Goal: Transaction & Acquisition: Purchase product/service

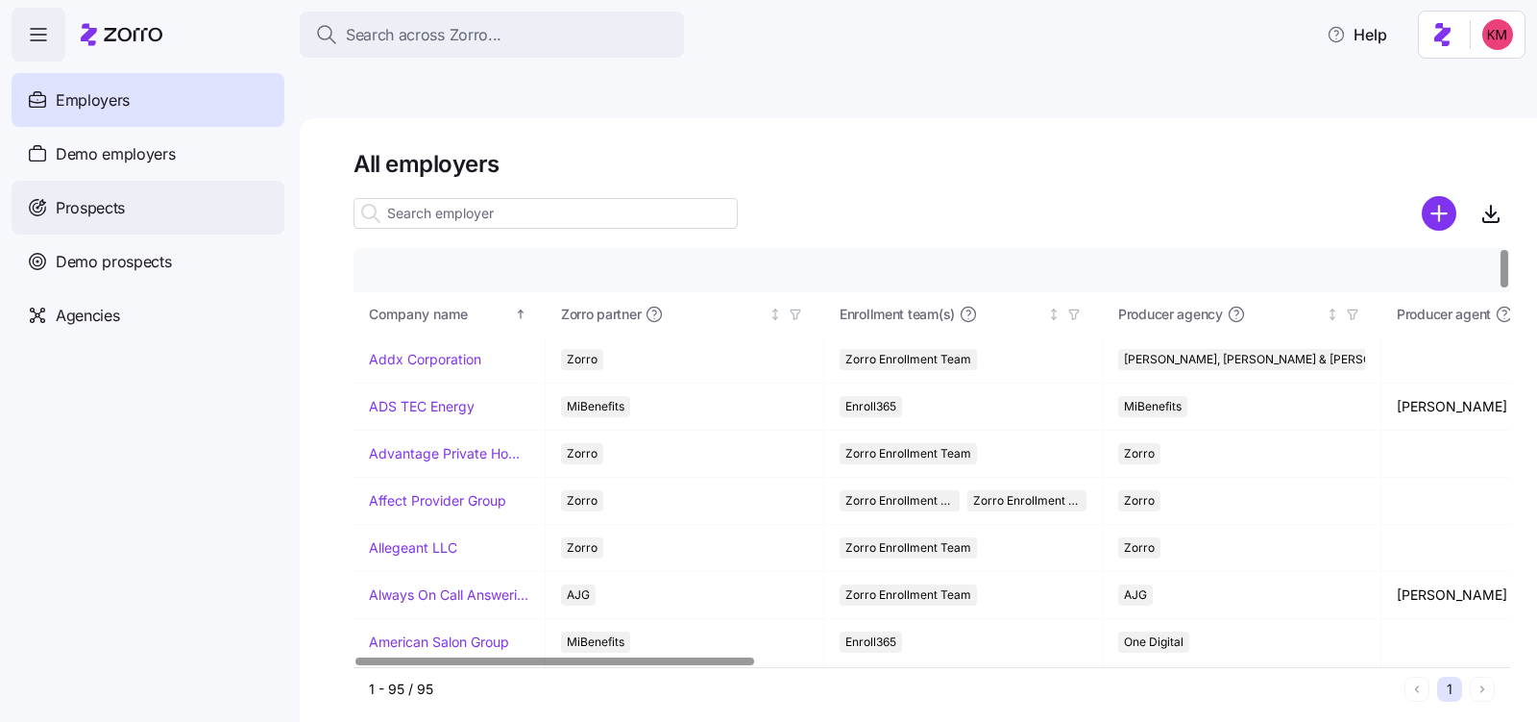
click at [158, 191] on div "Prospects" at bounding box center [148, 208] width 273 height 54
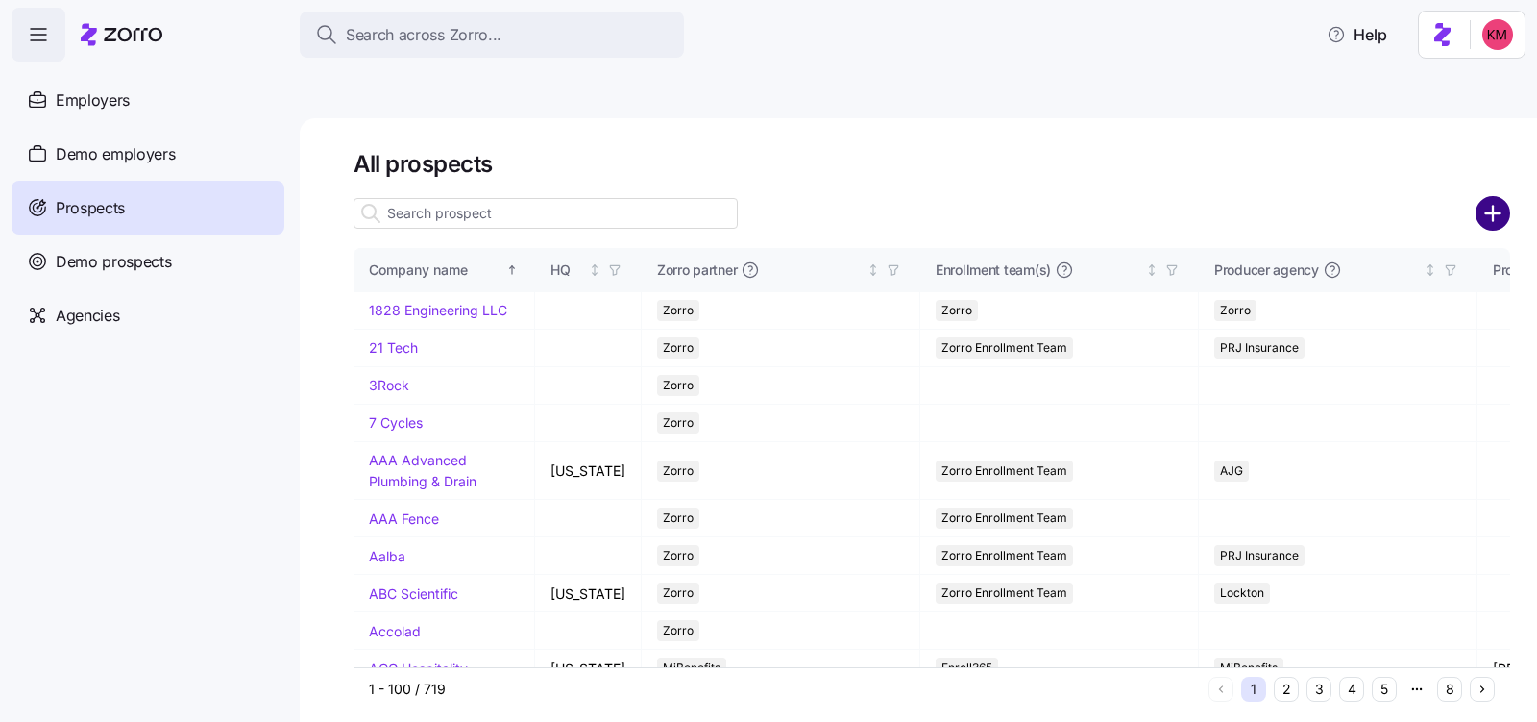
click at [1496, 197] on circle "add icon" at bounding box center [1494, 213] width 32 height 32
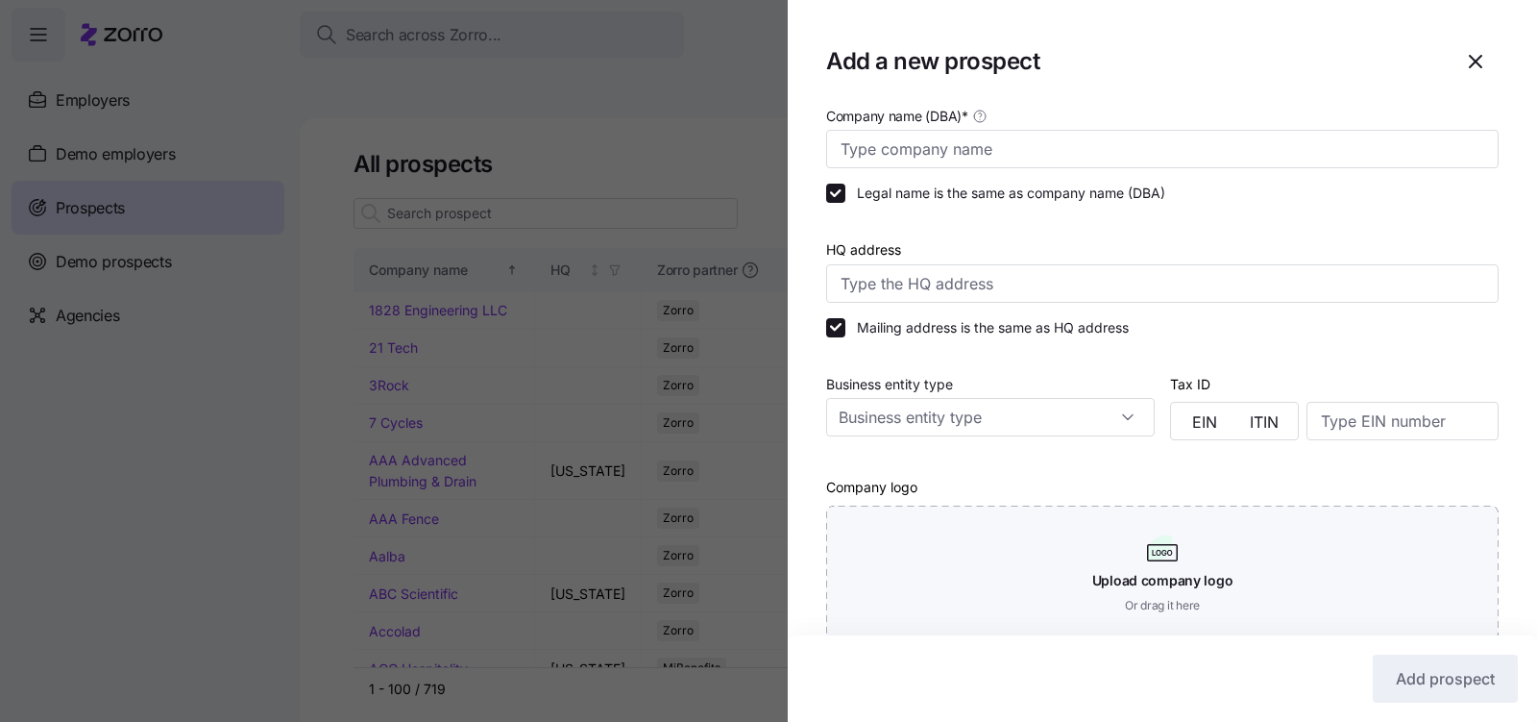
click at [1029, 169] on div "Company name (DBA) *" at bounding box center [1163, 136] width 688 height 80
click at [1028, 166] on input "Company name (DBA) *" at bounding box center [1162, 149] width 673 height 38
click at [1028, 160] on input "Company name (DBA) *" at bounding box center [1162, 149] width 673 height 38
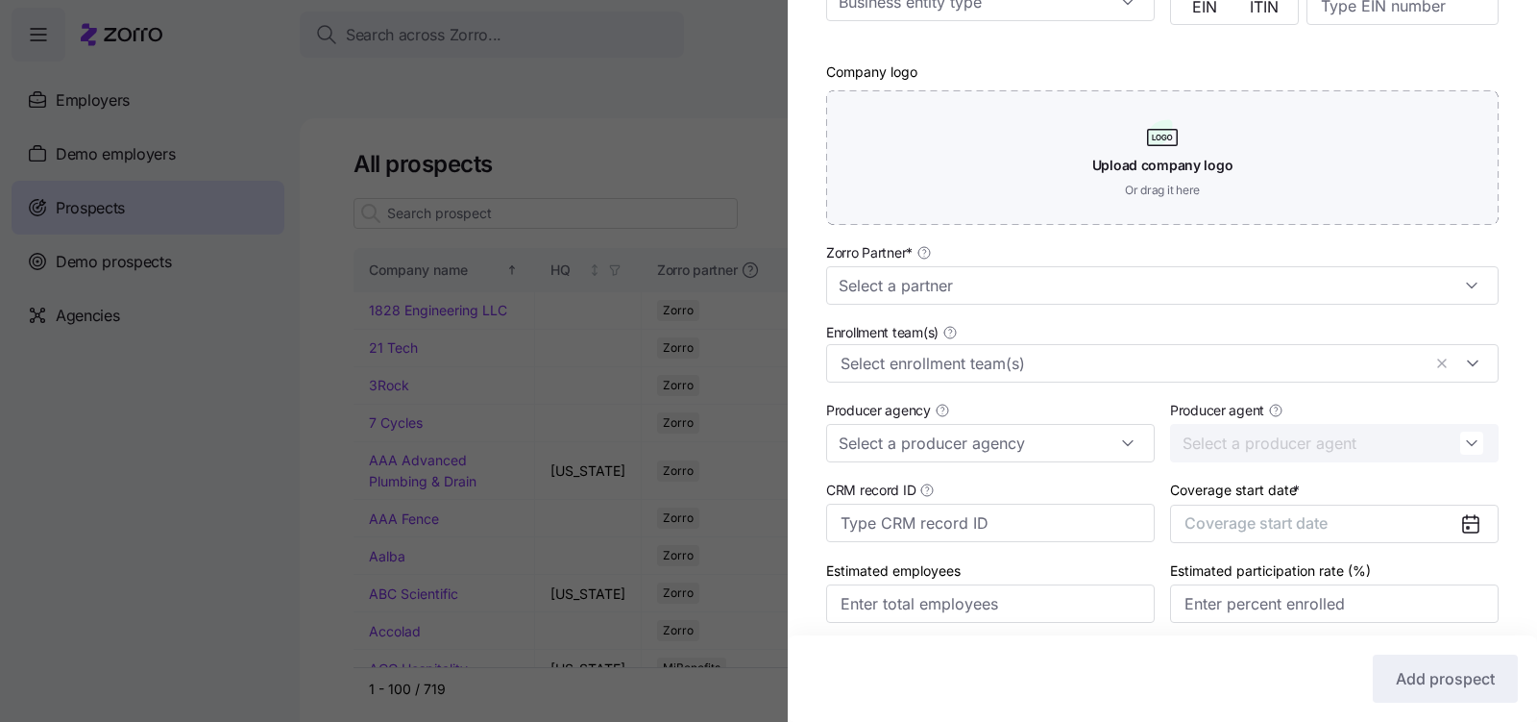
scroll to position [428, 0]
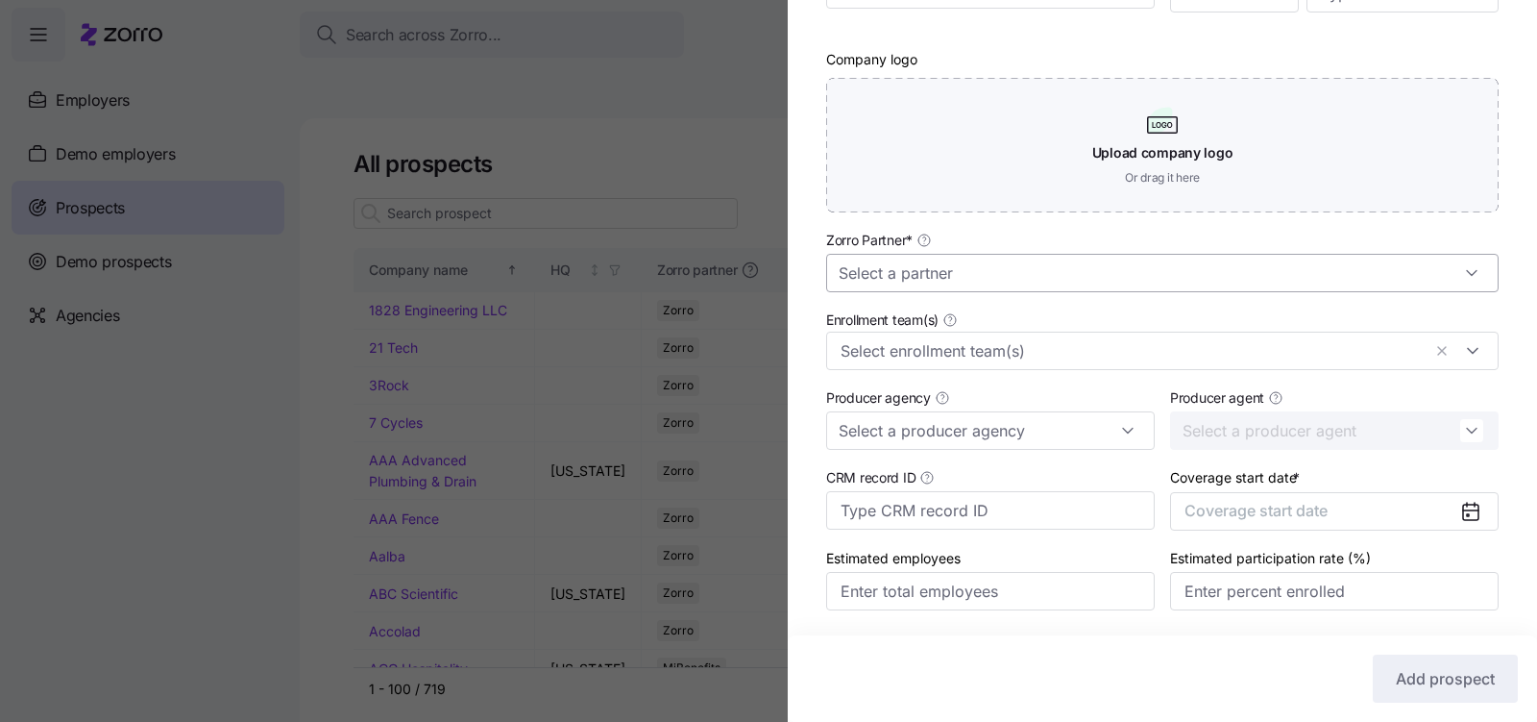
type input "Gateway MD"
click at [996, 259] on input "Zorro Partner *" at bounding box center [1162, 273] width 673 height 38
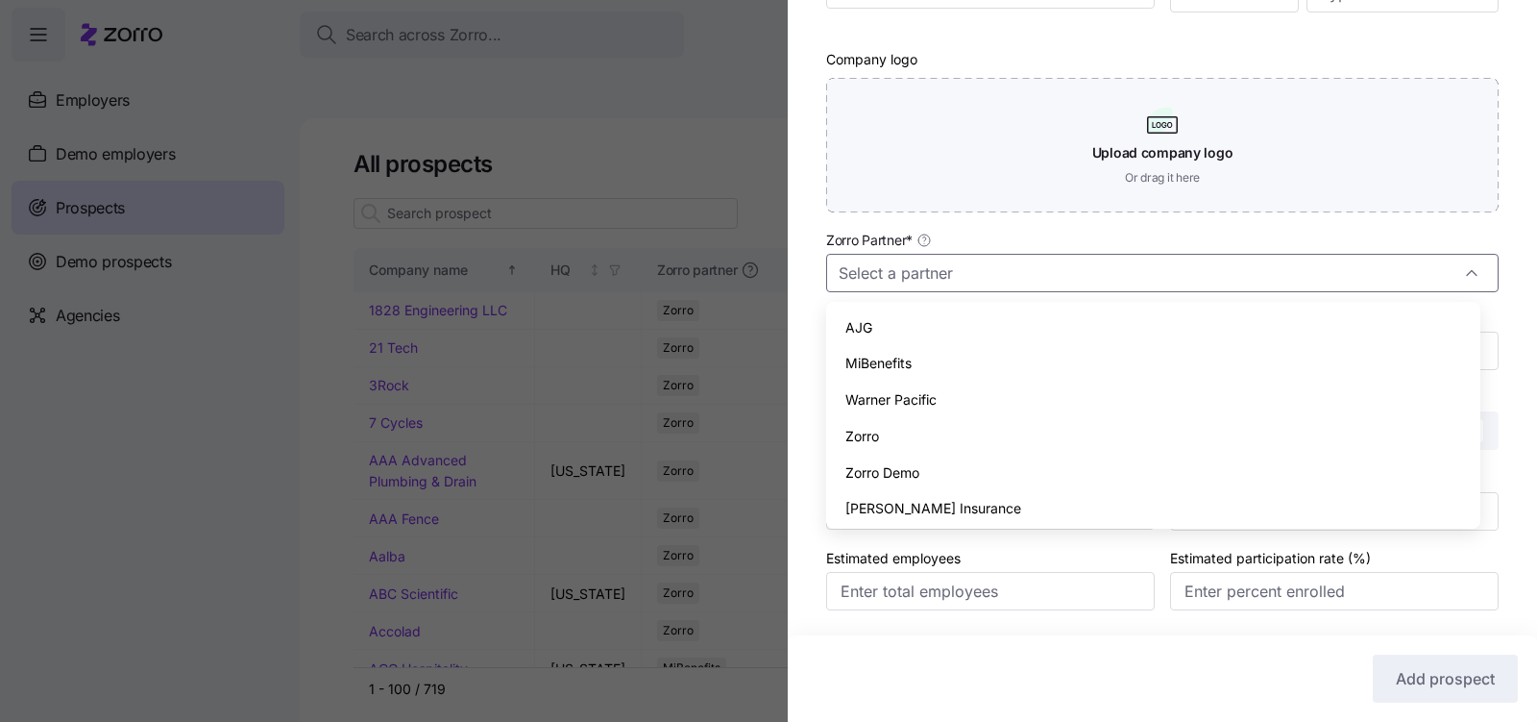
click at [933, 430] on div "Zorro" at bounding box center [1153, 436] width 639 height 37
type input "Zorro"
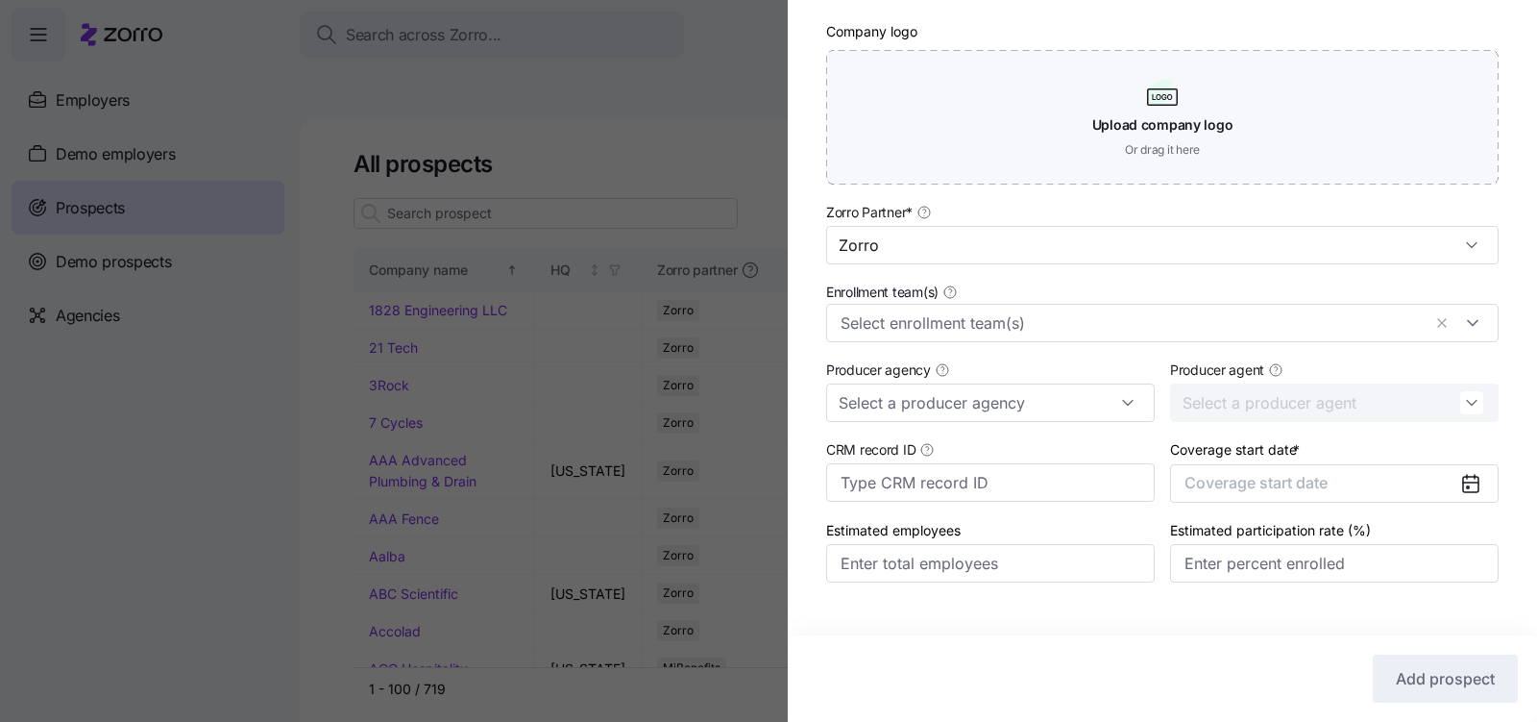
scroll to position [490, 0]
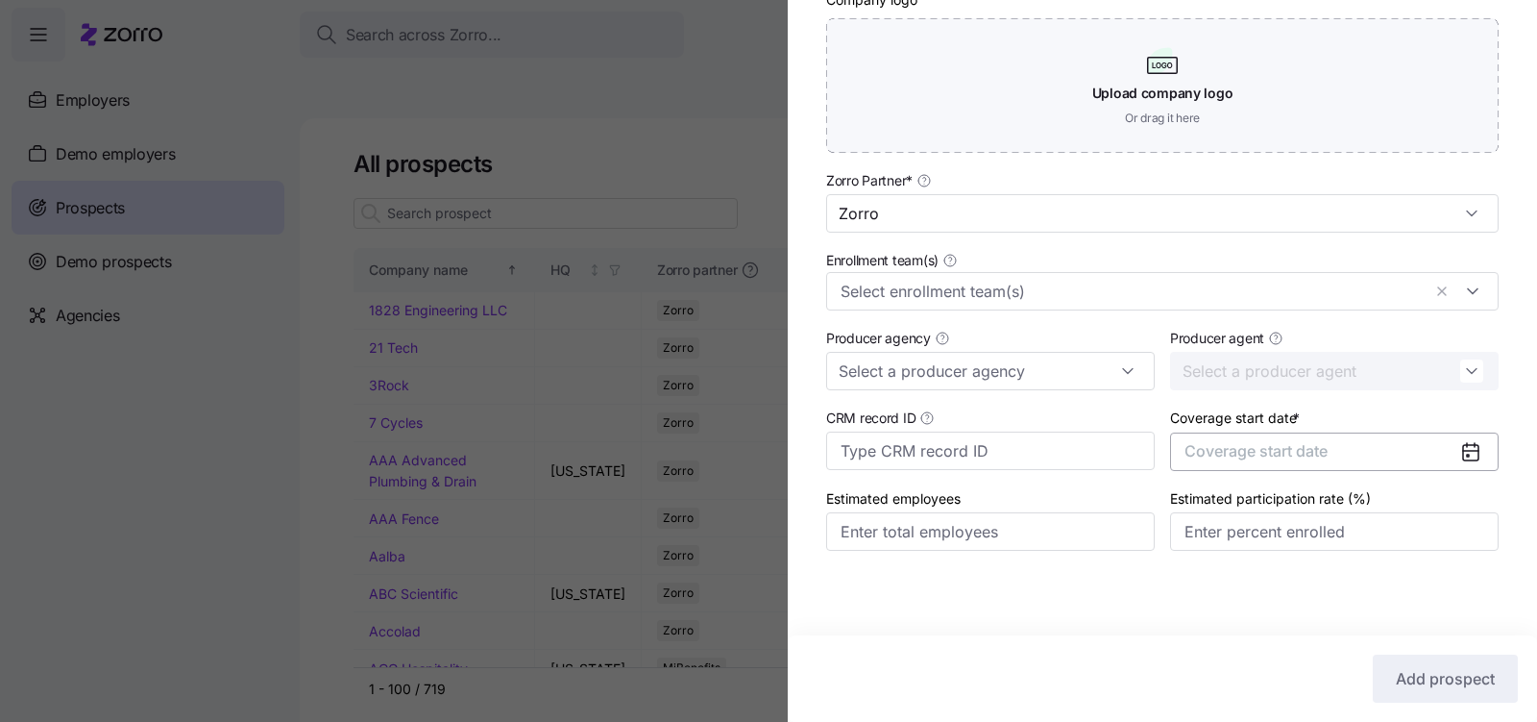
click at [1242, 459] on span "Coverage start date" at bounding box center [1256, 450] width 143 height 19
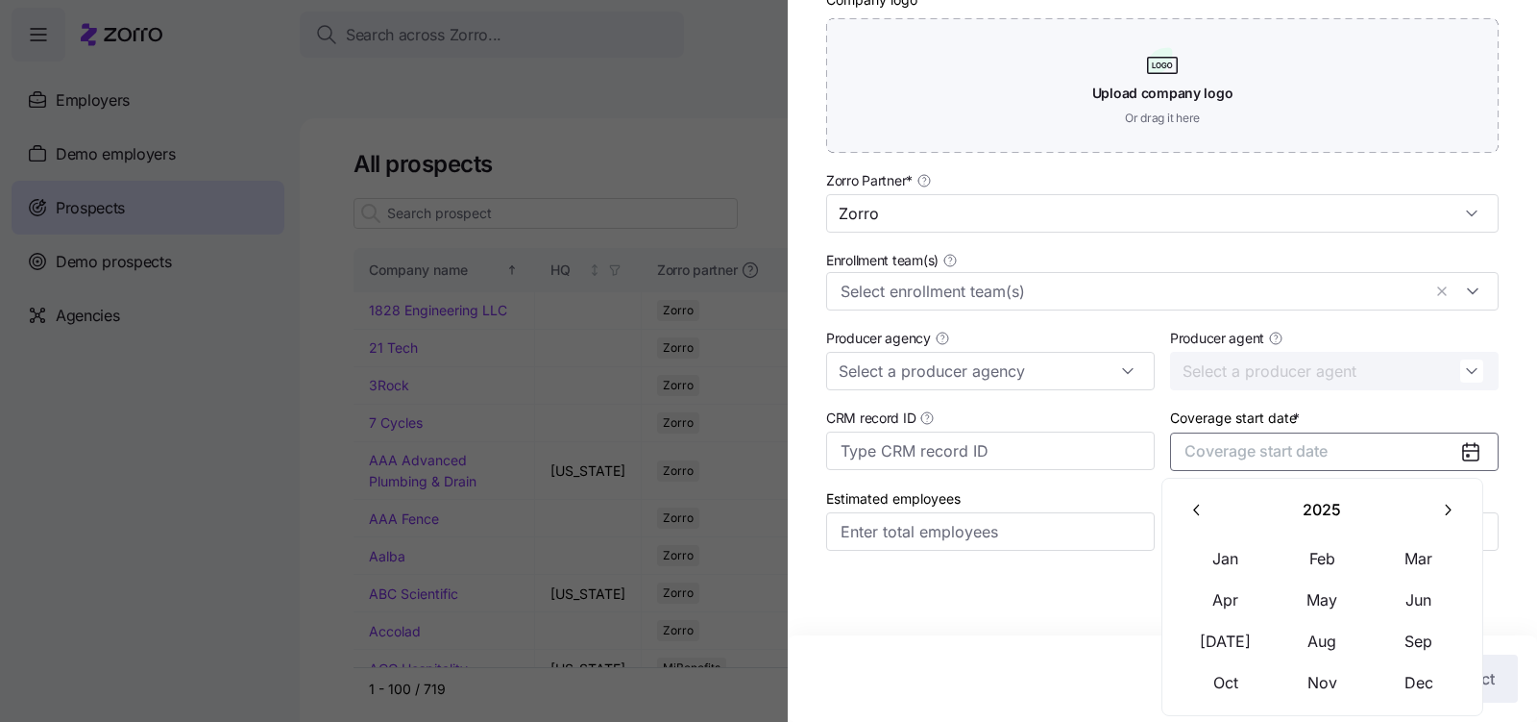
click at [1443, 511] on icon "button" at bounding box center [1448, 510] width 18 height 18
click at [1236, 557] on button "Jan" at bounding box center [1226, 558] width 96 height 40
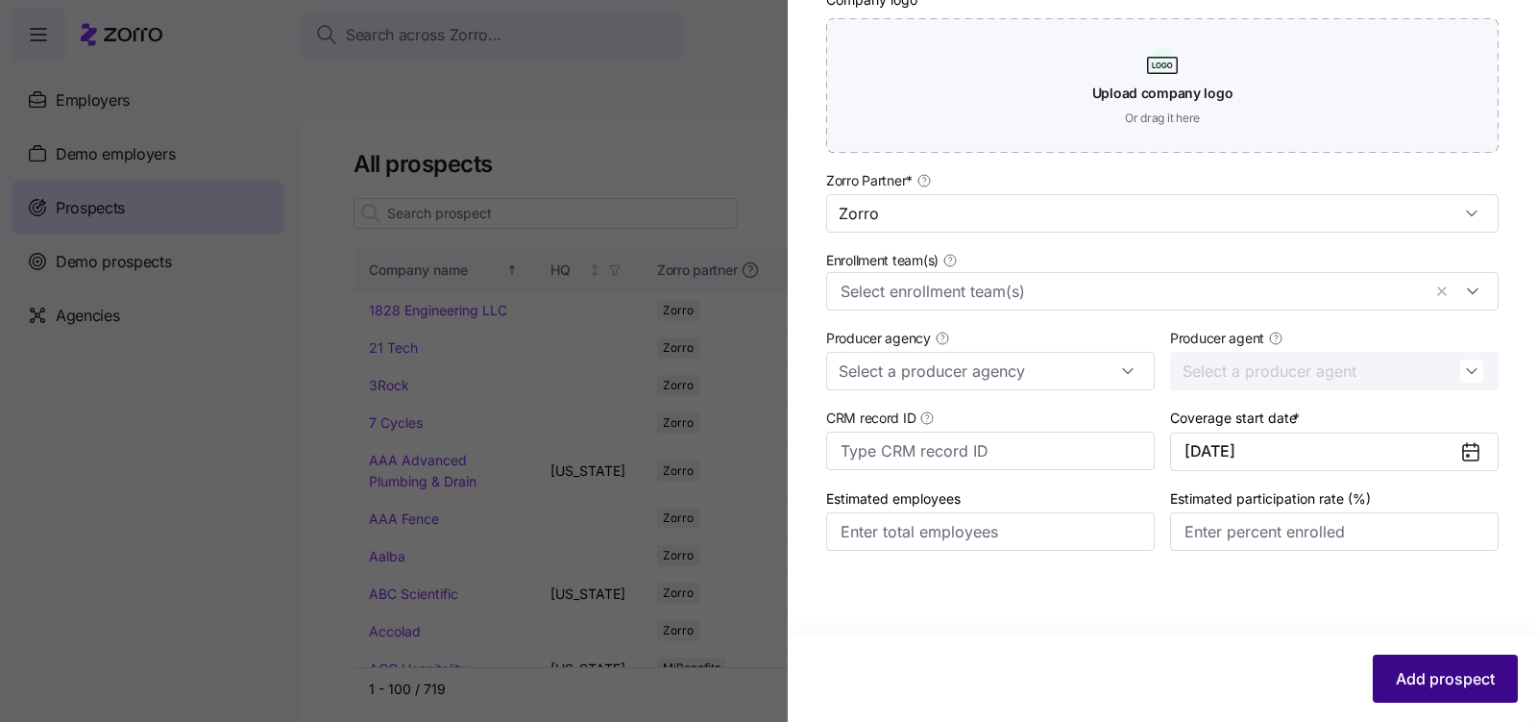
click at [1405, 682] on span "Add prospect" at bounding box center [1445, 678] width 99 height 23
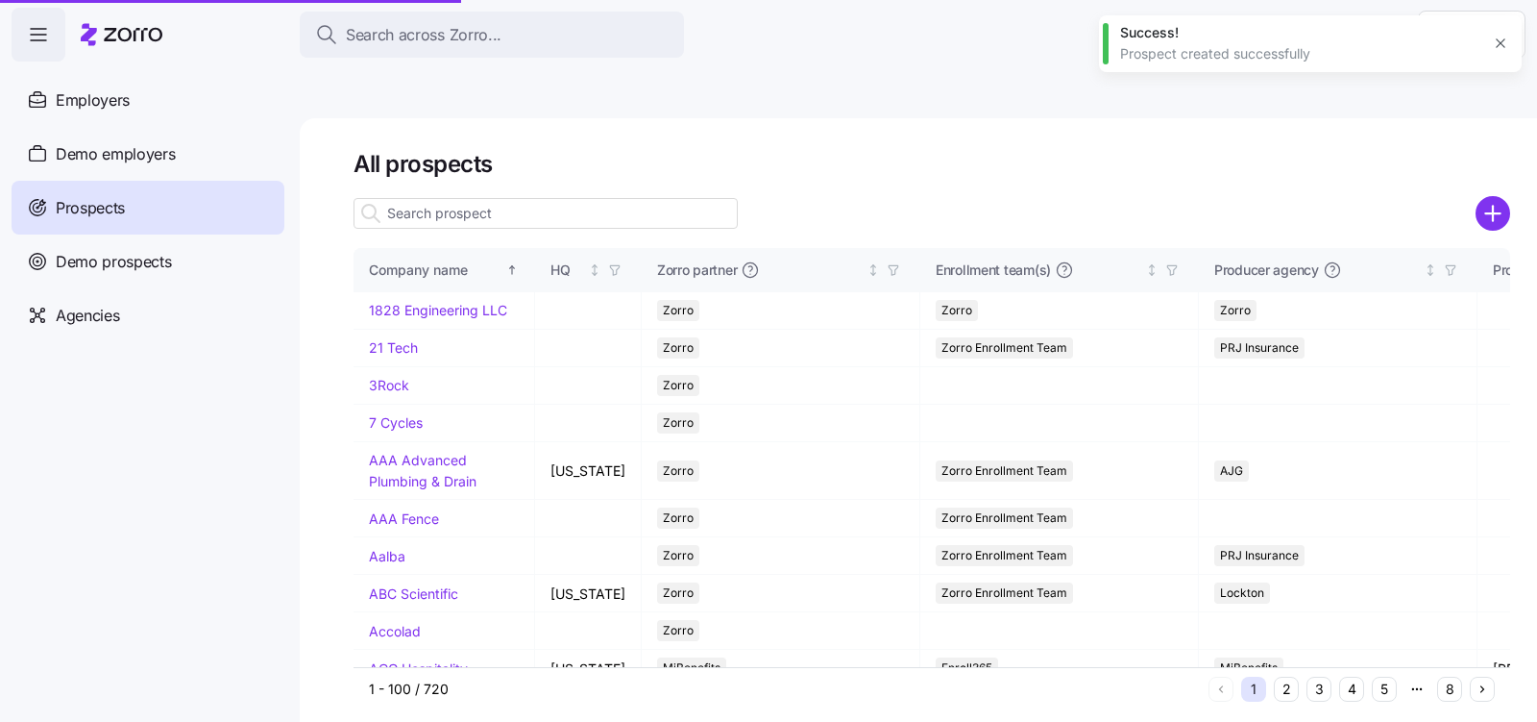
click at [614, 198] on input at bounding box center [546, 213] width 384 height 31
click at [602, 198] on input at bounding box center [546, 213] width 384 height 31
click at [597, 198] on input at bounding box center [546, 213] width 384 height 31
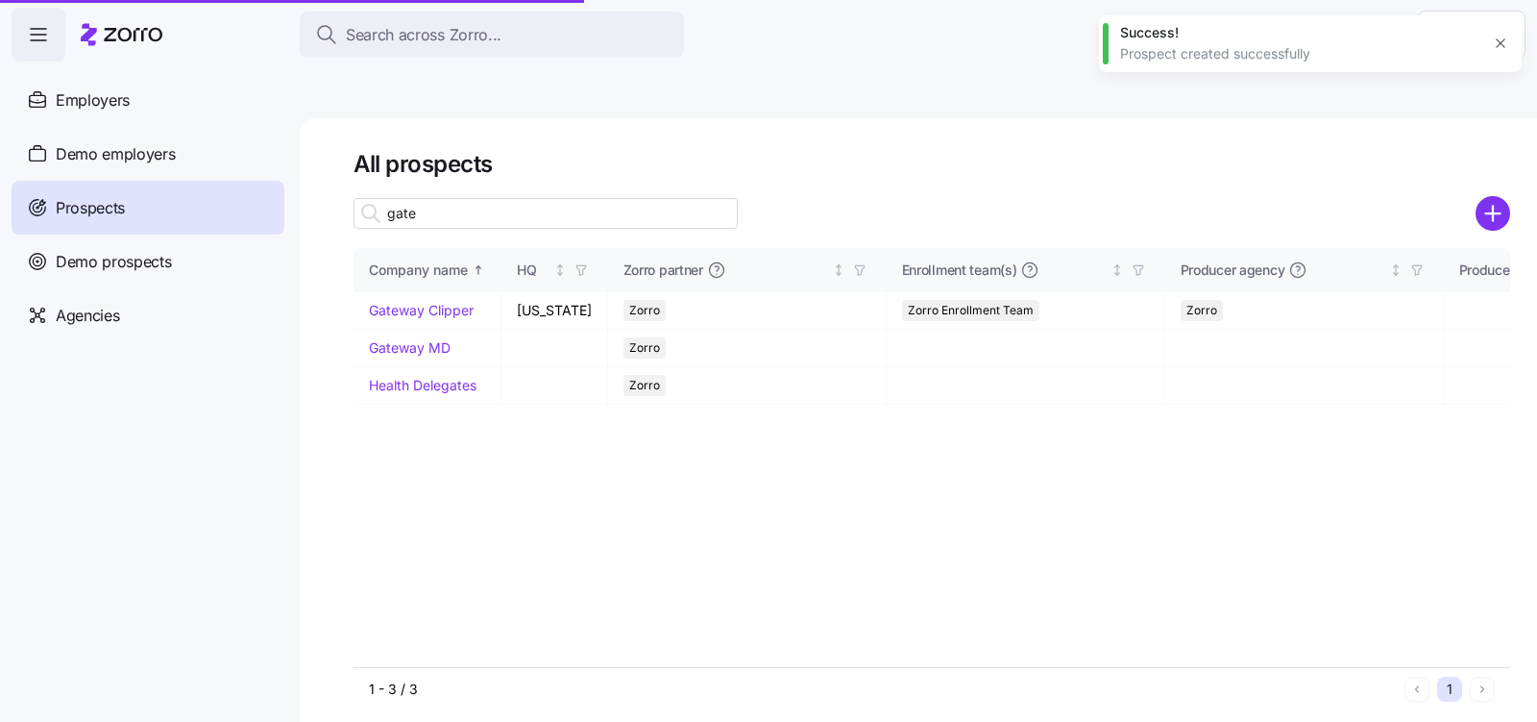
type input "gate"
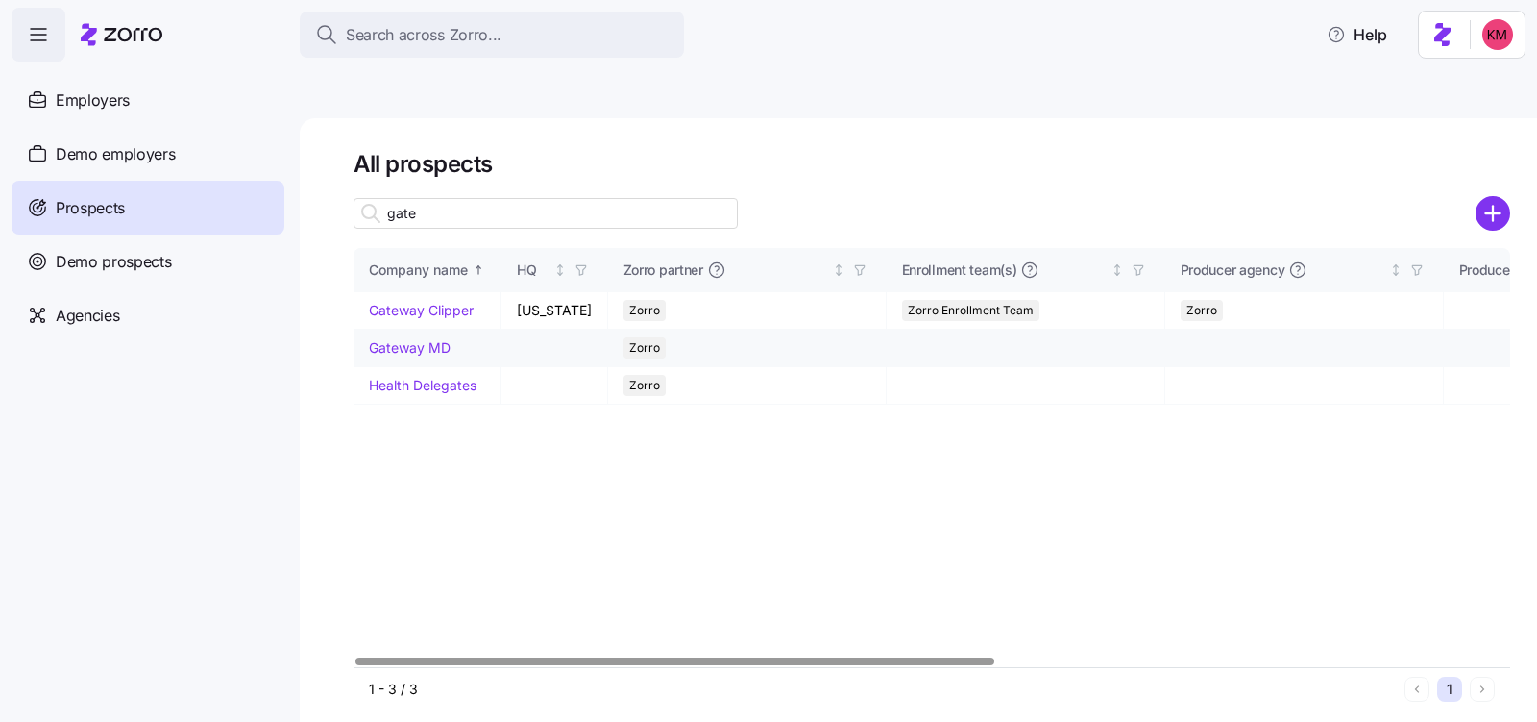
click at [417, 339] on link "Gateway MD" at bounding box center [410, 347] width 82 height 16
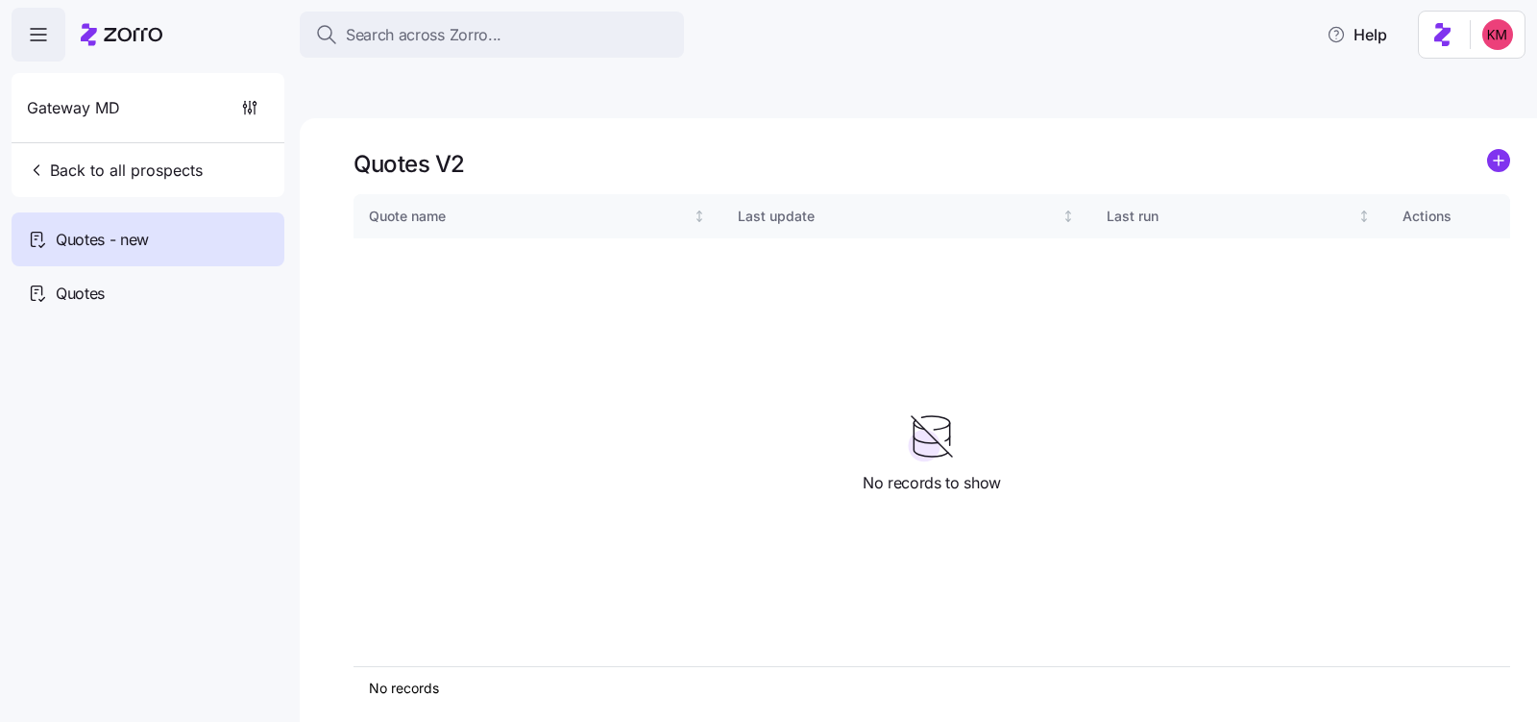
click at [1486, 149] on div "Quotes V2" at bounding box center [932, 164] width 1157 height 30
click at [1497, 150] on circle "add icon" at bounding box center [1498, 160] width 21 height 21
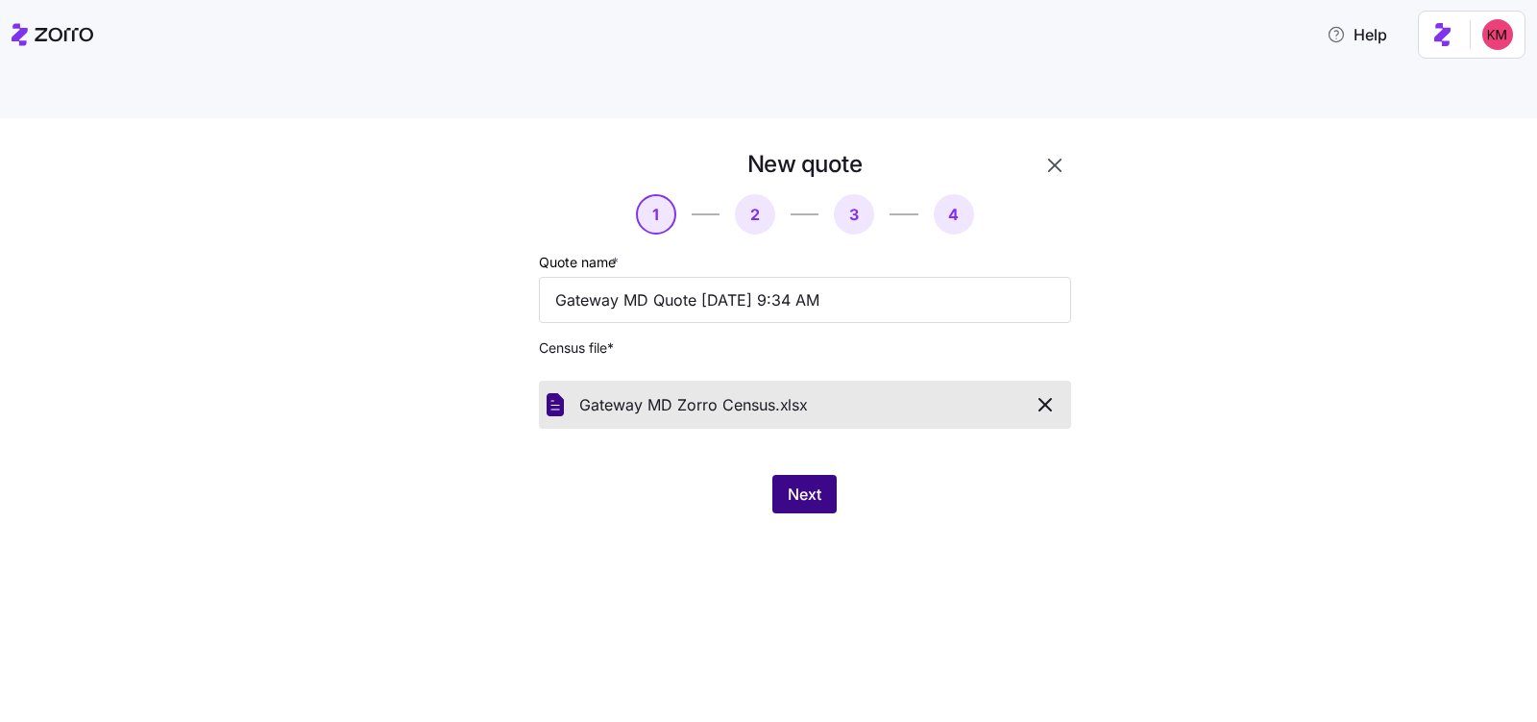
click at [817, 475] on button "Next" at bounding box center [805, 494] width 64 height 38
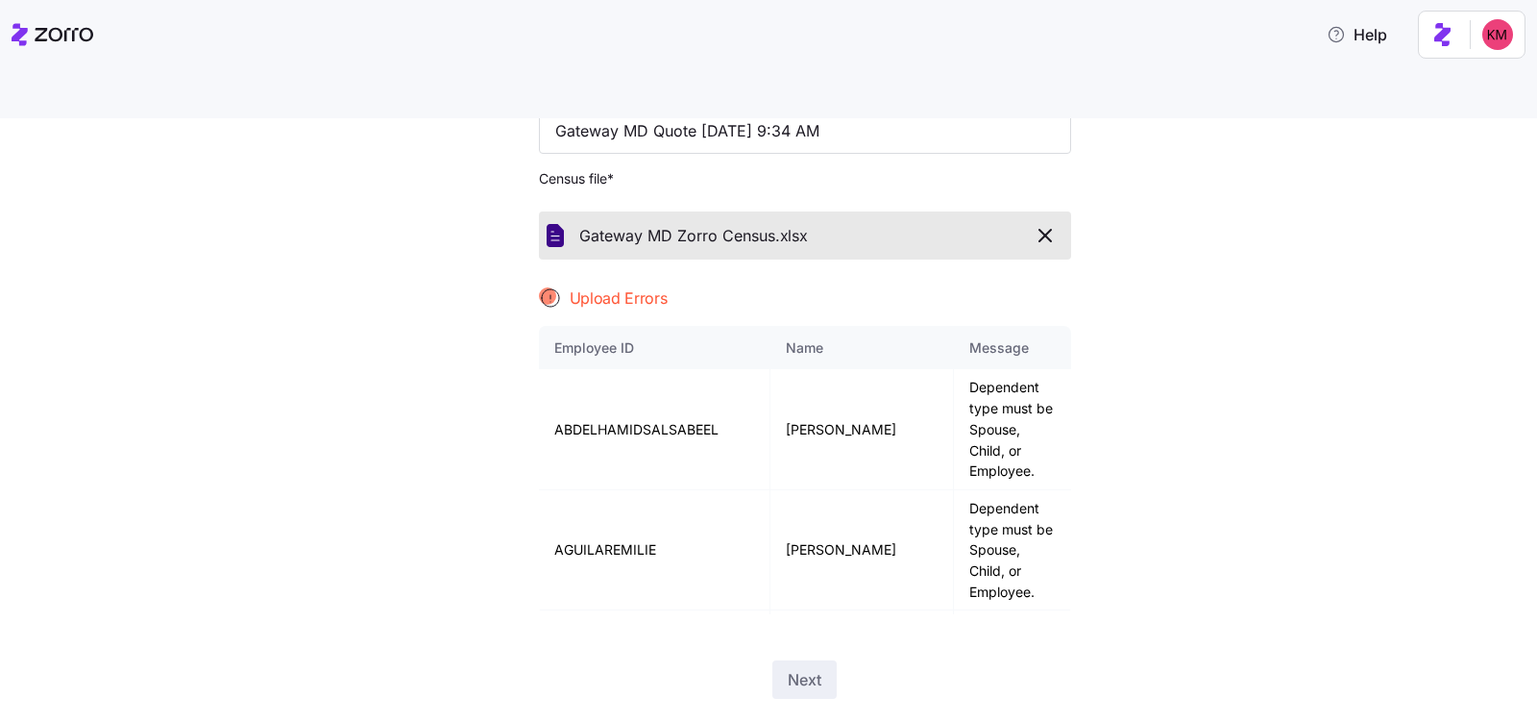
click at [729, 111] on div "Quote name * Gateway MD Quote 09/26/2025 9:34 AM Census file * Gateway MD Zorro…" at bounding box center [805, 347] width 532 height 533
click at [1047, 219] on button "button" at bounding box center [1046, 235] width 36 height 33
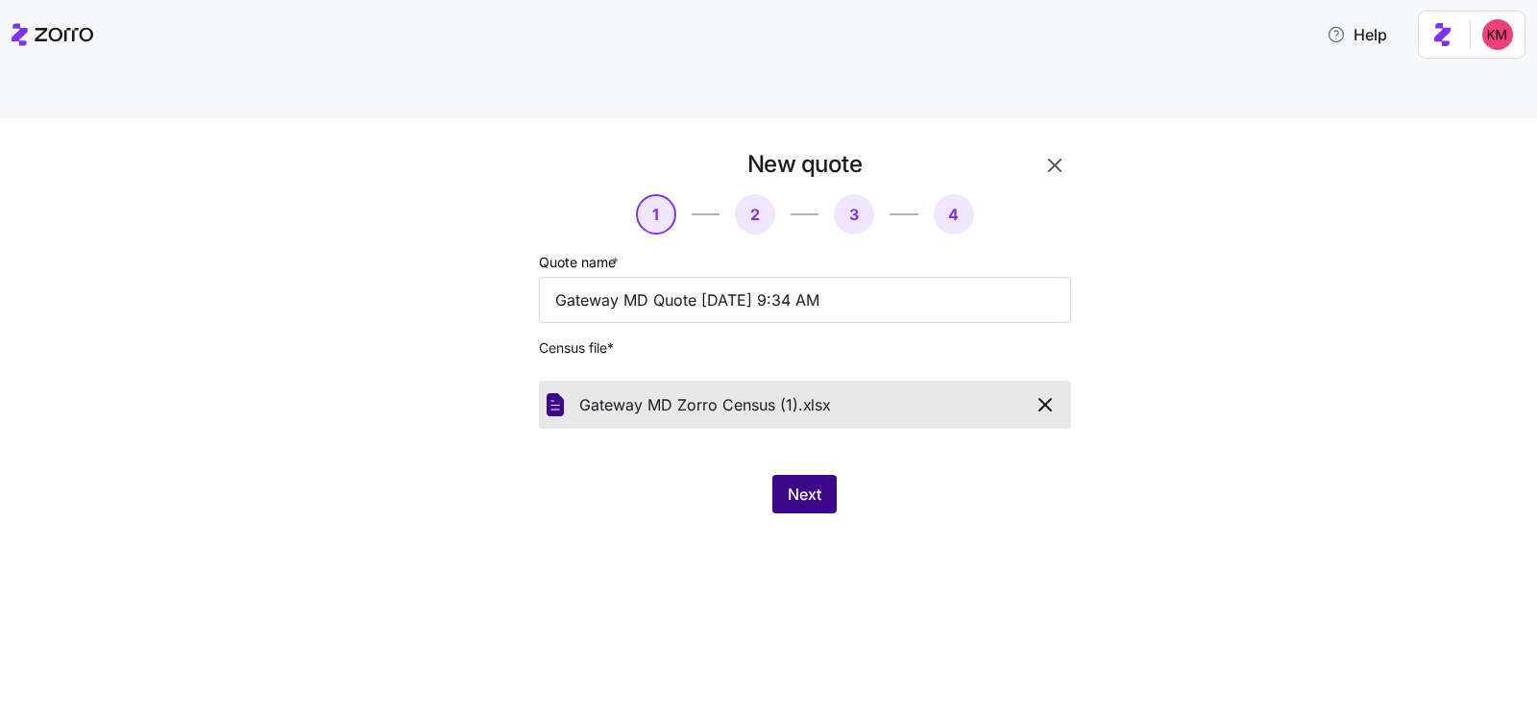
click at [816, 482] on span "Next" at bounding box center [805, 493] width 34 height 23
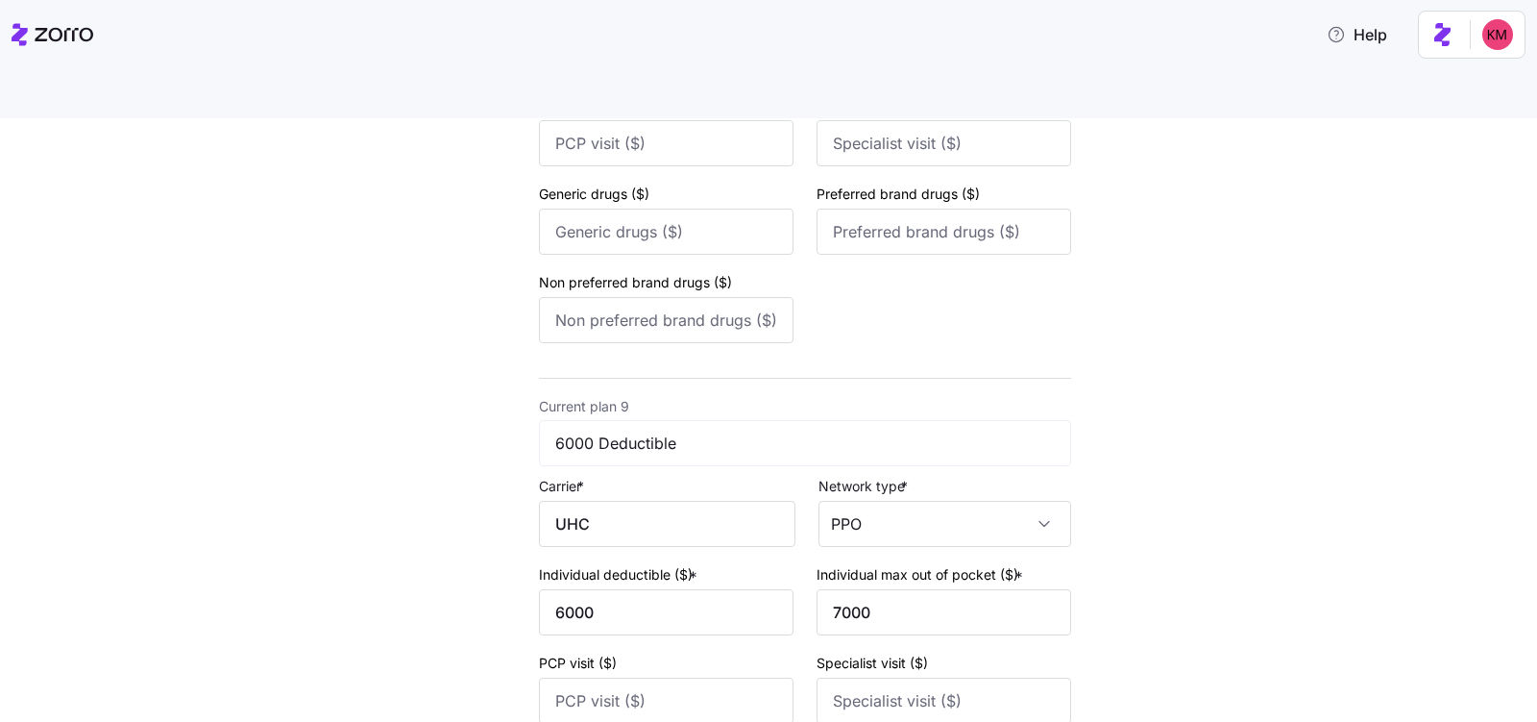
scroll to position [4691, 0]
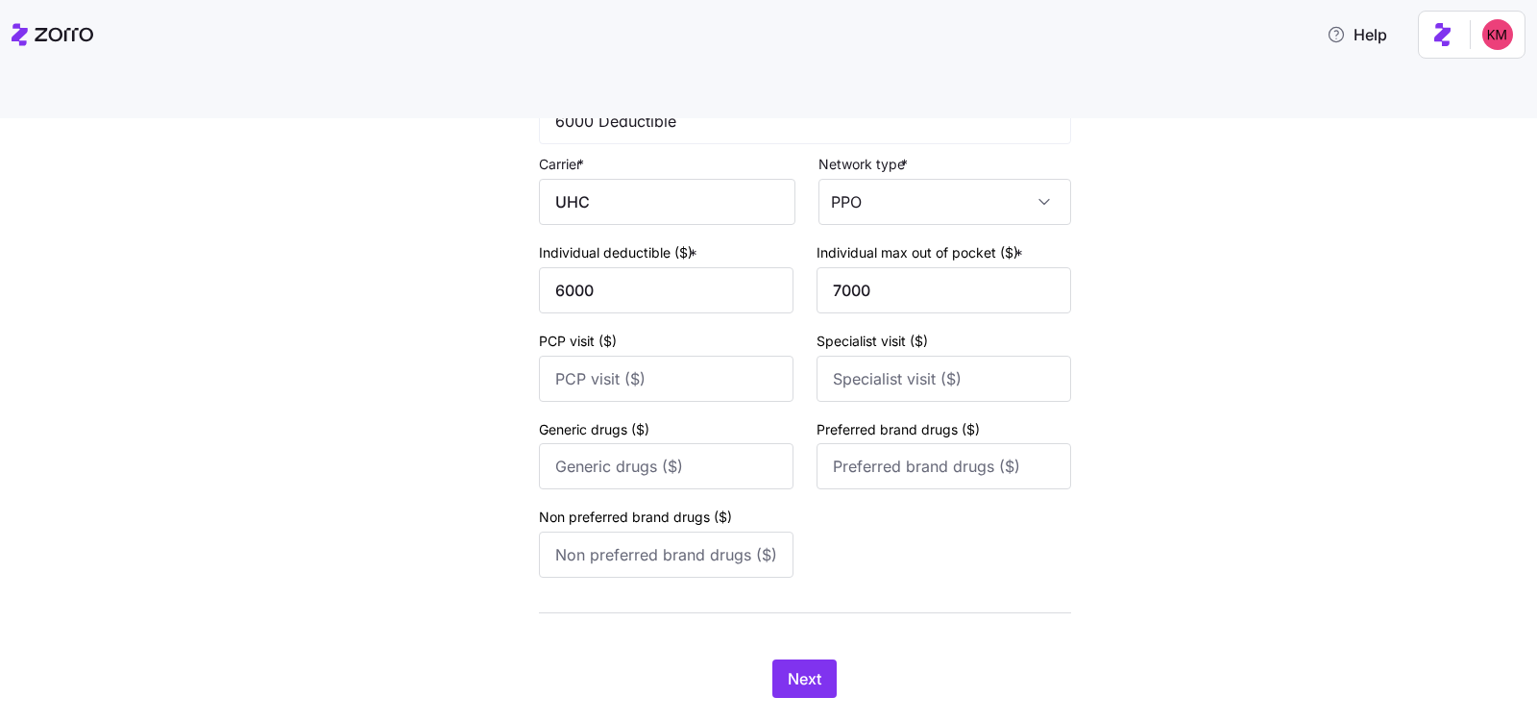
click at [743, 659] on div "Next" at bounding box center [805, 678] width 532 height 38
click at [788, 667] on span "Next" at bounding box center [805, 678] width 34 height 23
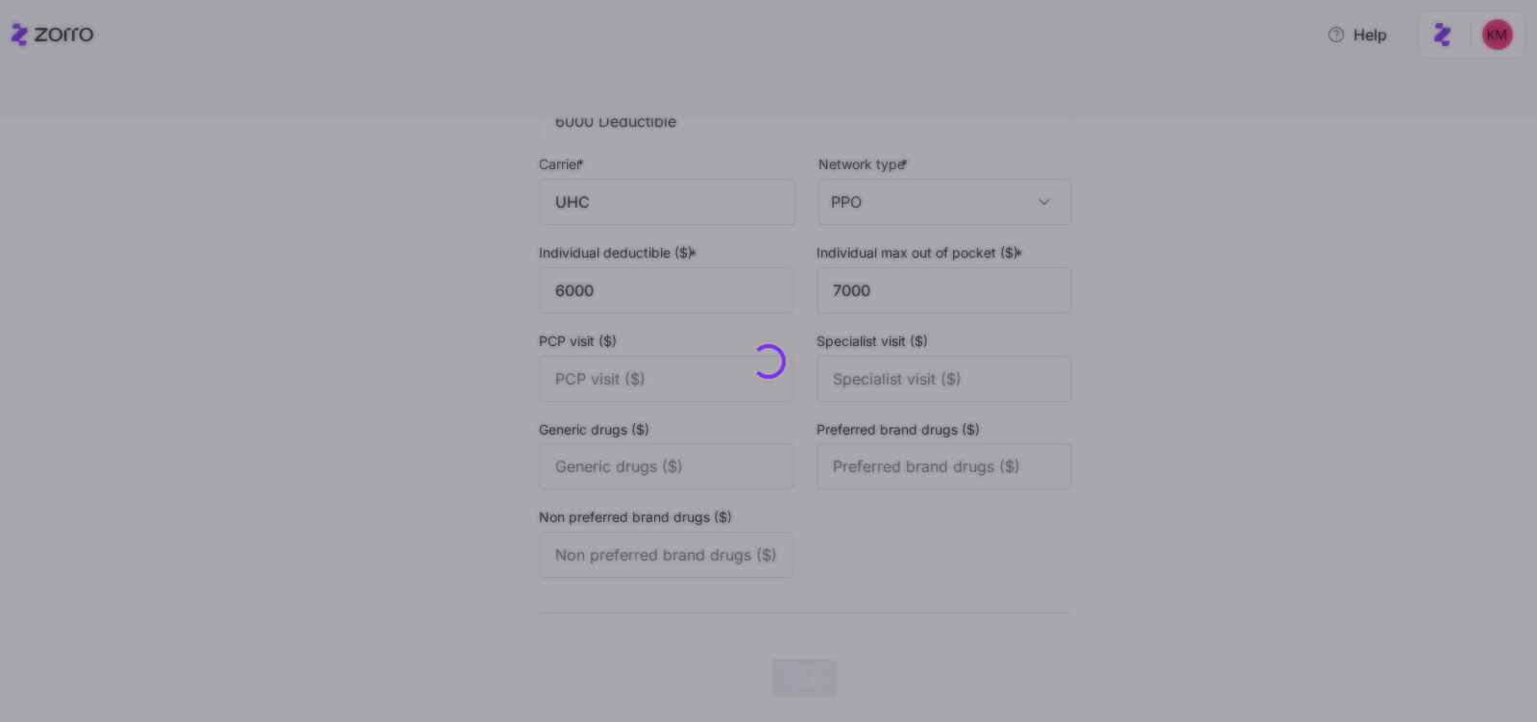
scroll to position [0, 0]
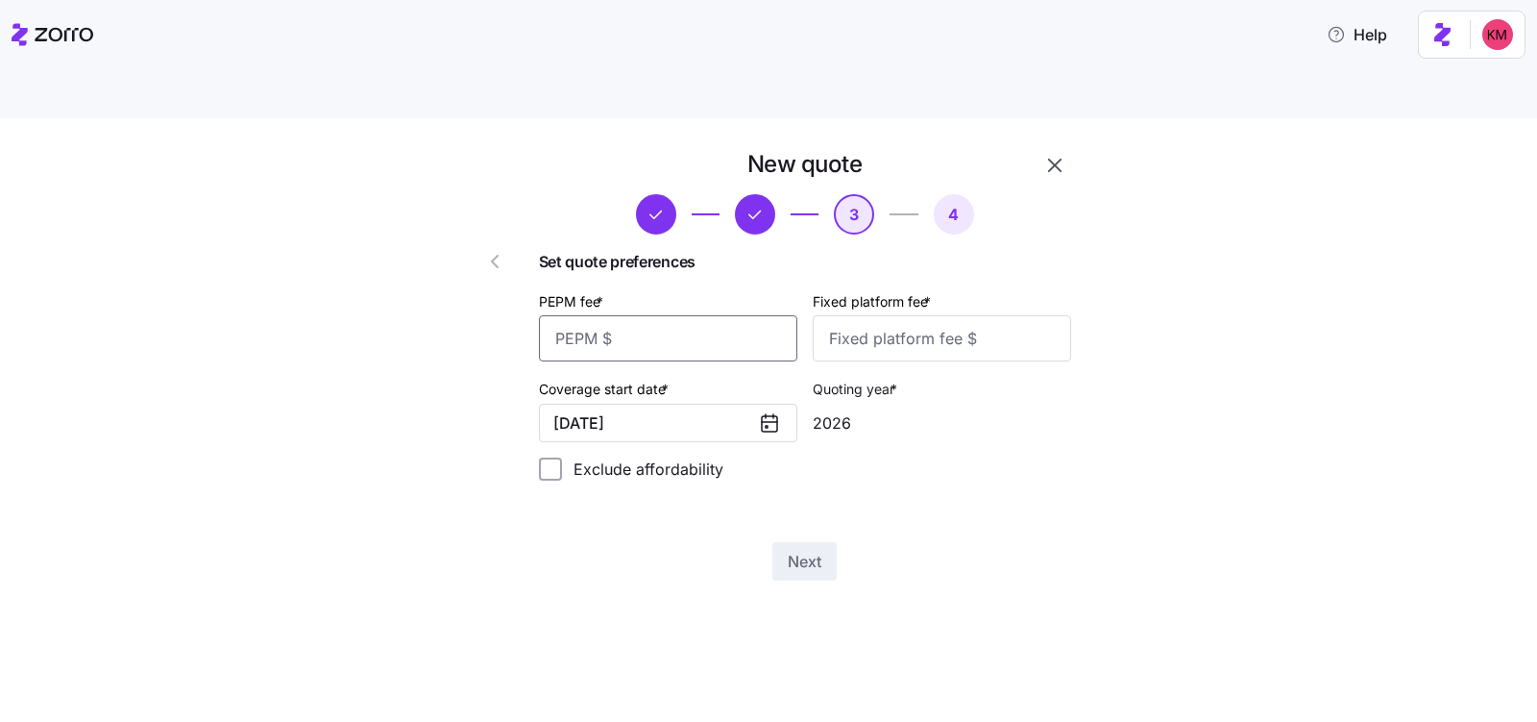
click at [686, 315] on input "PEPM fee *" at bounding box center [668, 338] width 258 height 46
type input "70"
type input "100"
click at [784, 542] on button "Next" at bounding box center [805, 561] width 64 height 38
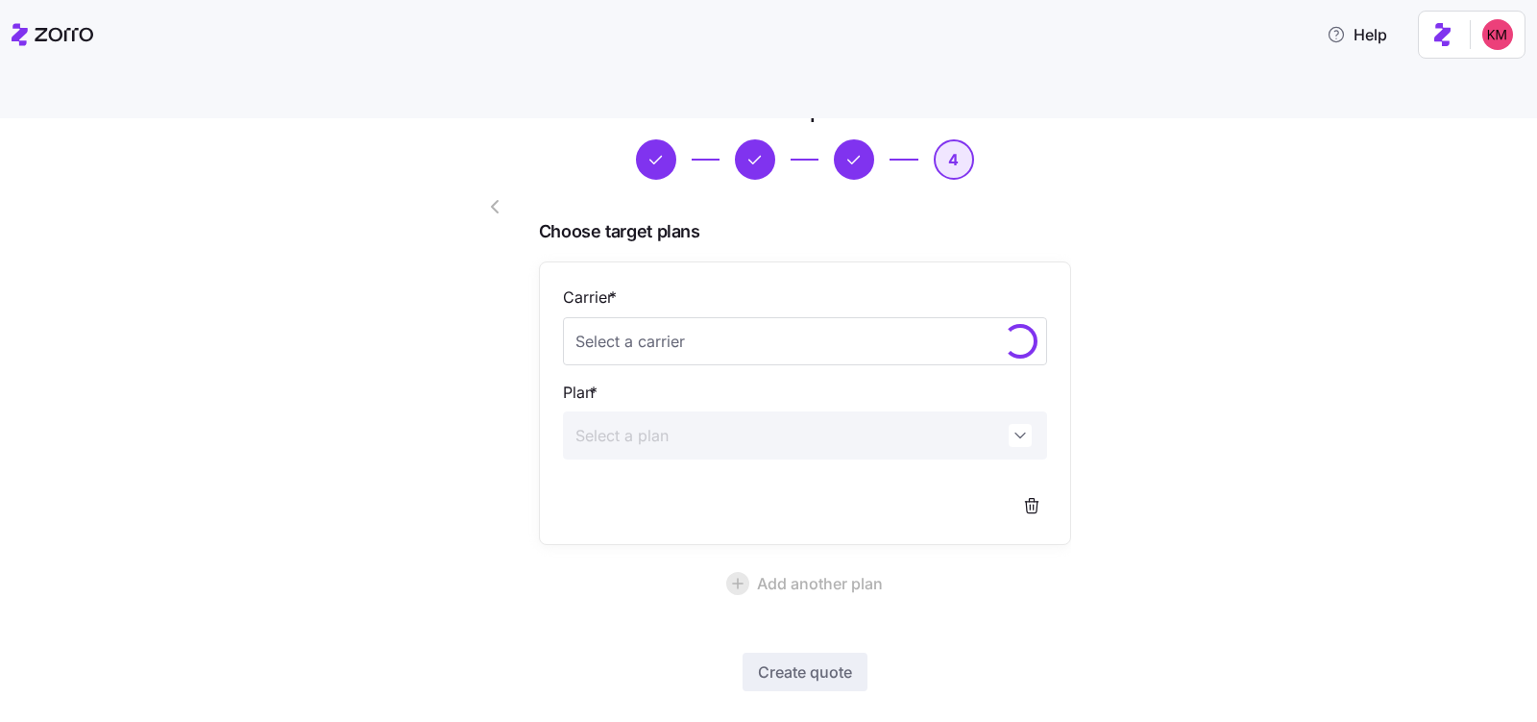
scroll to position [105, 0]
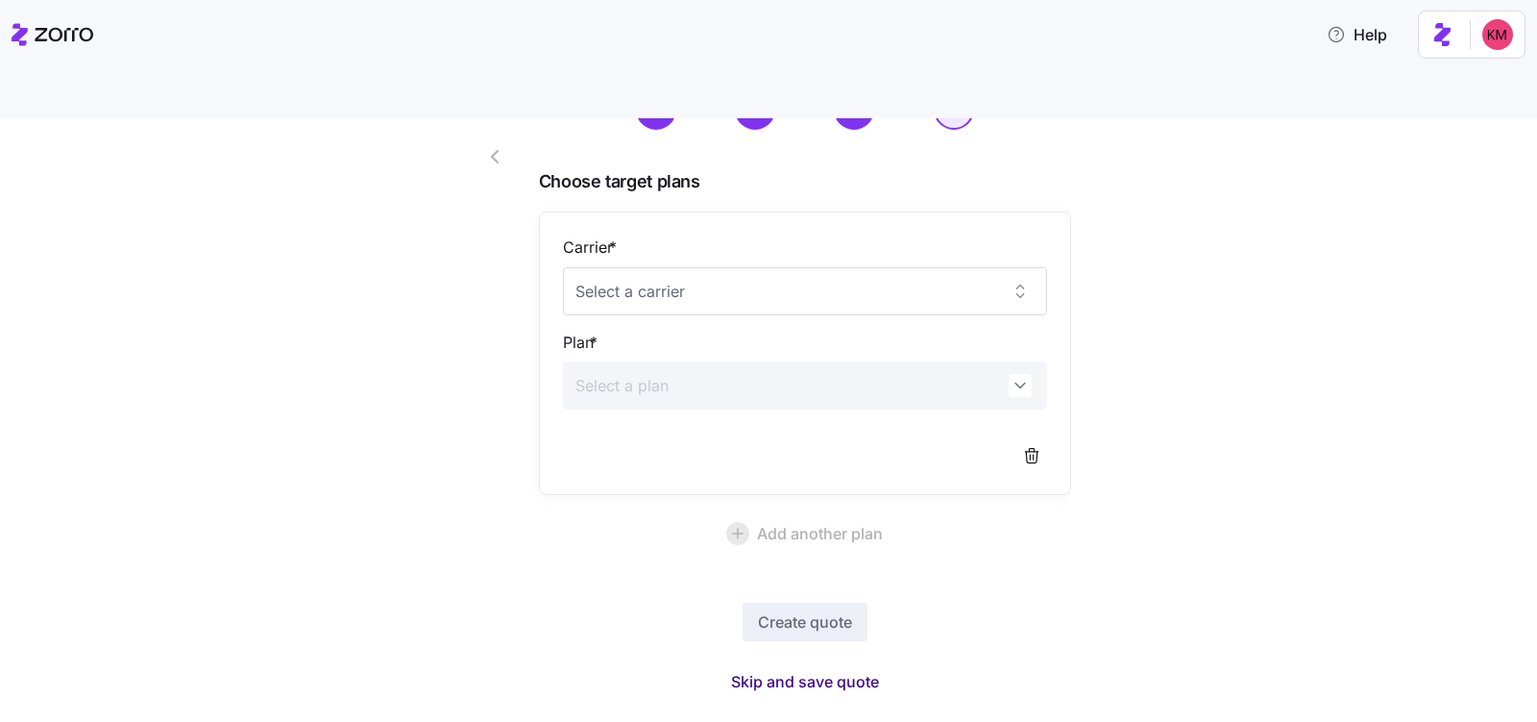
click at [799, 670] on span "Skip and save quote" at bounding box center [805, 681] width 148 height 23
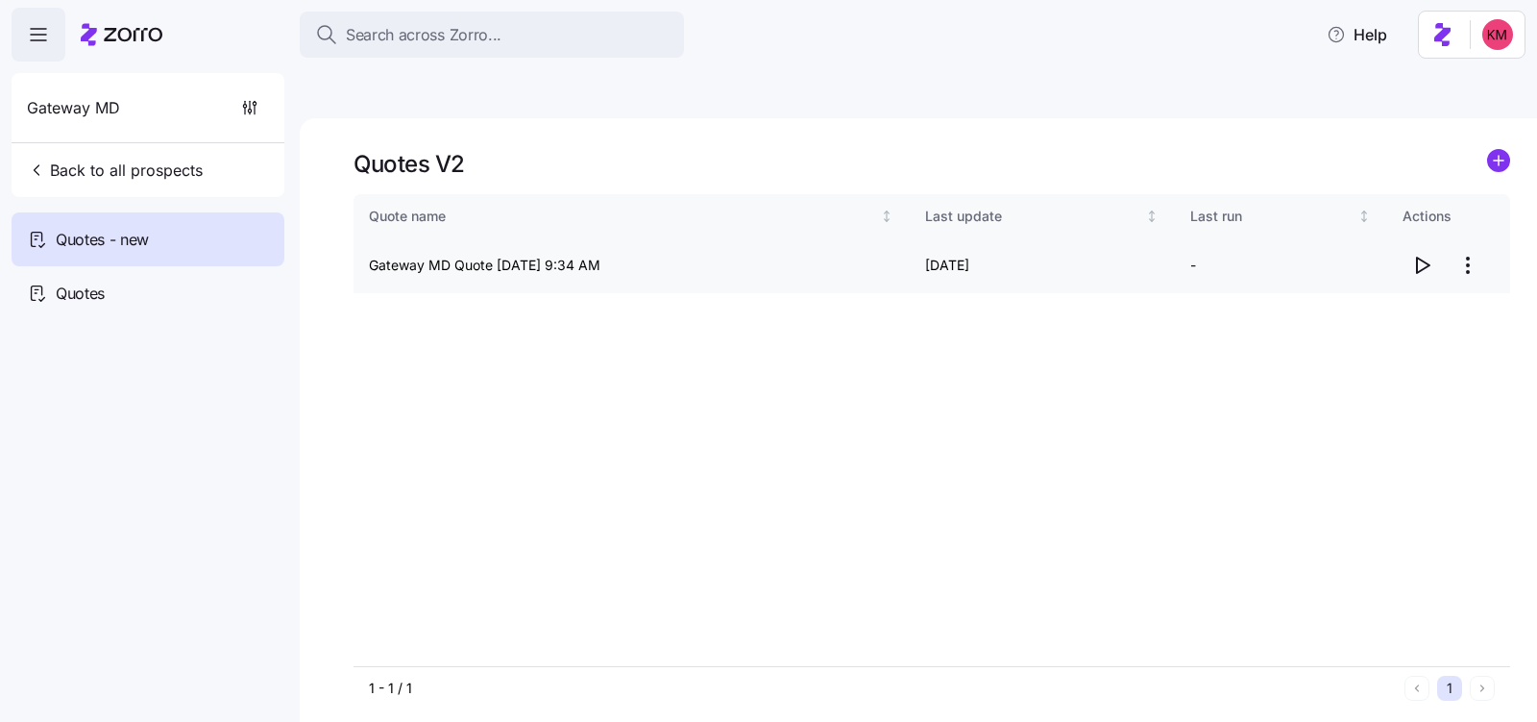
click at [1424, 254] on icon "button" at bounding box center [1422, 265] width 23 height 23
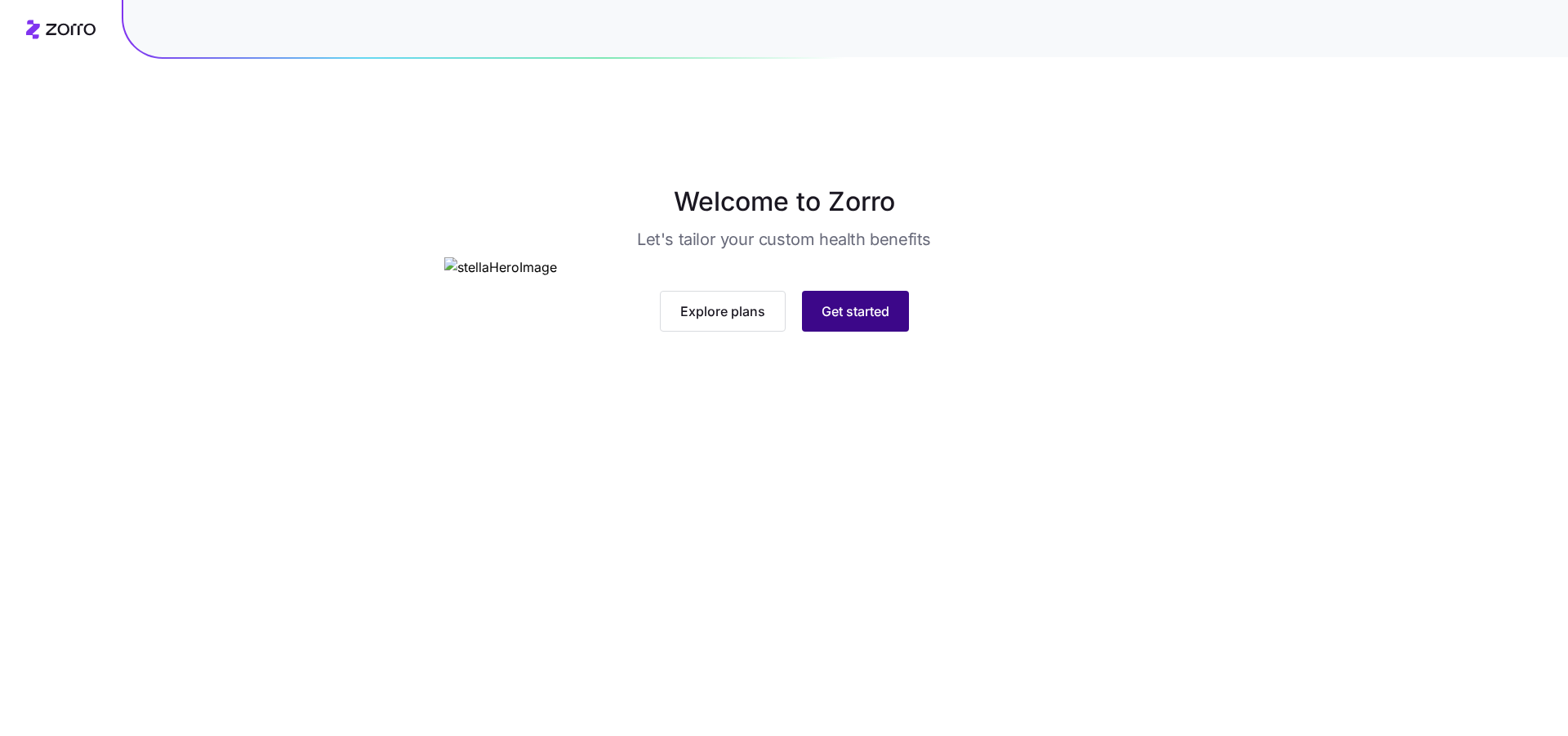
click at [907, 331] on div "Explore plans Get started" at bounding box center [784, 311] width 680 height 41
click at [881, 321] on span "Get started" at bounding box center [856, 311] width 68 height 20
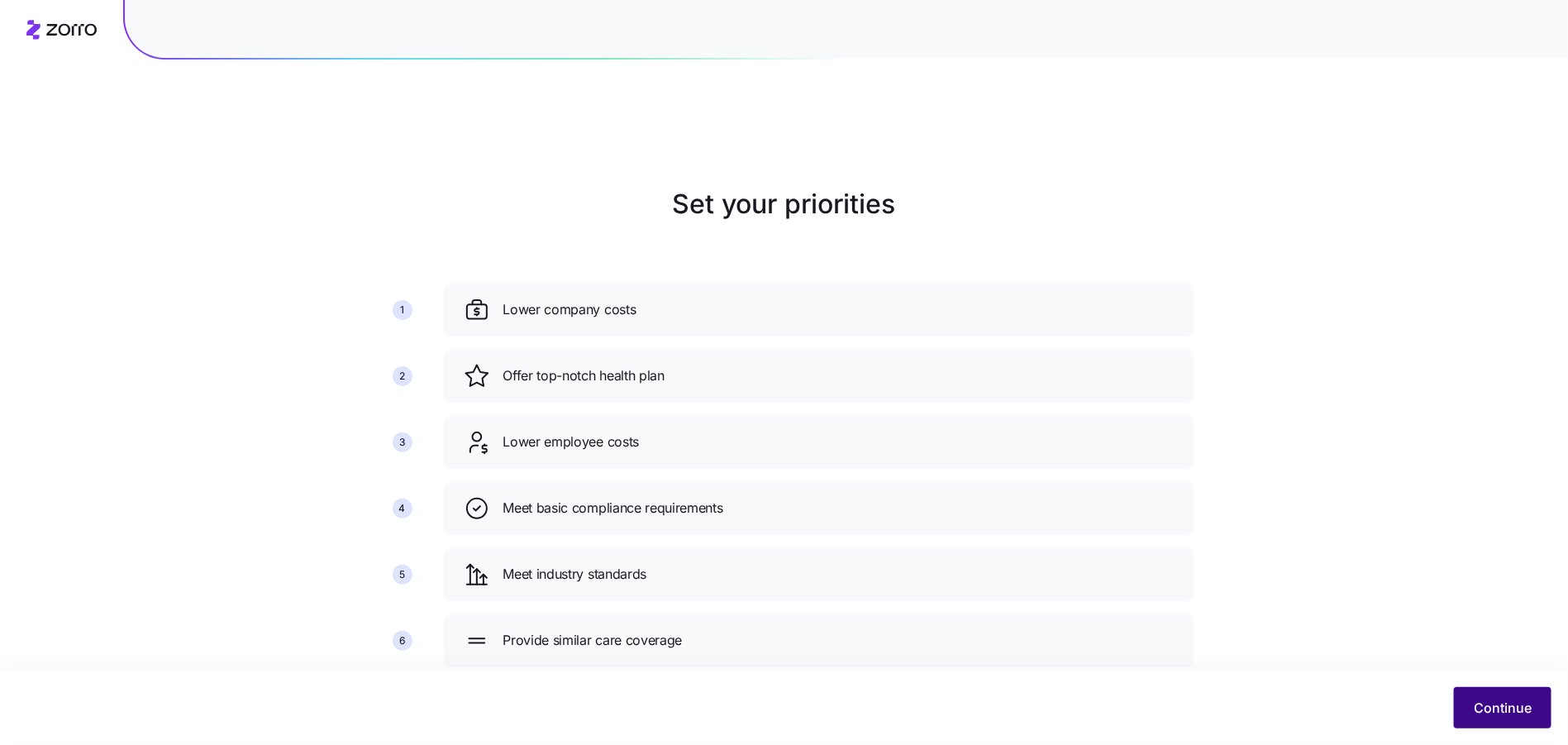
click at [1502, 718] on button "Continue" at bounding box center [1502, 708] width 97 height 41
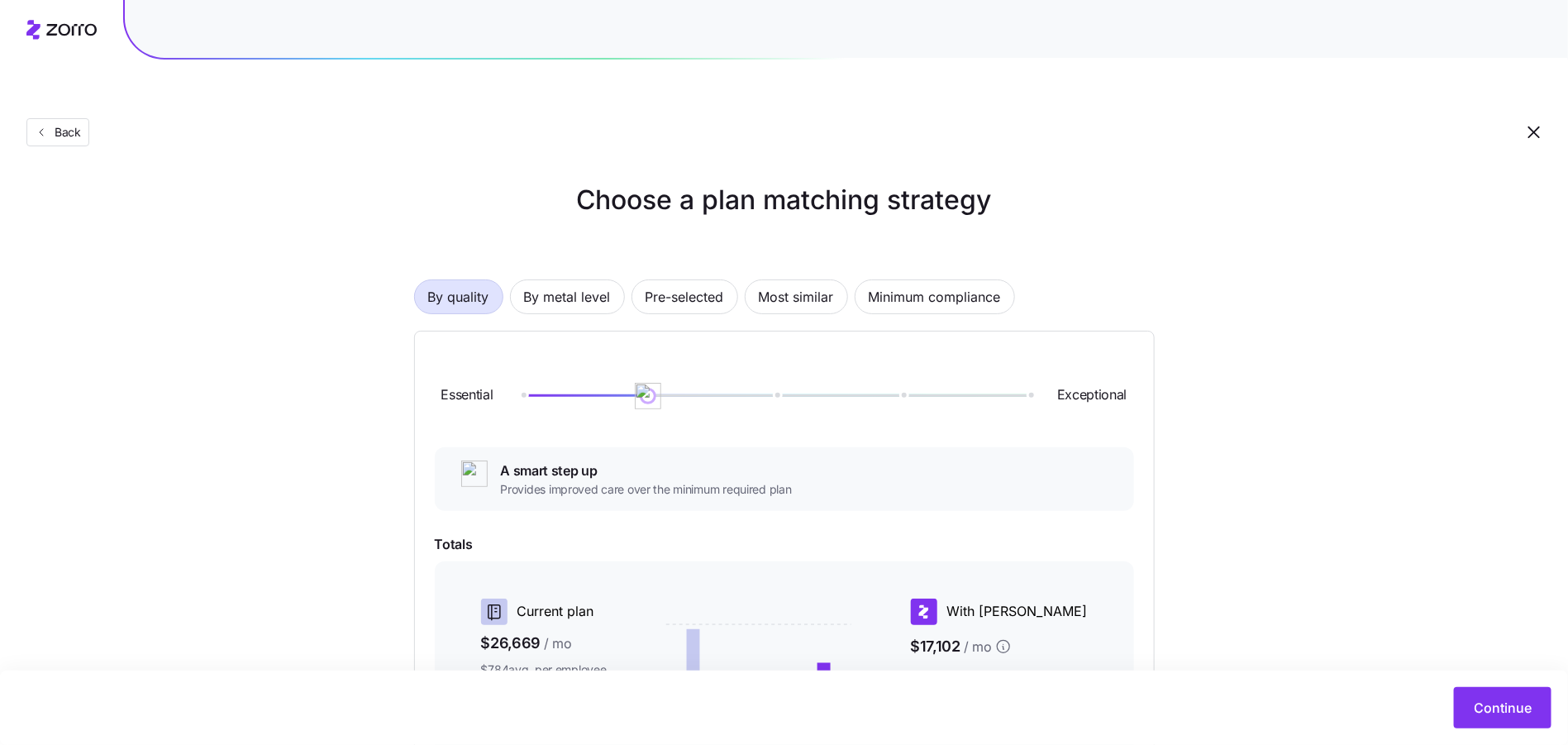
scroll to position [5, 0]
click at [779, 280] on span "Most similar" at bounding box center [796, 296] width 75 height 33
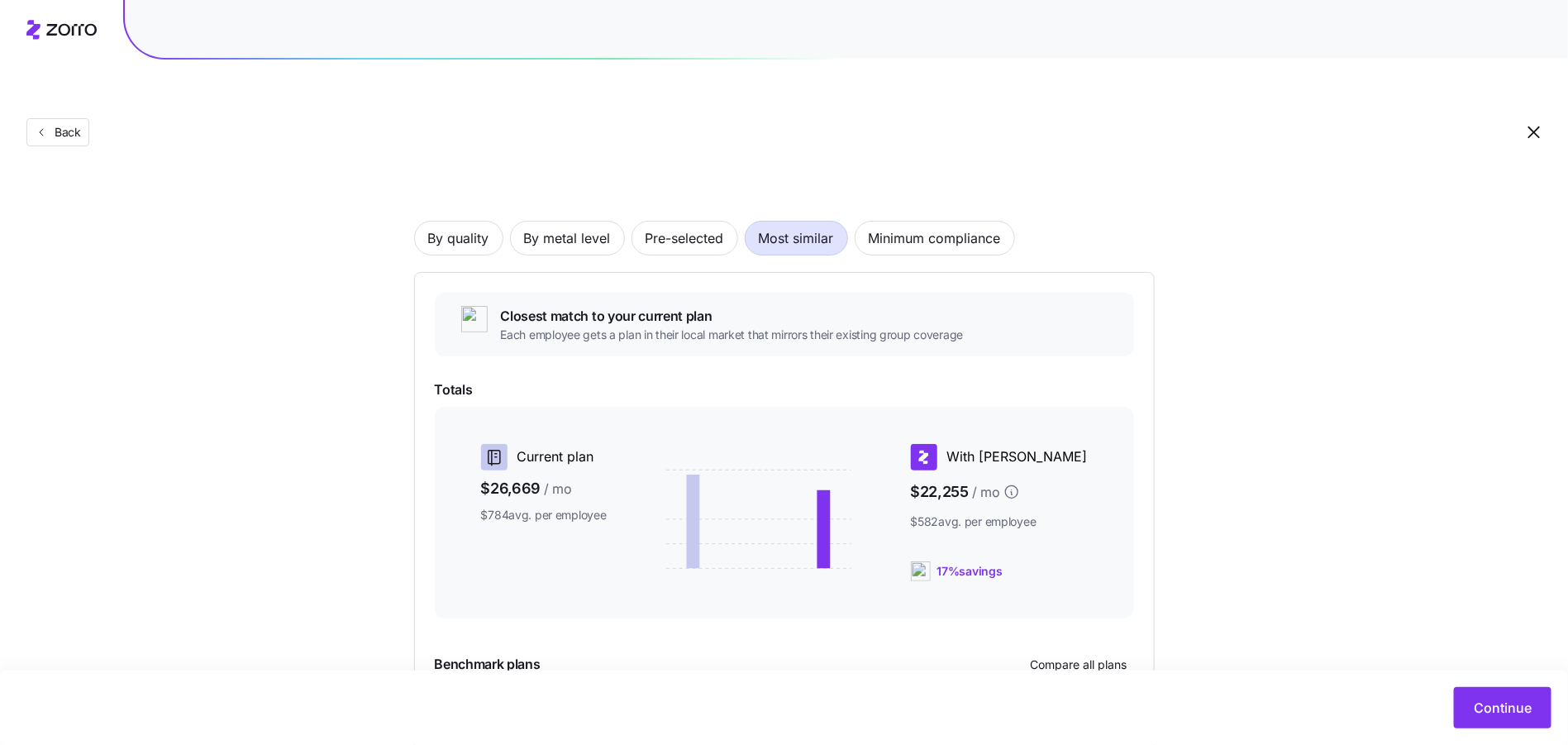
scroll to position [188, 0]
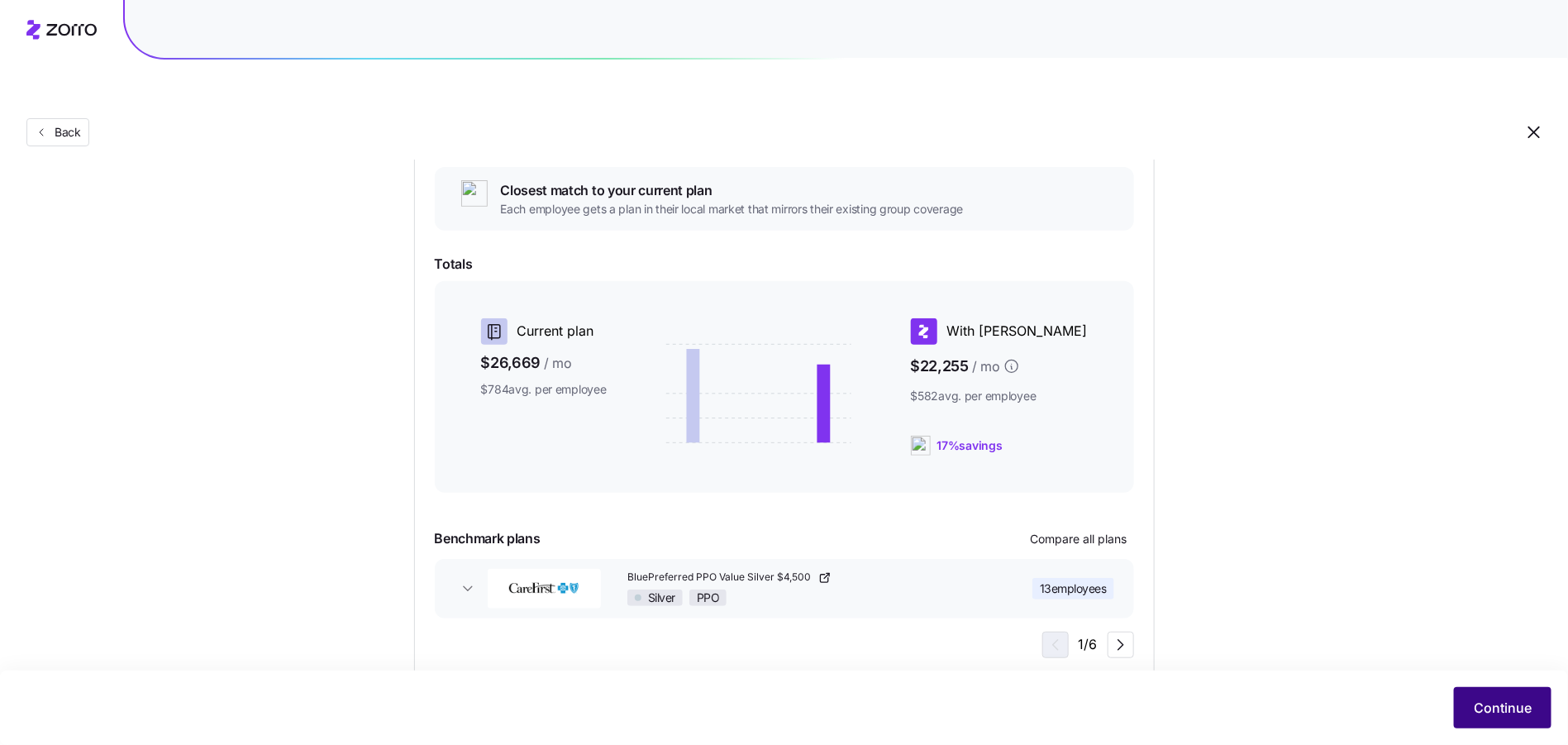
click at [1478, 702] on span "Continue" at bounding box center [1502, 707] width 58 height 20
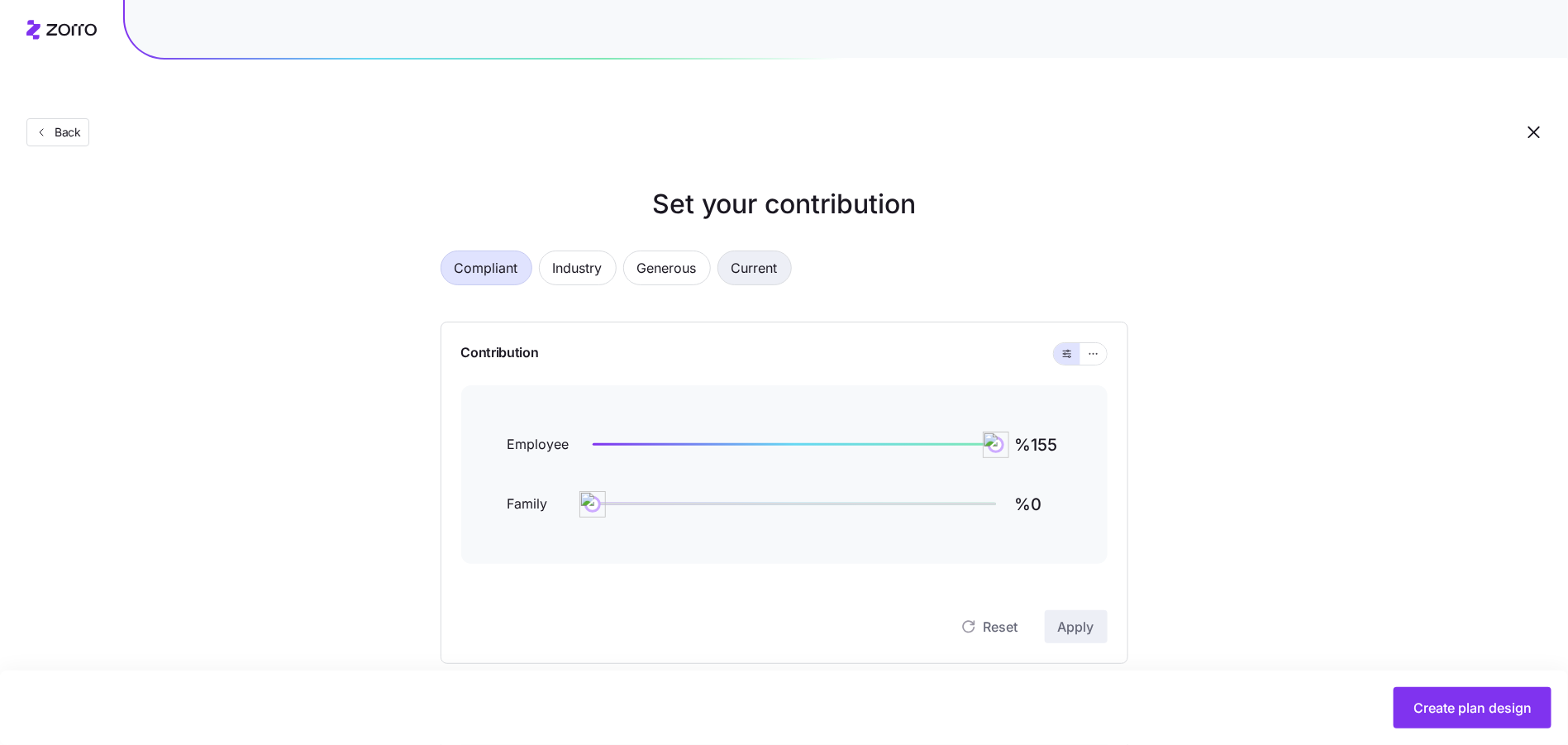
click at [766, 251] on span "Current" at bounding box center [754, 268] width 46 height 33
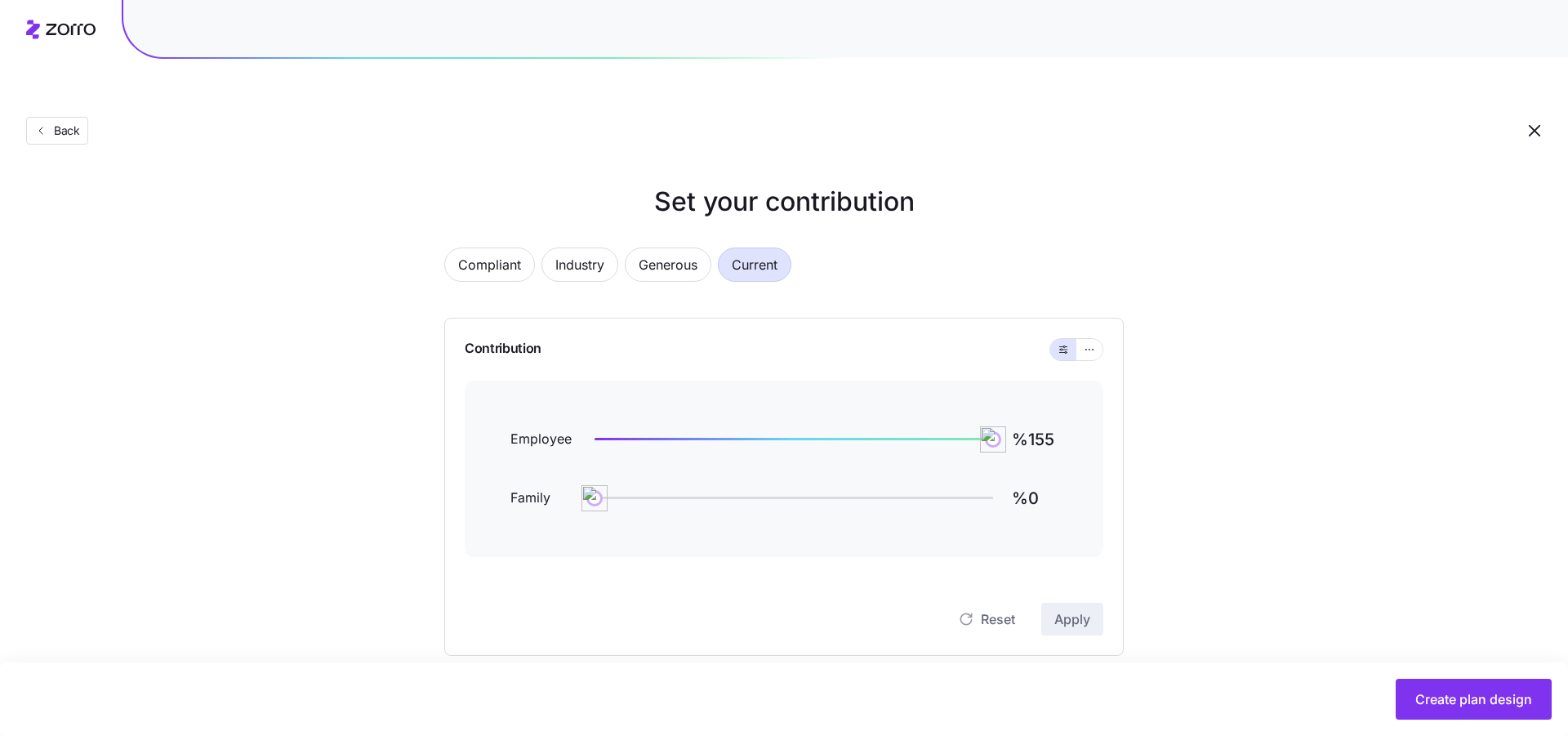
type input "%110"
type input "%37"
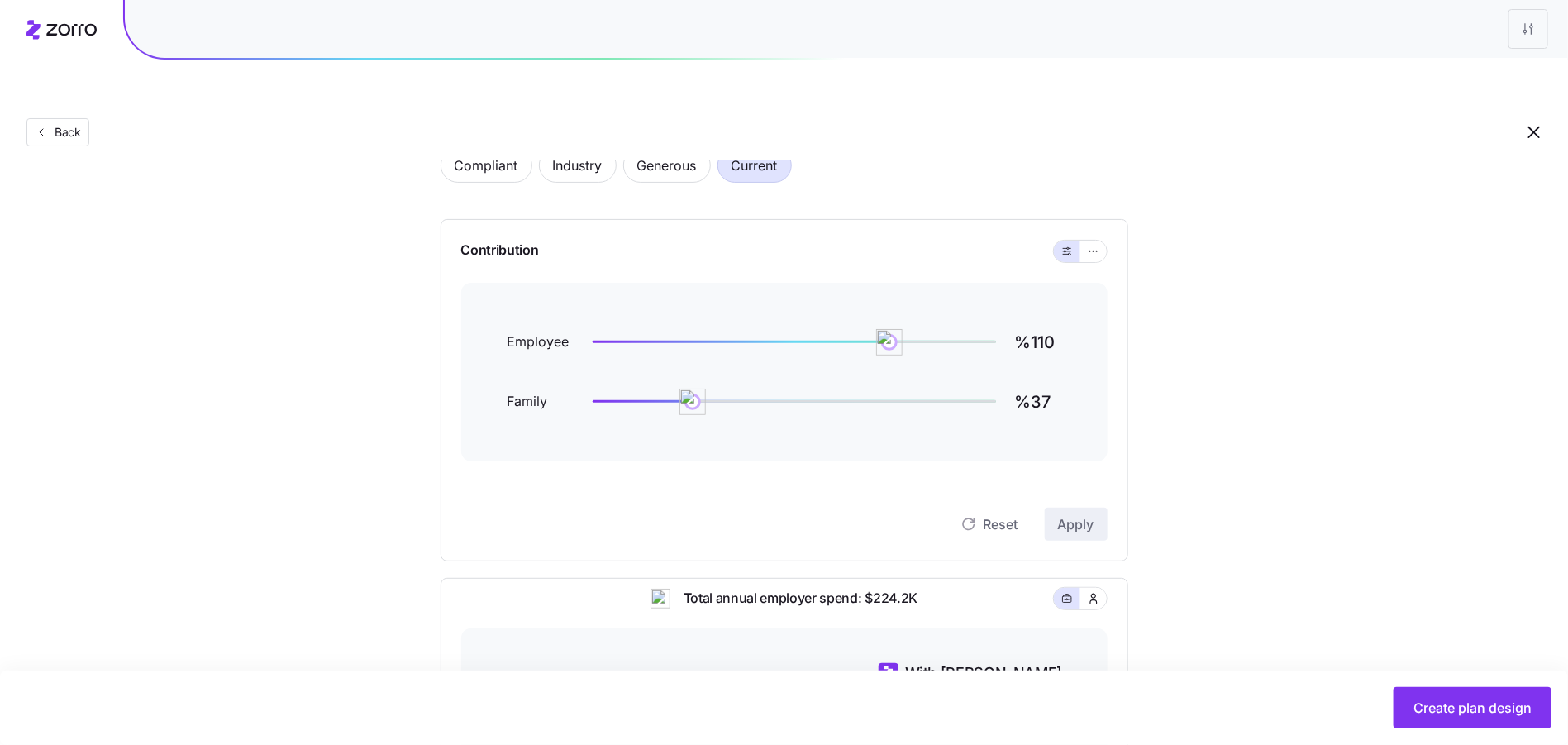
scroll to position [68, 0]
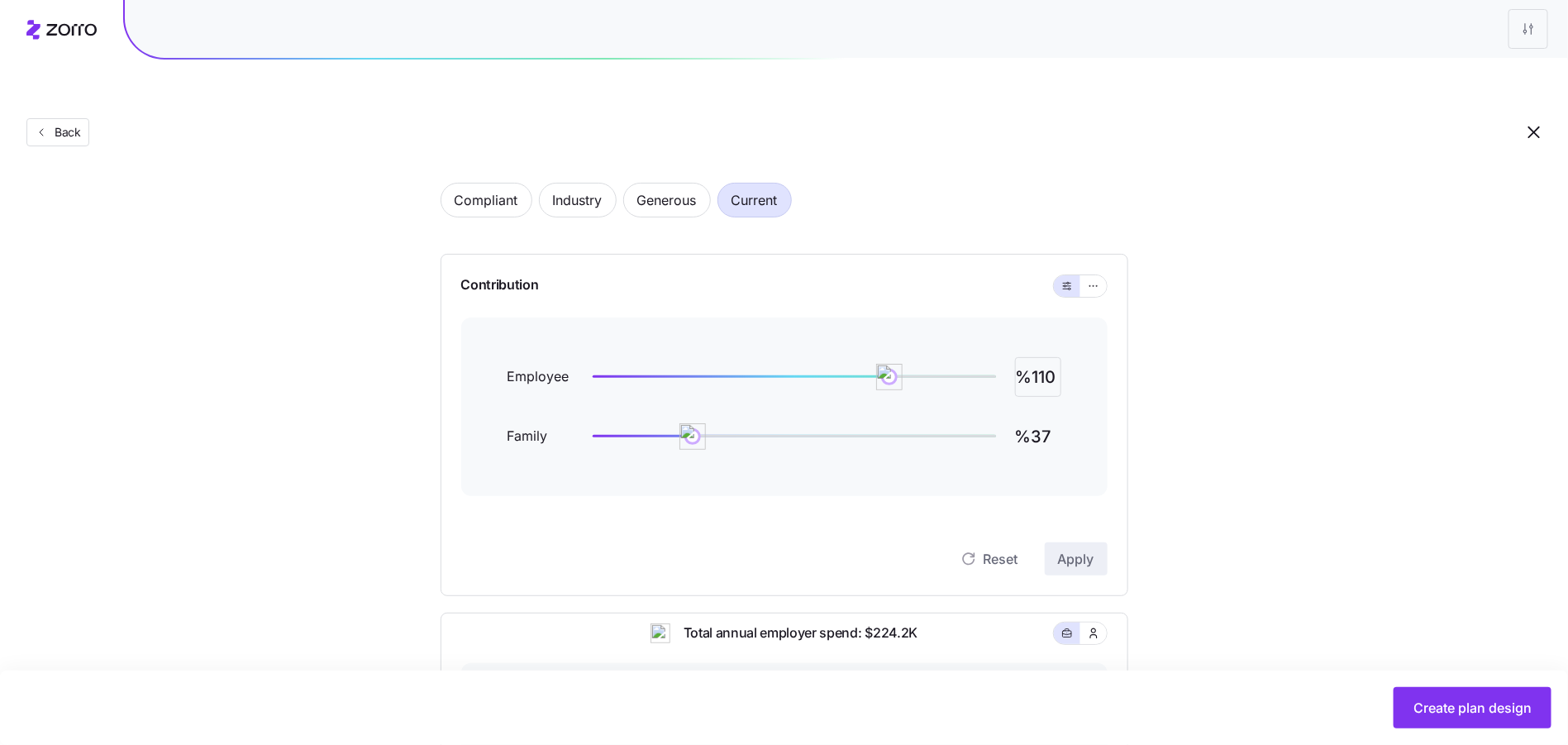
click at [1039, 357] on input "%110" at bounding box center [1038, 377] width 46 height 40
type input "%80"
click at [1039, 416] on input "%65" at bounding box center [1038, 436] width 46 height 40
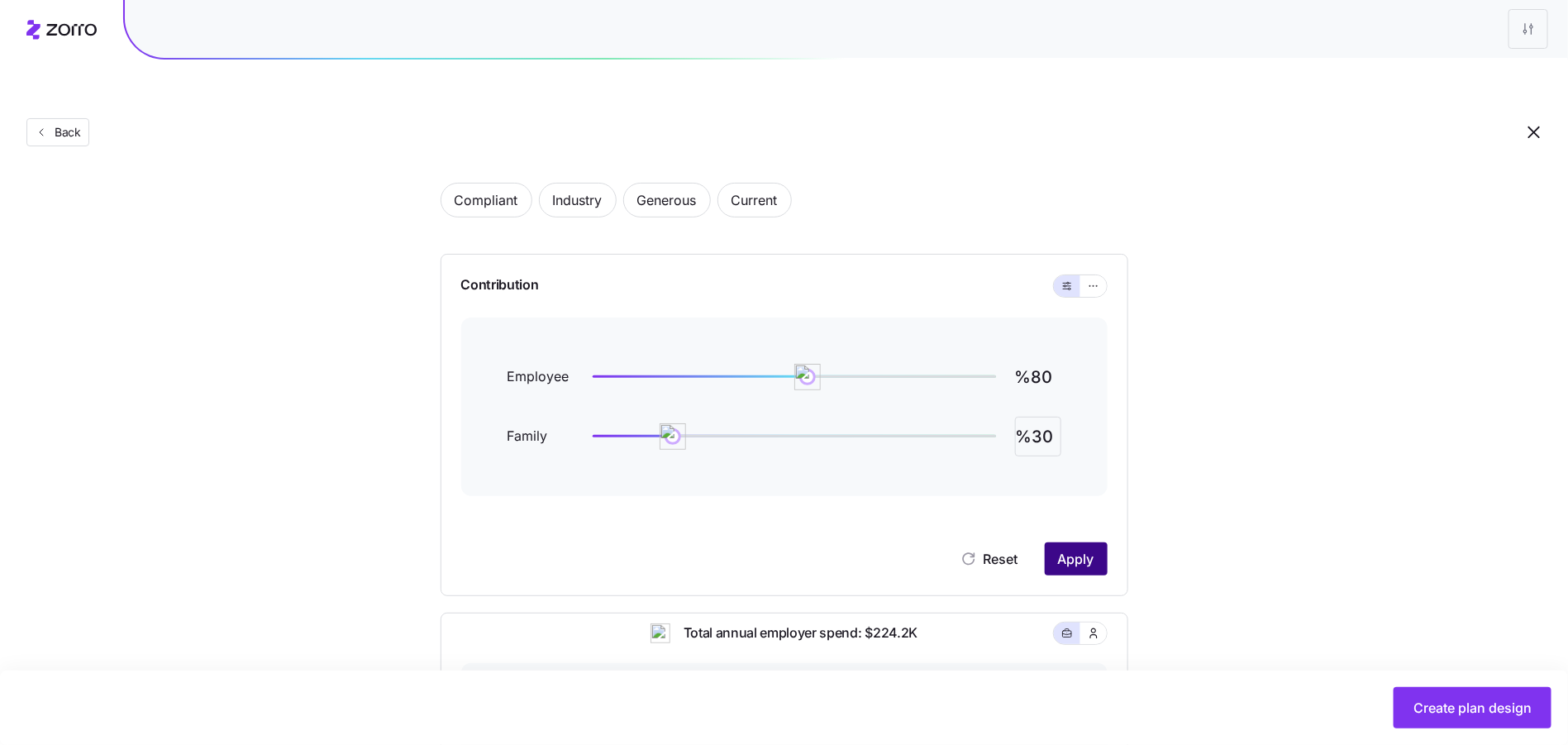
type input "%30"
click at [1073, 542] on button "Apply" at bounding box center [1076, 558] width 63 height 33
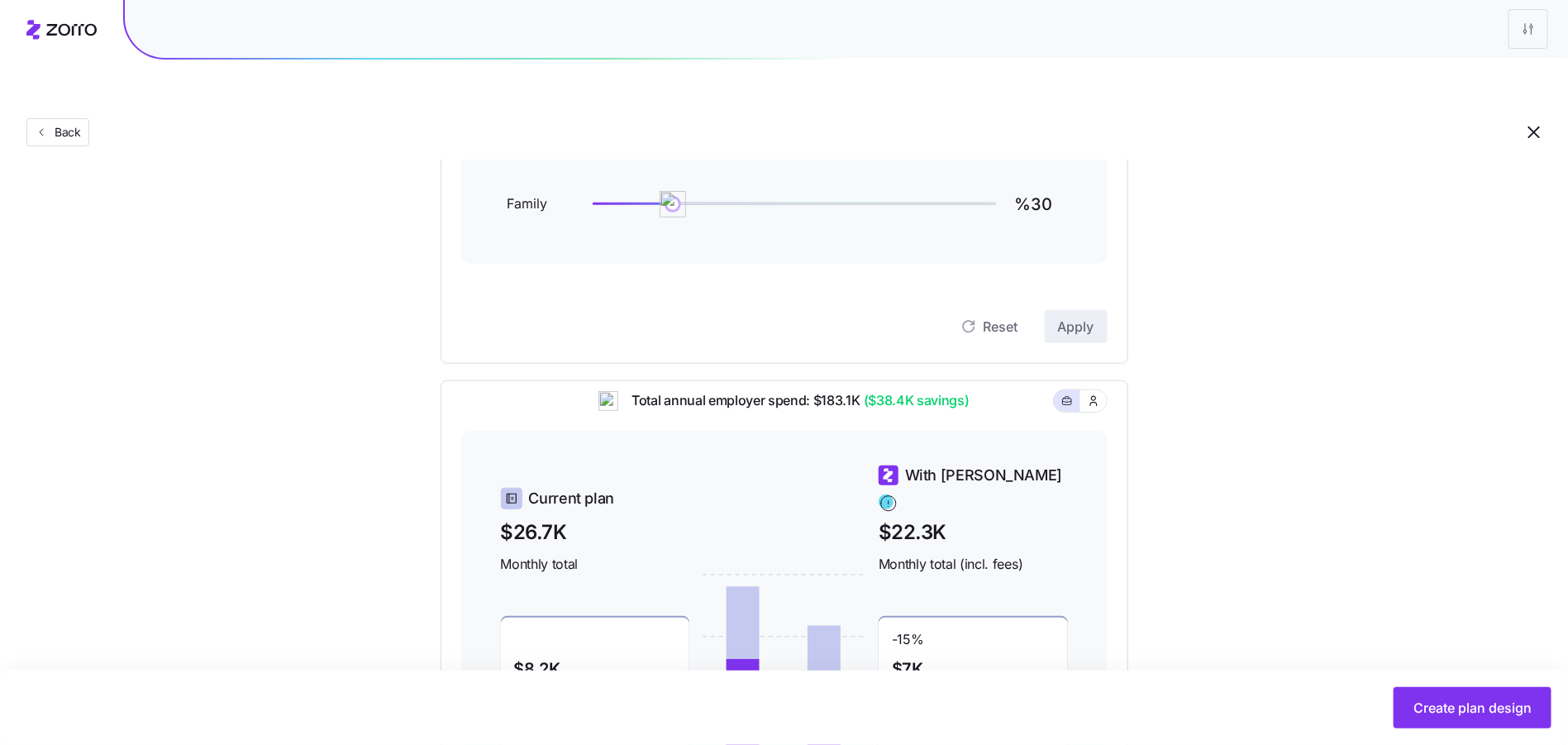
scroll to position [0, 0]
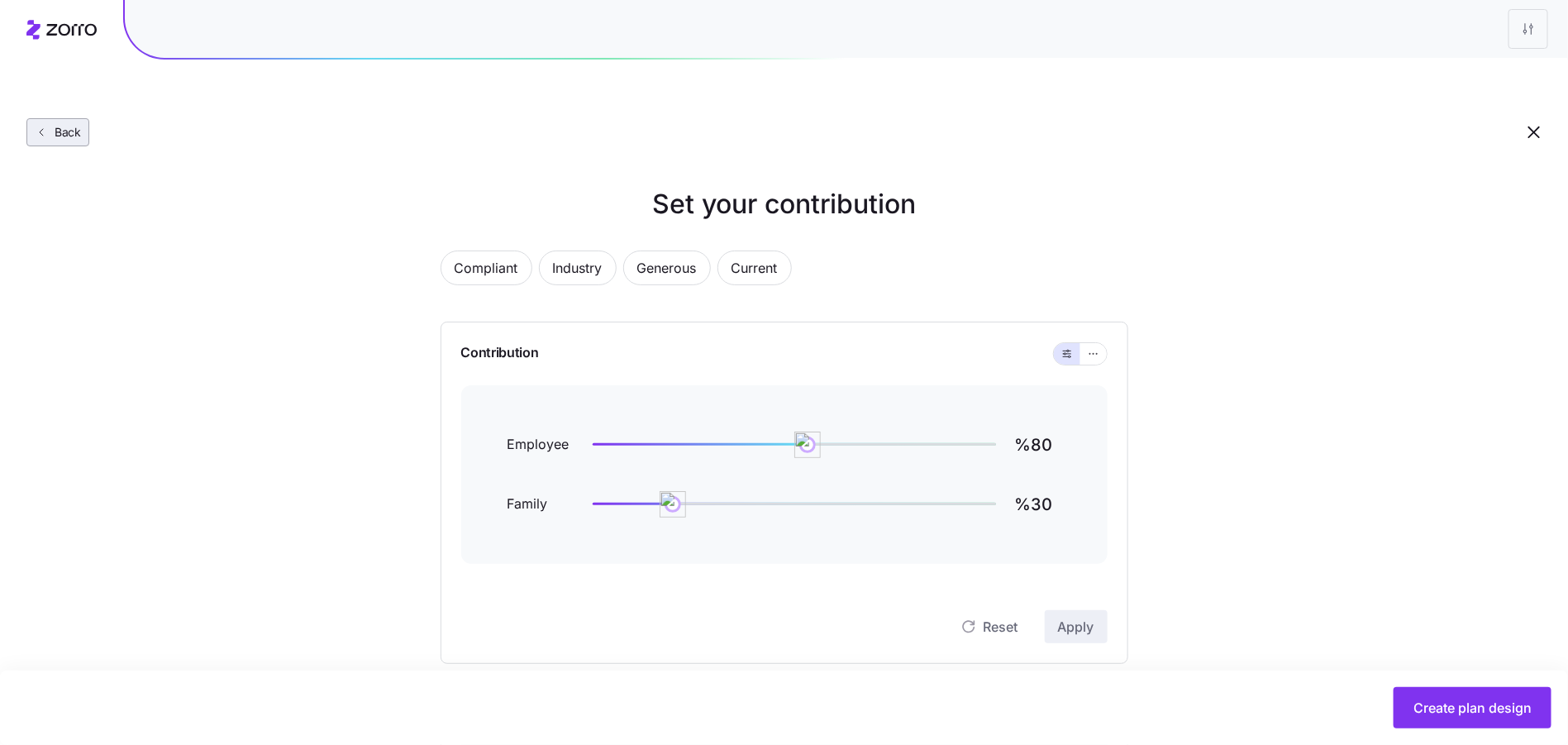
click at [65, 124] on span "Back" at bounding box center [65, 132] width 33 height 16
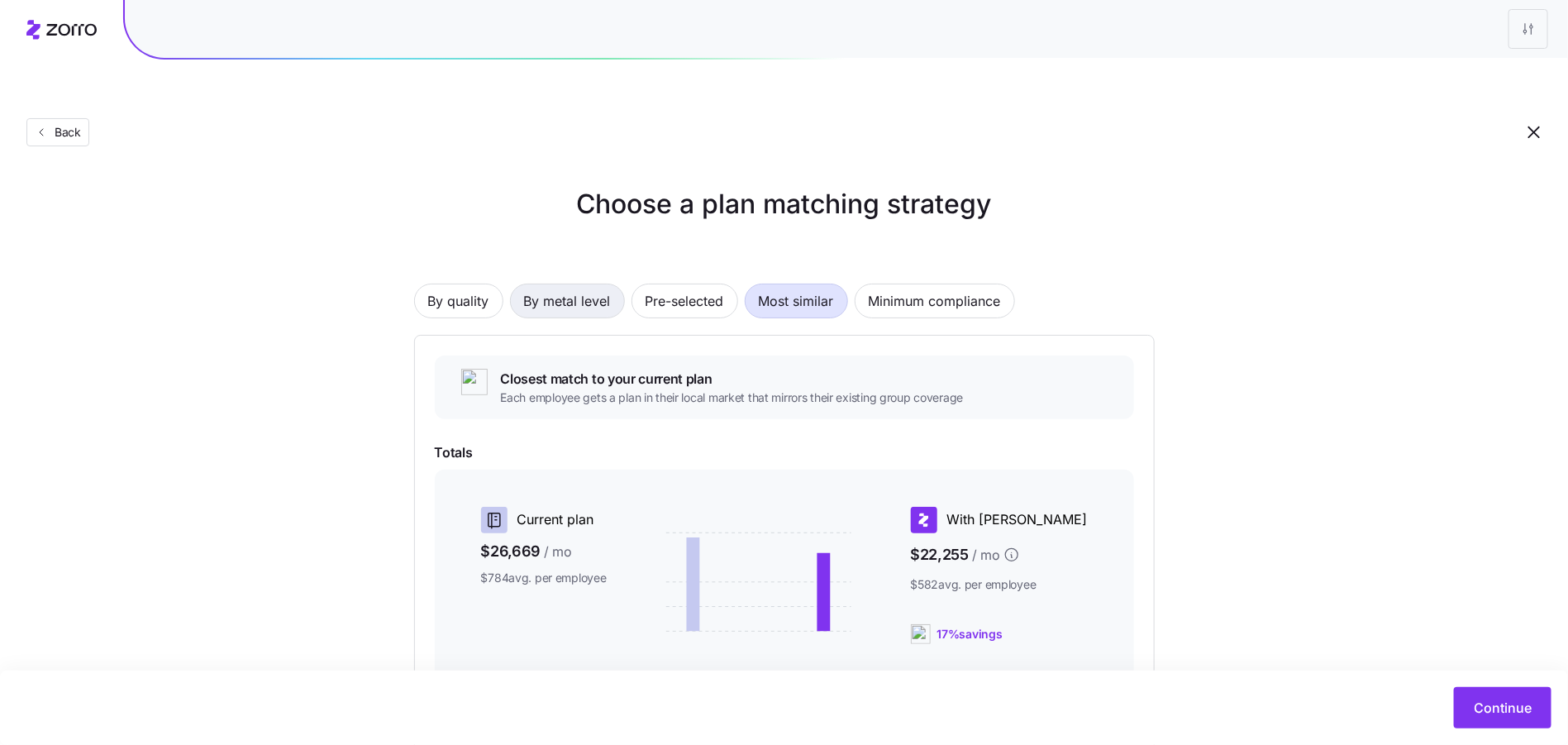
click at [584, 285] on span "By metal level" at bounding box center [567, 301] width 87 height 33
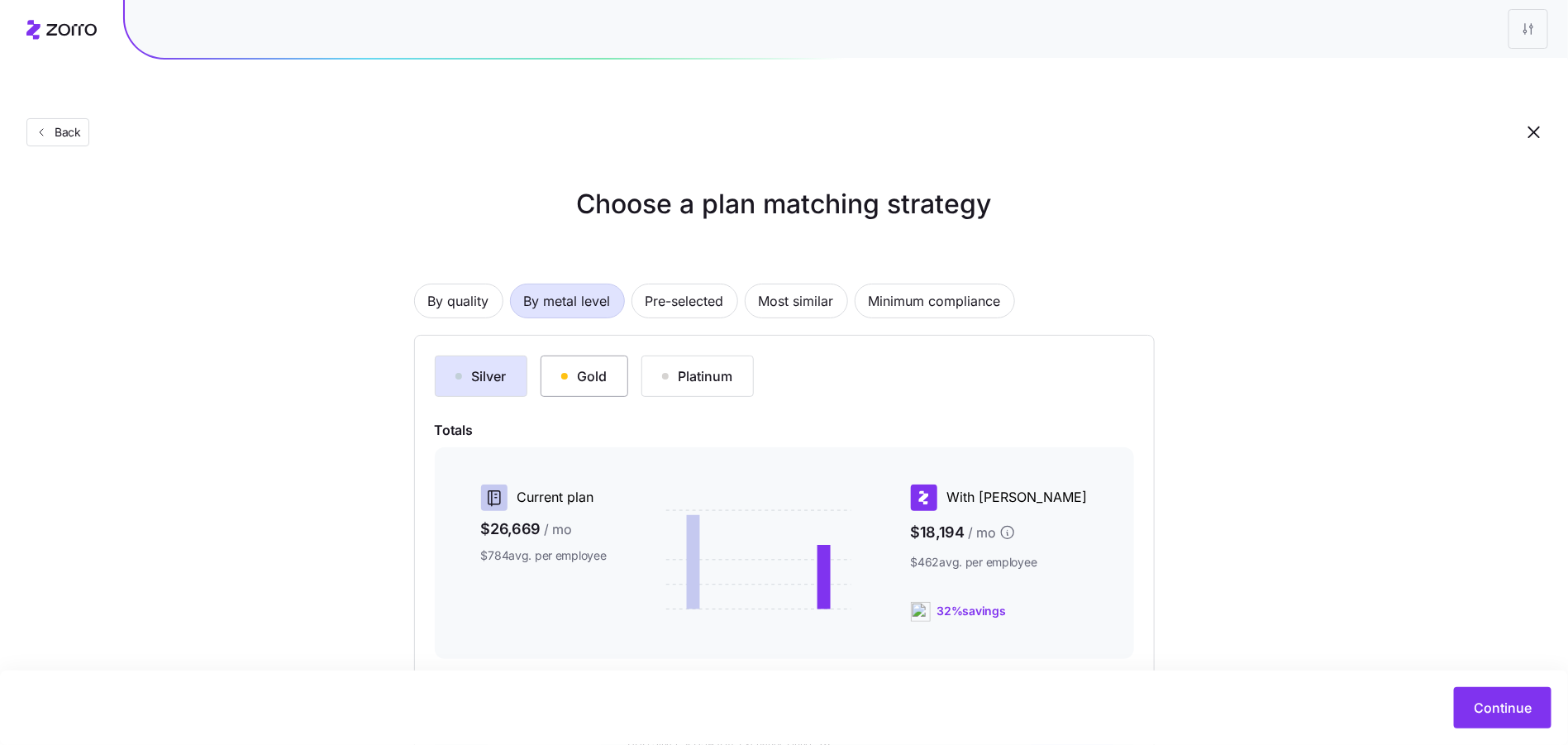
click at [589, 355] on button "Gold" at bounding box center [584, 376] width 88 height 41
click at [649, 355] on button "Platinum" at bounding box center [698, 376] width 113 height 41
click at [581, 366] on div "Gold" at bounding box center [584, 376] width 46 height 20
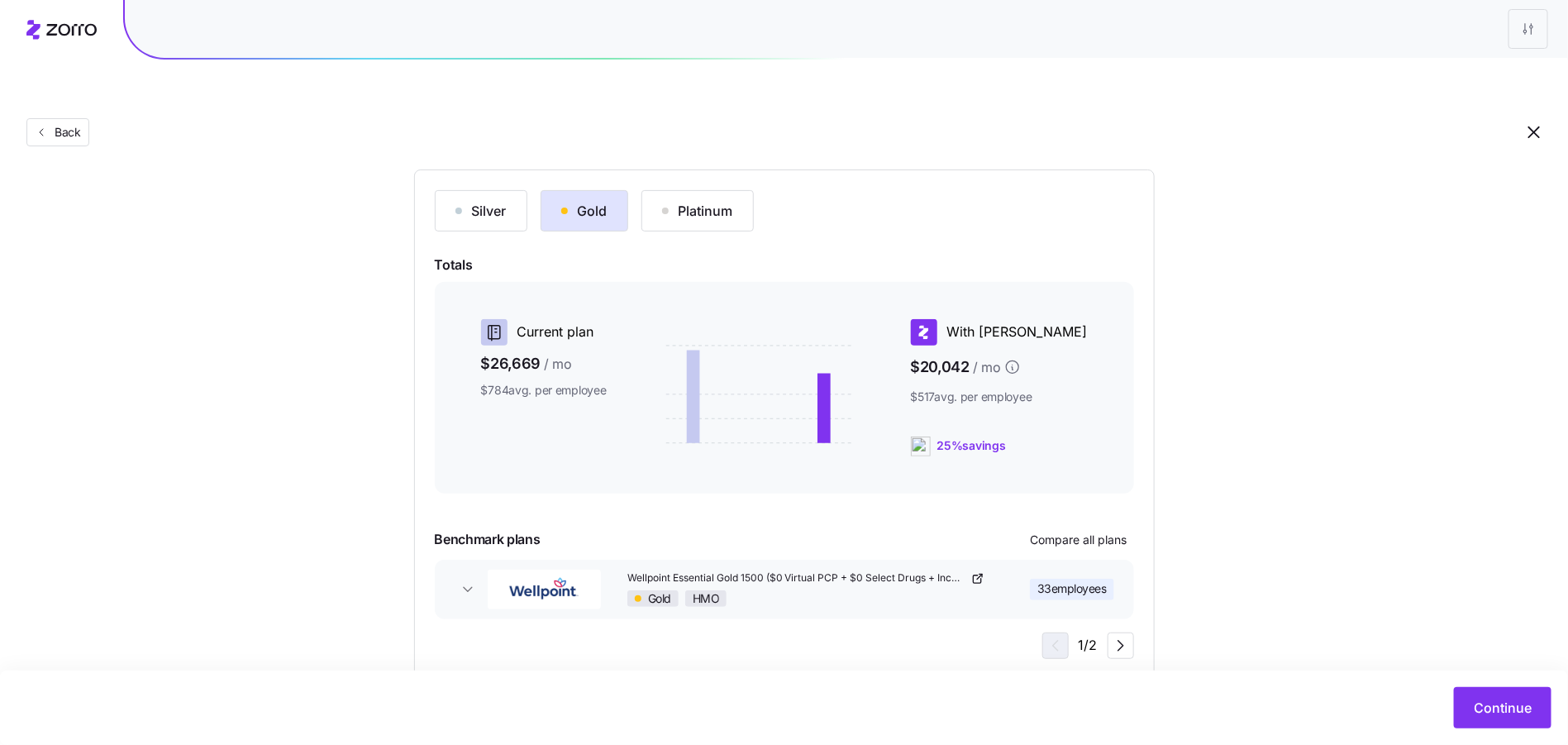
scroll to position [166, 0]
click at [1519, 719] on button "Continue" at bounding box center [1502, 708] width 97 height 41
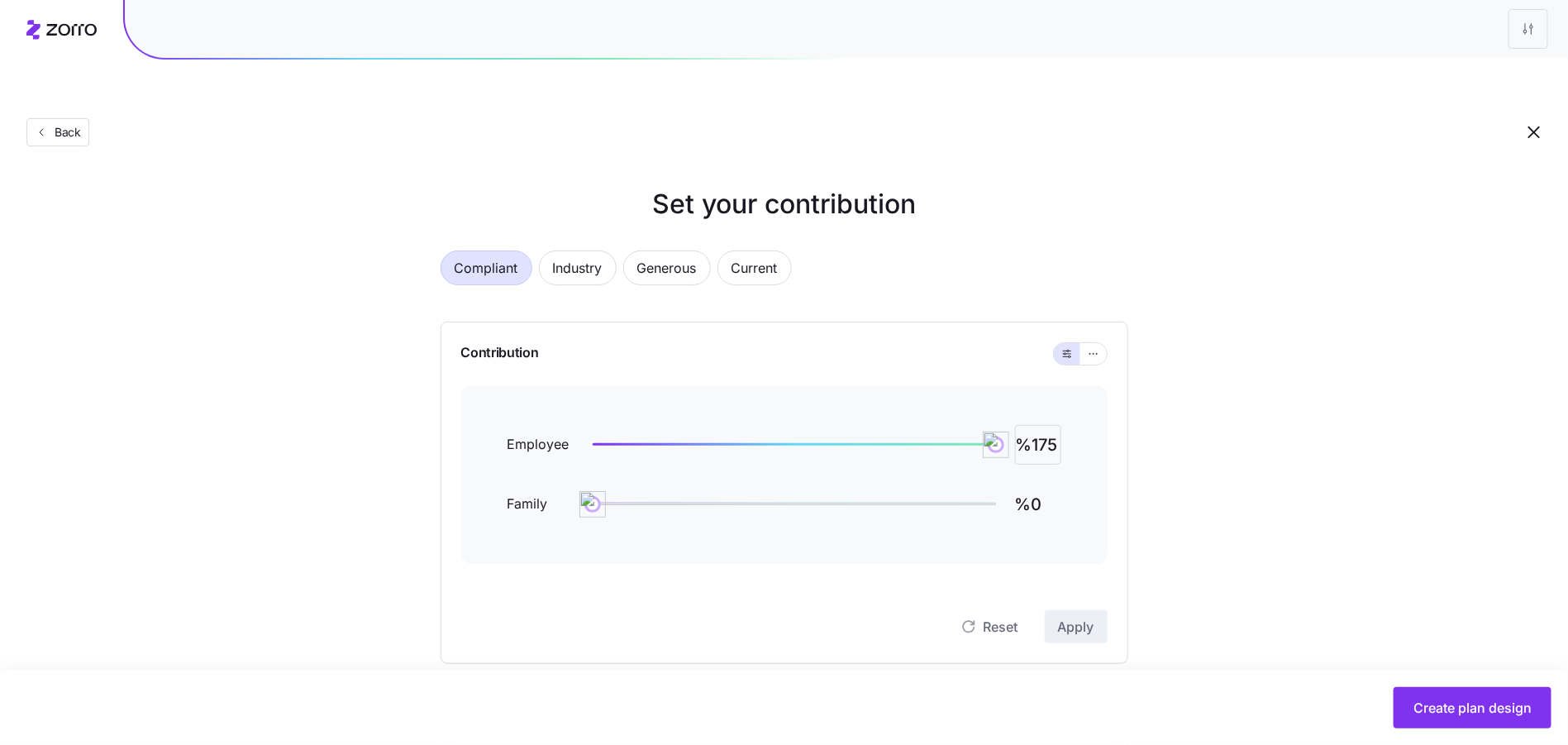
click at [1030, 425] on input "%175" at bounding box center [1038, 445] width 46 height 40
type input "%80"
type input "%30"
click at [1082, 617] on span "Apply" at bounding box center [1076, 626] width 36 height 20
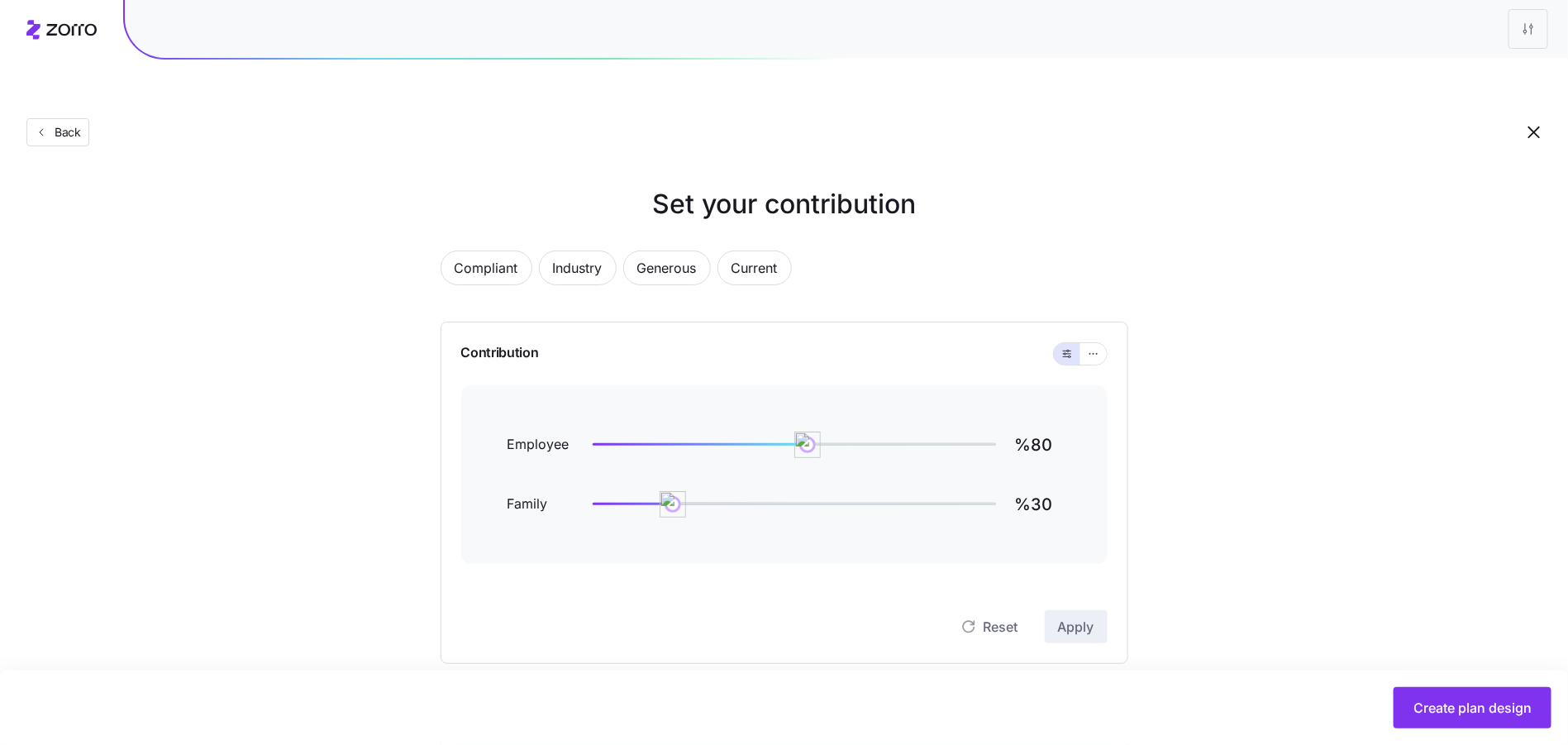
drag, startPoint x: 1459, startPoint y: 702, endPoint x: 1452, endPoint y: 692, distance: 12.2
click at [1459, 702] on span "Create plan design" at bounding box center [1472, 707] width 118 height 20
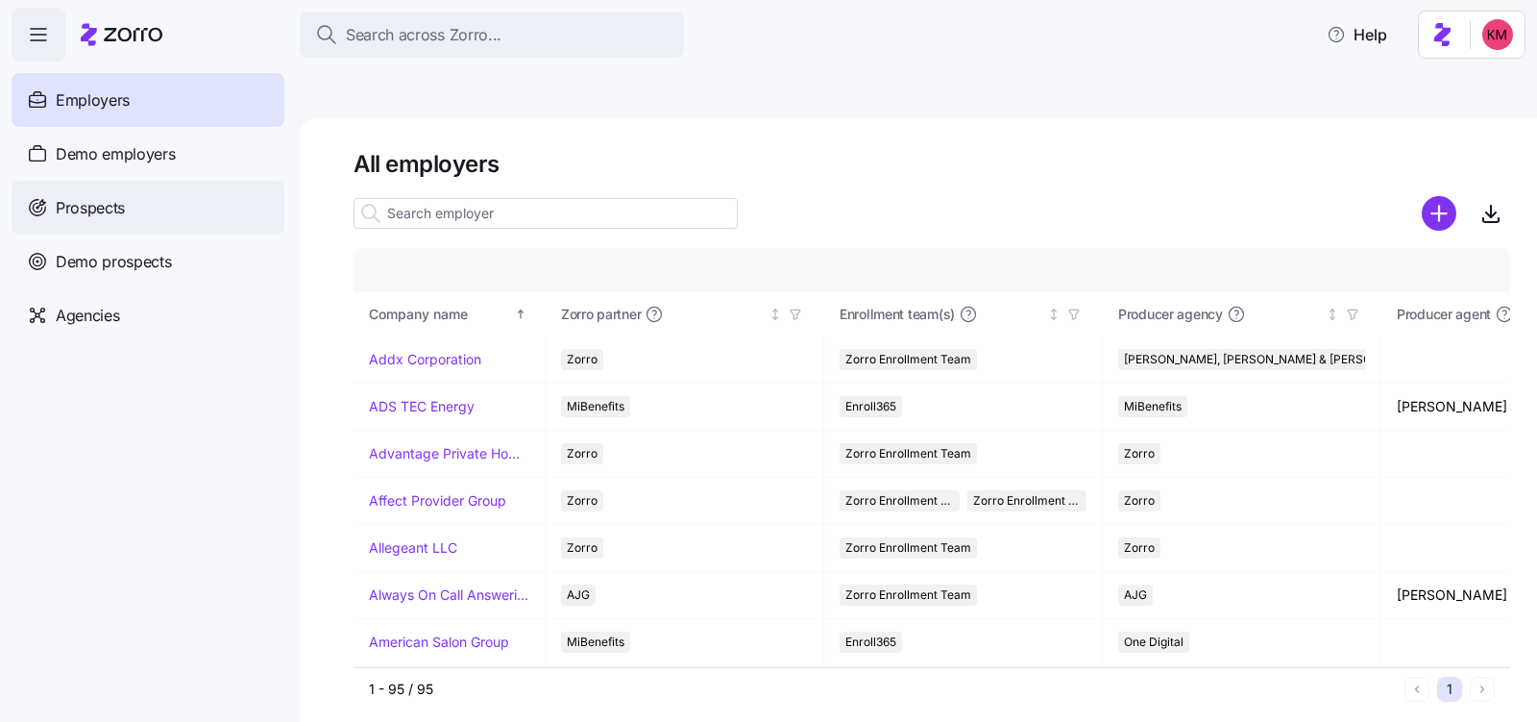
click at [130, 209] on div "Prospects" at bounding box center [148, 208] width 273 height 54
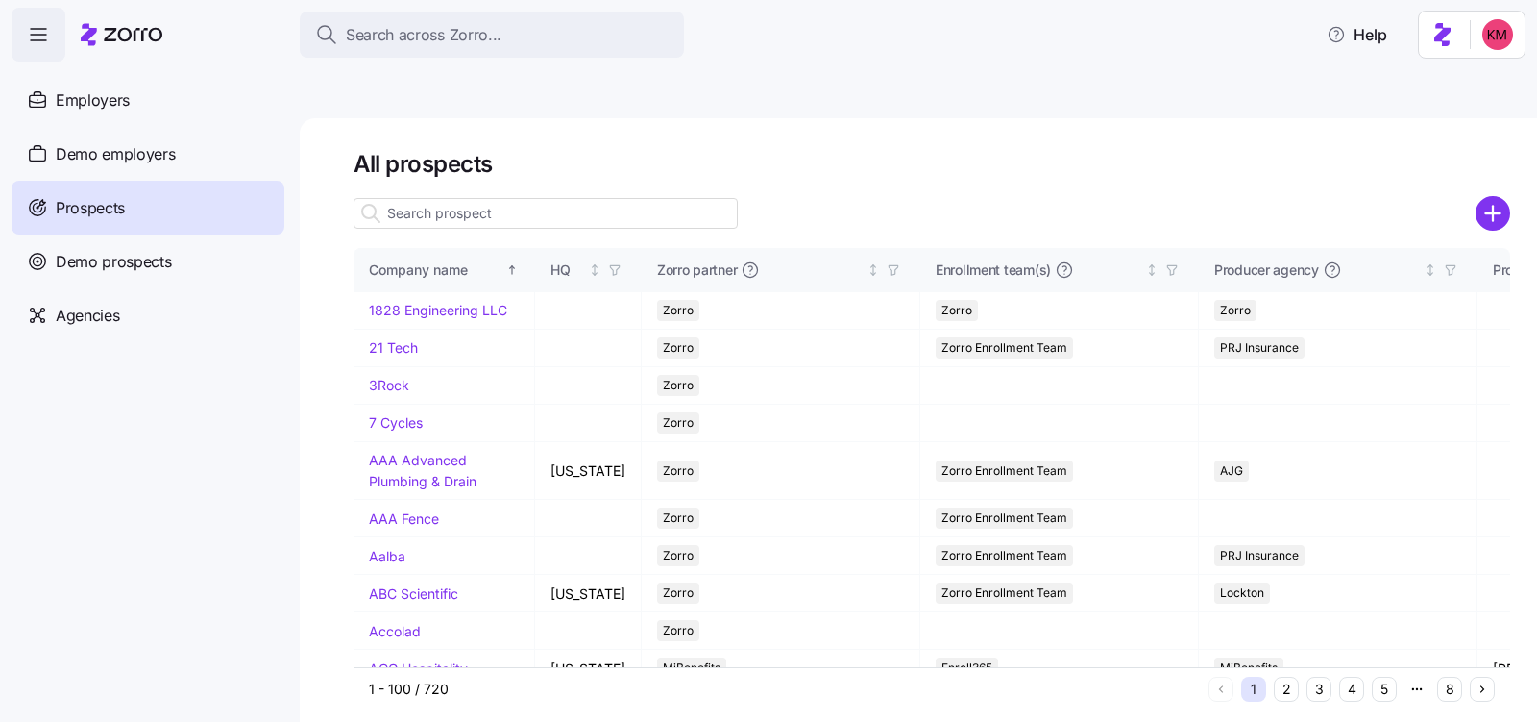
click at [480, 198] on input at bounding box center [546, 213] width 384 height 31
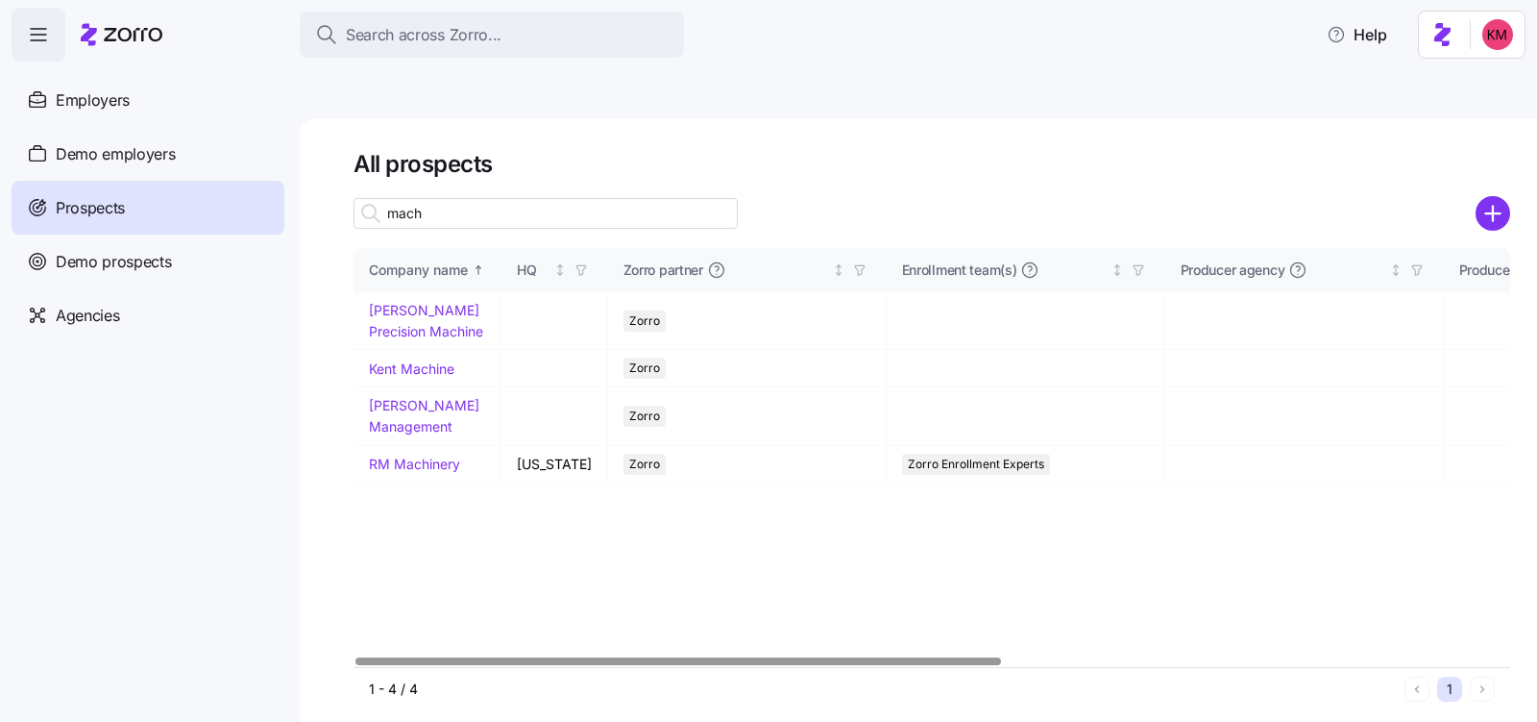
type input "mach"
click at [385, 397] on link "Machell Management" at bounding box center [424, 415] width 111 height 37
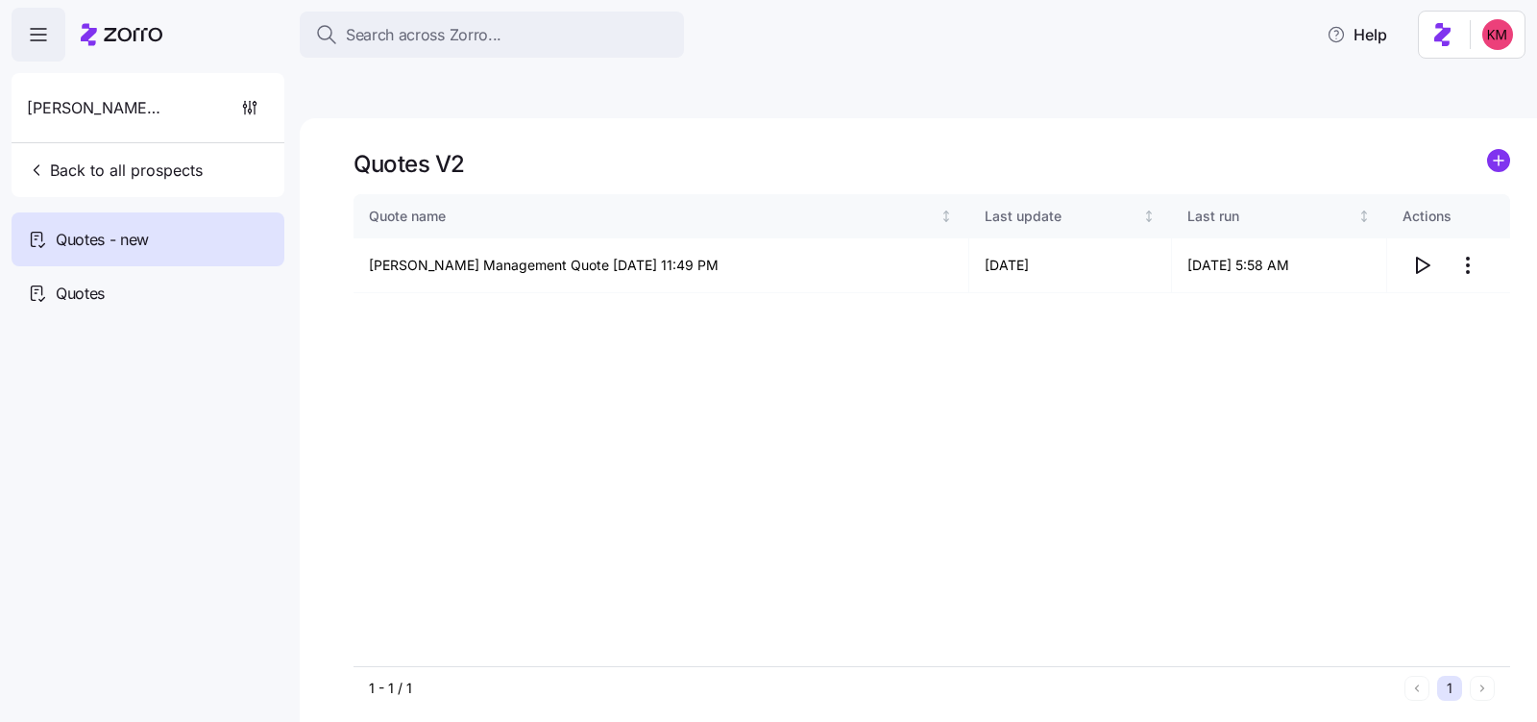
click at [895, 432] on div "Quote name Last update Last run Actions Machell Management Quote 09/01/2025 11:…" at bounding box center [932, 430] width 1157 height 472
click at [1420, 254] on icon "button" at bounding box center [1422, 265] width 23 height 23
click at [1473, 216] on html "Search across Zorro... Help Machell Management Back to all prospects Quotes - n…" at bounding box center [768, 451] width 1537 height 903
click at [1320, 275] on div "Edit quote" at bounding box center [1343, 267] width 64 height 21
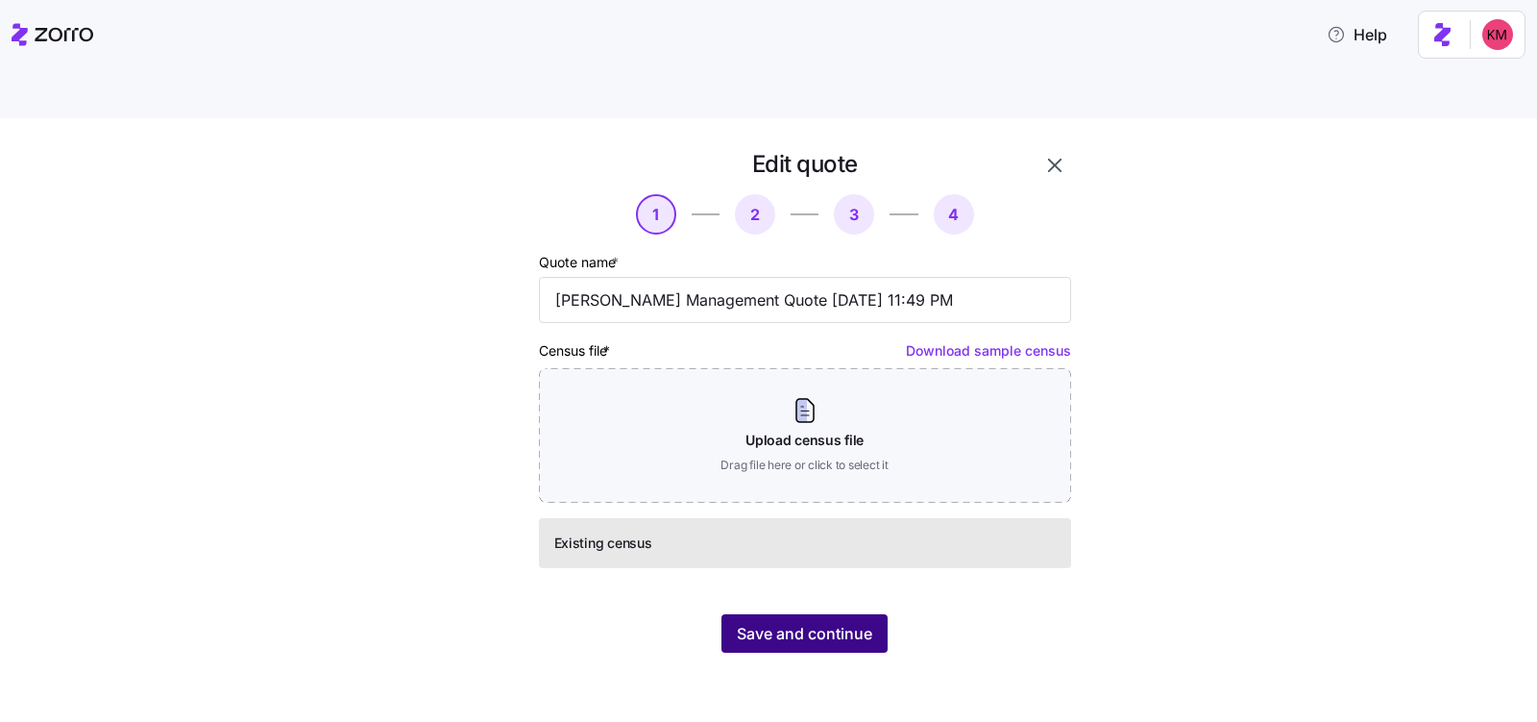
click at [778, 622] on span "Save and continue" at bounding box center [804, 633] width 135 height 23
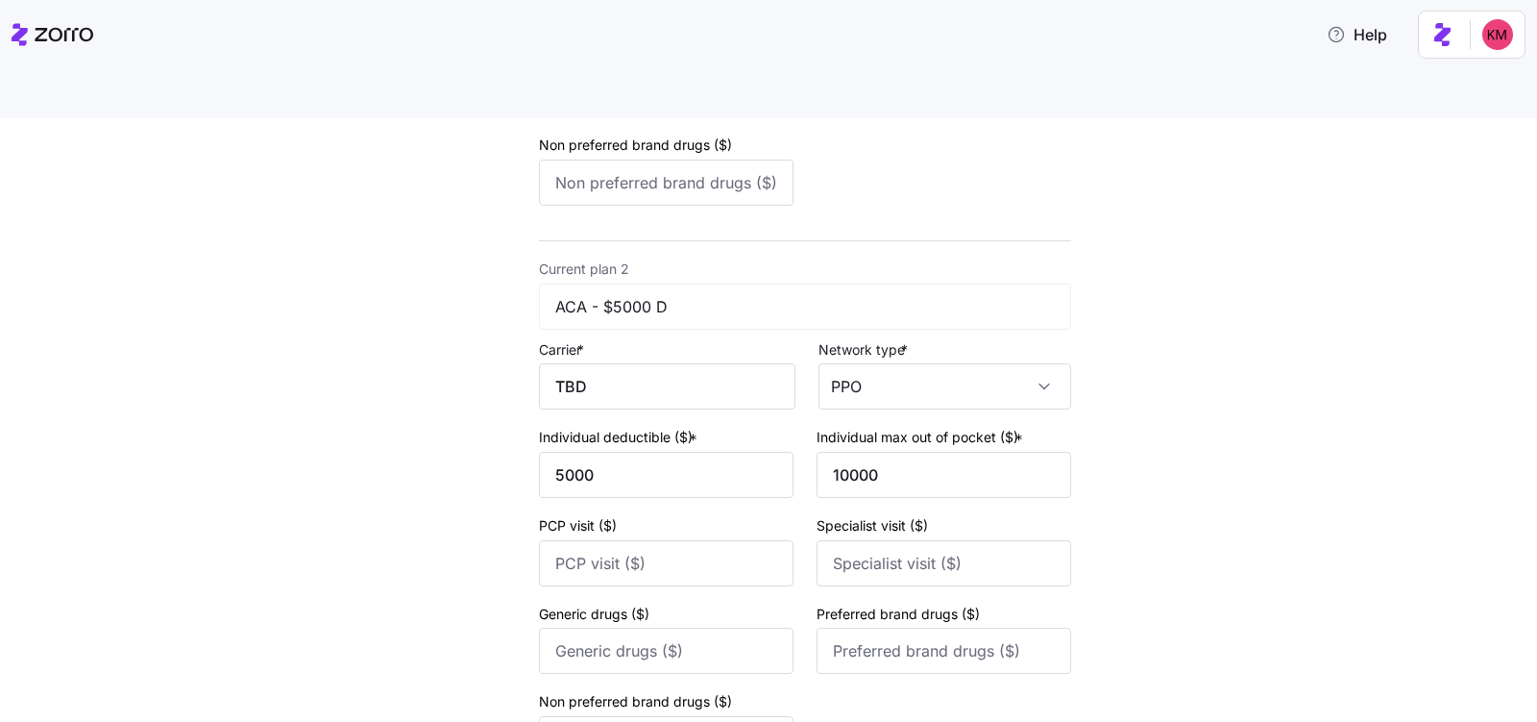
scroll to position [778, 0]
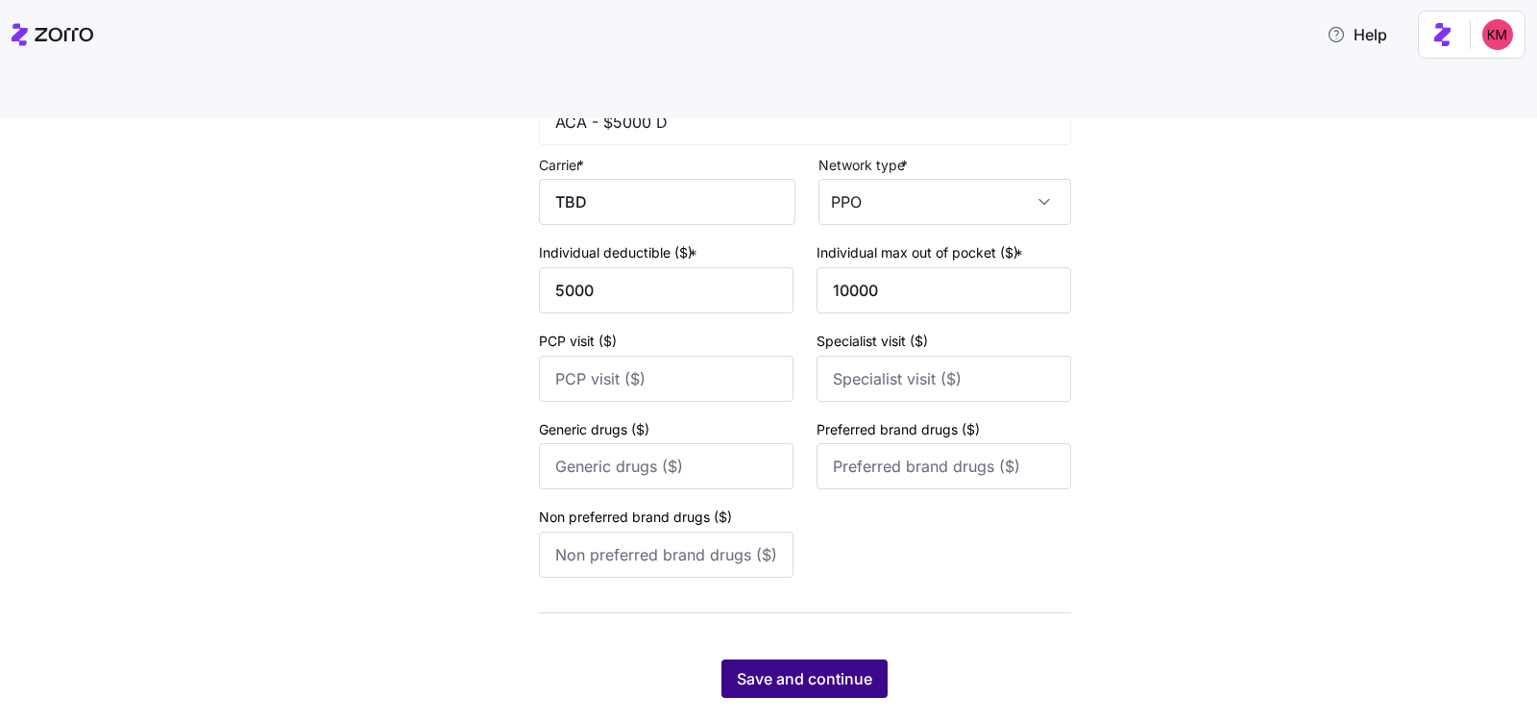
click at [808, 659] on button "Save and continue" at bounding box center [805, 678] width 166 height 38
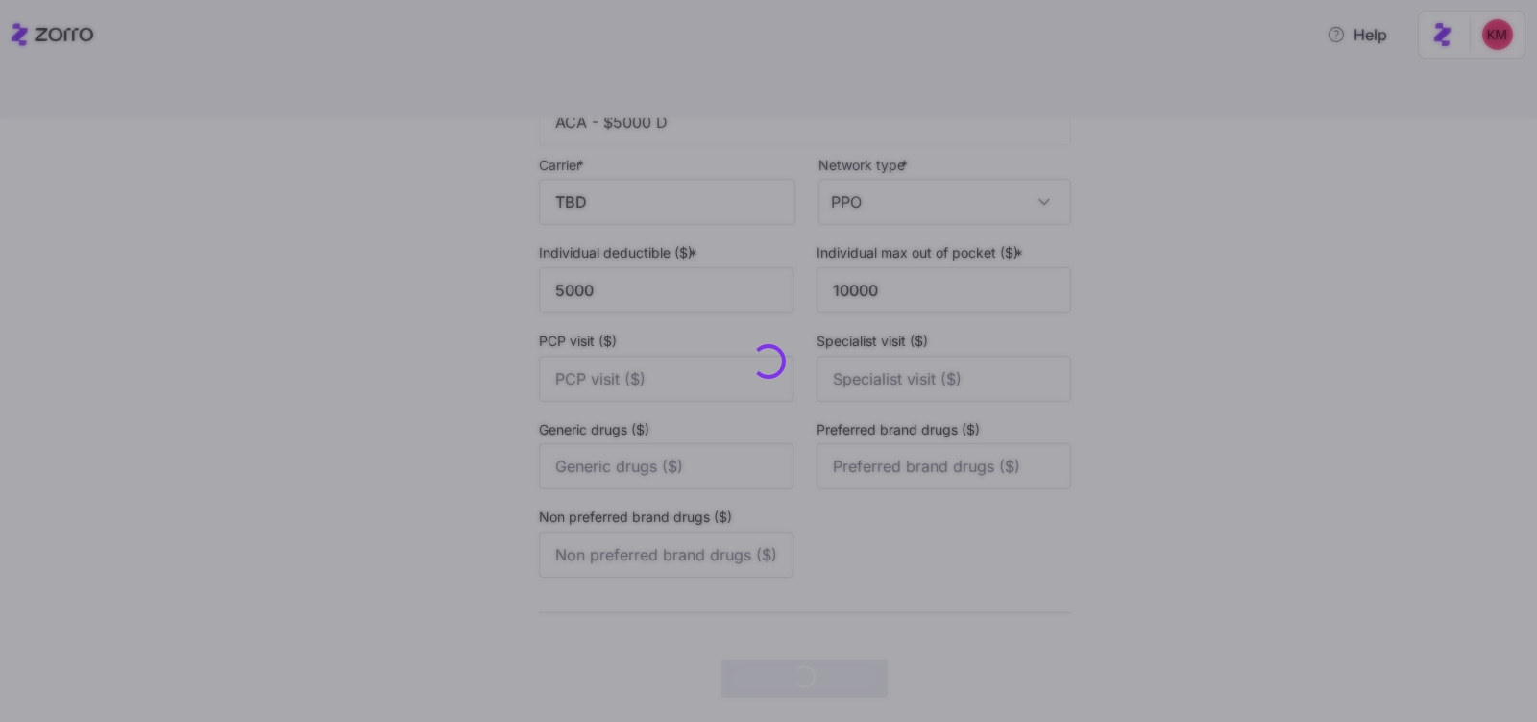
scroll to position [0, 0]
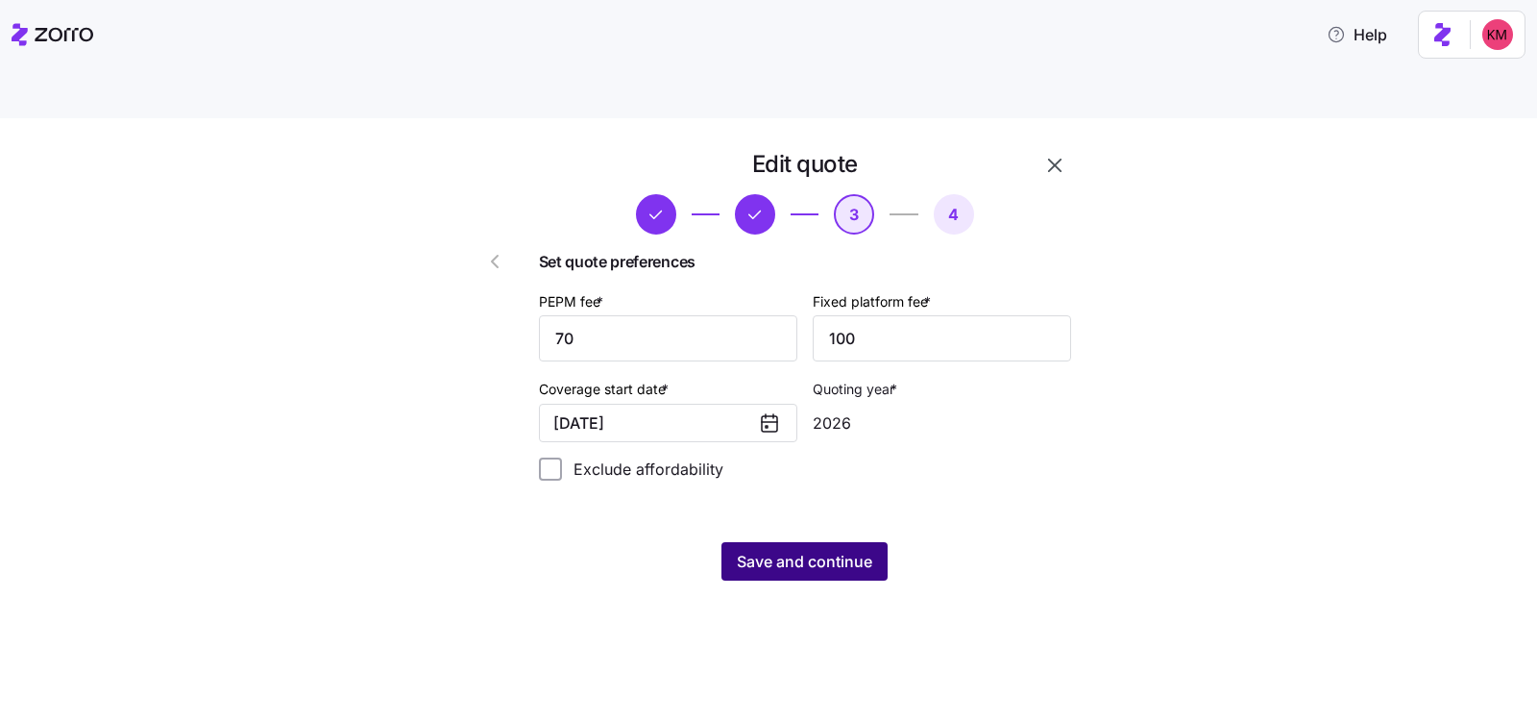
click at [832, 550] on span "Save and continue" at bounding box center [804, 561] width 135 height 23
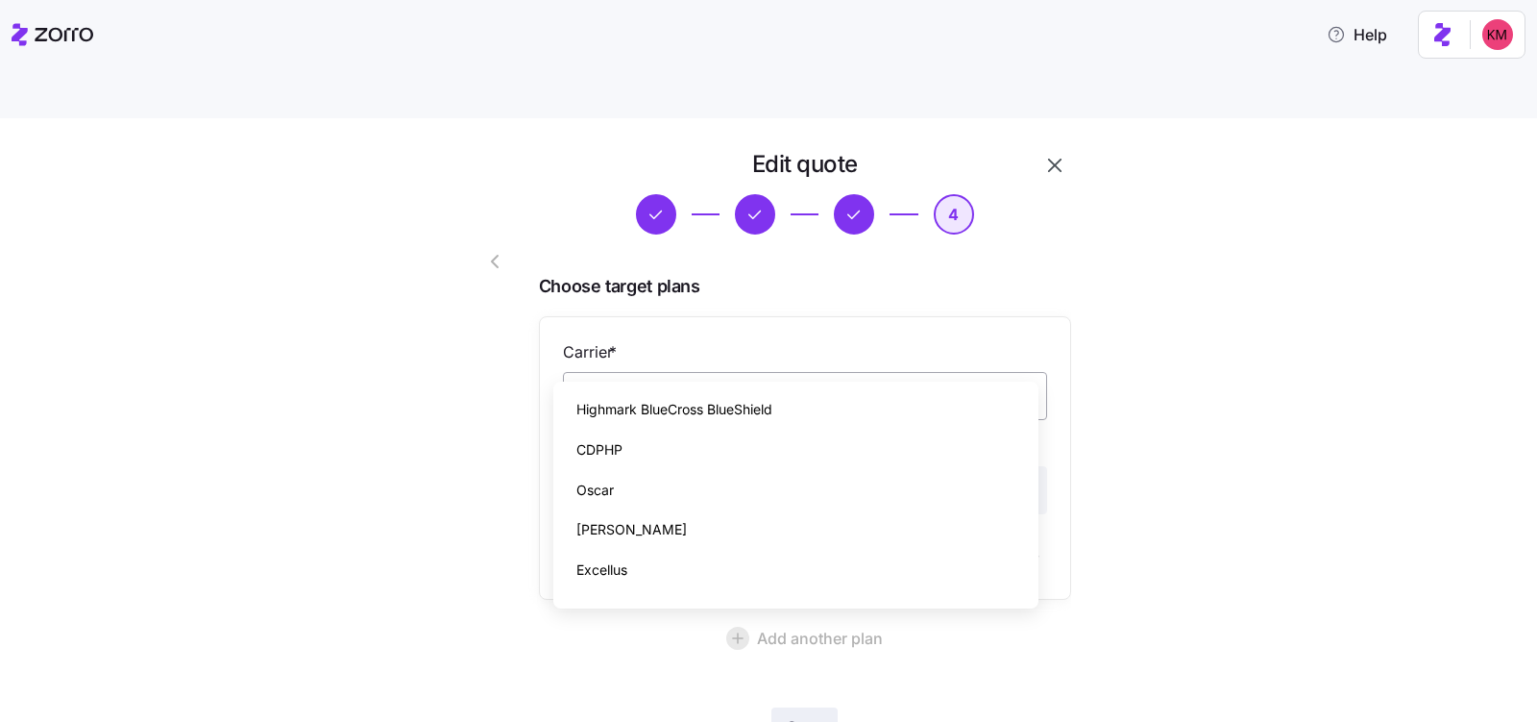
click at [855, 372] on input "Carrier *" at bounding box center [805, 396] width 484 height 48
click at [856, 394] on div "Highmark BlueCross BlueShield" at bounding box center [796, 409] width 470 height 40
type input "Highmark BlueCross BlueShield"
click at [727, 466] on input "Plan *" at bounding box center [805, 490] width 484 height 48
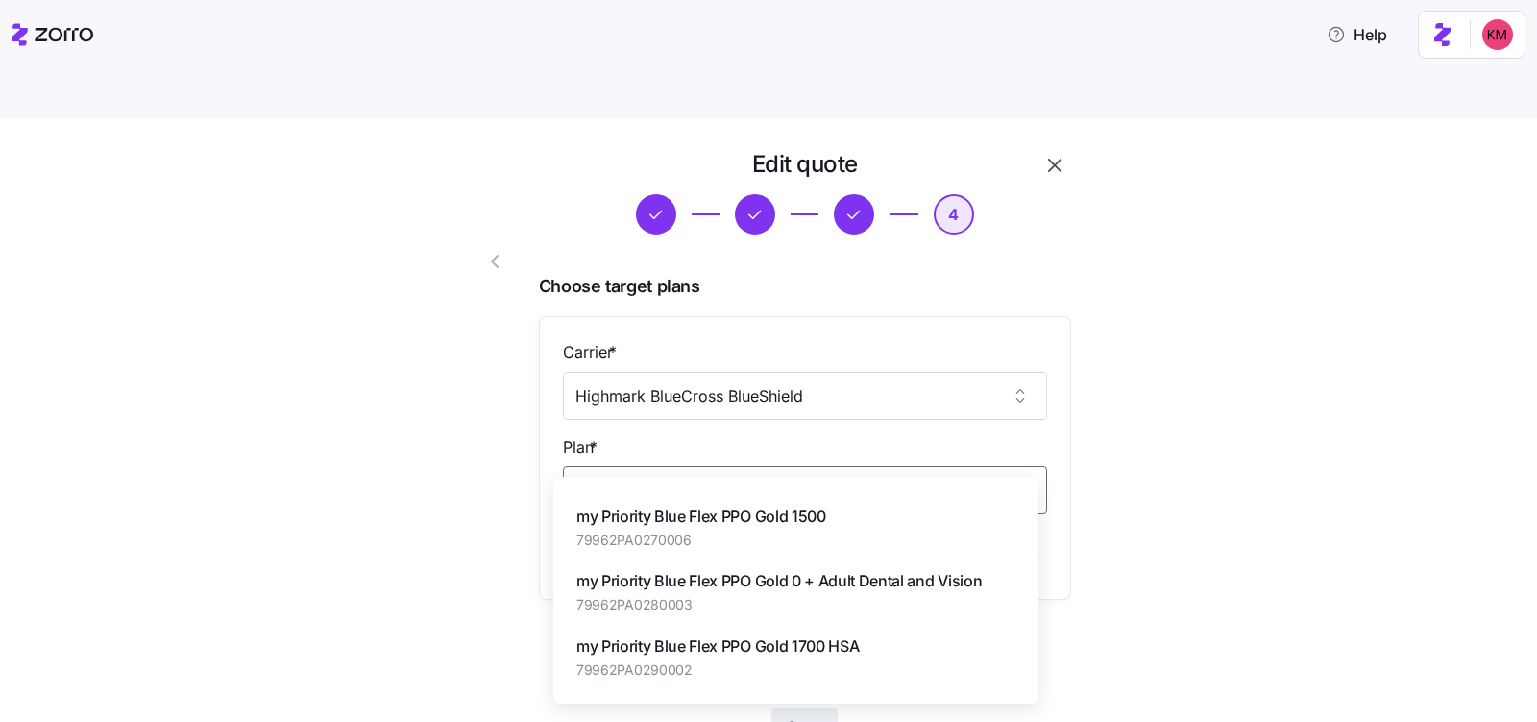
scroll to position [162, 0]
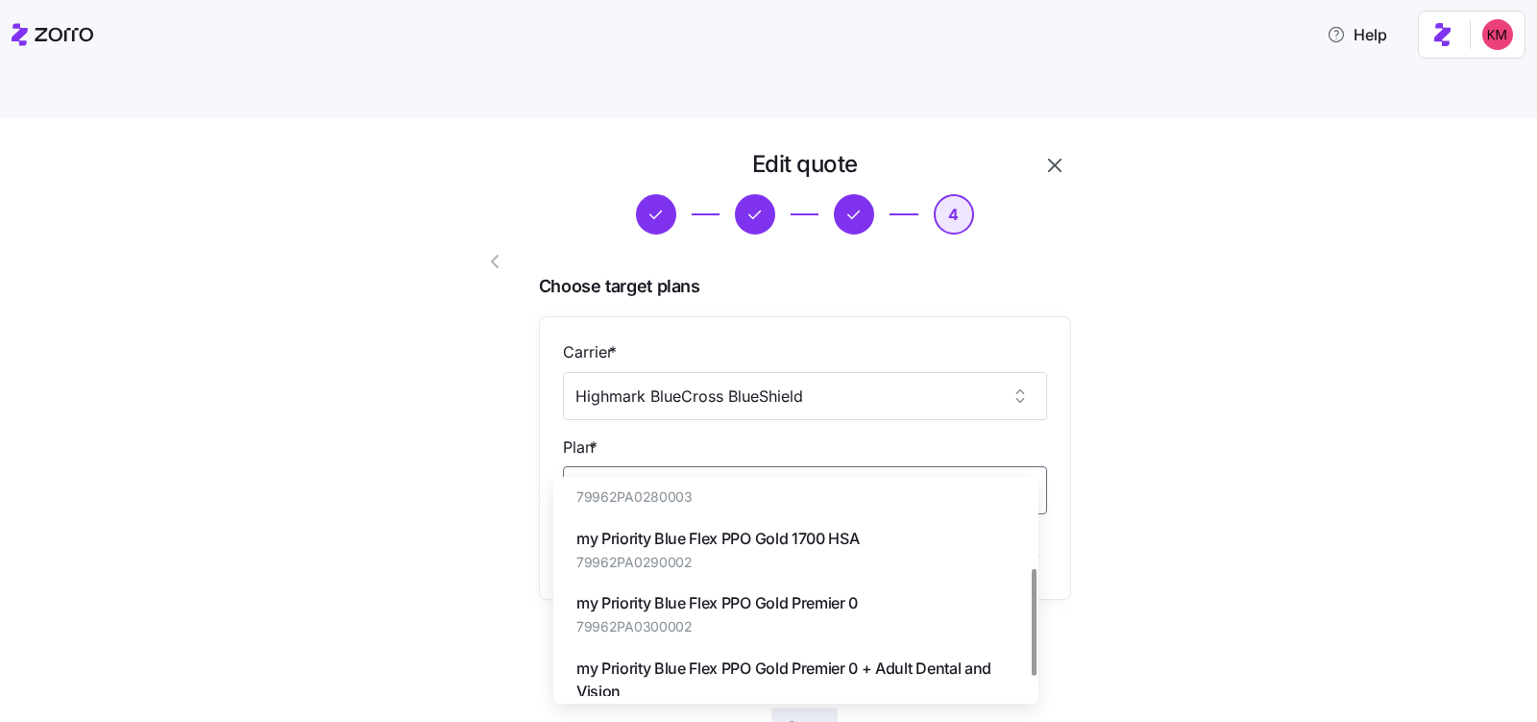
click at [831, 542] on span "my Priority Blue Flex PPO Gold 1700 HSA" at bounding box center [718, 539] width 283 height 24
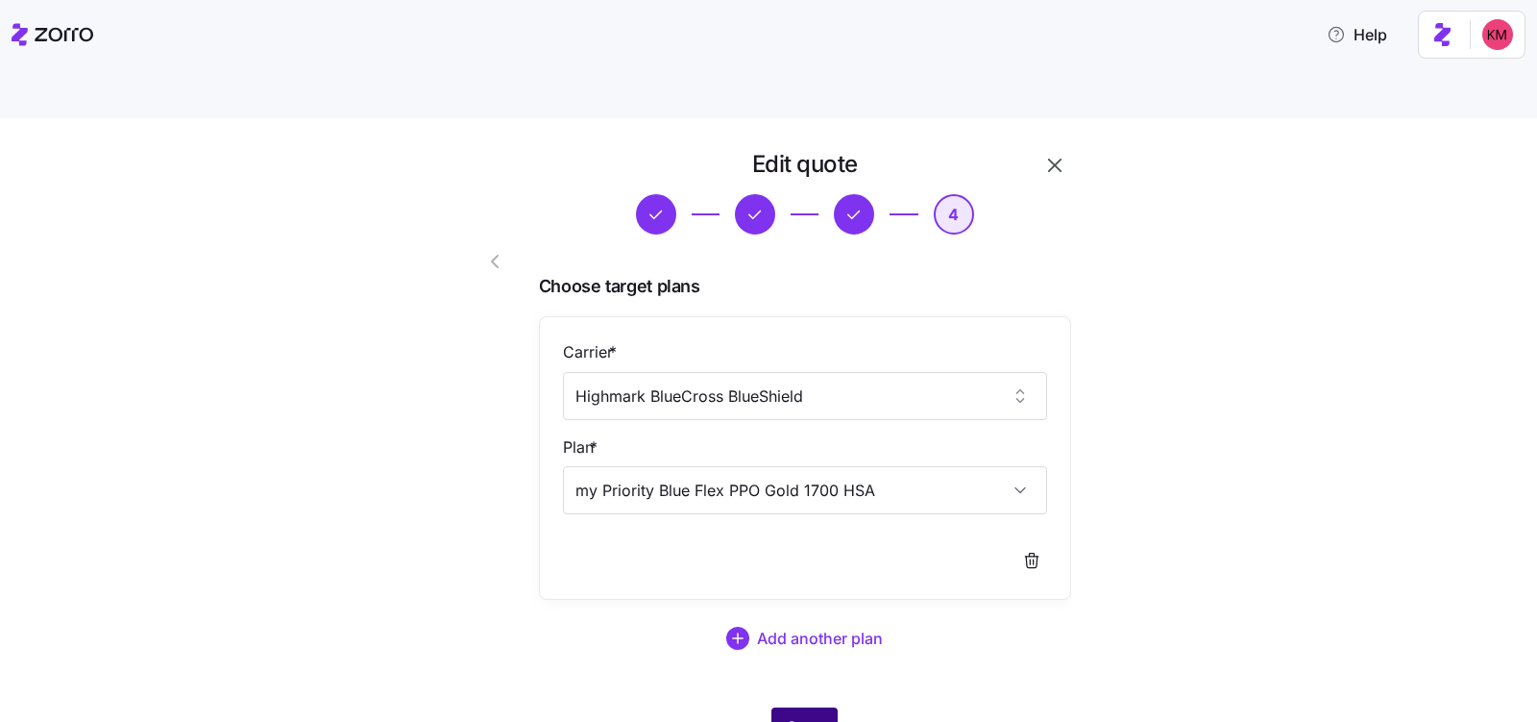
type input "my Priority Blue Flex PPO Gold 1700 HSA"
click at [789, 715] on span "Save" at bounding box center [805, 726] width 36 height 23
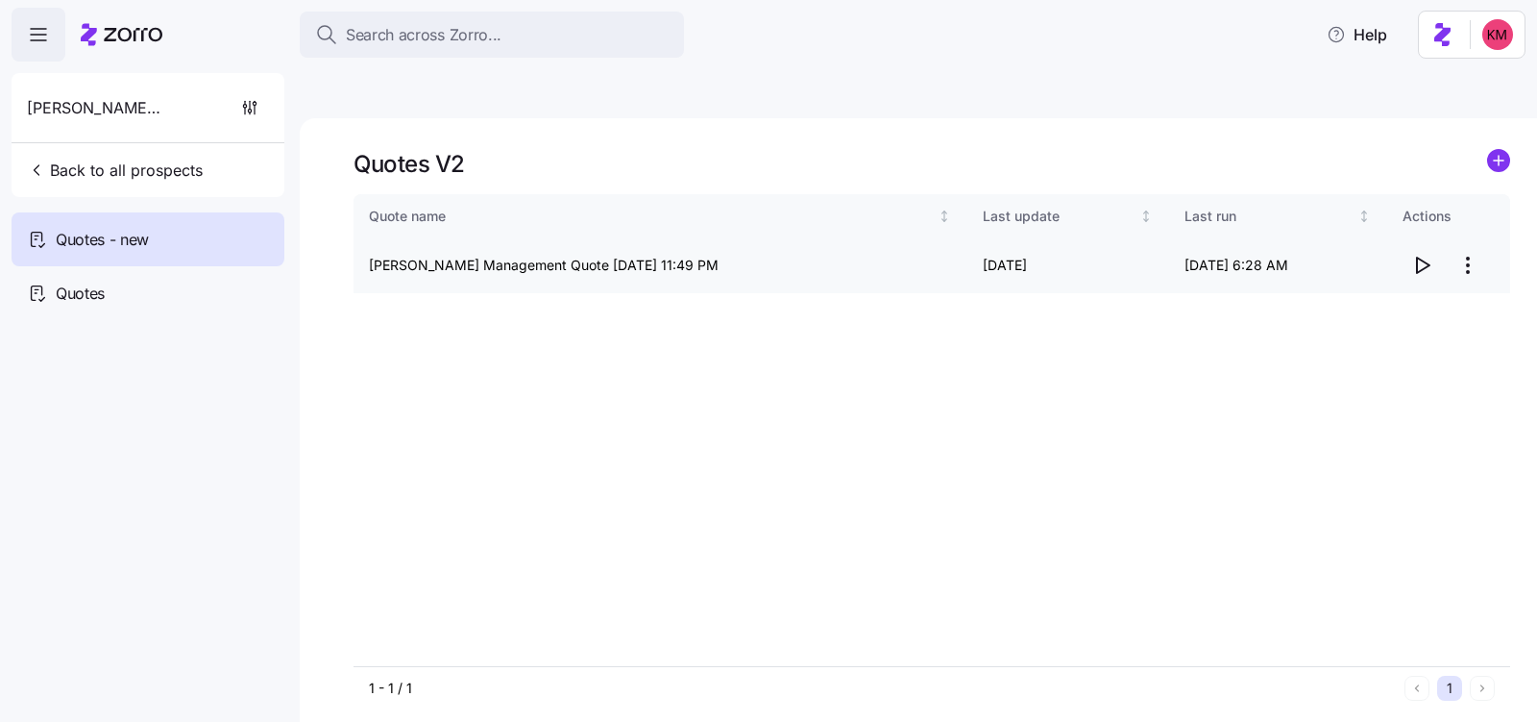
click at [1414, 254] on icon "button" at bounding box center [1422, 265] width 23 height 23
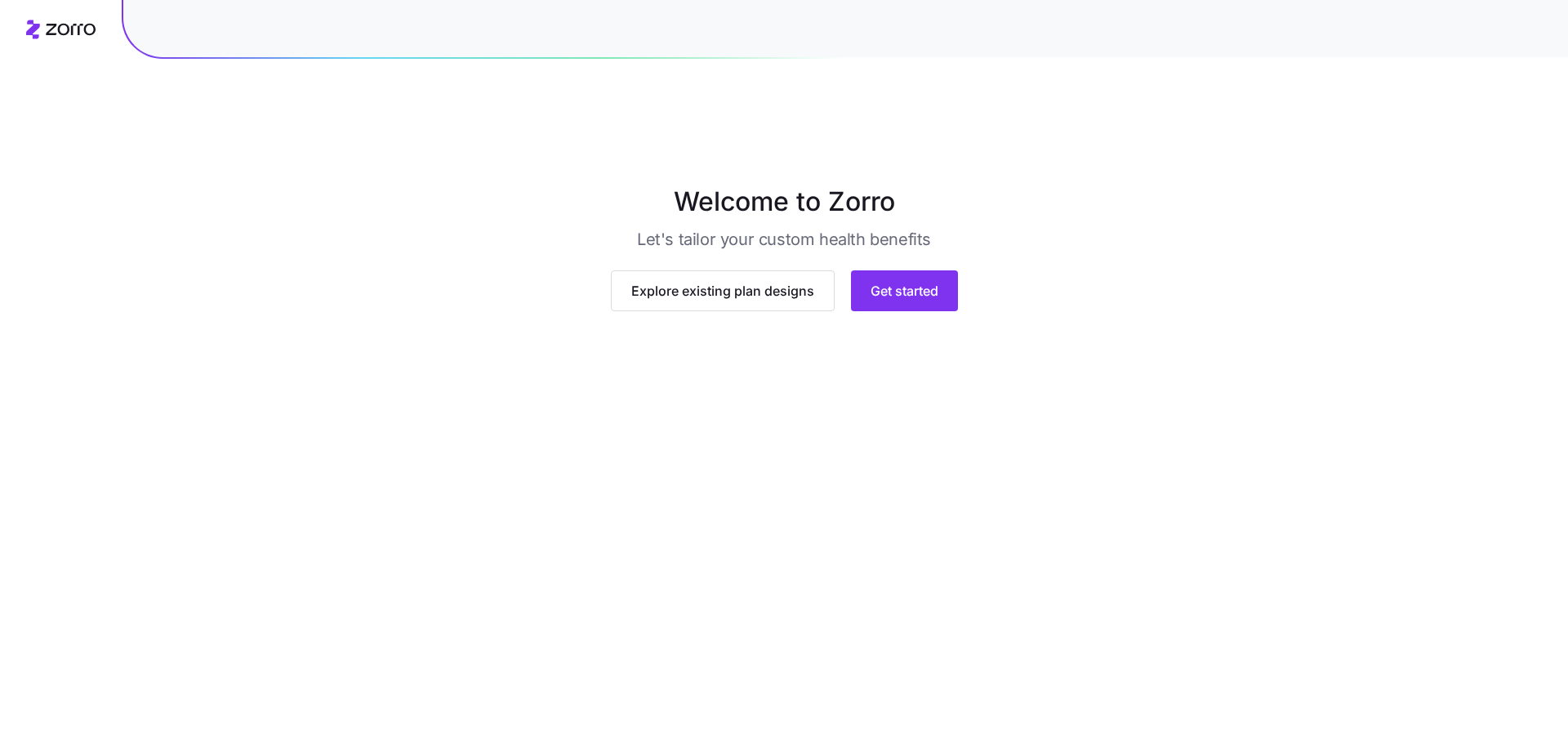
click at [846, 311] on div "Explore existing plan designs Get started" at bounding box center [784, 291] width 680 height 41
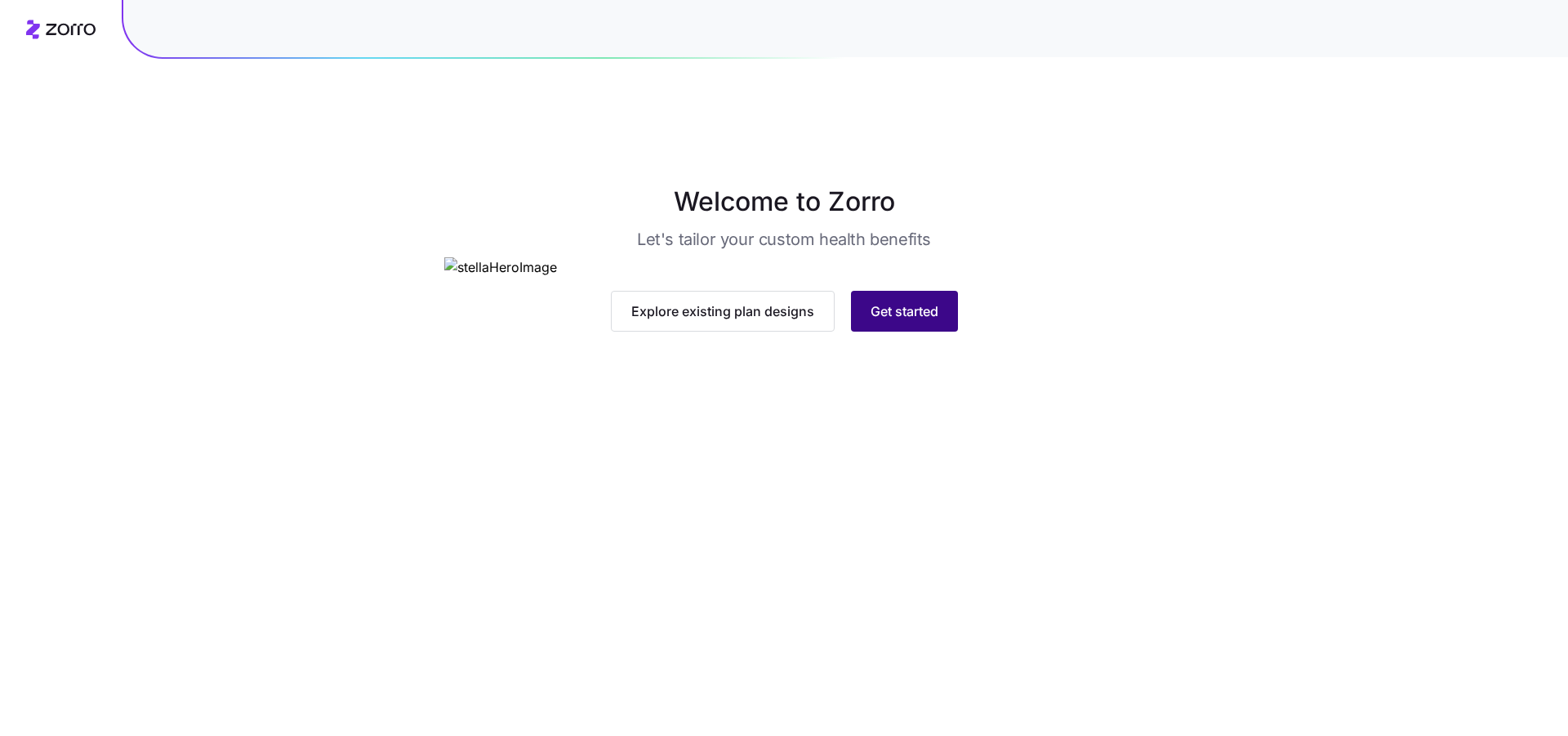
click at [884, 321] on span "Get started" at bounding box center [904, 311] width 68 height 20
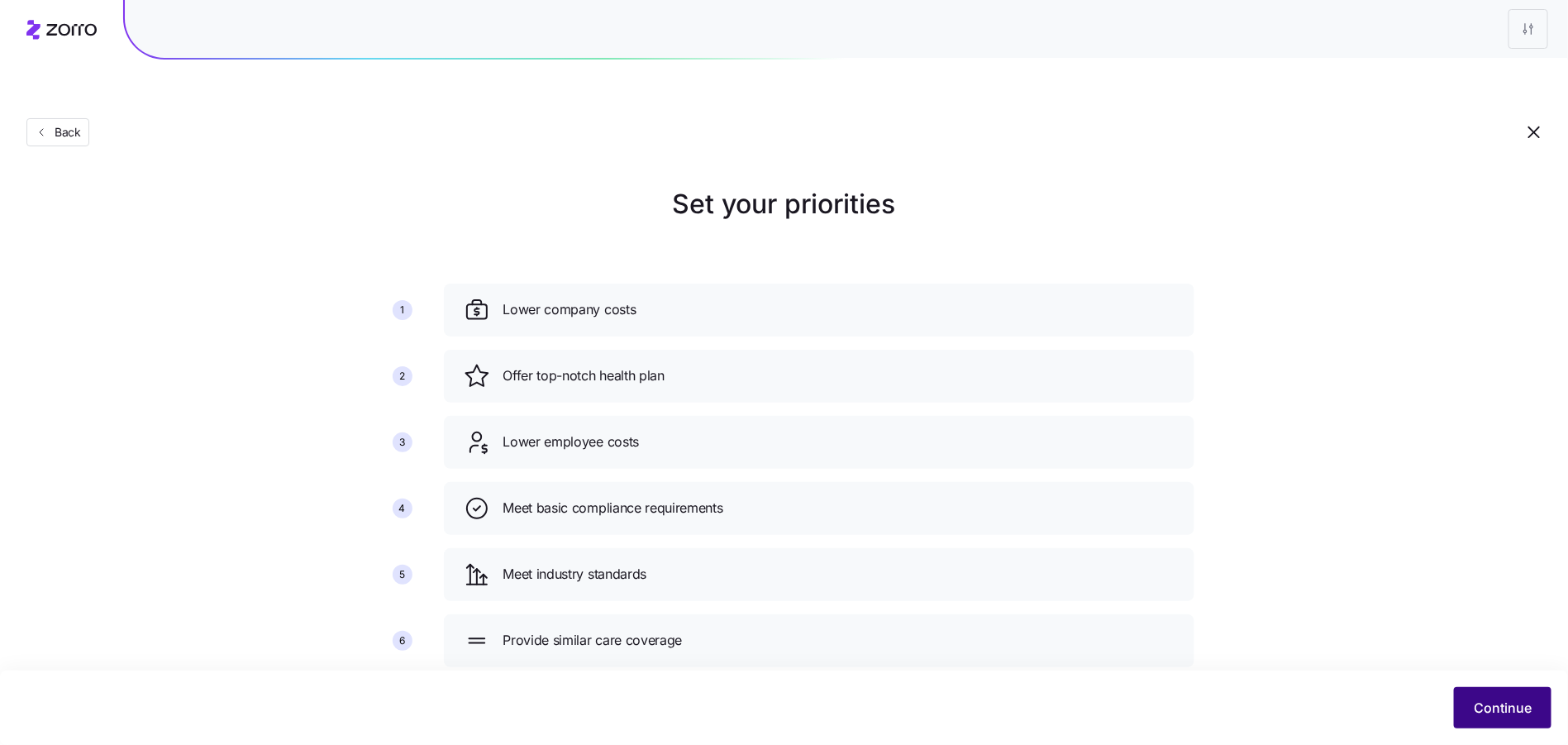
click at [1488, 706] on span "Continue" at bounding box center [1502, 707] width 58 height 20
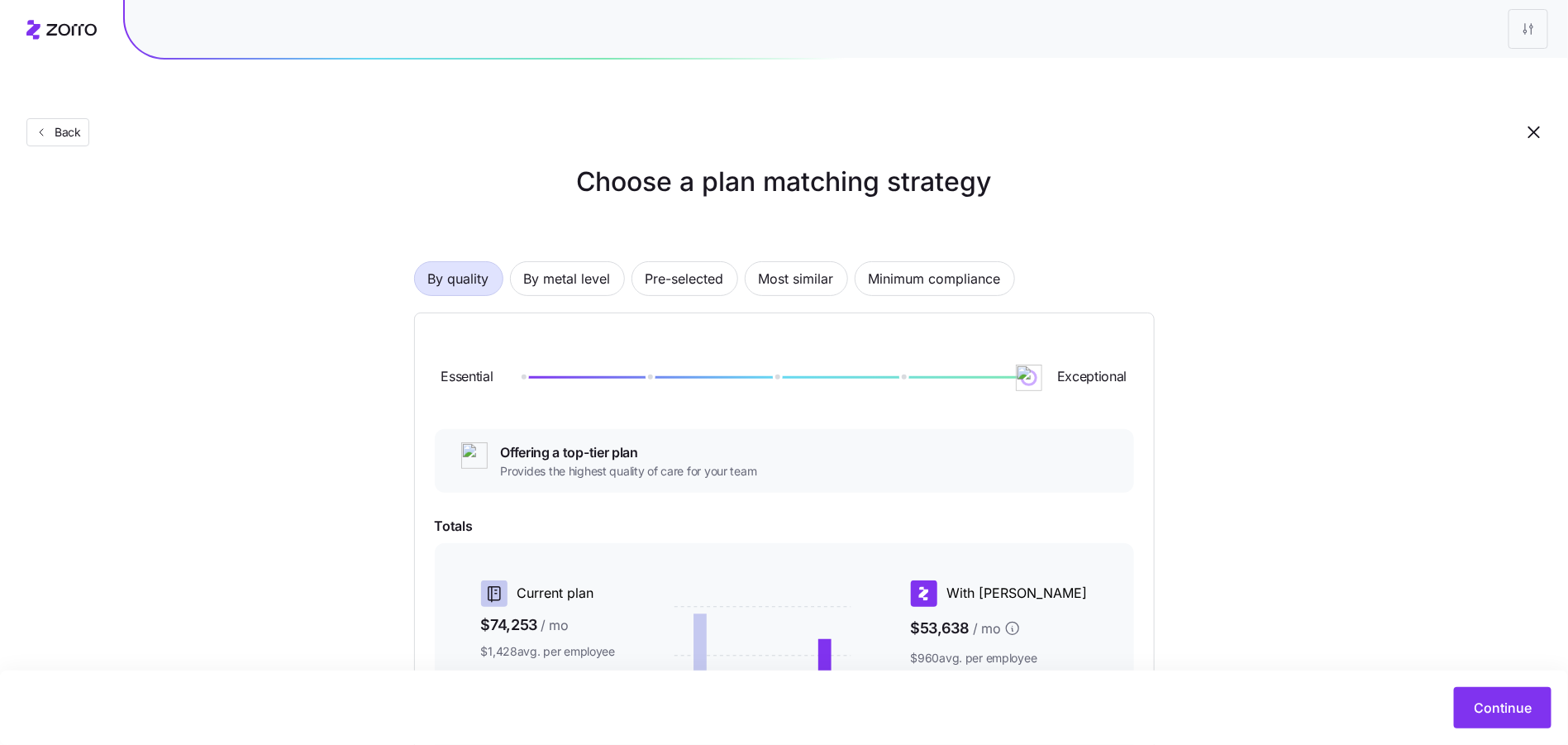
scroll to position [20, 0]
click at [729, 264] on button "Pre-selected" at bounding box center [685, 281] width 107 height 34
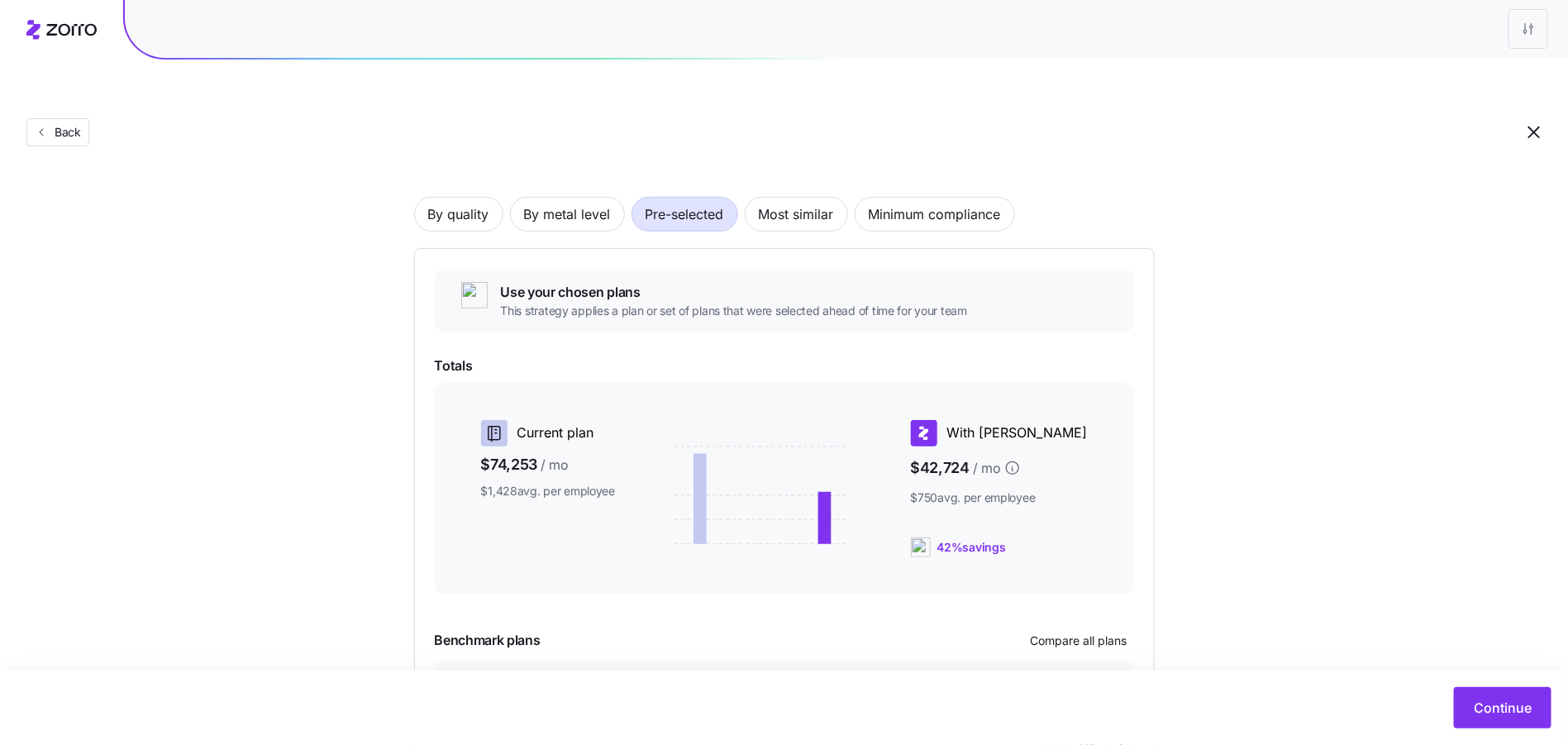
scroll to position [0, 0]
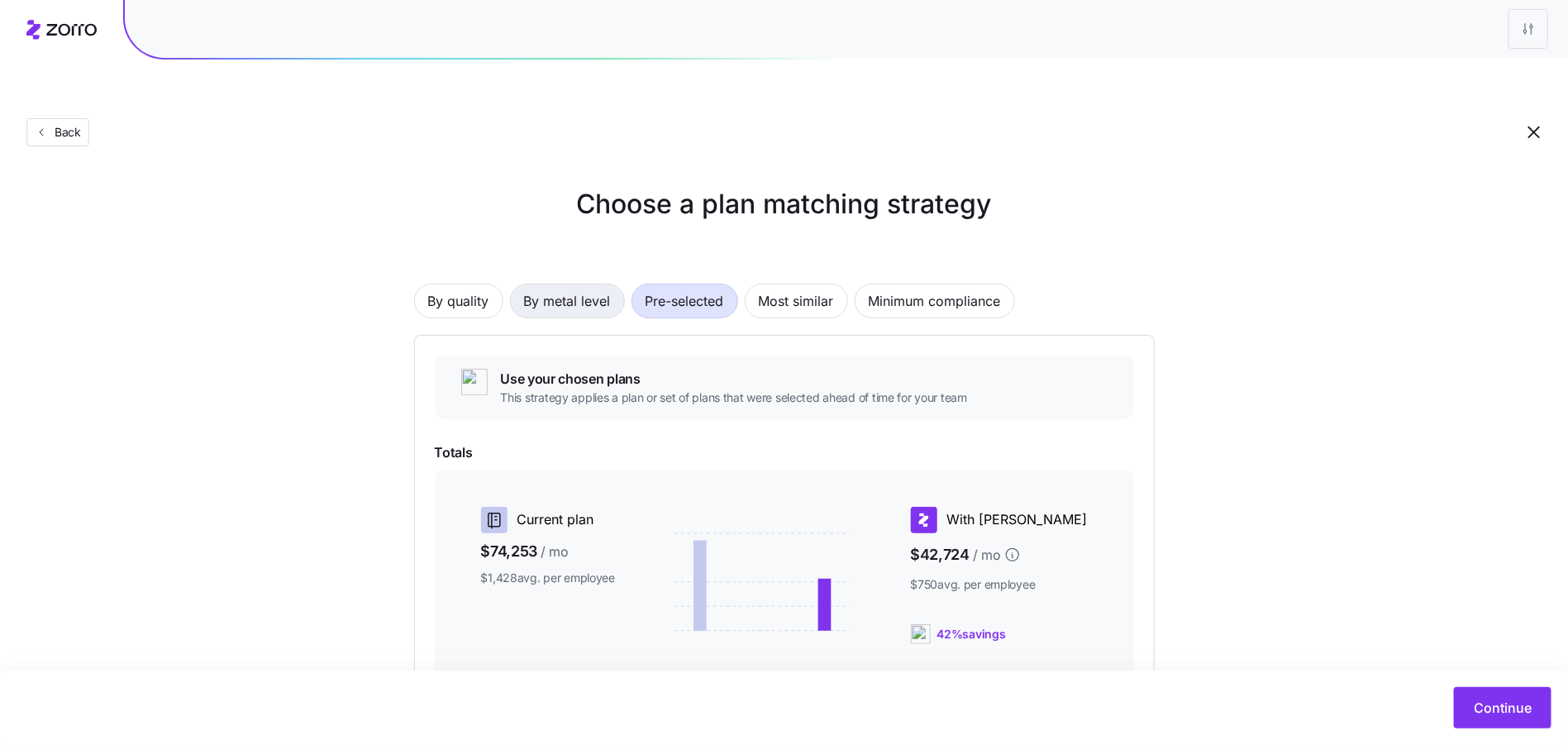
click at [561, 285] on span "By metal level" at bounding box center [567, 301] width 87 height 33
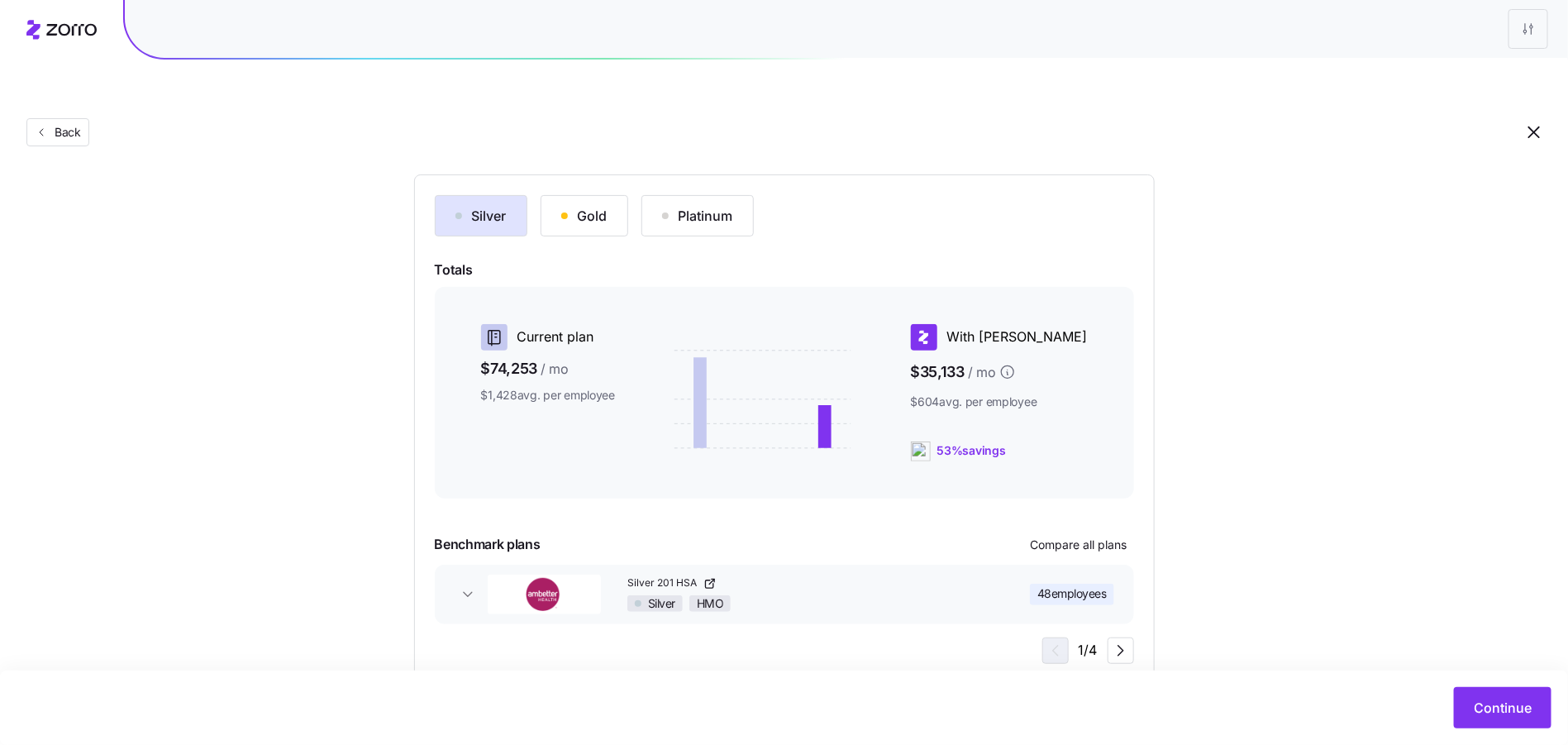
scroll to position [166, 0]
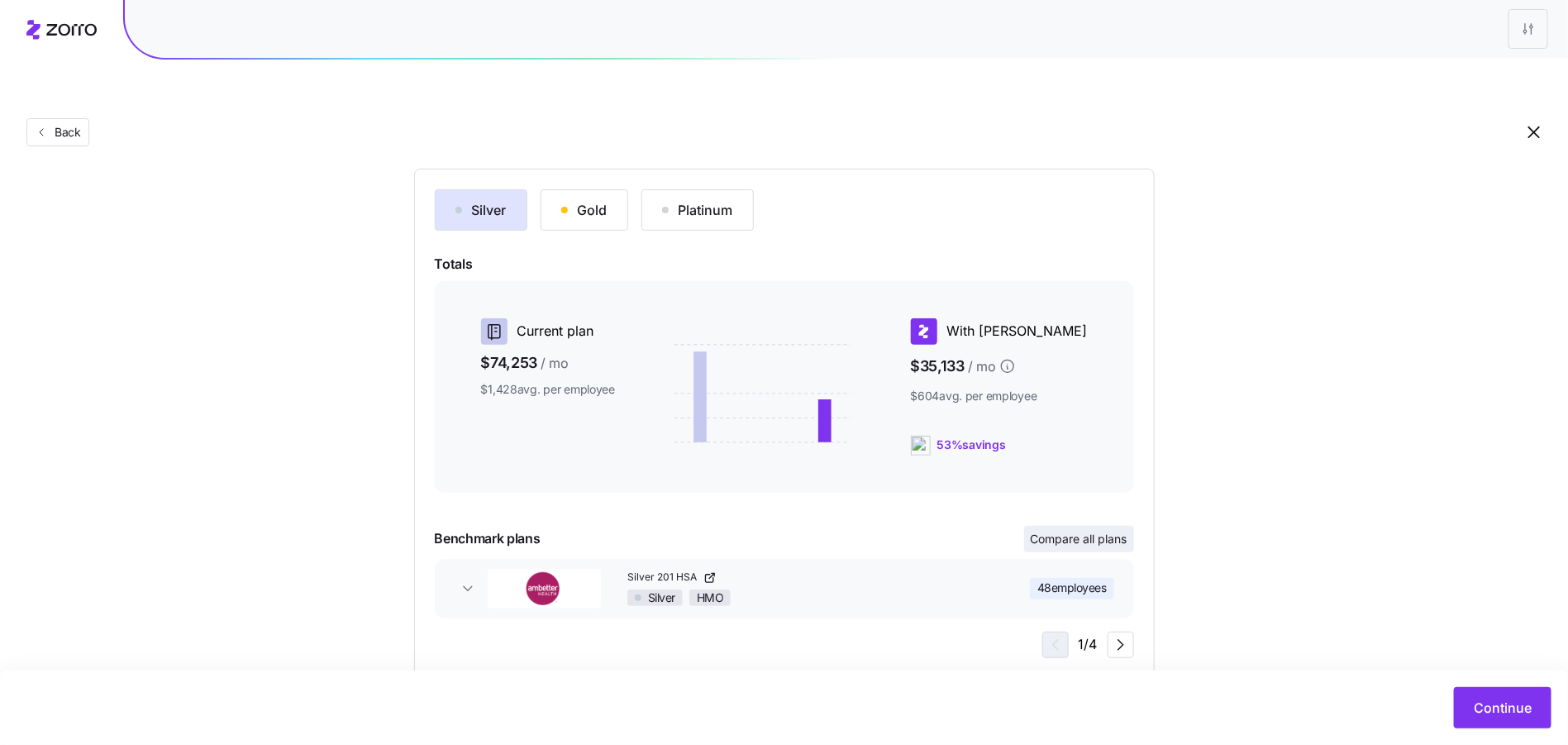
click at [1063, 526] on button "Compare all plans" at bounding box center [1079, 539] width 110 height 27
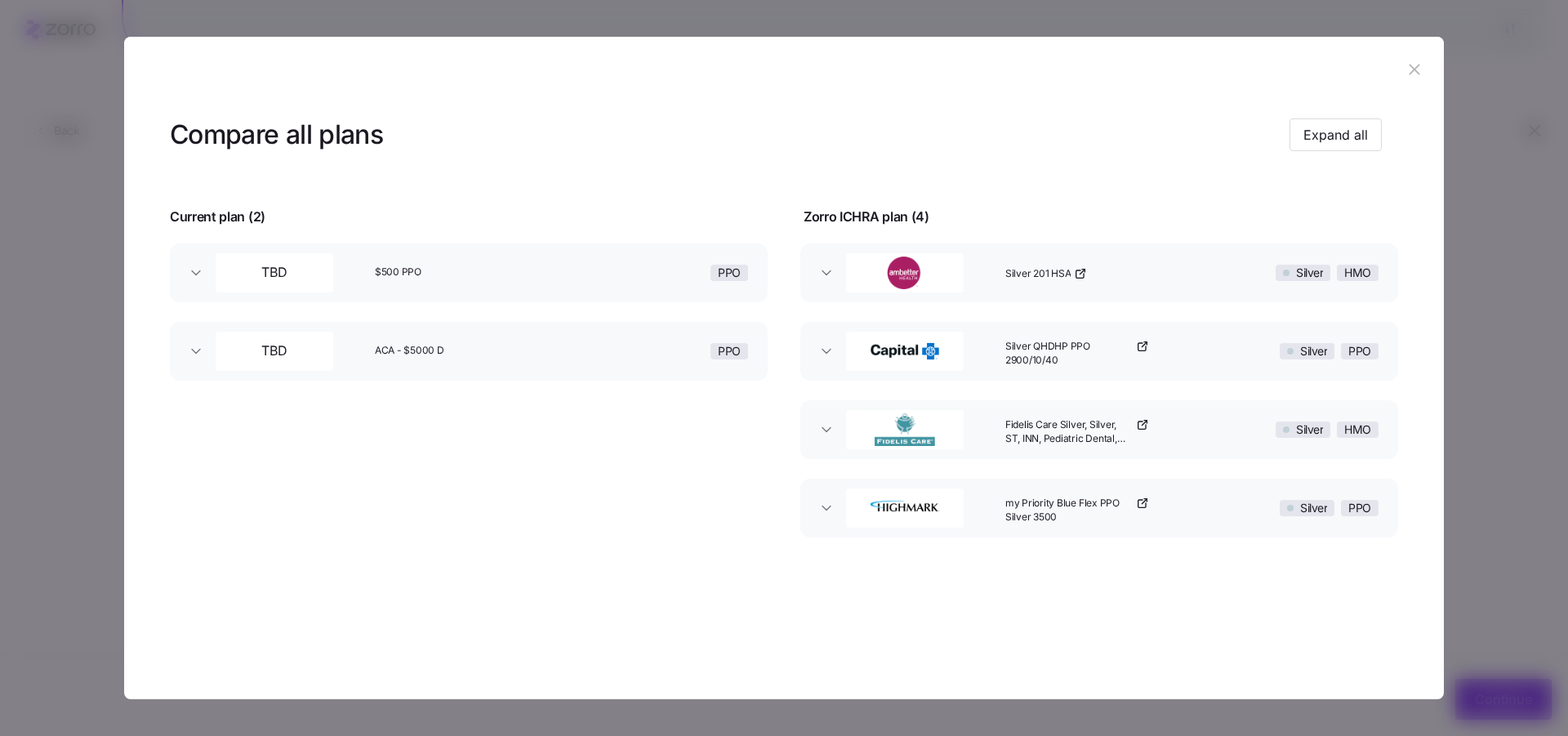
click at [1383, 71] on header at bounding box center [784, 69] width 1320 height 65
click at [1390, 67] on header at bounding box center [784, 69] width 1320 height 65
click at [1407, 69] on icon "button" at bounding box center [1414, 69] width 18 height 18
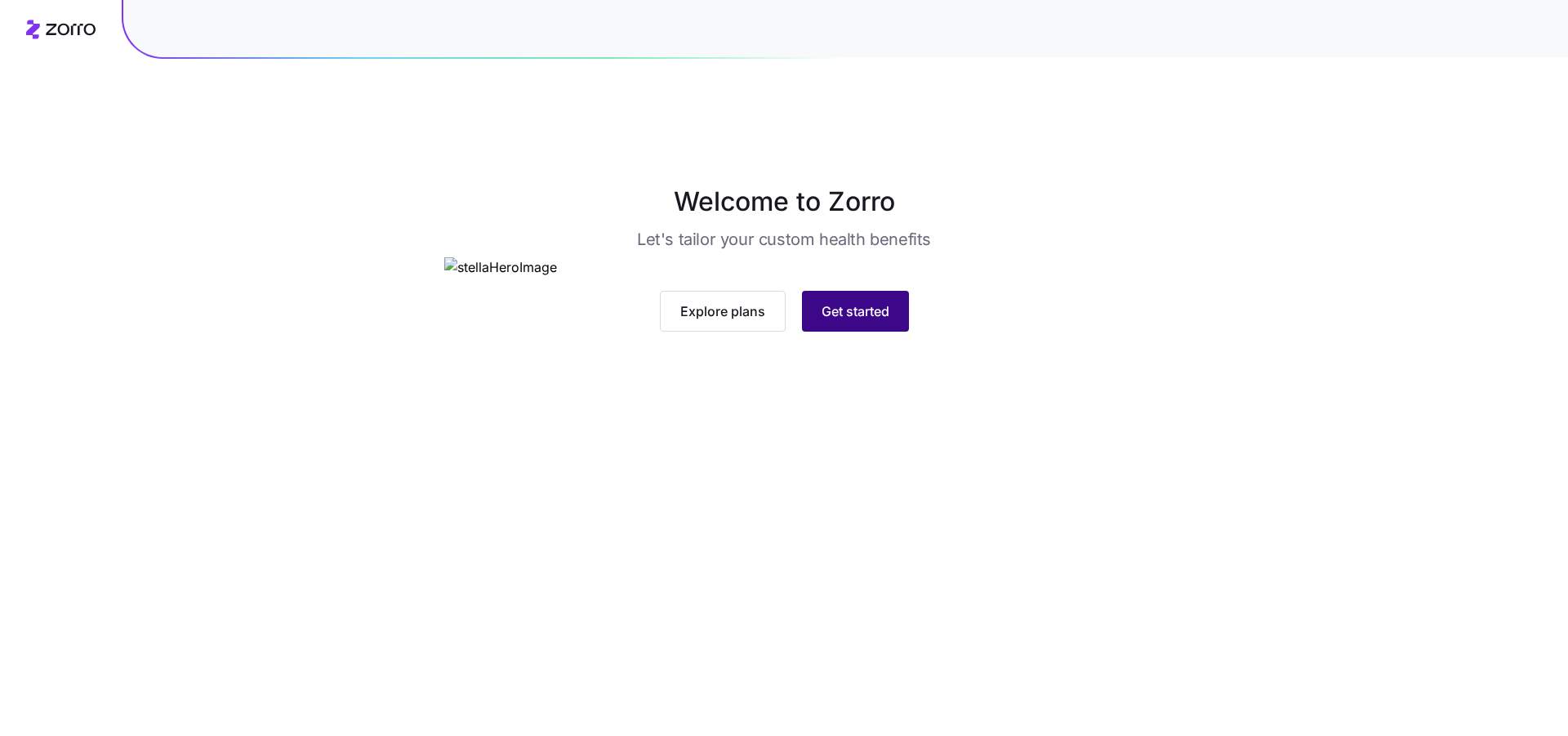
click at [826, 321] on span "Get started" at bounding box center [856, 311] width 68 height 20
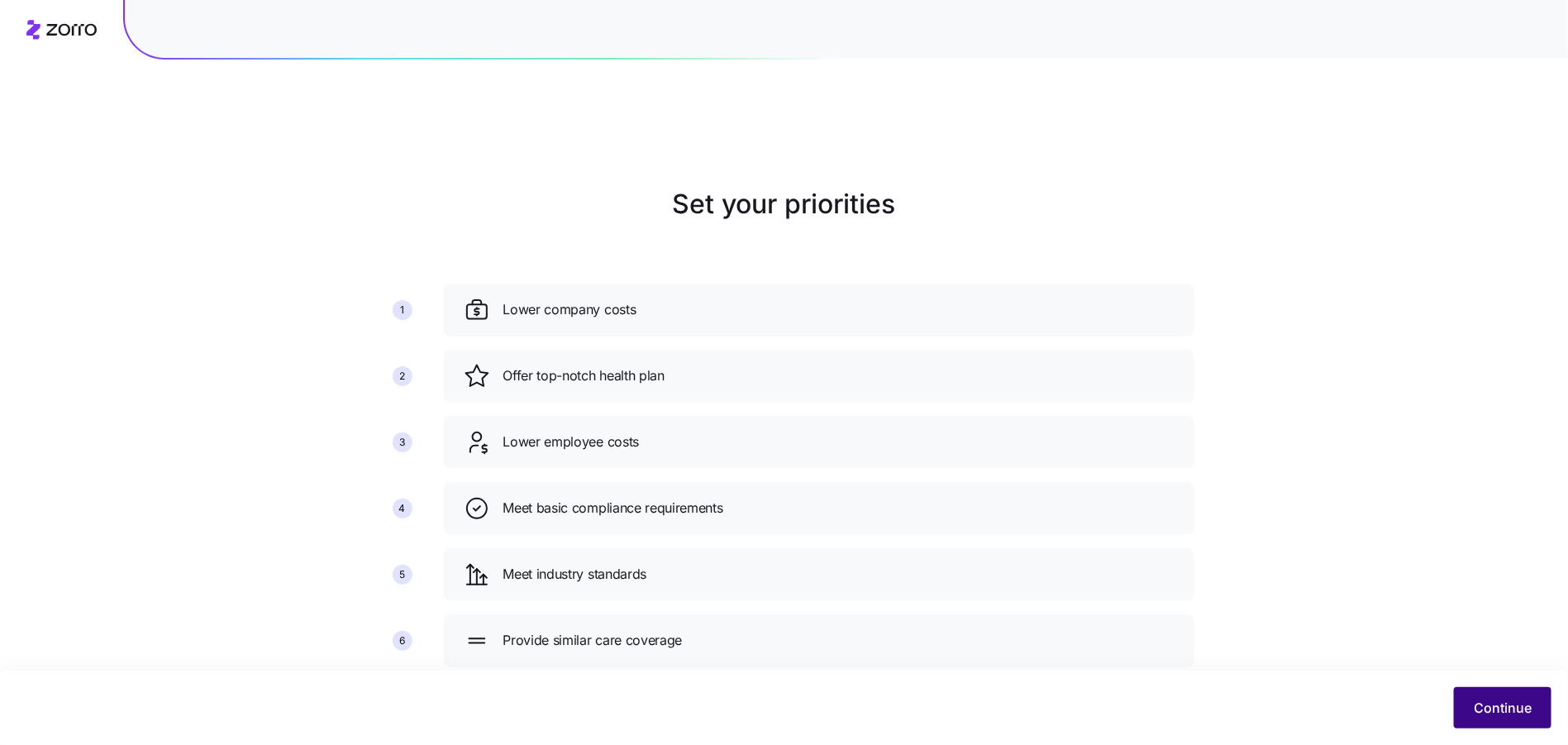
click at [1516, 708] on span "Continue" at bounding box center [1502, 707] width 58 height 20
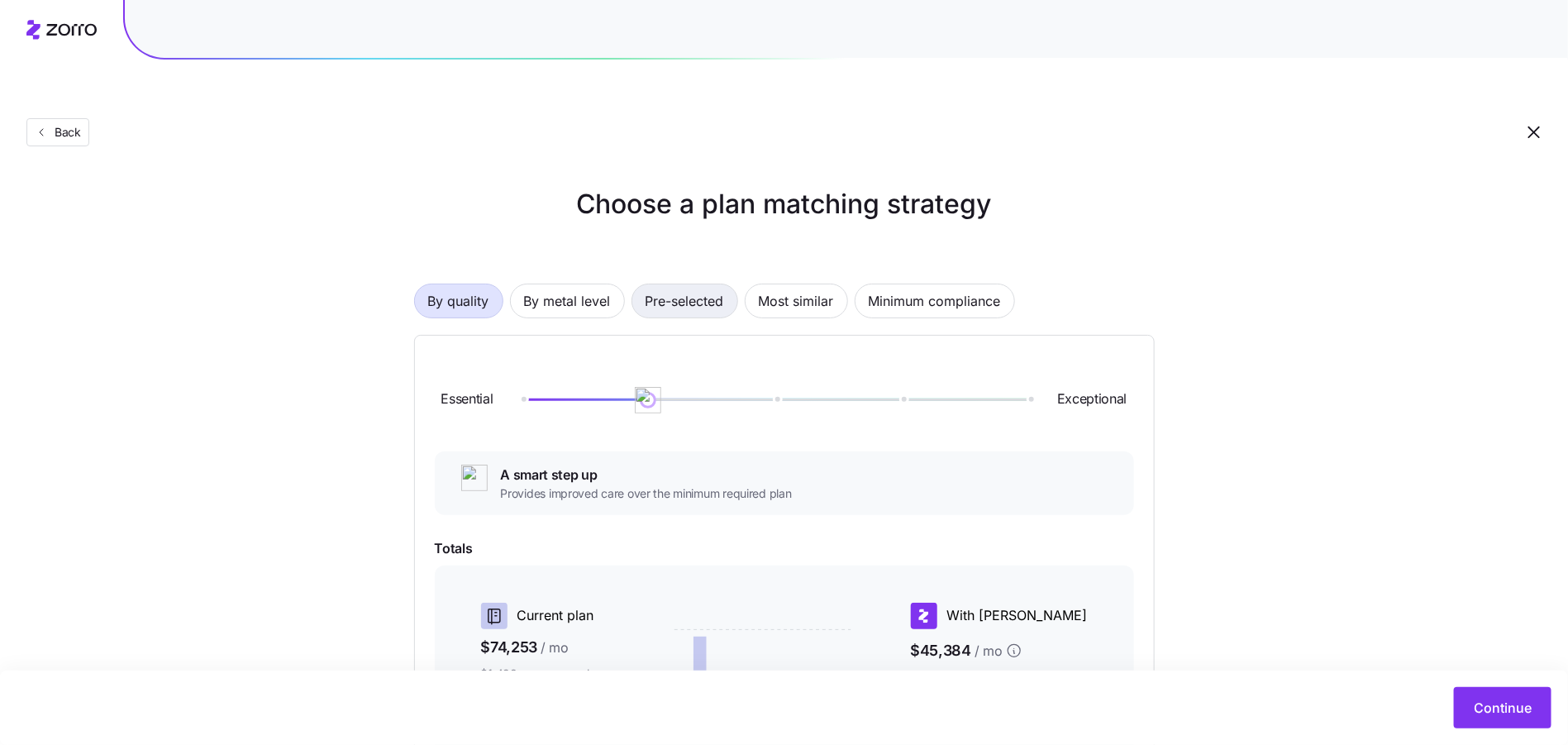
click at [694, 285] on span "Pre-selected" at bounding box center [684, 301] width 78 height 33
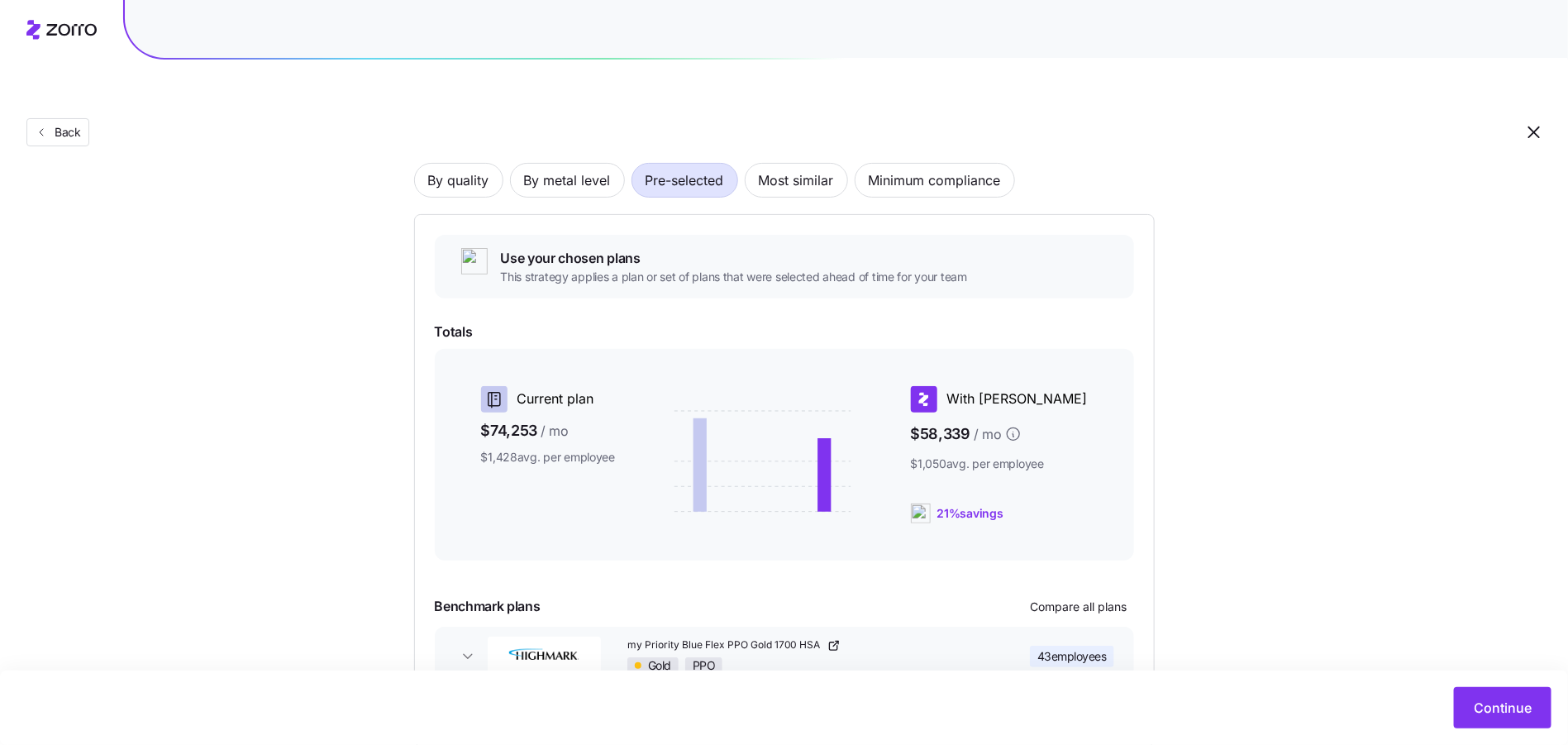
scroll to position [188, 0]
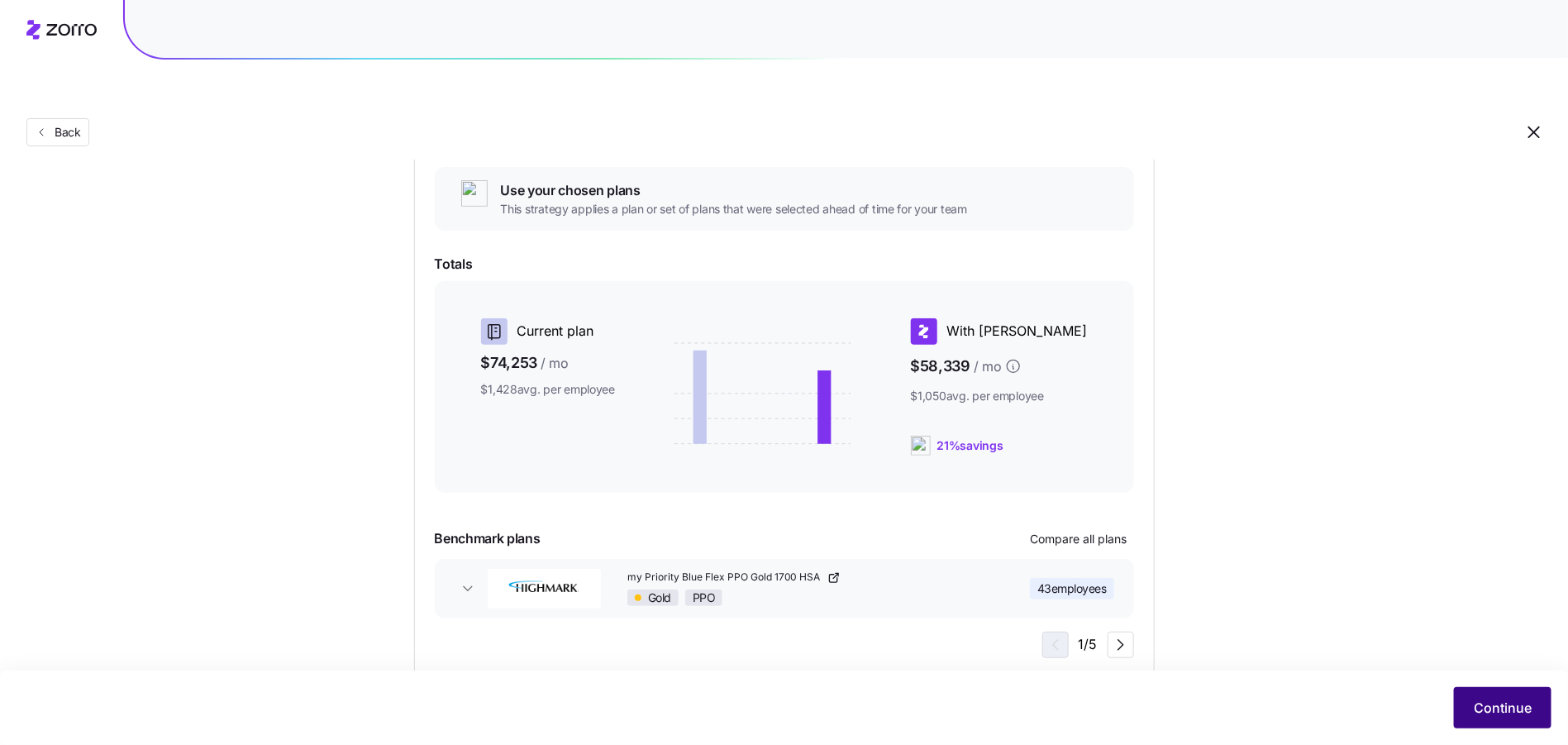
click at [1509, 699] on span "Continue" at bounding box center [1502, 707] width 58 height 20
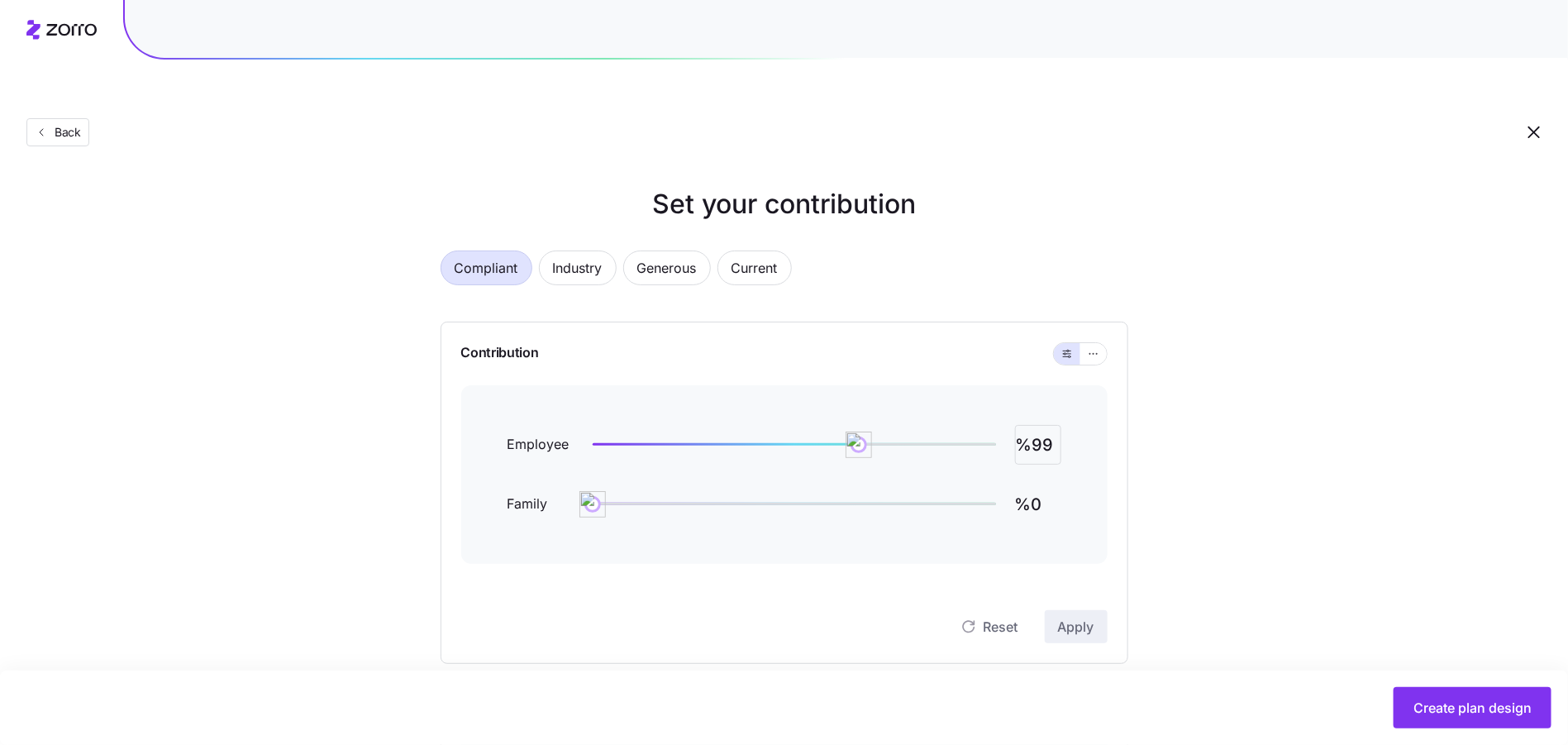
drag, startPoint x: 1020, startPoint y: 392, endPoint x: 1045, endPoint y: 411, distance: 31.4
click at [1021, 425] on input "%99" at bounding box center [1038, 445] width 46 height 40
click at [1045, 425] on input "%99" at bounding box center [1038, 445] width 46 height 40
click at [1087, 348] on span "button" at bounding box center [1093, 354] width 13 height 13
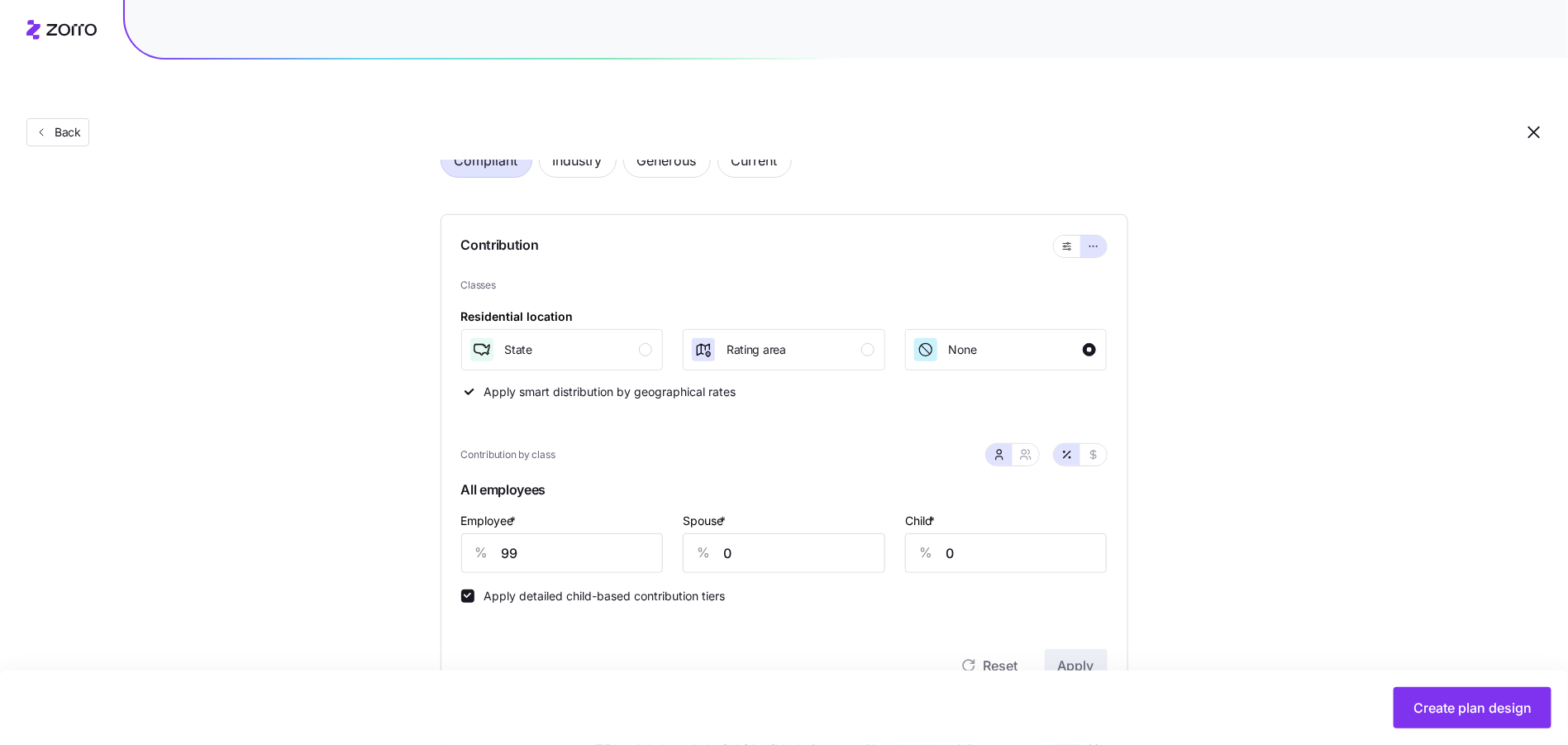
scroll to position [403, 0]
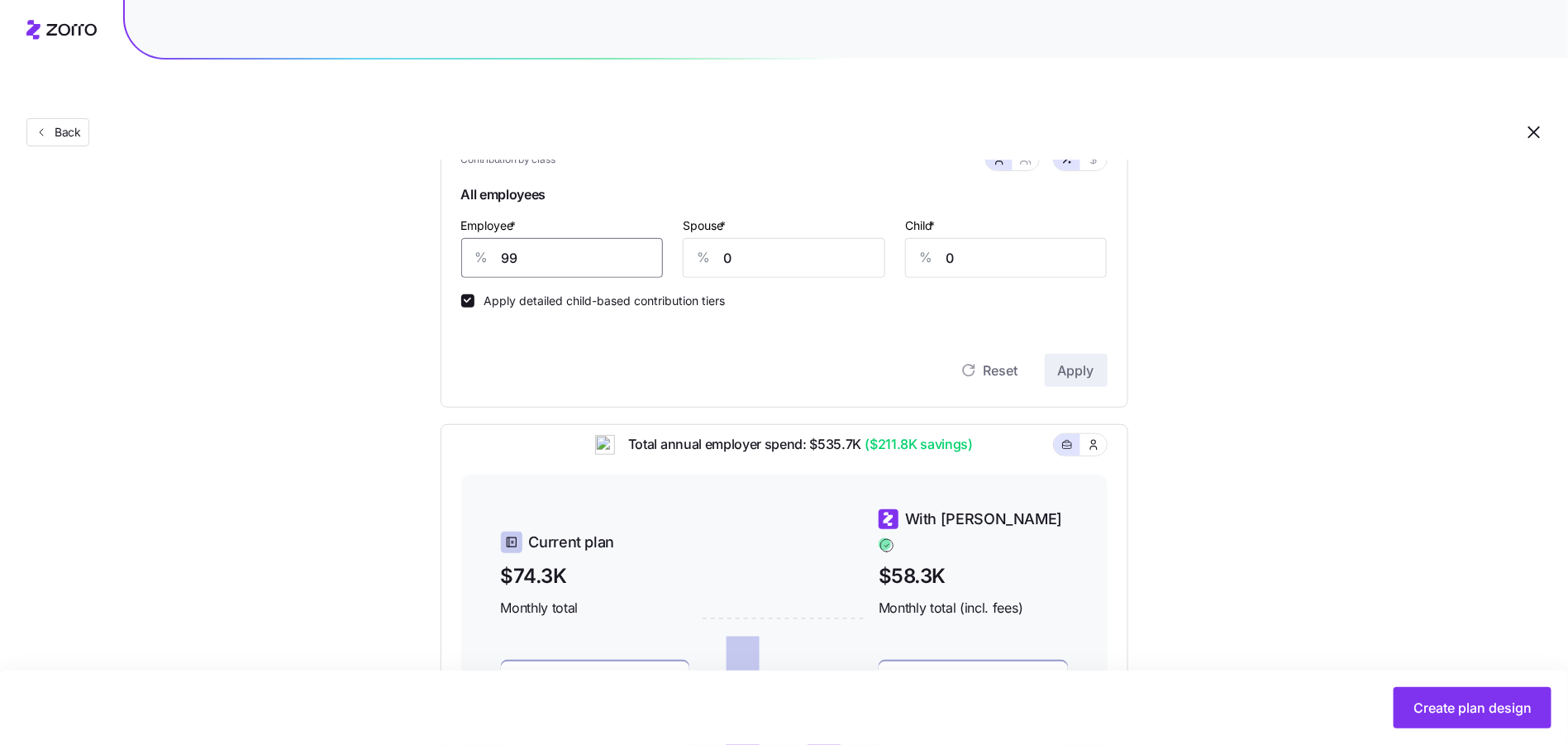
click at [551, 238] on input "99" at bounding box center [562, 258] width 202 height 40
type input "85"
type input "79"
type input "85"
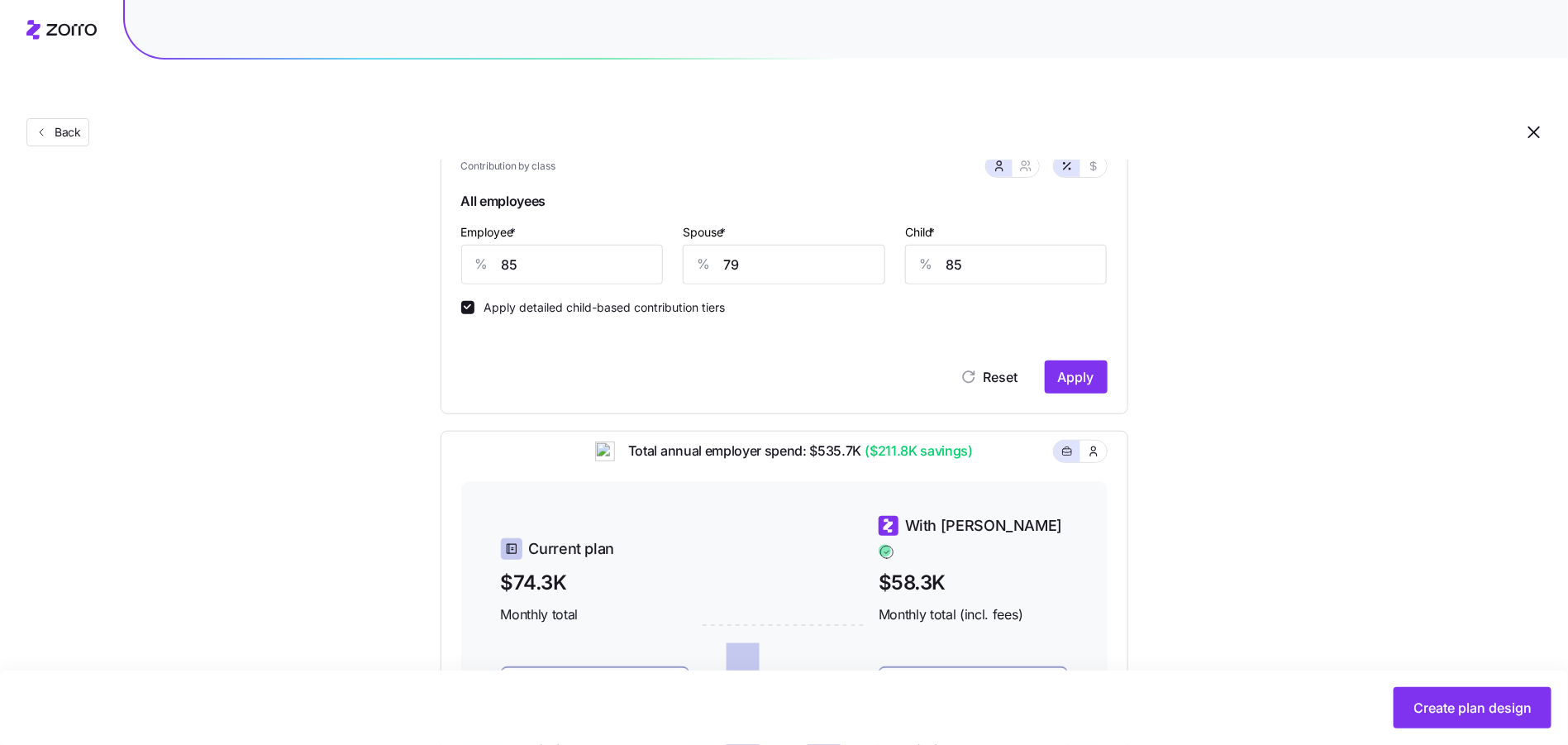
scroll to position [229, 0]
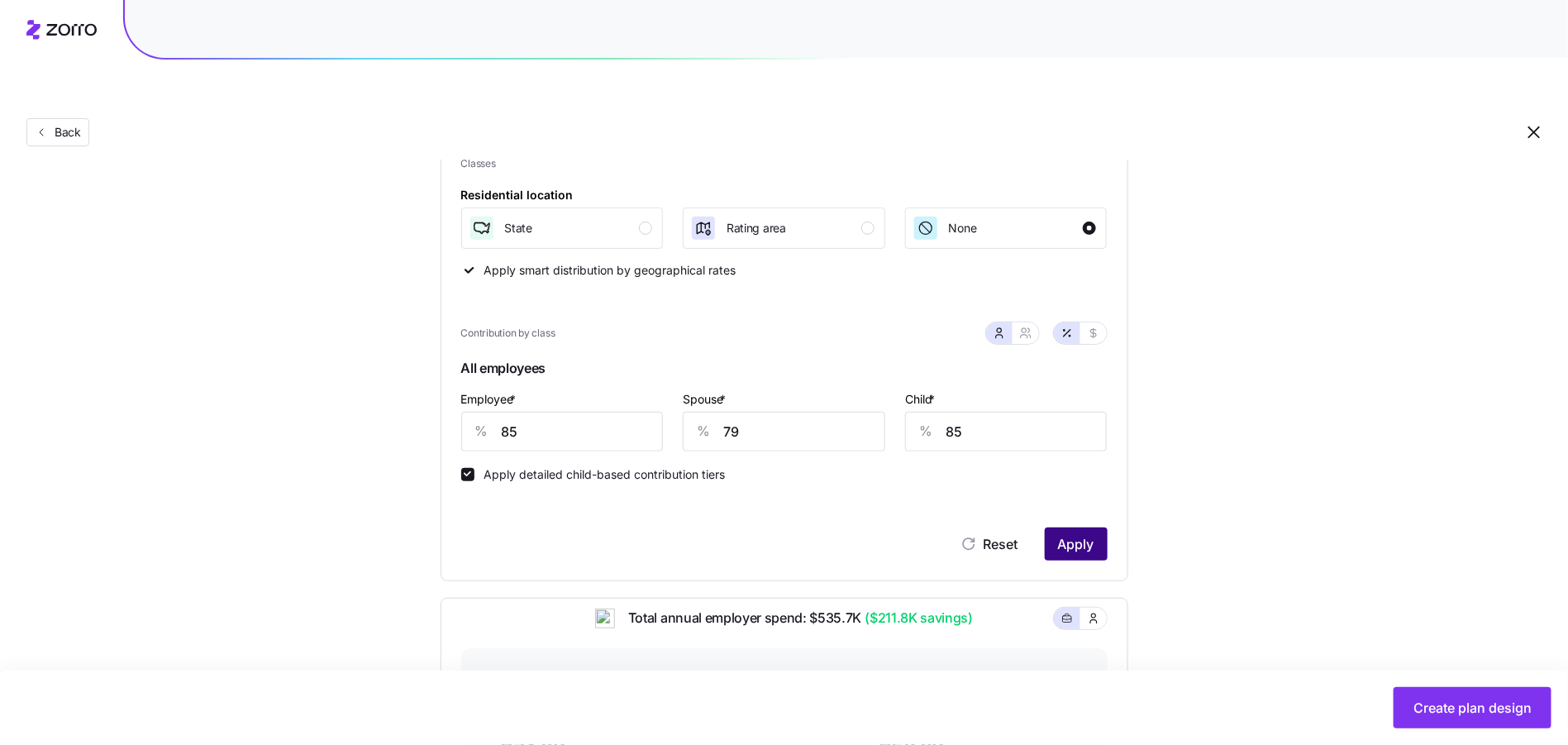
click at [1090, 534] on span "Apply" at bounding box center [1076, 544] width 36 height 20
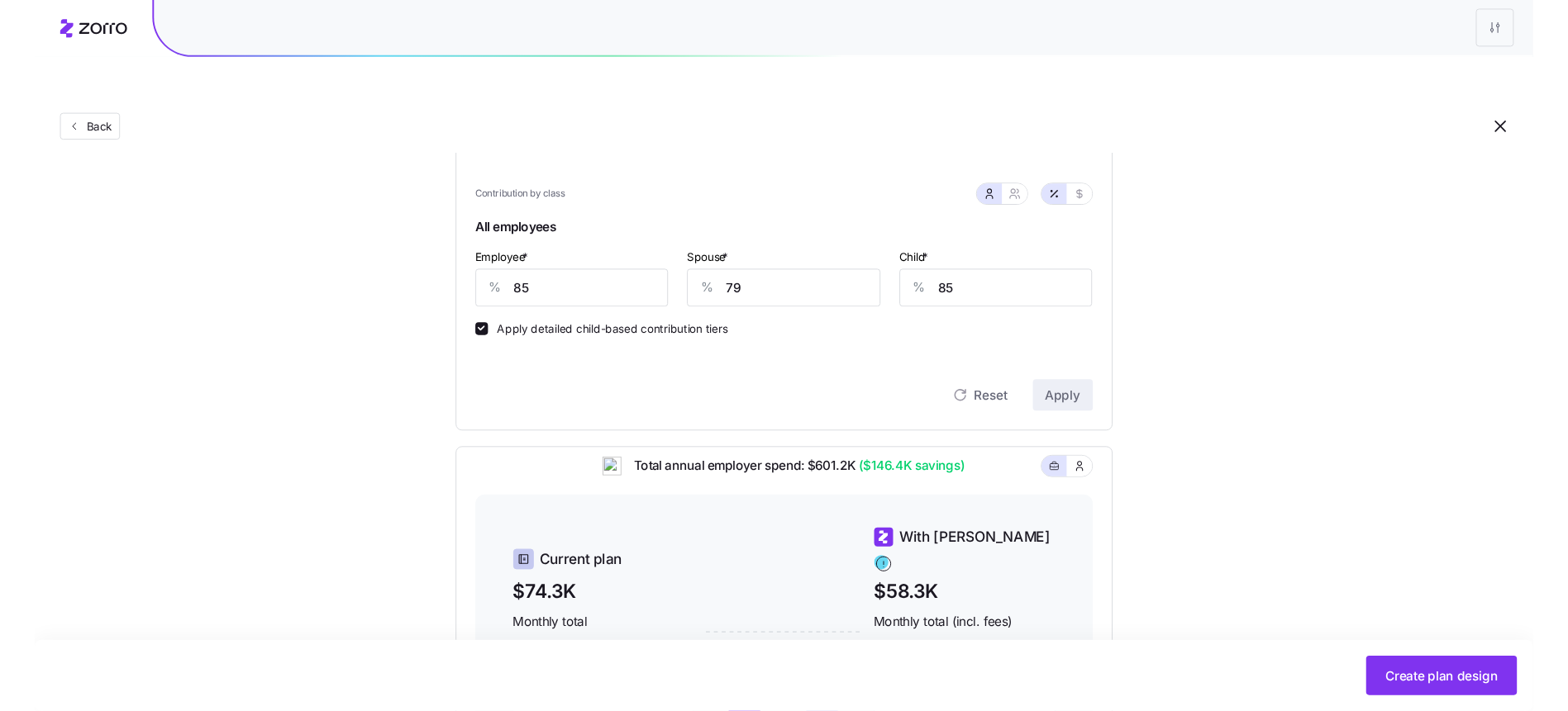
scroll to position [634, 0]
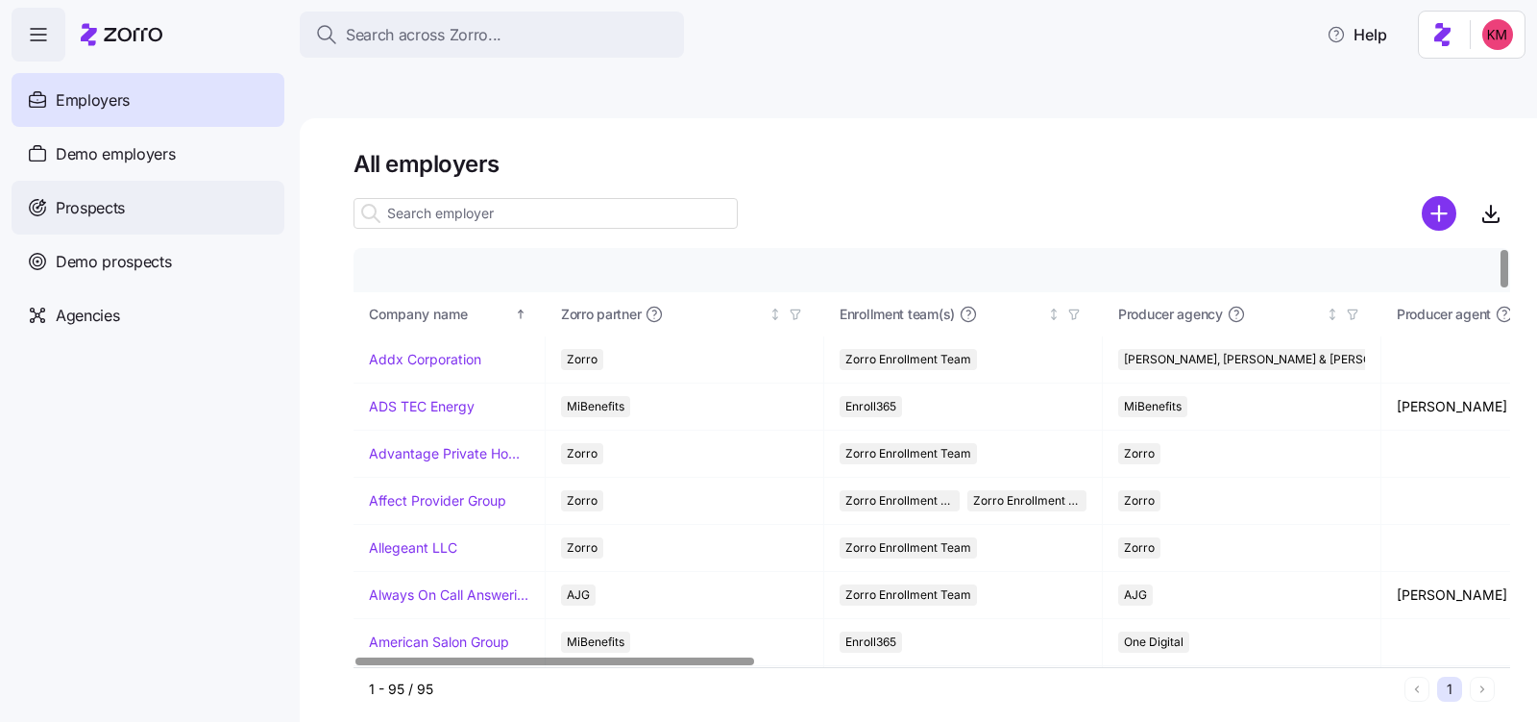
click at [142, 209] on div "Prospects" at bounding box center [148, 208] width 273 height 54
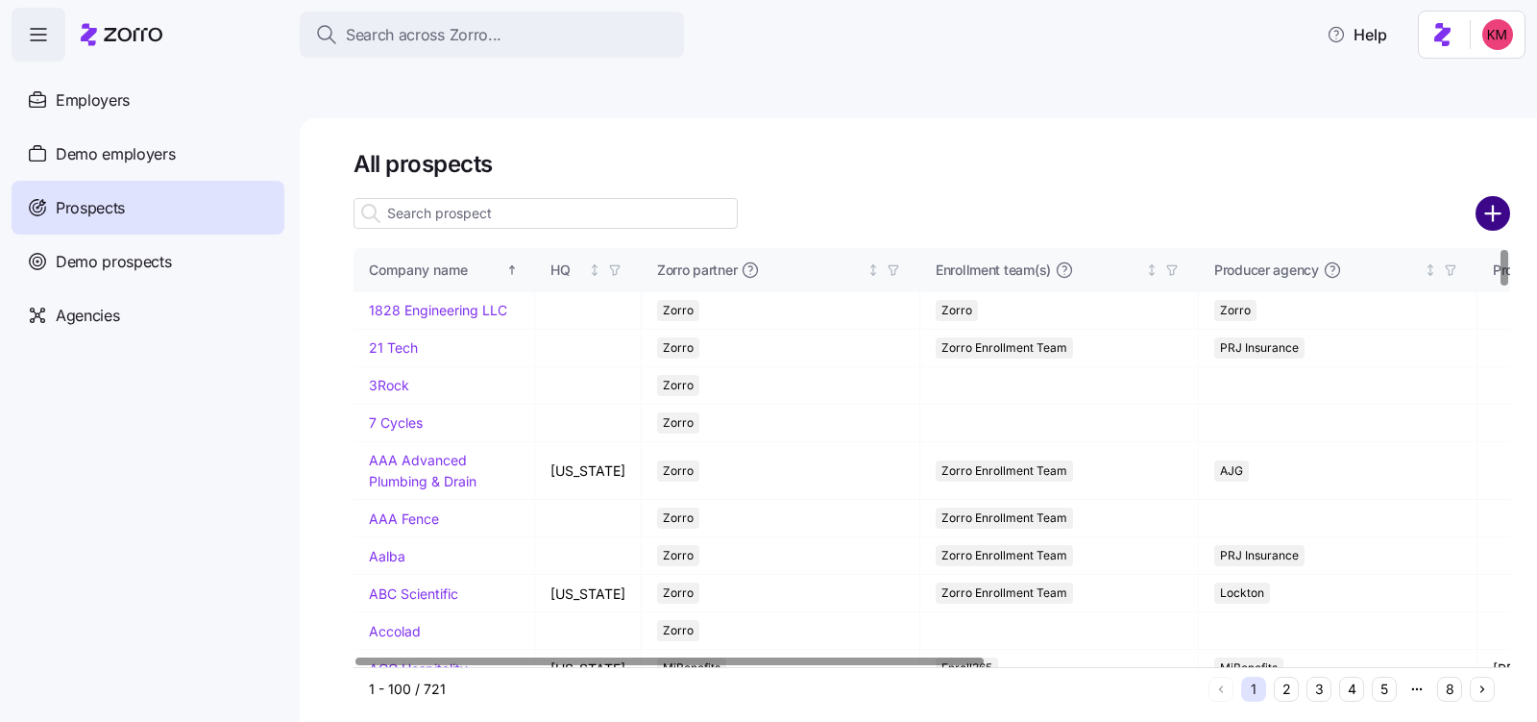
click at [1488, 197] on circle "add icon" at bounding box center [1494, 213] width 32 height 32
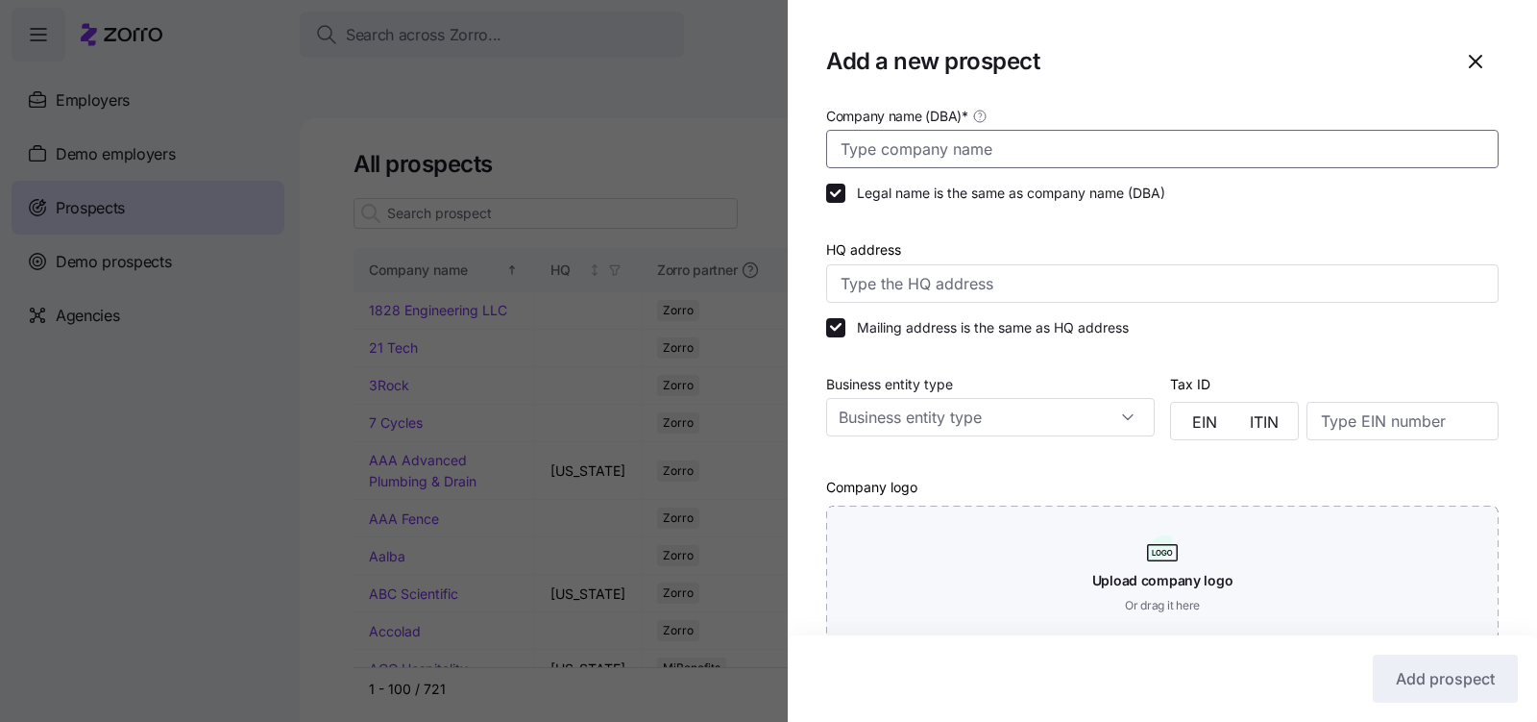
click at [979, 145] on input "Company name (DBA) *" at bounding box center [1162, 149] width 673 height 38
paste input "Riverside Treatment Services"
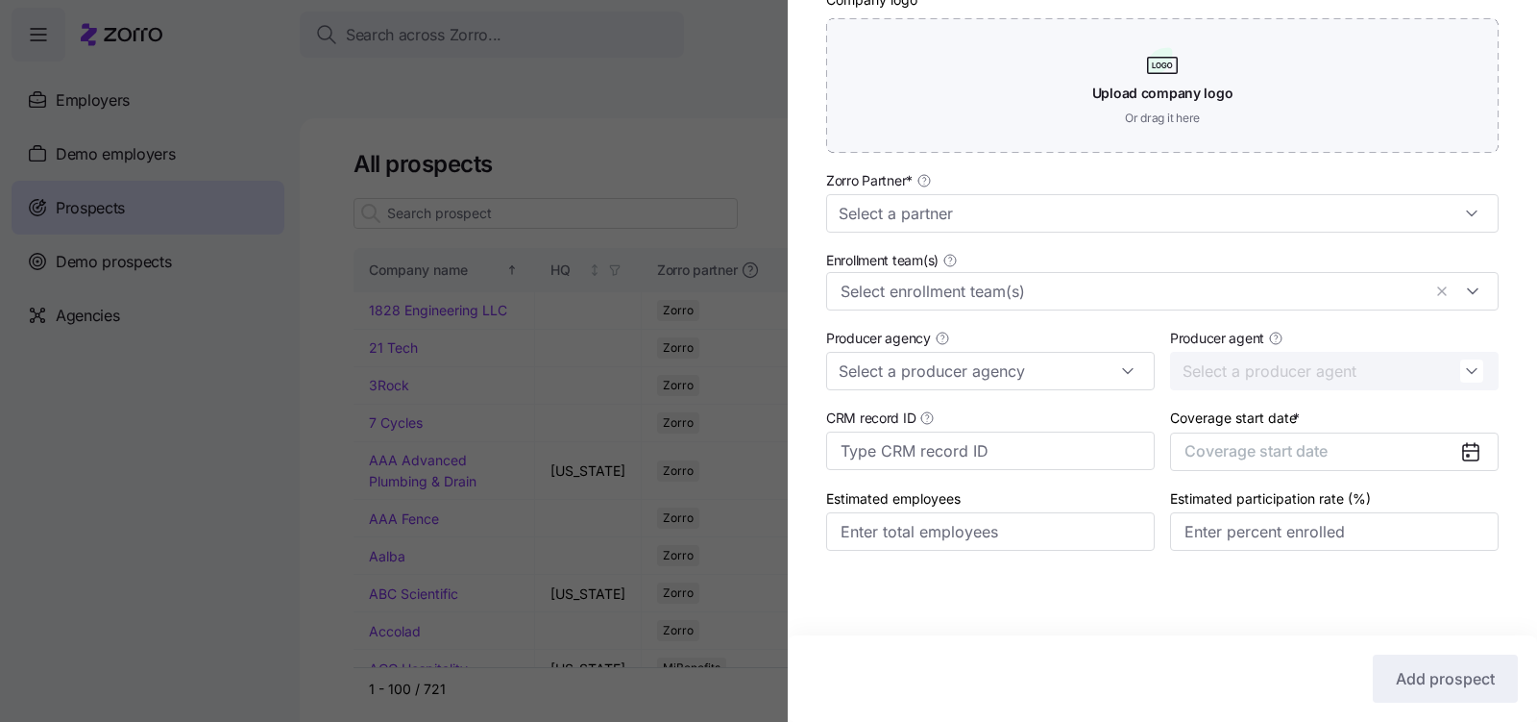
scroll to position [490, 0]
type input "Riverside Treatment Services"
click at [1110, 209] on input "Zorro Partner *" at bounding box center [1162, 213] width 673 height 38
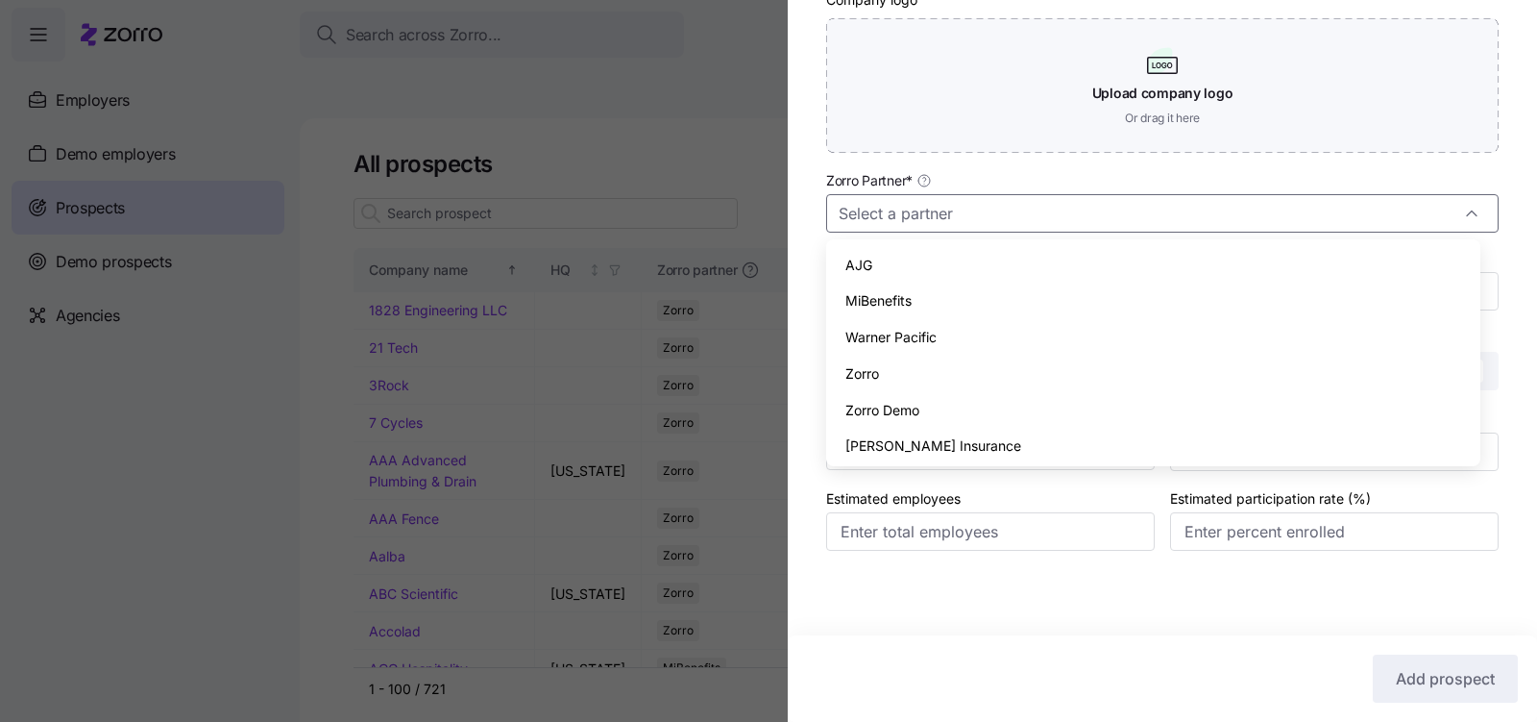
click at [1025, 372] on div "Zorro" at bounding box center [1153, 374] width 639 height 37
type input "Zorro"
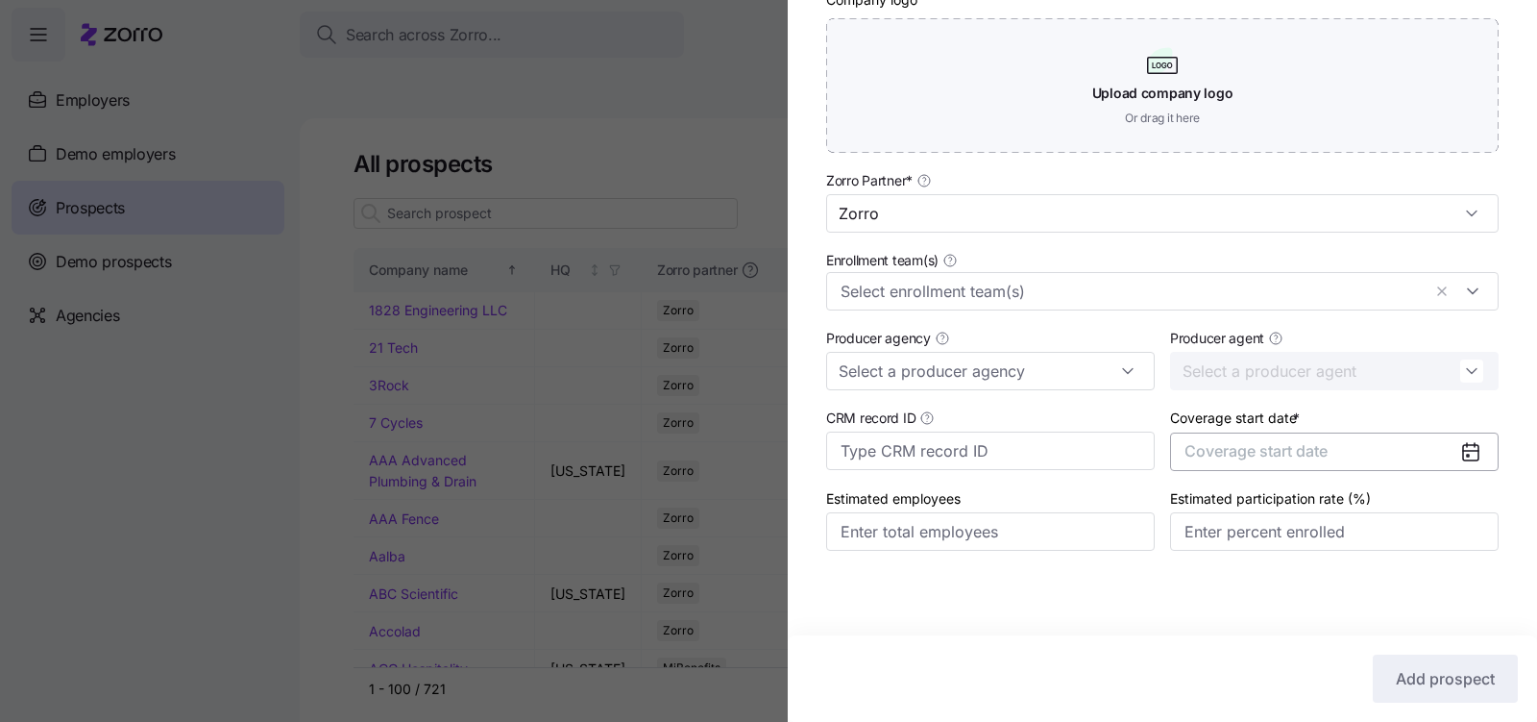
click at [1286, 448] on span "Coverage start date" at bounding box center [1256, 450] width 143 height 19
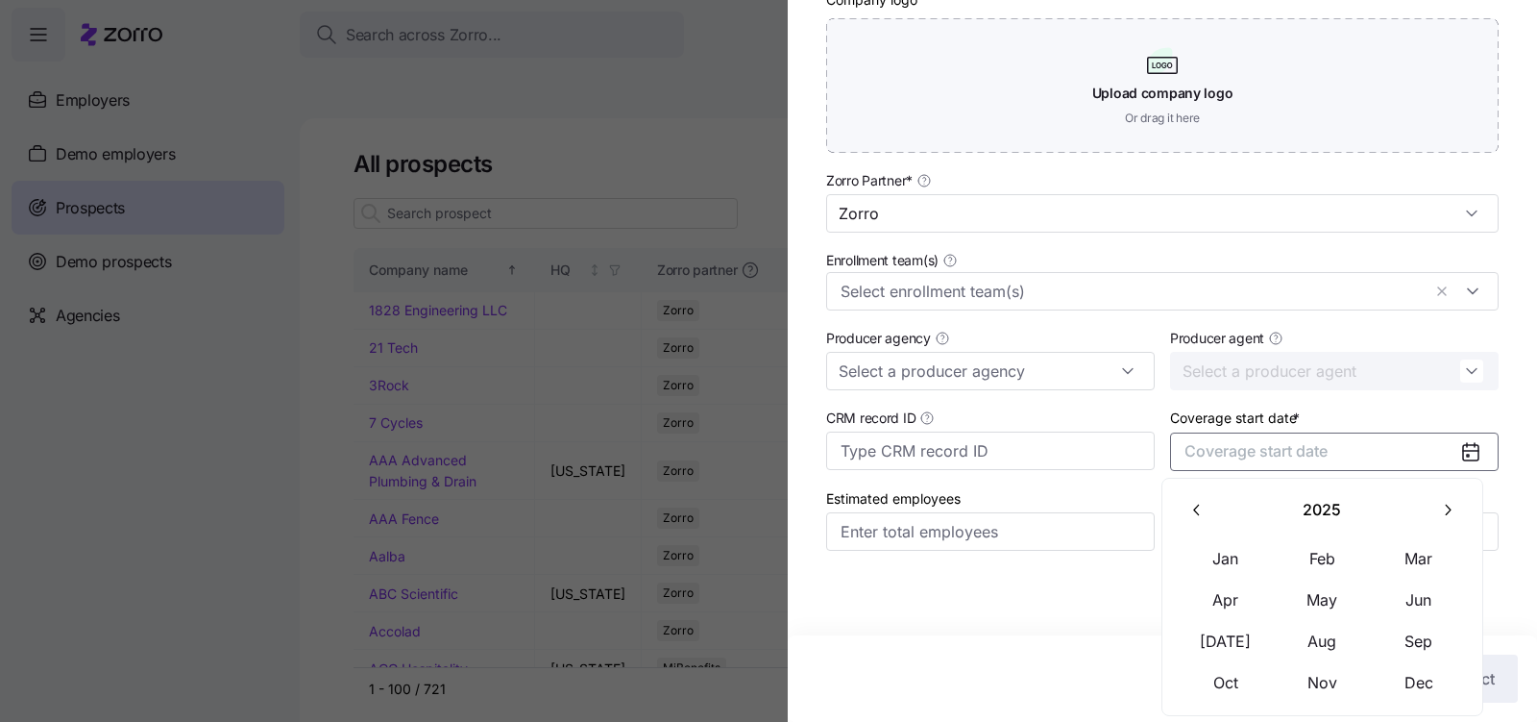
click at [1440, 507] on icon "button" at bounding box center [1448, 510] width 18 height 18
click at [1227, 554] on button "Jan" at bounding box center [1226, 558] width 96 height 40
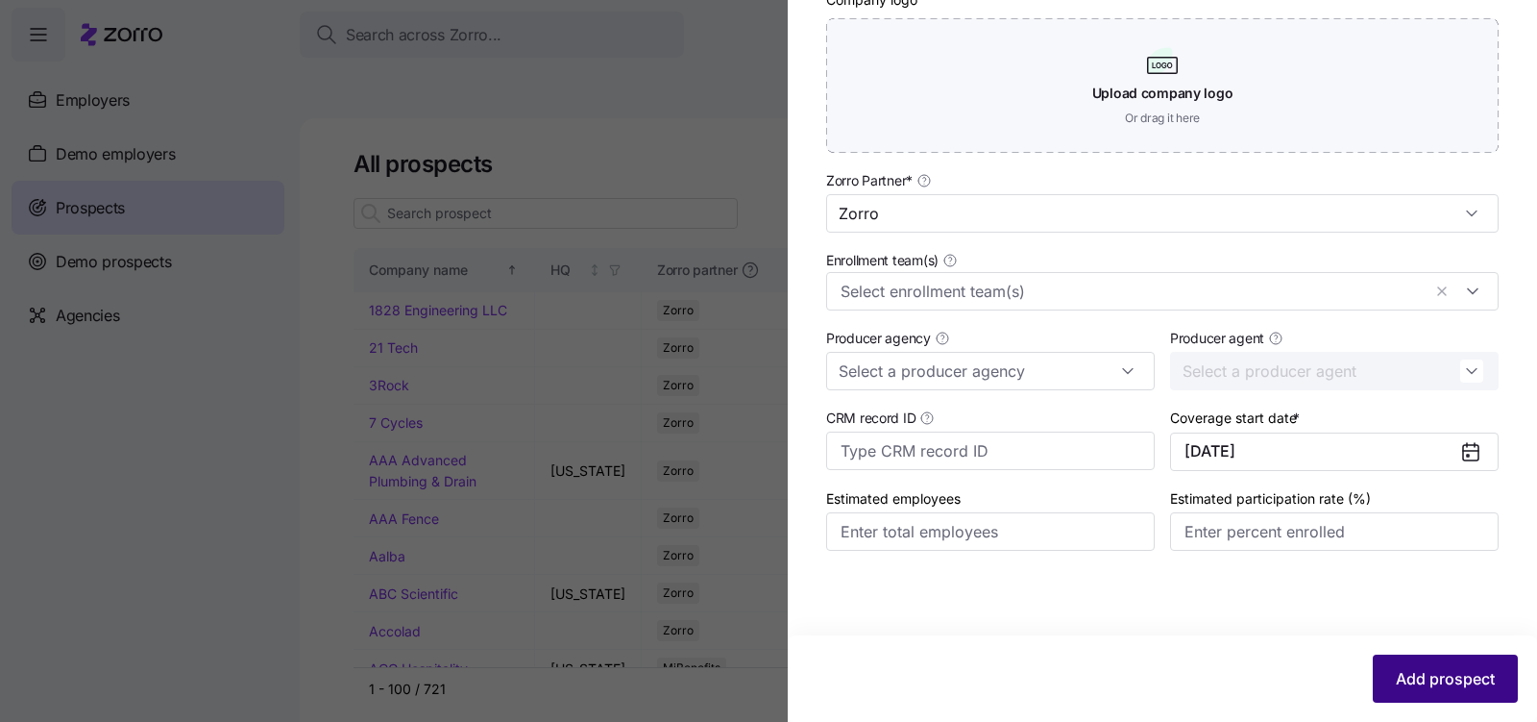
click at [1426, 666] on button "Add prospect" at bounding box center [1445, 678] width 145 height 48
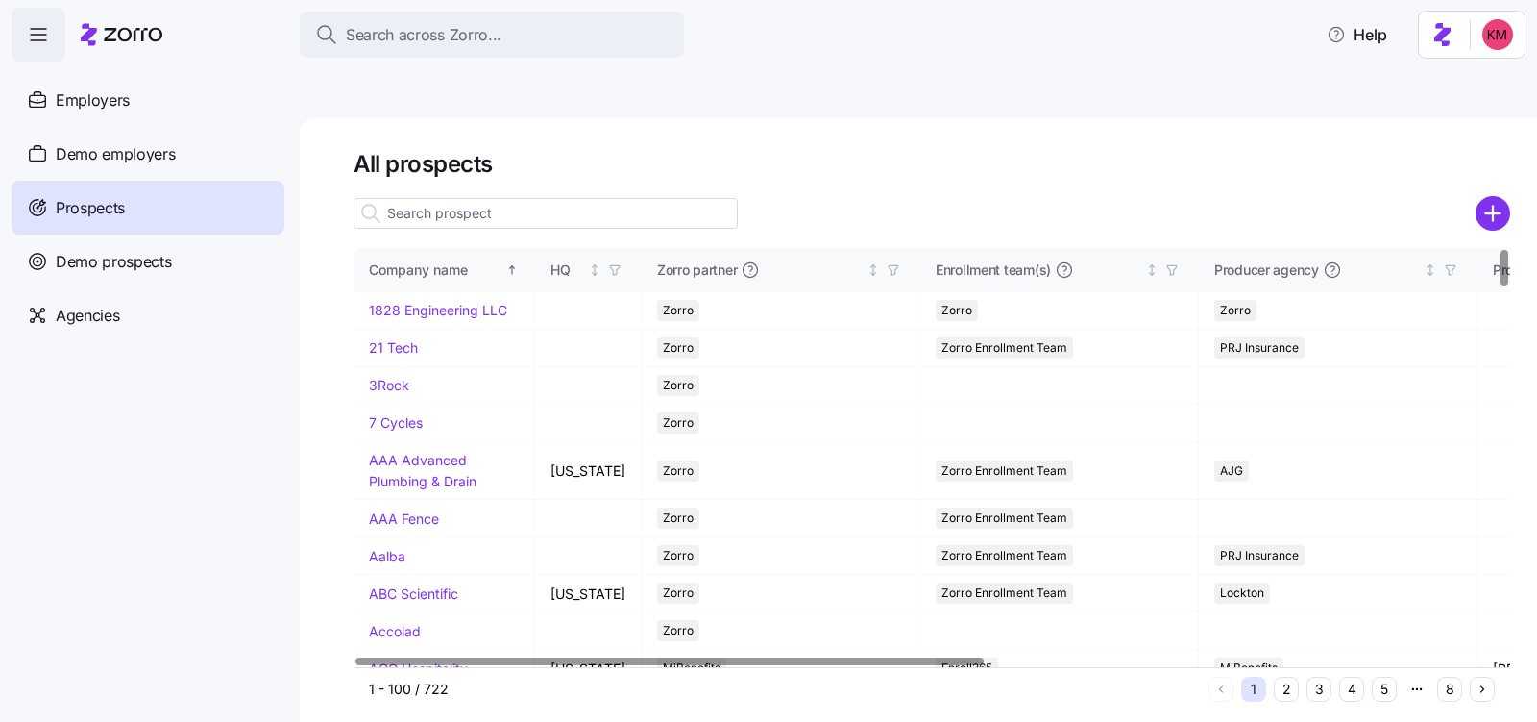
click at [1488, 197] on circle "add icon" at bounding box center [1494, 213] width 32 height 32
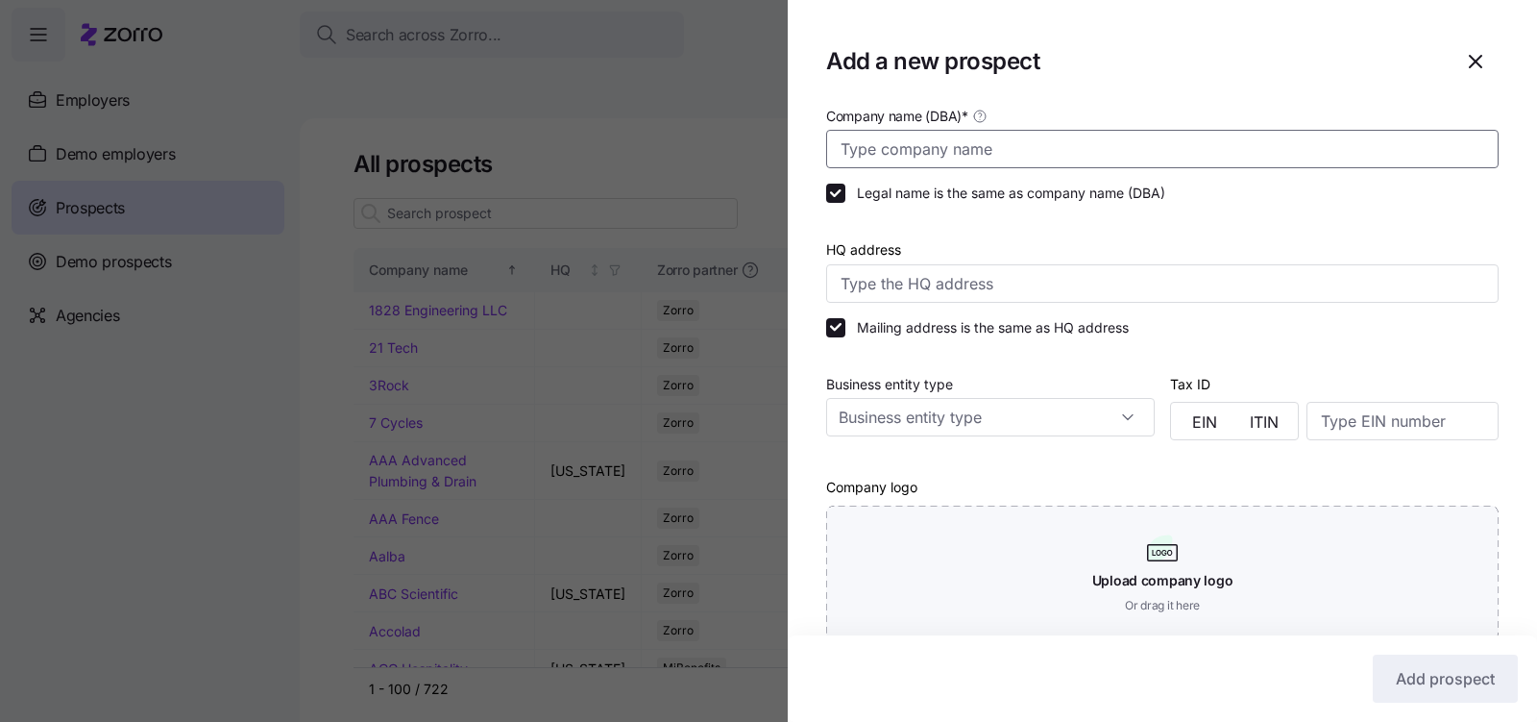
click at [1063, 148] on input "Company name (DBA) *" at bounding box center [1162, 149] width 673 height 38
paste input "Riverside Treatment Services"
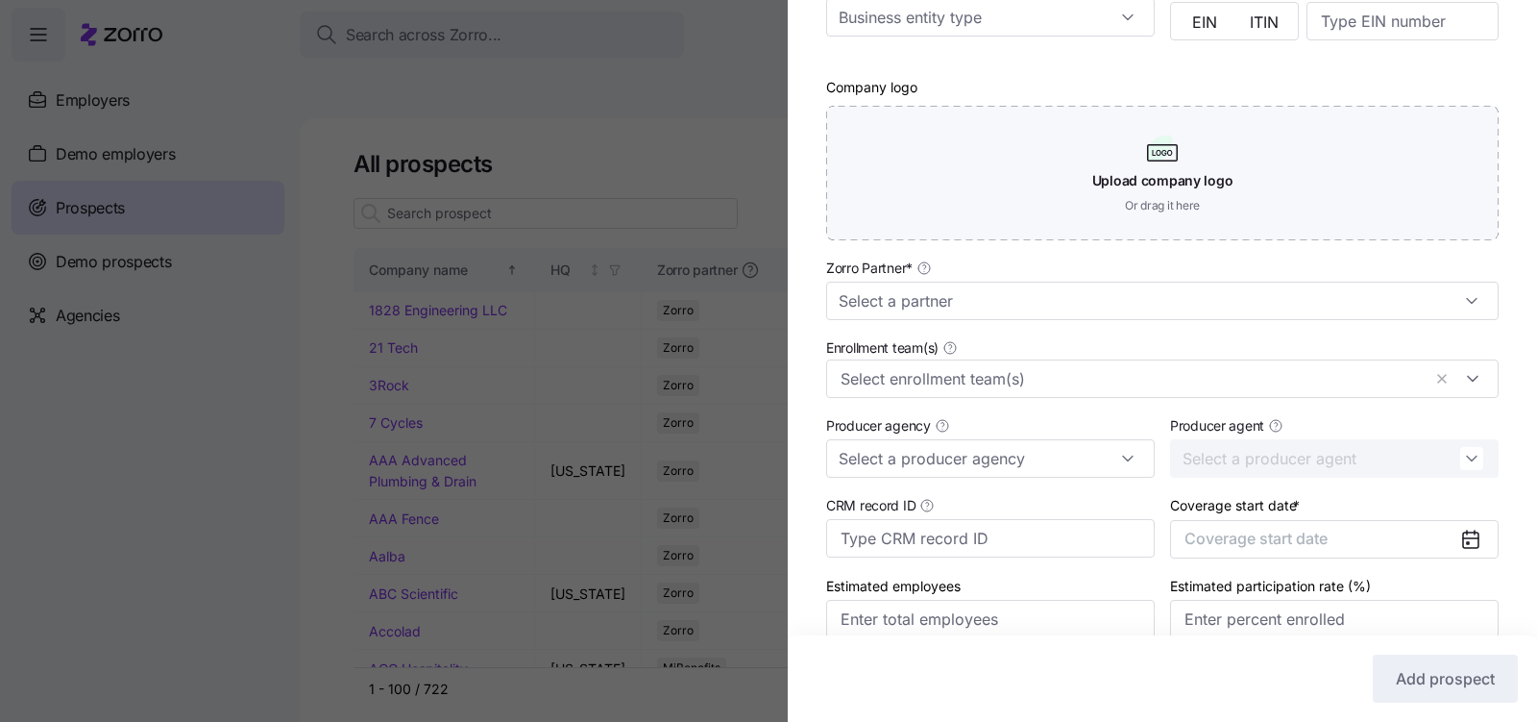
scroll to position [471, 0]
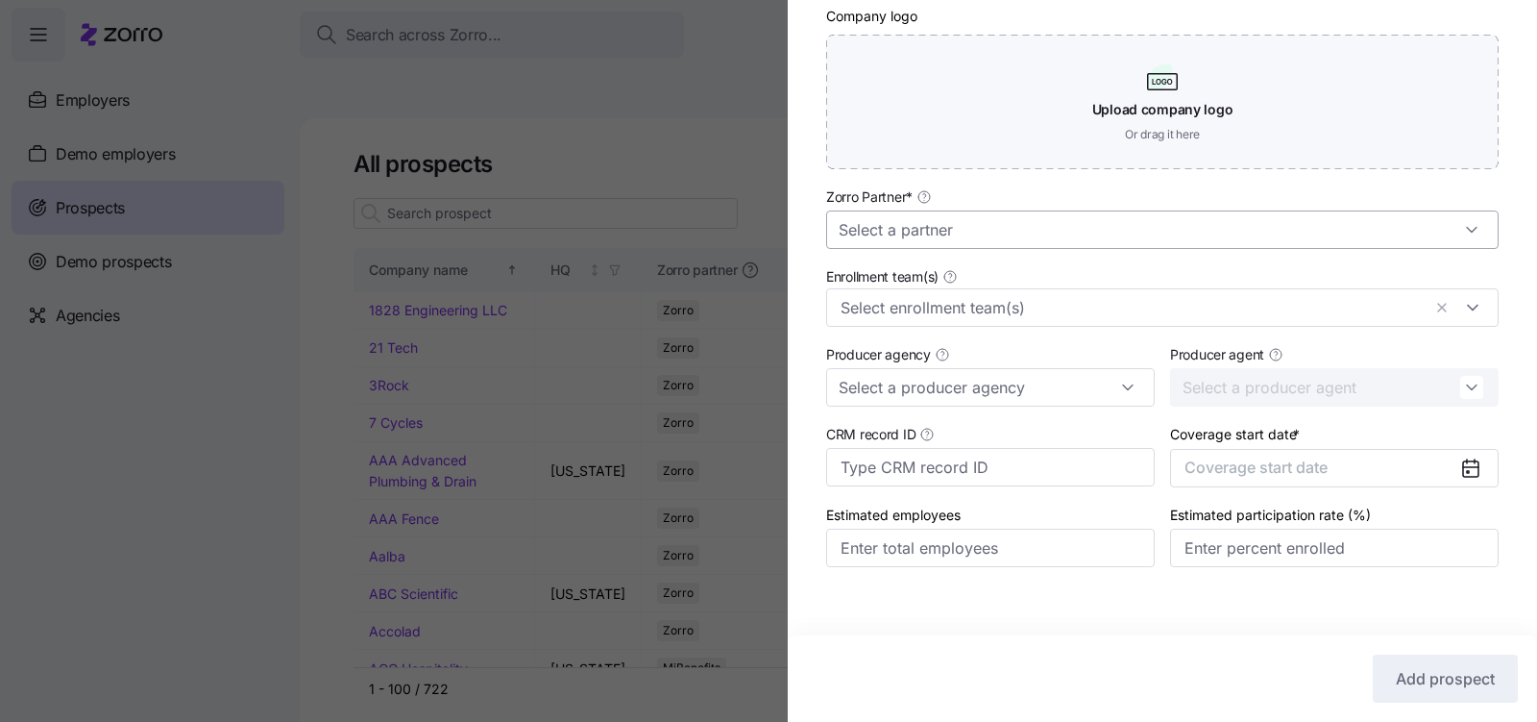
type input "Riverside Treatment Services"
click at [1111, 230] on input "Zorro Partner *" at bounding box center [1162, 229] width 673 height 38
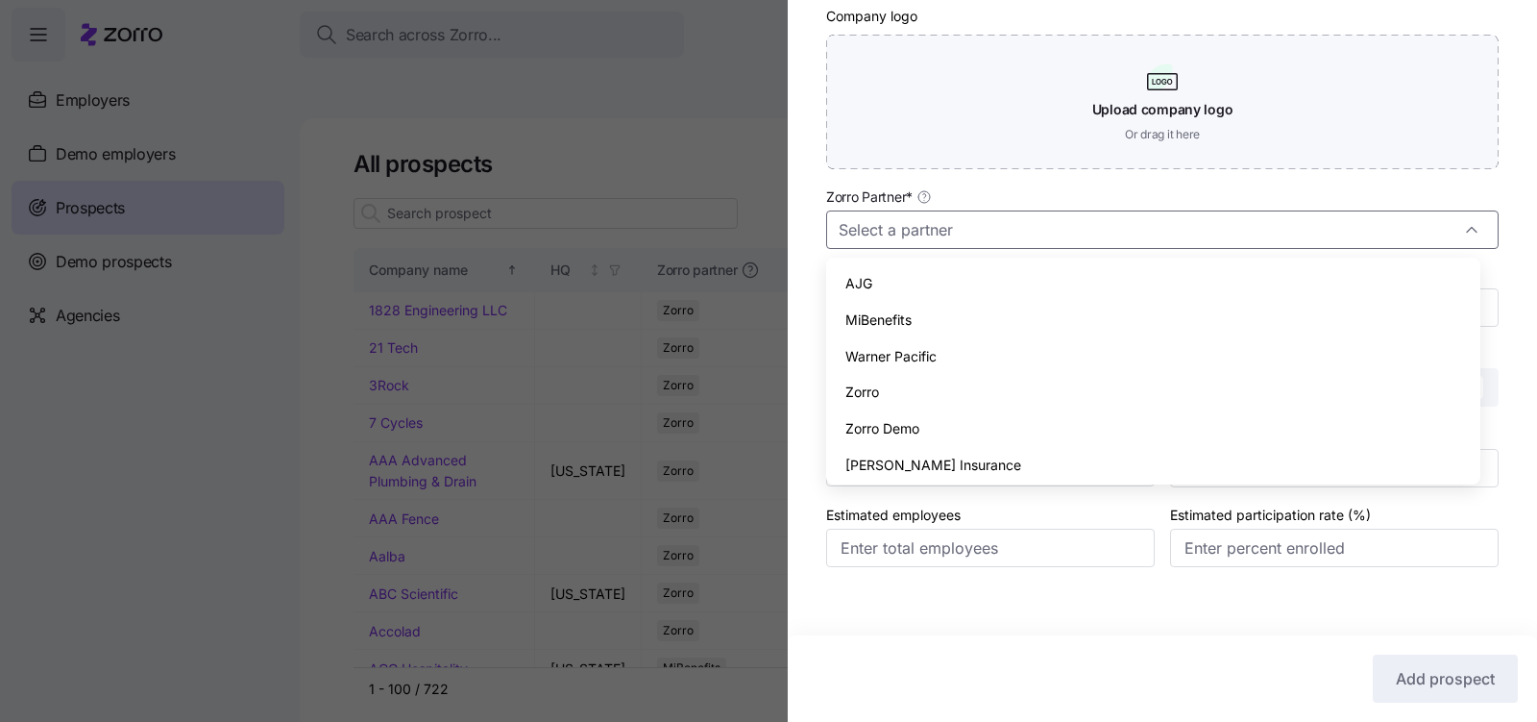
drag, startPoint x: 1021, startPoint y: 390, endPoint x: 1038, endPoint y: 389, distance: 17.3
click at [1021, 390] on div "Zorro" at bounding box center [1153, 392] width 639 height 37
type input "Zorro"
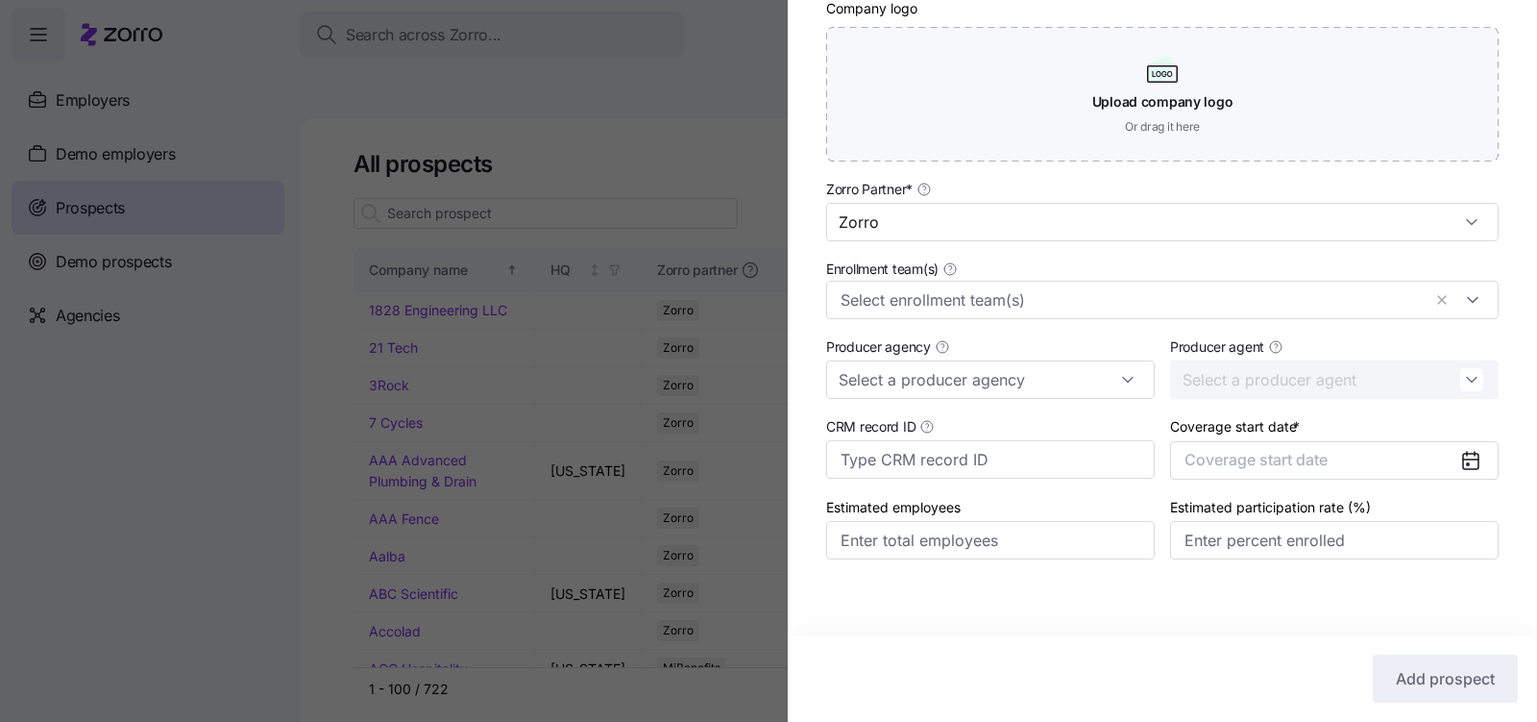
scroll to position [490, 0]
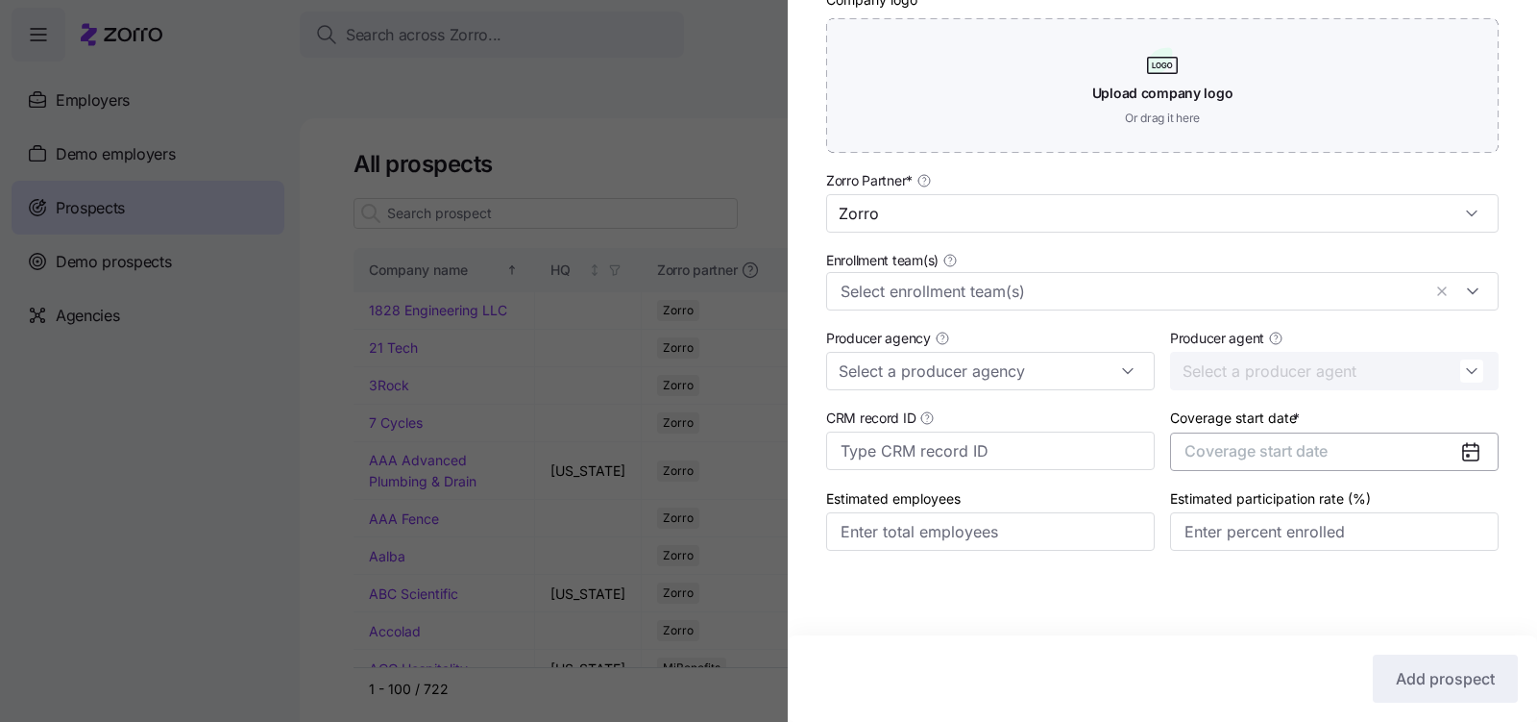
click at [1337, 459] on button "Coverage start date" at bounding box center [1334, 451] width 329 height 38
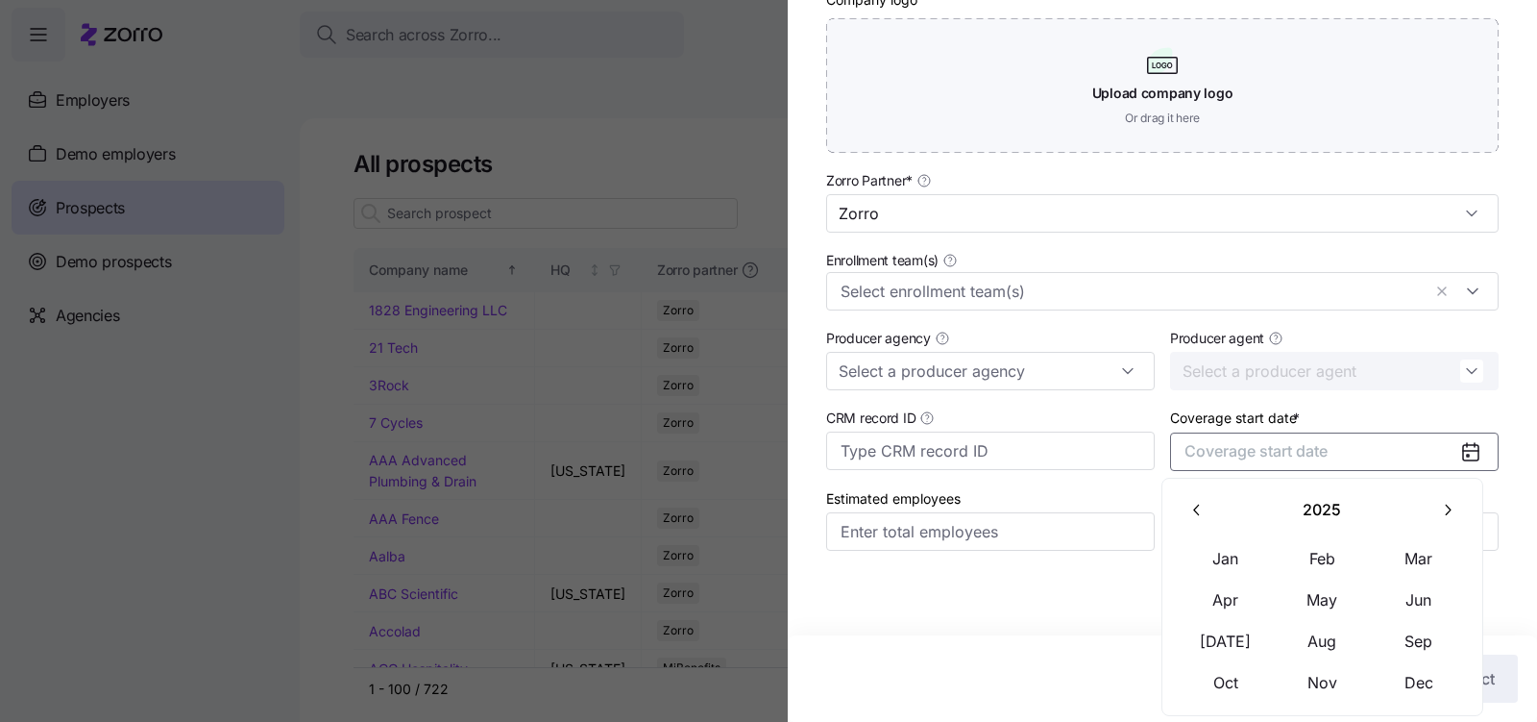
click at [1442, 500] on button "button" at bounding box center [1447, 510] width 40 height 40
click at [1224, 547] on button "Jan" at bounding box center [1226, 558] width 96 height 40
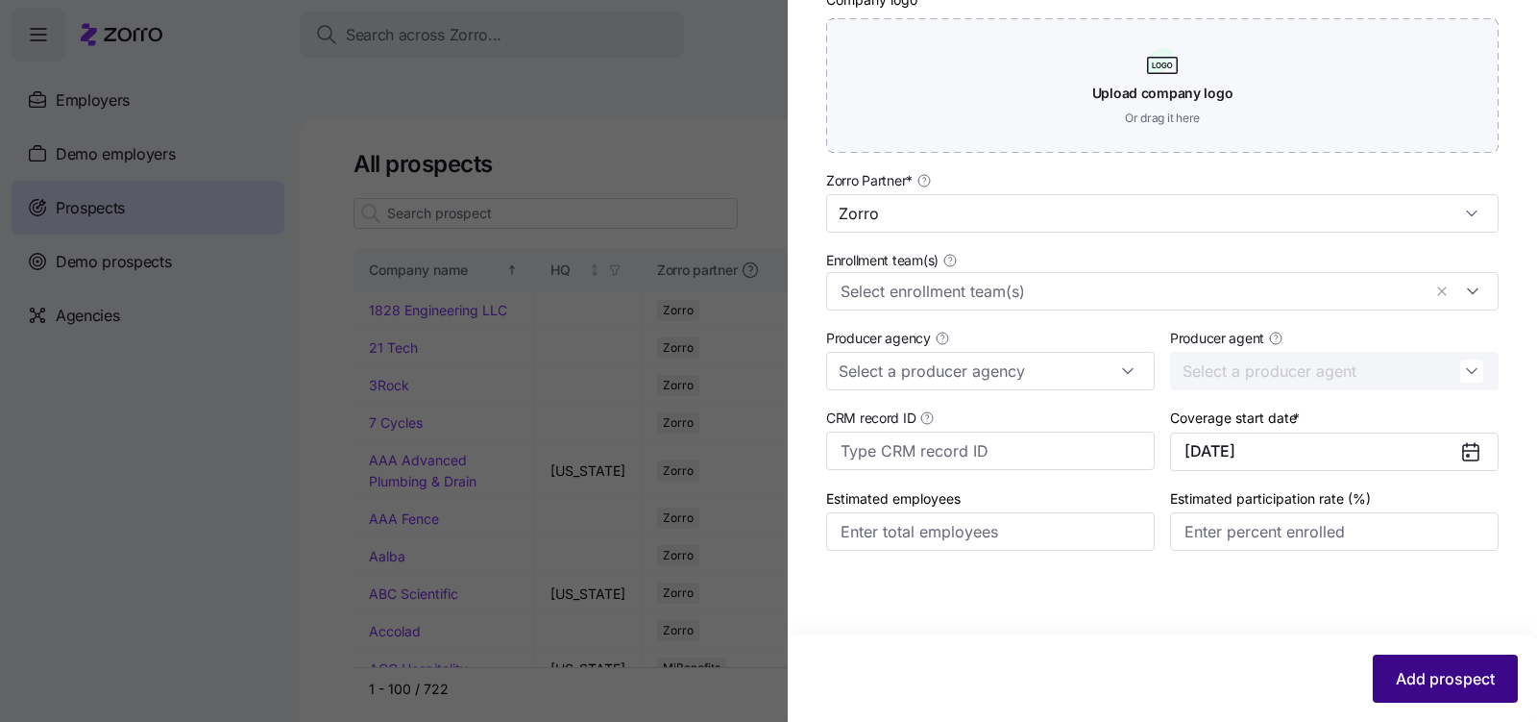
click at [1442, 679] on span "Add prospect" at bounding box center [1445, 678] width 99 height 23
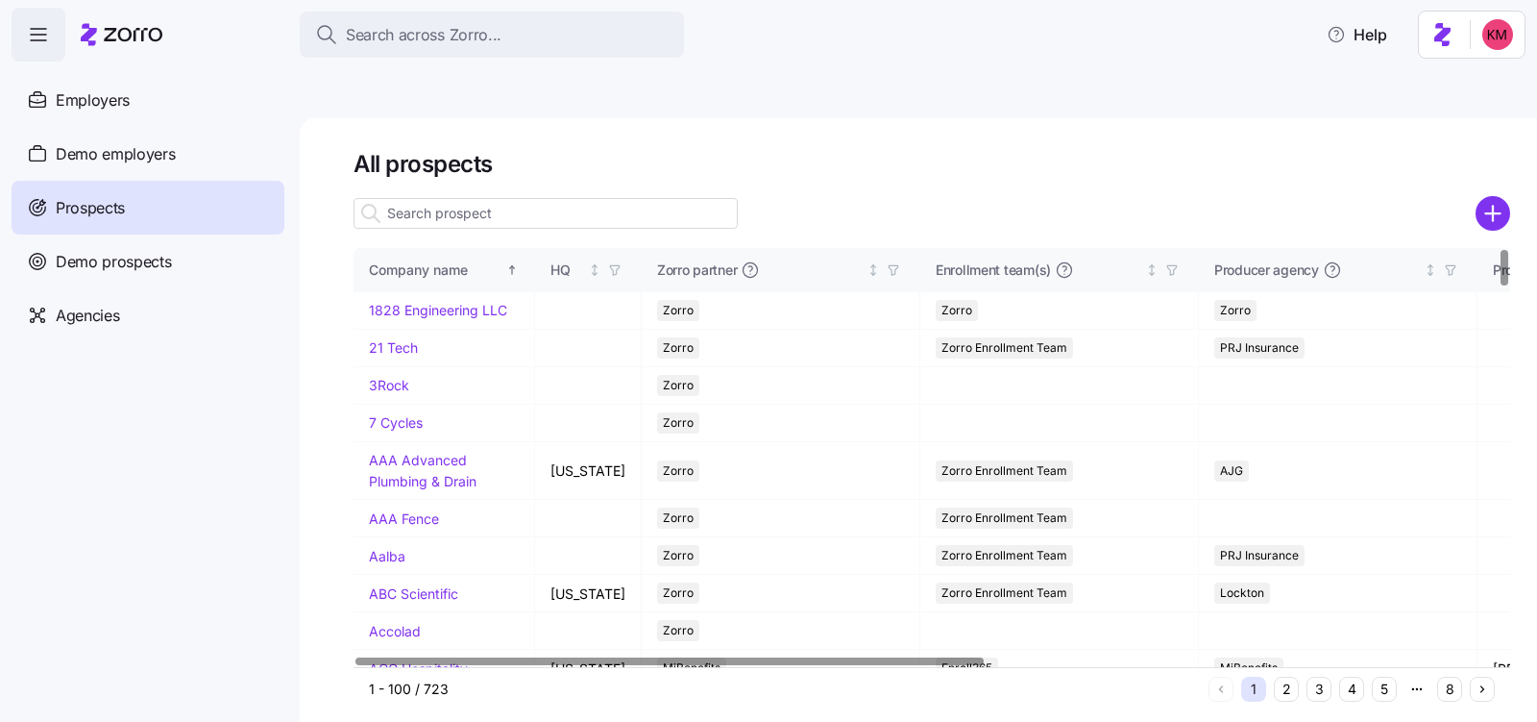
click at [603, 198] on input at bounding box center [546, 213] width 384 height 31
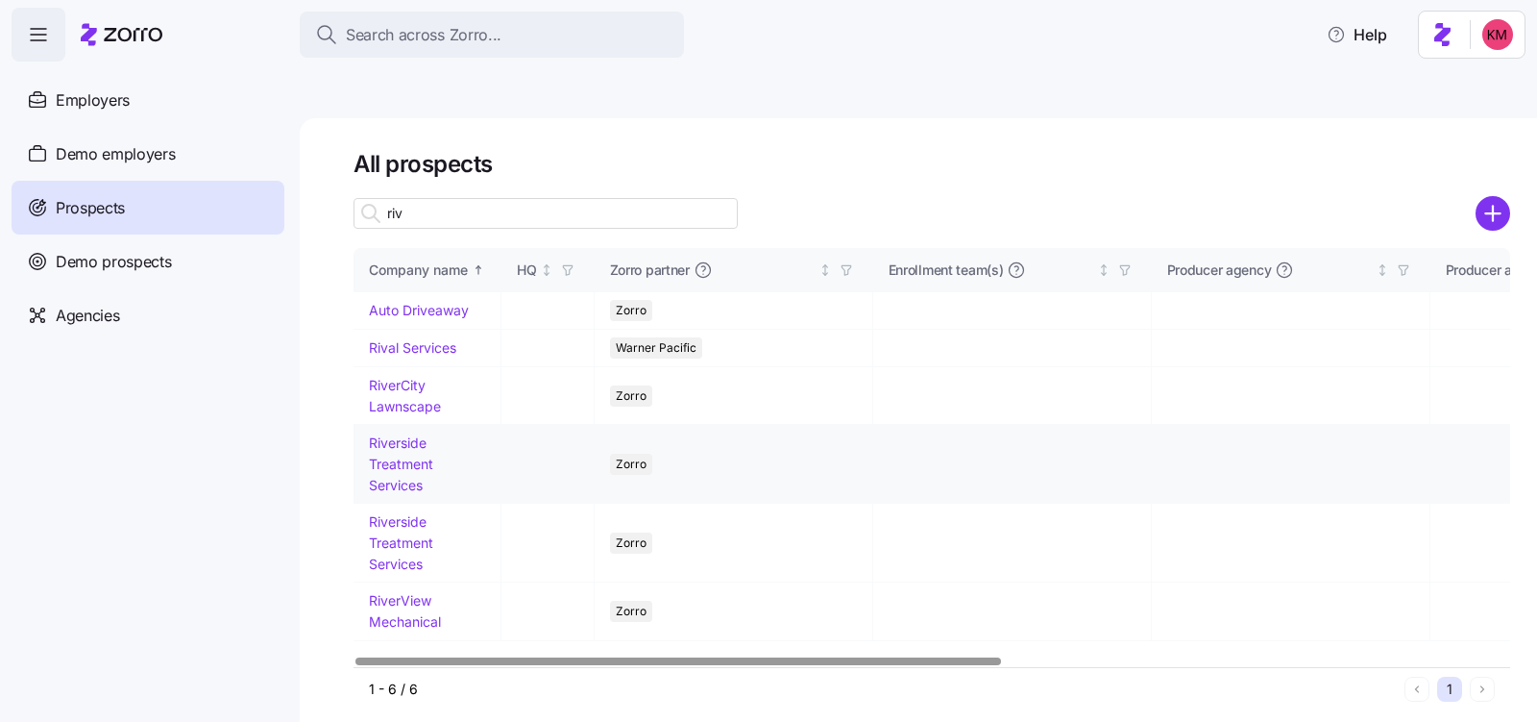
type input "riv"
click at [393, 434] on link "Riverside Treatment Services" at bounding box center [401, 463] width 64 height 58
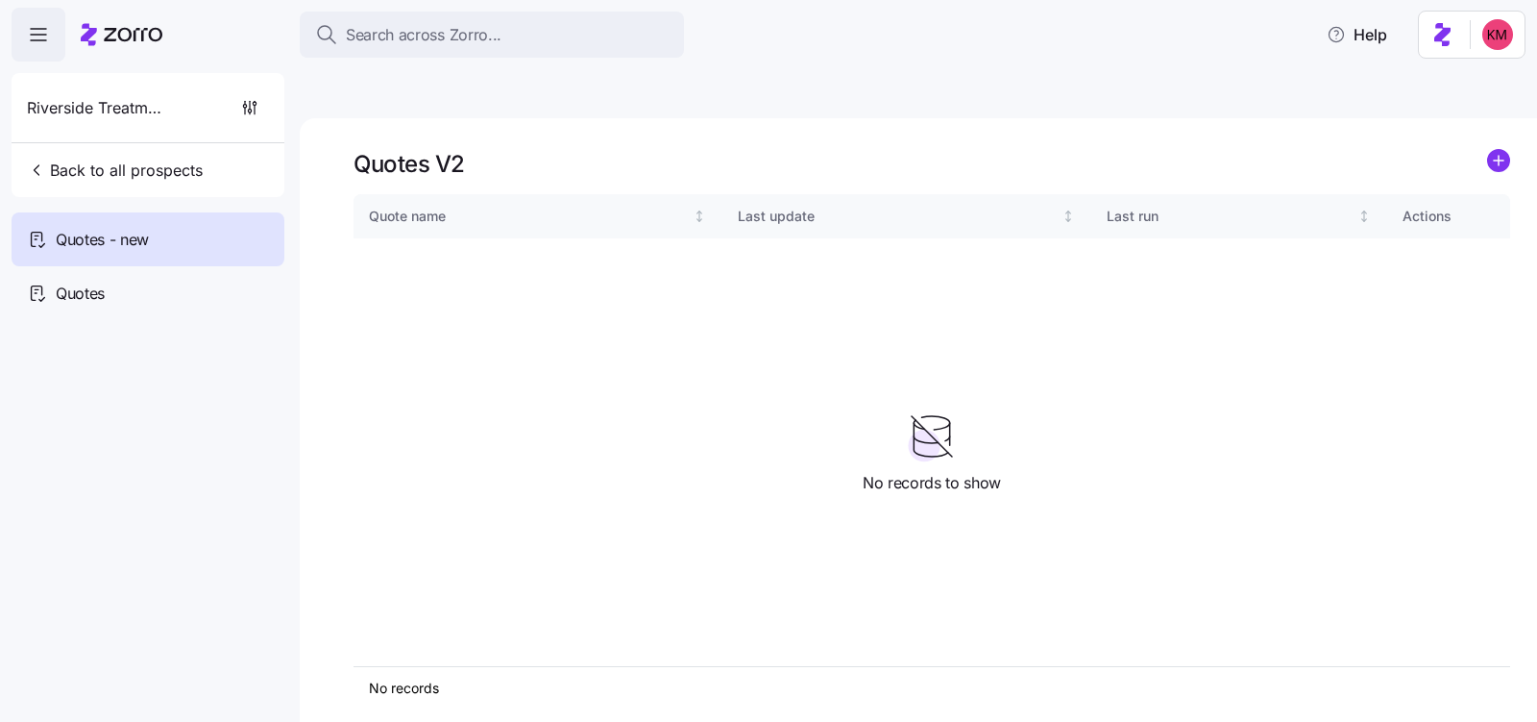
click at [1499, 156] on icon "add icon" at bounding box center [1499, 161] width 0 height 10
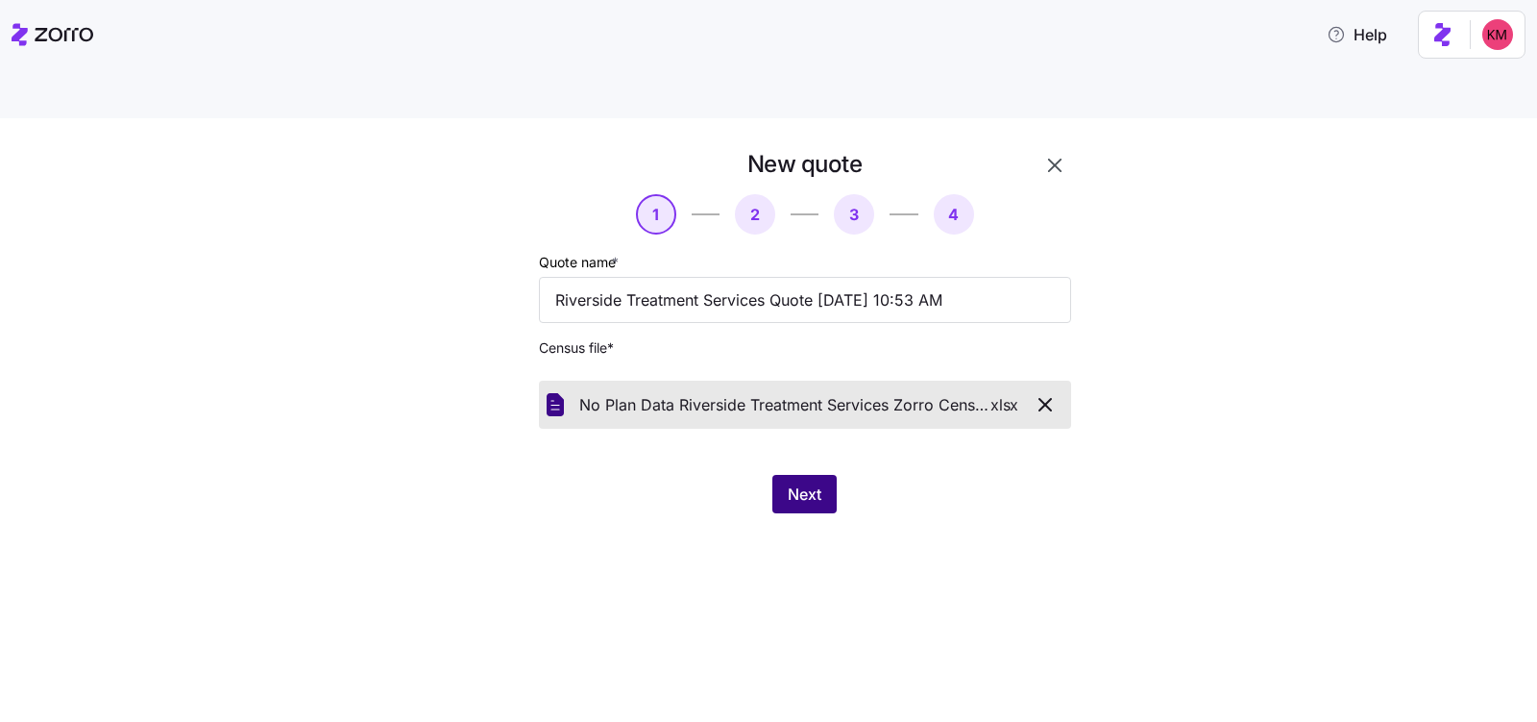
drag, startPoint x: 690, startPoint y: 534, endPoint x: 776, endPoint y: 458, distance: 115.1
click at [691, 533] on div "New quote 1 2 3 4 Quote name * Riverside Treatment Services Quote 09/26/2025 10…" at bounding box center [768, 442] width 1537 height 649
click at [801, 482] on span "Next" at bounding box center [805, 493] width 34 height 23
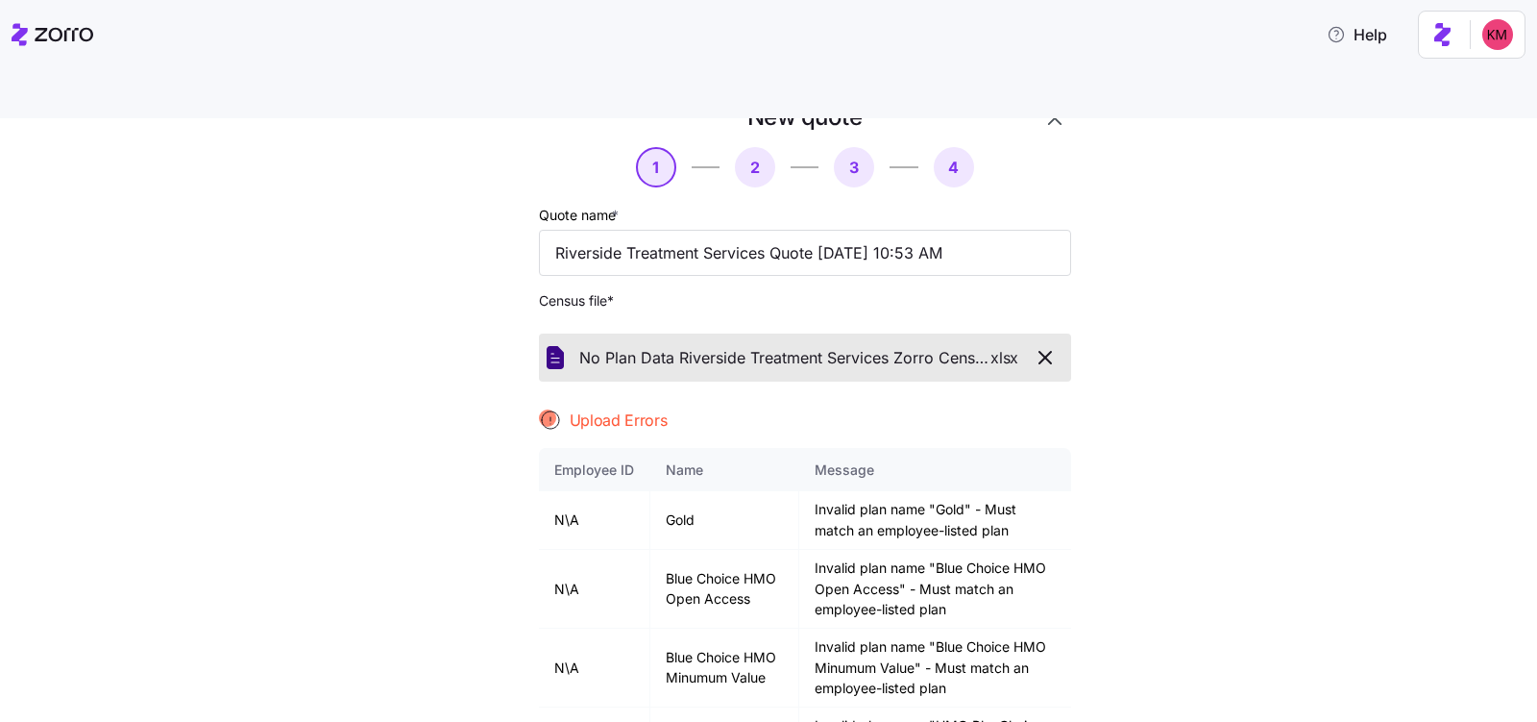
scroll to position [82, 0]
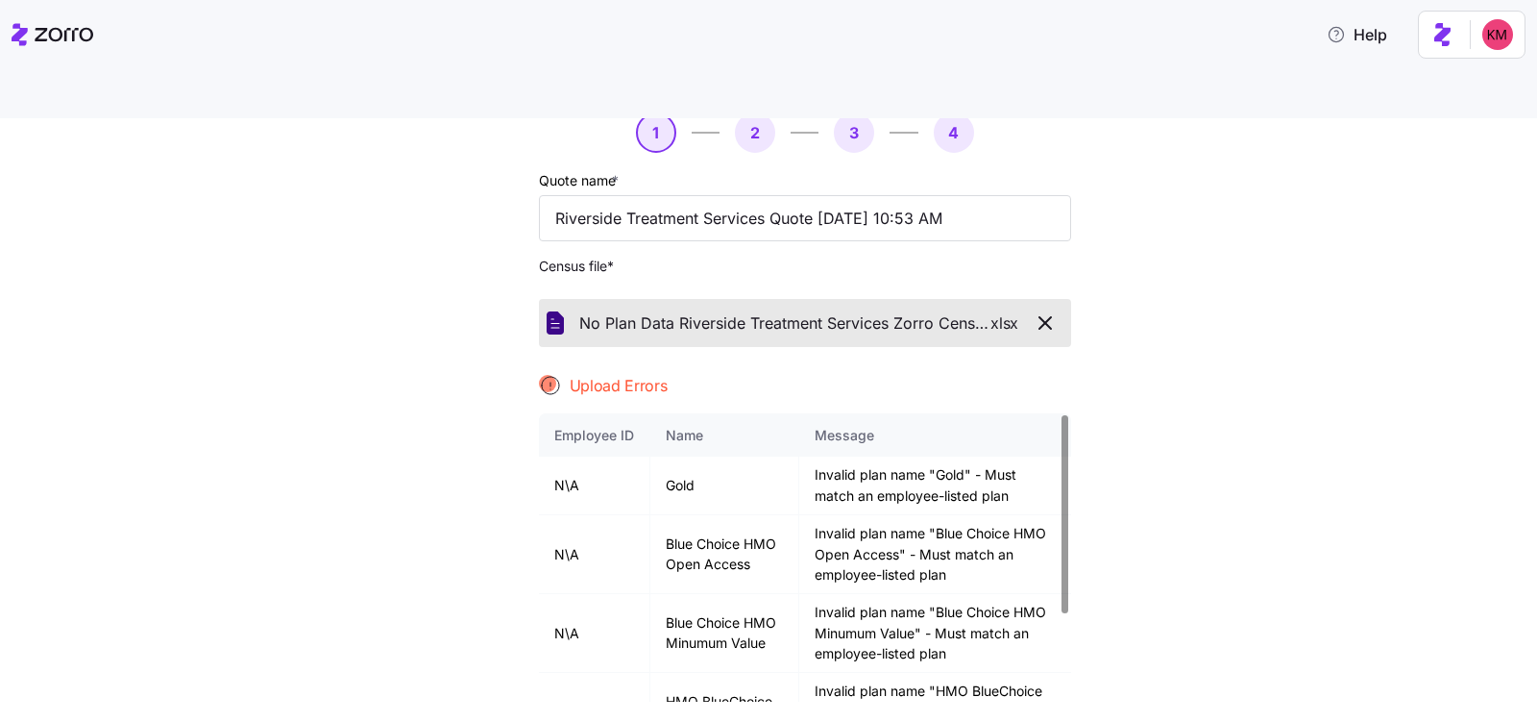
click at [602, 307] on div "No Plan Data Riverside Treatment Services Zorro Census Template. xlsx" at bounding box center [805, 323] width 517 height 33
click at [1049, 311] on span "button" at bounding box center [1046, 322] width 34 height 23
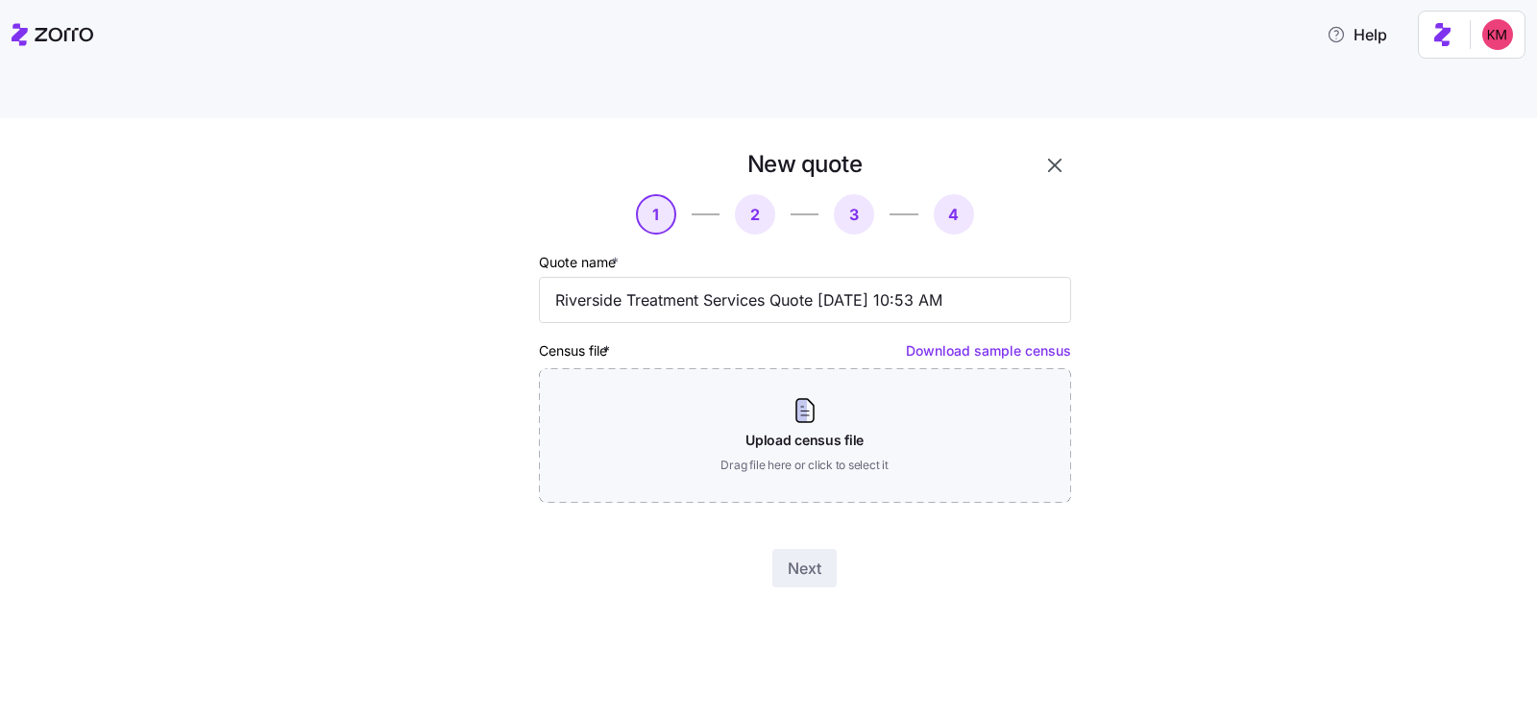
scroll to position [0, 0]
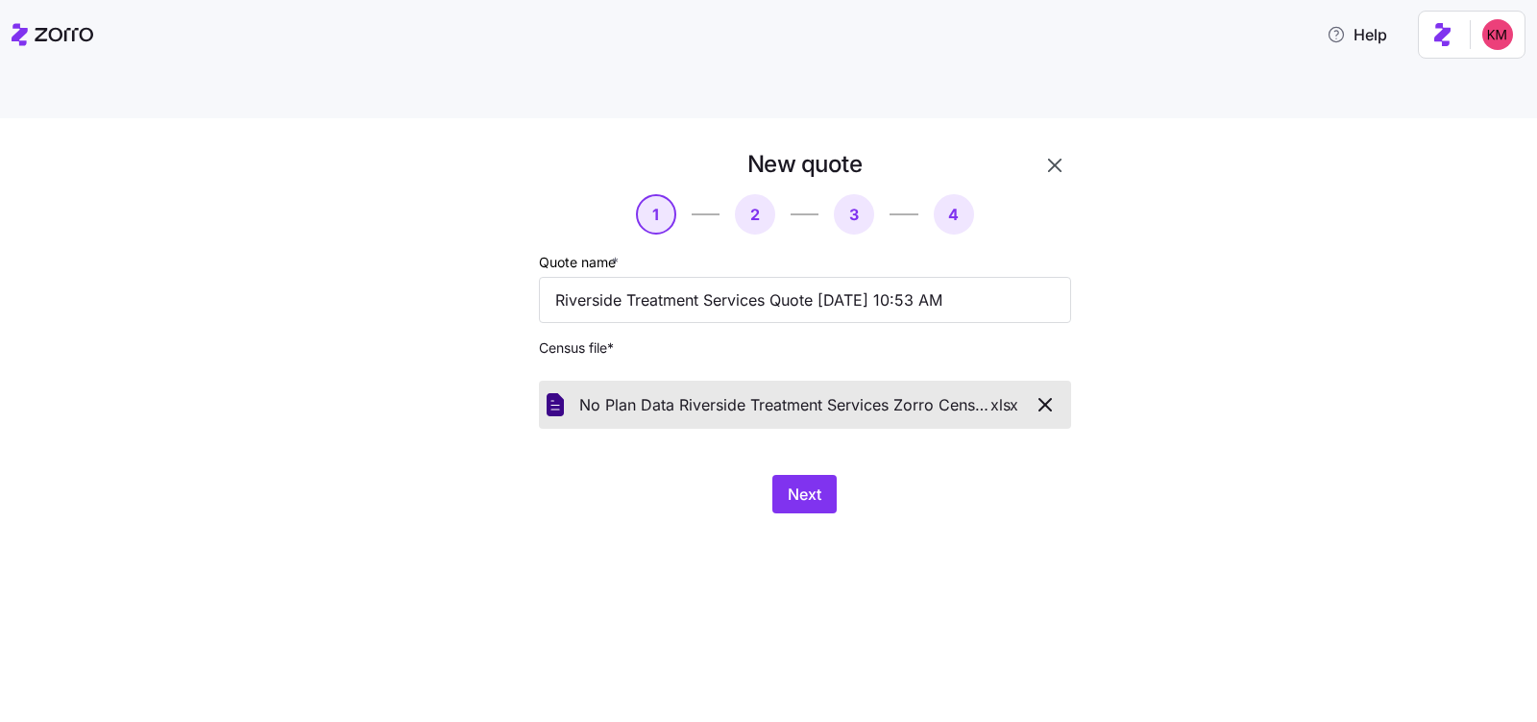
click at [891, 487] on div "New quote 1 2 3 4 Quote name * Riverside Treatment Services Quote 09/26/2025 10…" at bounding box center [782, 342] width 673 height 387
click at [809, 482] on span "Next" at bounding box center [805, 493] width 34 height 23
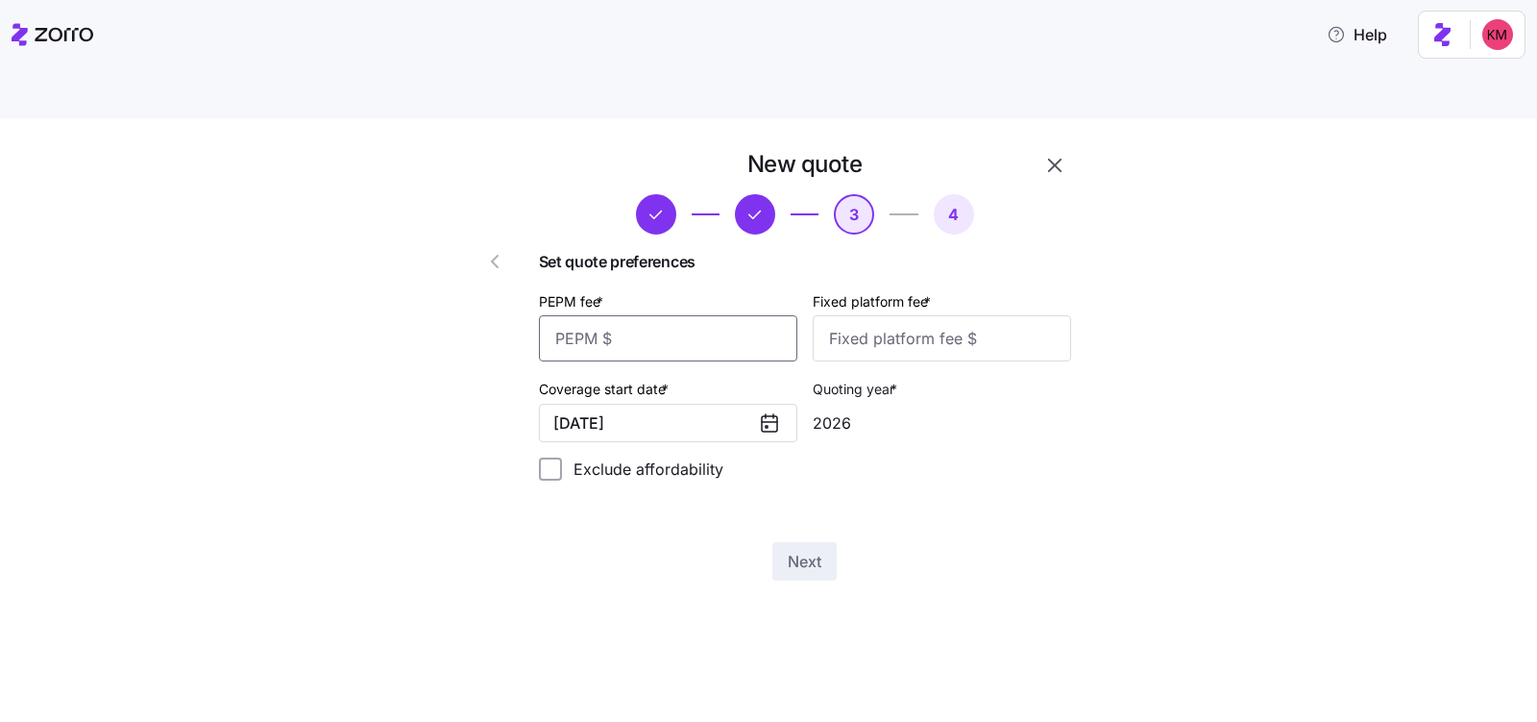
click at [681, 315] on input "PEPM fee *" at bounding box center [668, 338] width 258 height 46
type input "55"
type input "100"
click at [830, 542] on button "Next" at bounding box center [805, 561] width 64 height 38
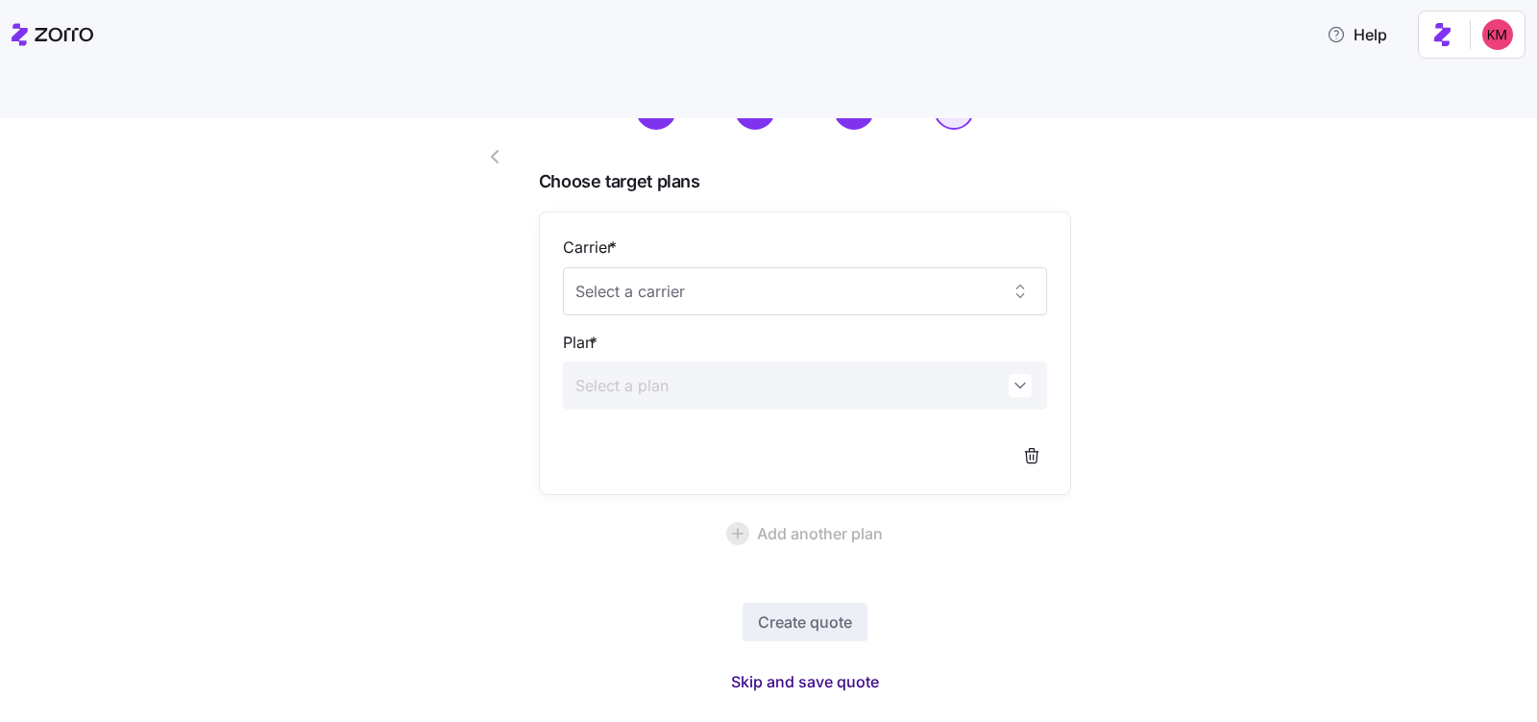
click at [770, 670] on span "Skip and save quote" at bounding box center [805, 681] width 148 height 23
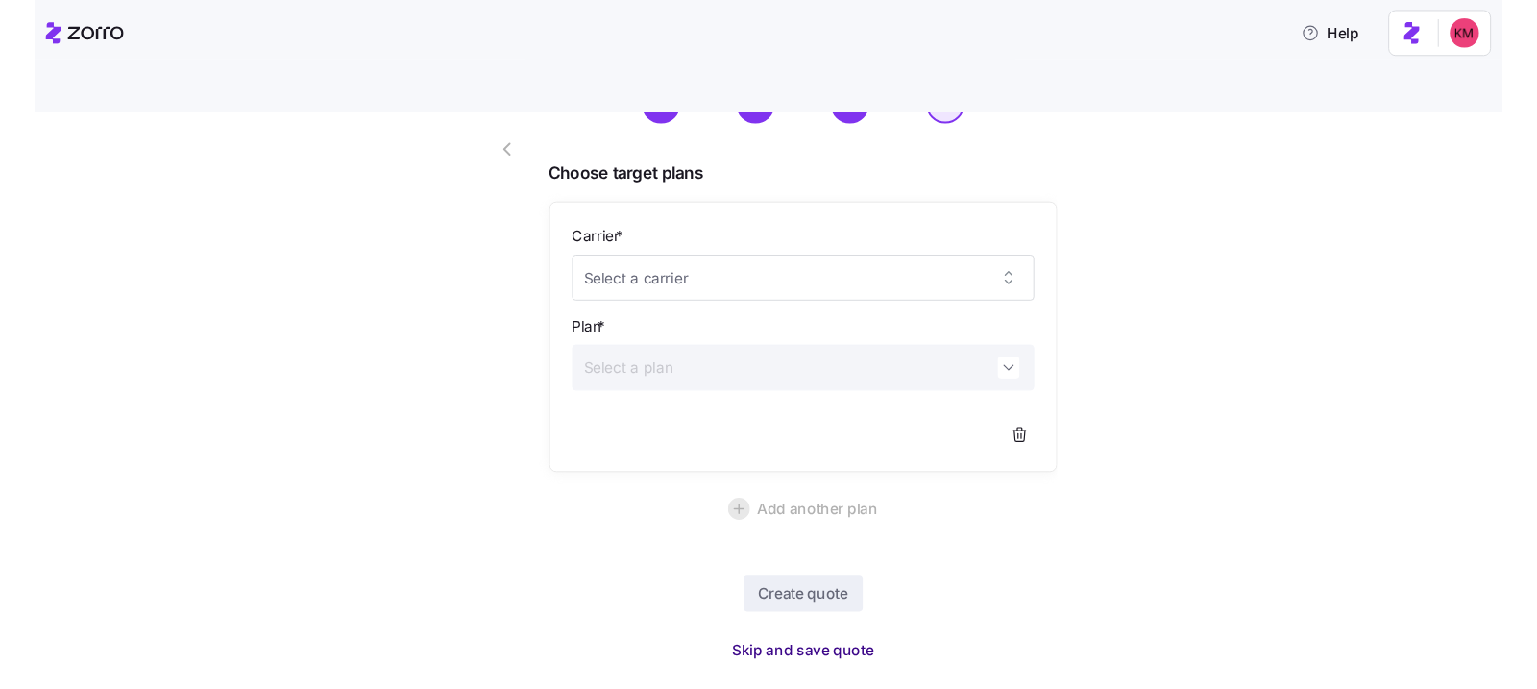
scroll to position [48, 0]
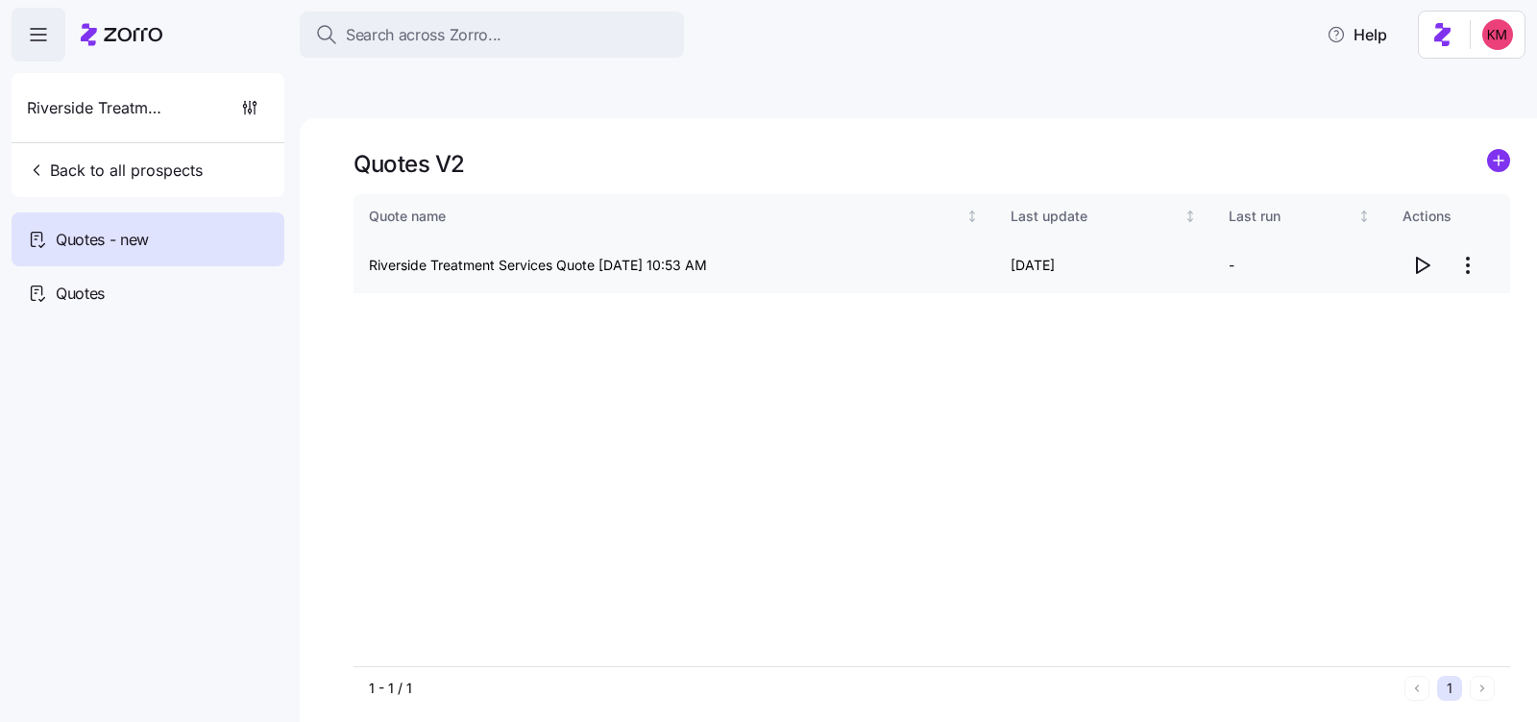
click at [1436, 247] on span "button" at bounding box center [1422, 265] width 37 height 37
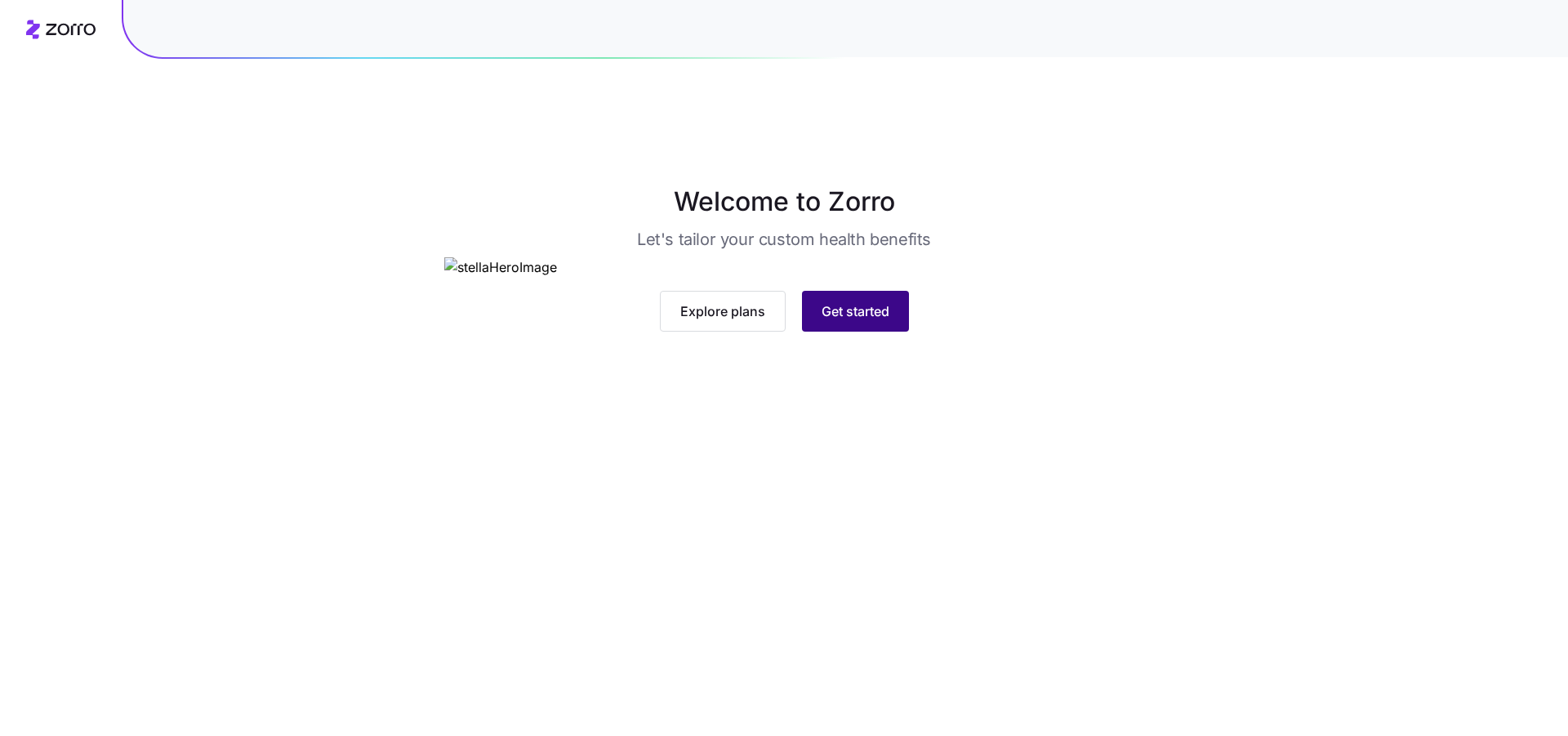
click at [855, 321] on span "Get started" at bounding box center [856, 311] width 68 height 20
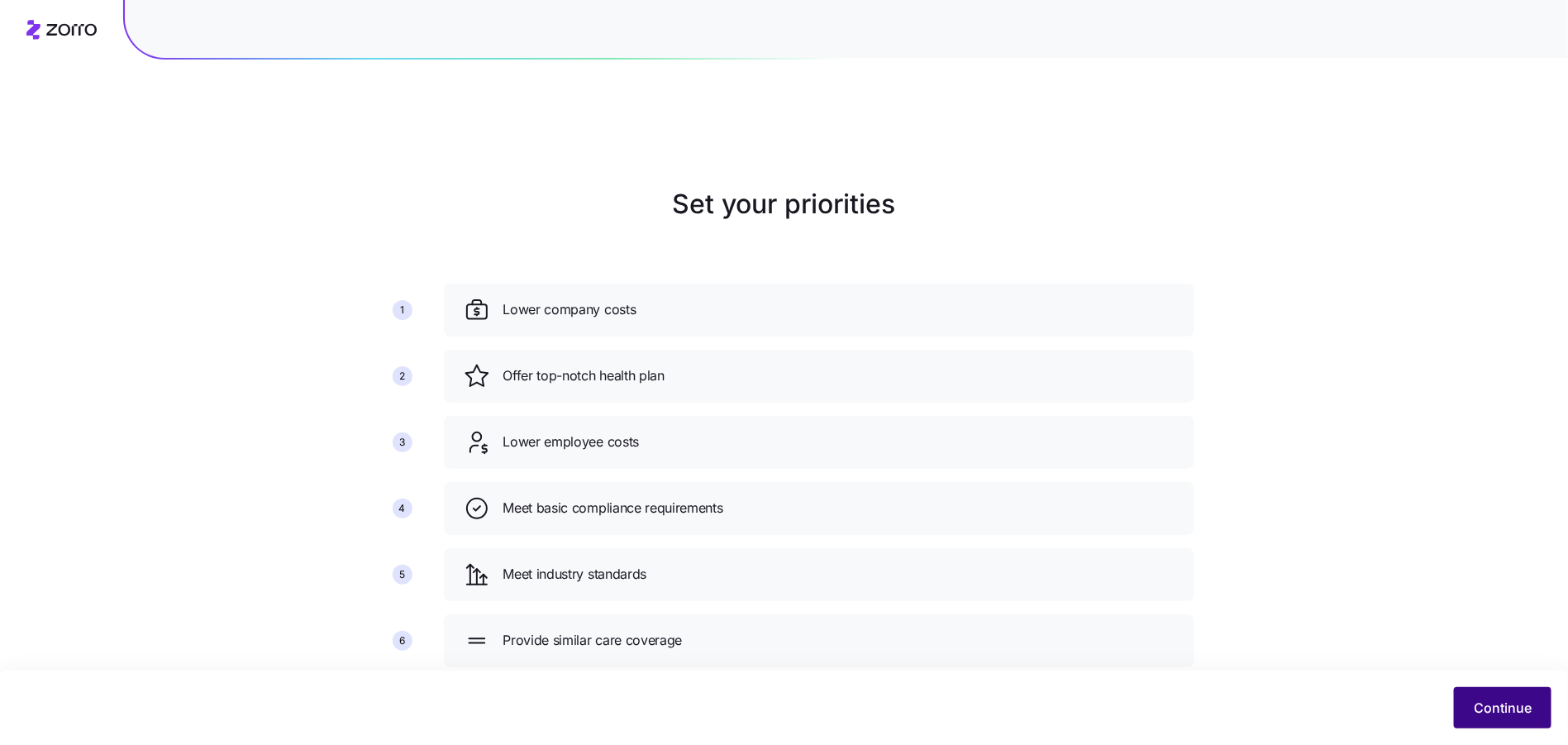
click at [1463, 711] on button "Continue" at bounding box center [1502, 708] width 97 height 41
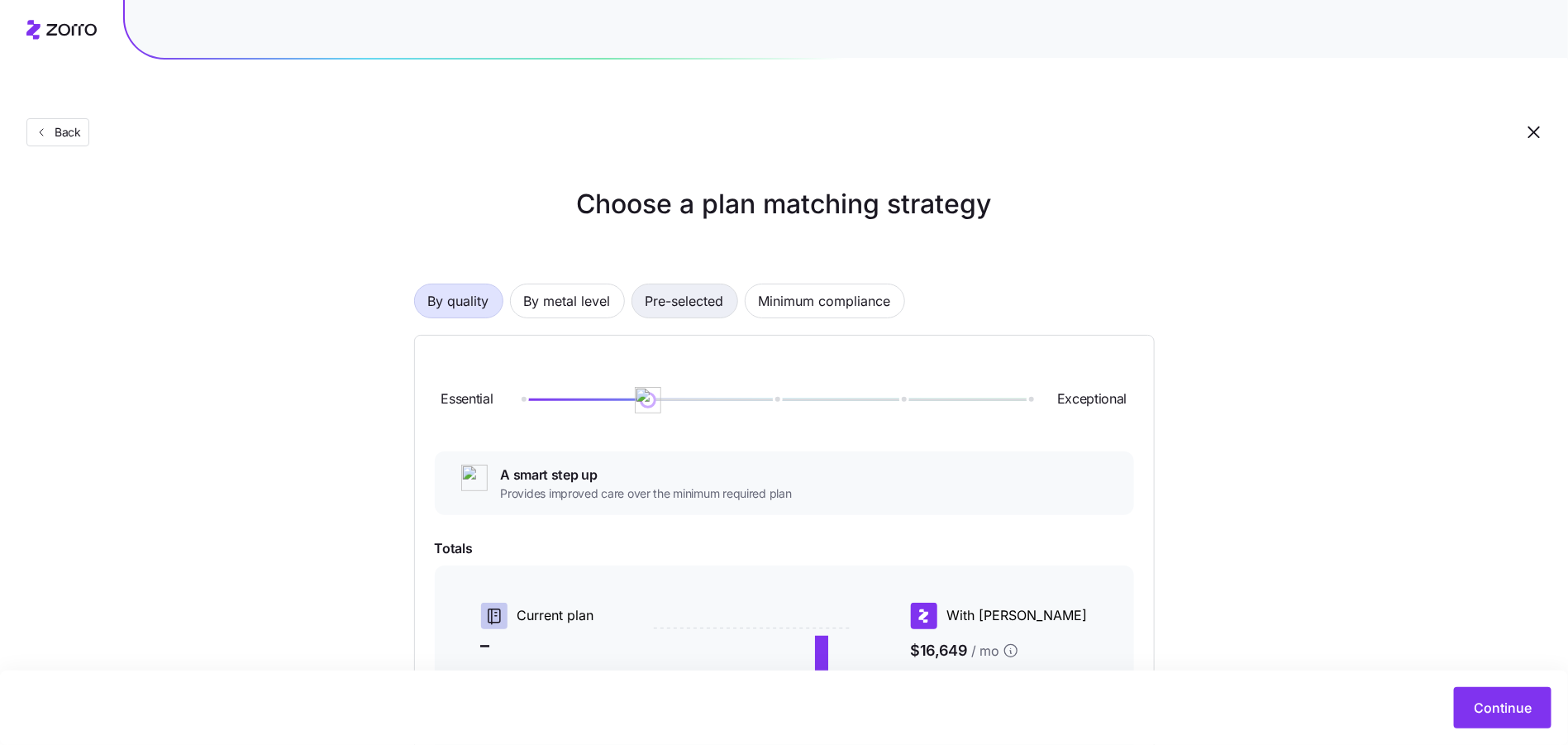
click at [696, 285] on span "Pre-selected" at bounding box center [684, 301] width 78 height 33
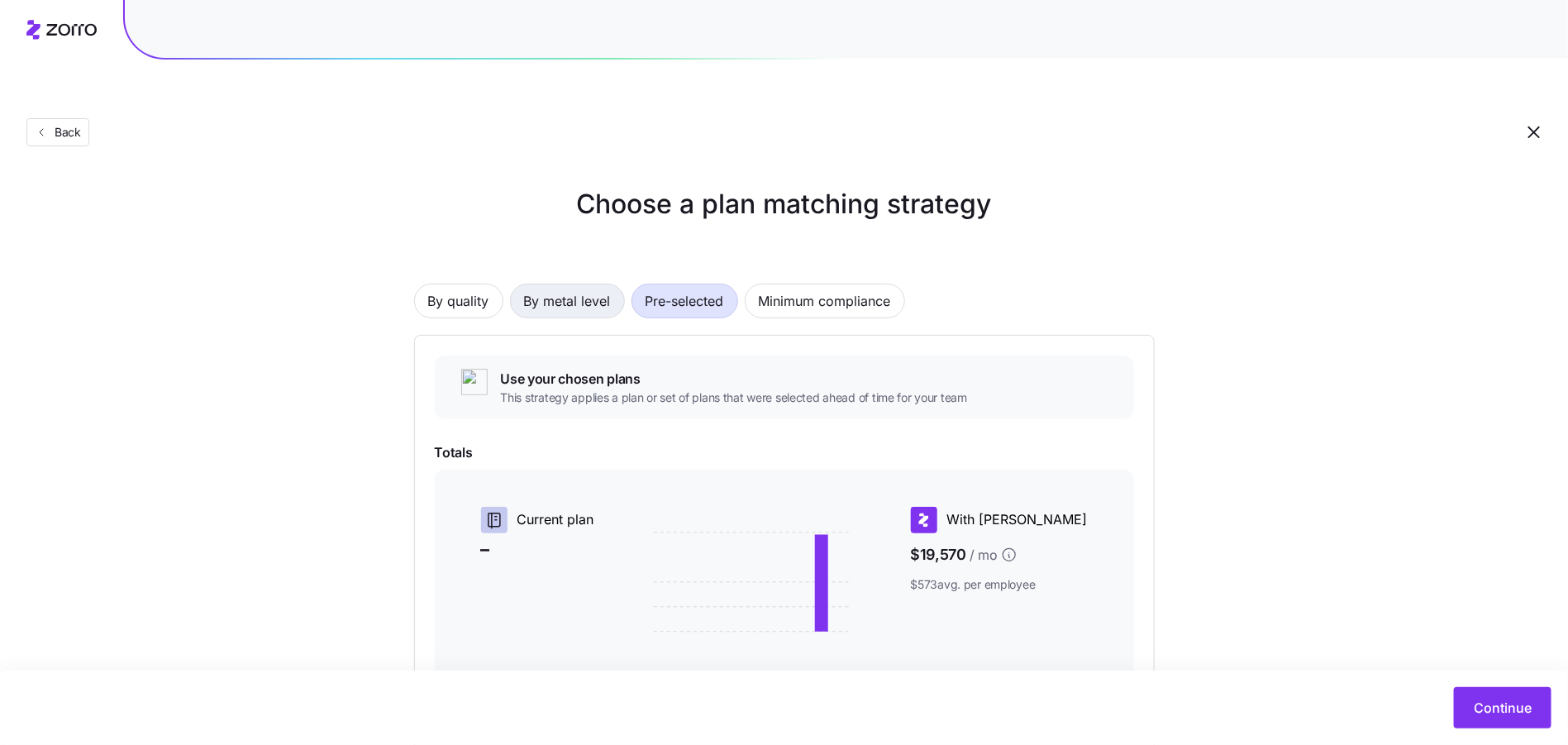
click at [571, 285] on span "By metal level" at bounding box center [567, 301] width 87 height 33
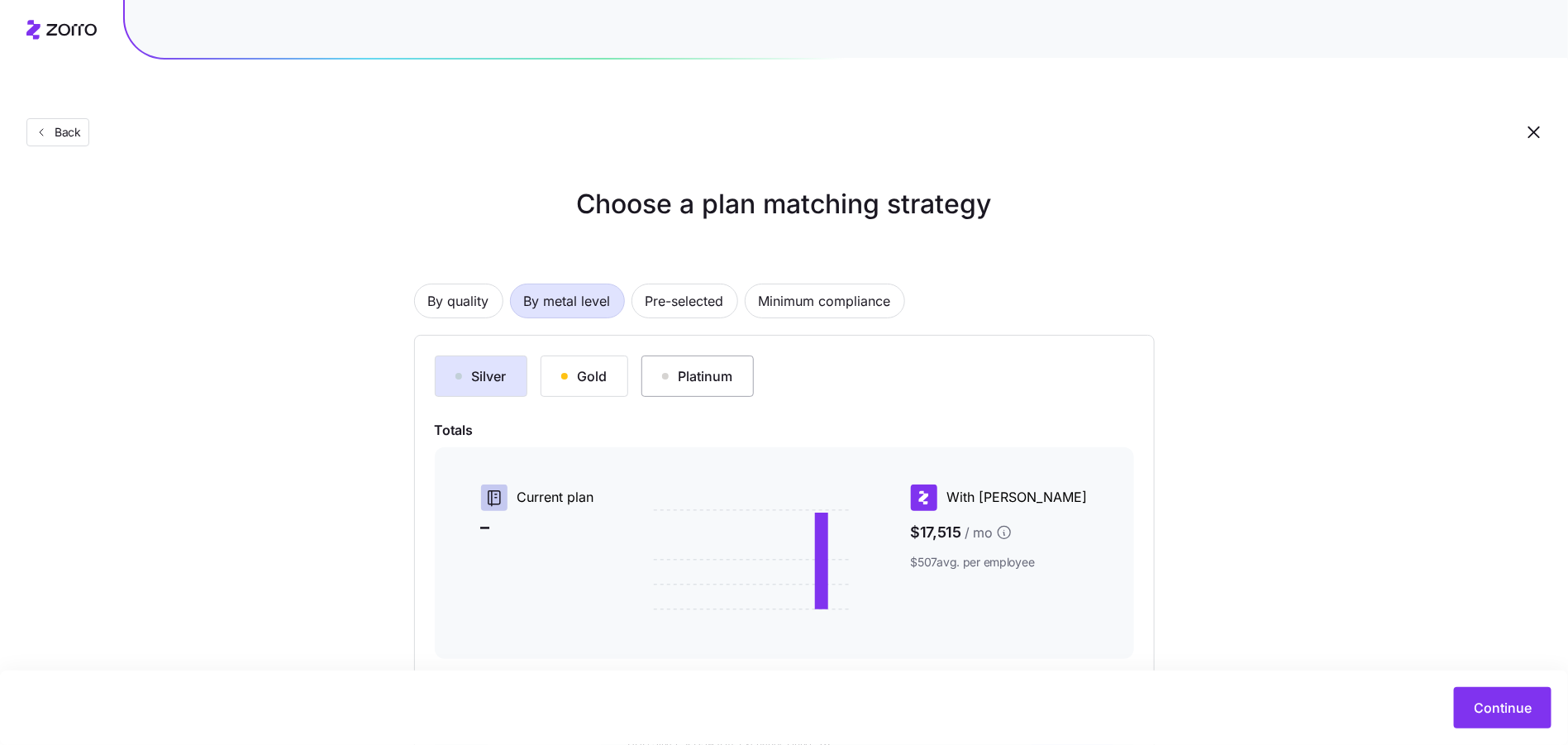
drag, startPoint x: 840, startPoint y: 258, endPoint x: 701, endPoint y: 322, distance: 153.0
click at [747, 305] on div "By quality By metal level Pre-selected Minimum compliance Silver Gold Platinum …" at bounding box center [784, 538] width 741 height 614
click at [645, 355] on button "Platinum" at bounding box center [698, 376] width 113 height 41
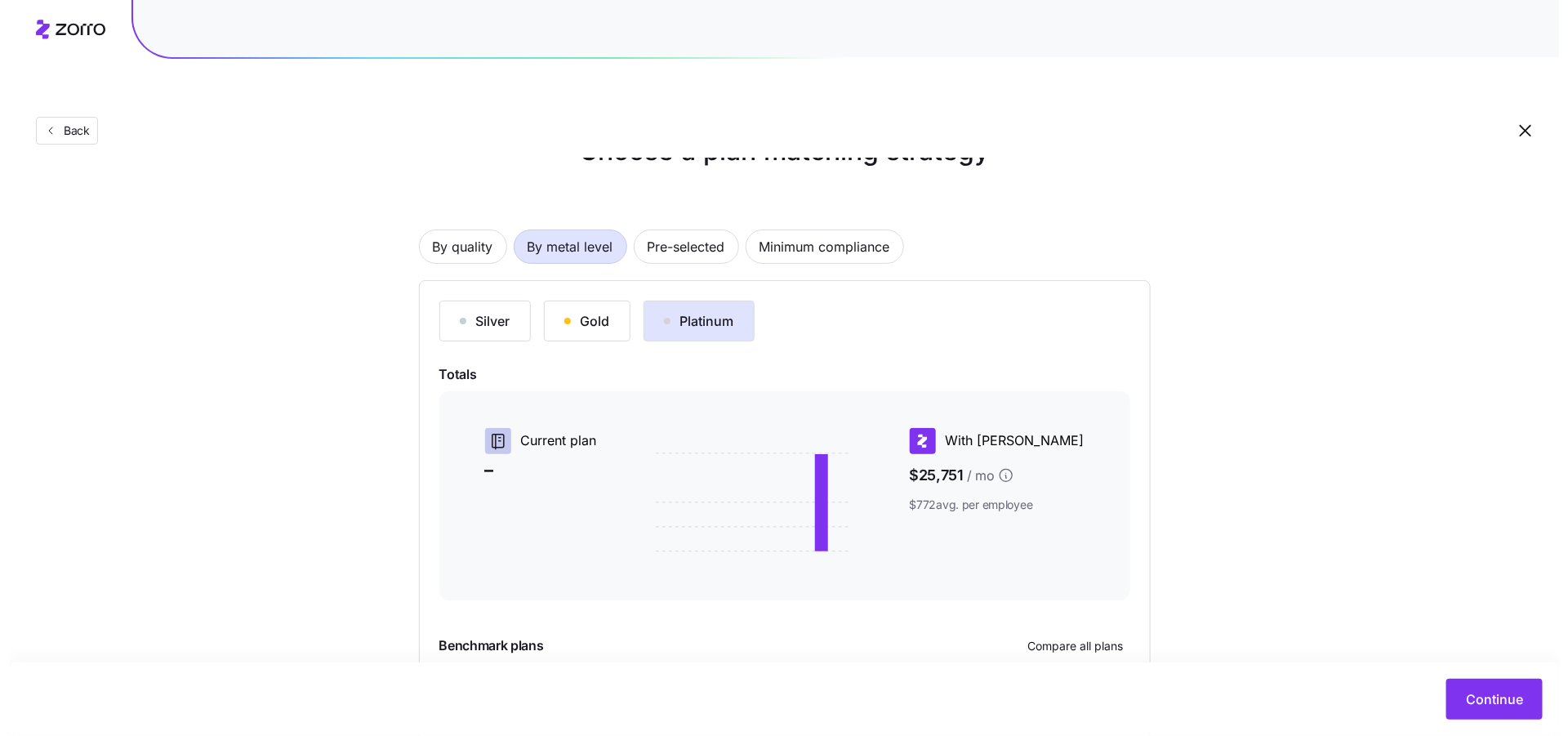
scroll to position [164, 0]
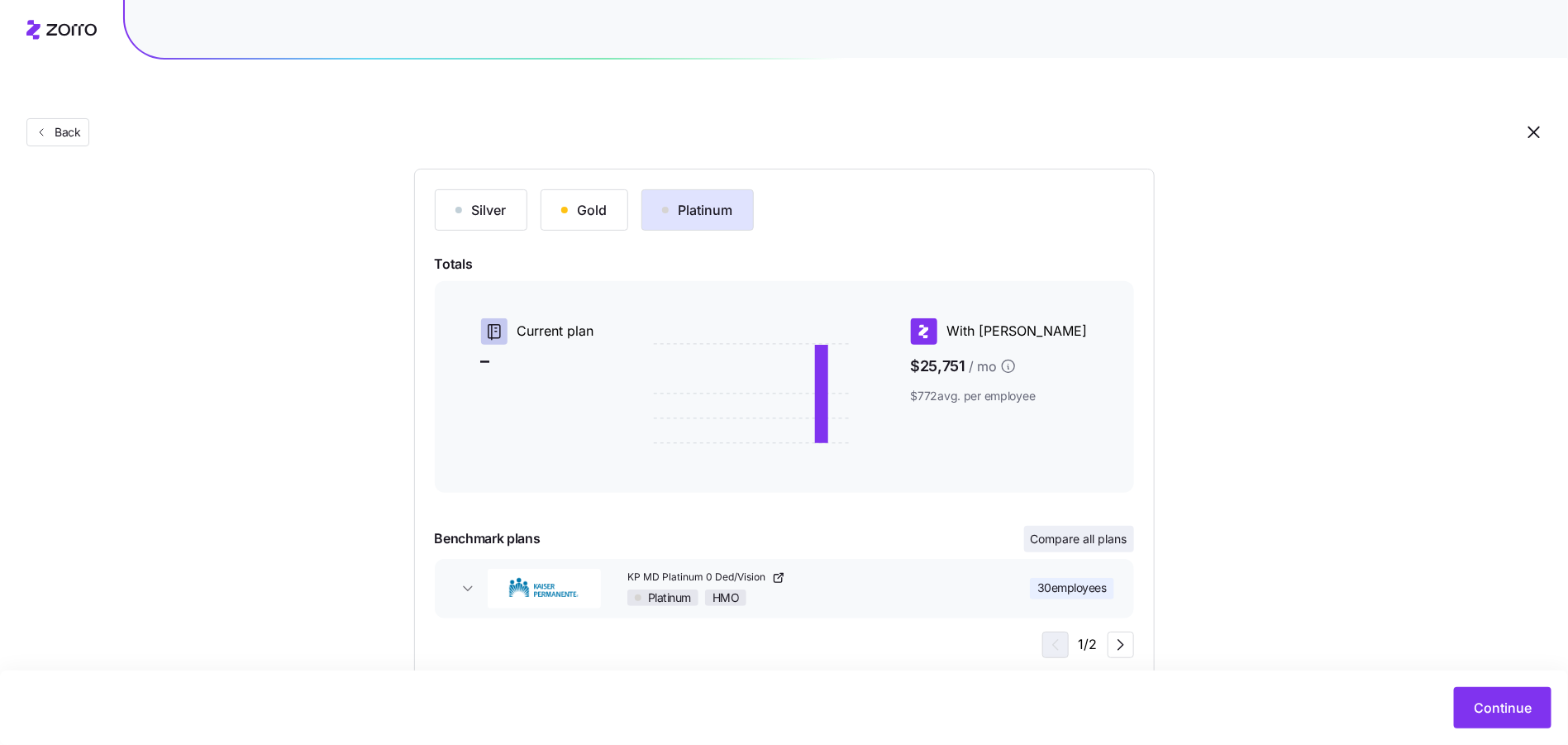
click at [1094, 531] on span "Compare all plans" at bounding box center [1079, 539] width 96 height 16
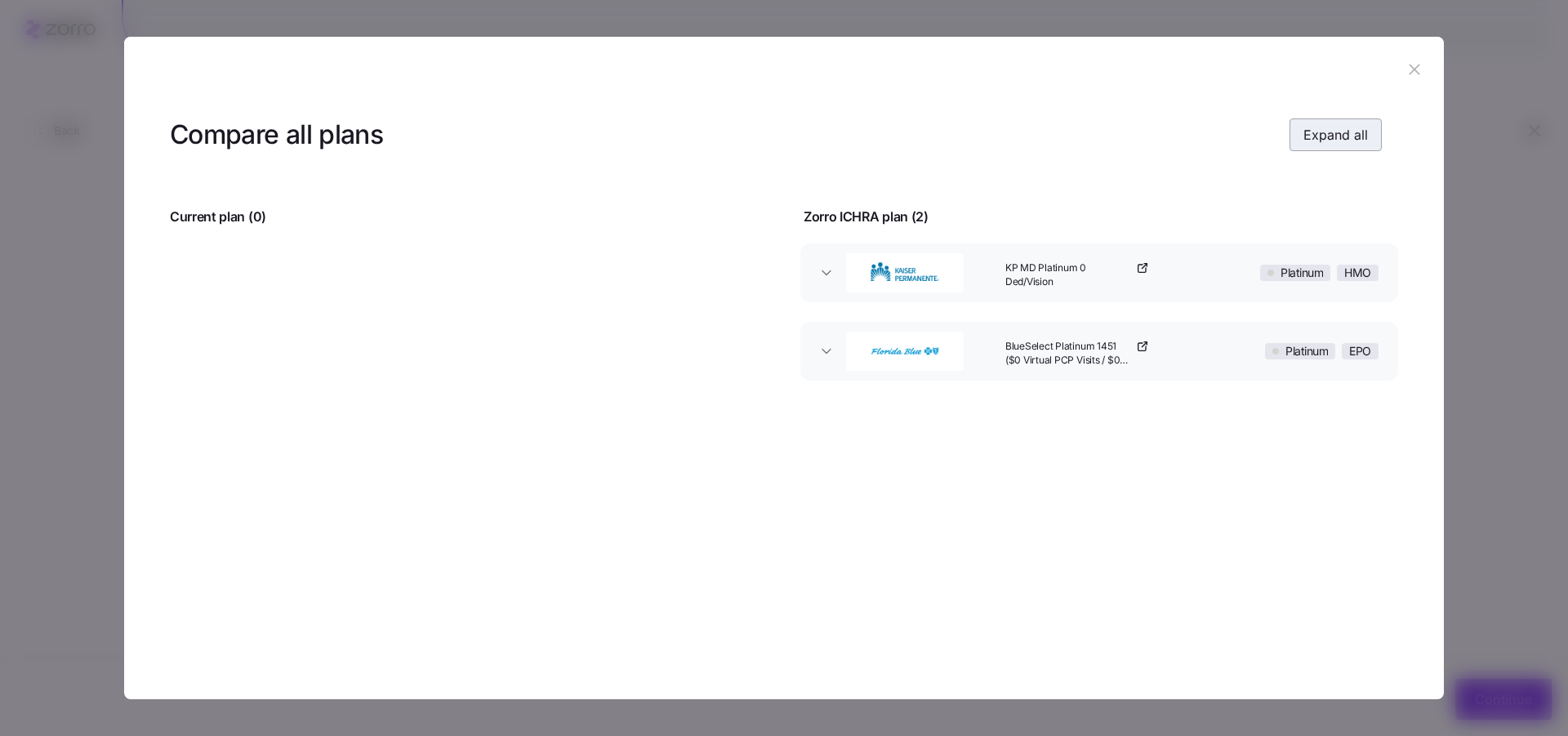
click at [1323, 139] on span "Expand all" at bounding box center [1336, 134] width 65 height 20
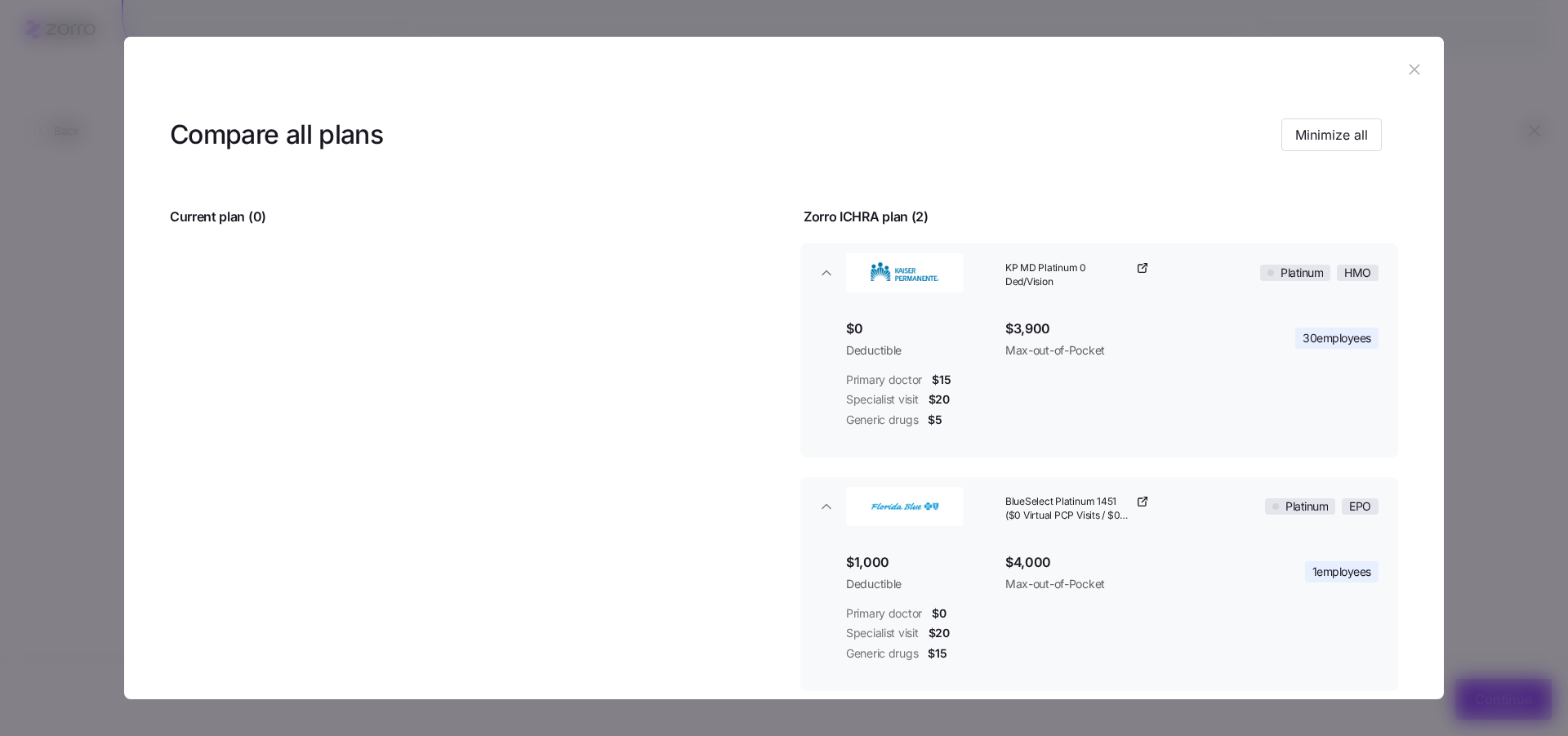
click at [1401, 59] on button "button" at bounding box center [1414, 69] width 26 height 26
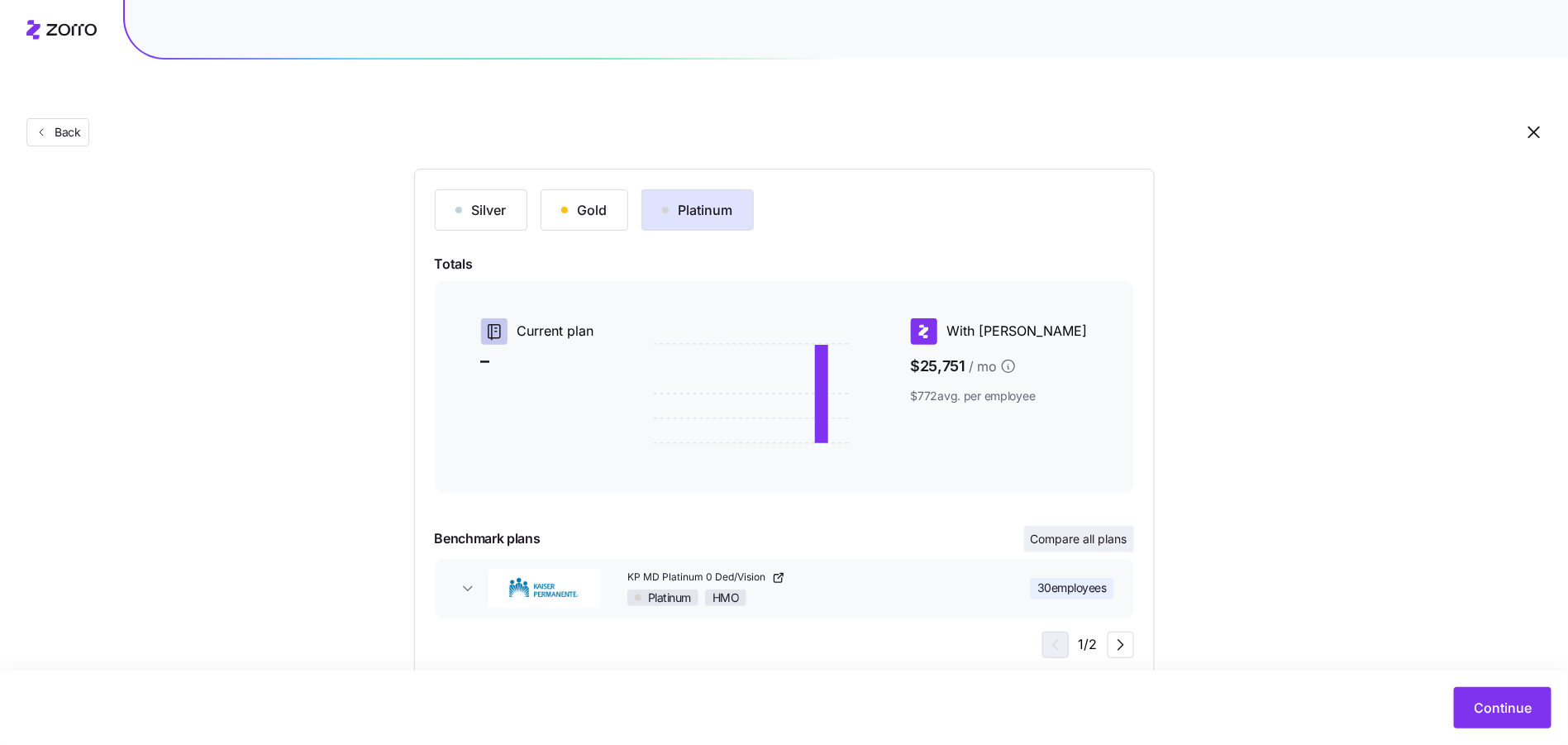
click at [1071, 531] on span "Compare all plans" at bounding box center [1079, 539] width 96 height 16
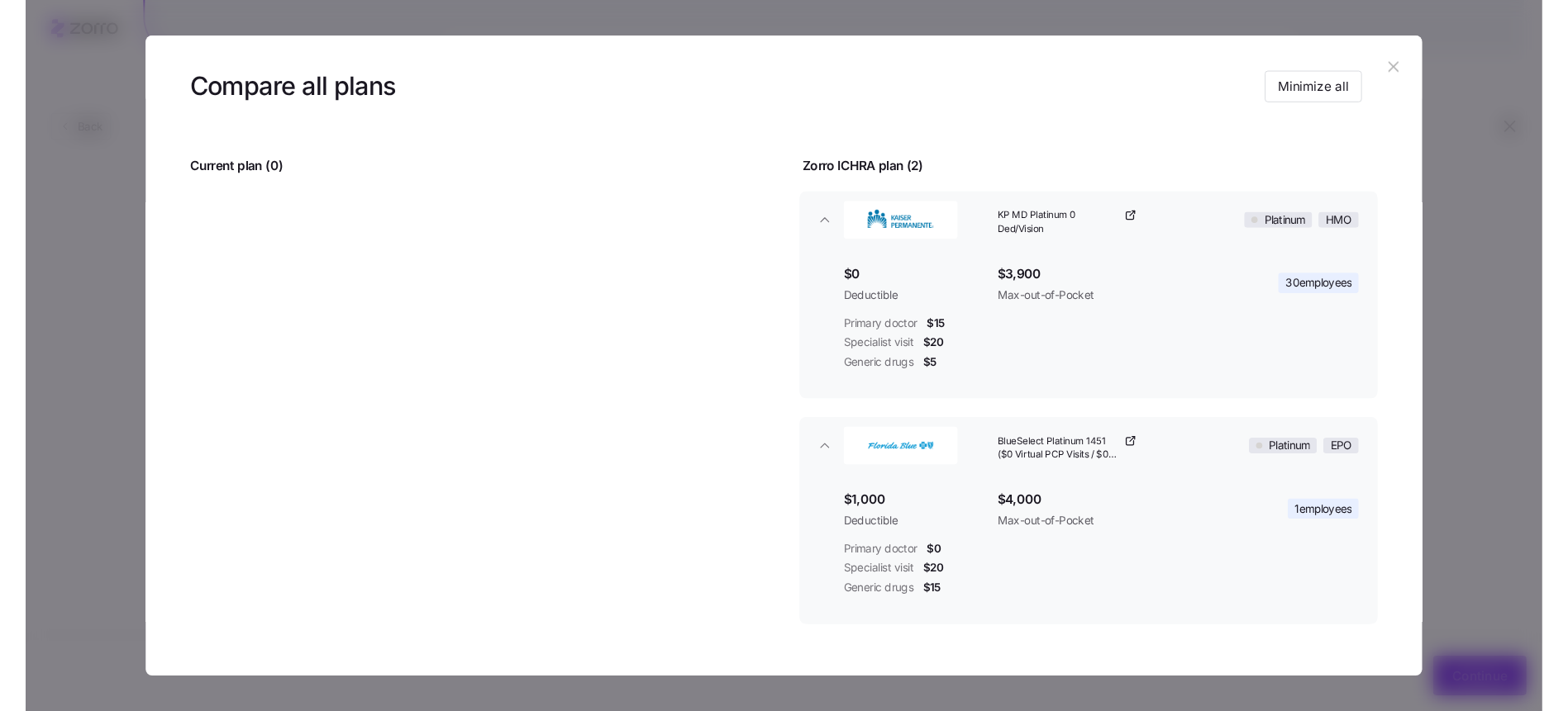
scroll to position [94, 0]
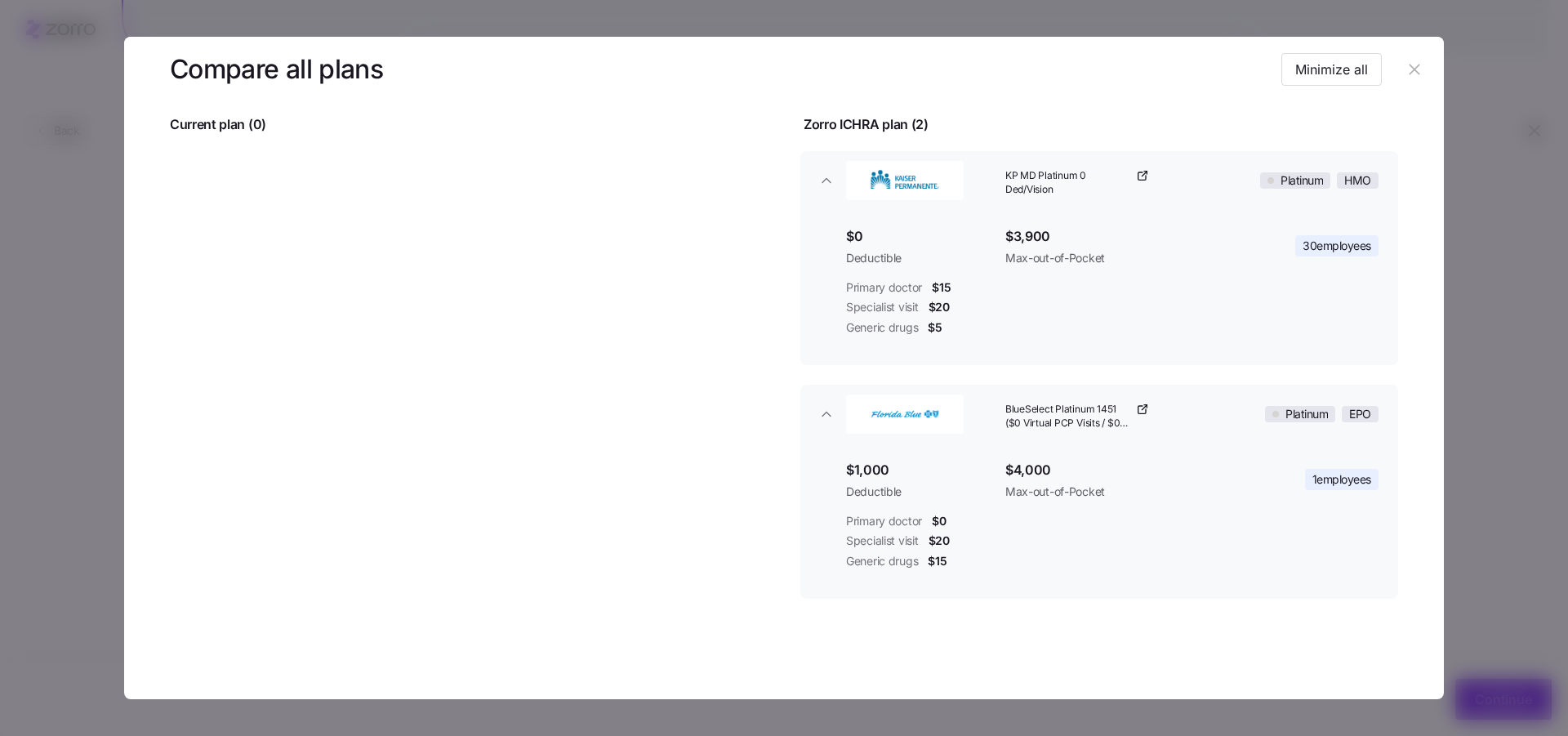
click at [1409, 71] on icon "button" at bounding box center [1414, 69] width 10 height 10
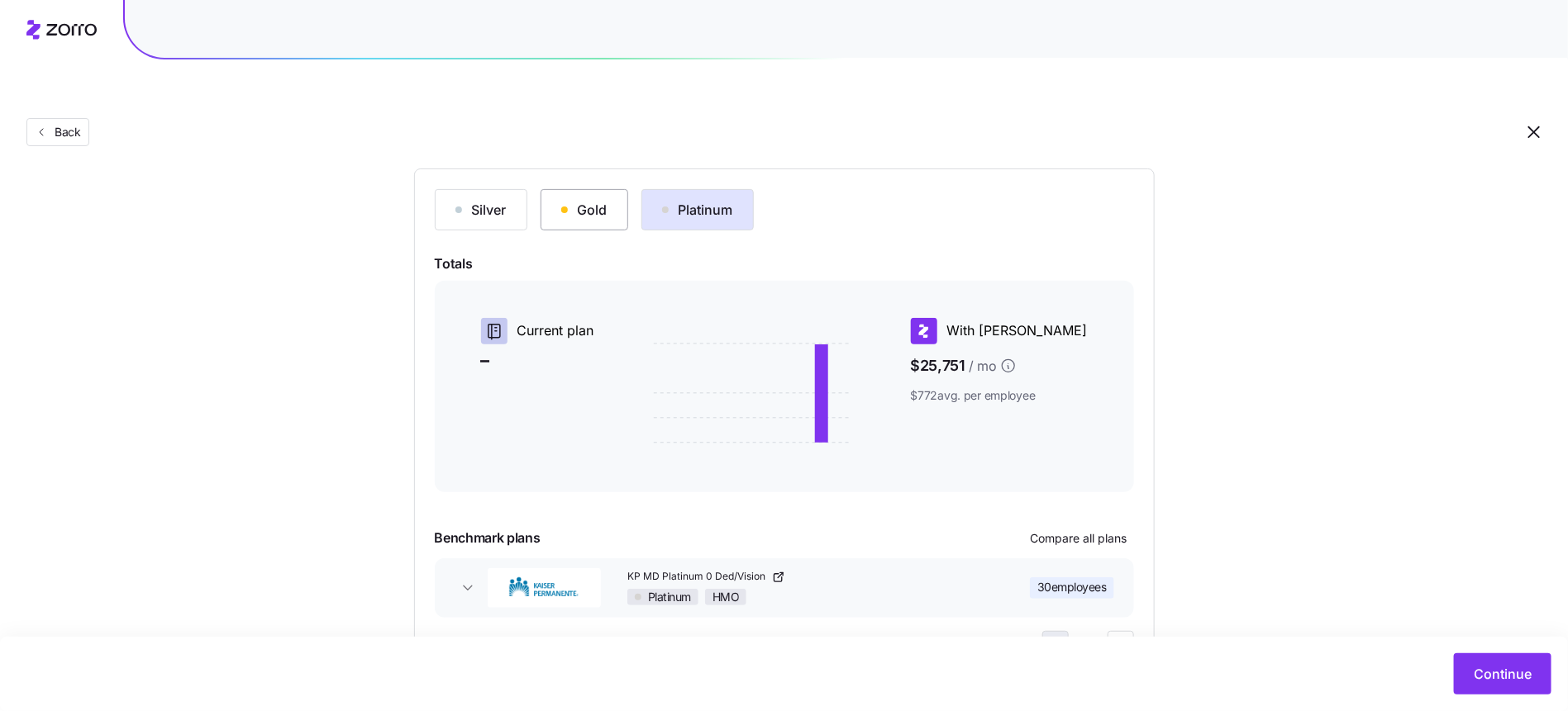
click at [578, 200] on div "Gold" at bounding box center [584, 210] width 46 height 20
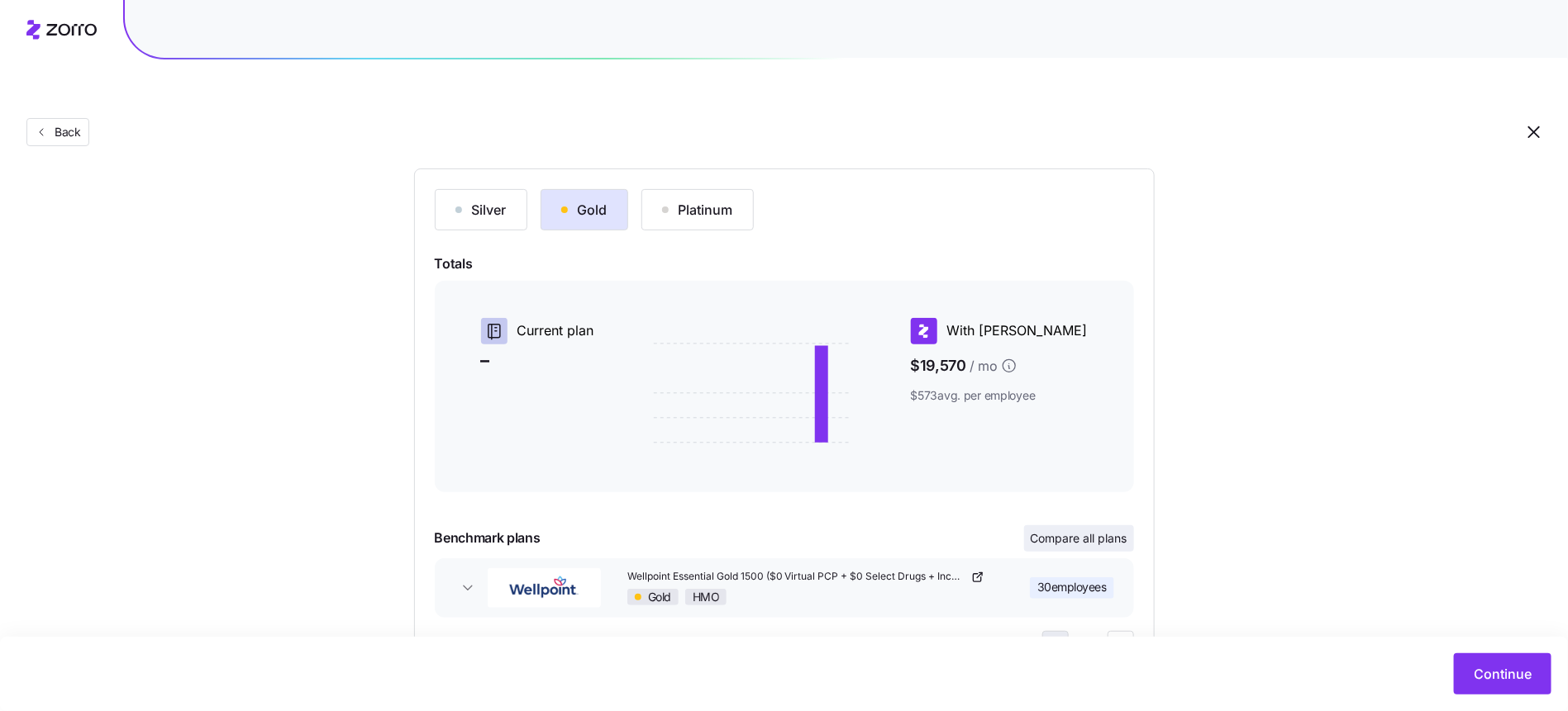
click at [1081, 530] on span "Compare all plans" at bounding box center [1079, 538] width 96 height 16
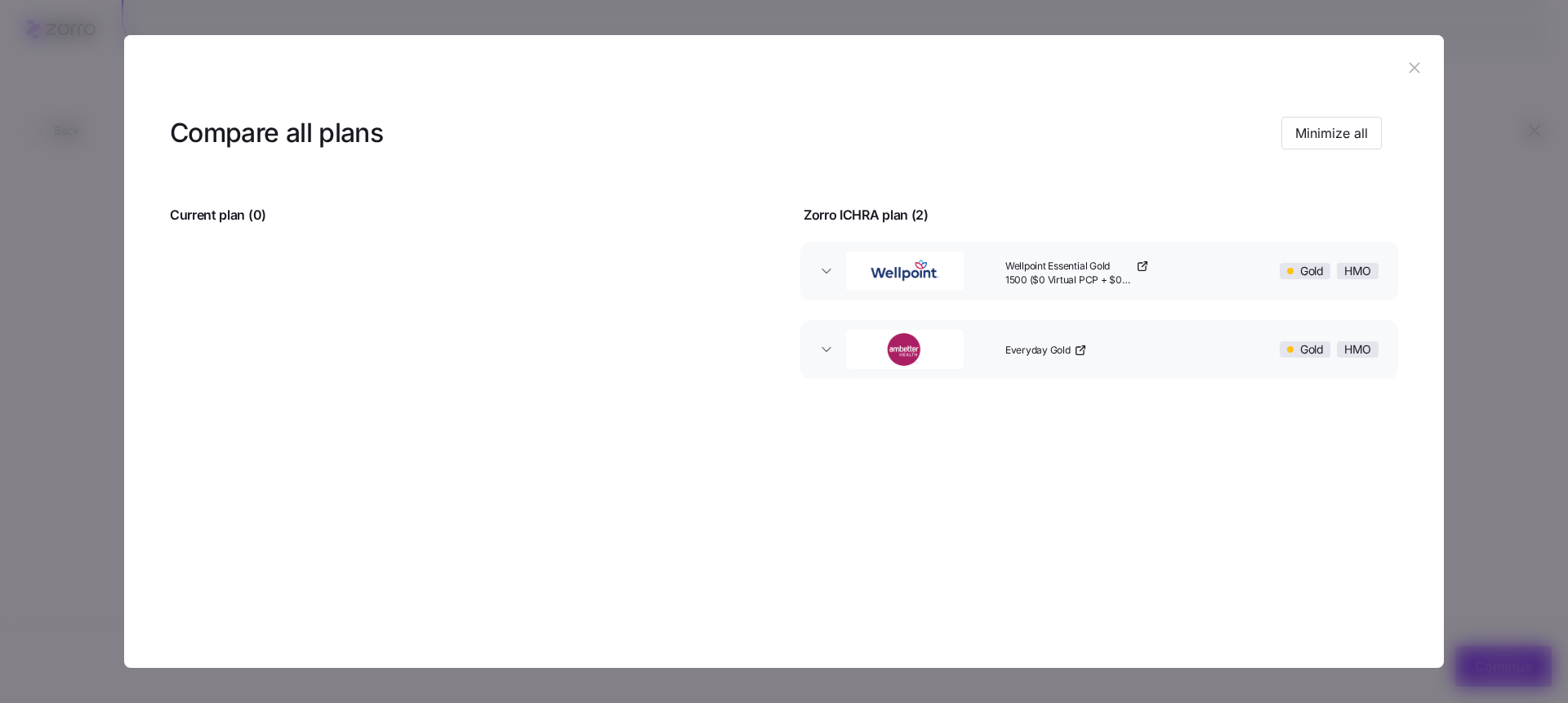
click at [1430, 64] on header at bounding box center [784, 67] width 1320 height 65
click at [1424, 64] on button "button" at bounding box center [1414, 67] width 26 height 26
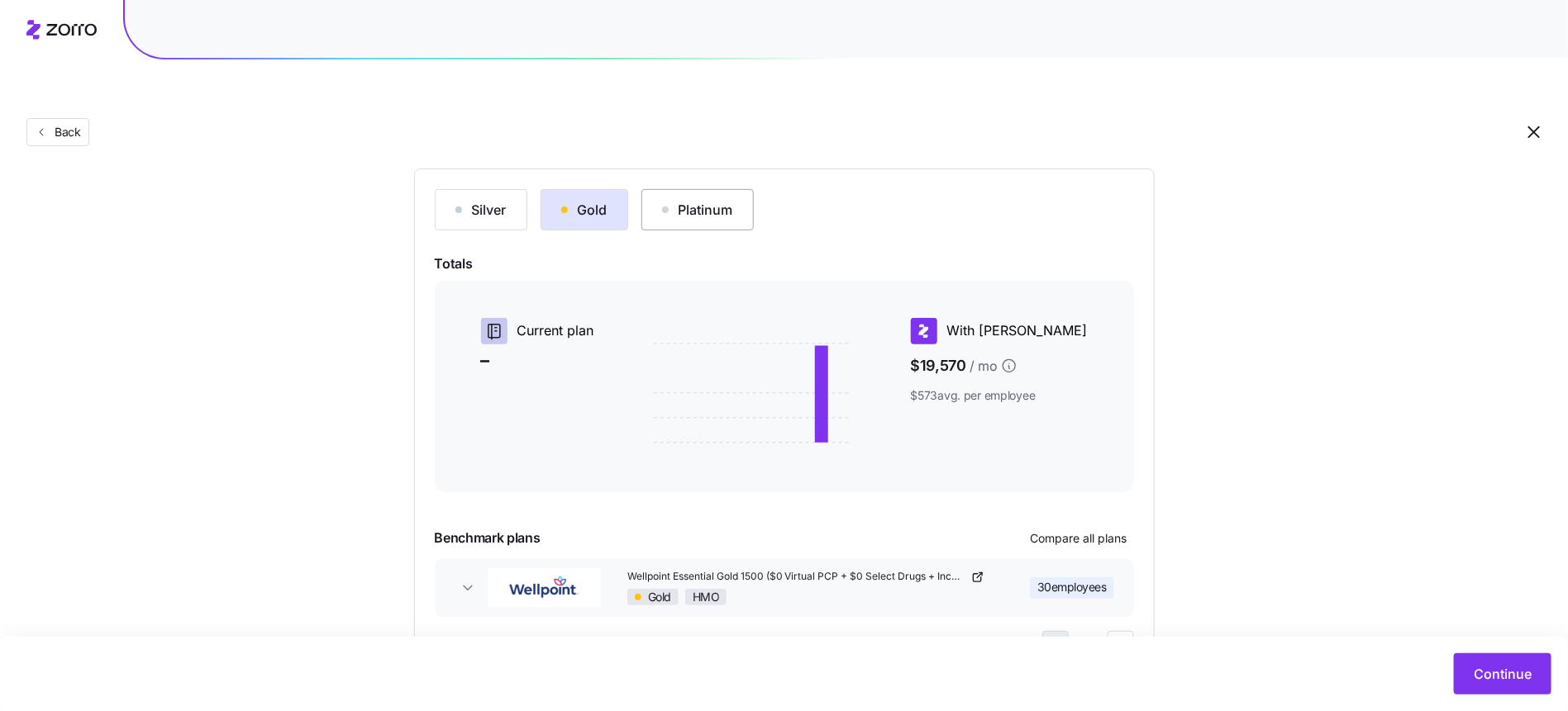
click at [681, 200] on div "Platinum" at bounding box center [698, 210] width 71 height 20
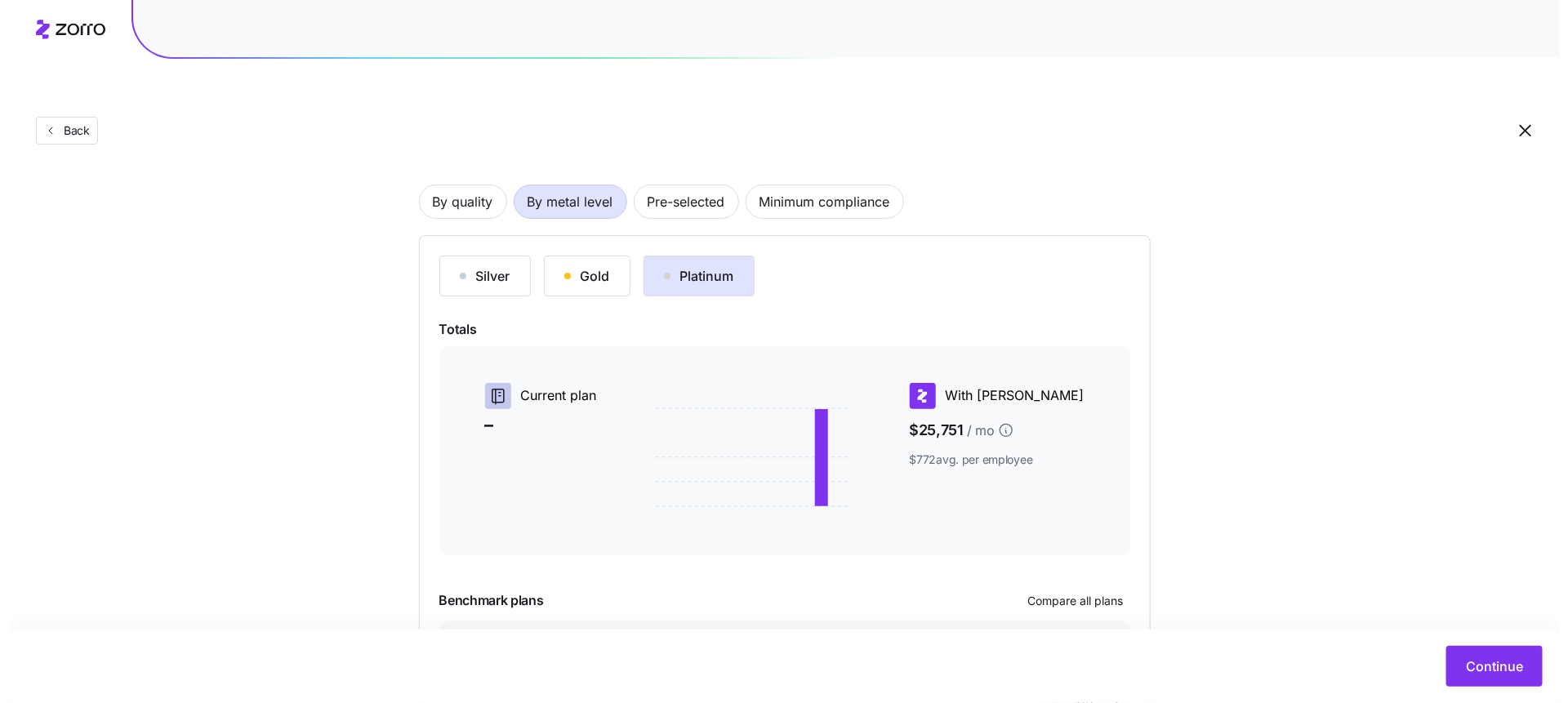
scroll to position [95, 0]
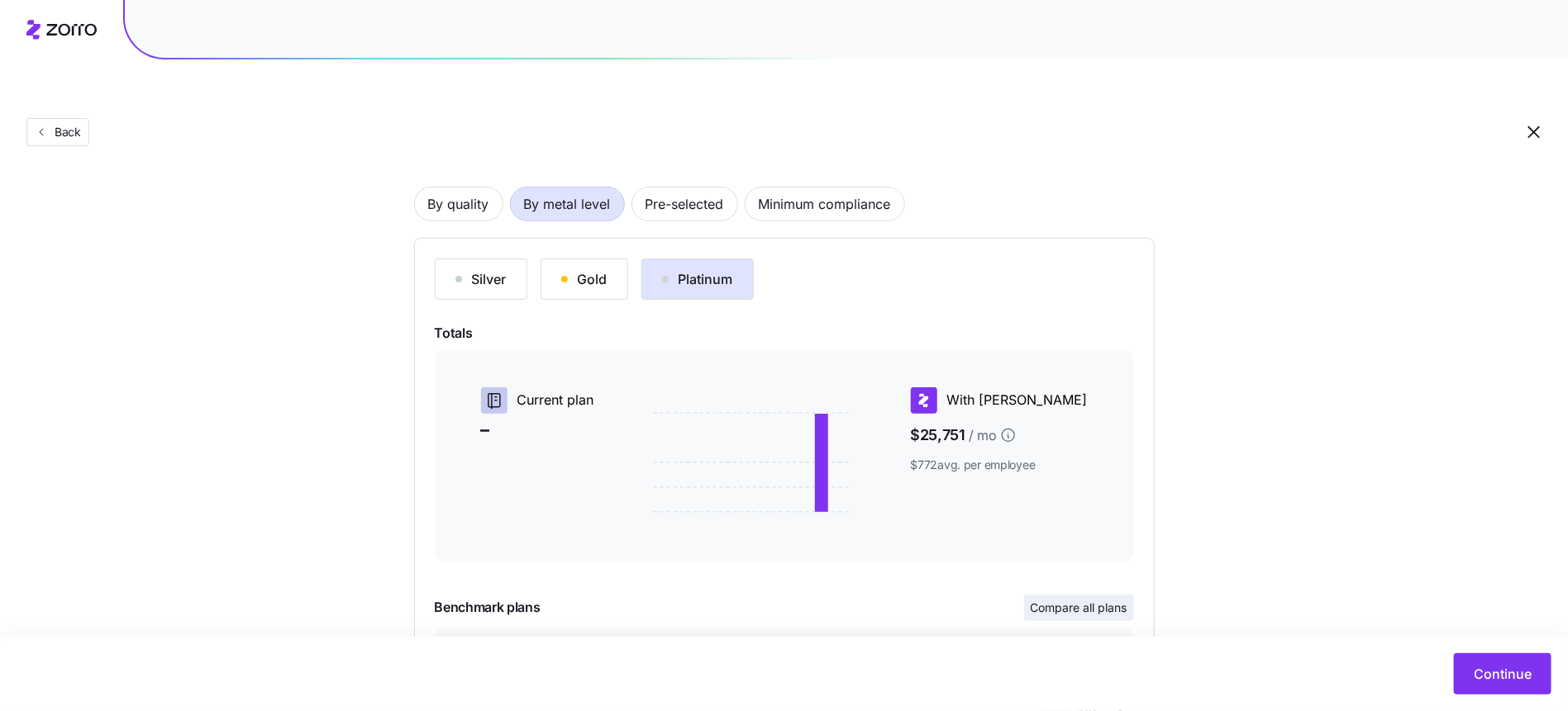
click at [1093, 595] on button "Compare all plans" at bounding box center [1079, 608] width 110 height 27
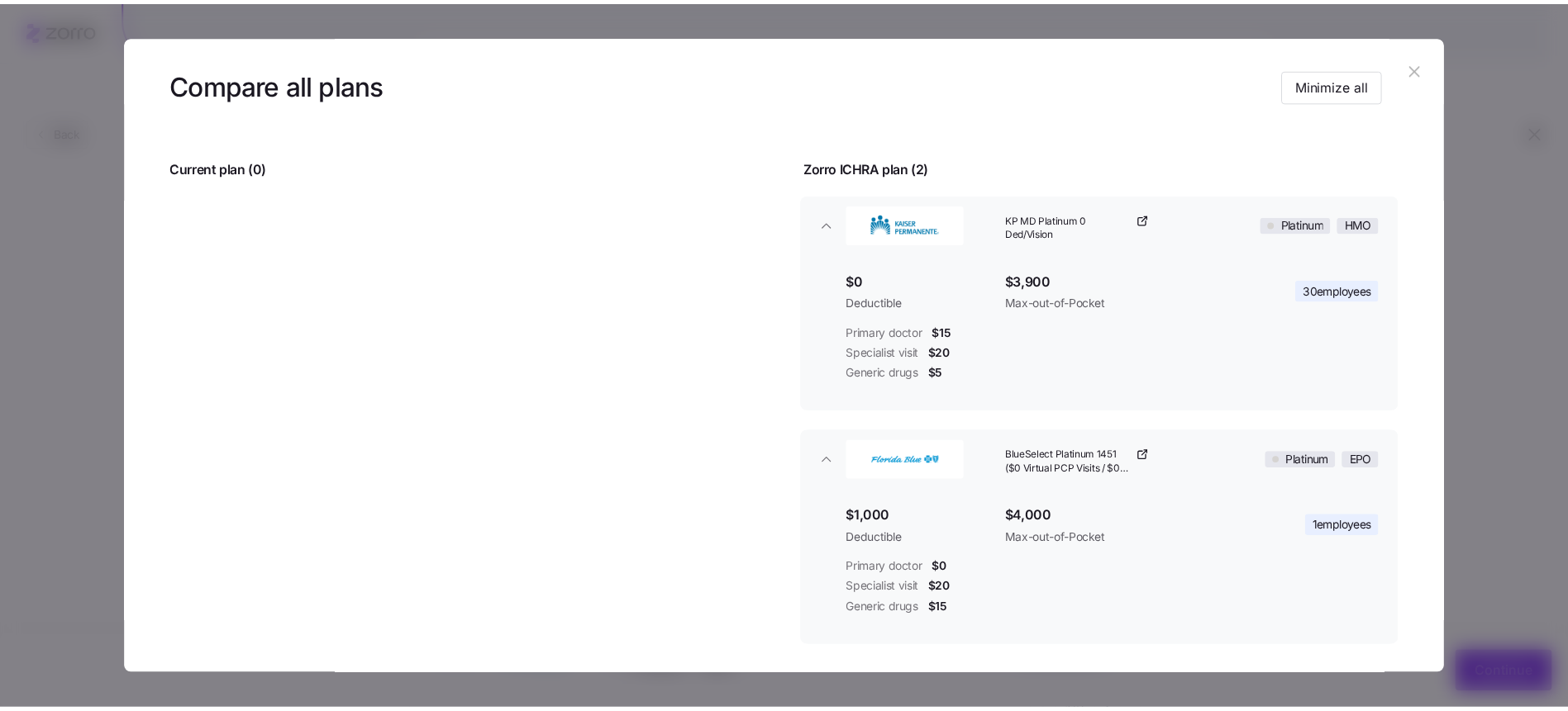
scroll to position [53, 0]
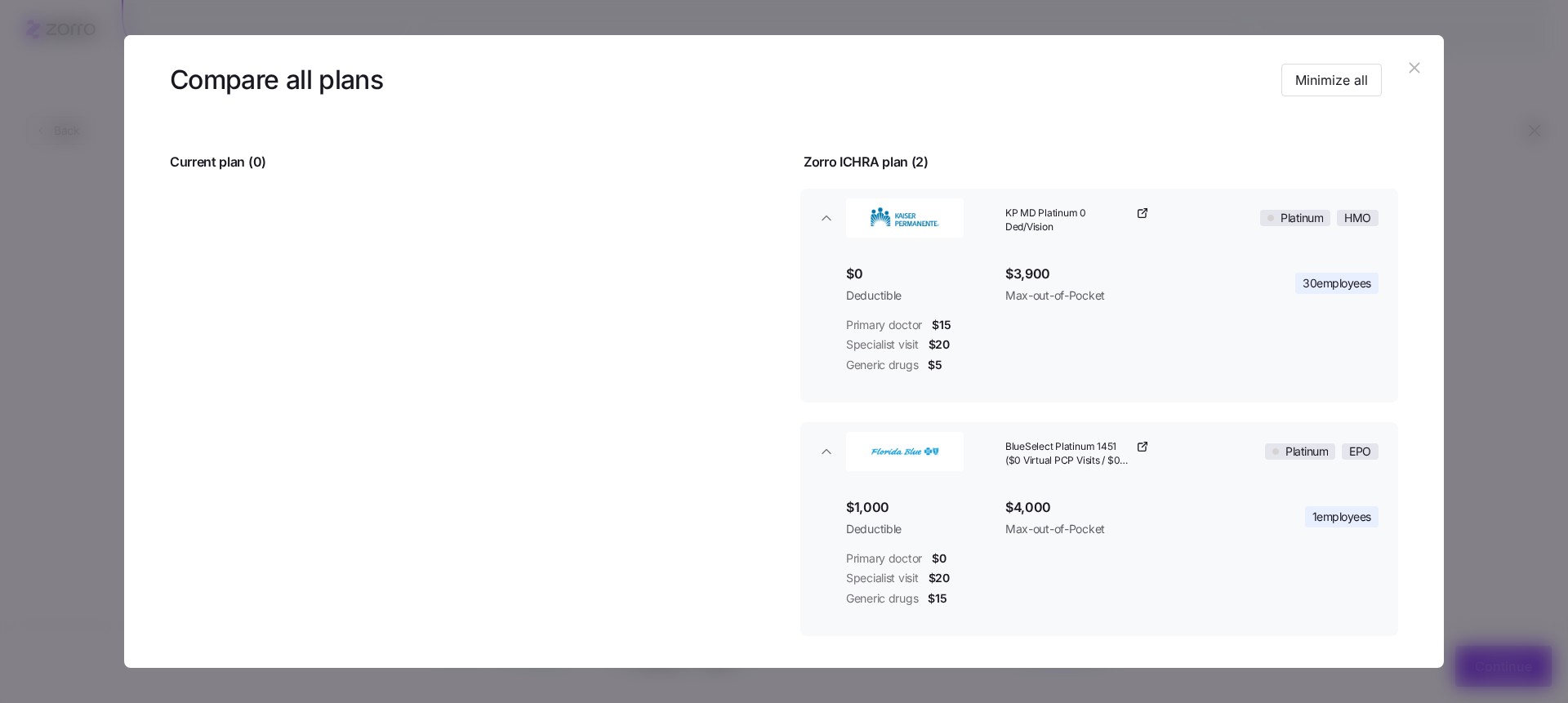
click at [1406, 73] on icon "button" at bounding box center [1414, 67] width 18 height 18
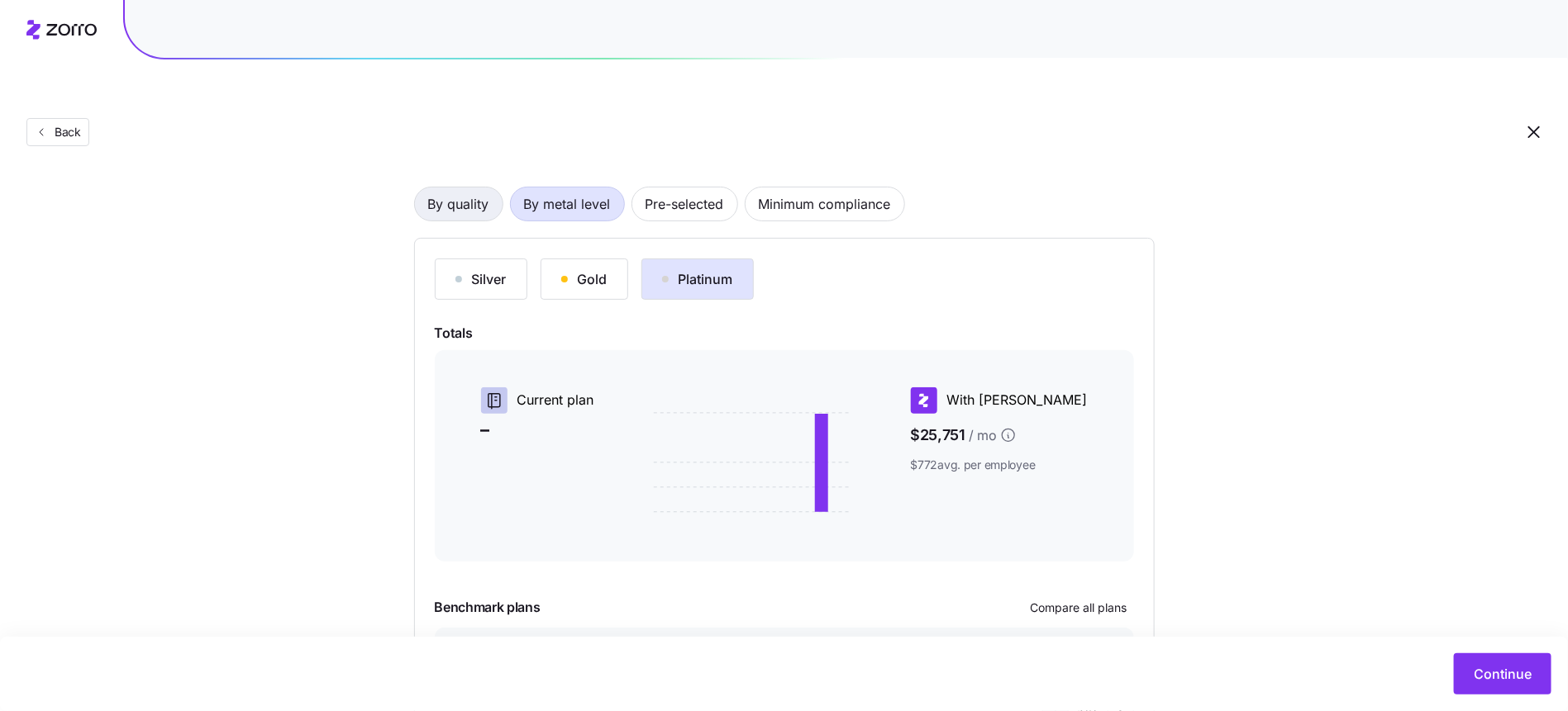
click at [471, 187] on span "By quality" at bounding box center [458, 204] width 61 height 33
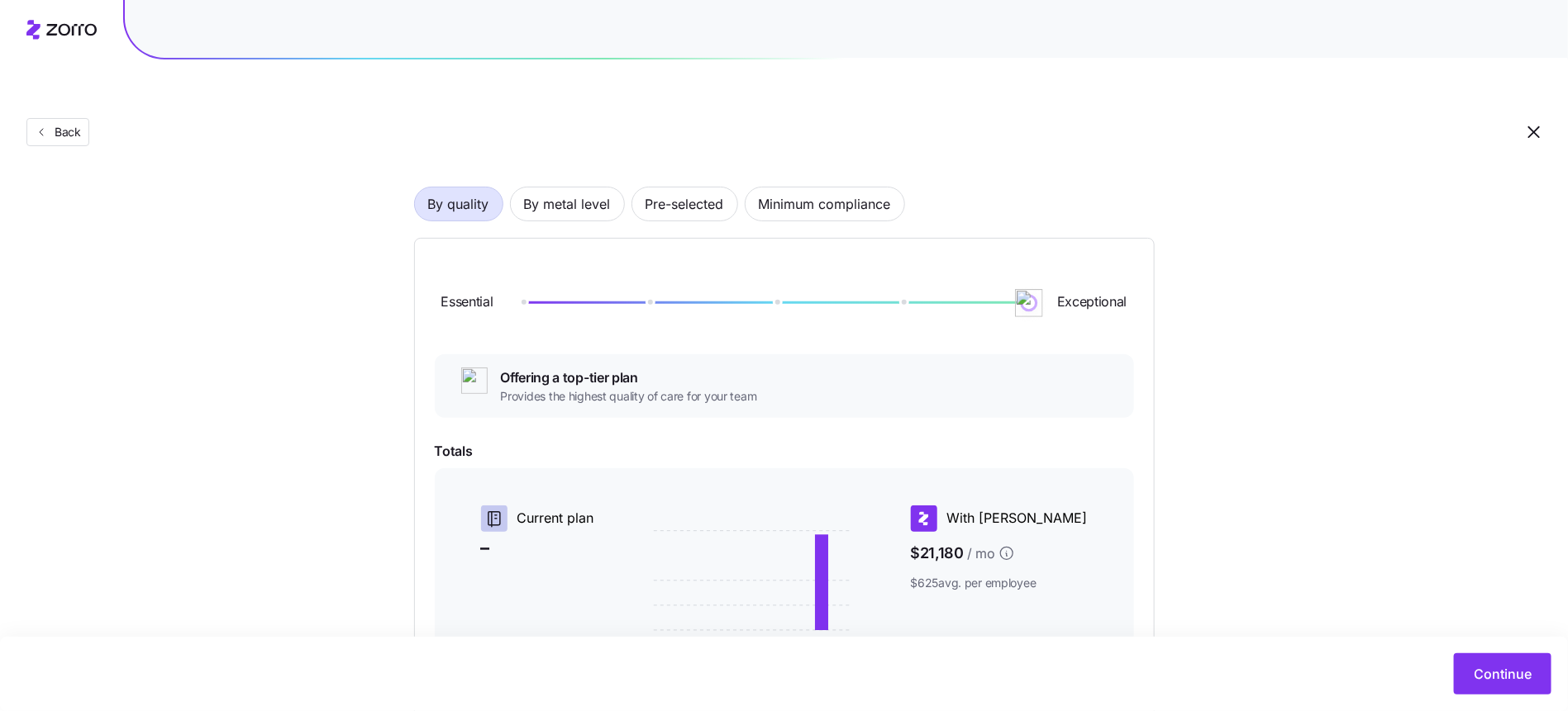
drag, startPoint x: 643, startPoint y: 259, endPoint x: 1018, endPoint y: 258, distance: 375.0
click at [1018, 289] on img at bounding box center [1029, 303] width 28 height 28
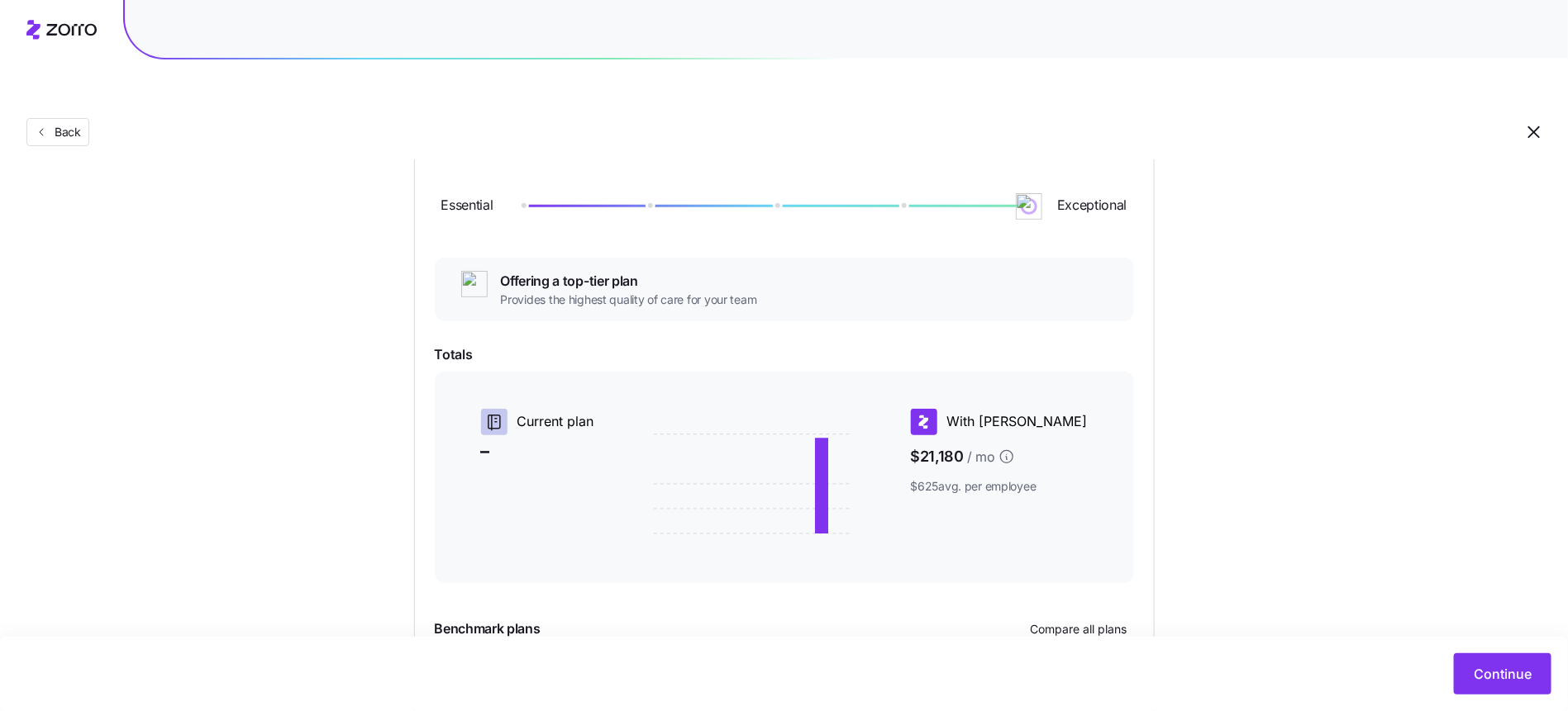
scroll to position [317, 0]
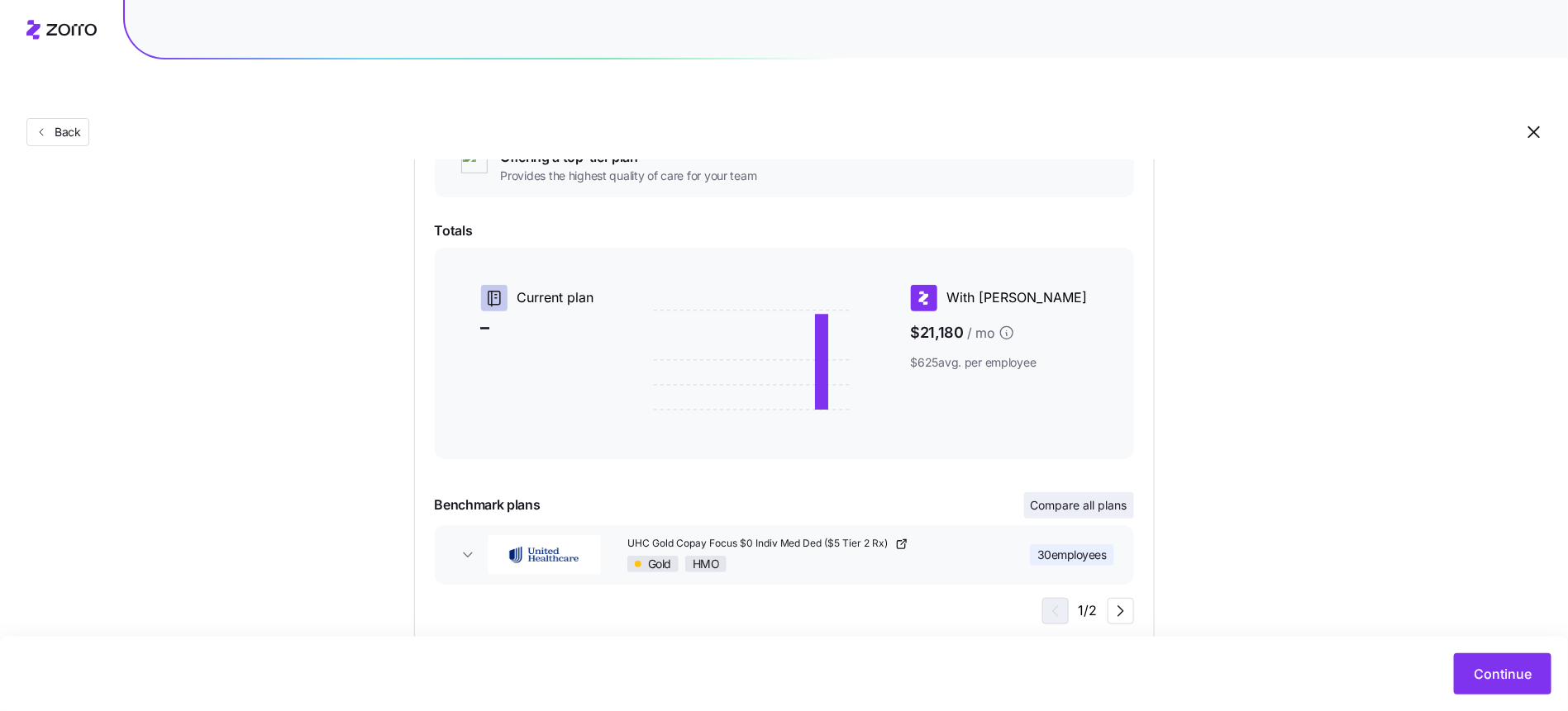
click at [1078, 497] on span "Compare all plans" at bounding box center [1079, 505] width 96 height 16
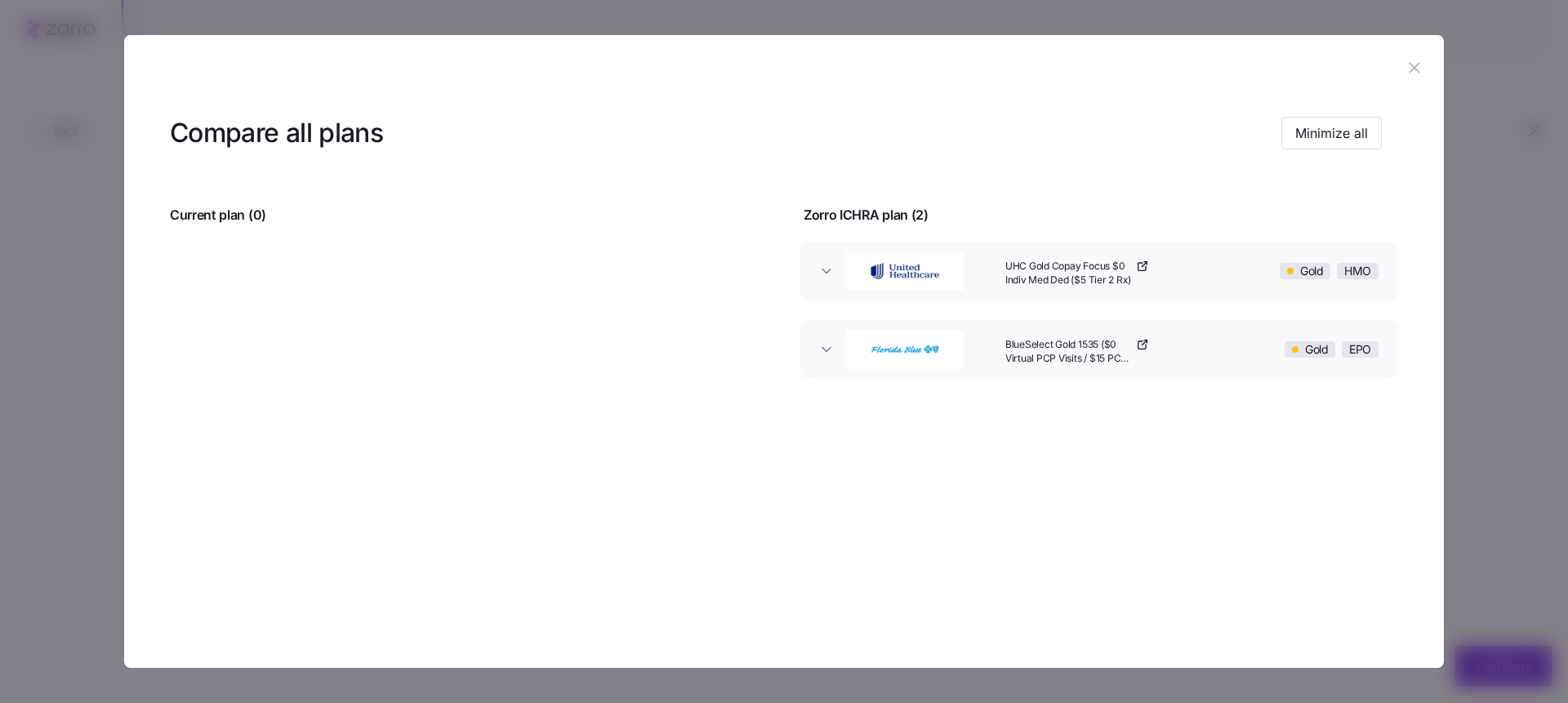
click at [1329, 150] on div "Compare all plans Minimize all" at bounding box center [776, 133] width 1212 height 37
click at [1324, 122] on button "Minimize all" at bounding box center [1332, 133] width 100 height 32
click at [1349, 157] on header "Compare all plans Expand all" at bounding box center [784, 133] width 1228 height 65
click at [1349, 136] on span "Expand all" at bounding box center [1336, 133] width 65 height 20
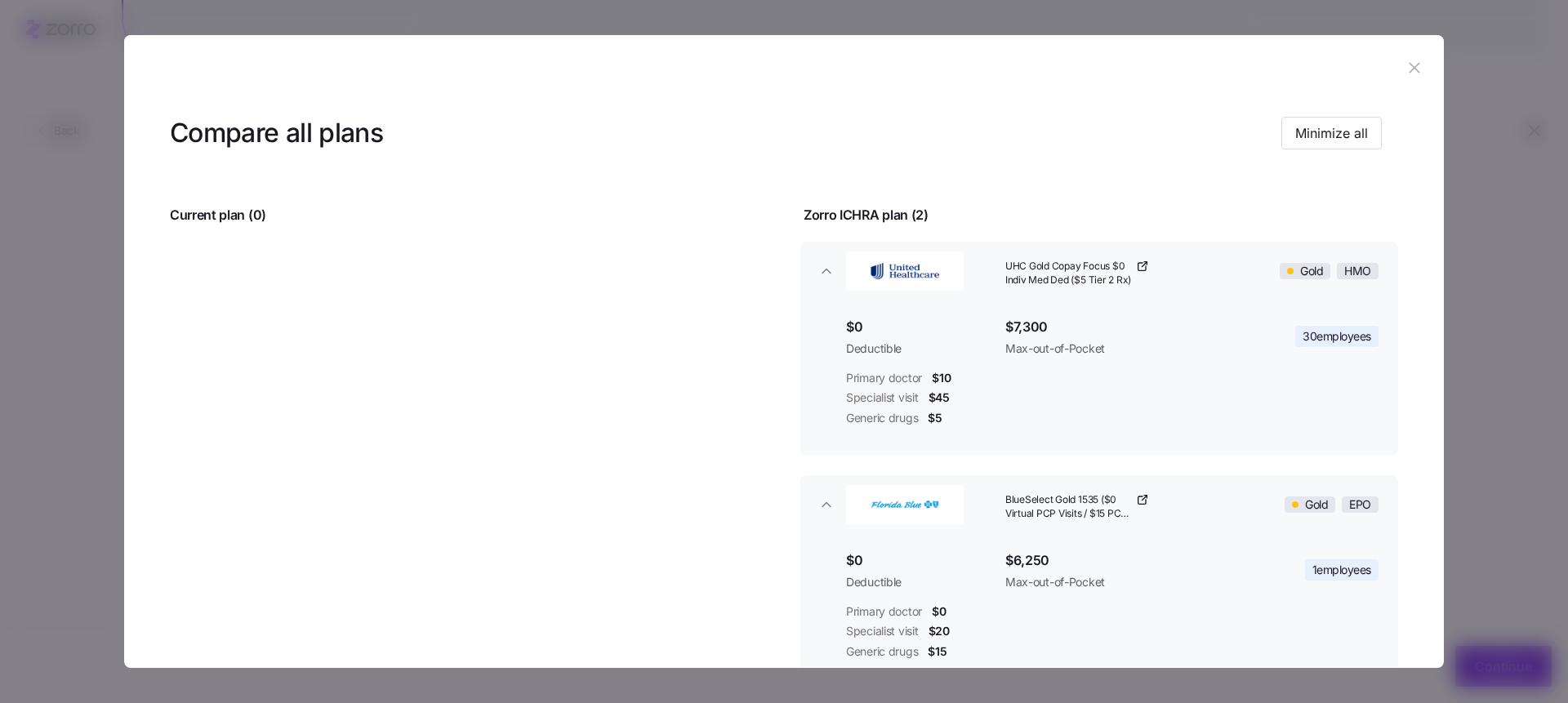
click at [1409, 70] on icon "button" at bounding box center [1414, 67] width 10 height 10
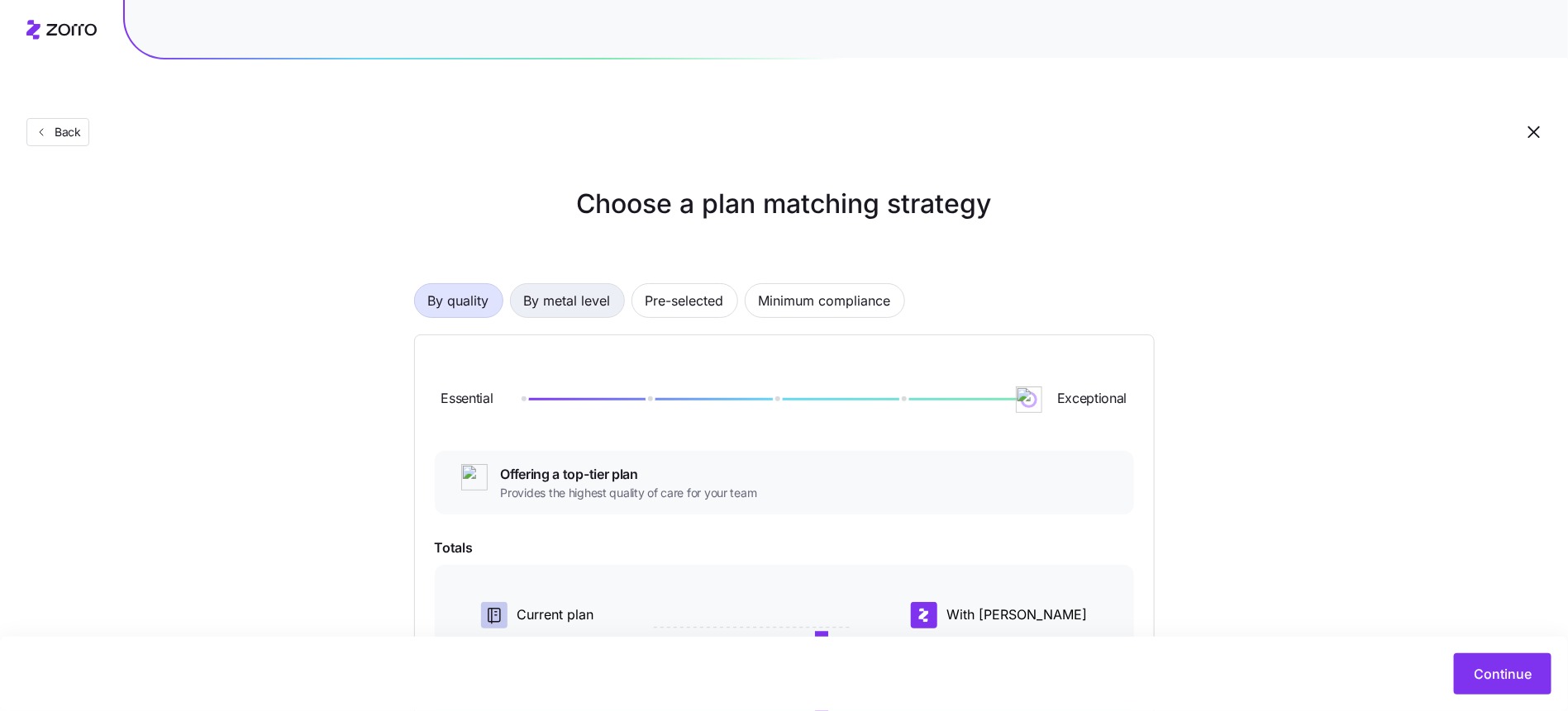
click at [538, 285] on span "By metal level" at bounding box center [567, 301] width 87 height 33
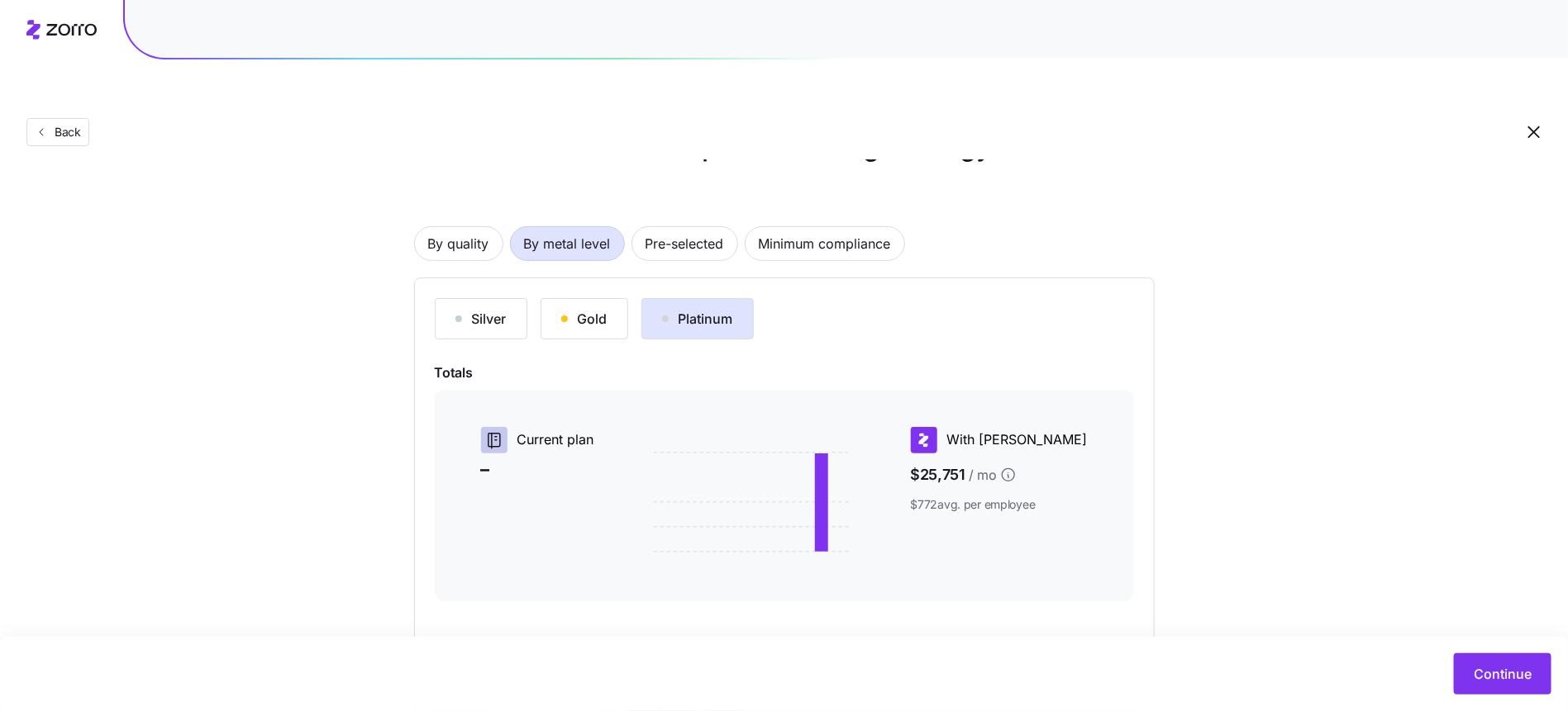
scroll to position [164, 0]
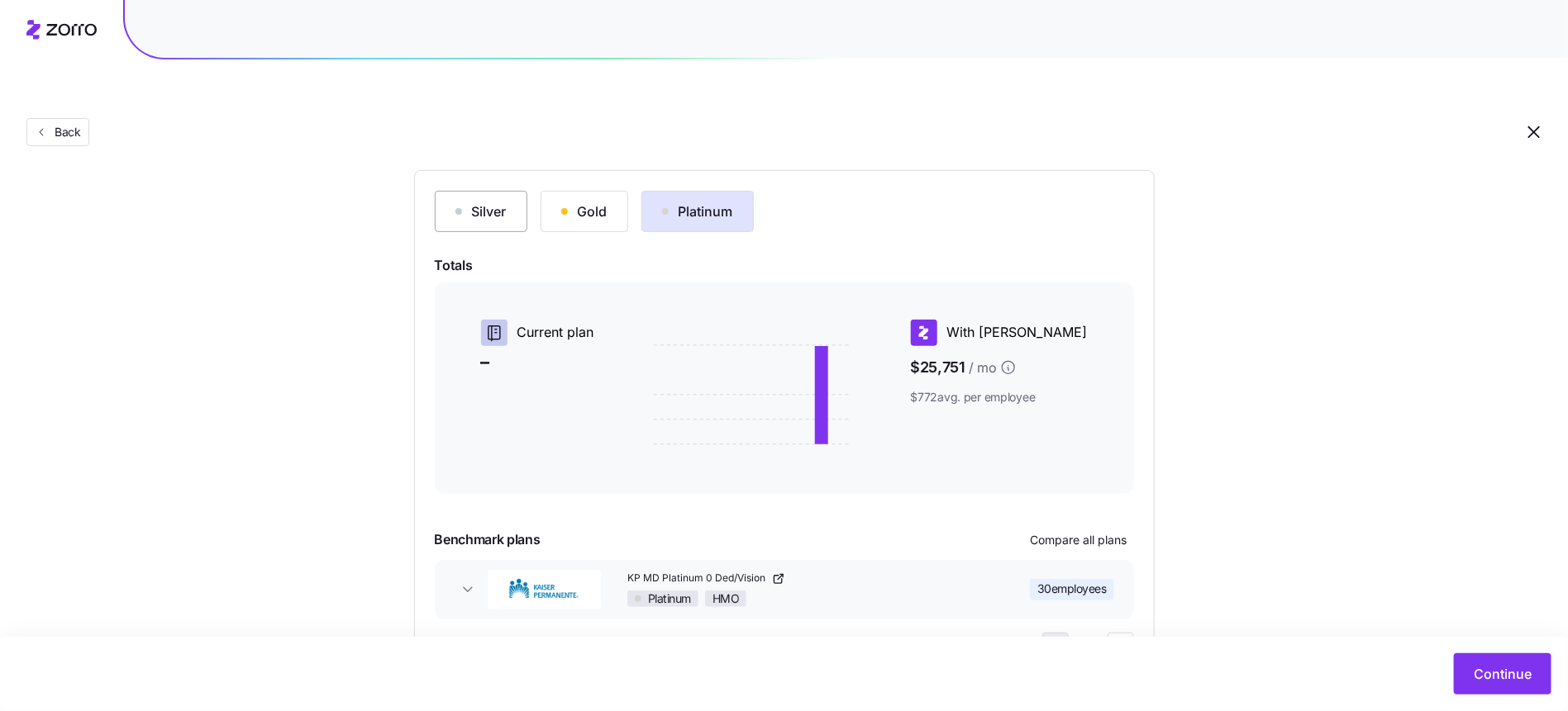
click at [483, 201] on div "Silver" at bounding box center [481, 211] width 52 height 20
click at [584, 201] on div "Gold" at bounding box center [584, 211] width 46 height 20
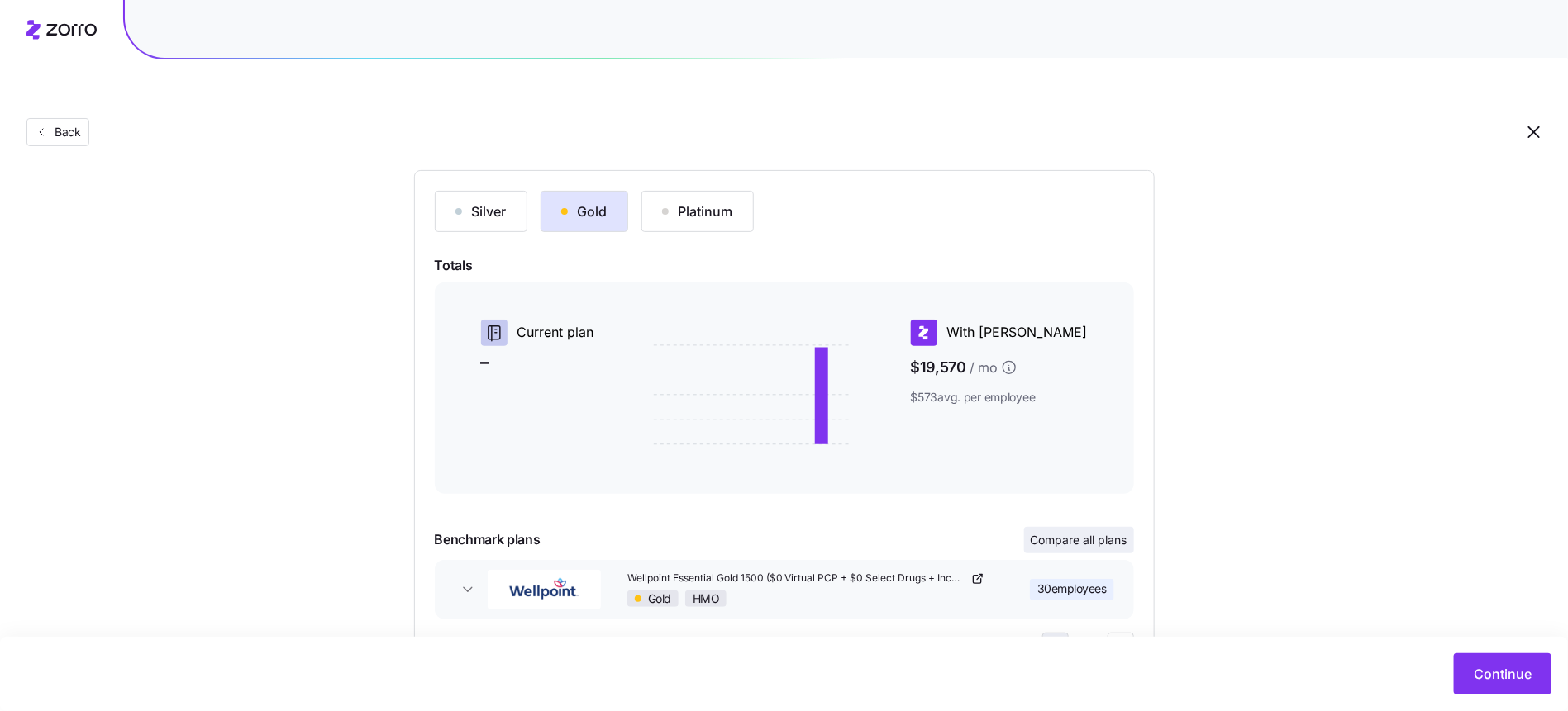
click at [1083, 532] on span "Compare all plans" at bounding box center [1079, 540] width 96 height 16
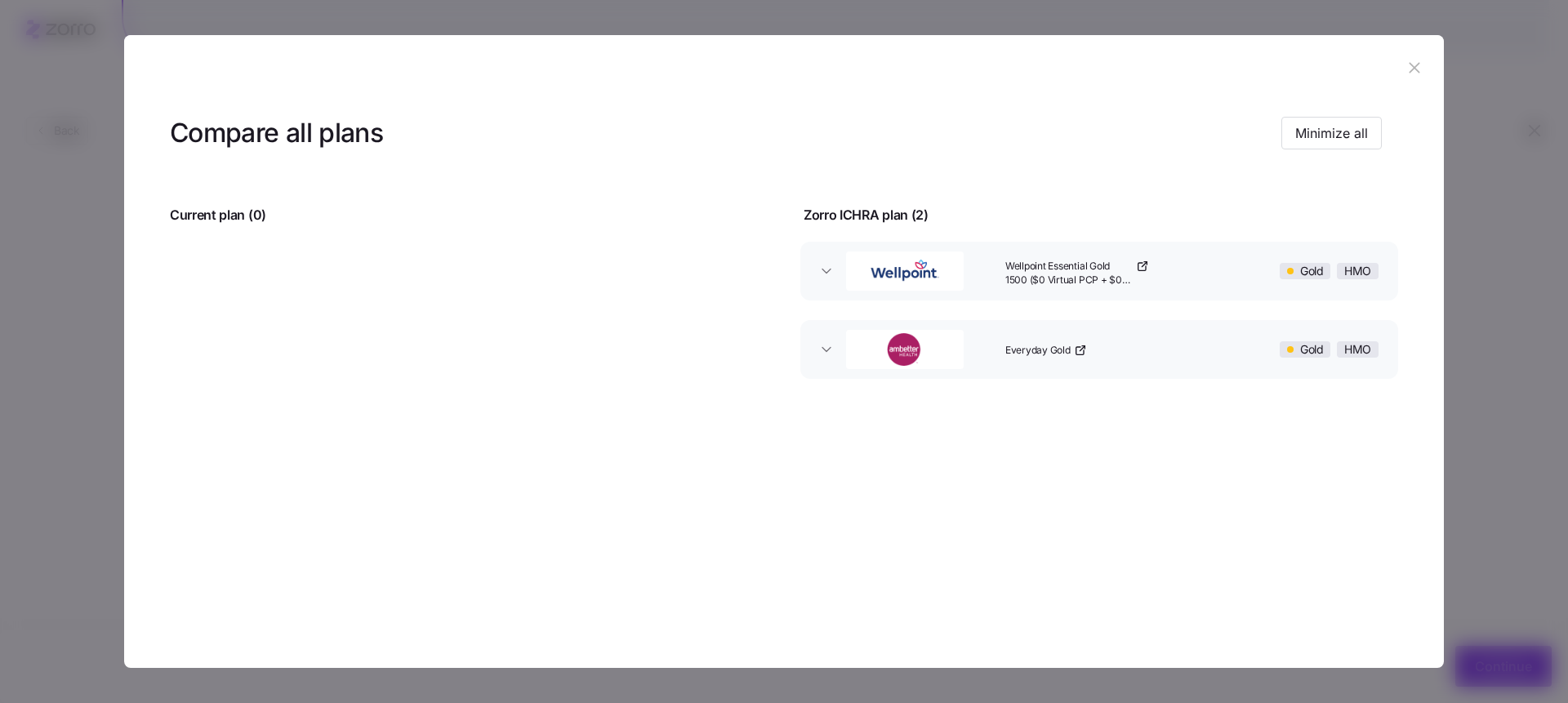
click at [1418, 67] on icon "button" at bounding box center [1414, 67] width 18 height 18
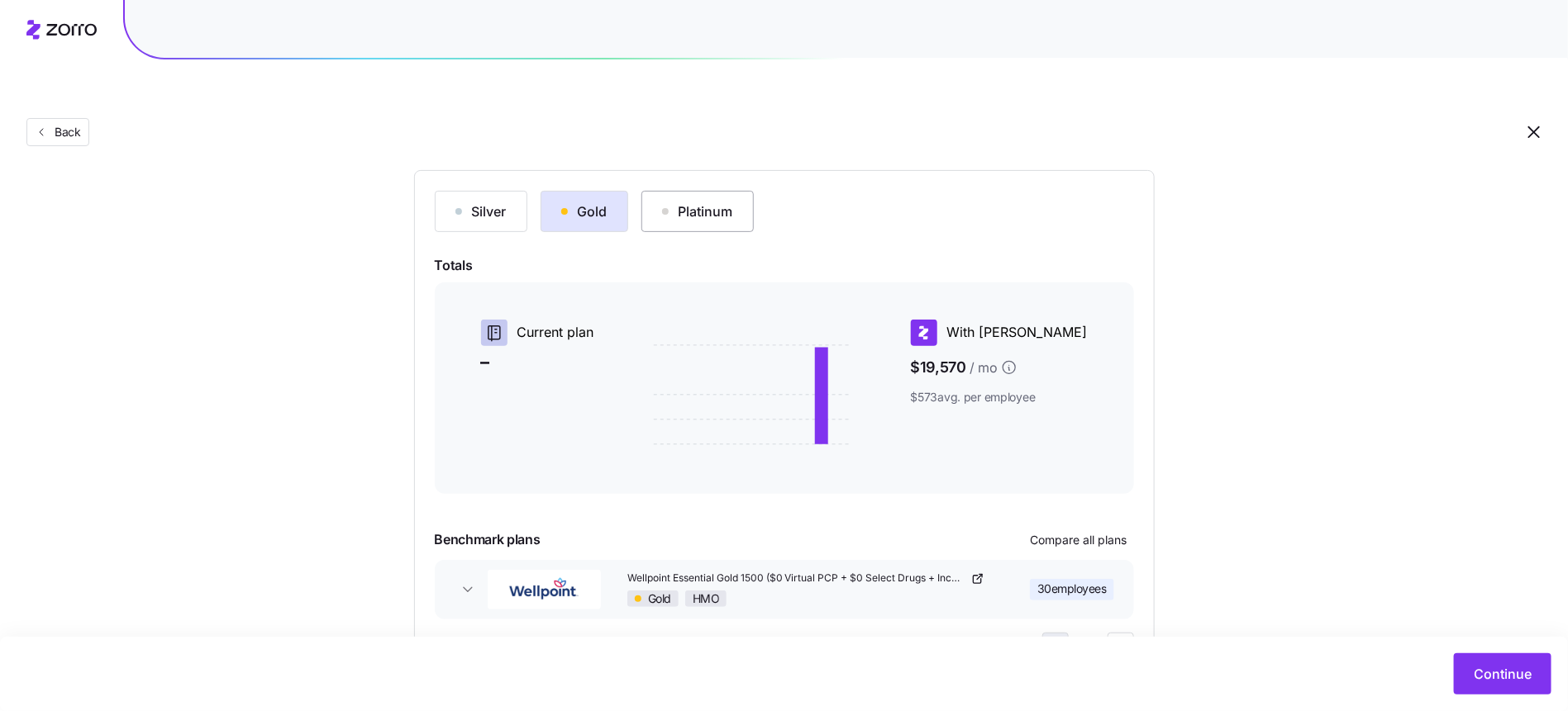
click at [699, 201] on div "Platinum" at bounding box center [698, 211] width 71 height 20
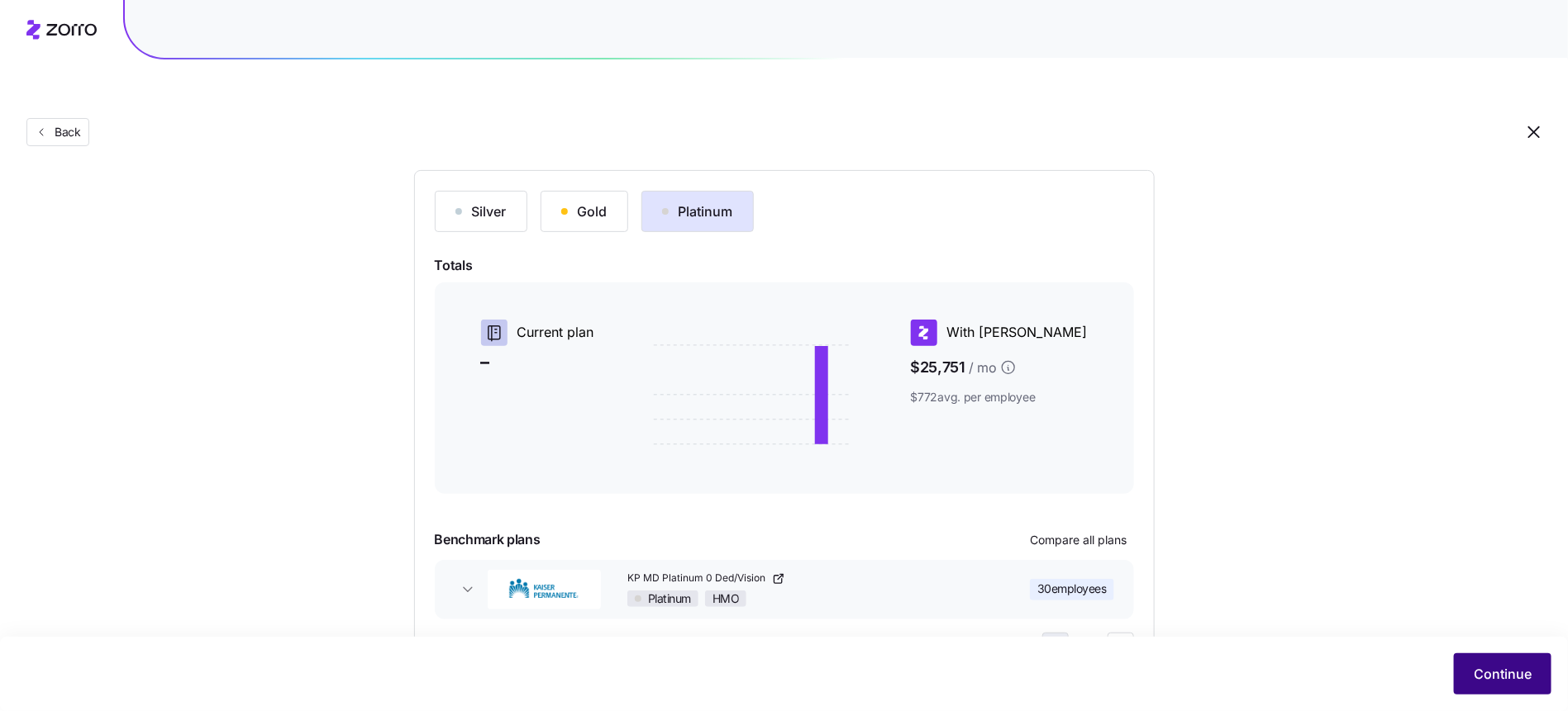
click at [1471, 667] on button "Continue" at bounding box center [1502, 674] width 97 height 41
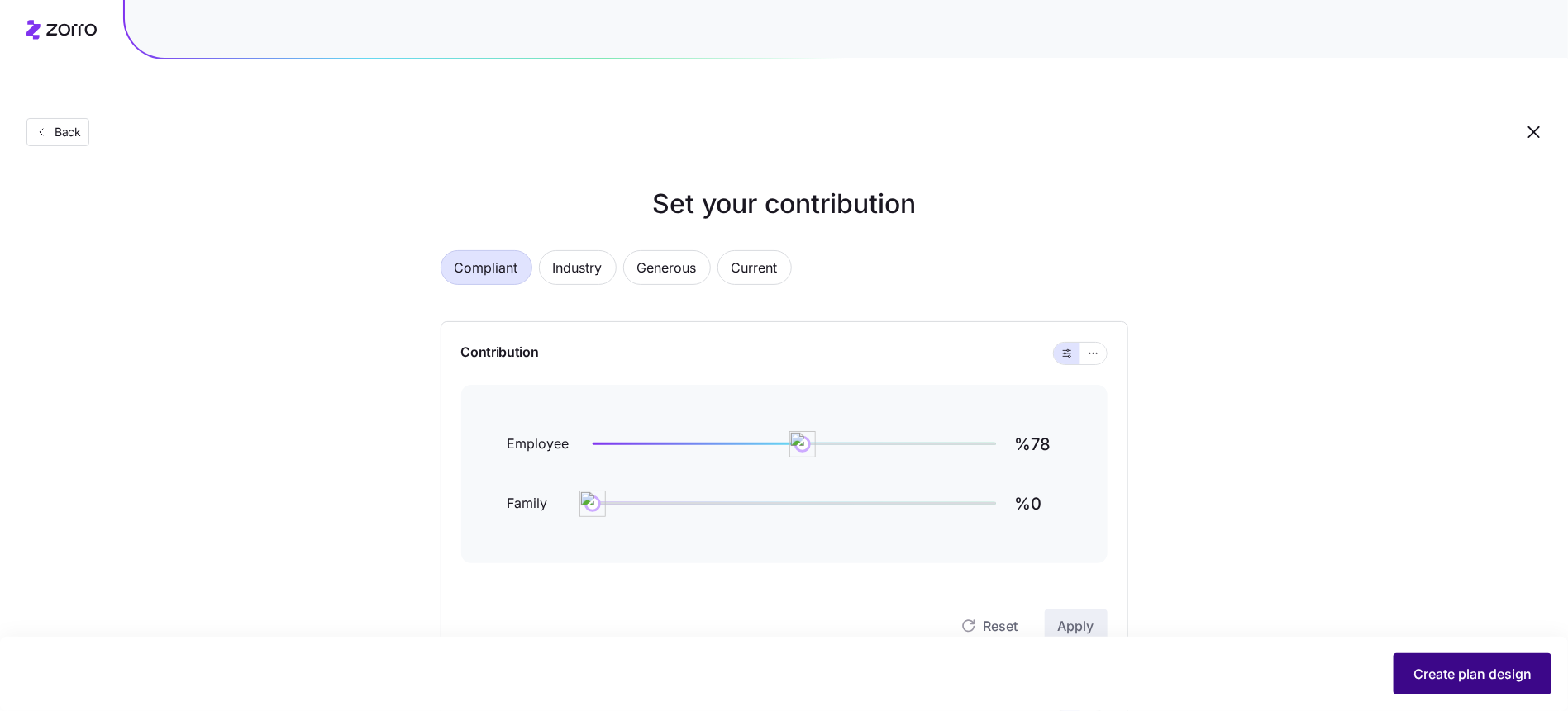
click at [1402, 675] on button "Create plan design" at bounding box center [1473, 674] width 158 height 41
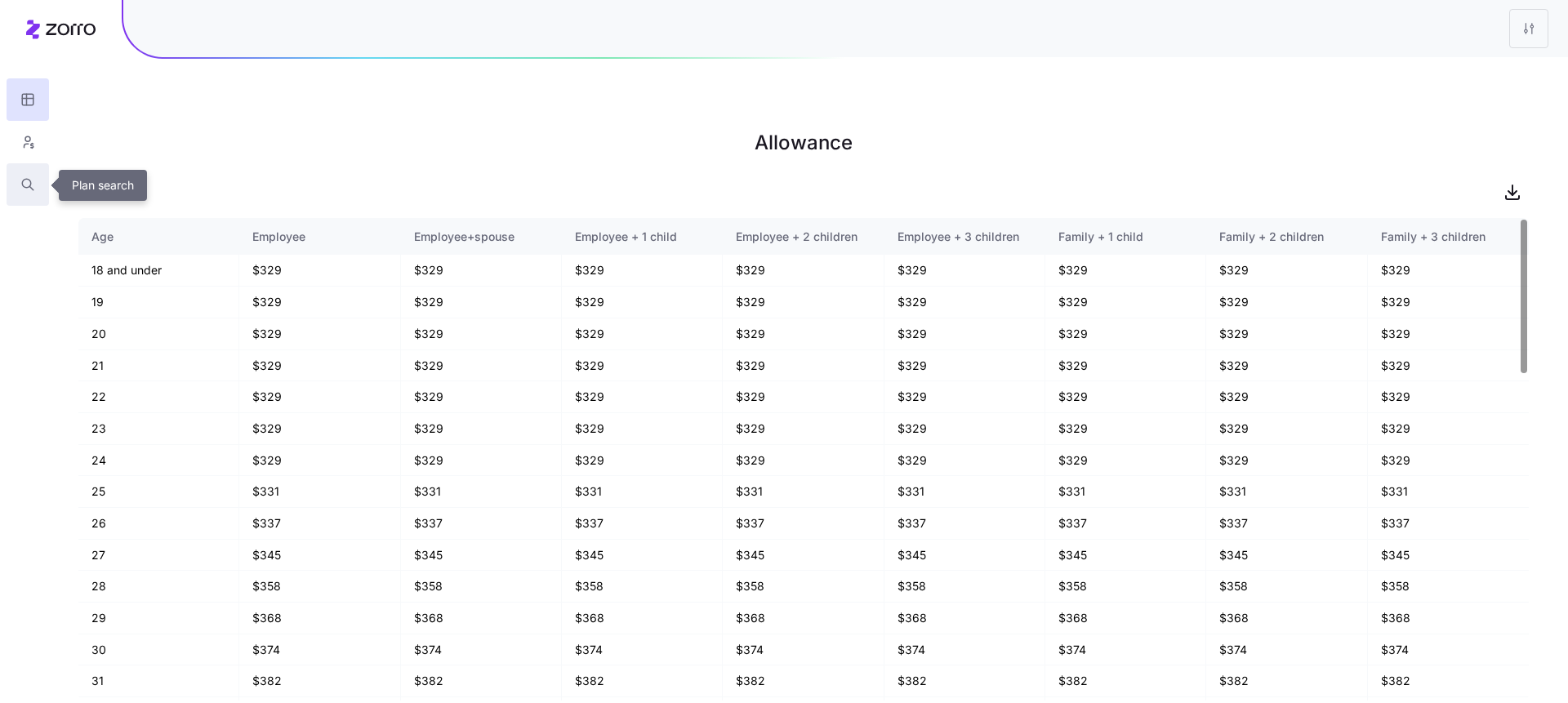
click at [39, 189] on button "button" at bounding box center [28, 184] width 42 height 43
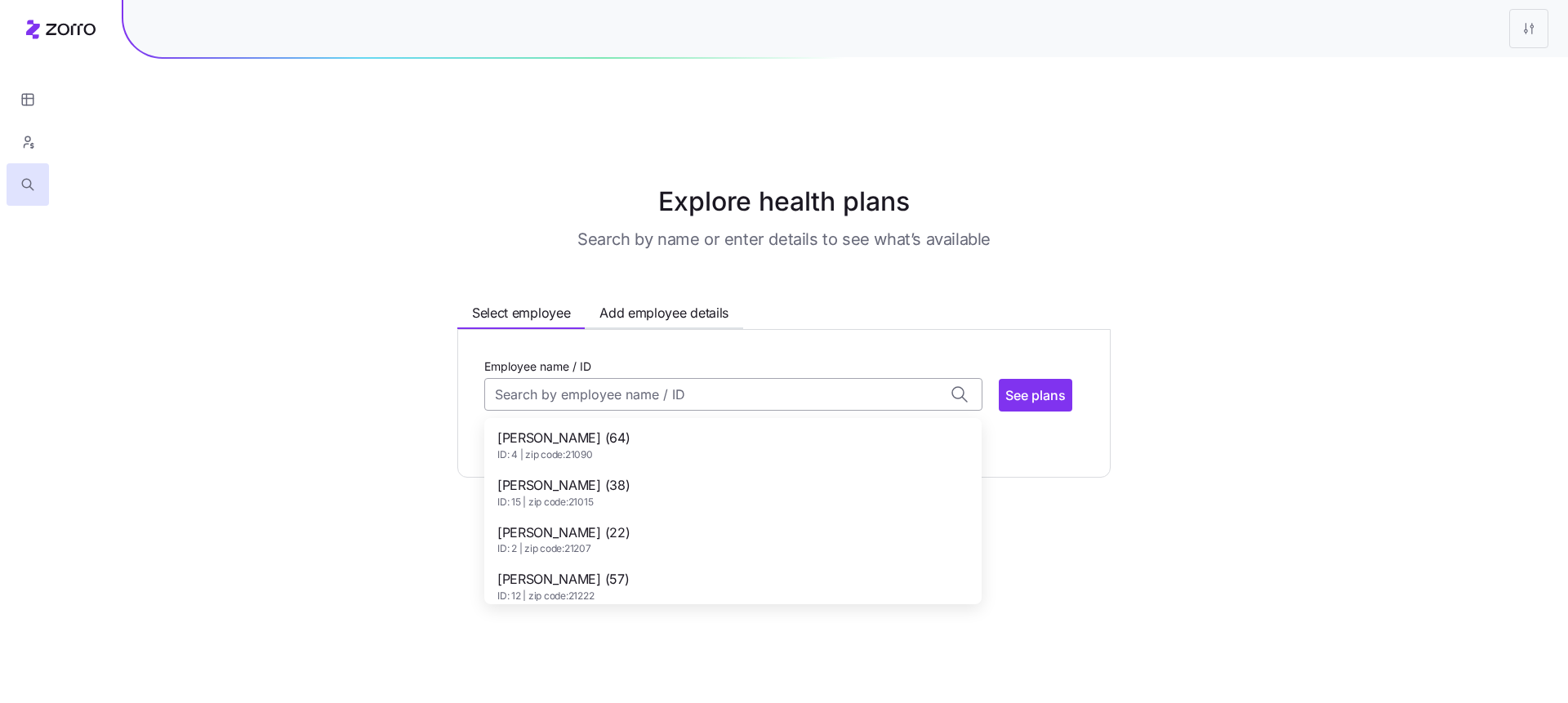
click at [596, 378] on input "Employee name / ID" at bounding box center [733, 394] width 498 height 32
click at [585, 449] on span "ID: 4 | zip code: 21090" at bounding box center [563, 456] width 133 height 14
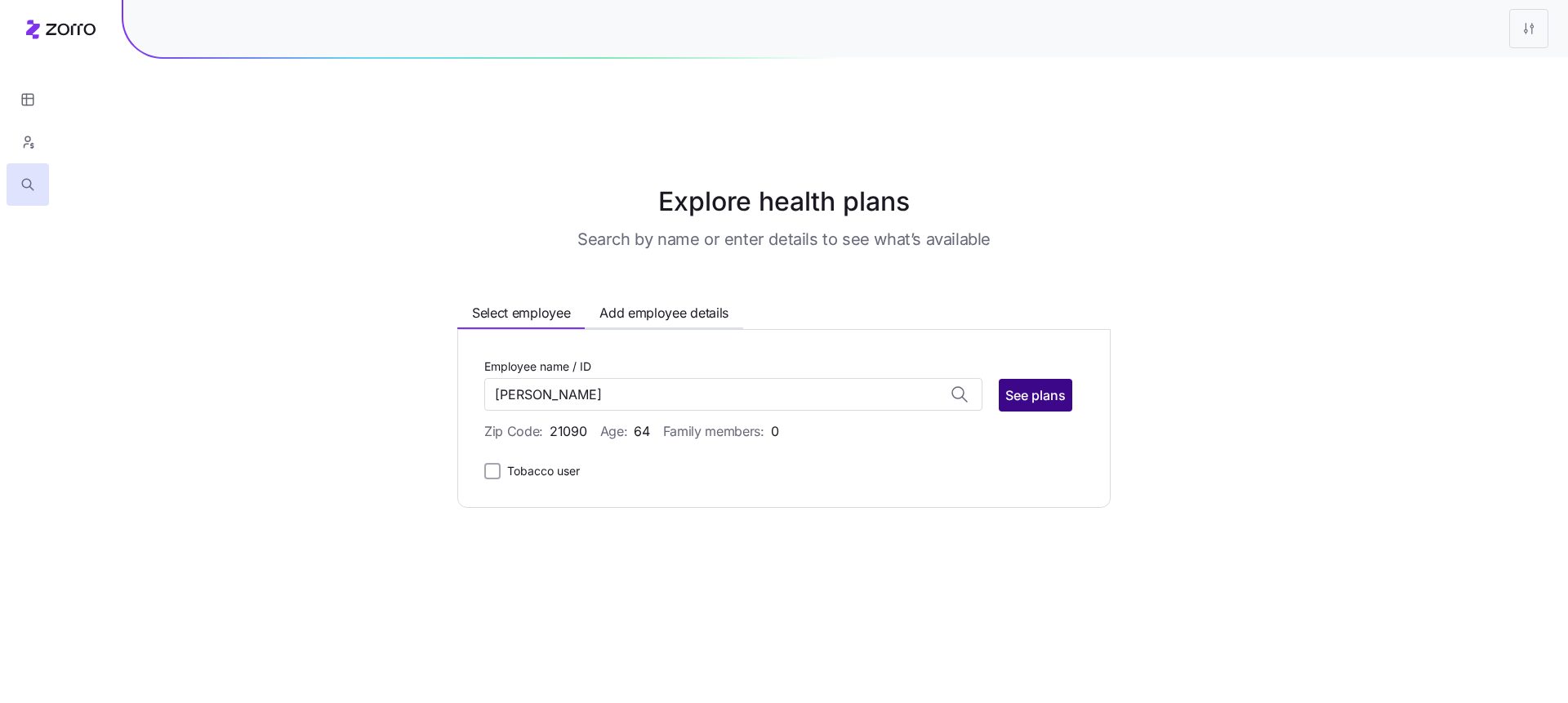
click at [1007, 386] on span "See plans" at bounding box center [1035, 395] width 60 height 20
type input "Alicia Davis (ID: 4)"
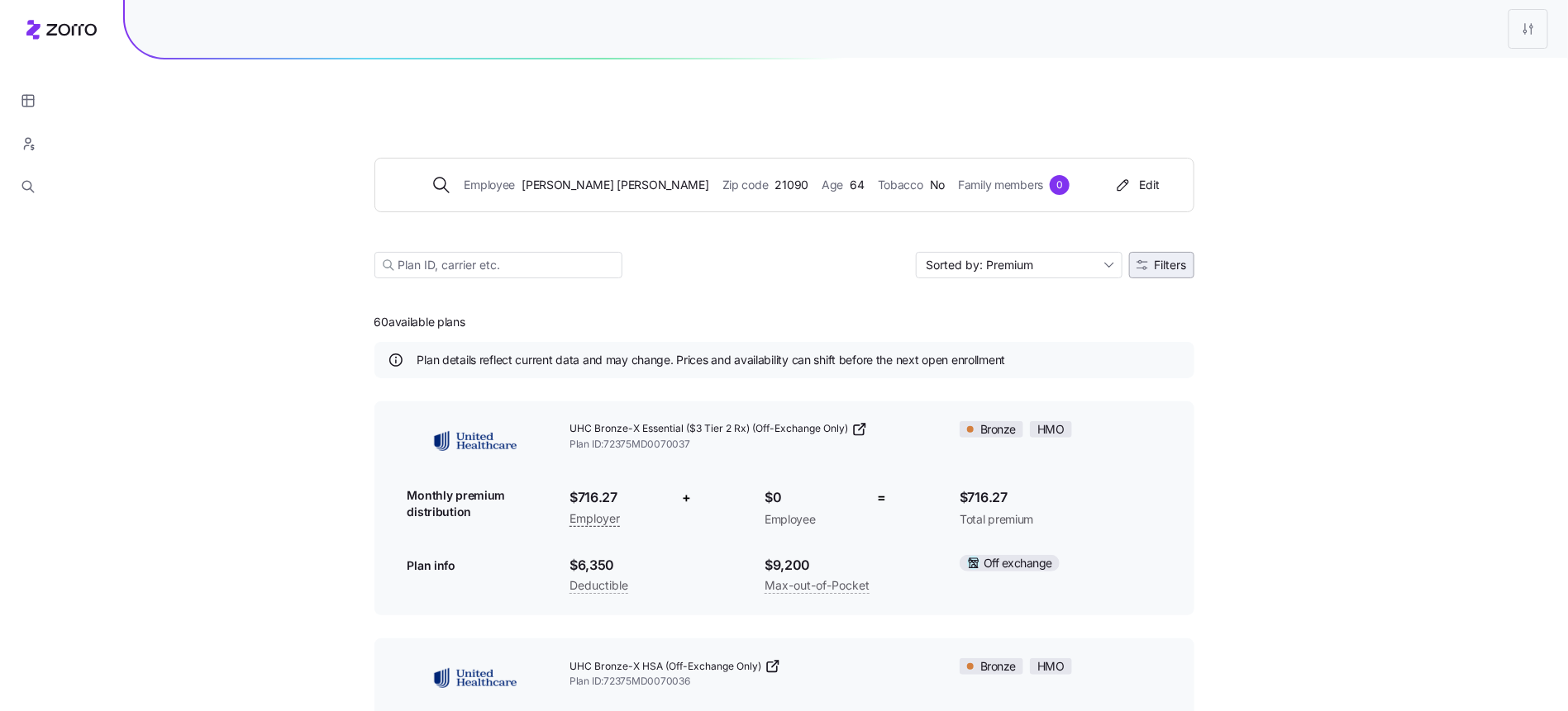
click at [1165, 260] on span "Filters" at bounding box center [1170, 265] width 32 height 11
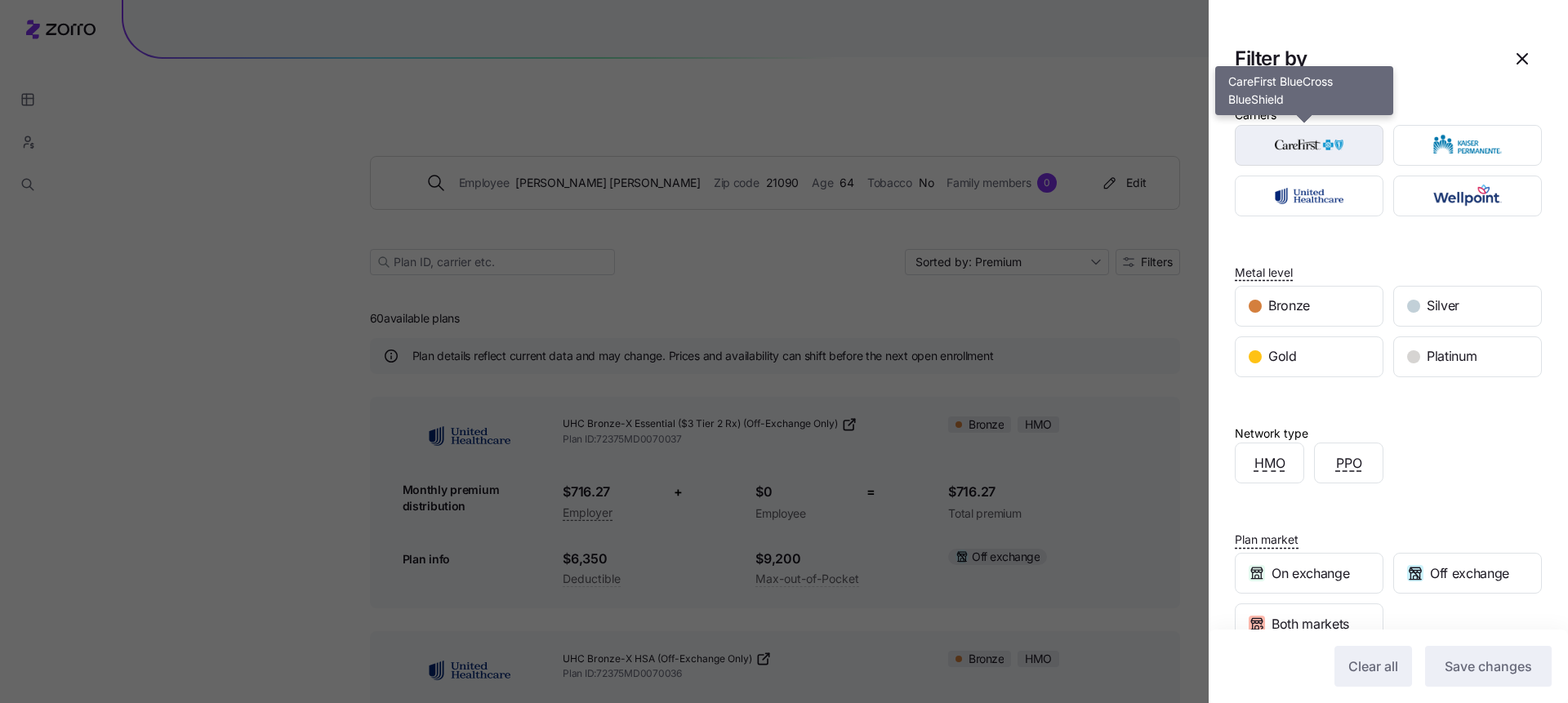
click at [1354, 139] on img "button" at bounding box center [1309, 145] width 120 height 32
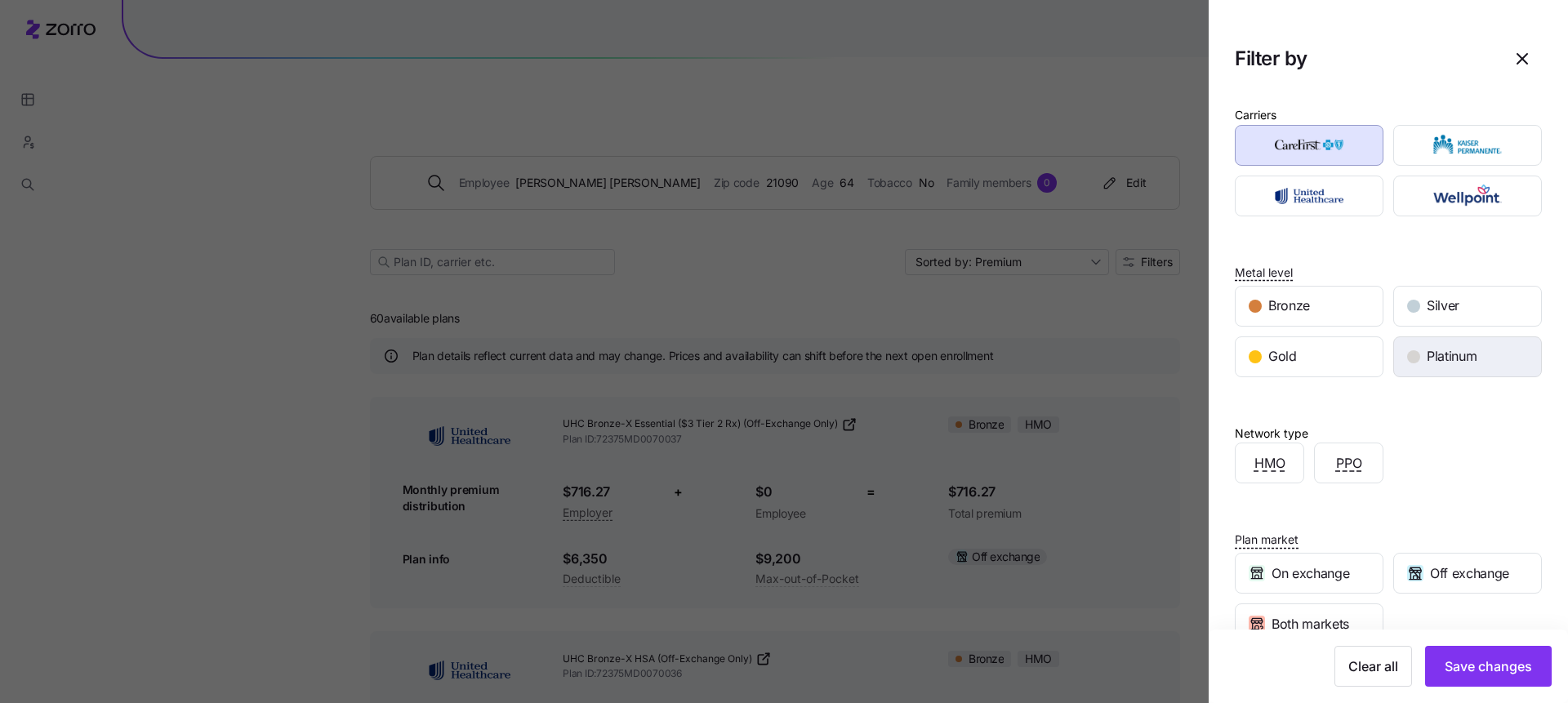
click at [1433, 352] on span "Platinum" at bounding box center [1452, 356] width 50 height 20
click at [1265, 349] on div "Gold" at bounding box center [1309, 357] width 147 height 39
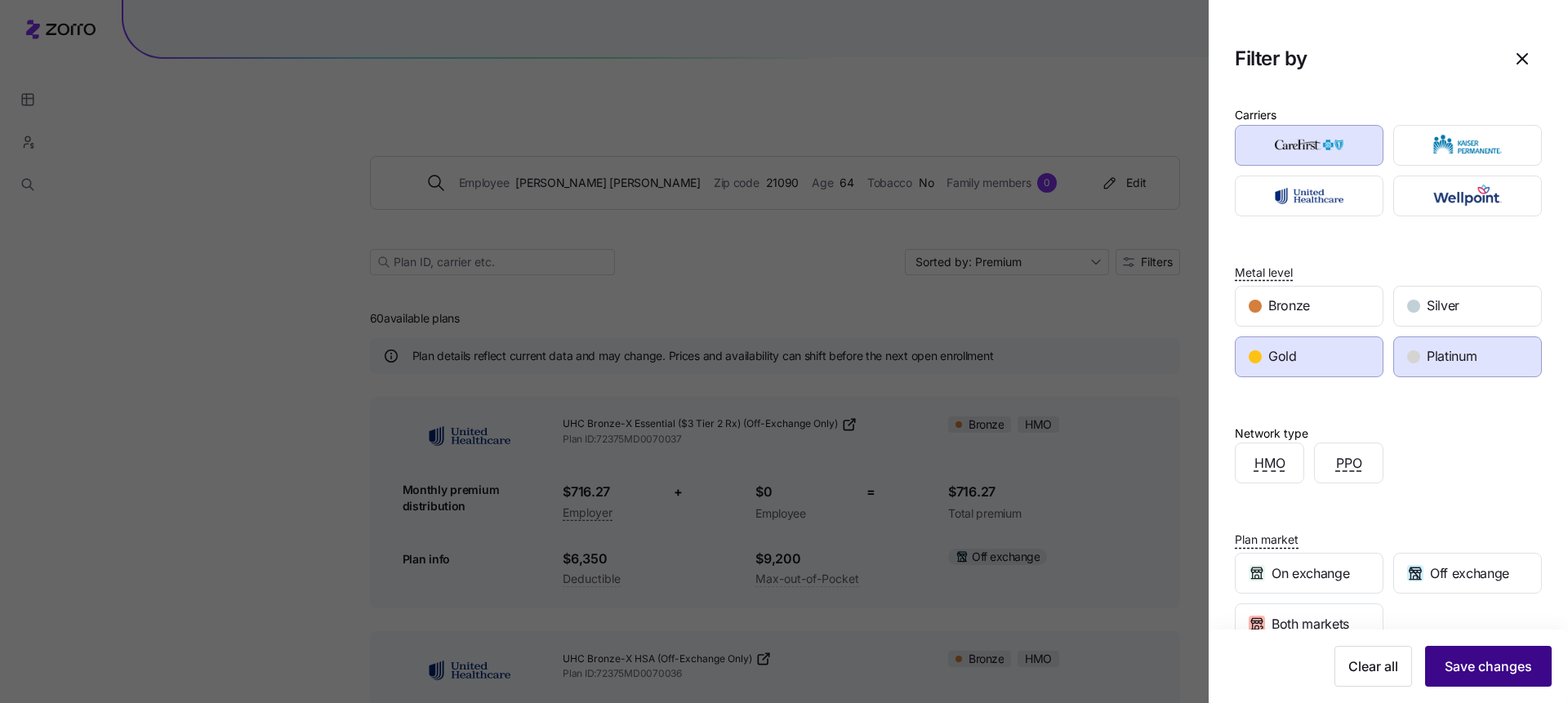
click at [1464, 666] on span "Save changes" at bounding box center [1488, 666] width 88 height 20
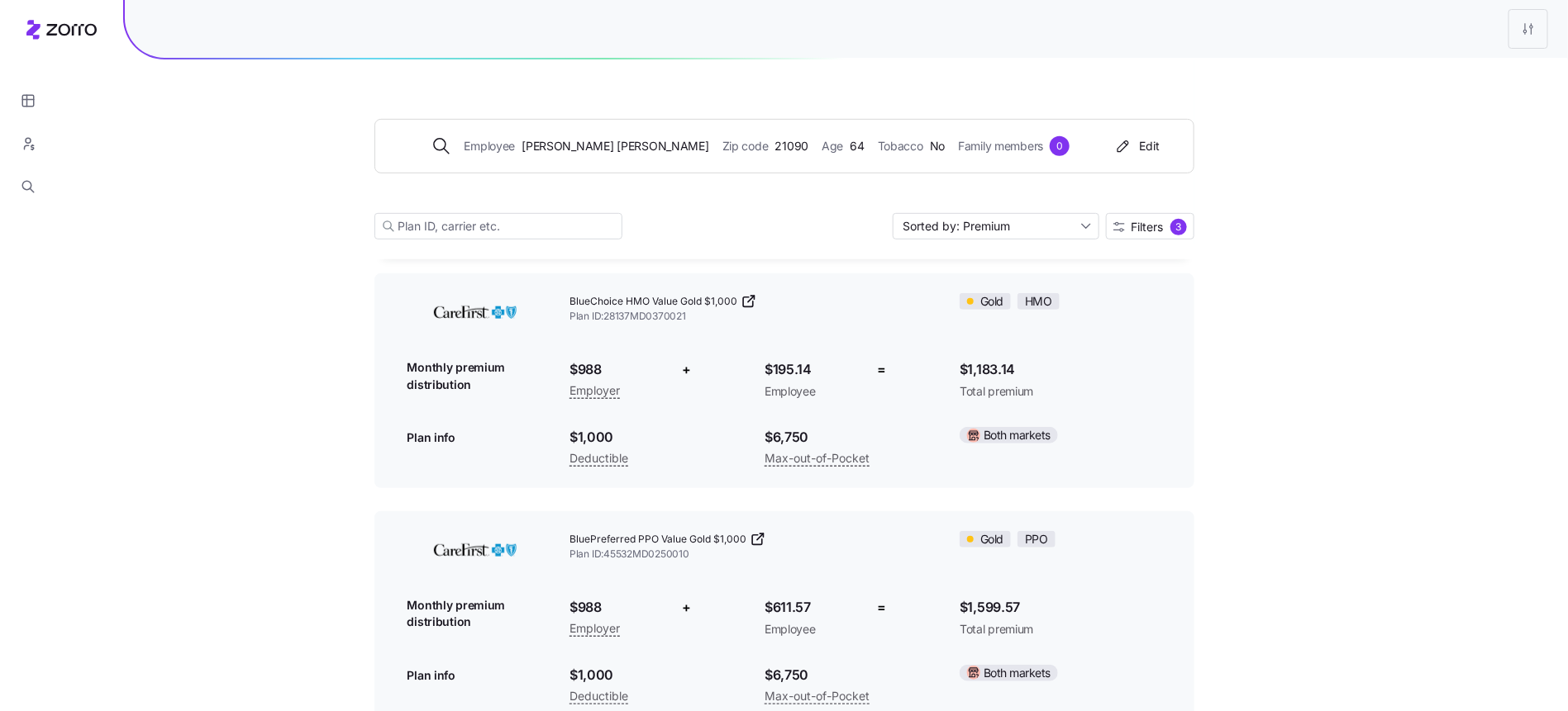
scroll to position [366, 0]
click at [803, 139] on div "Employee Alicia Davis Zip code 21090 Age 64 Tobacco No Family members 0" at bounding box center [750, 146] width 711 height 20
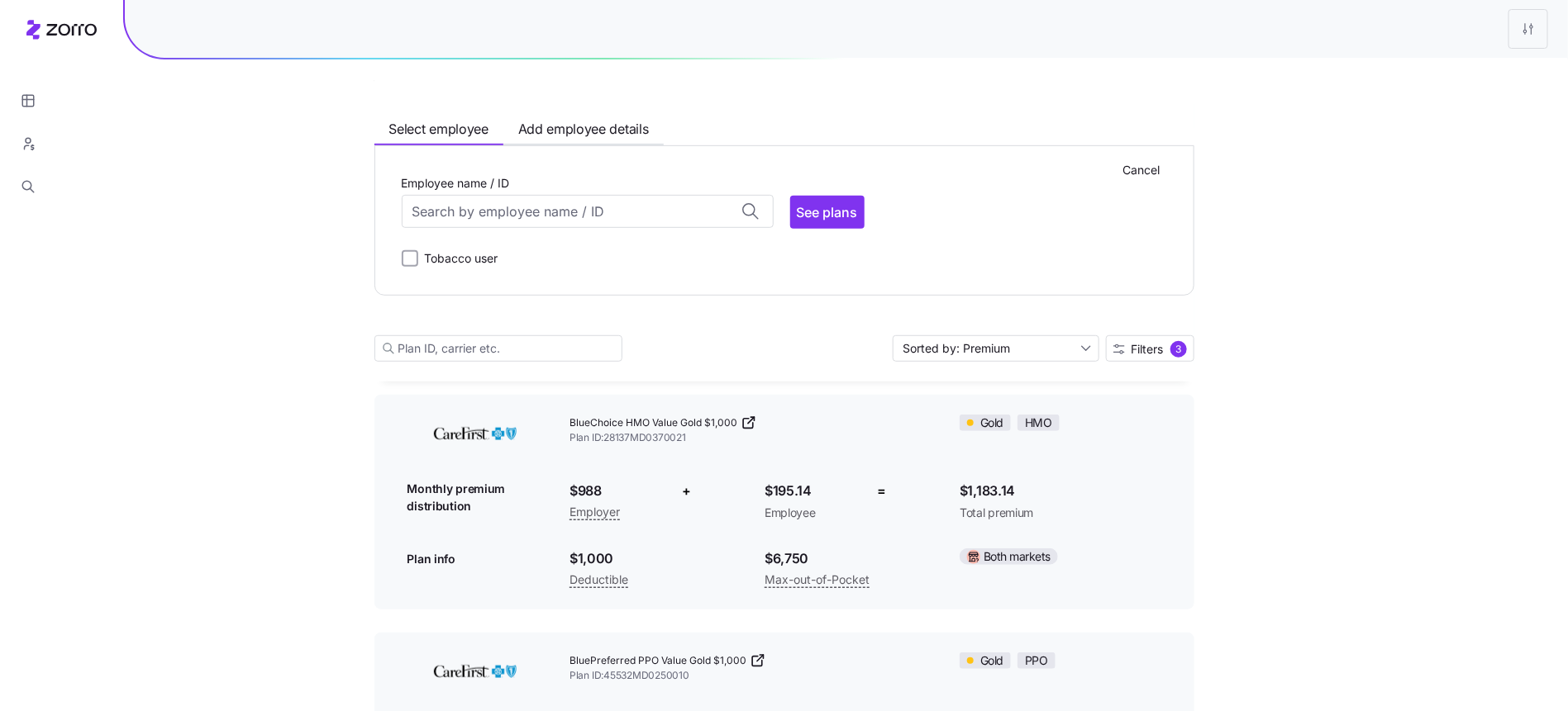
scroll to position [488, 0]
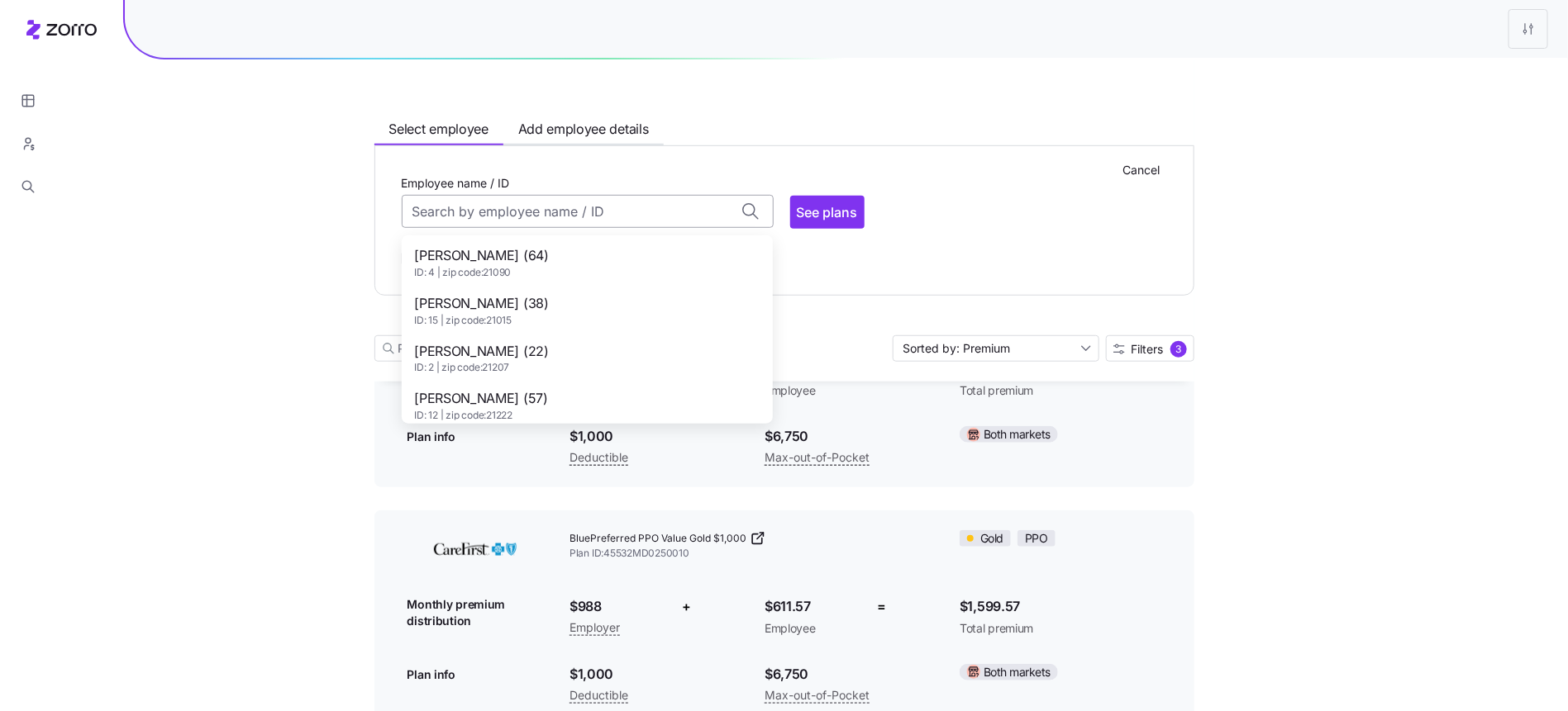
click at [630, 211] on input "Employee name / ID" at bounding box center [587, 212] width 372 height 33
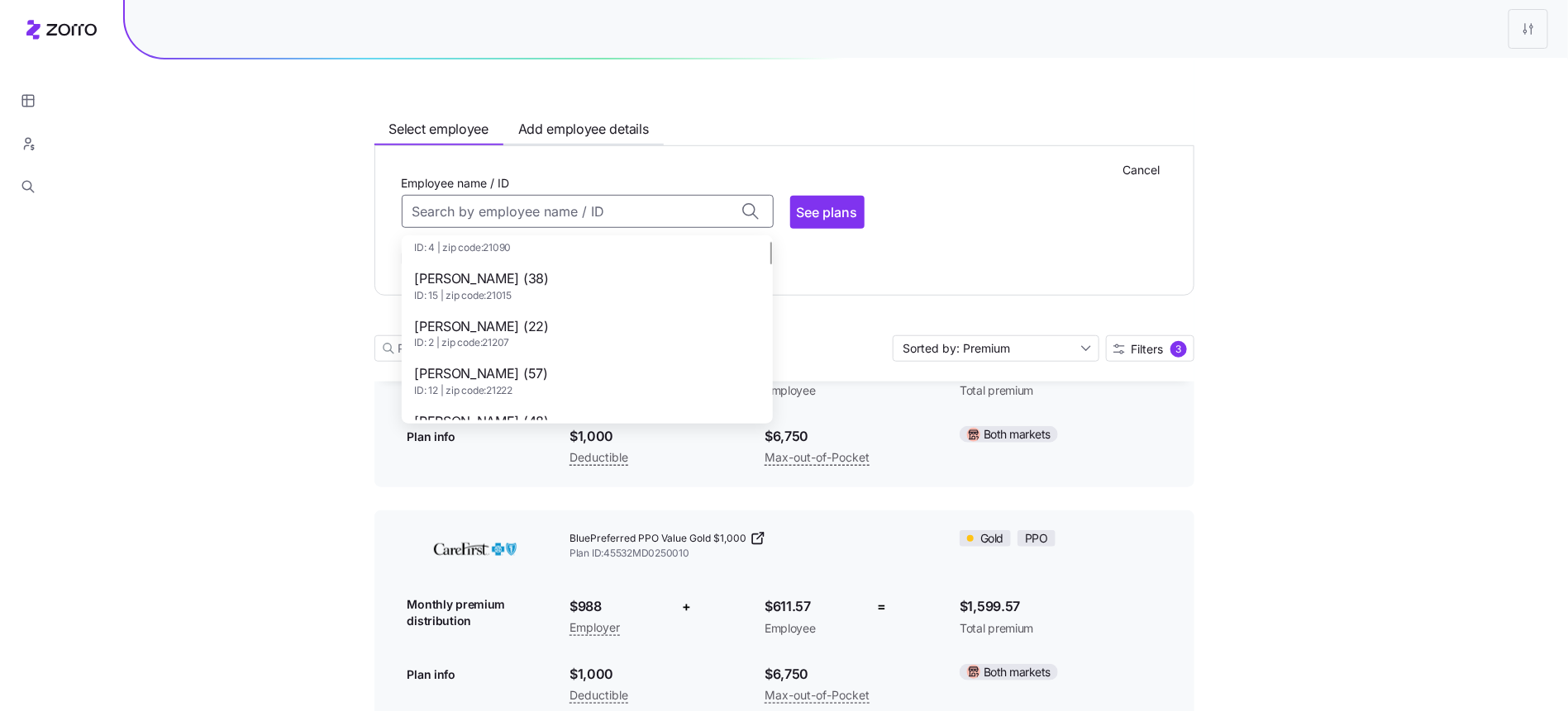
scroll to position [20, 0]
click at [593, 295] on div "Brittany Dietsch (38) ID: 15 | zip code: 21015" at bounding box center [587, 291] width 365 height 48
type input "Brittany Dietsch (ID: 15)"
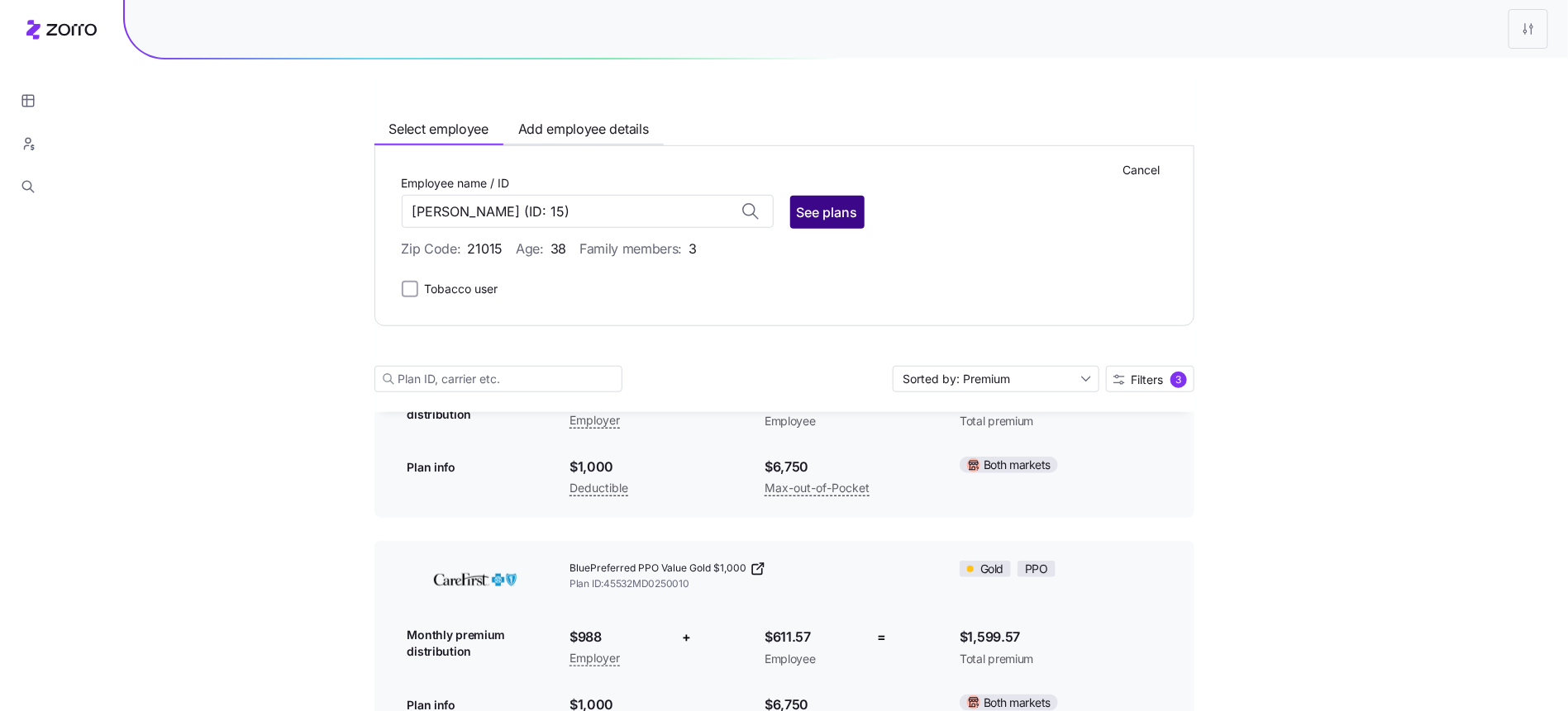
scroll to position [518, 0]
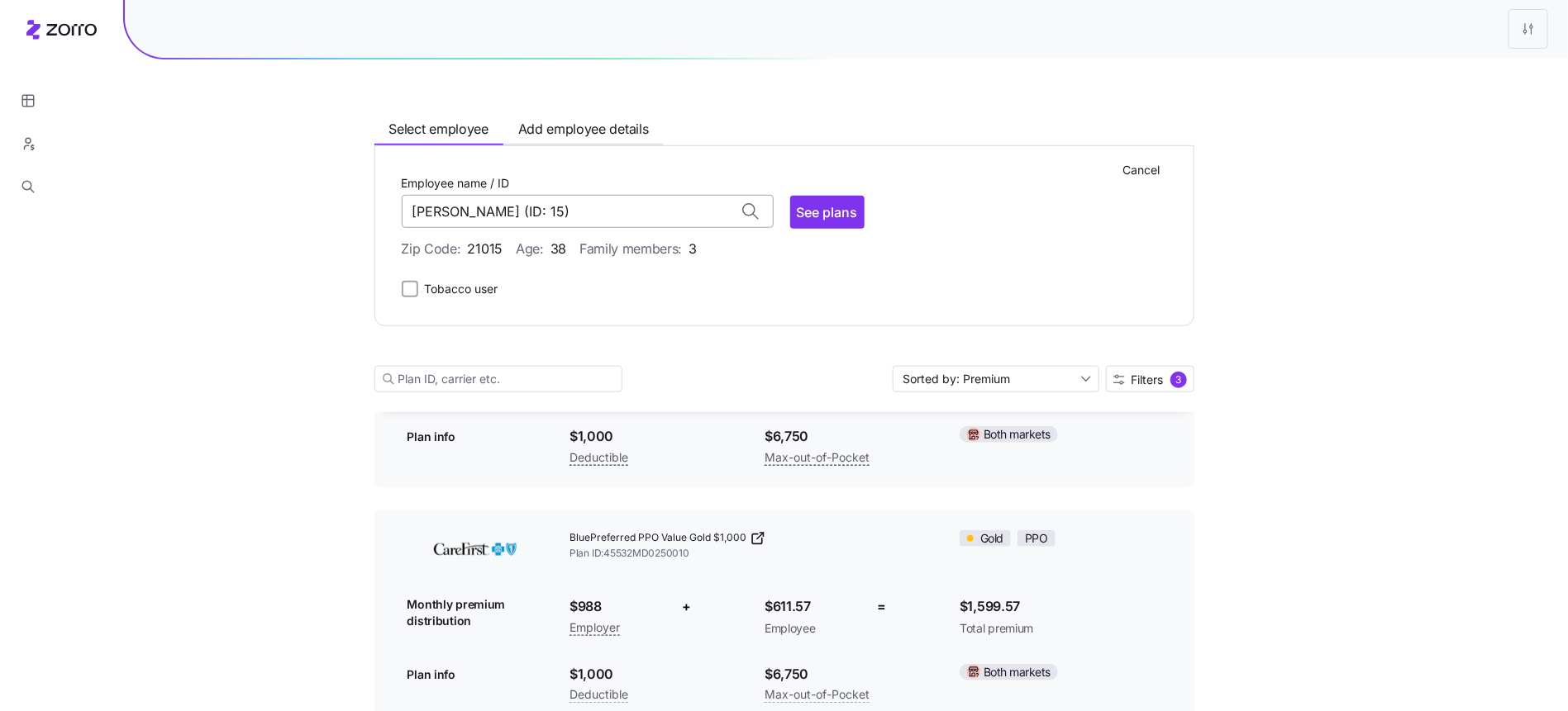
click at [651, 211] on input "Brittany Dietsch (ID: 15)" at bounding box center [587, 212] width 372 height 33
click at [687, 229] on input "Brittany Dietsch (ID: 15)" at bounding box center [587, 212] width 372 height 33
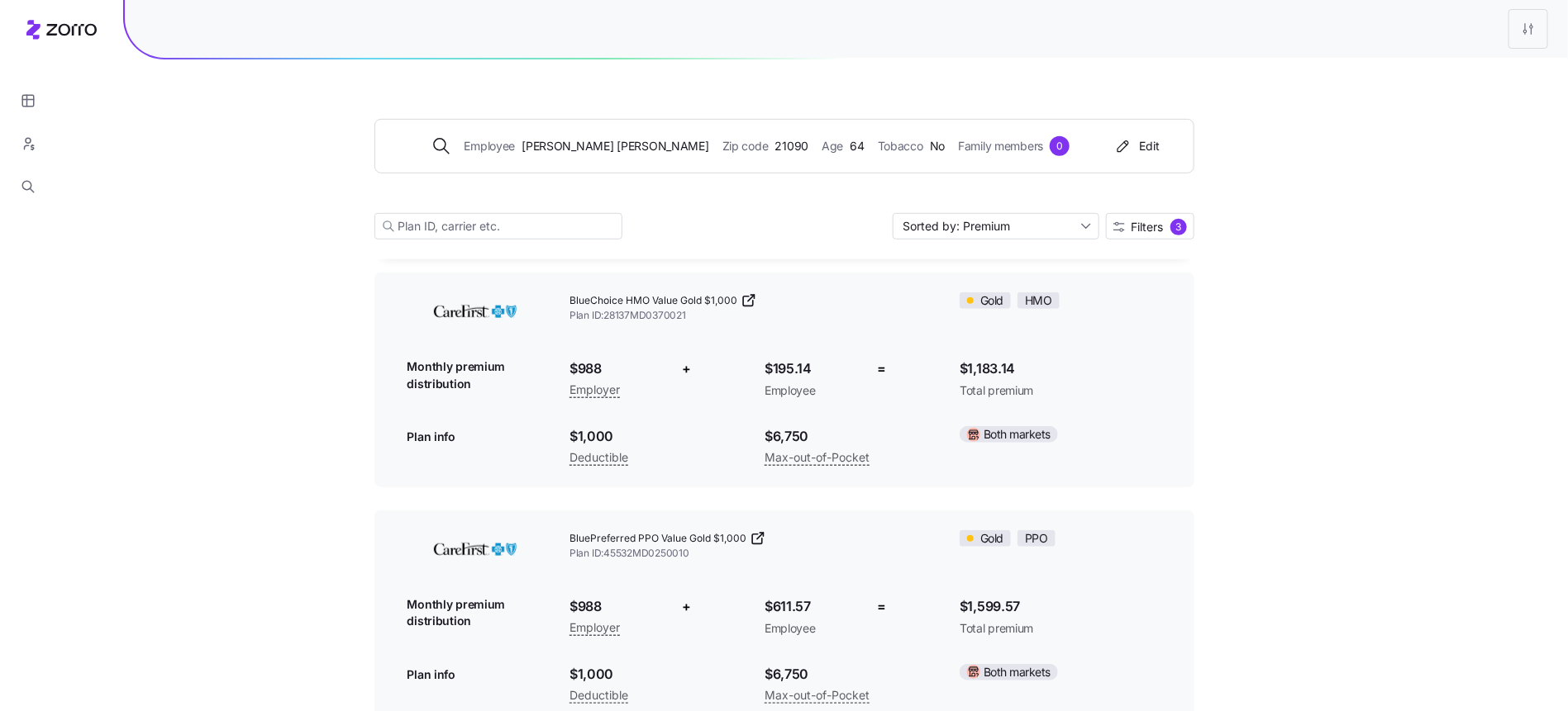
click at [561, 107] on div "Employee Alicia Davis Zip code 21090 Age 64 Tobacco No Family members 0 Edit So…" at bounding box center [784, 159] width 820 height 200
click at [644, 147] on span "Alicia Davis" at bounding box center [614, 146] width 187 height 18
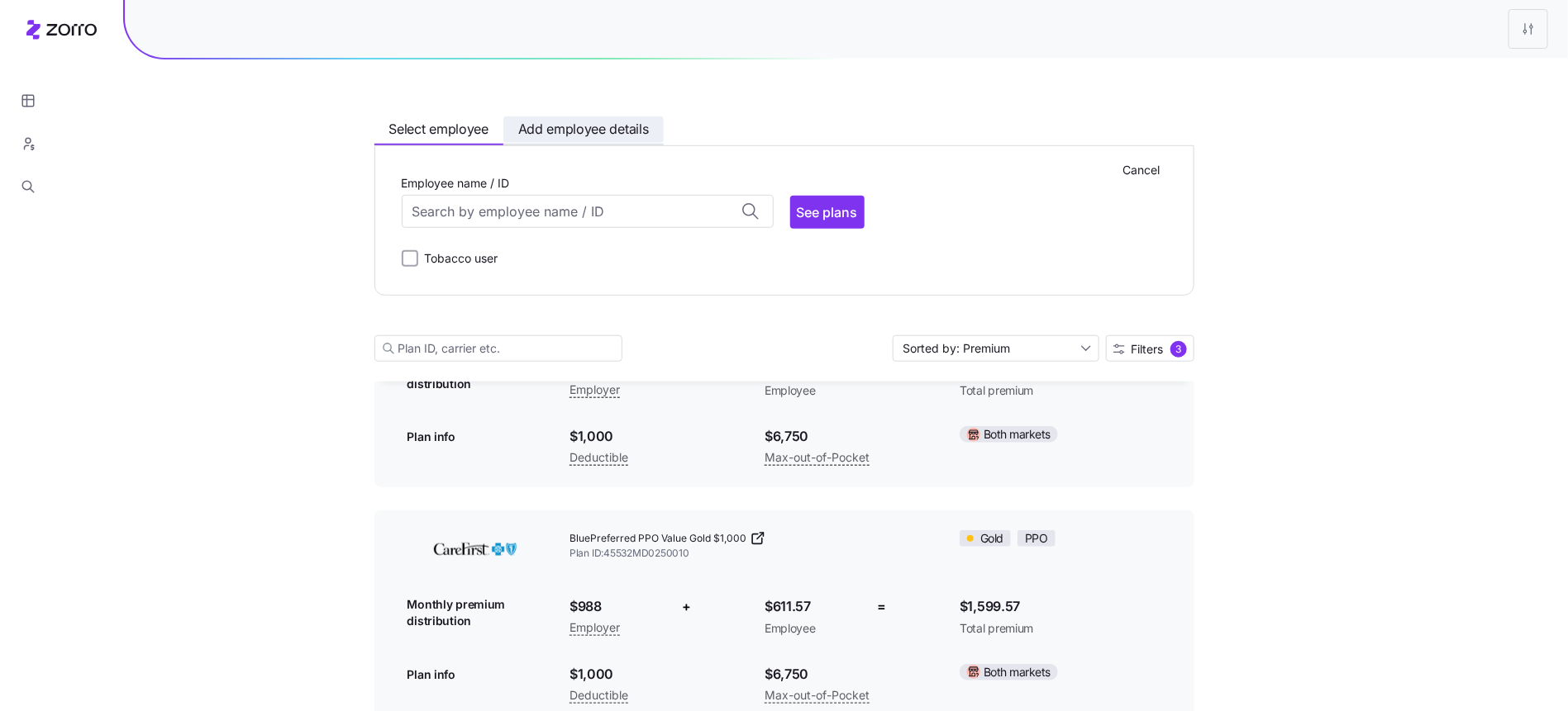
click at [578, 132] on span "Add employee details" at bounding box center [584, 130] width 131 height 21
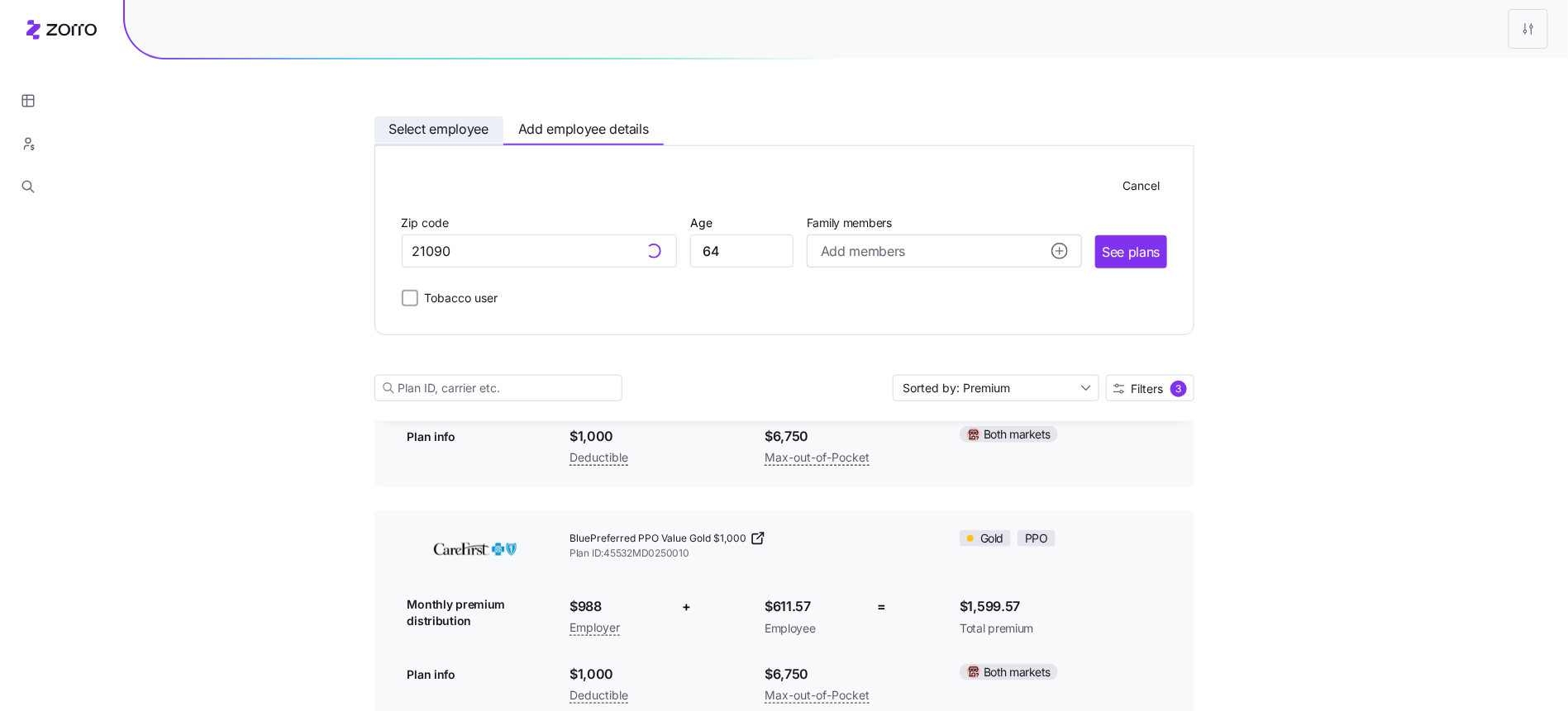
type input "21090, Anne Arundel County, MD"
click at [444, 135] on span "Select employee" at bounding box center [439, 130] width 99 height 21
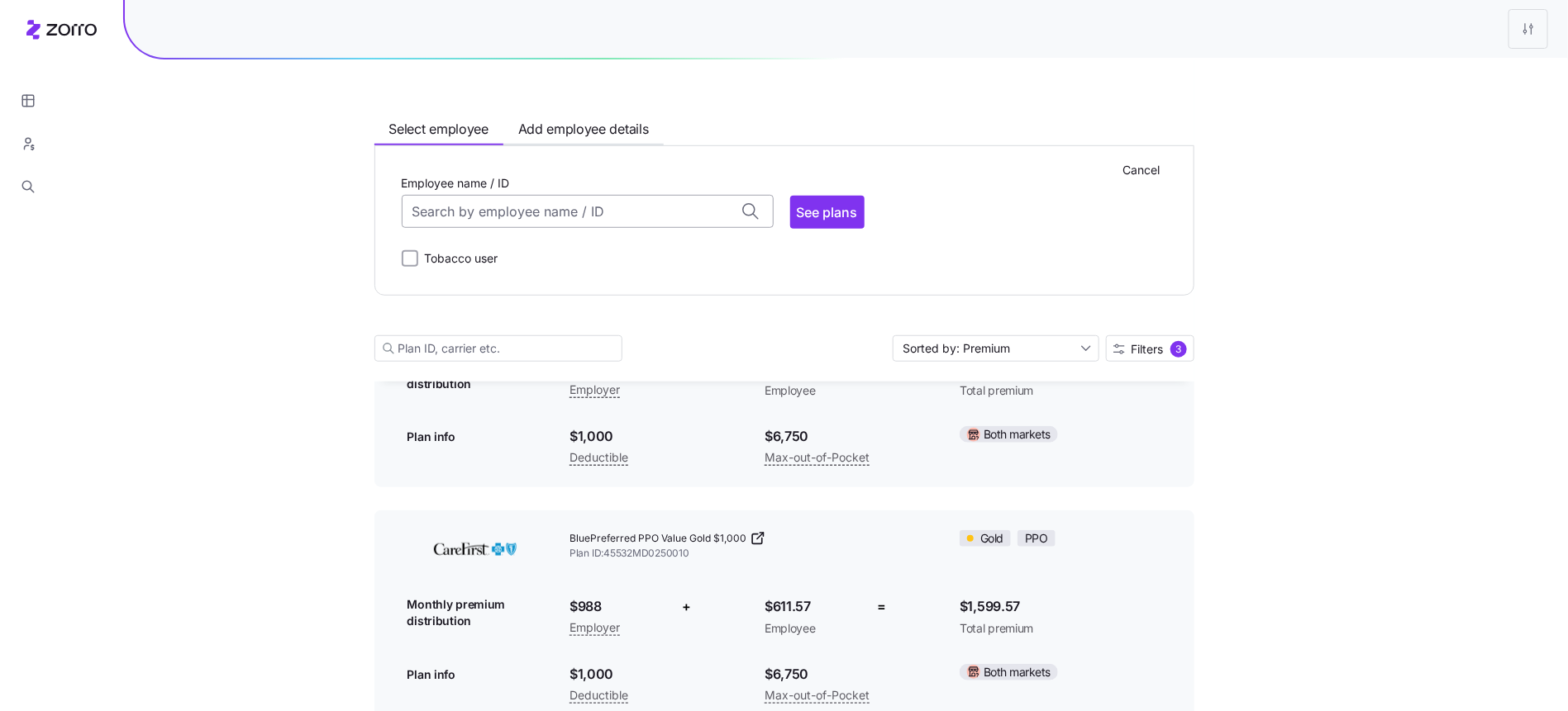
click at [538, 211] on input "Employee name / ID" at bounding box center [587, 212] width 372 height 33
click at [543, 374] on div "Dasean Griffin (32) ID: 6 | zip code: 21085" at bounding box center [587, 385] width 365 height 48
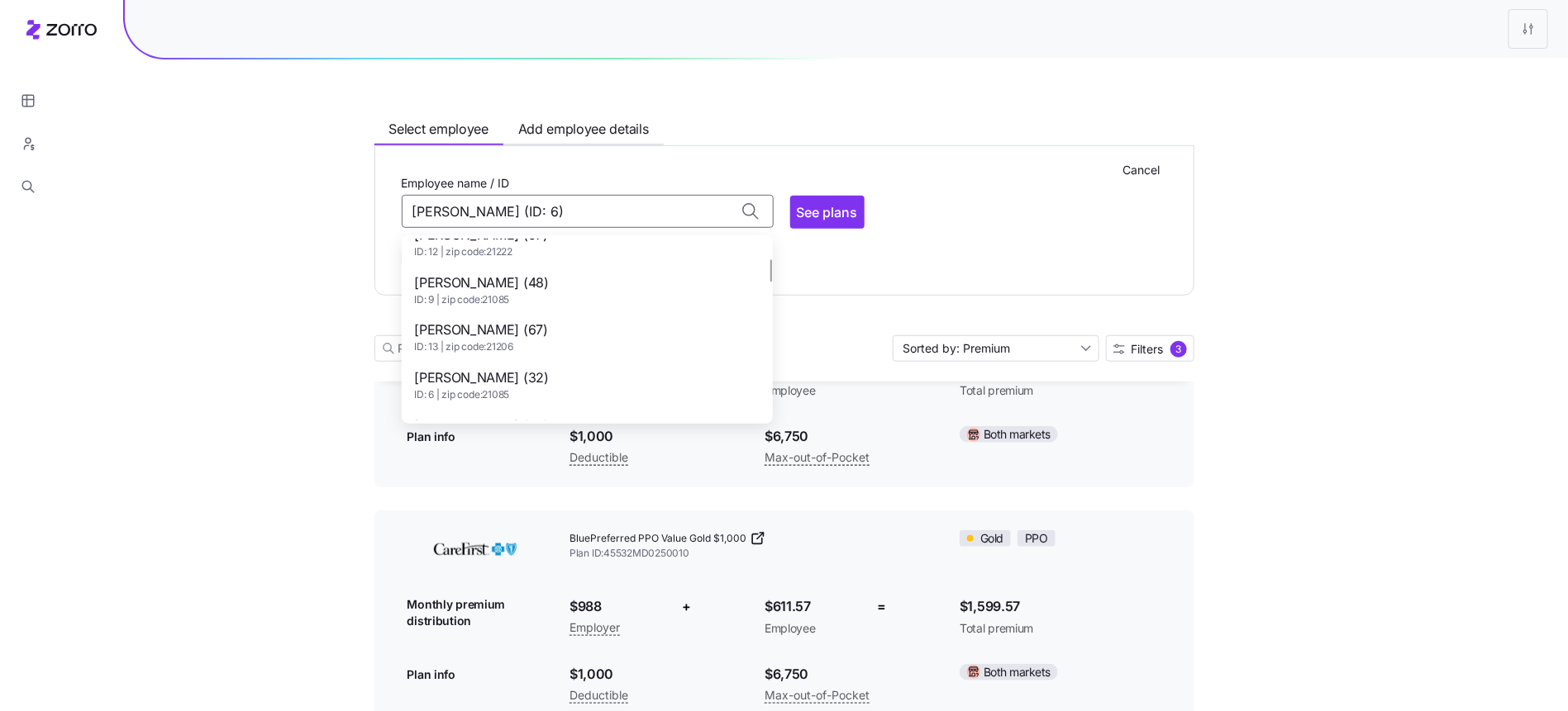
scroll to position [518, 0]
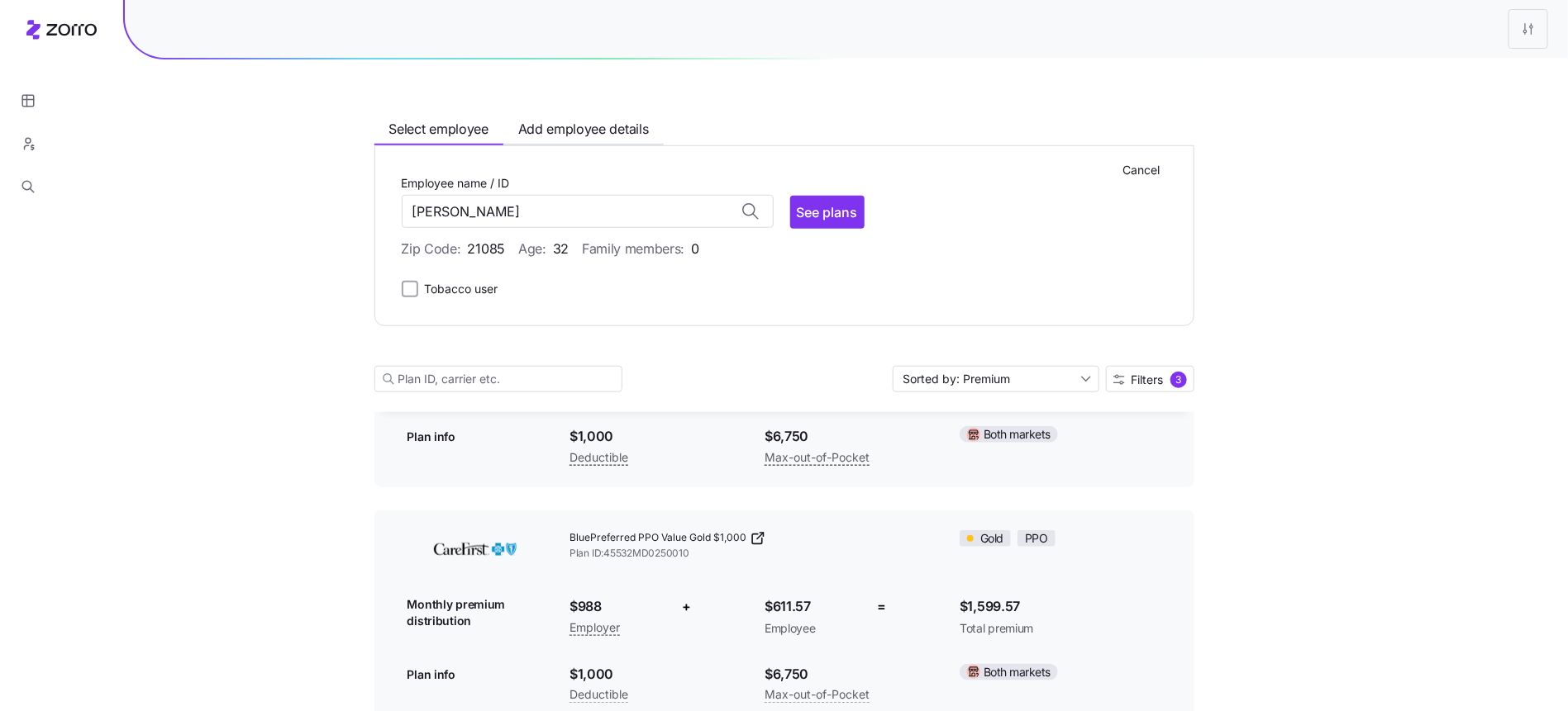
click at [842, 229] on div "Cancel Employee name / ID Dasean Griffin No matches found for name or ID See pl…" at bounding box center [784, 236] width 766 height 126
type input "Dasean Griffin (ID: 6)"
click at [838, 222] on button "See plans" at bounding box center [827, 212] width 74 height 33
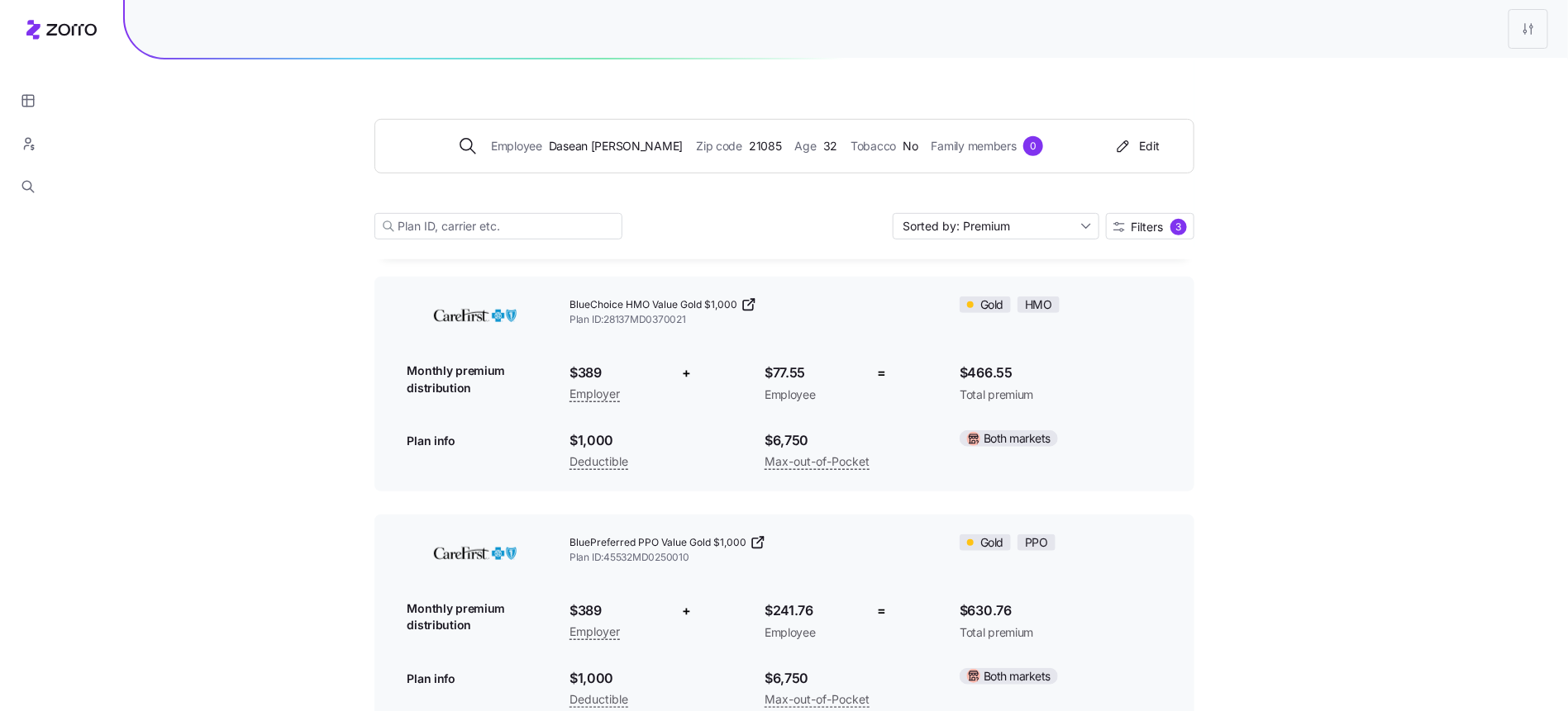
scroll to position [361, 0]
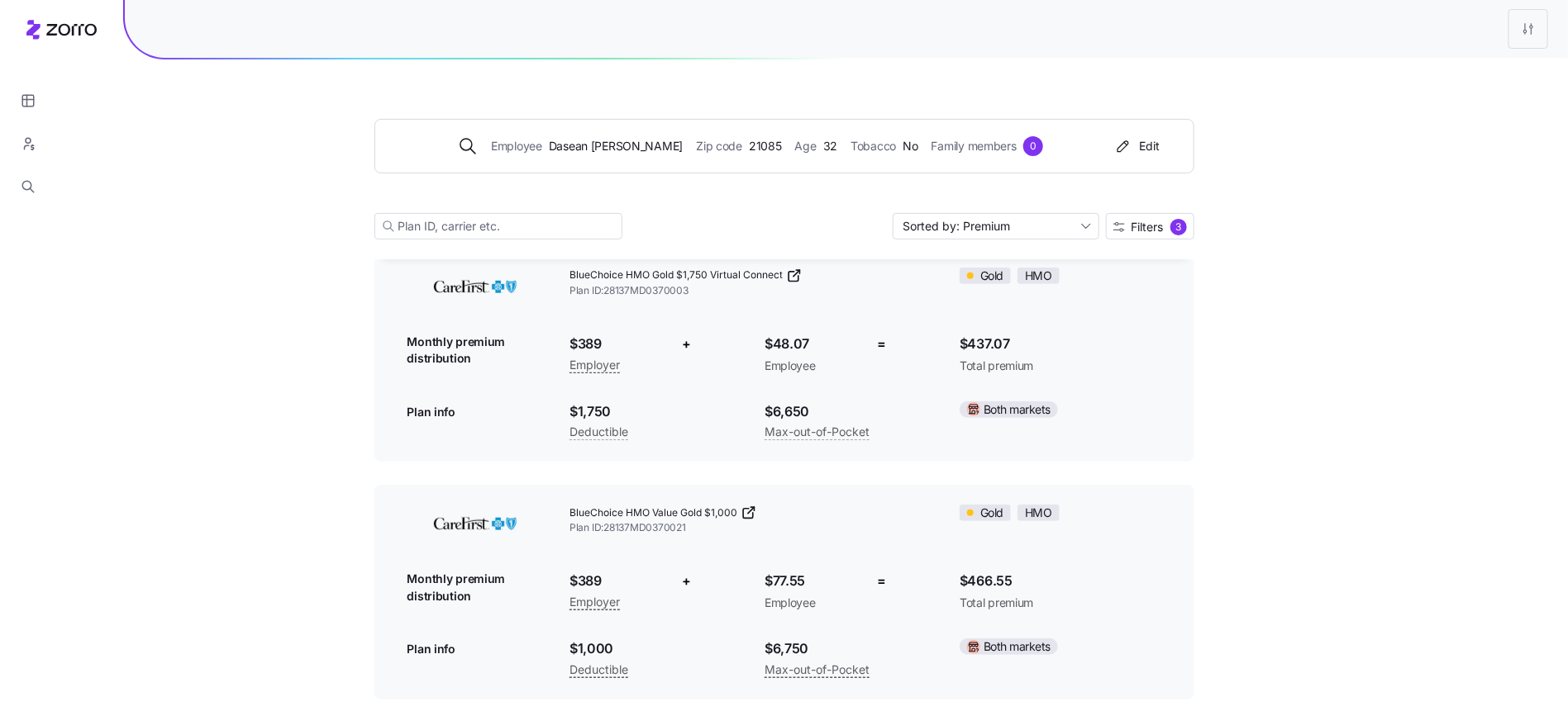
click at [664, 175] on div "Employee Dasean Griffin Zip code 21085 Age 32 Tobacco No Family members 0 Edit …" at bounding box center [784, 159] width 820 height 200
click at [659, 150] on div "Employee Dasean Griffin Zip code 21085 Age 32 Tobacco No Family members 0" at bounding box center [750, 146] width 711 height 20
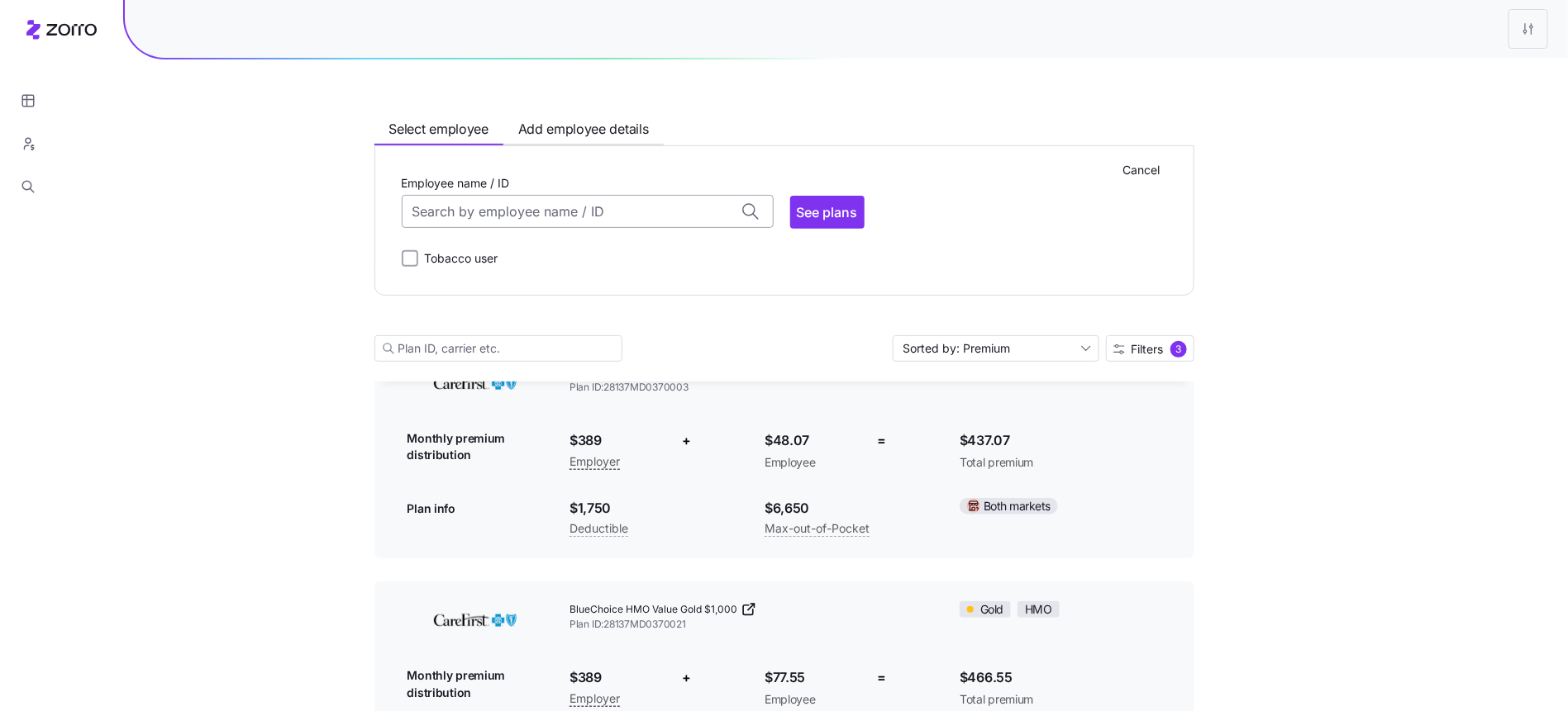
scroll to position [0, 0]
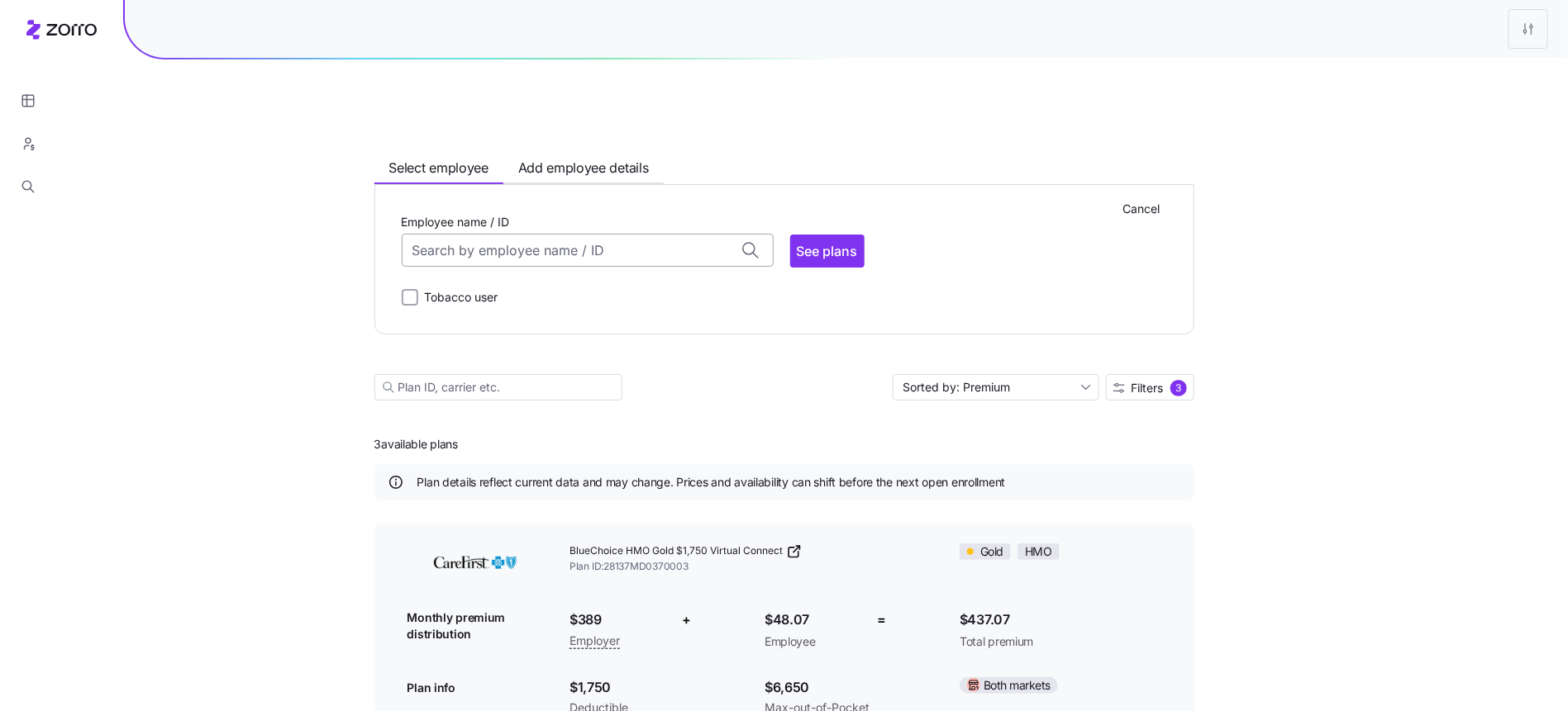
click at [650, 234] on input "Employee name / ID" at bounding box center [587, 250] width 372 height 33
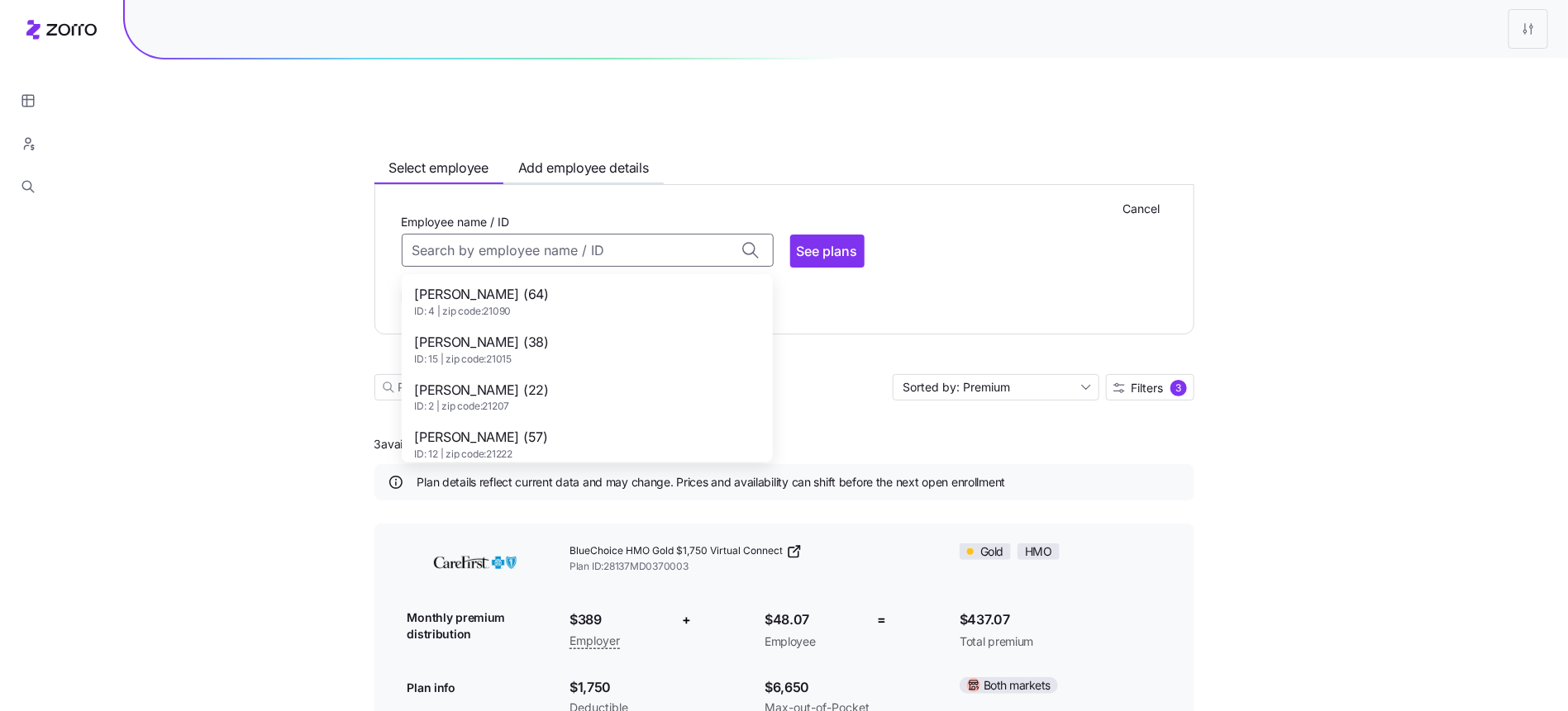
click at [526, 278] on div "Alicia Davis (64) ID: 4 | zip code: 21090" at bounding box center [587, 302] width 365 height 48
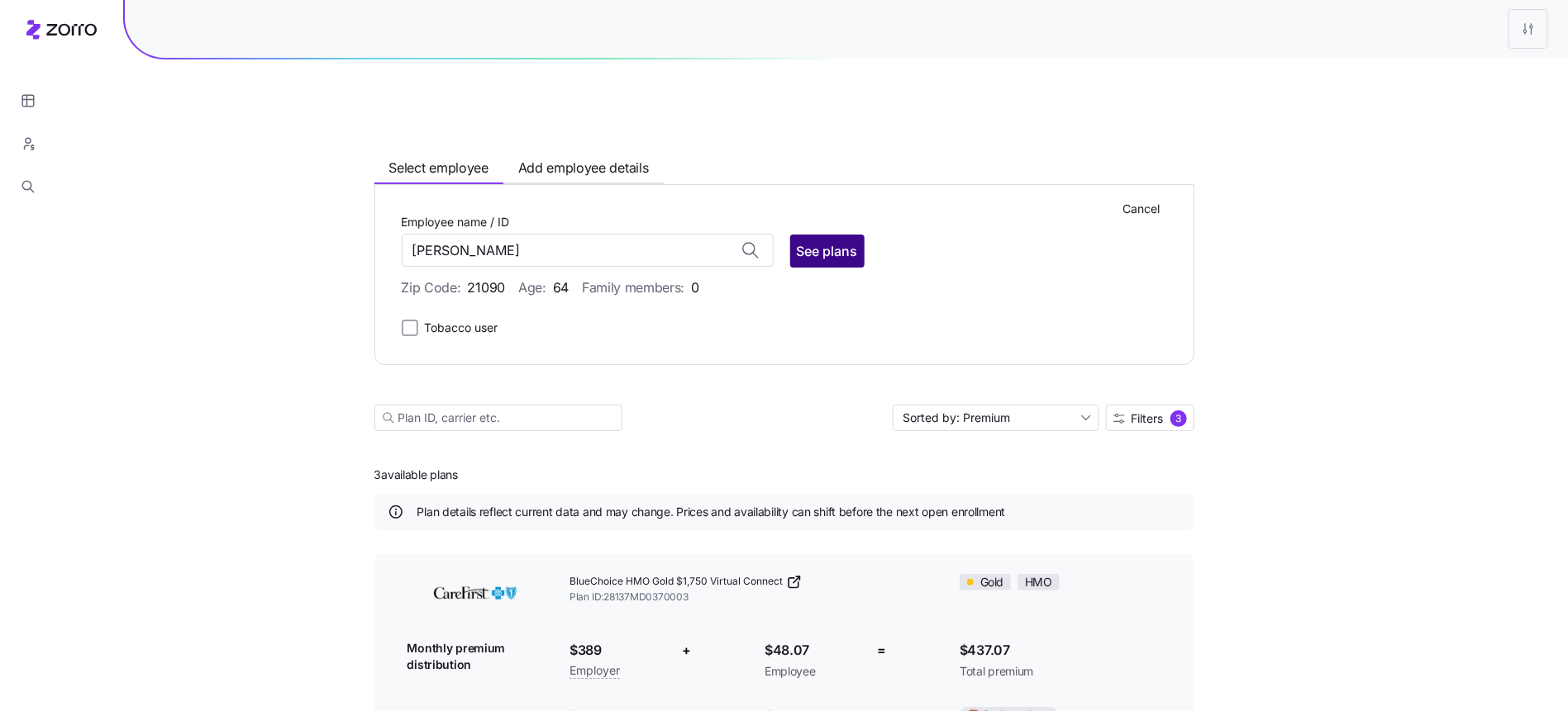
click at [825, 242] on span "See plans" at bounding box center [827, 251] width 61 height 20
type input "Alicia Davis (ID: 4)"
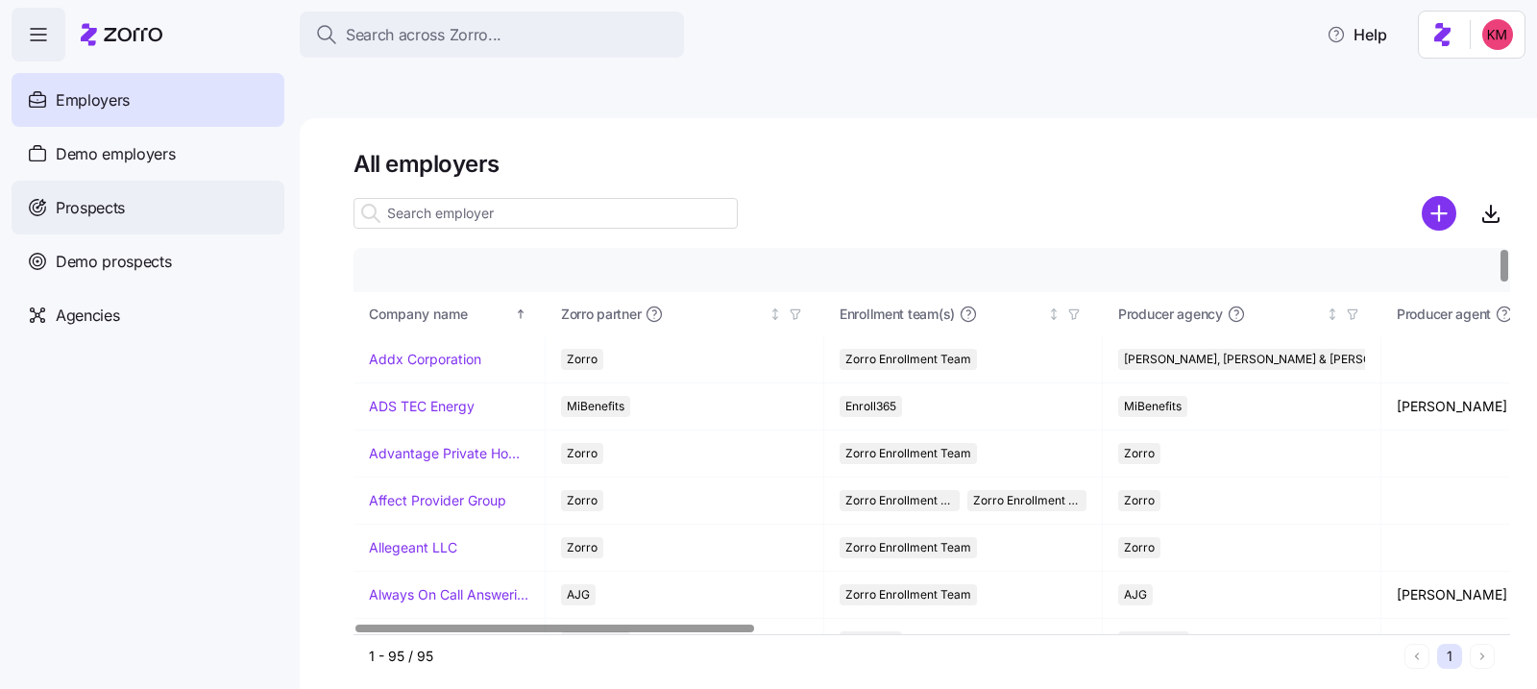
click at [152, 196] on div "Prospects" at bounding box center [148, 208] width 273 height 54
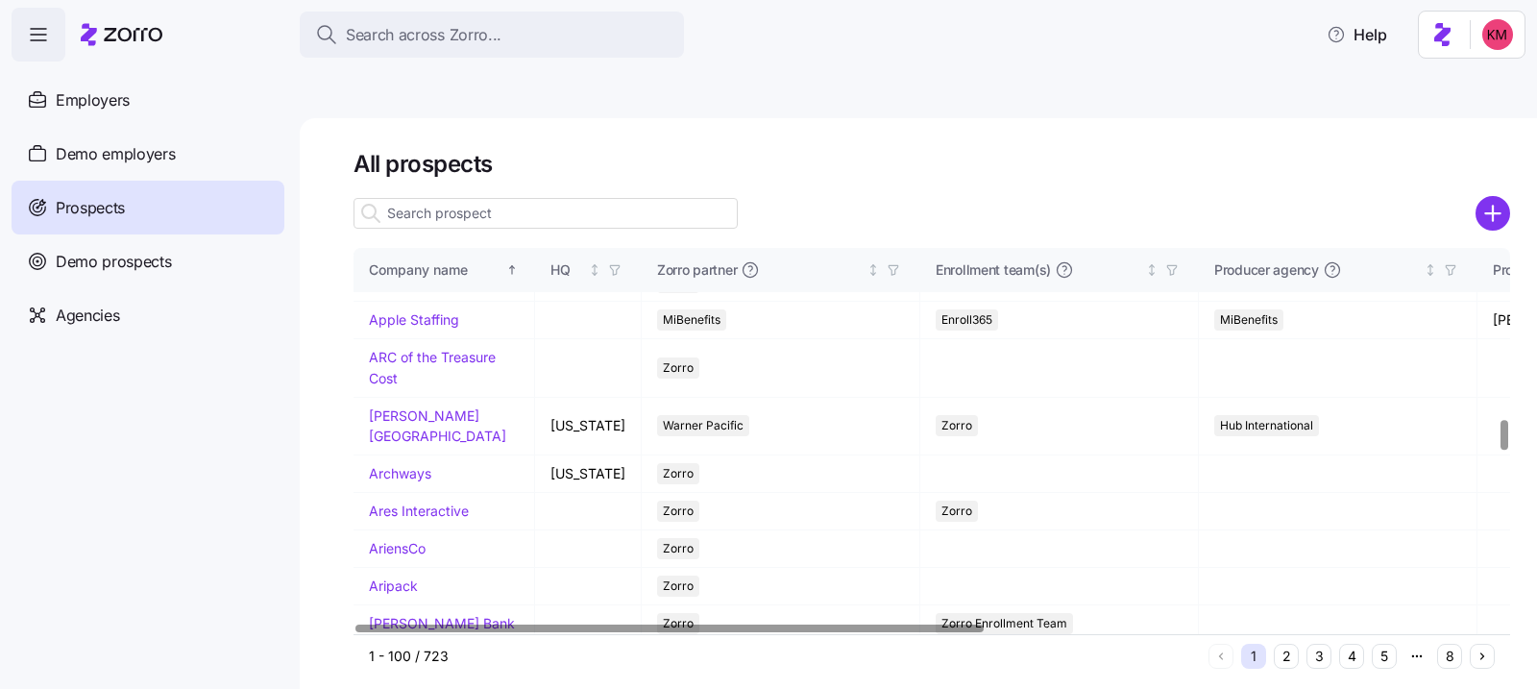
scroll to position [2811, 0]
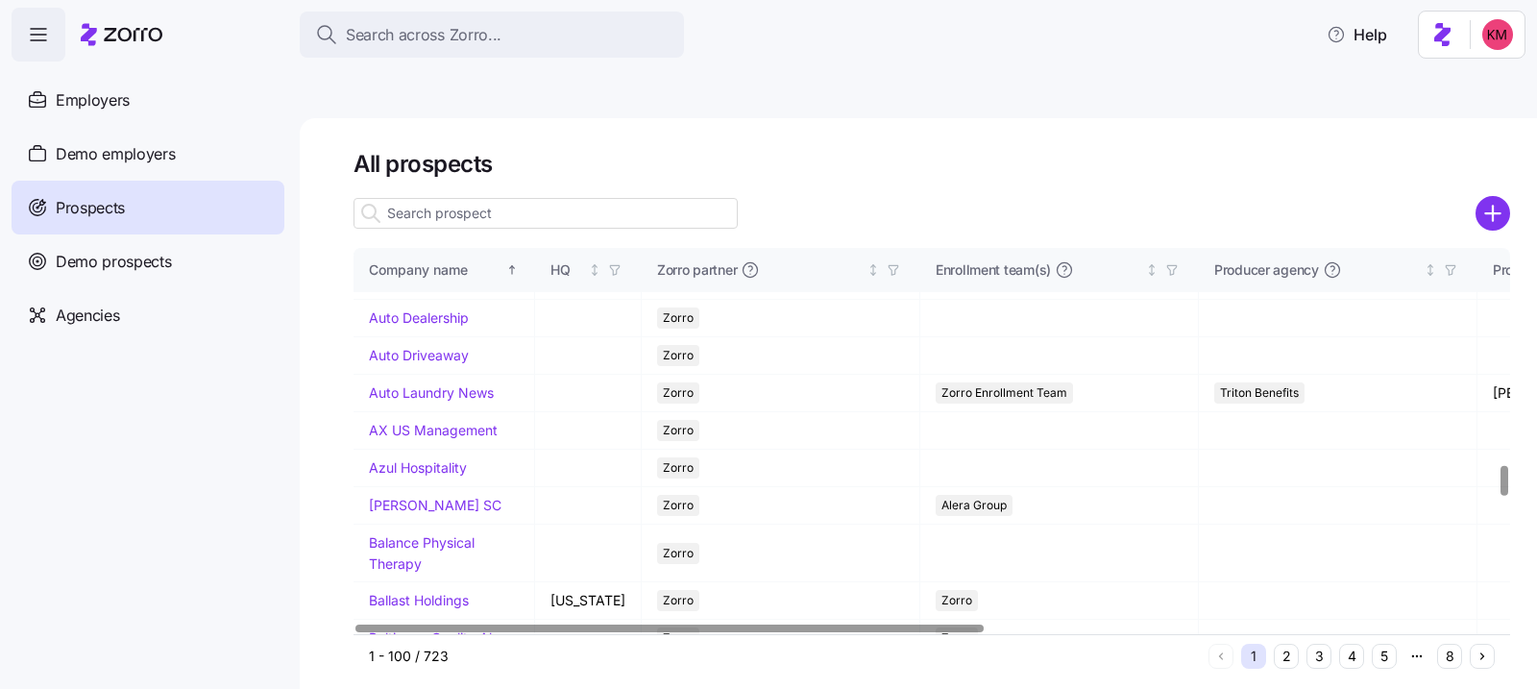
click at [517, 198] on input at bounding box center [546, 213] width 384 height 31
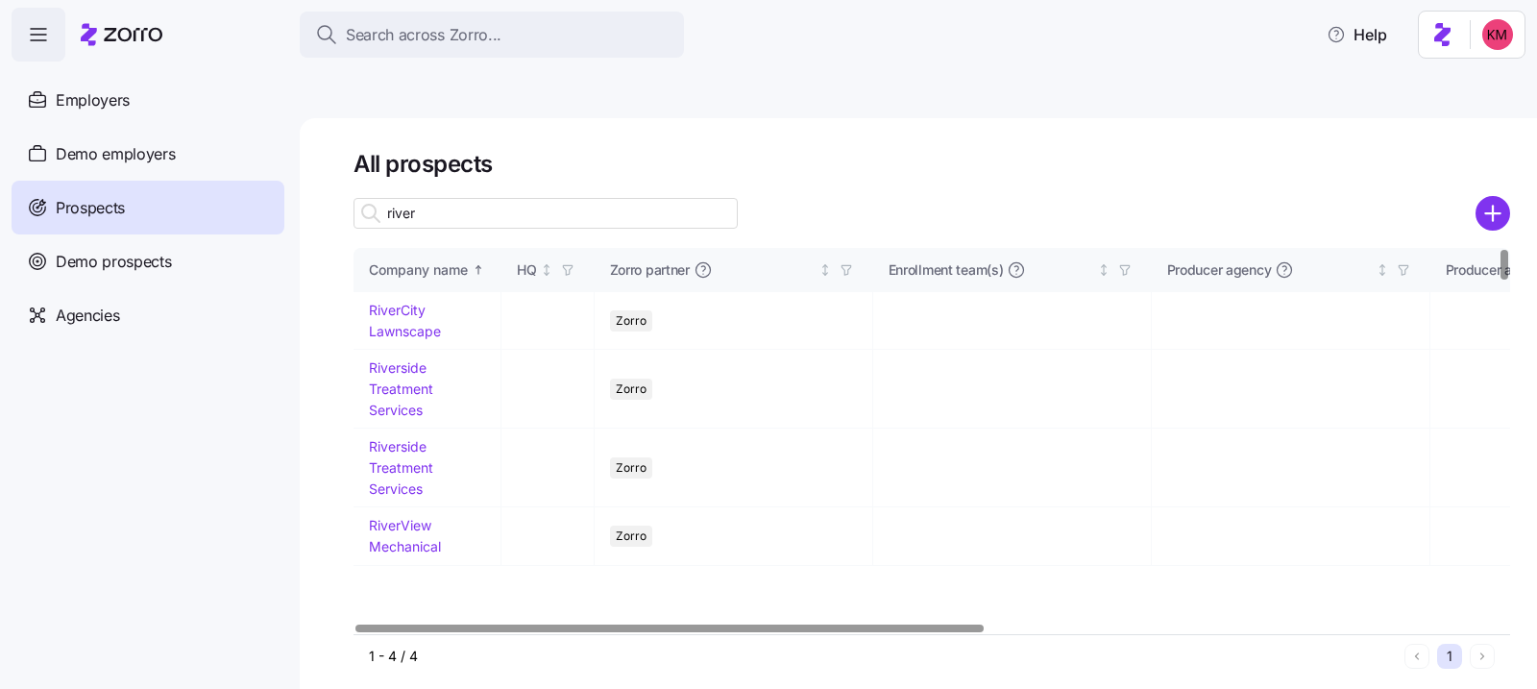
click at [517, 198] on input "river" at bounding box center [546, 213] width 384 height 31
click at [455, 198] on input "river" at bounding box center [546, 213] width 384 height 31
click at [453, 198] on input "river" at bounding box center [546, 213] width 384 height 31
type input "river"
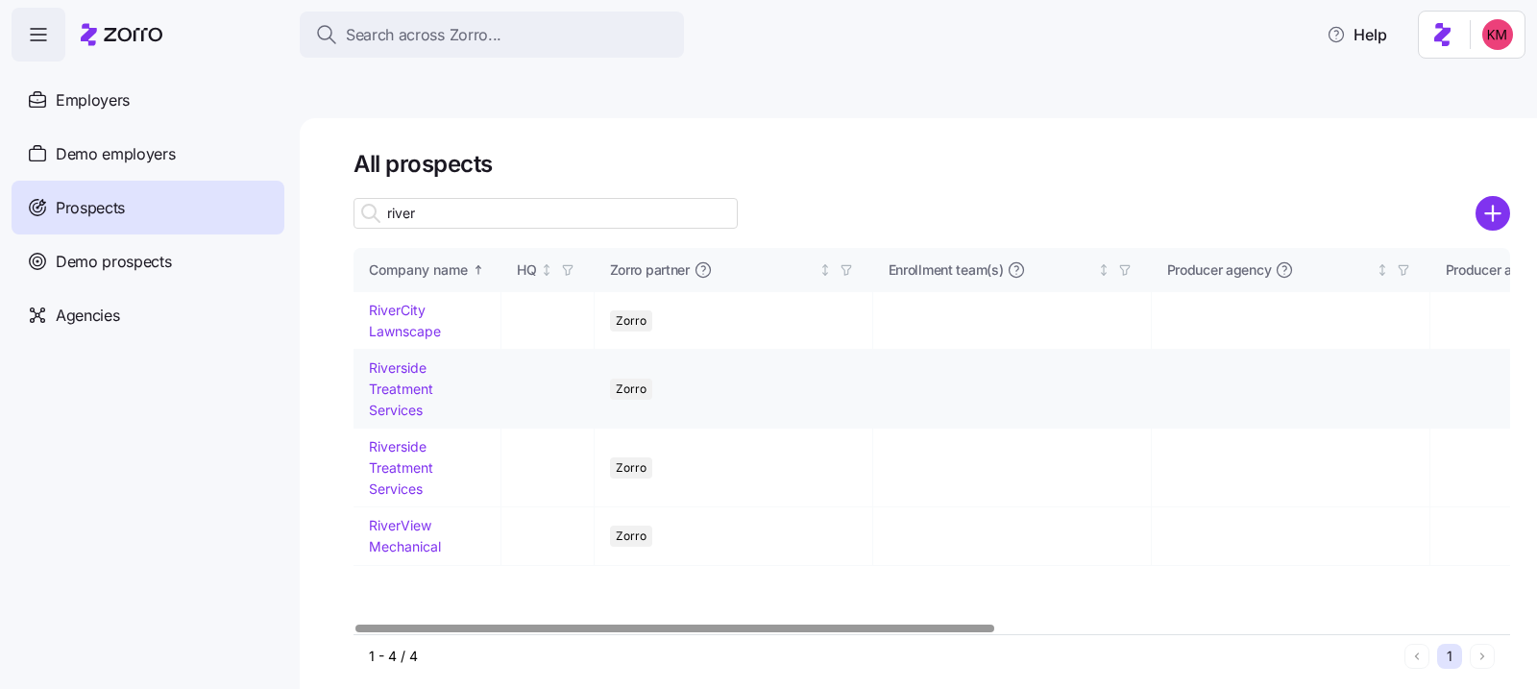
click at [409, 359] on link "Riverside Treatment Services" at bounding box center [401, 388] width 64 height 58
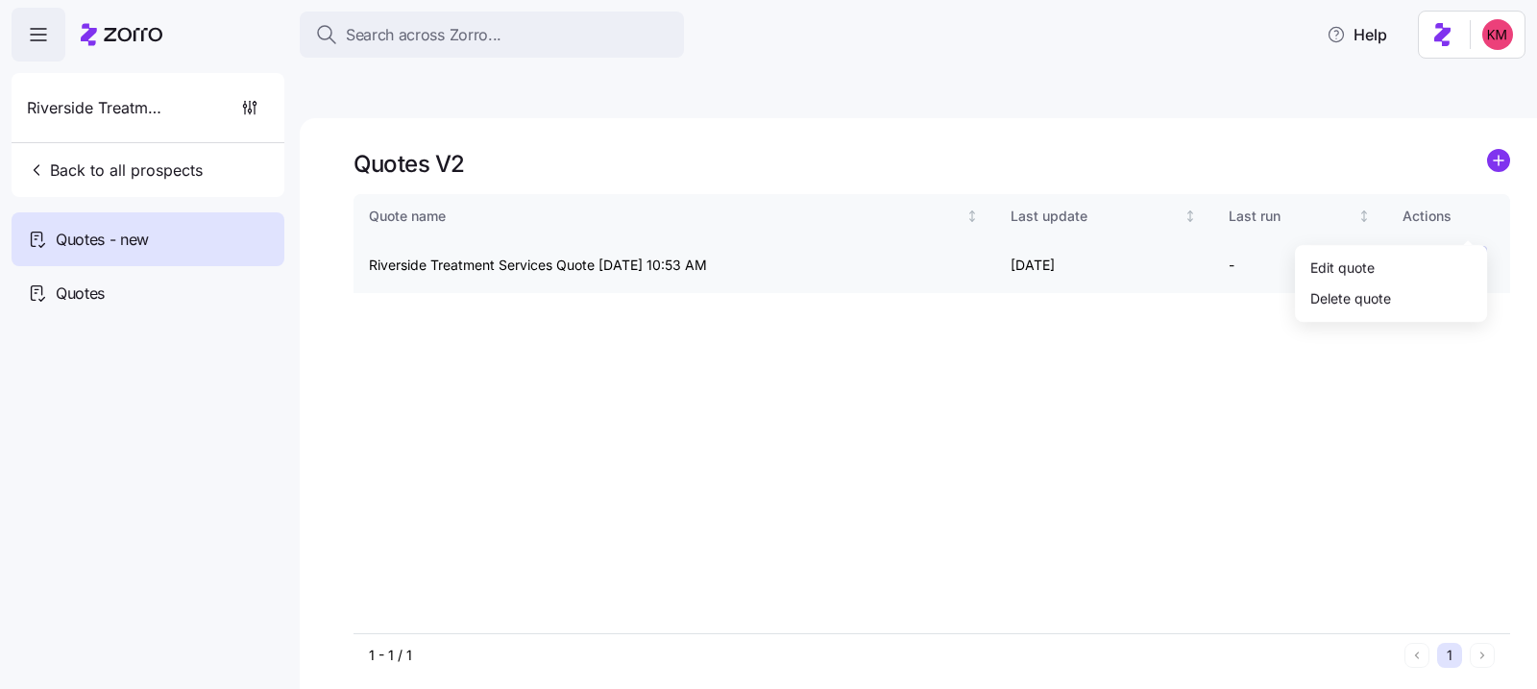
click at [1475, 217] on html "Search across Zorro... Help Riverside Treatment Services Back to all prospects …" at bounding box center [768, 435] width 1537 height 871
click at [1443, 258] on div "Edit quote" at bounding box center [1391, 267] width 177 height 31
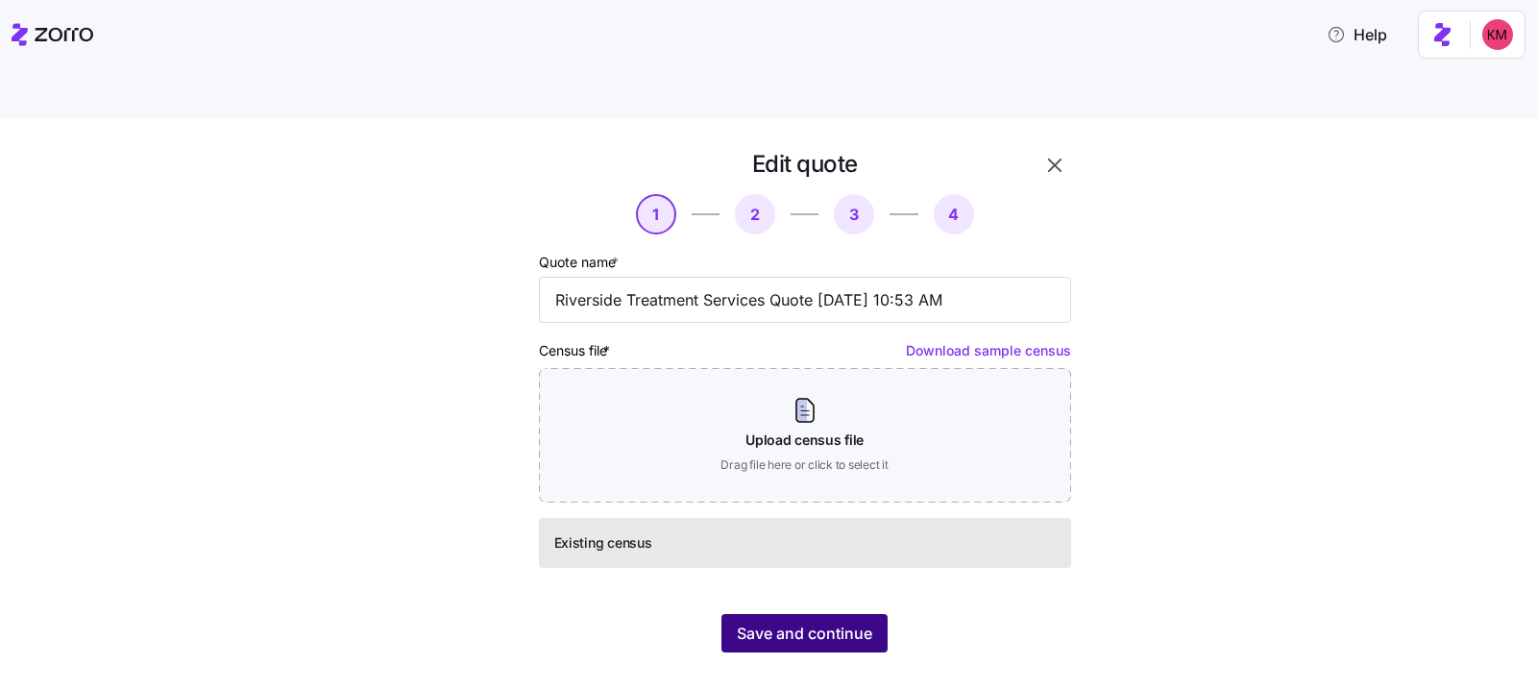
click at [832, 622] on span "Save and continue" at bounding box center [804, 633] width 135 height 23
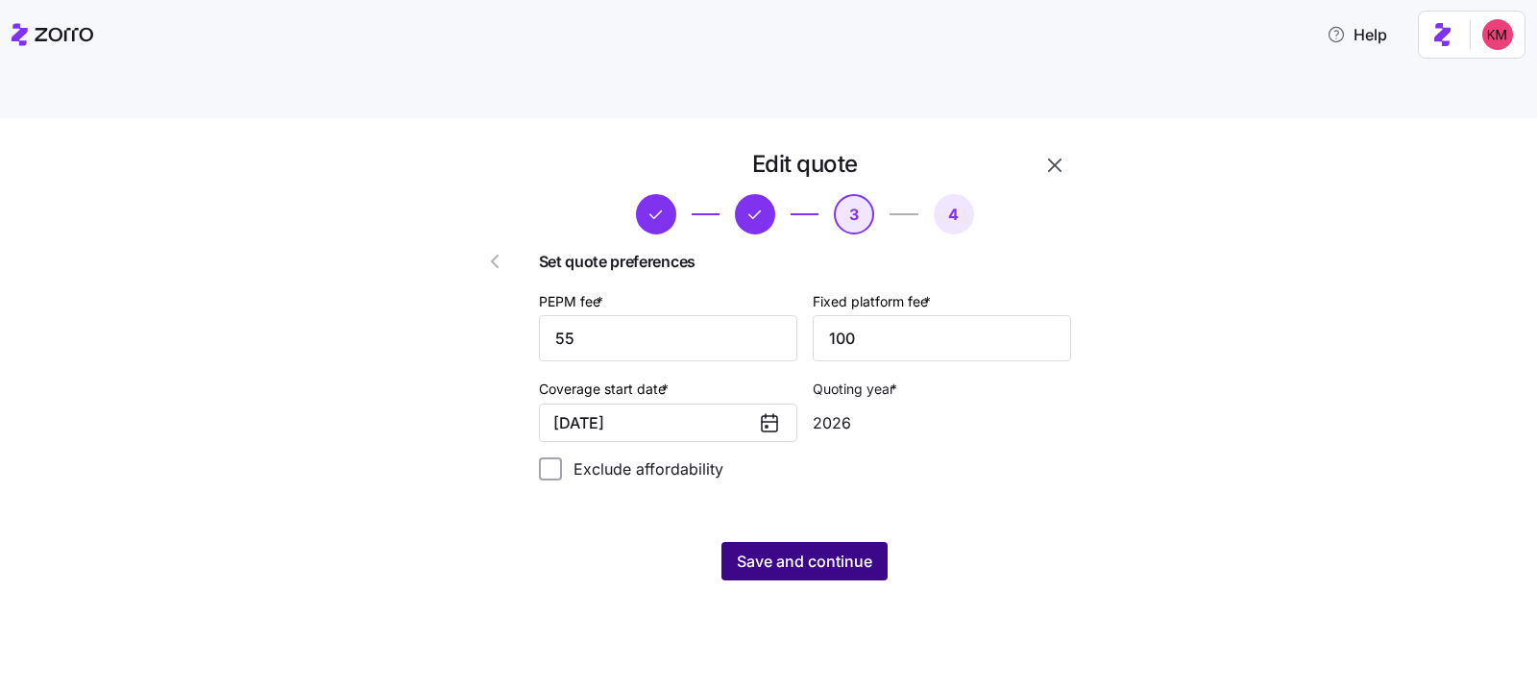
click at [824, 550] on span "Save and continue" at bounding box center [804, 561] width 135 height 23
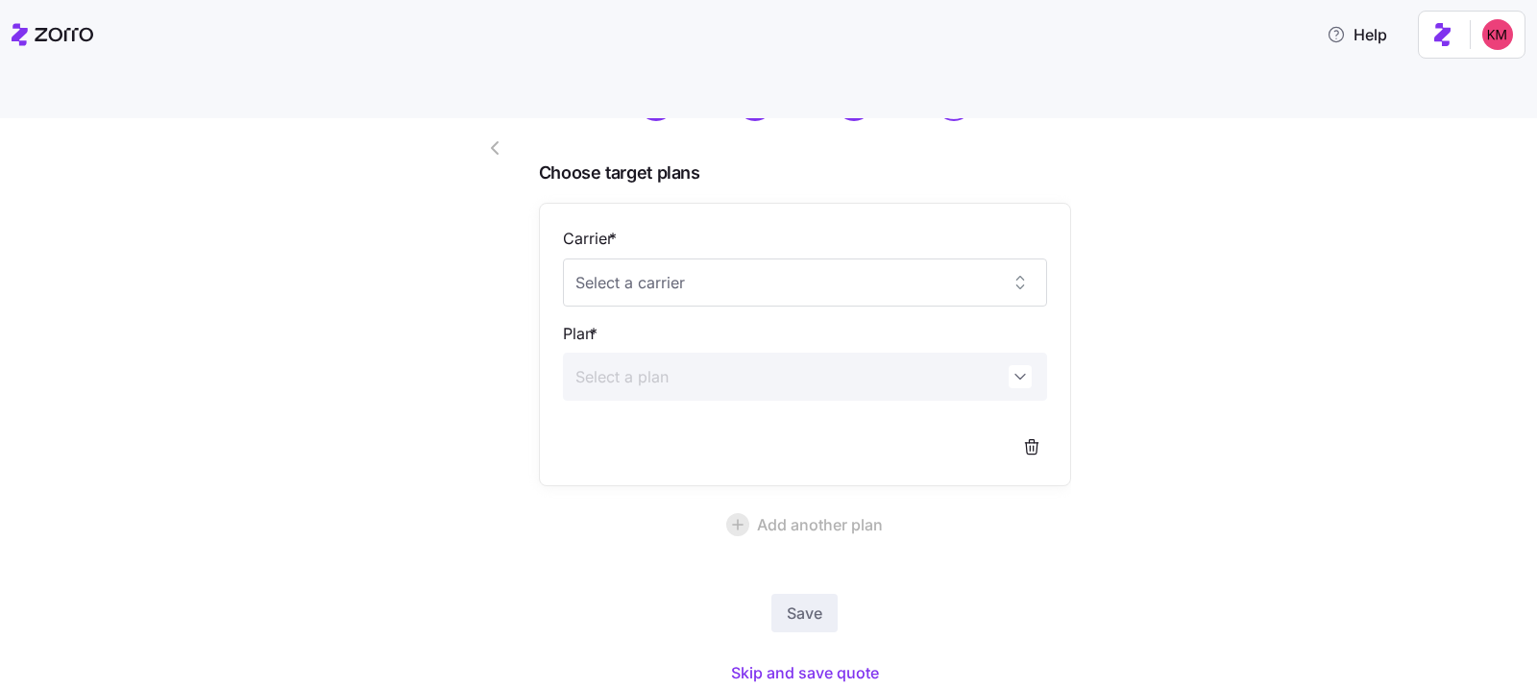
scroll to position [137, 0]
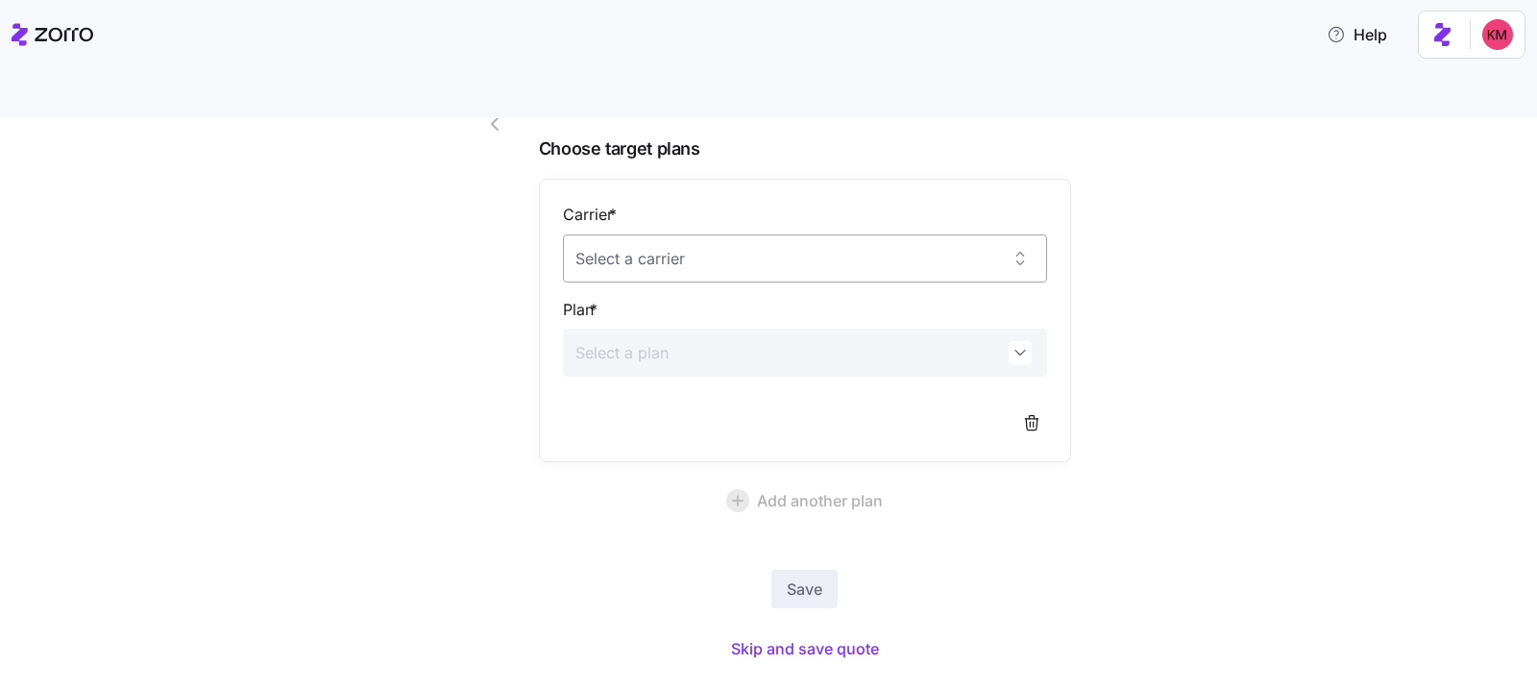
click at [705, 234] on input "Carrier *" at bounding box center [805, 258] width 484 height 48
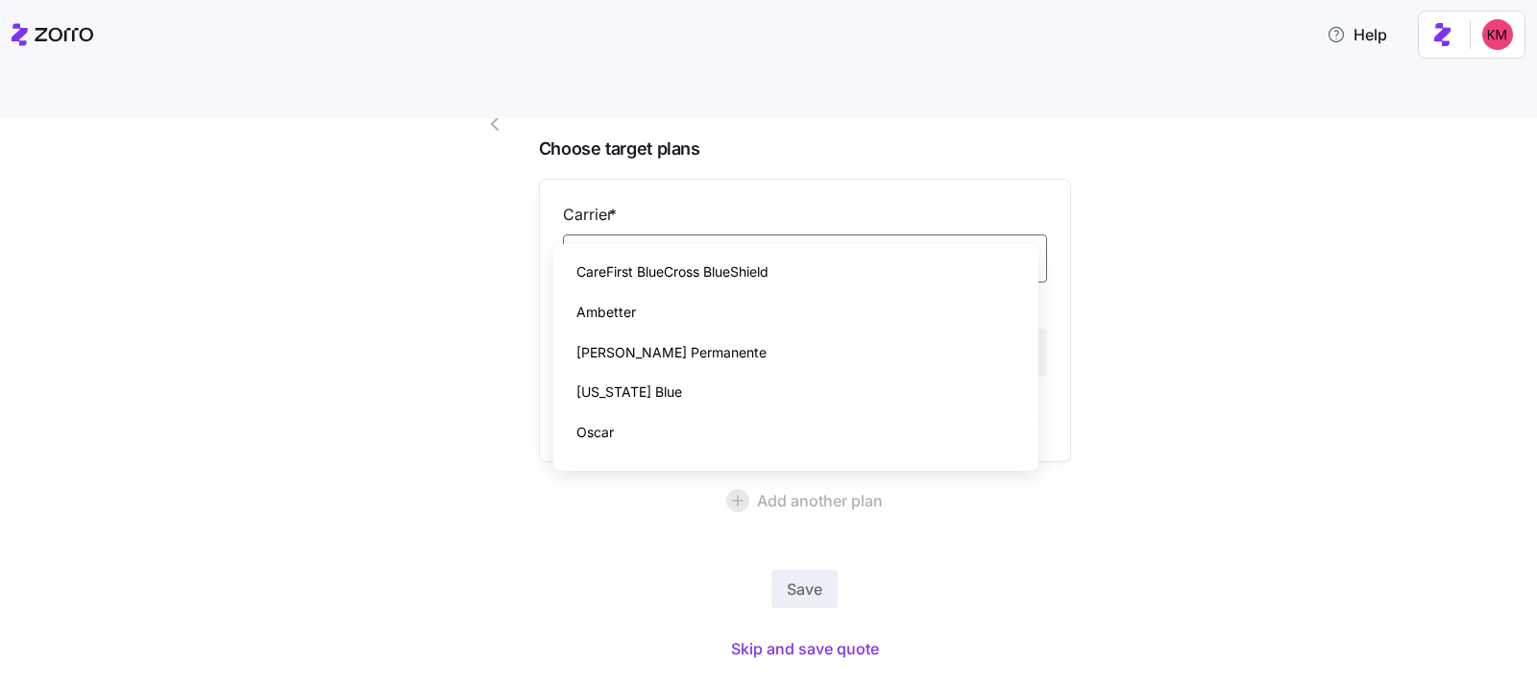
drag, startPoint x: 527, startPoint y: 142, endPoint x: 508, endPoint y: 97, distance: 48.7
click at [531, 142] on div "Edit quote 4 Choose target plans Carrier * Plan * Add another plan Save Skip an…" at bounding box center [805, 339] width 548 height 671
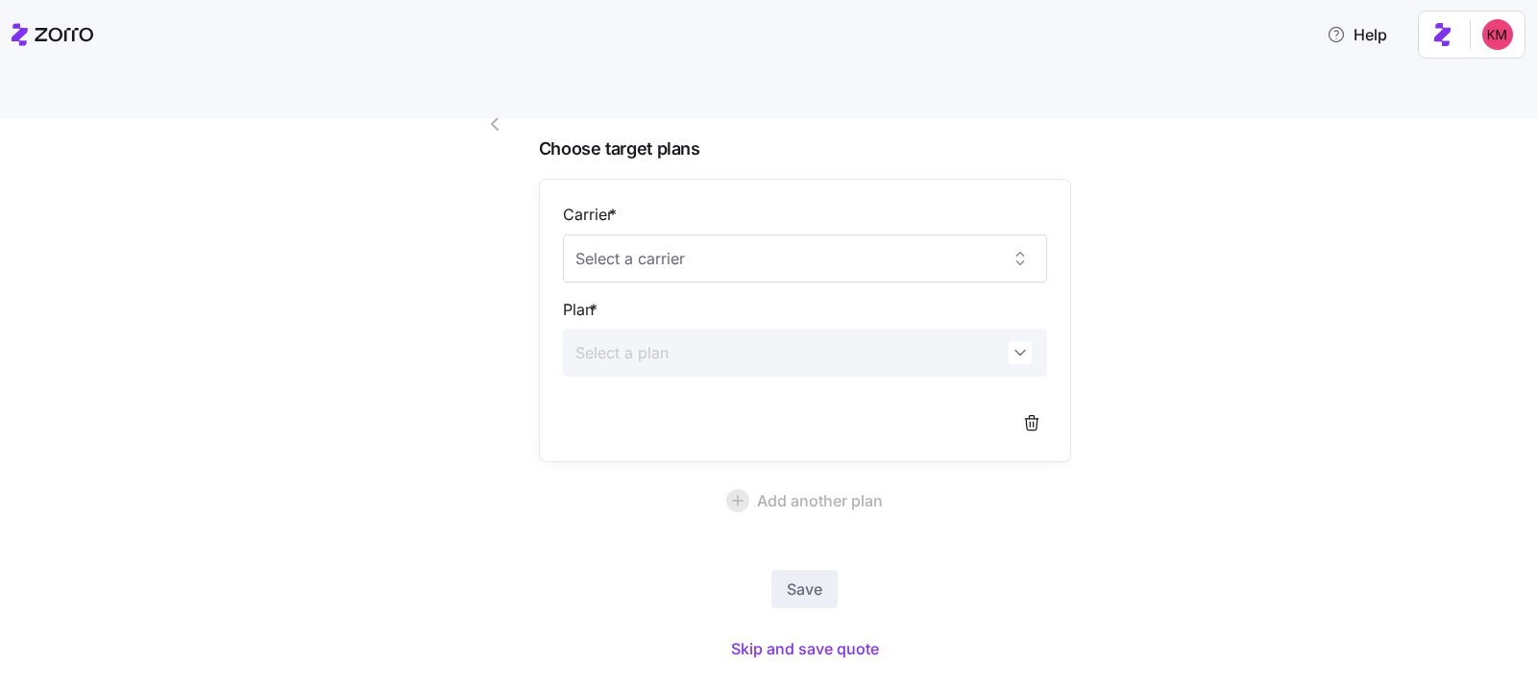
click at [493, 112] on icon "button" at bounding box center [494, 123] width 23 height 23
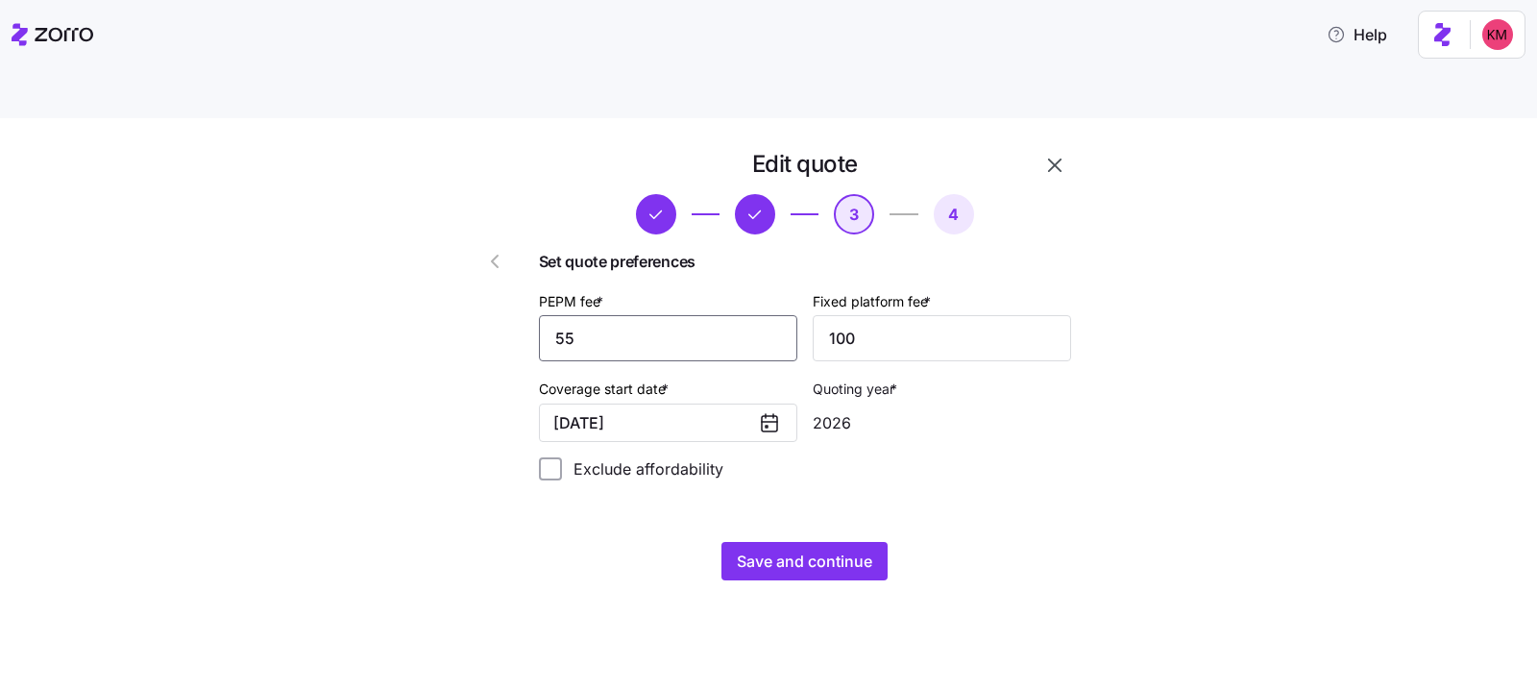
click at [667, 315] on input "55" at bounding box center [668, 338] width 258 height 46
type input "60"
click at [853, 552] on div "Edit quote 3 4 Set quote preferences PEPM fee * 60 Fixed platform fee * 100 Cov…" at bounding box center [782, 376] width 673 height 455
click at [852, 550] on span "Save and continue" at bounding box center [804, 561] width 135 height 23
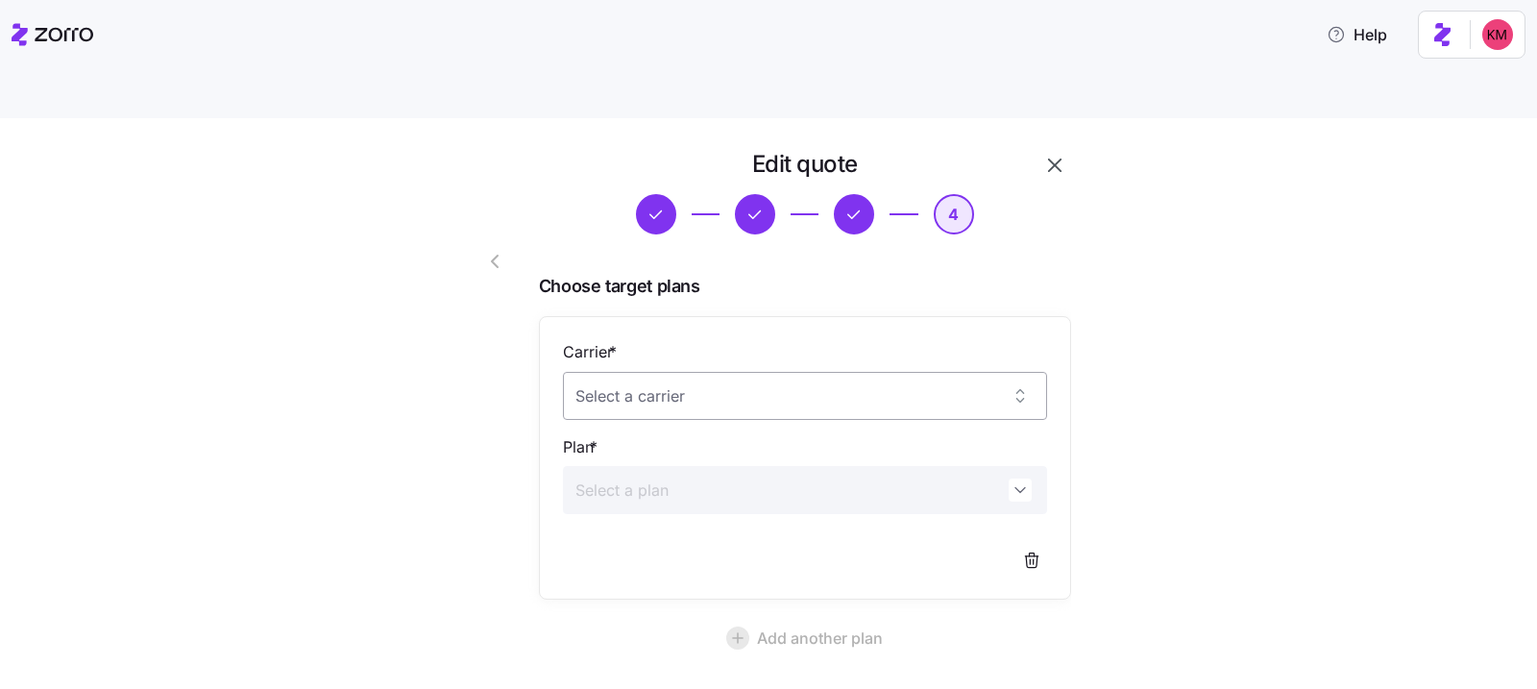
click at [719, 372] on input "Carrier *" at bounding box center [805, 396] width 484 height 48
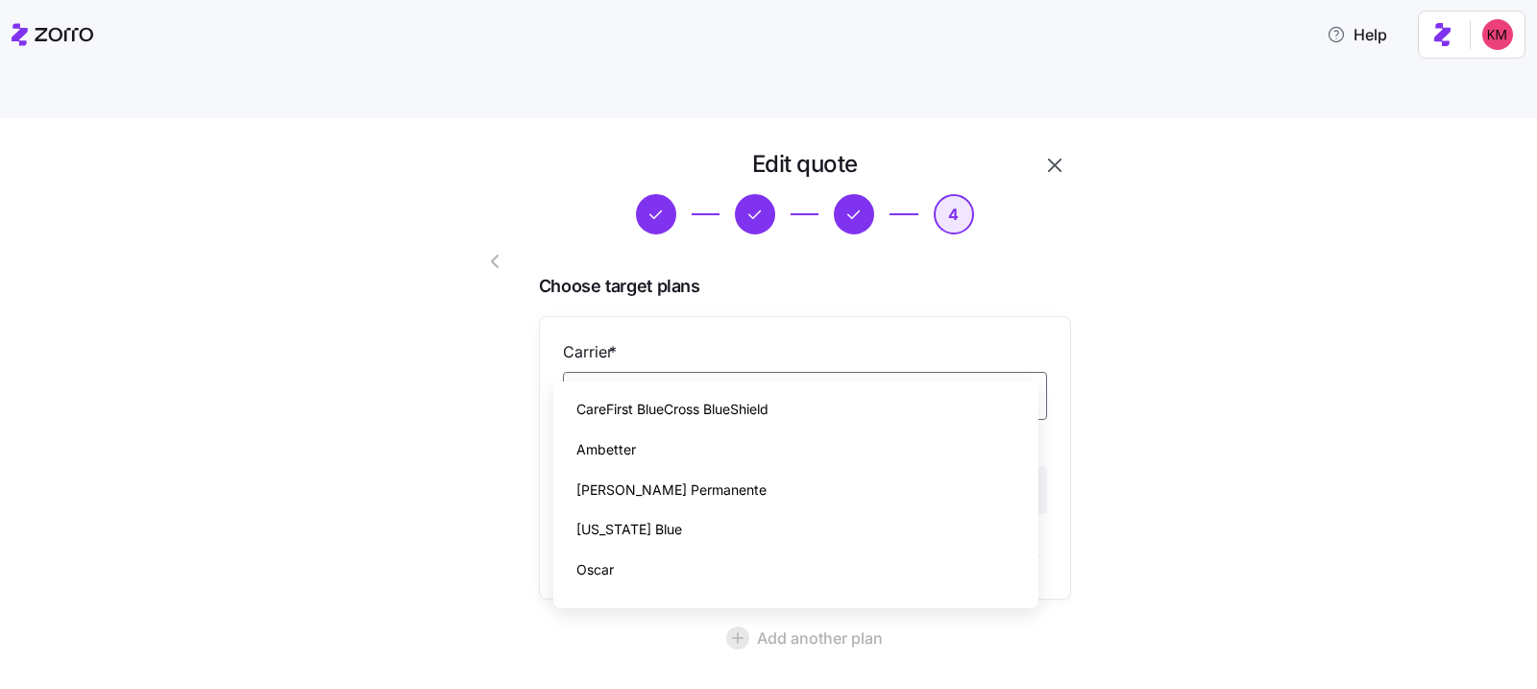
click at [678, 414] on span "CareFirst BlueCross BlueShield" at bounding box center [673, 409] width 192 height 21
type input "CareFirst BlueCross BlueShield"
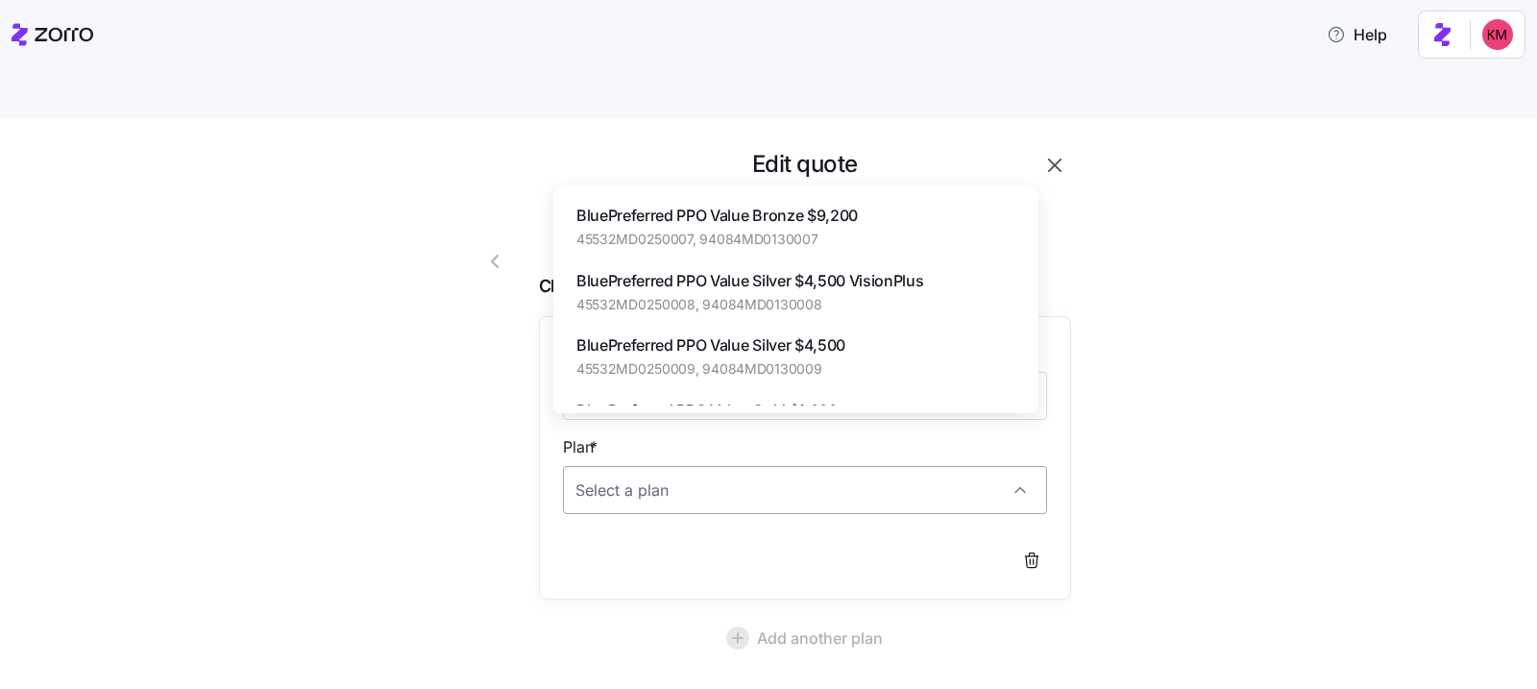
click at [690, 466] on input "Plan *" at bounding box center [805, 490] width 484 height 48
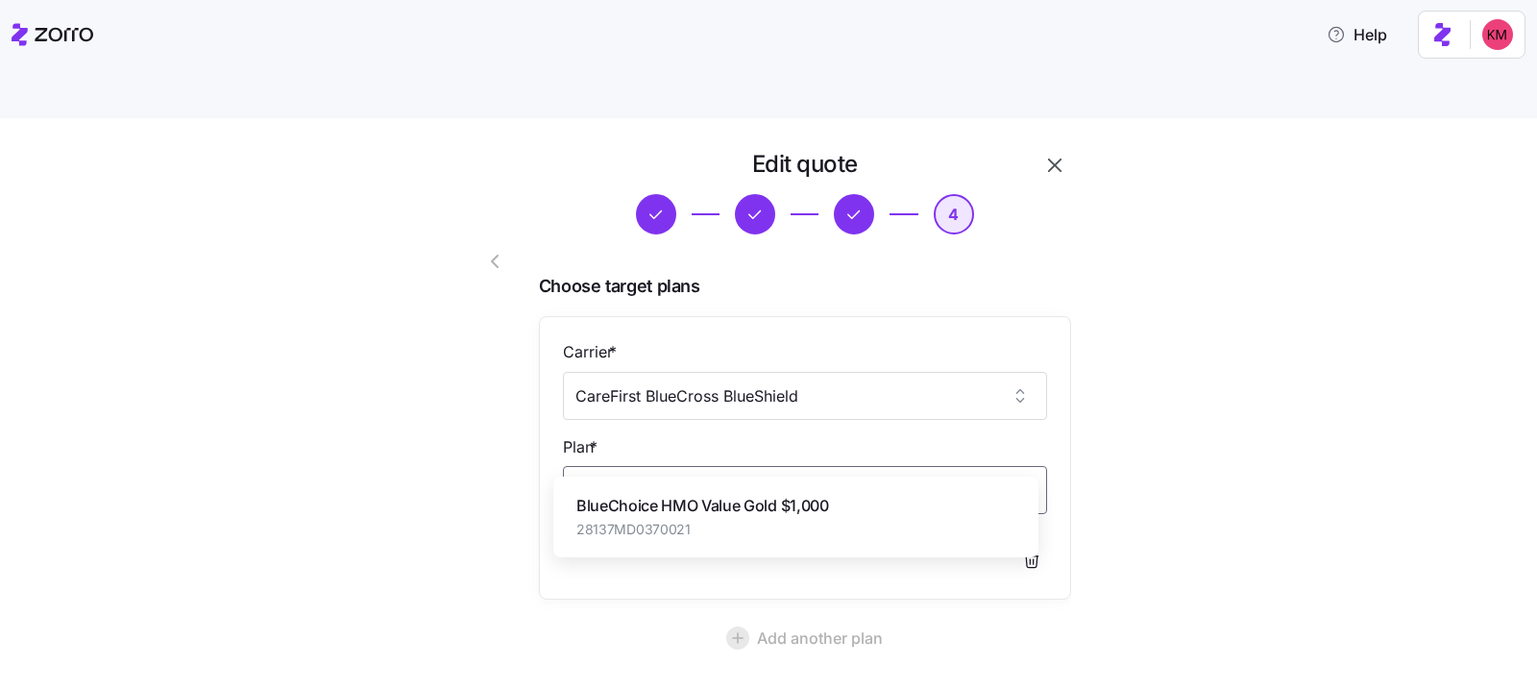
click at [643, 533] on span "28137MD0370021" at bounding box center [703, 529] width 253 height 19
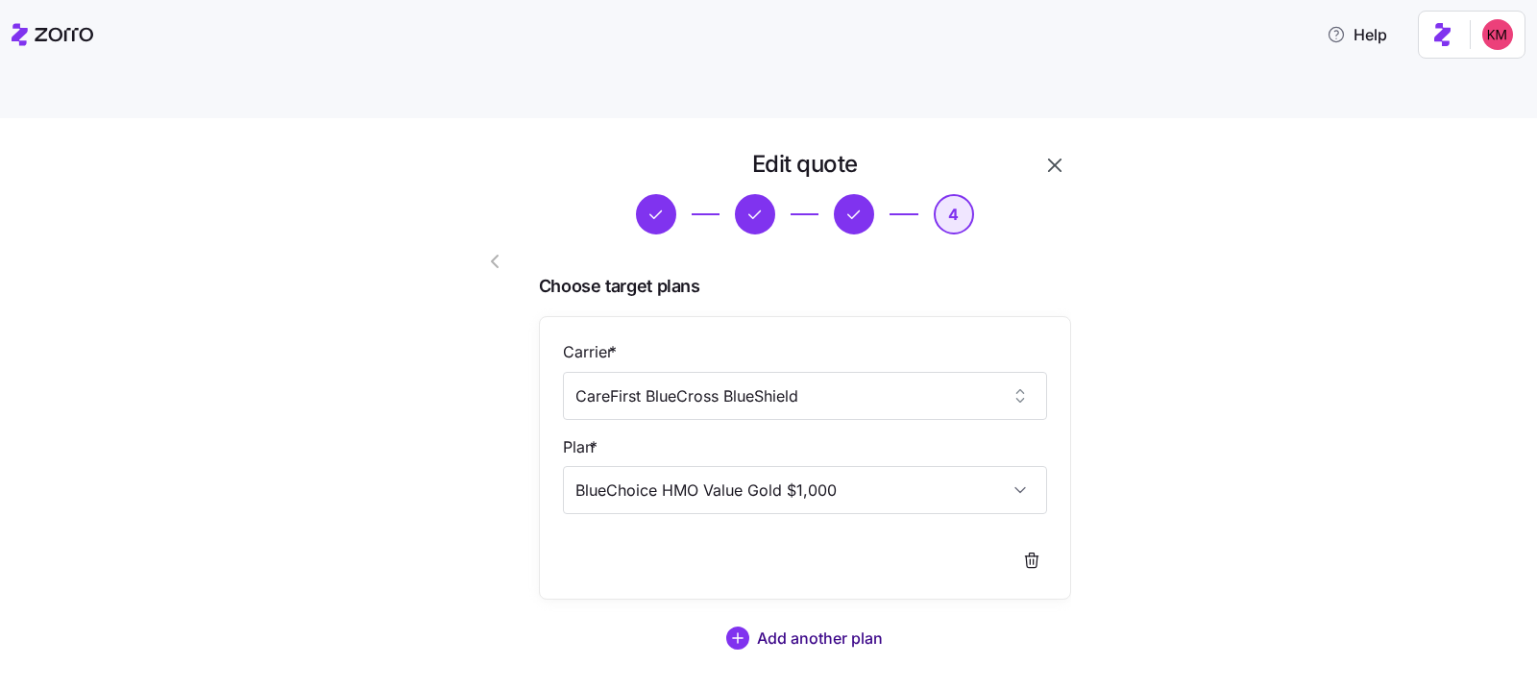
type input "BlueChoice HMO Value Gold $1,000"
click at [790, 627] on span "Add another plan" at bounding box center [820, 638] width 126 height 23
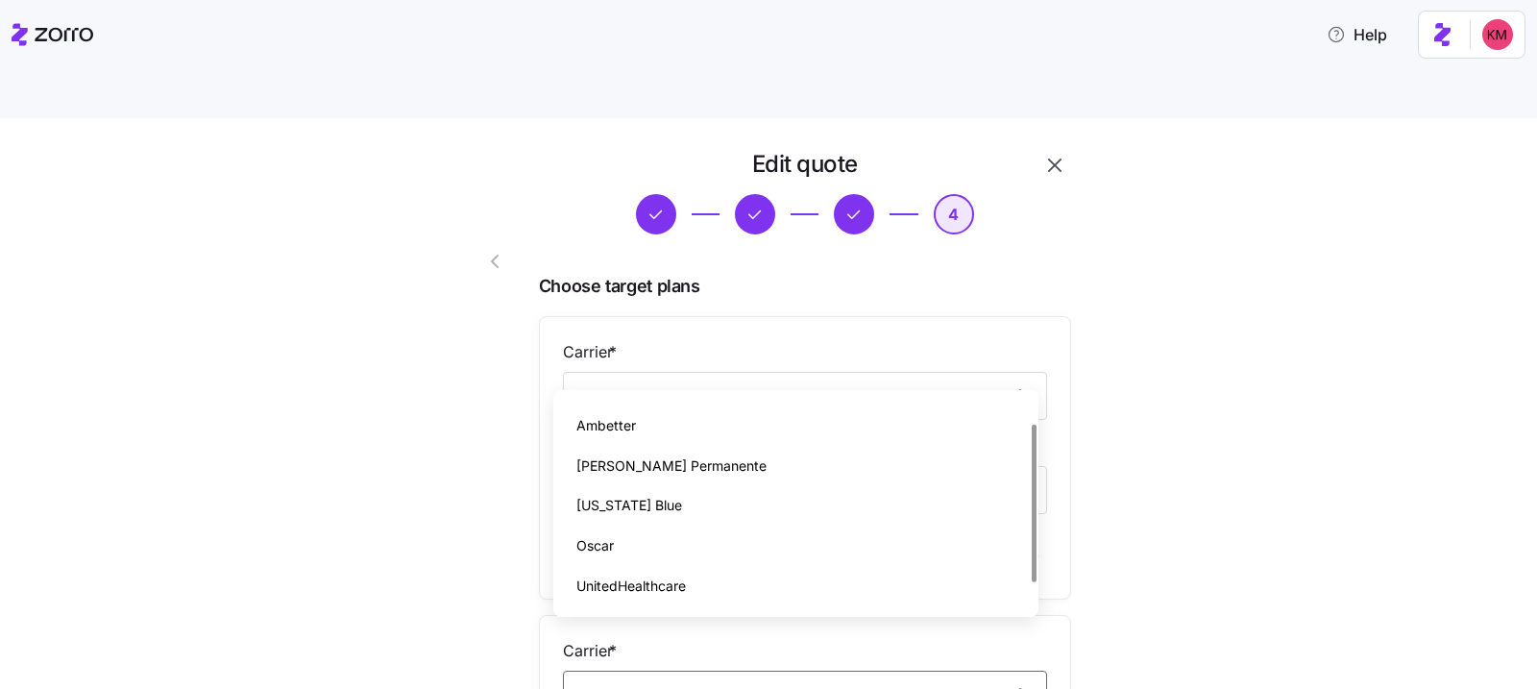
scroll to position [42, 0]
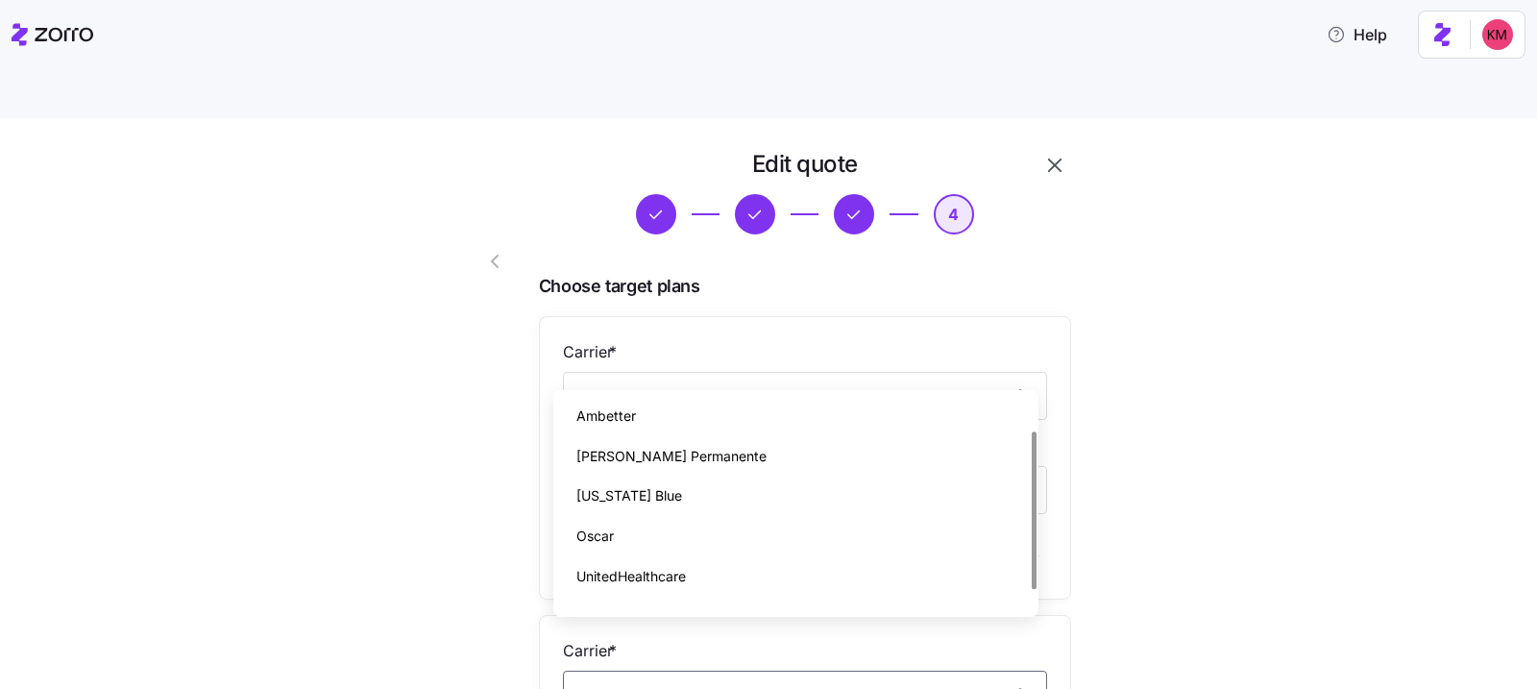
click at [405, 558] on div "Edit quote 4 Choose target plans Carrier * CareFirst BlueCross BlueShield Plan …" at bounding box center [782, 637] width 1457 height 977
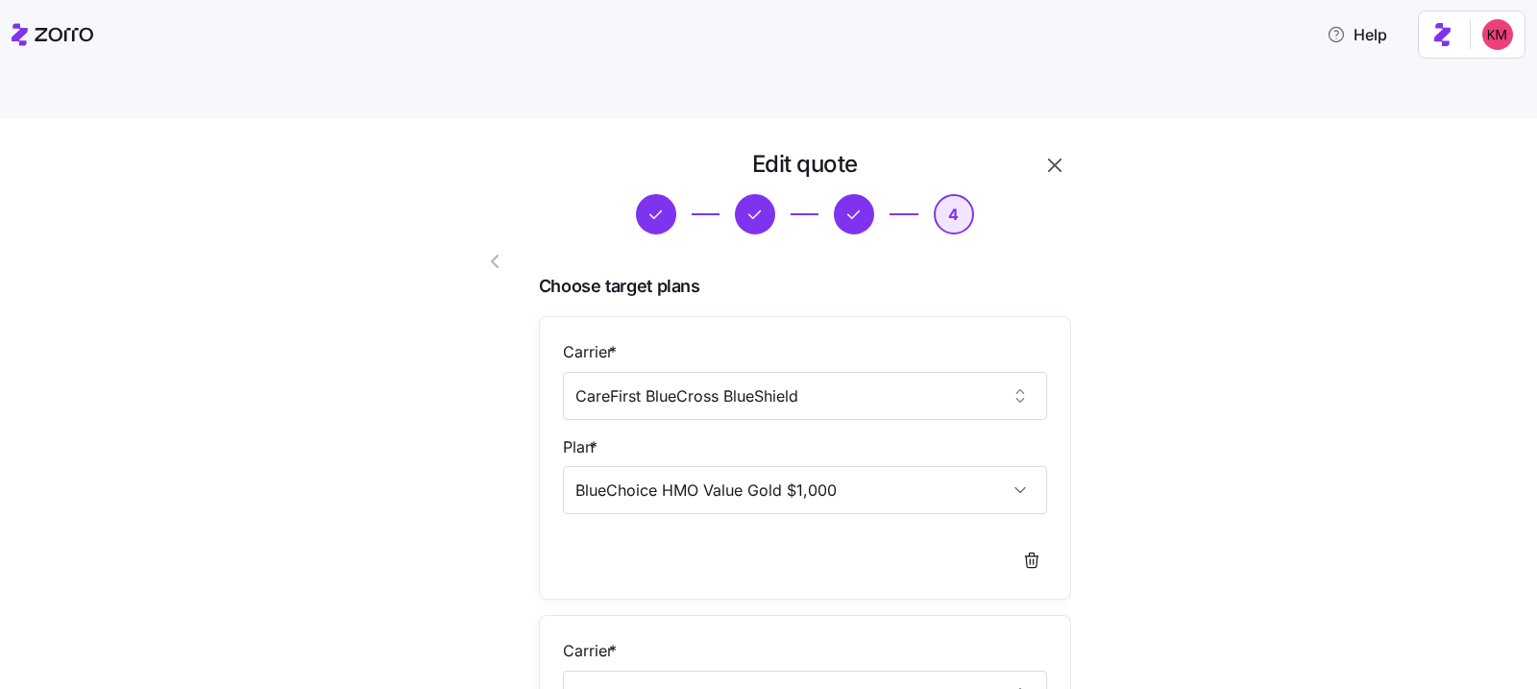
scroll to position [187, 0]
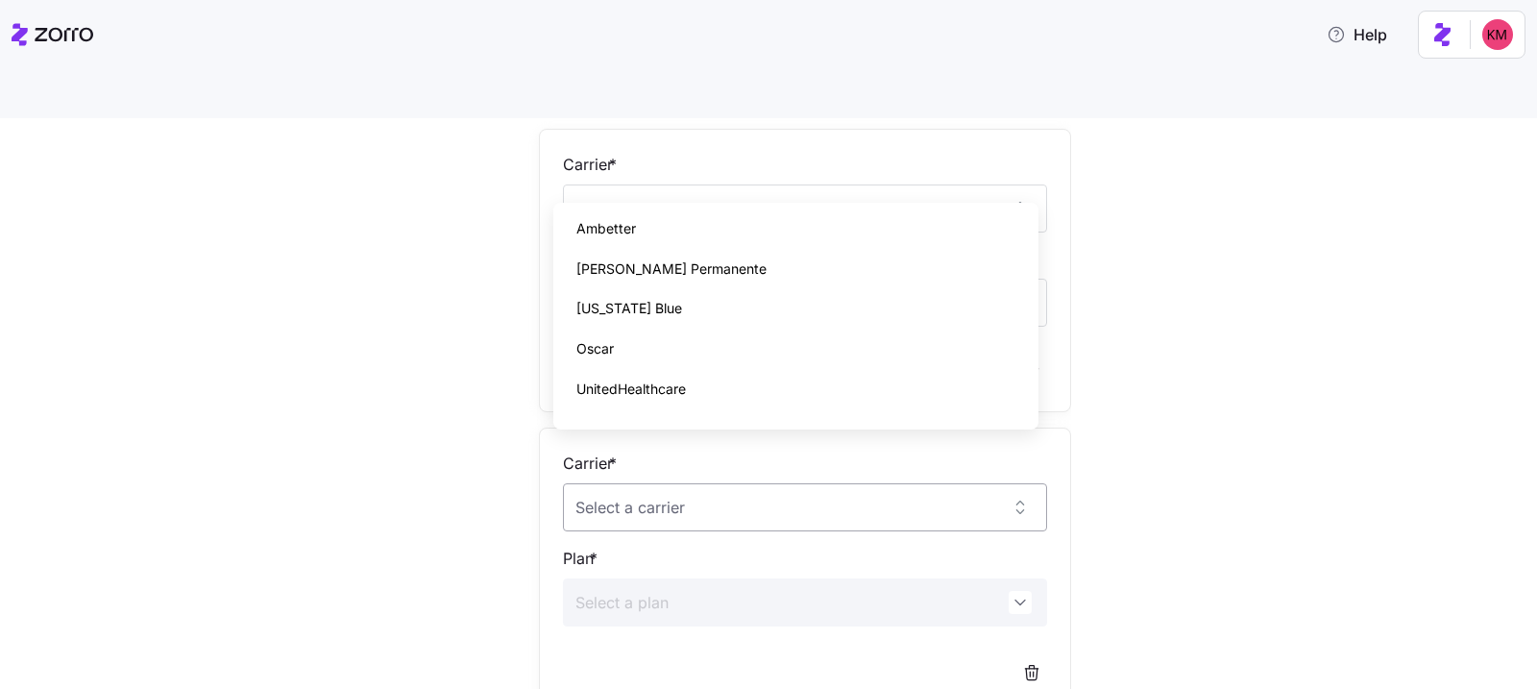
click at [675, 483] on input "Carrier *" at bounding box center [805, 507] width 484 height 48
click at [662, 303] on div "Florida Blue" at bounding box center [796, 308] width 470 height 40
type input "Florida Blue"
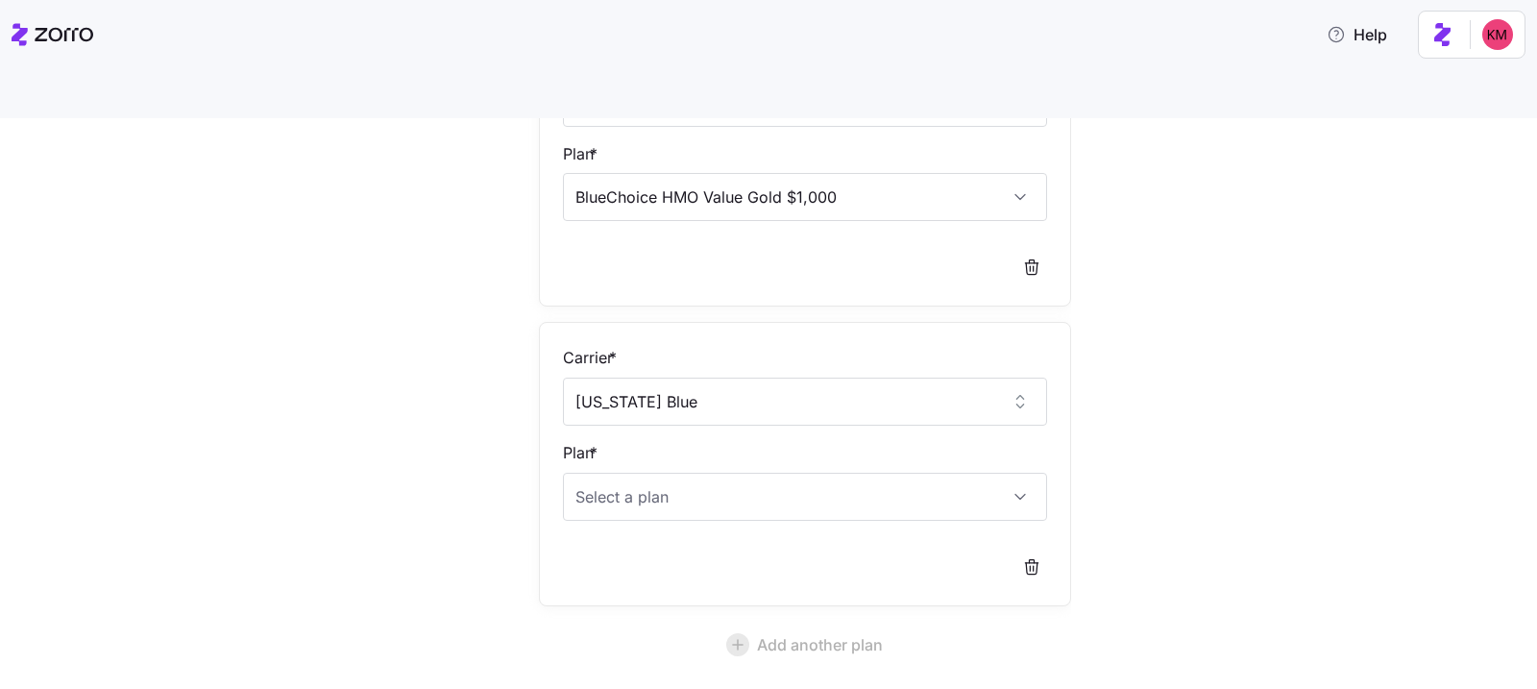
scroll to position [369, 0]
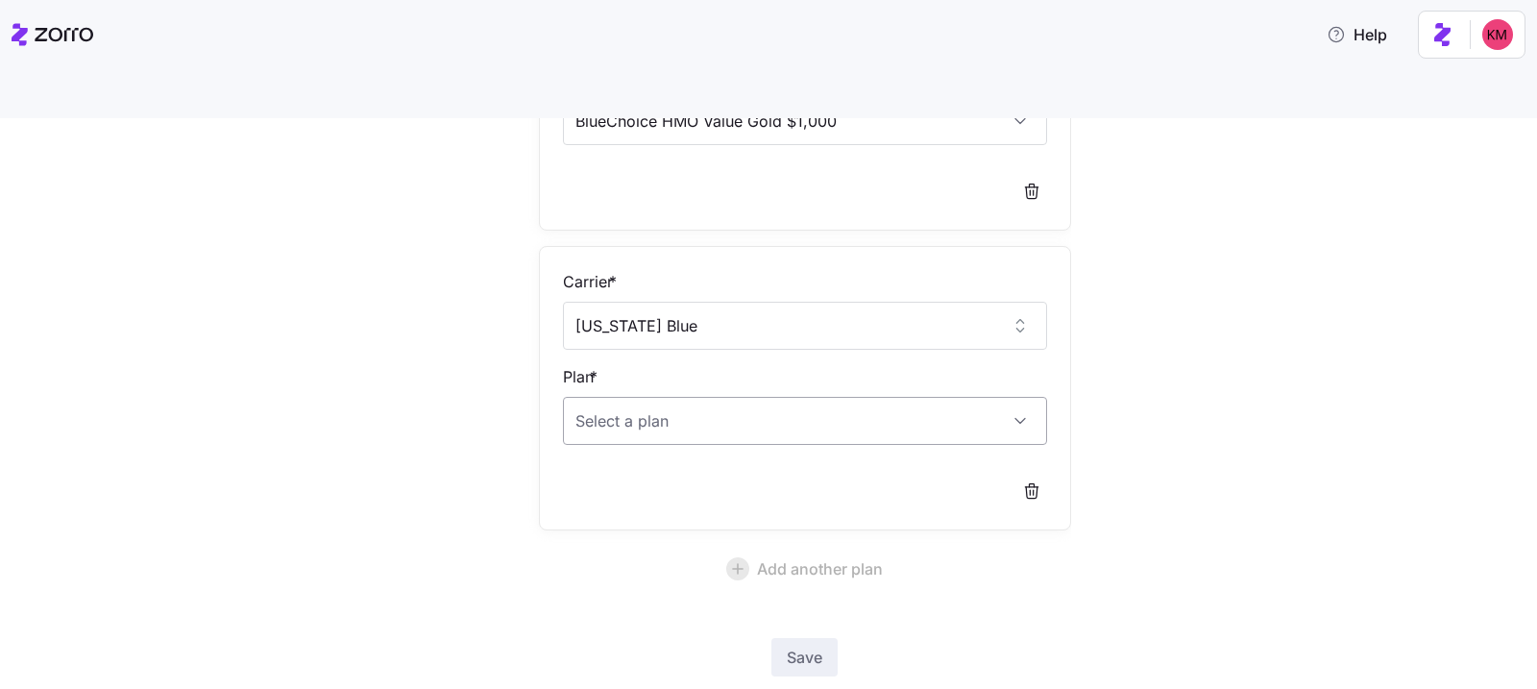
click at [666, 397] on input "Plan *" at bounding box center [805, 421] width 484 height 48
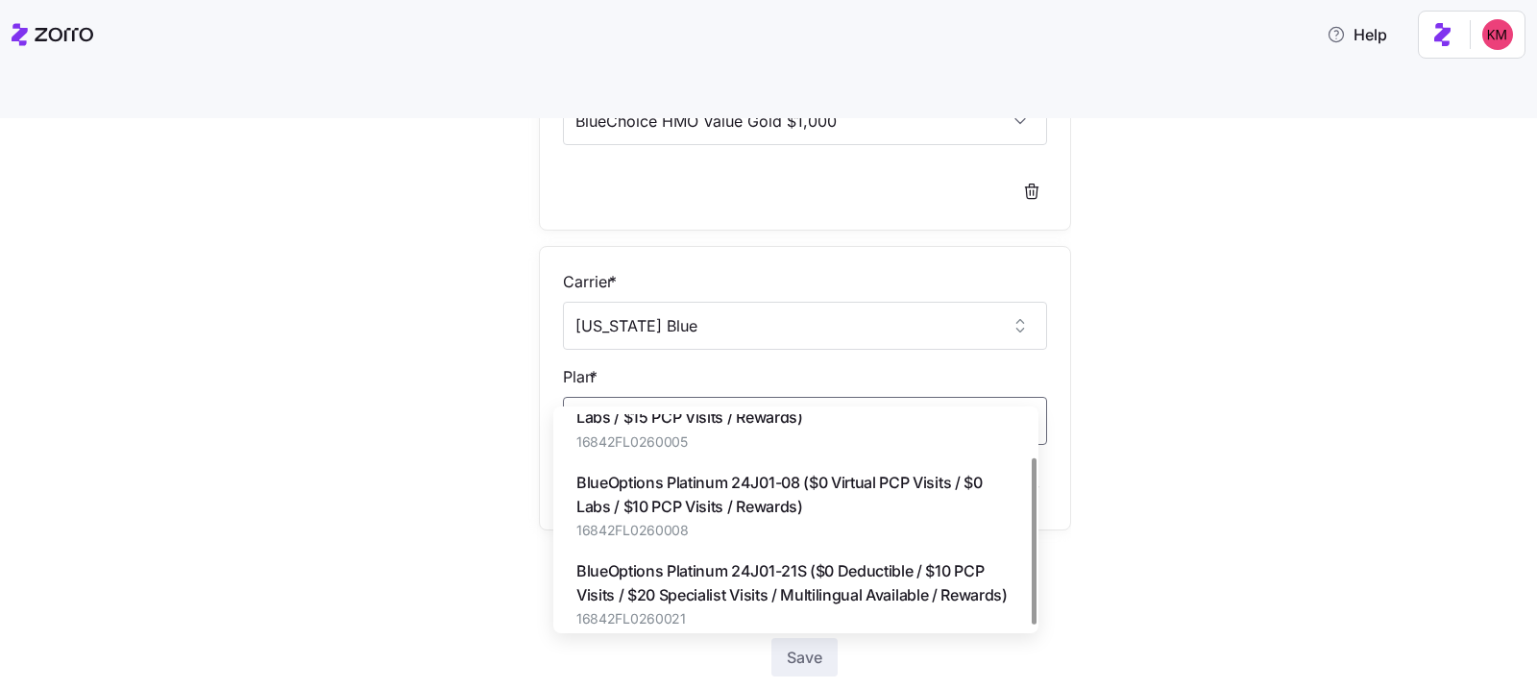
scroll to position [54, 0]
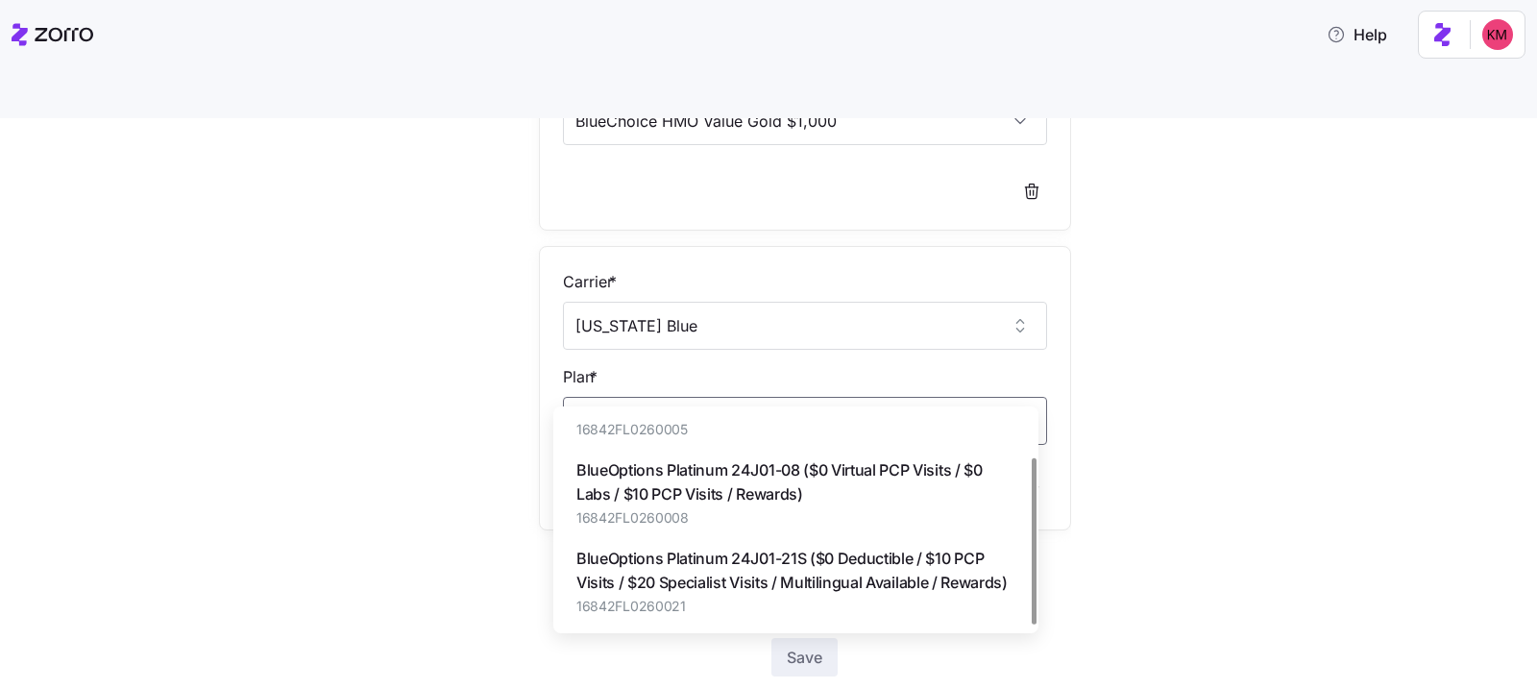
click at [816, 589] on span "BlueOptions Platinum 24J01-21S ($0 Deductible / $10 PCP Visits / $20 Specialist…" at bounding box center [796, 571] width 439 height 48
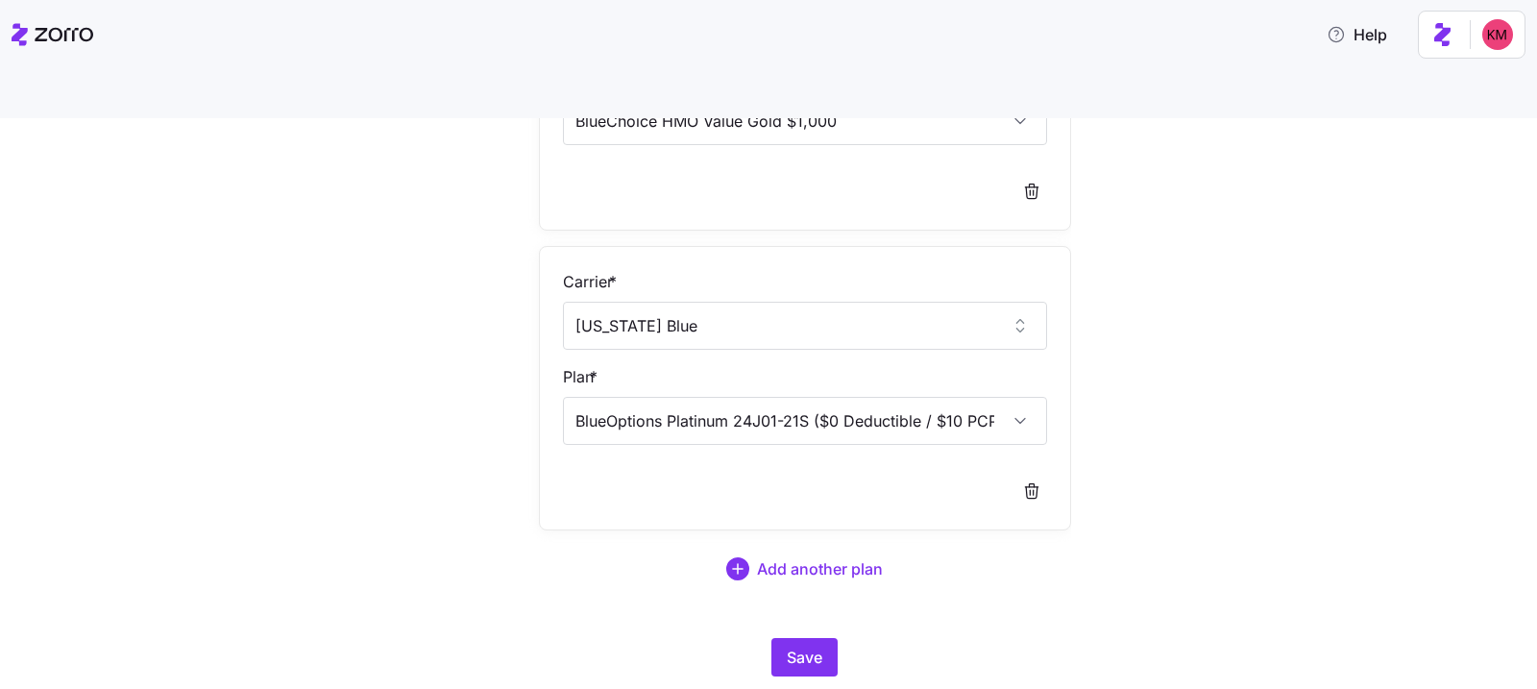
type input "BlueOptions Platinum 24J01-21S ($0 Deductible / $10 PCP Visits / $20 Specialist…"
click at [1031, 584] on div "Edit quote 4 Choose target plans Carrier * CareFirst BlueCross BlueShield Plan …" at bounding box center [805, 228] width 548 height 912
click at [787, 646] on span "Save" at bounding box center [805, 657] width 36 height 23
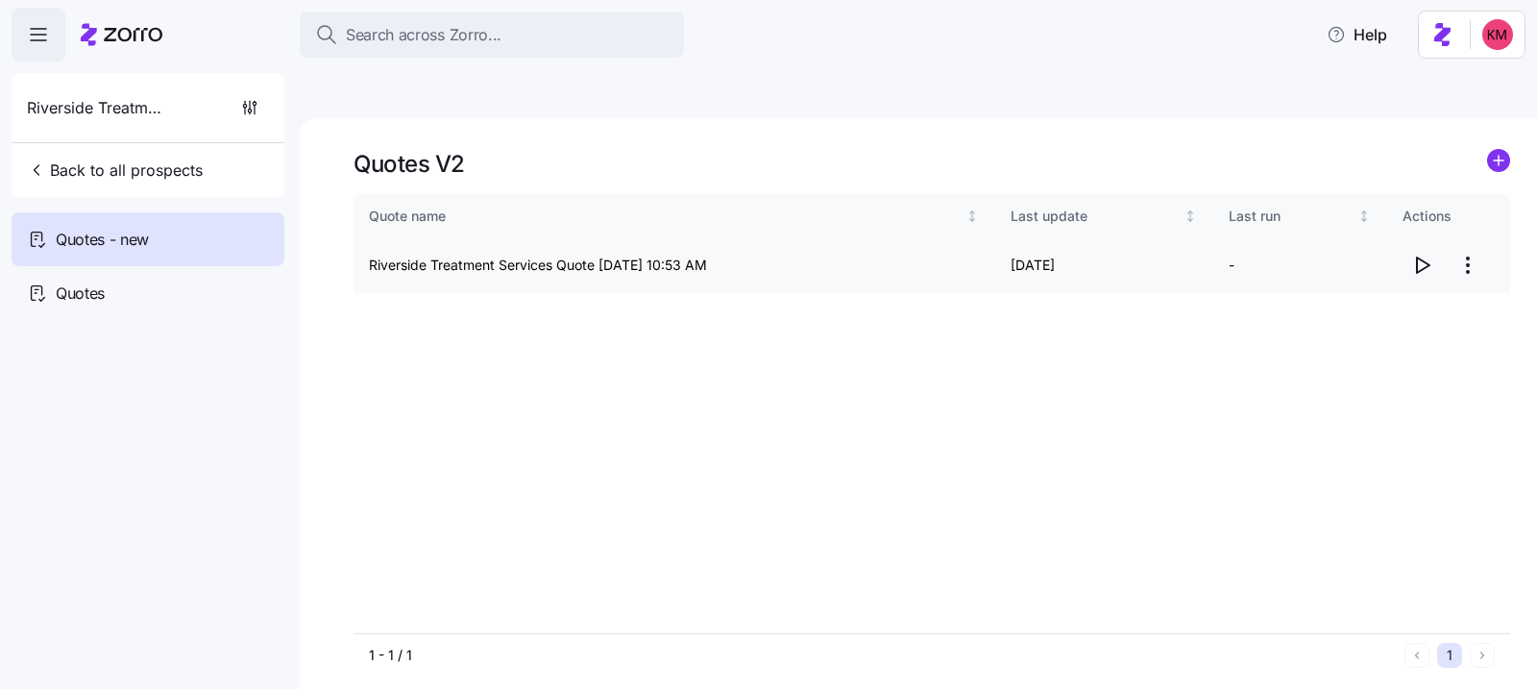
click at [1419, 254] on icon "button" at bounding box center [1422, 265] width 23 height 23
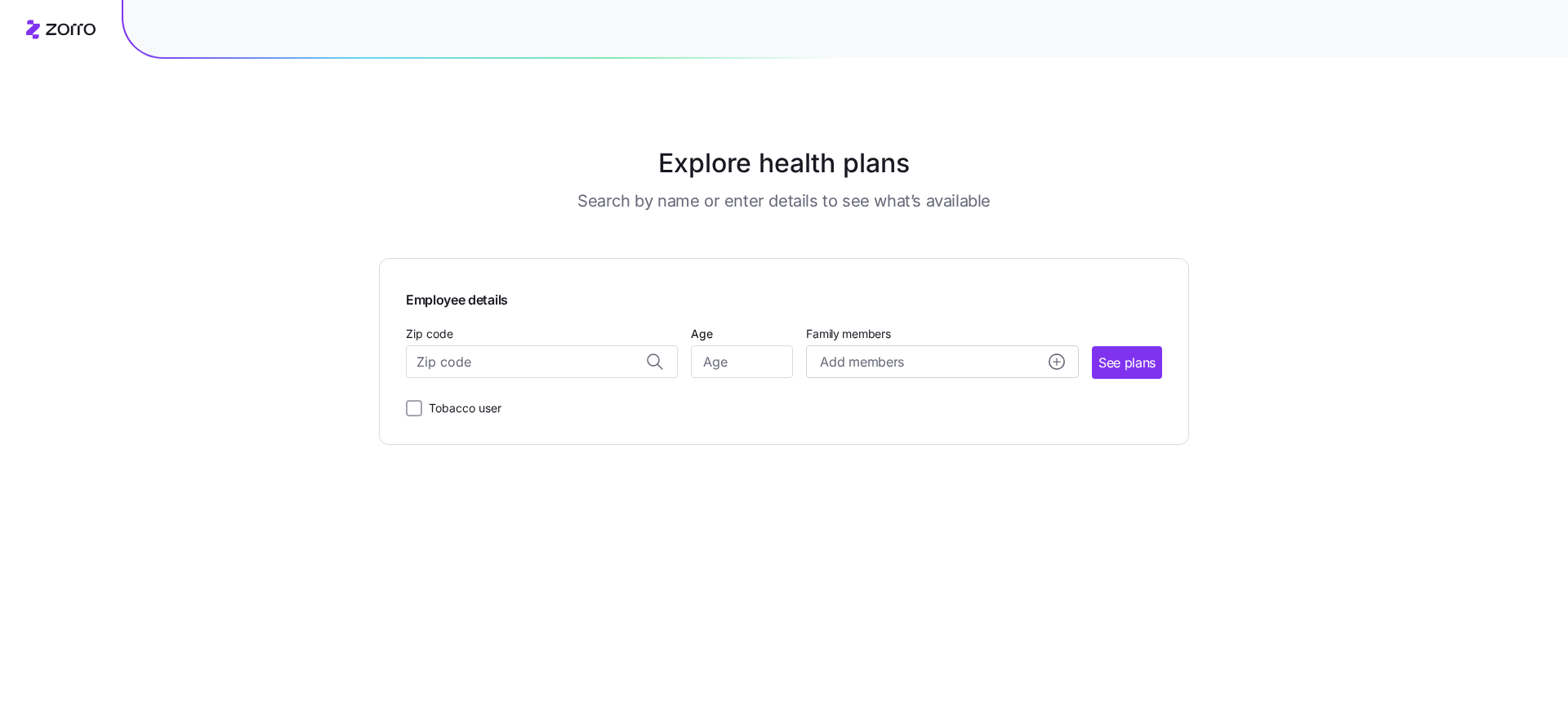
click at [550, 343] on div "Zip code" at bounding box center [542, 351] width 272 height 55
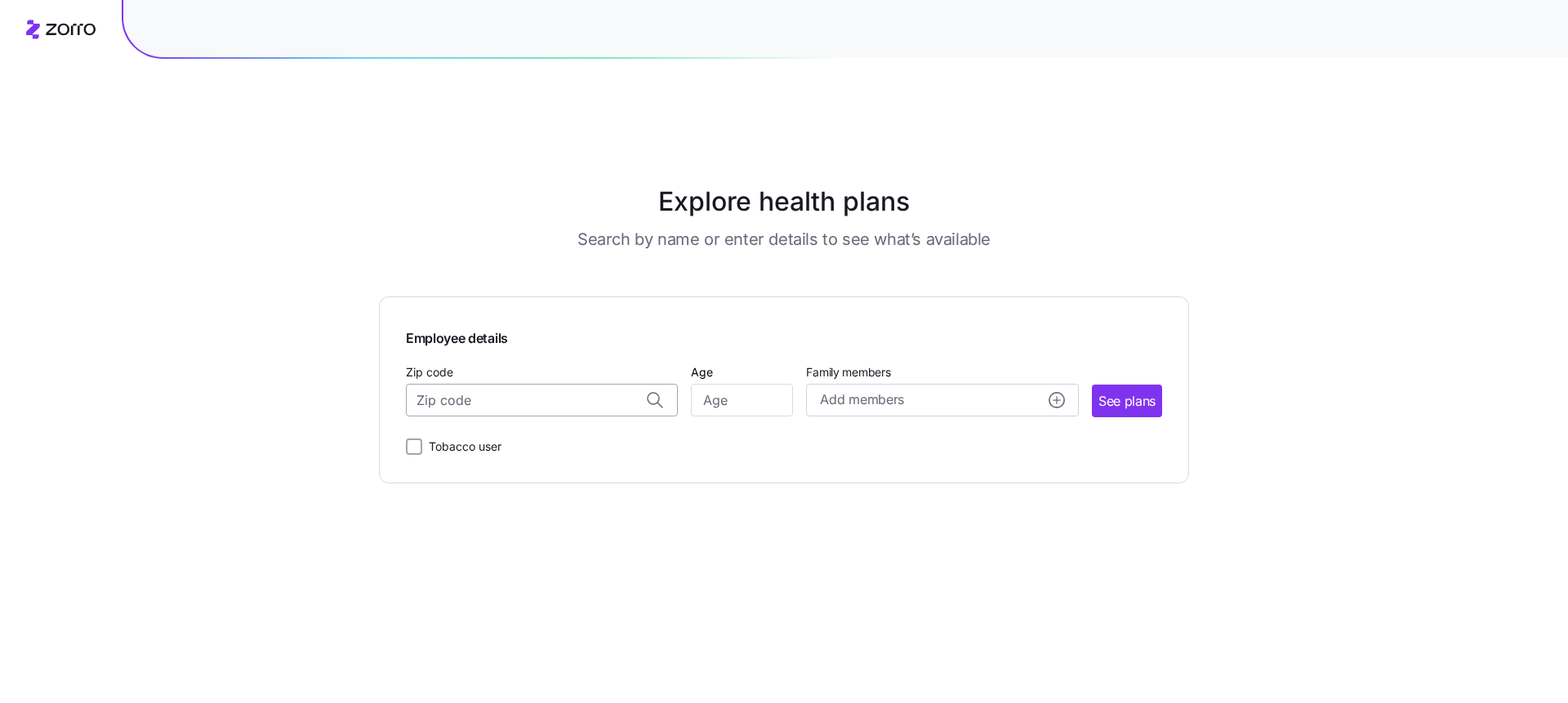
click at [529, 384] on input "Zip code" at bounding box center [542, 400] width 272 height 32
paste input "34231"
click at [526, 434] on span "34231, [GEOGRAPHIC_DATA], [GEOGRAPHIC_DATA]" at bounding box center [539, 444] width 229 height 20
type input "34231, [GEOGRAPHIC_DATA], [GEOGRAPHIC_DATA]"
click at [716, 384] on div at bounding box center [742, 400] width 102 height 32
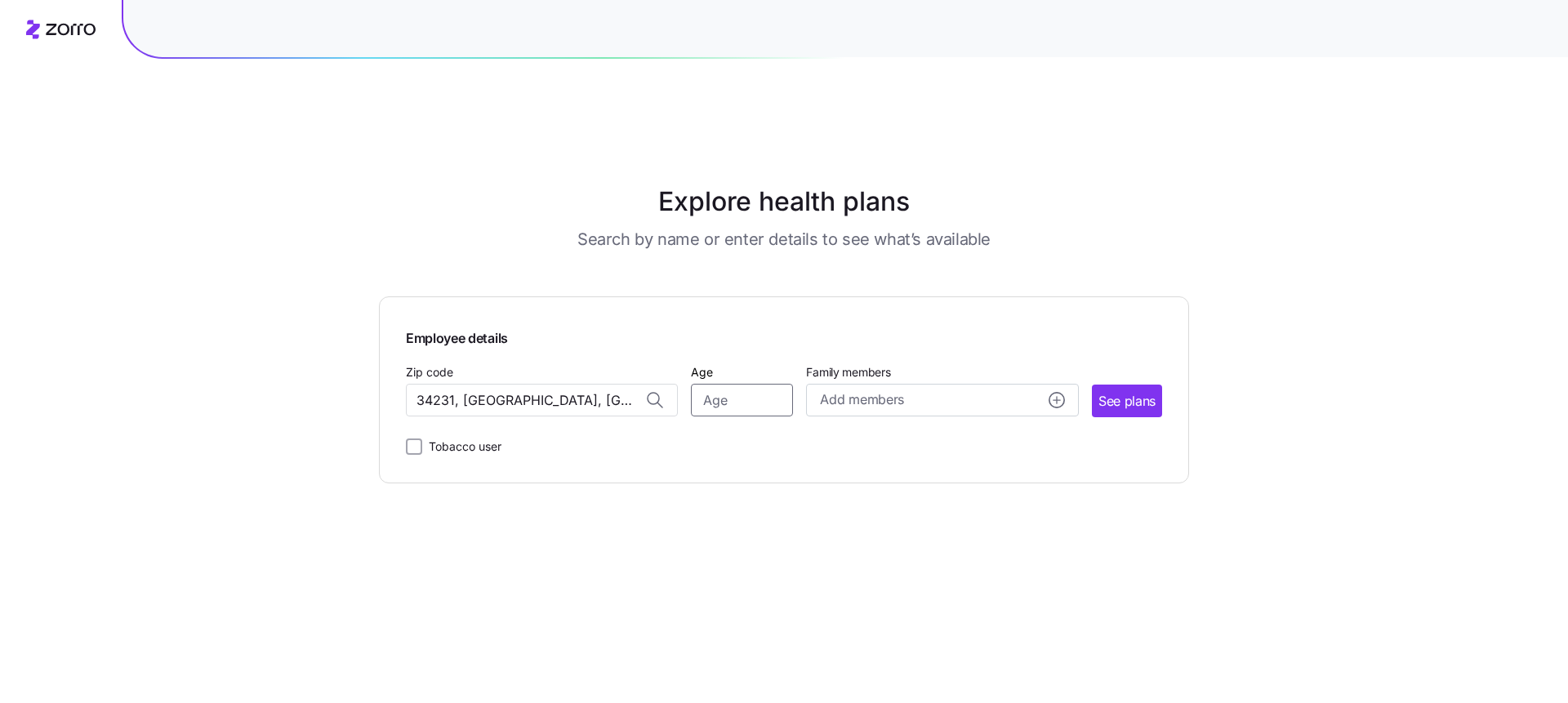
click at [733, 384] on input "Age" at bounding box center [742, 400] width 102 height 32
type input "35"
click at [1135, 391] on span "See plans" at bounding box center [1126, 401] width 57 height 20
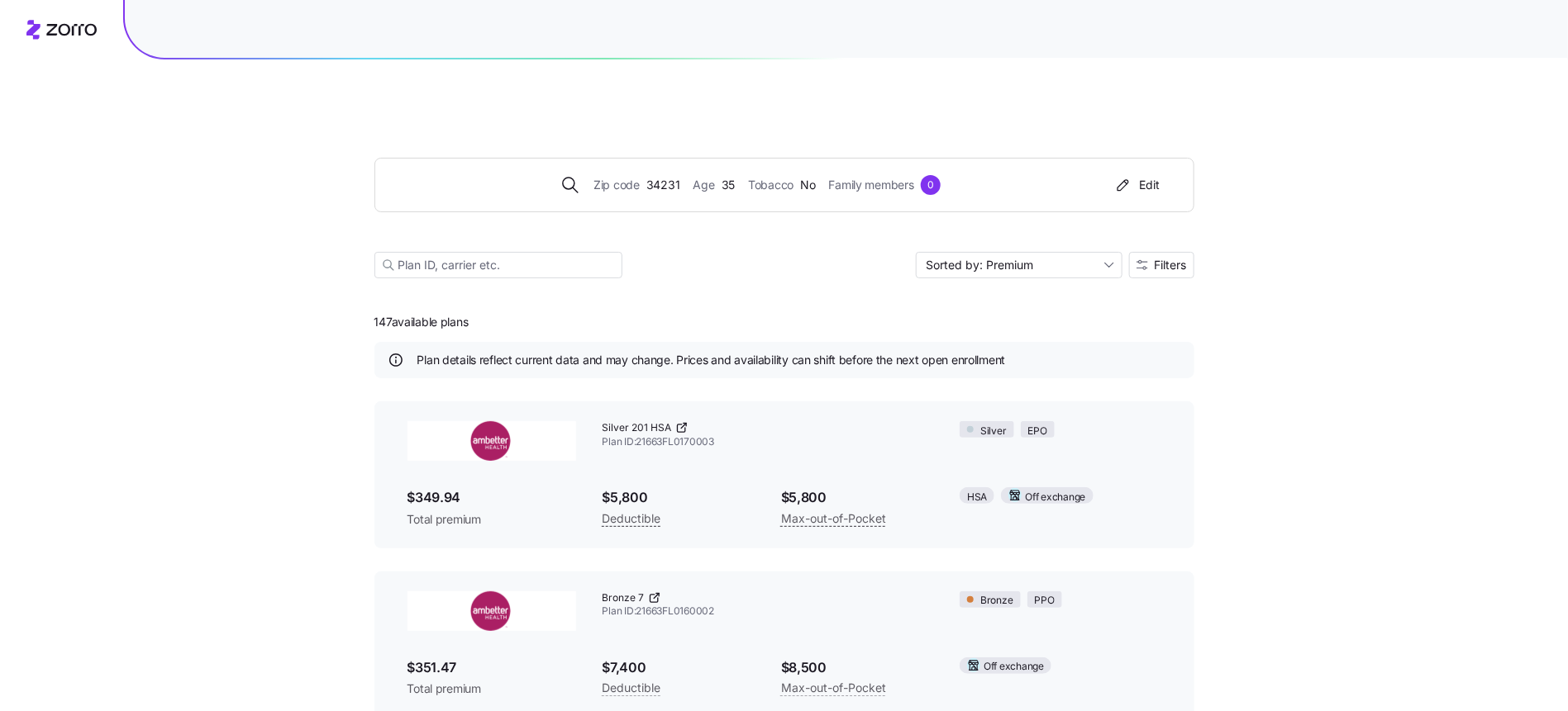
click at [1359, 272] on div "Zip code 34231 Age [DEMOGRAPHIC_DATA] Tobacco No Family members 0 Edit Sorted b…" at bounding box center [784, 634] width 1568 height 1190
click at [1138, 260] on icon "button" at bounding box center [1141, 265] width 11 height 11
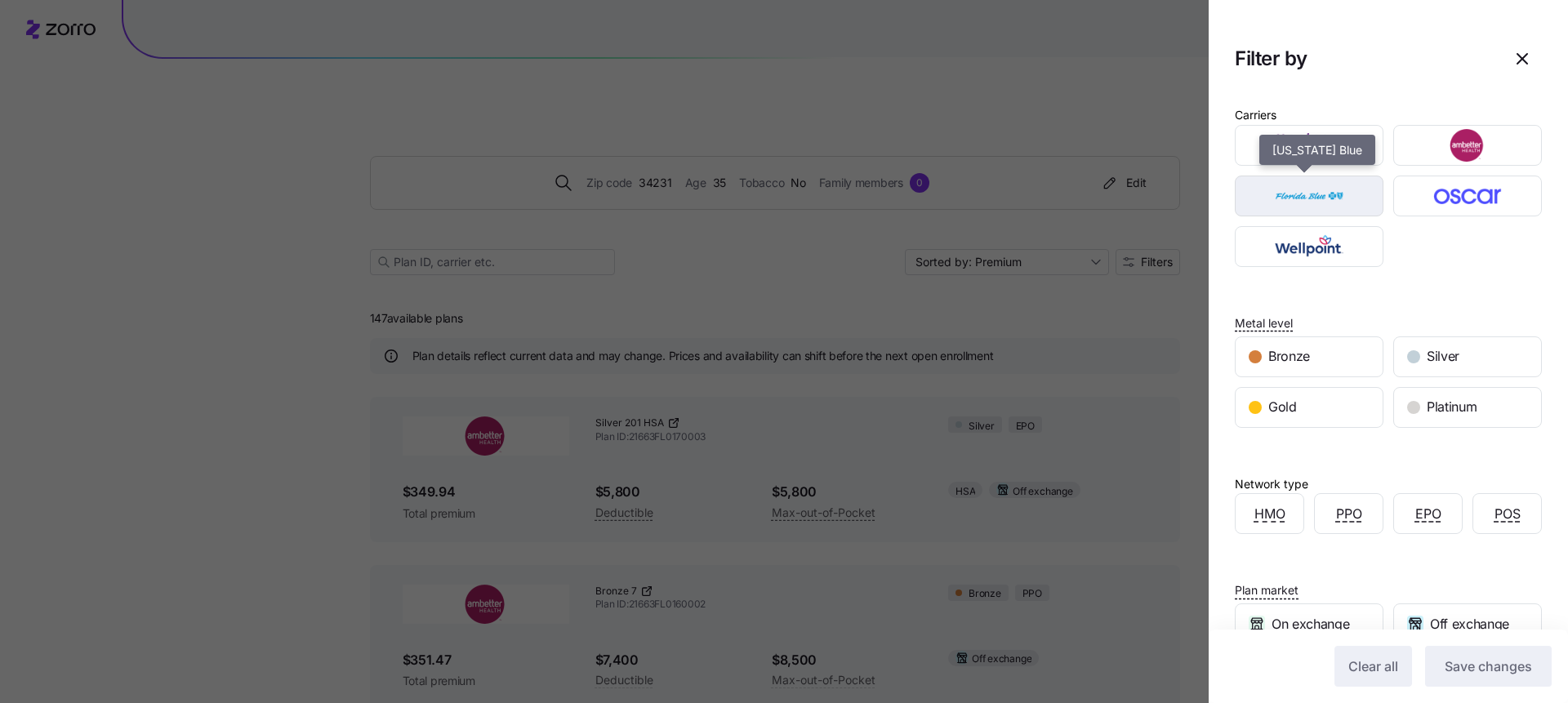
click at [1312, 199] on img "button" at bounding box center [1309, 196] width 120 height 32
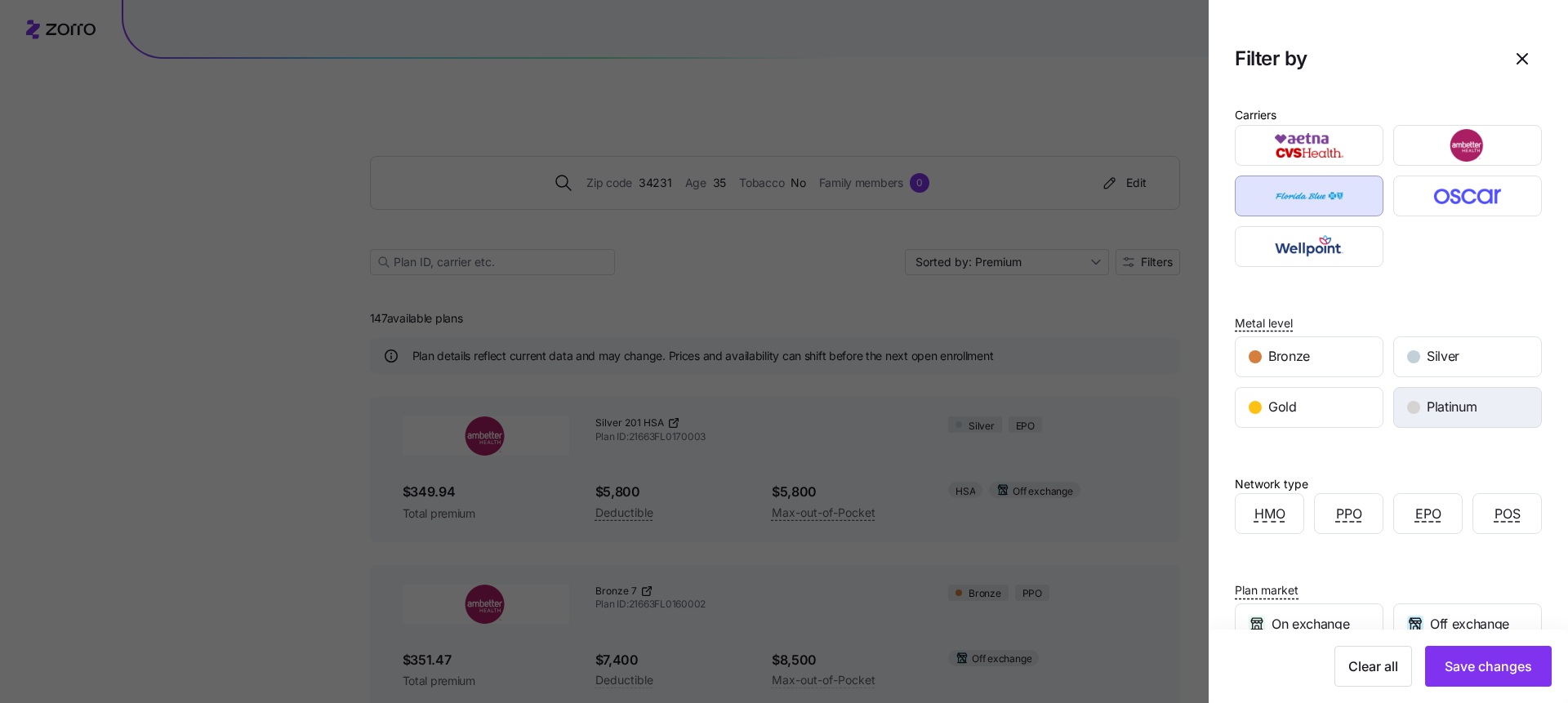
click at [1458, 415] on span "Platinum" at bounding box center [1452, 407] width 50 height 20
click at [1313, 405] on div "Gold" at bounding box center [1309, 407] width 147 height 39
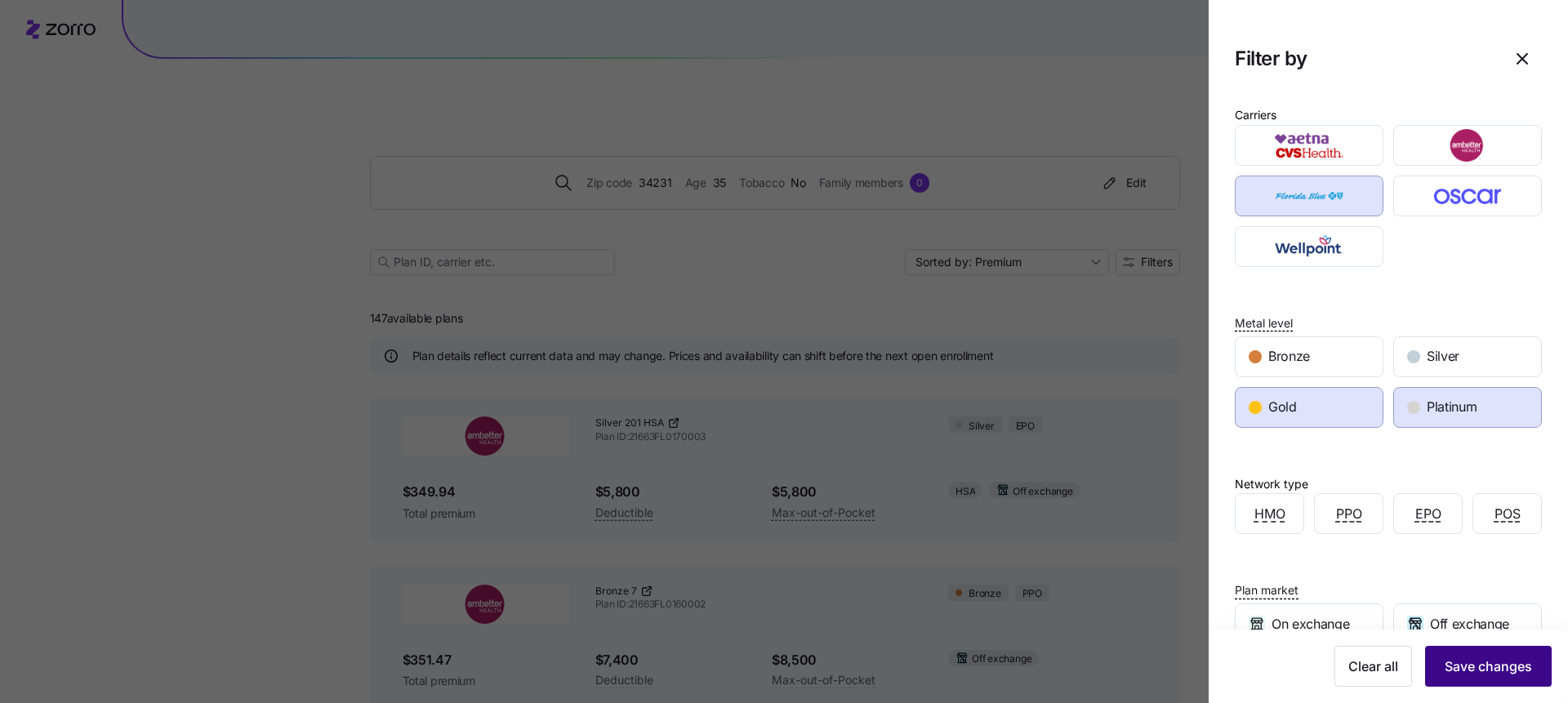
click at [1475, 681] on button "Save changes" at bounding box center [1488, 666] width 127 height 41
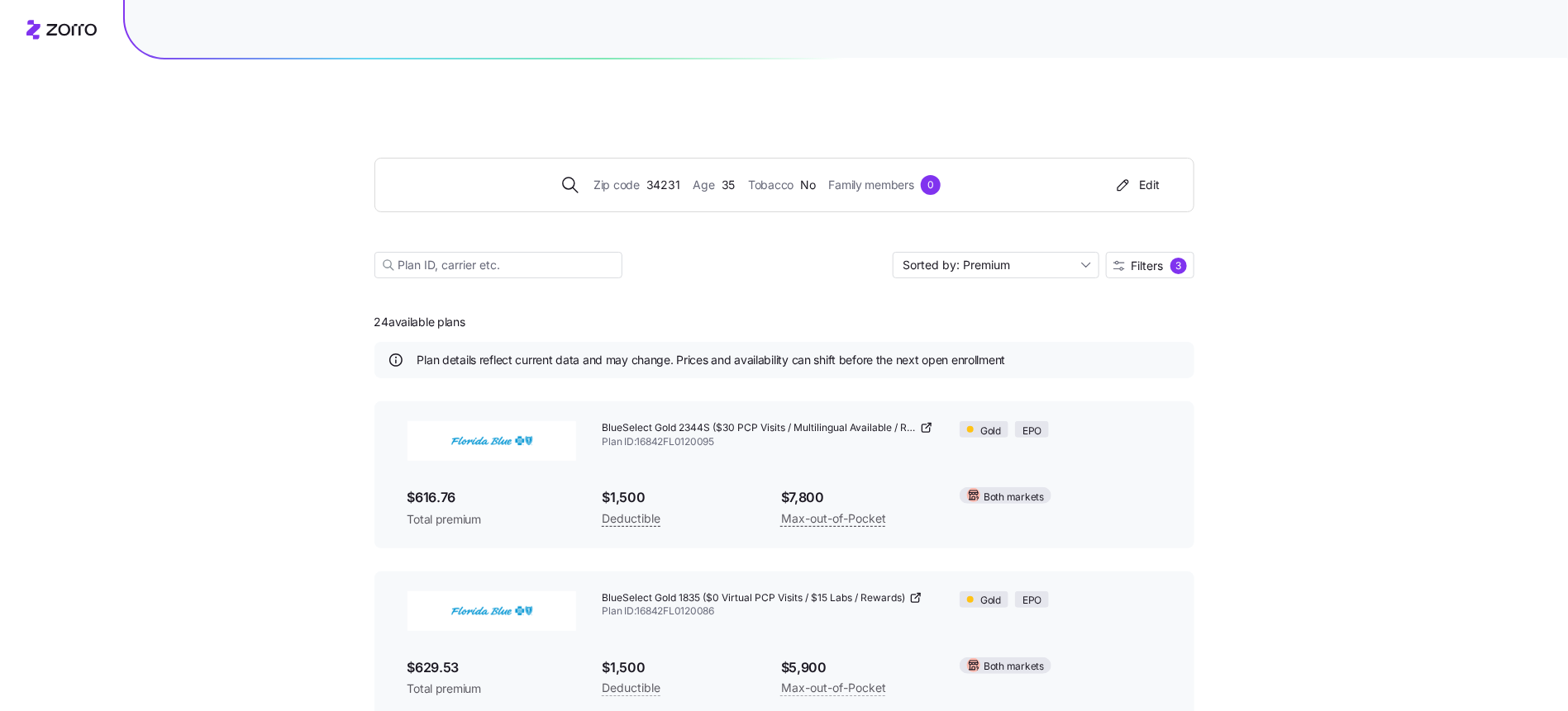
click at [1163, 243] on div "Zip code 34231 Age [DEMOGRAPHIC_DATA] Tobacco No Family members 0 Edit Sorted b…" at bounding box center [784, 198] width 820 height 200
click at [1164, 258] on span "Filters 3" at bounding box center [1150, 266] width 74 height 16
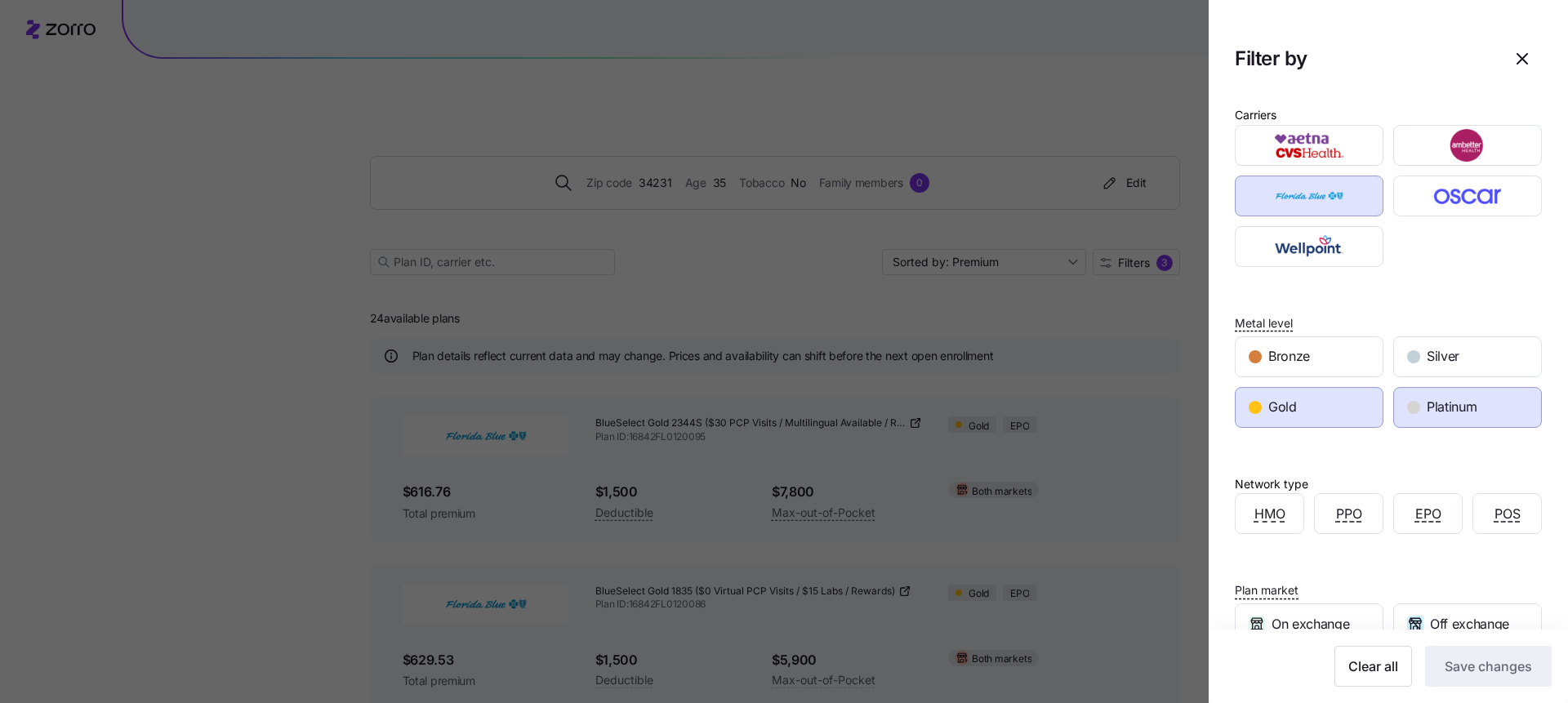
click at [1325, 402] on div "Gold" at bounding box center [1309, 407] width 147 height 39
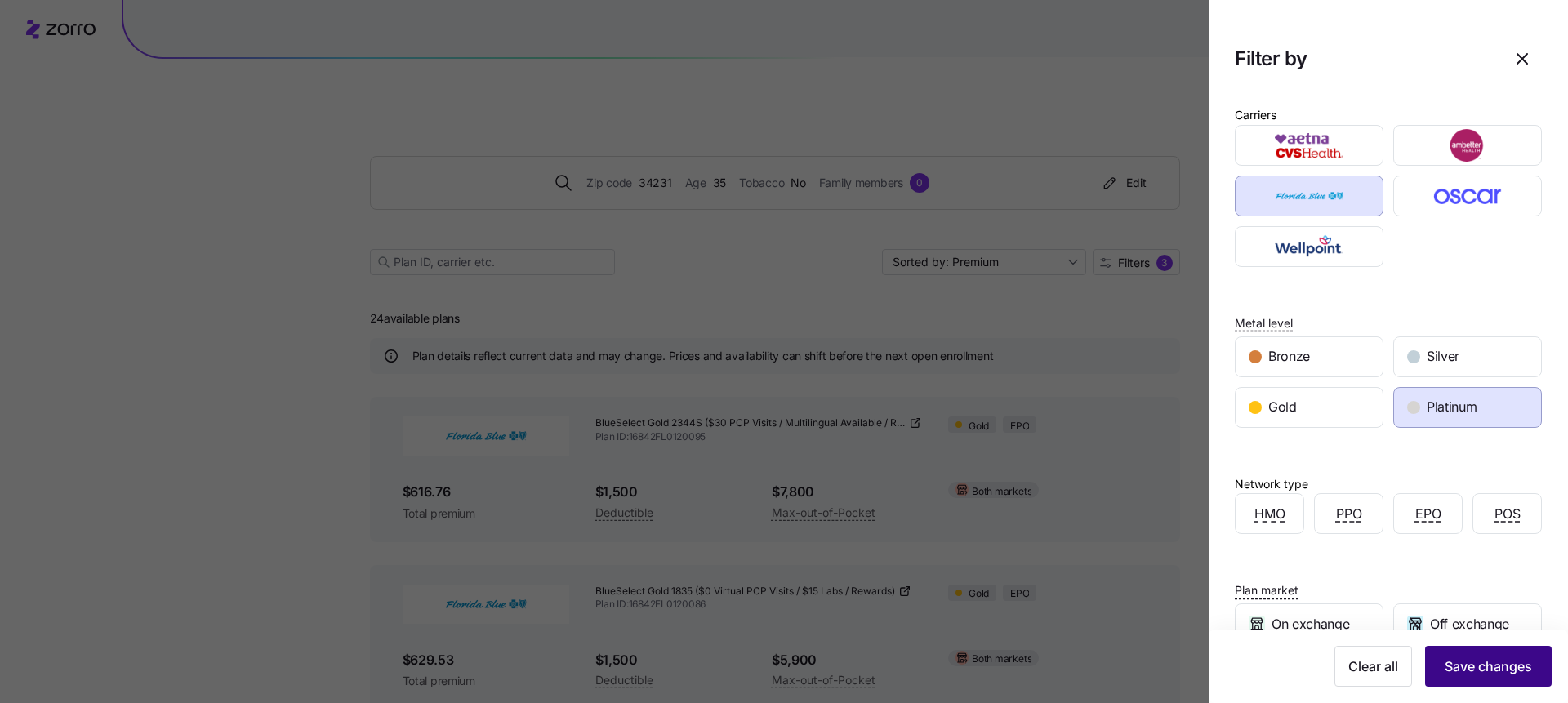
drag, startPoint x: 1465, startPoint y: 659, endPoint x: 1453, endPoint y: 658, distance: 12.0
click at [1465, 659] on span "Save changes" at bounding box center [1488, 666] width 88 height 20
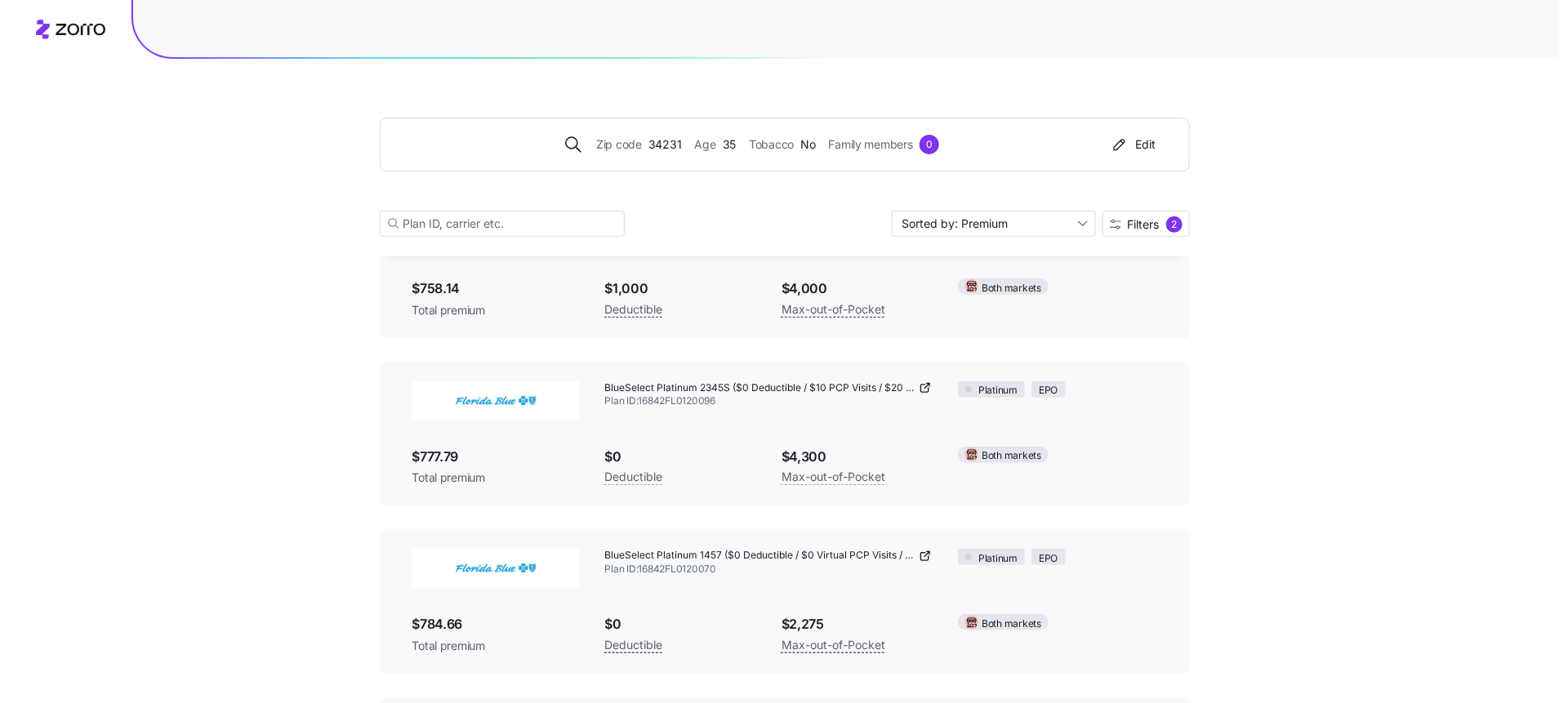
scroll to position [208, 0]
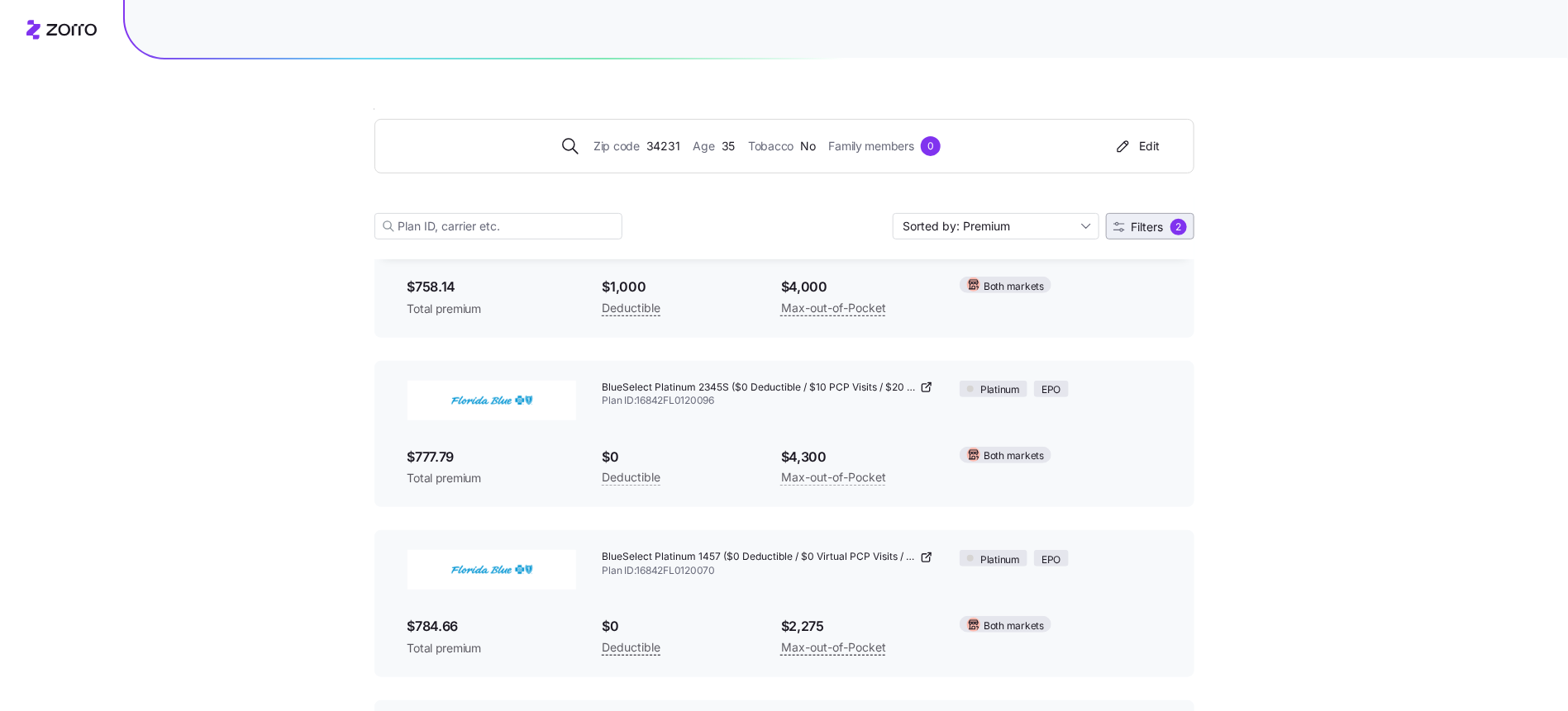
click at [1156, 218] on button "Filters 2" at bounding box center [1150, 226] width 89 height 27
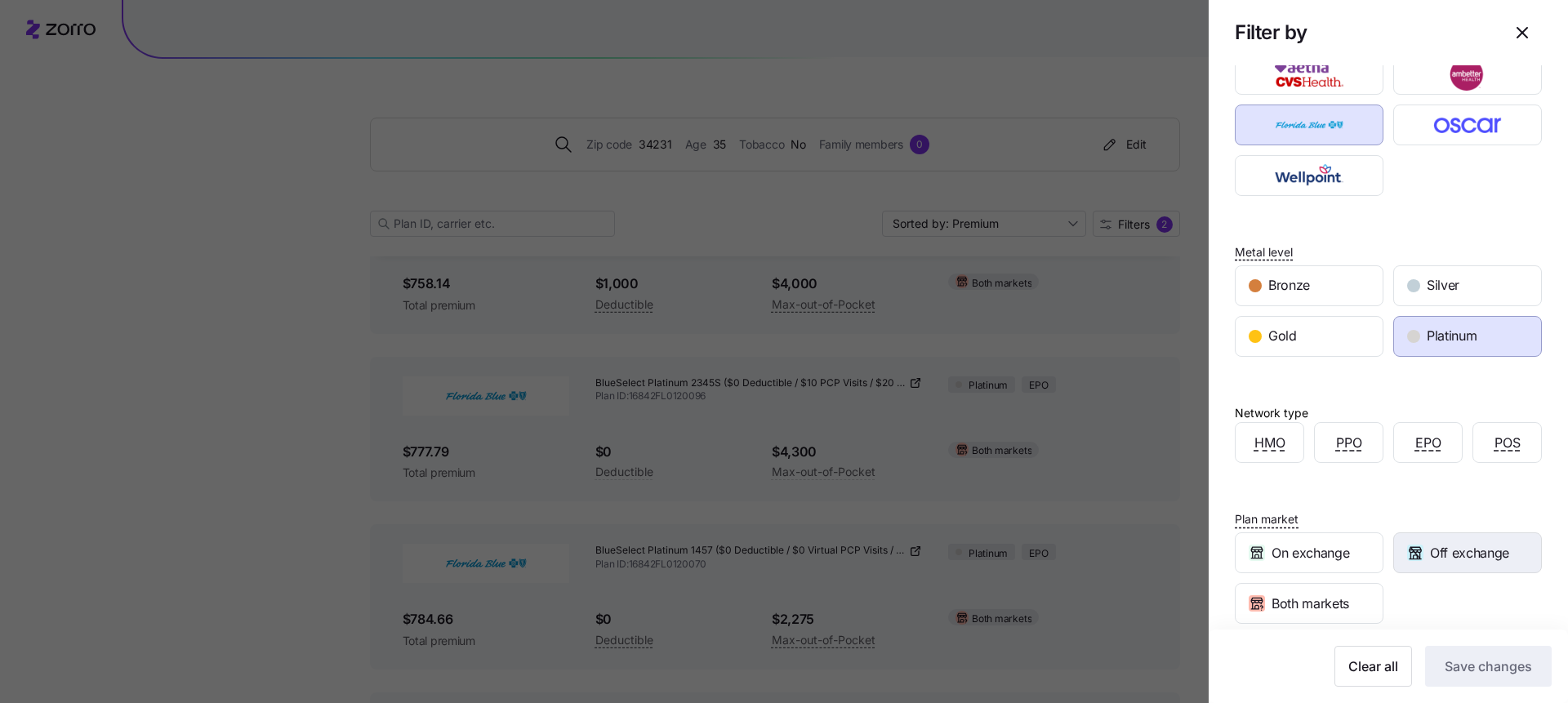
scroll to position [198, 0]
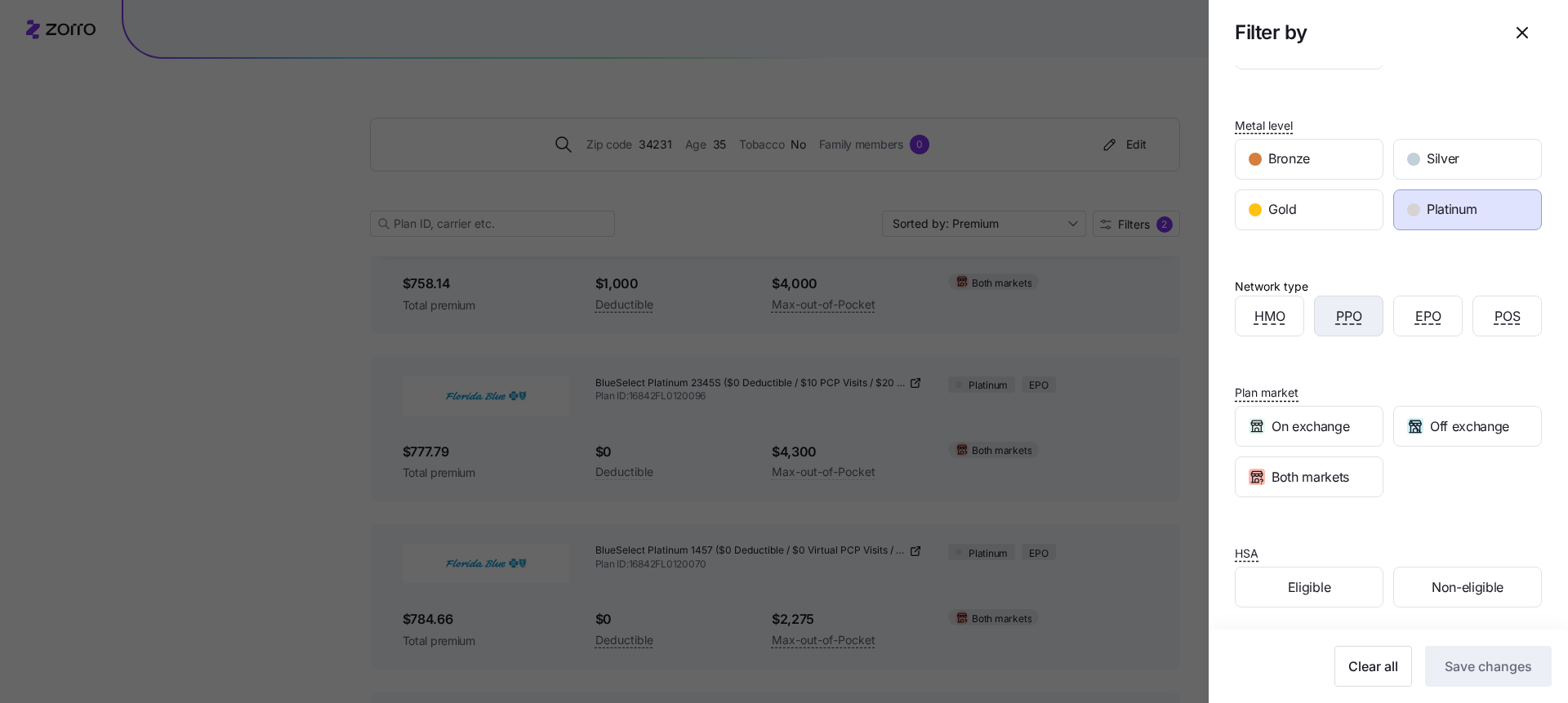
drag, startPoint x: 1359, startPoint y: 320, endPoint x: 1360, endPoint y: 330, distance: 10.0
click at [1359, 319] on div "PPO" at bounding box center [1349, 316] width 68 height 39
click at [1456, 664] on span "Save changes" at bounding box center [1488, 666] width 88 height 20
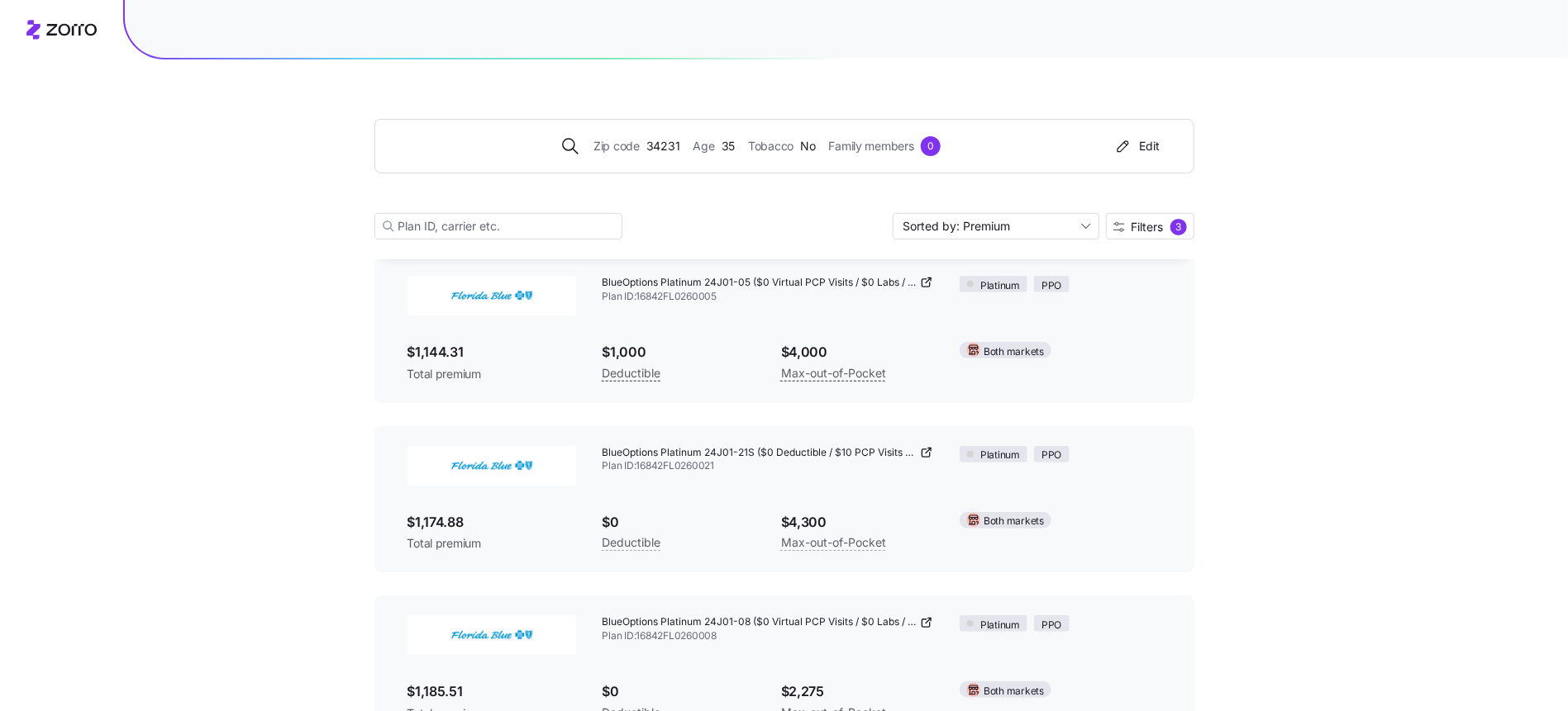
scroll to position [162, 0]
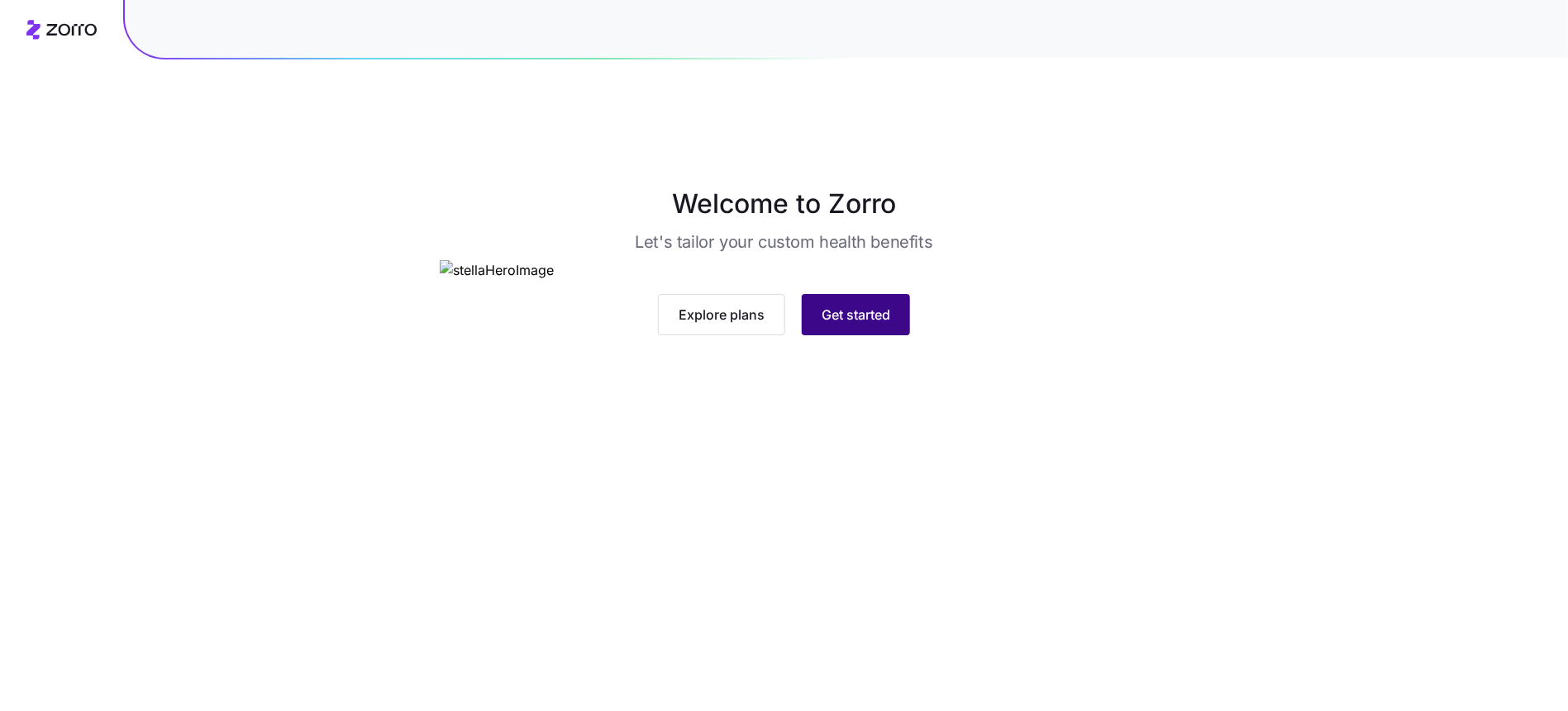
click at [870, 335] on button "Get started" at bounding box center [856, 315] width 108 height 41
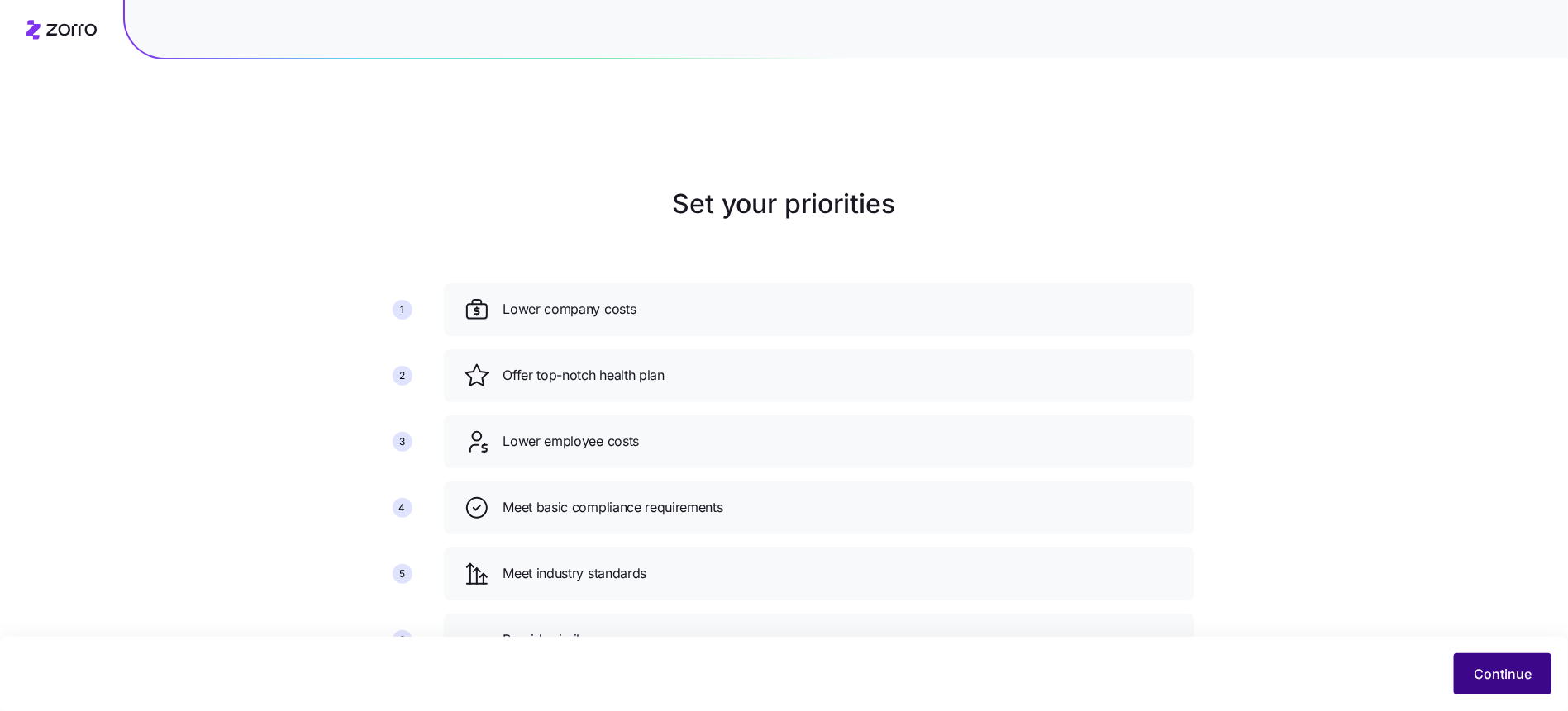
click at [1500, 673] on span "Continue" at bounding box center [1502, 674] width 58 height 20
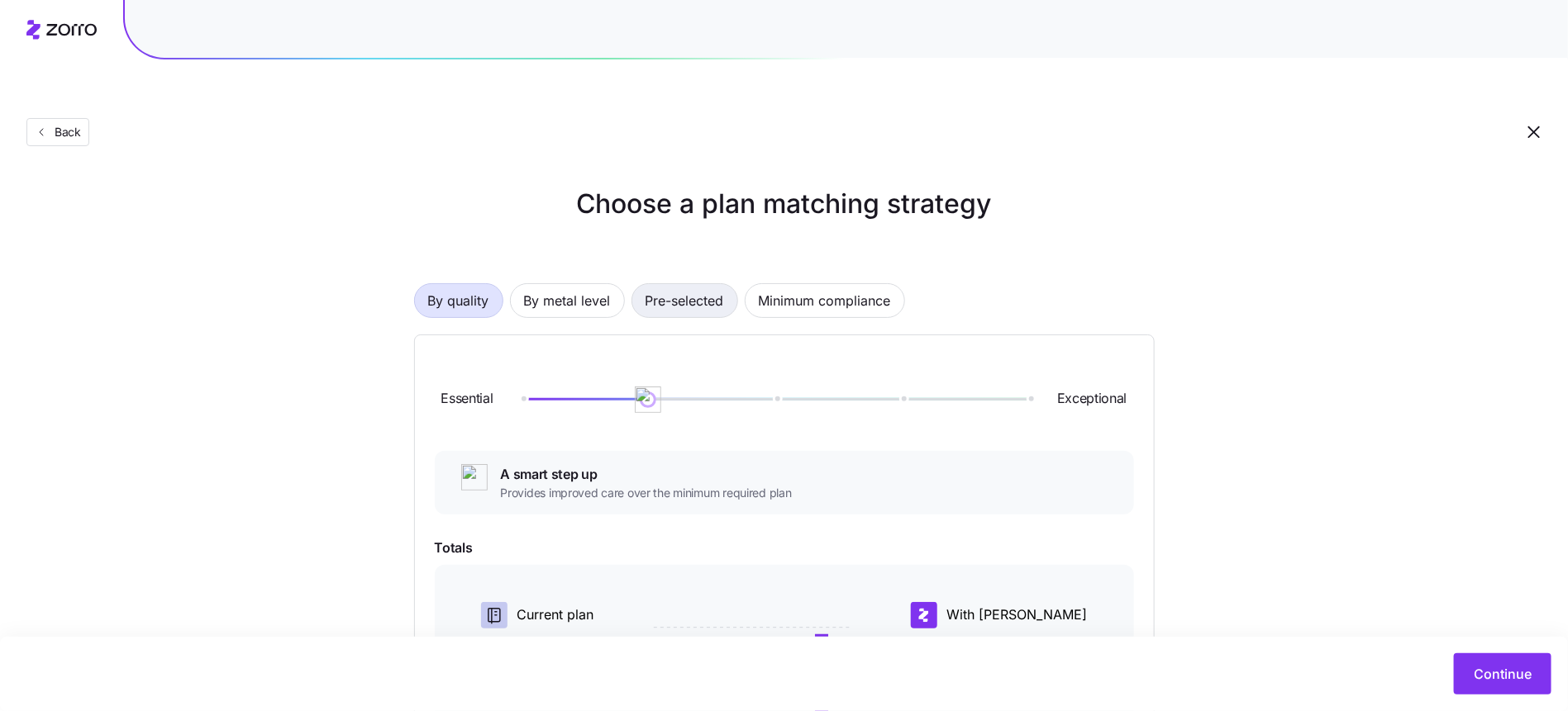
click at [709, 285] on span "Pre-selected" at bounding box center [684, 301] width 78 height 33
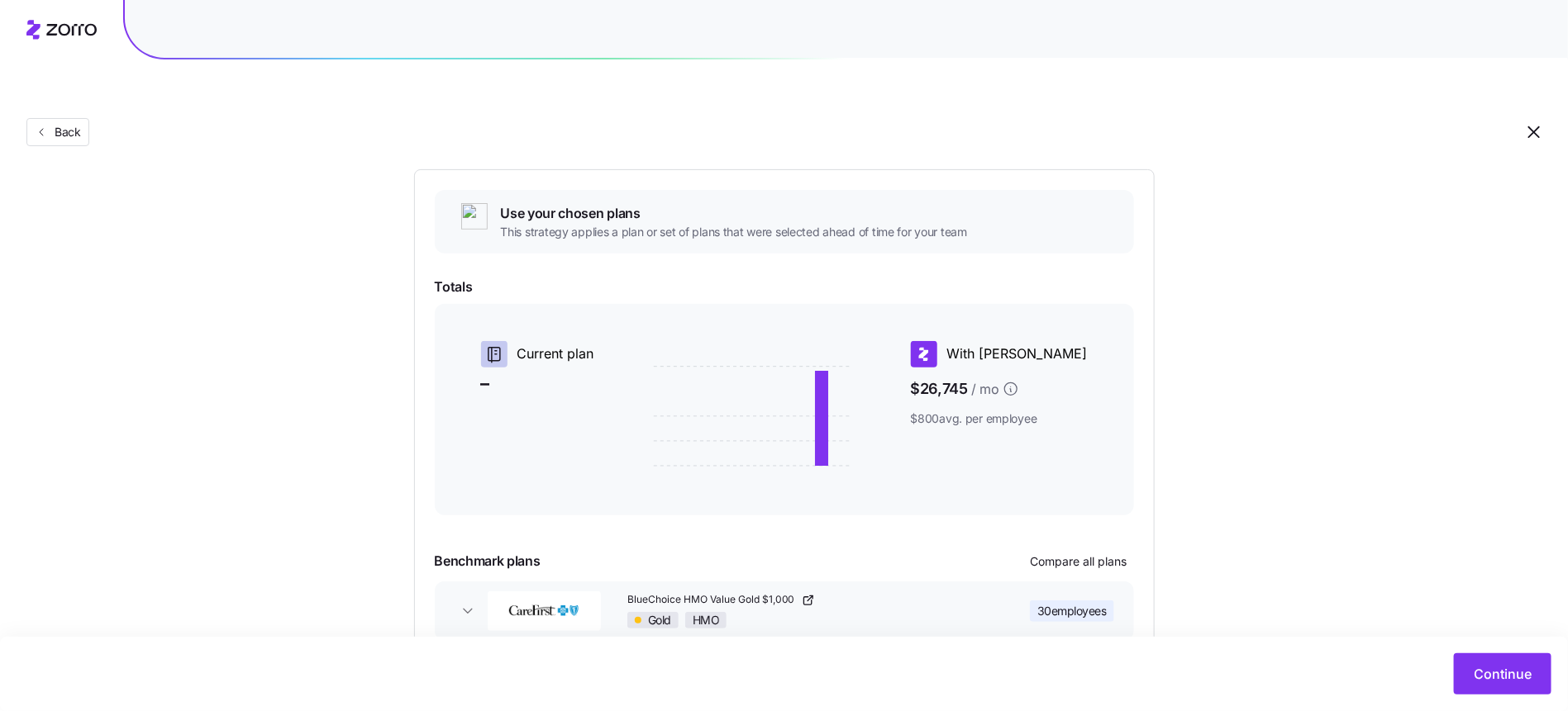
scroll to position [166, 0]
click at [1096, 553] on span "Compare all plans" at bounding box center [1079, 561] width 96 height 16
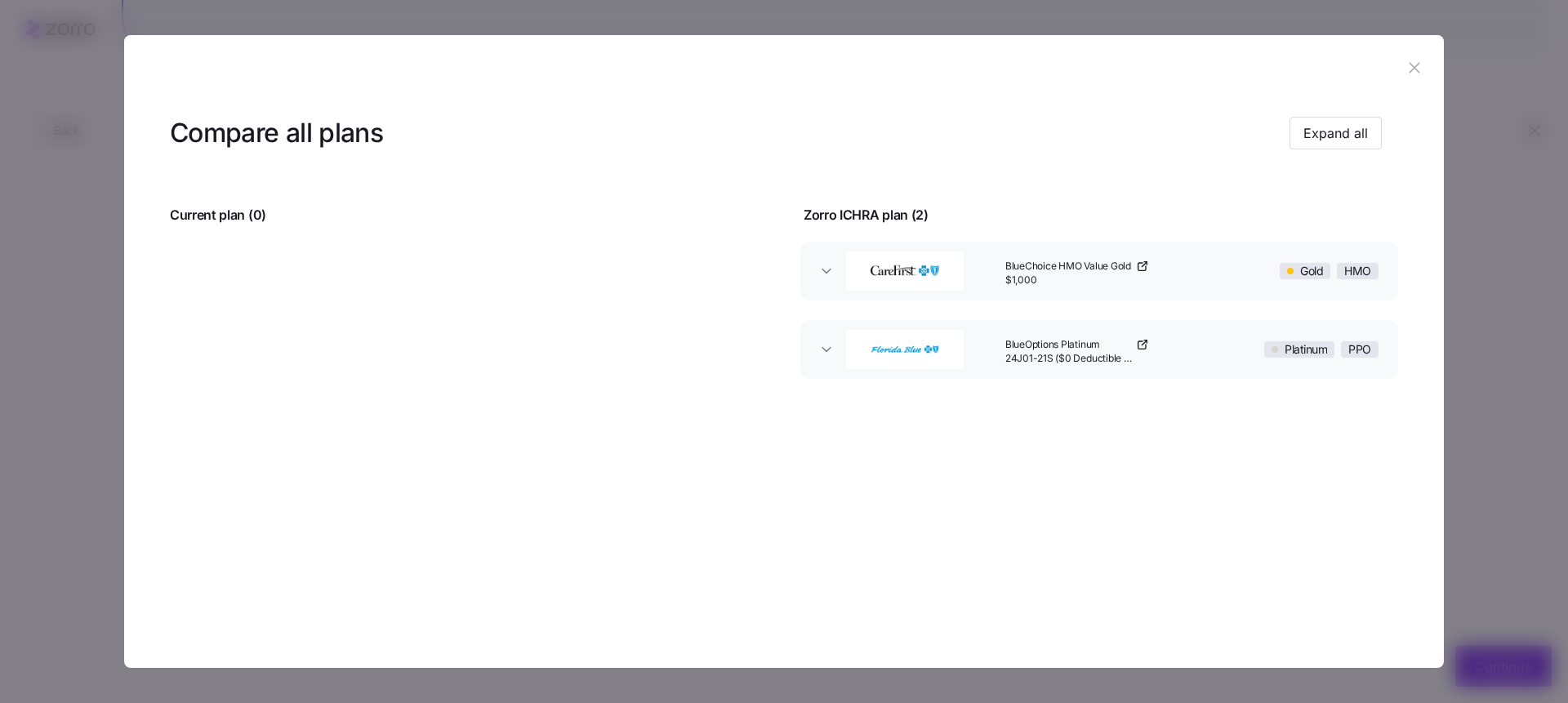
click at [1402, 83] on header at bounding box center [784, 67] width 1320 height 65
click at [1411, 69] on icon "button" at bounding box center [1414, 67] width 18 height 18
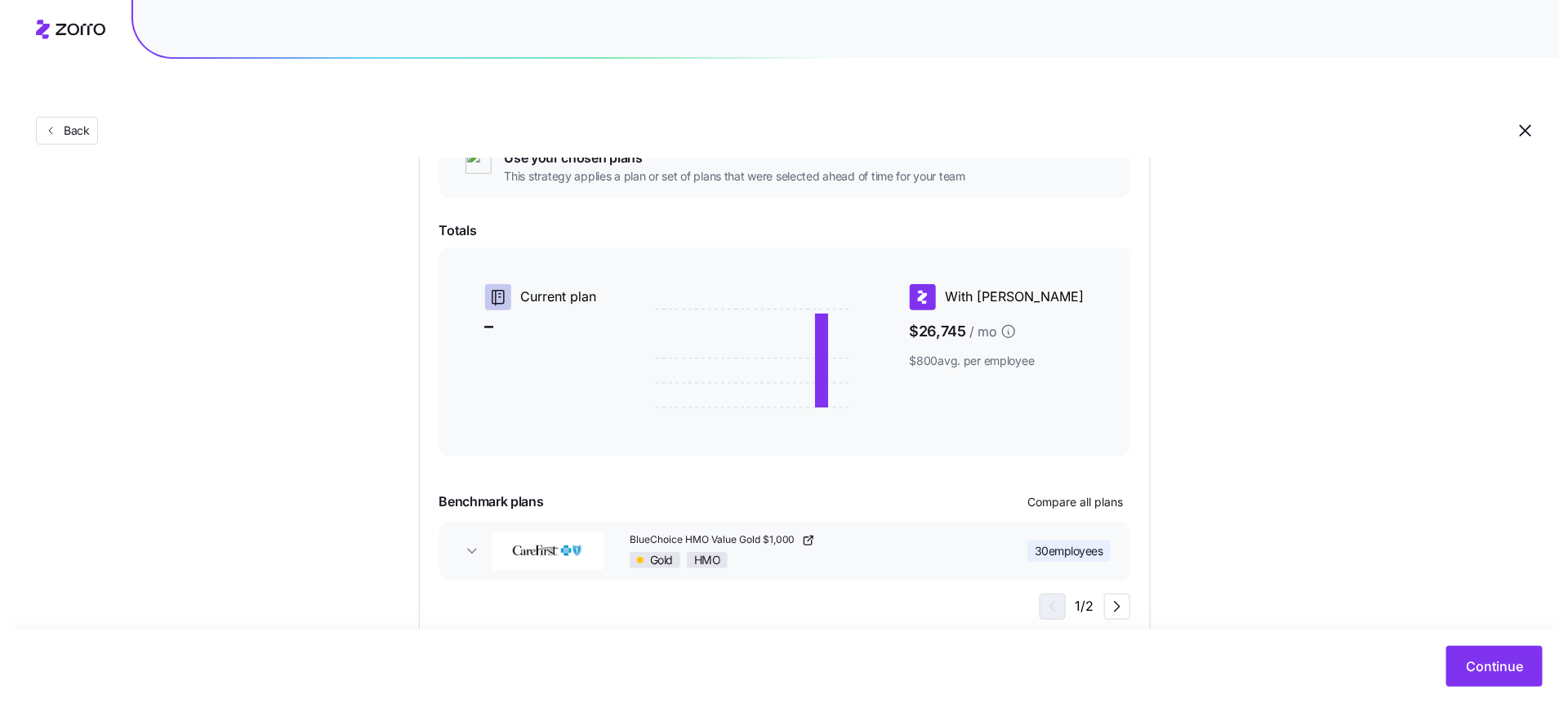
scroll to position [219, 0]
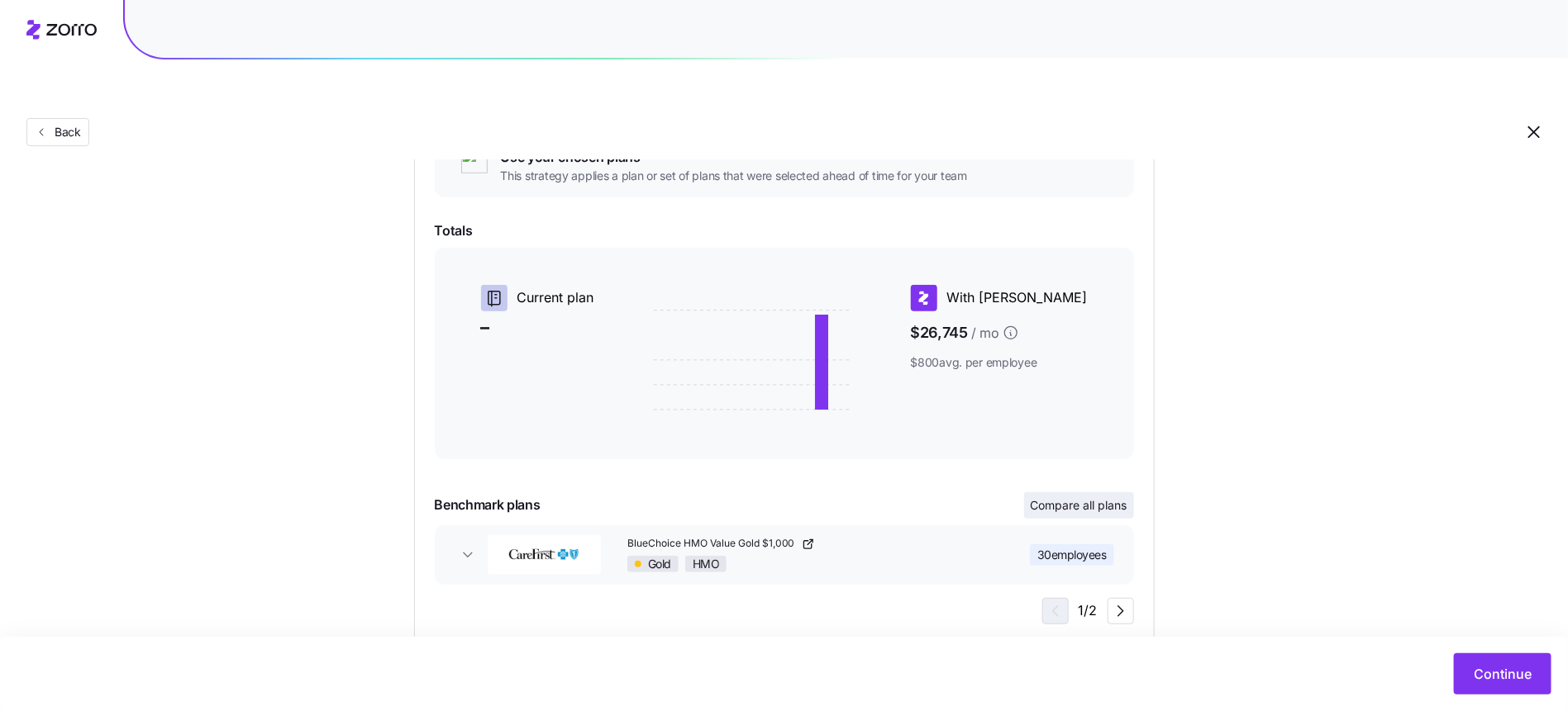
click at [1079, 497] on span "Compare all plans" at bounding box center [1079, 505] width 96 height 16
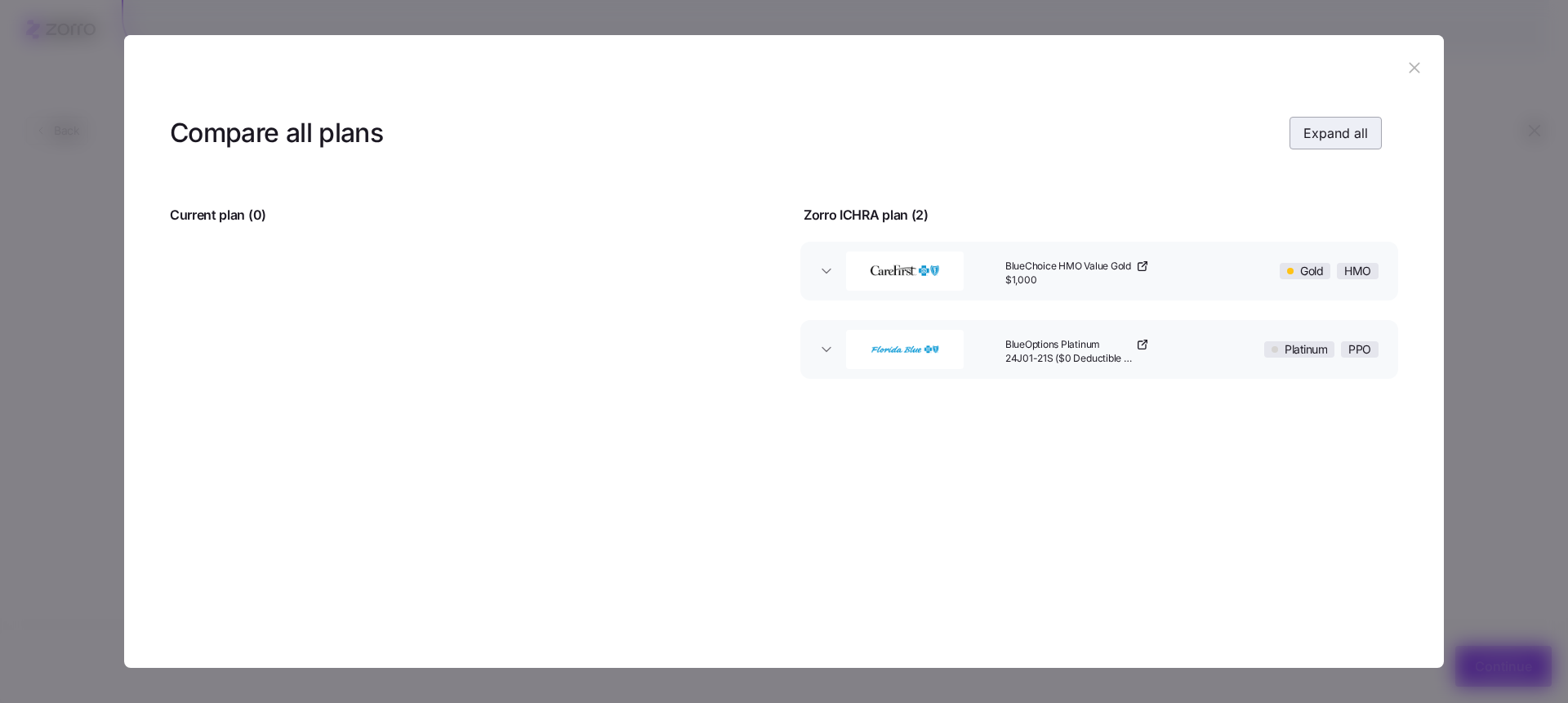
click at [1322, 126] on span "Expand all" at bounding box center [1336, 133] width 65 height 20
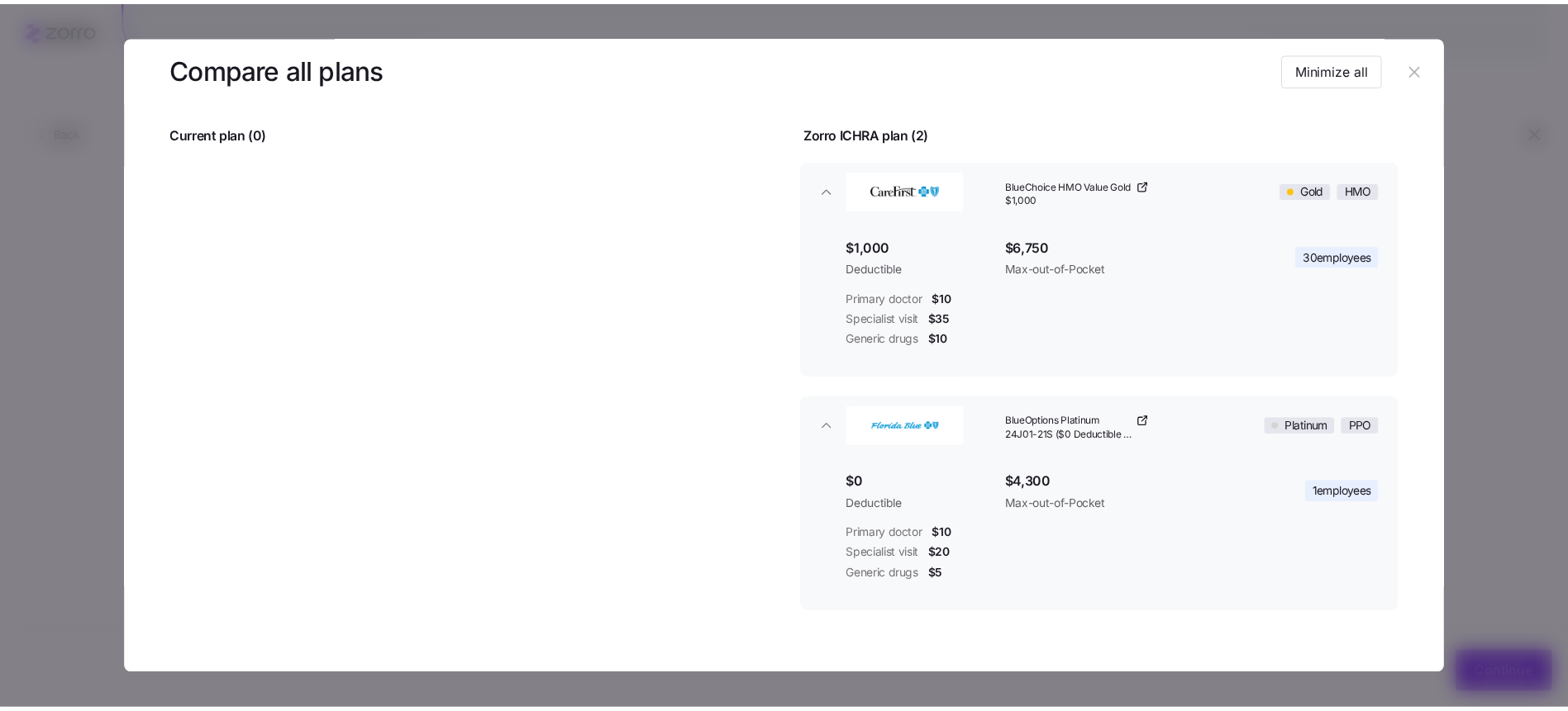
scroll to position [83, 0]
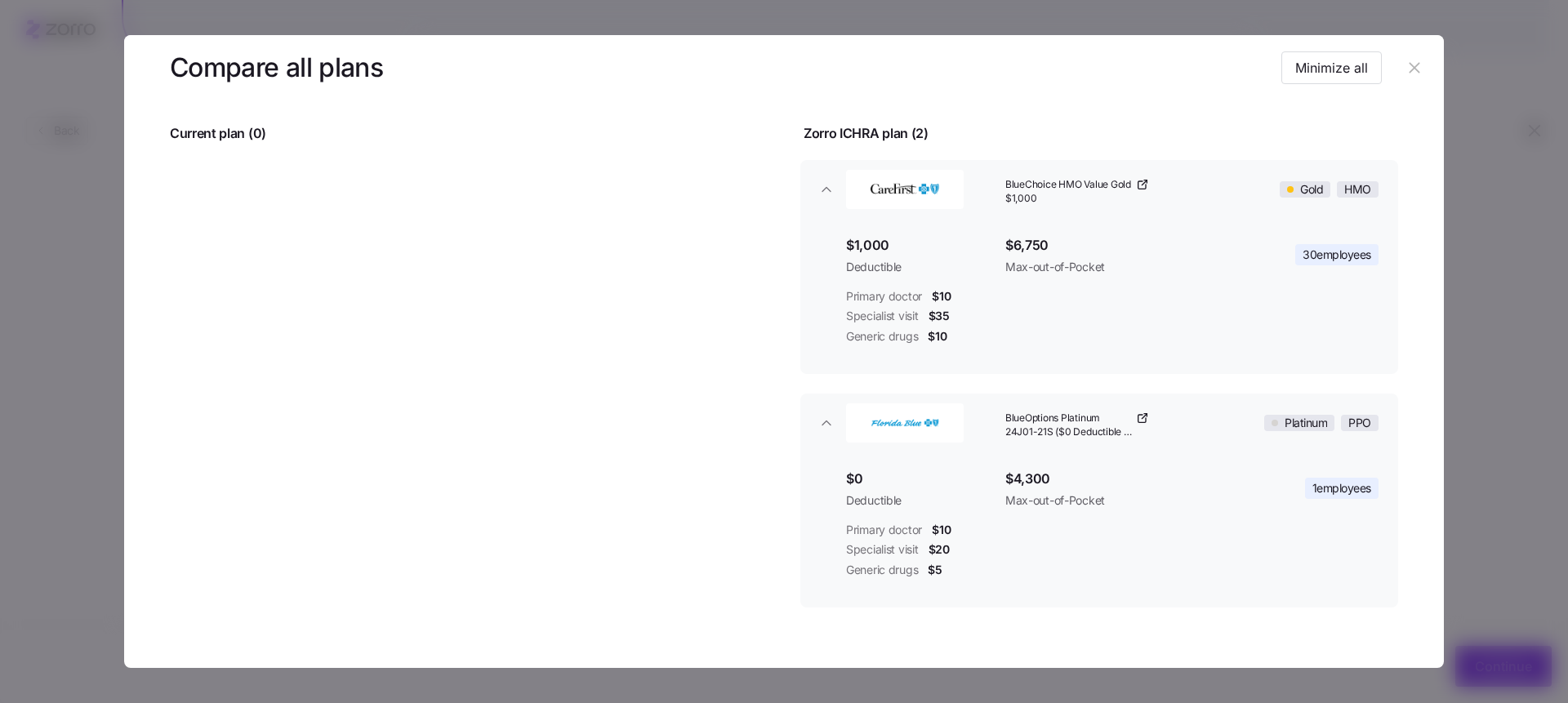
click at [1409, 71] on icon "button" at bounding box center [1414, 67] width 10 height 10
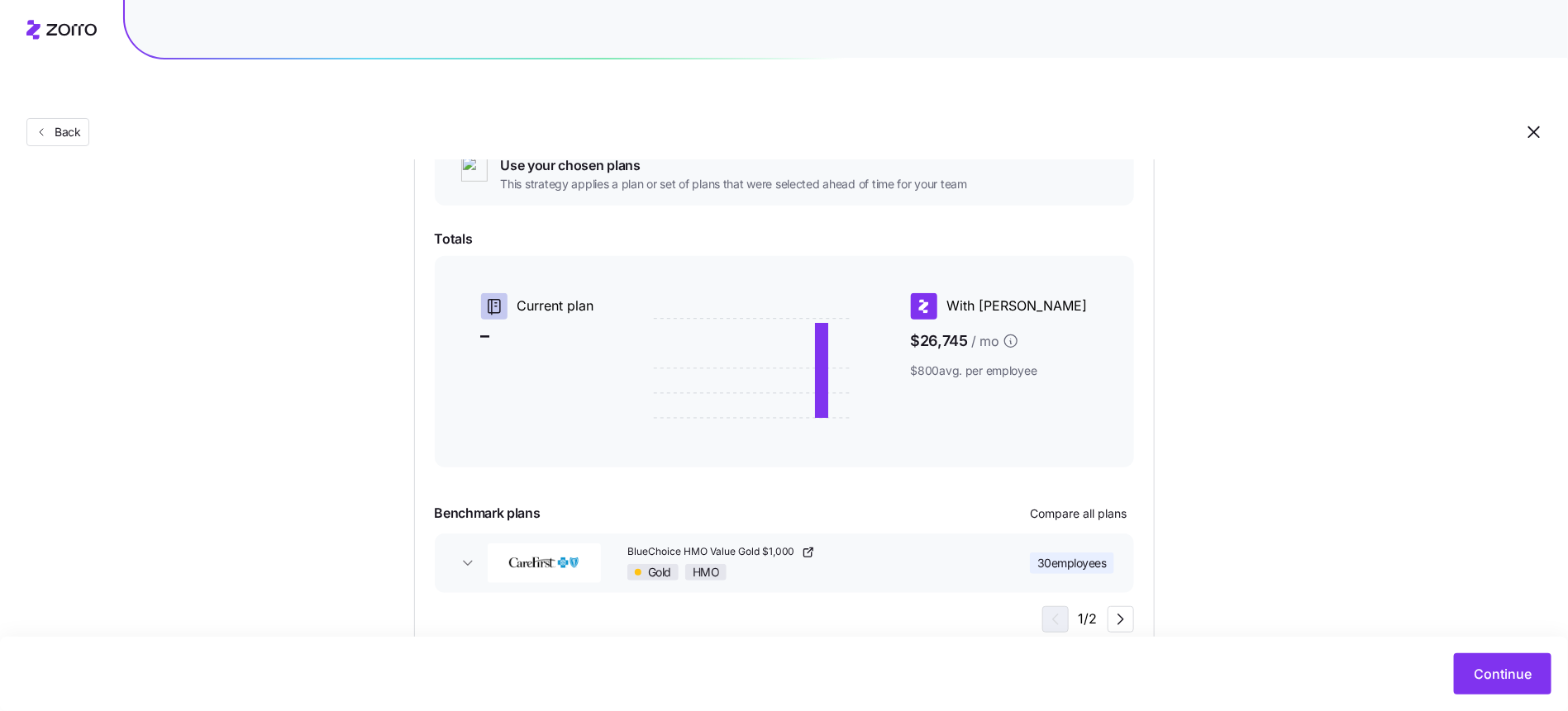
scroll to position [200, 0]
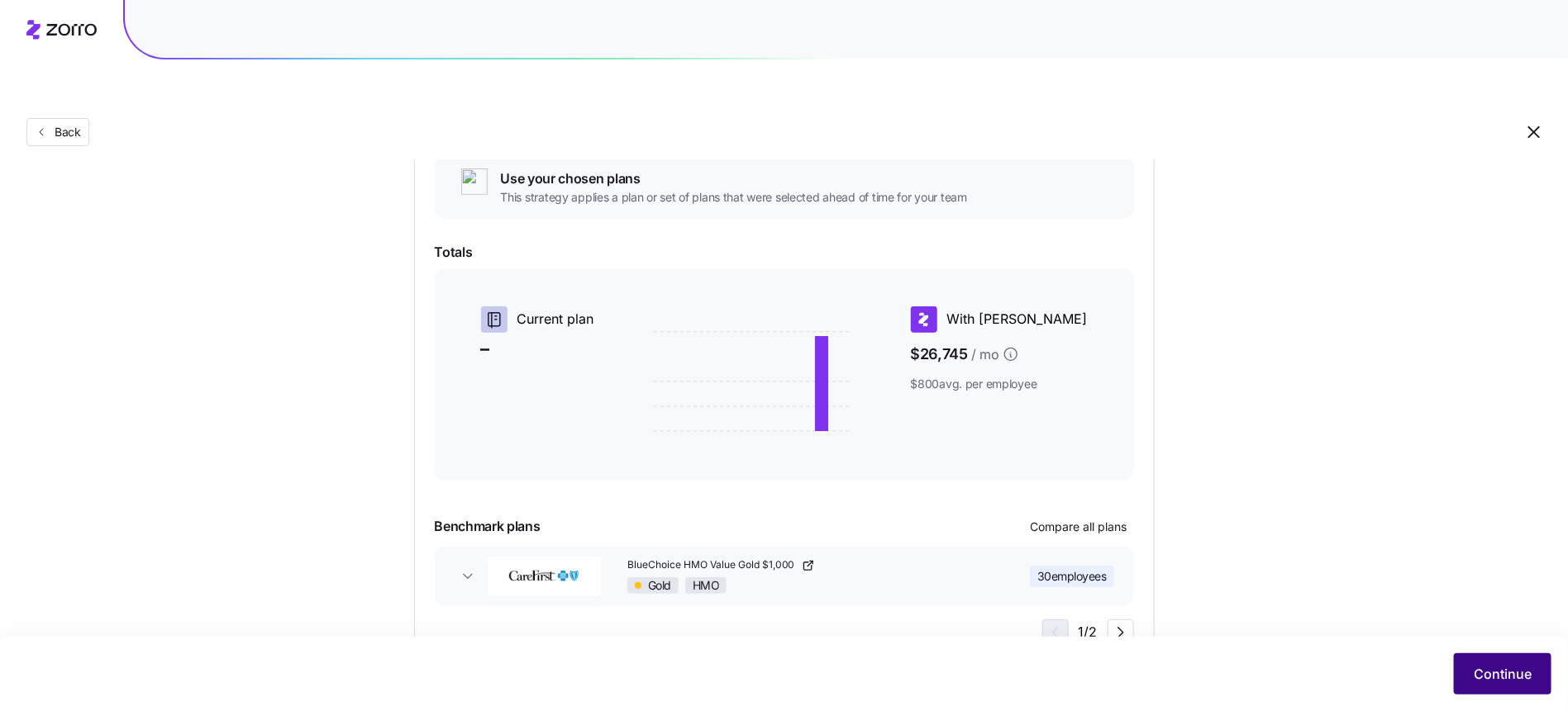
click at [1474, 677] on span "Continue" at bounding box center [1502, 674] width 58 height 20
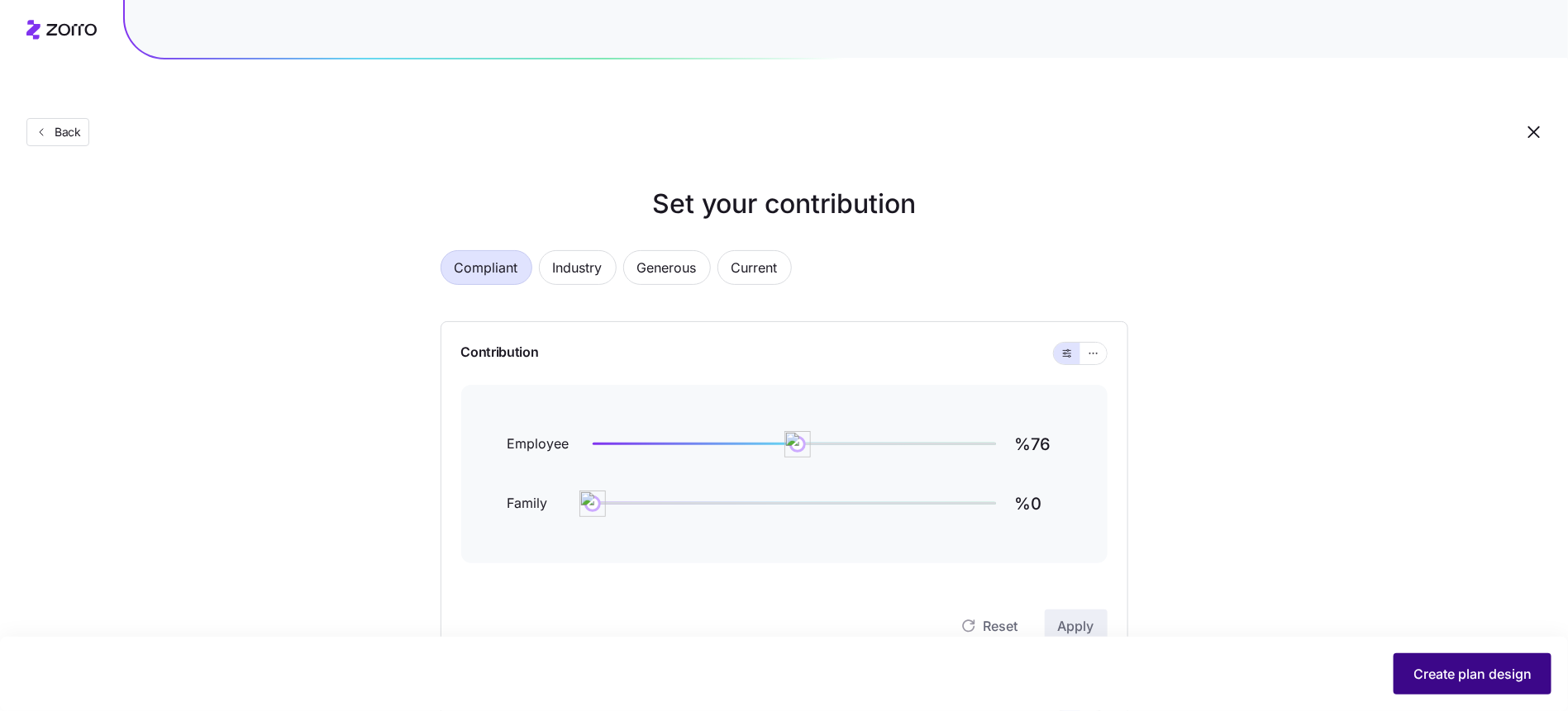
click at [1471, 680] on span "Create plan design" at bounding box center [1472, 674] width 118 height 20
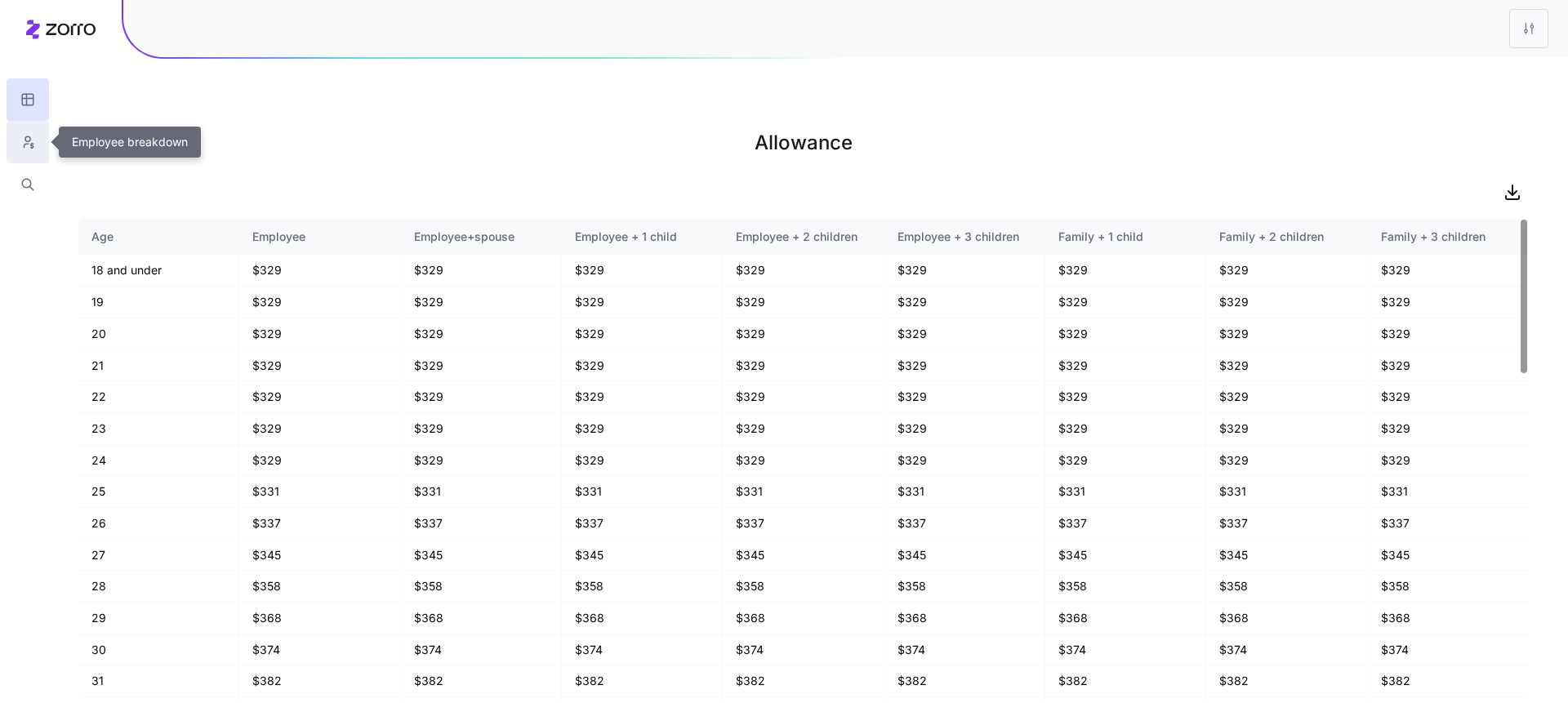
click at [21, 139] on icon "button" at bounding box center [27, 142] width 14 height 16
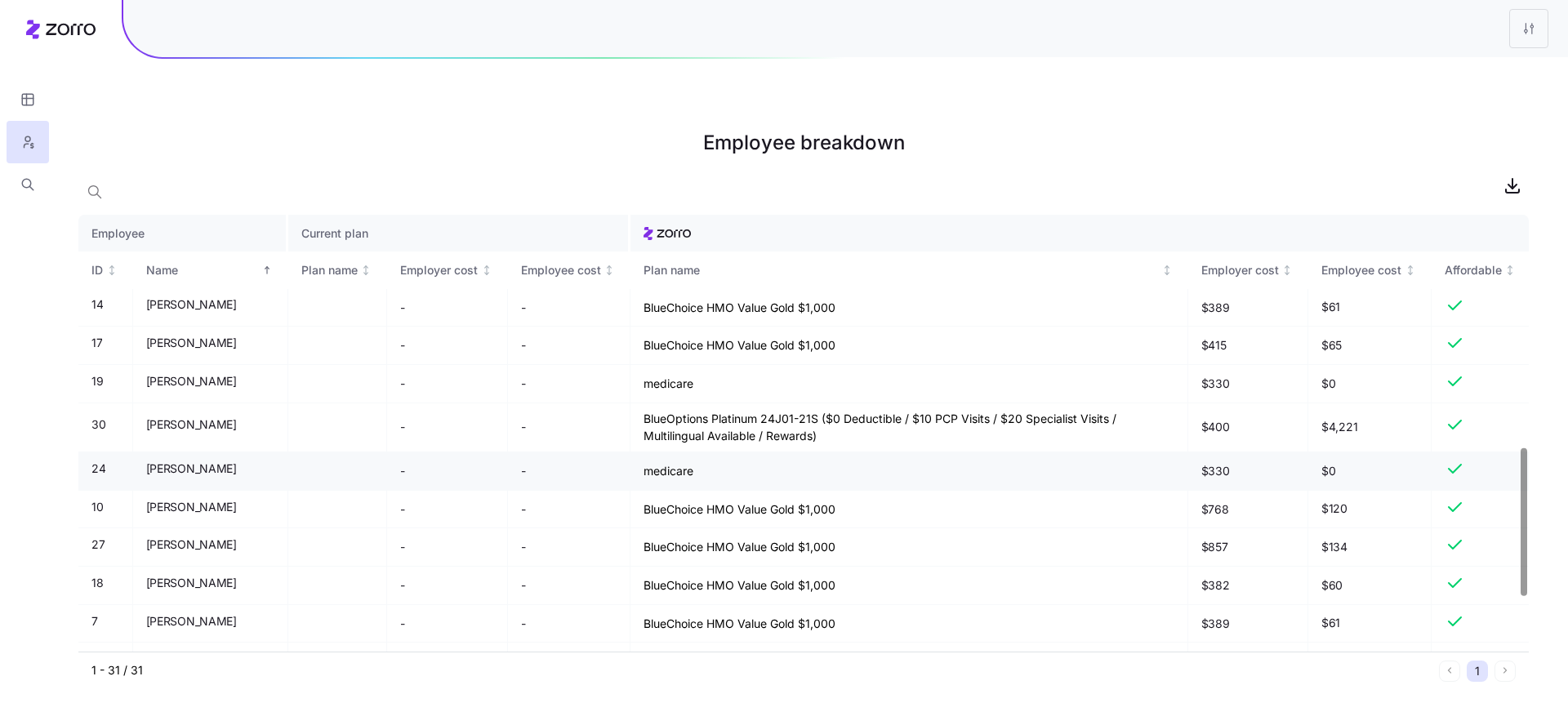
scroll to position [686, 0]
click at [43, 178] on button "button" at bounding box center [28, 184] width 42 height 43
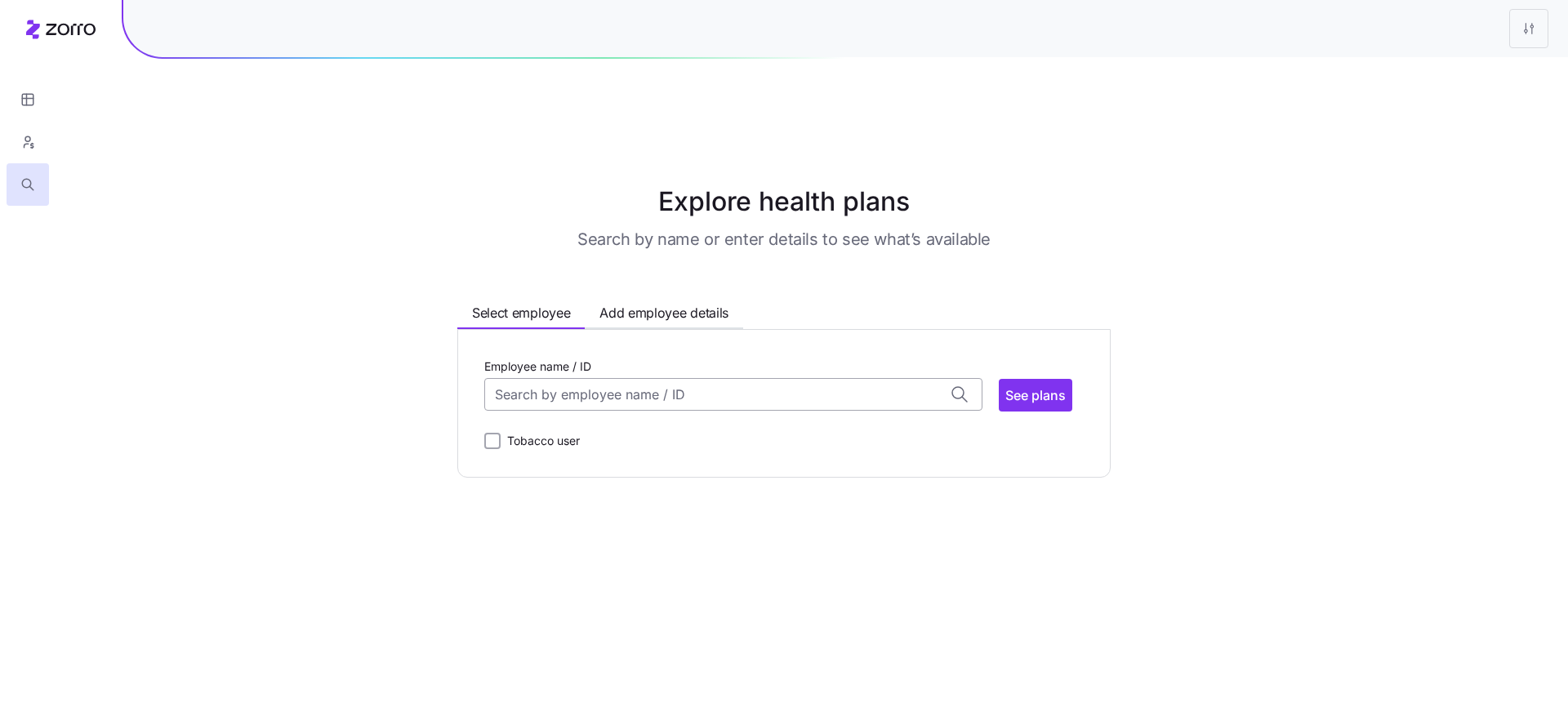
click at [663, 378] on input "Employee name / ID" at bounding box center [733, 394] width 498 height 32
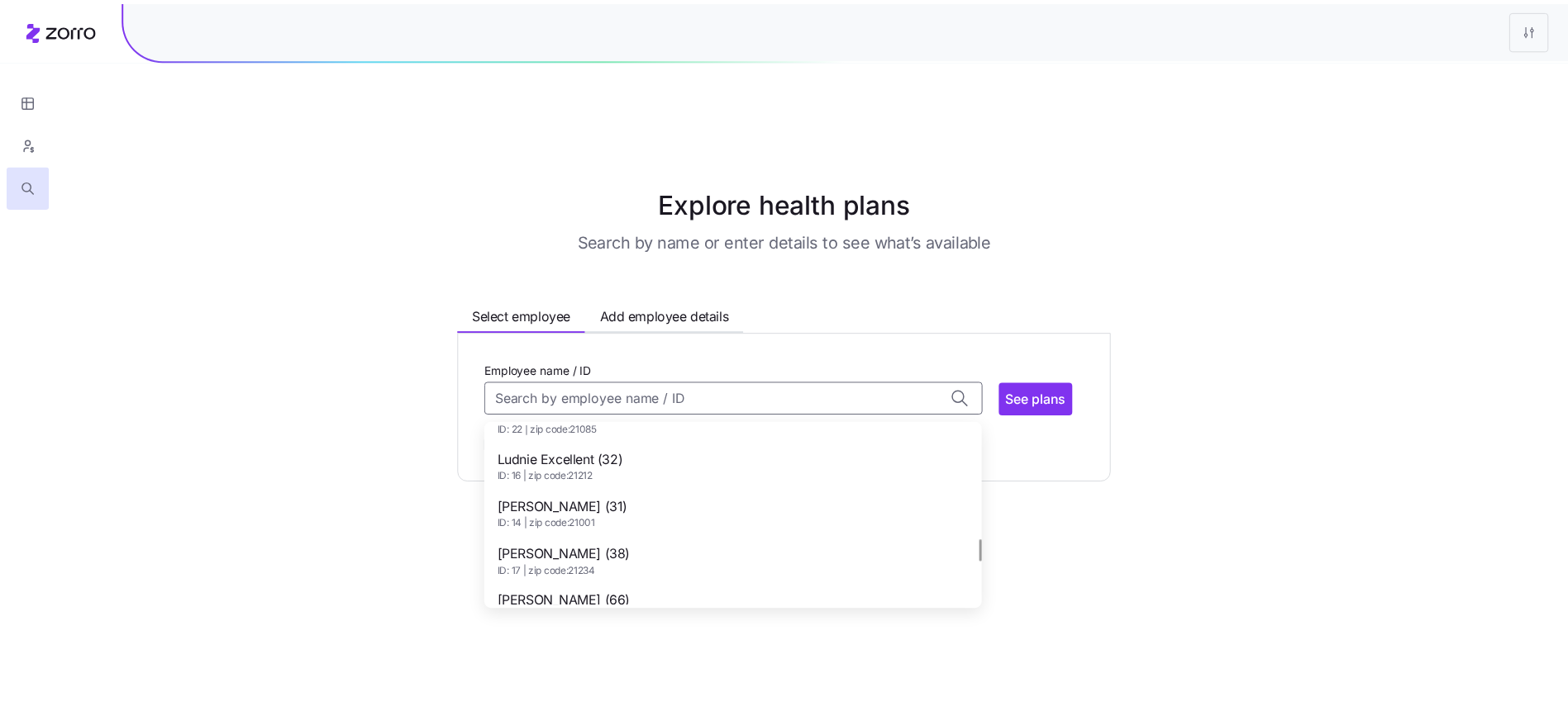
scroll to position [930, 0]
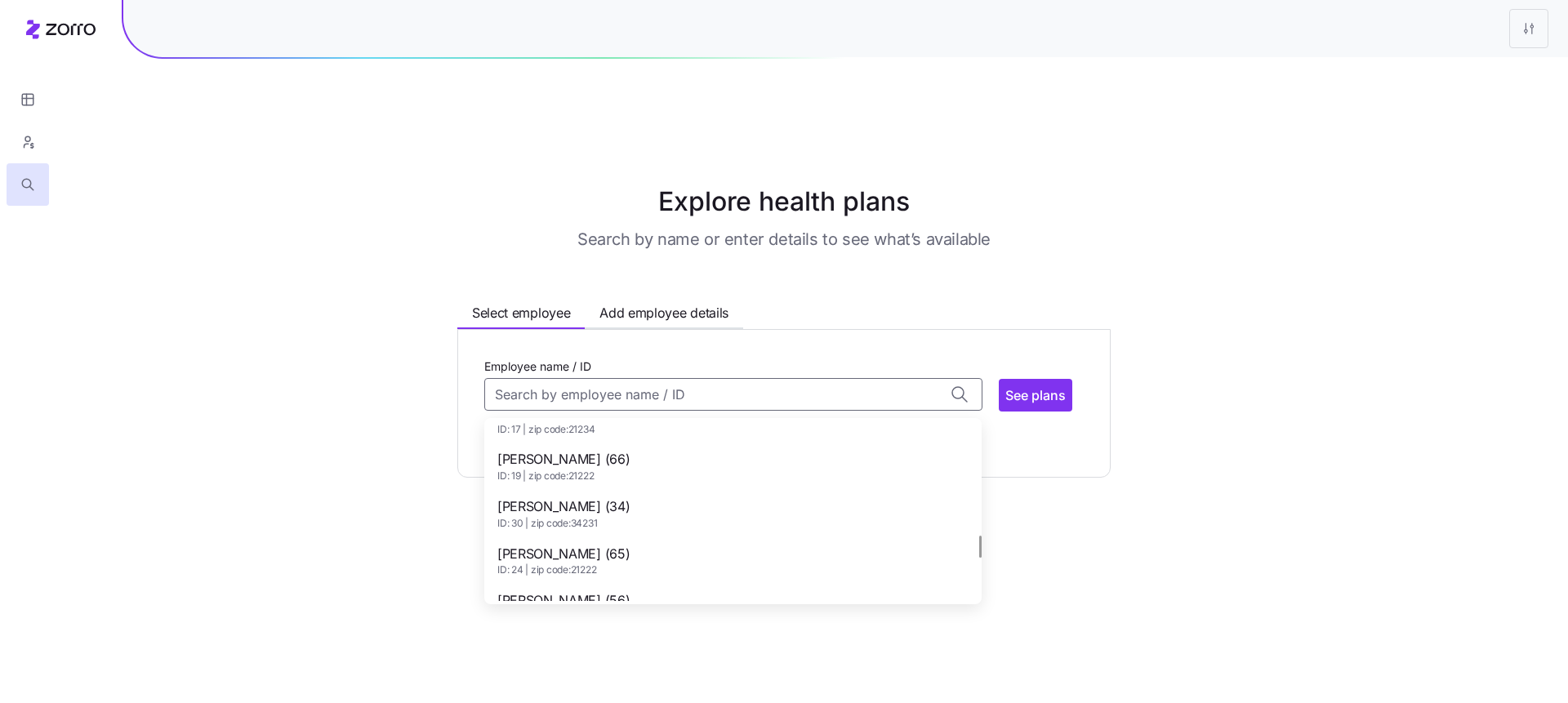
click at [605, 517] on span "ID: 30 | zip code: 34231" at bounding box center [563, 524] width 133 height 14
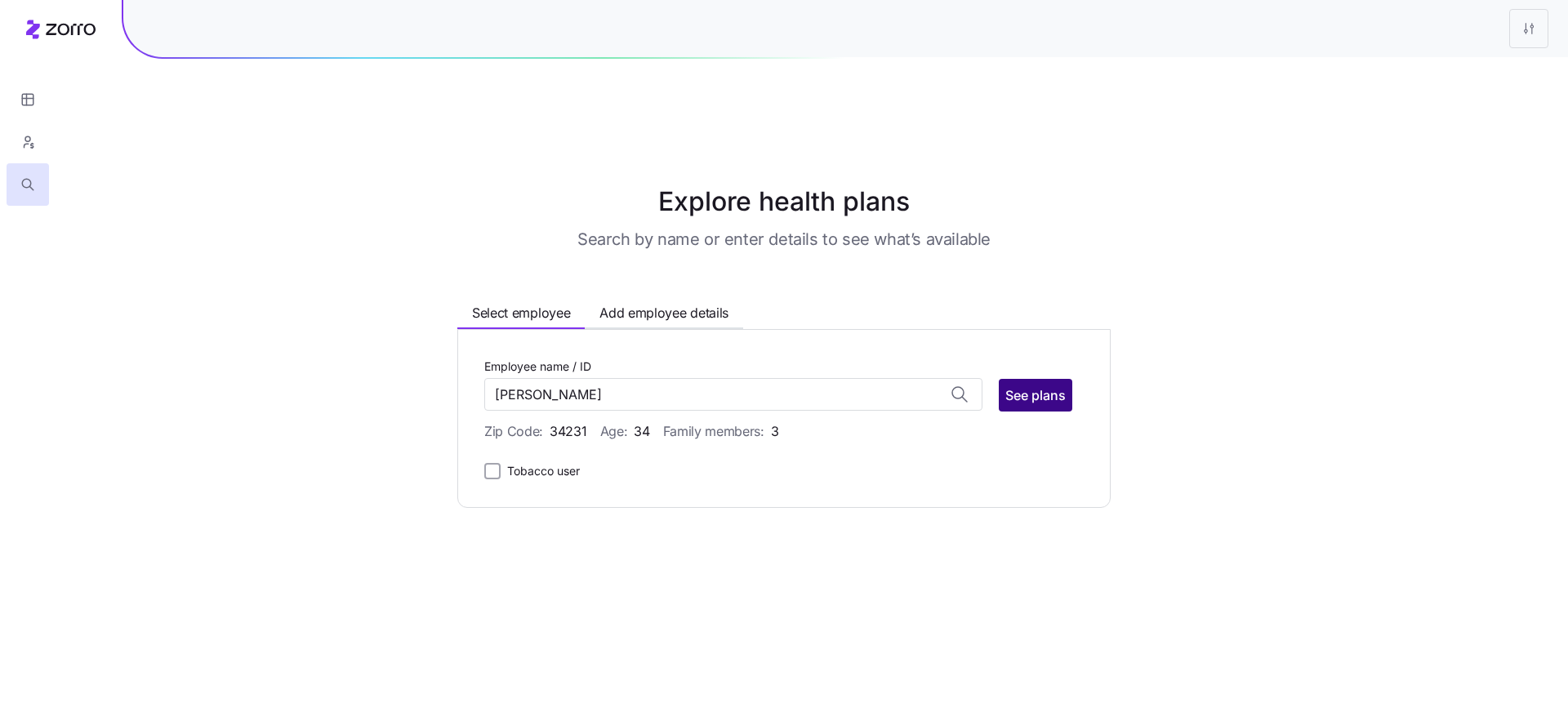
click at [1036, 386] on span "See plans" at bounding box center [1035, 395] width 60 height 20
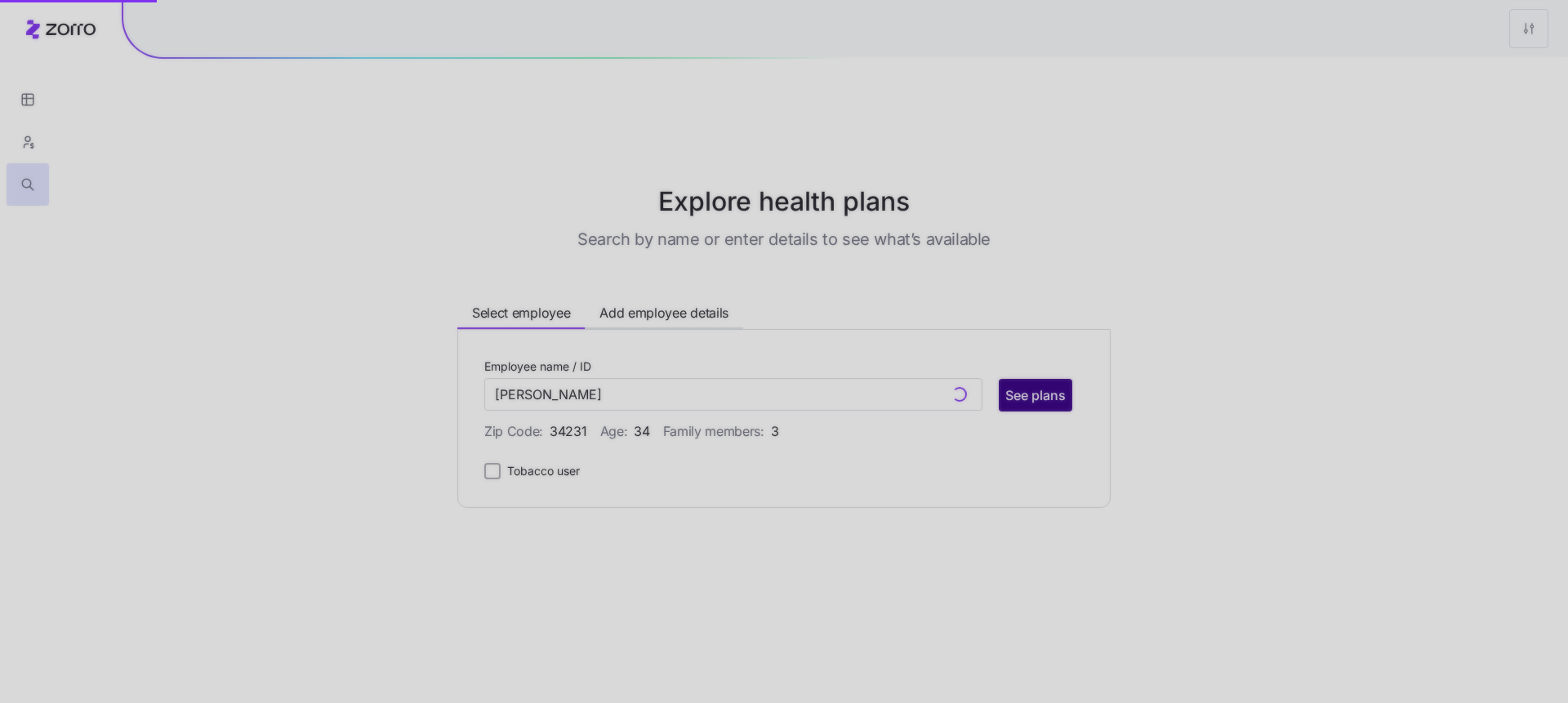
type input "[PERSON_NAME] (ID: 30)"
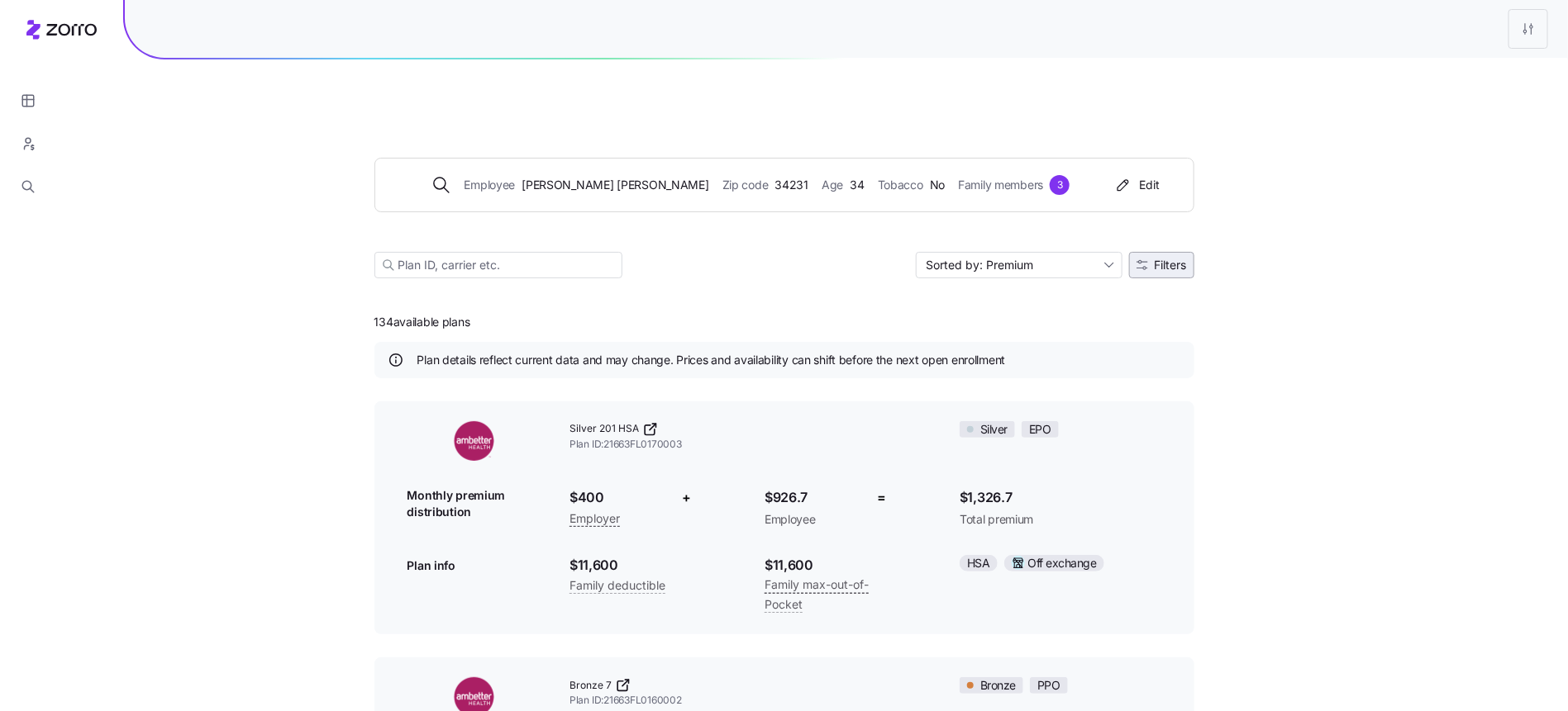
click at [1159, 260] on span "Filters" at bounding box center [1170, 265] width 32 height 11
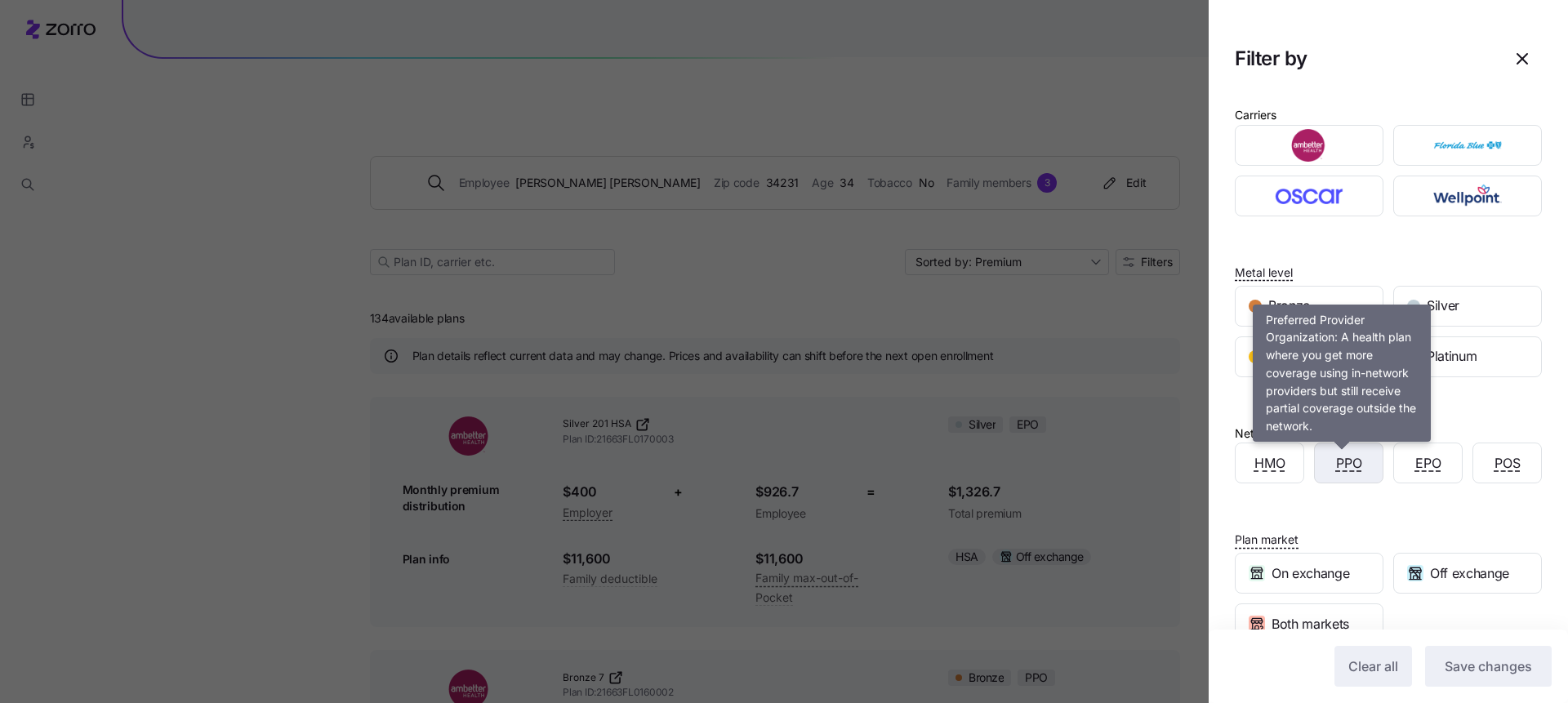
click at [1350, 469] on span "PPO" at bounding box center [1349, 463] width 26 height 20
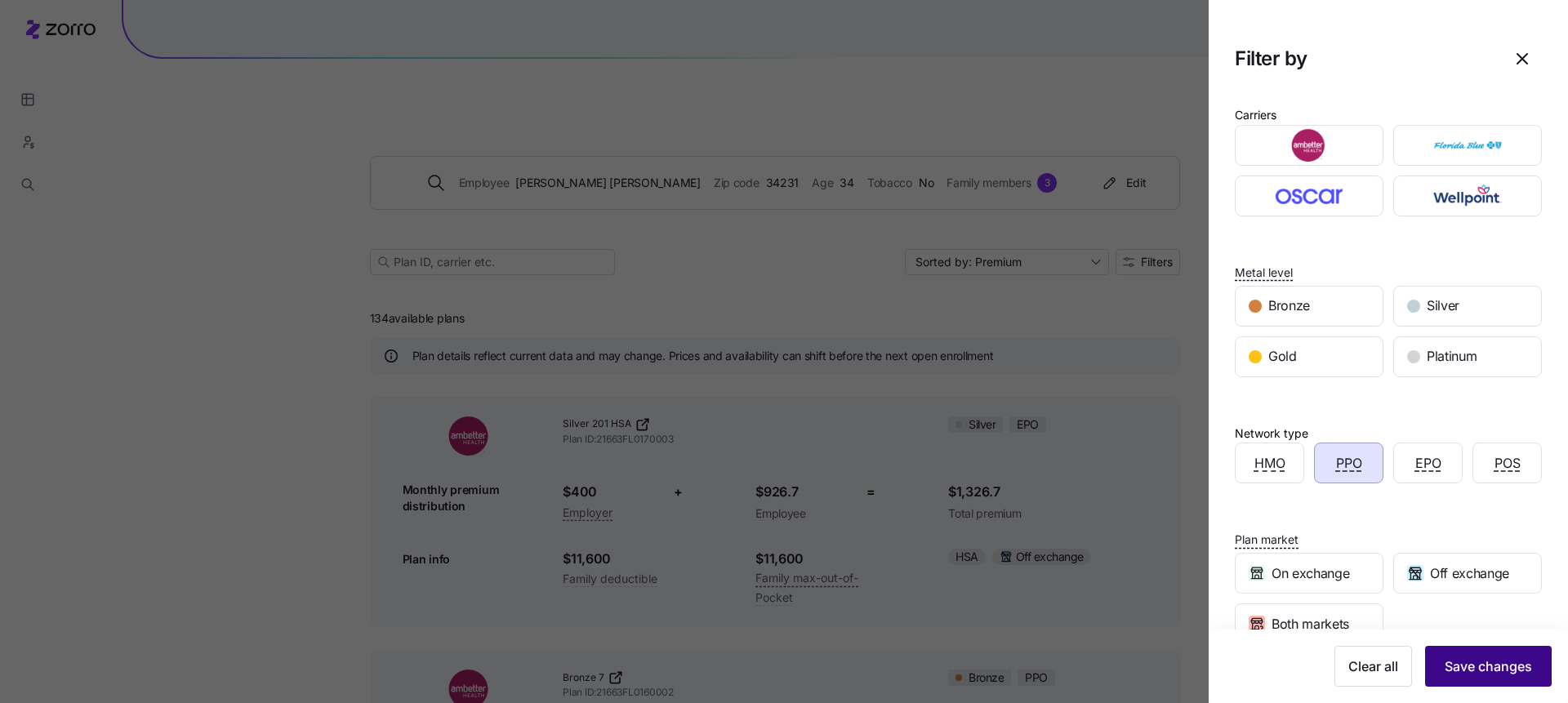
click at [1482, 671] on span "Save changes" at bounding box center [1488, 666] width 88 height 20
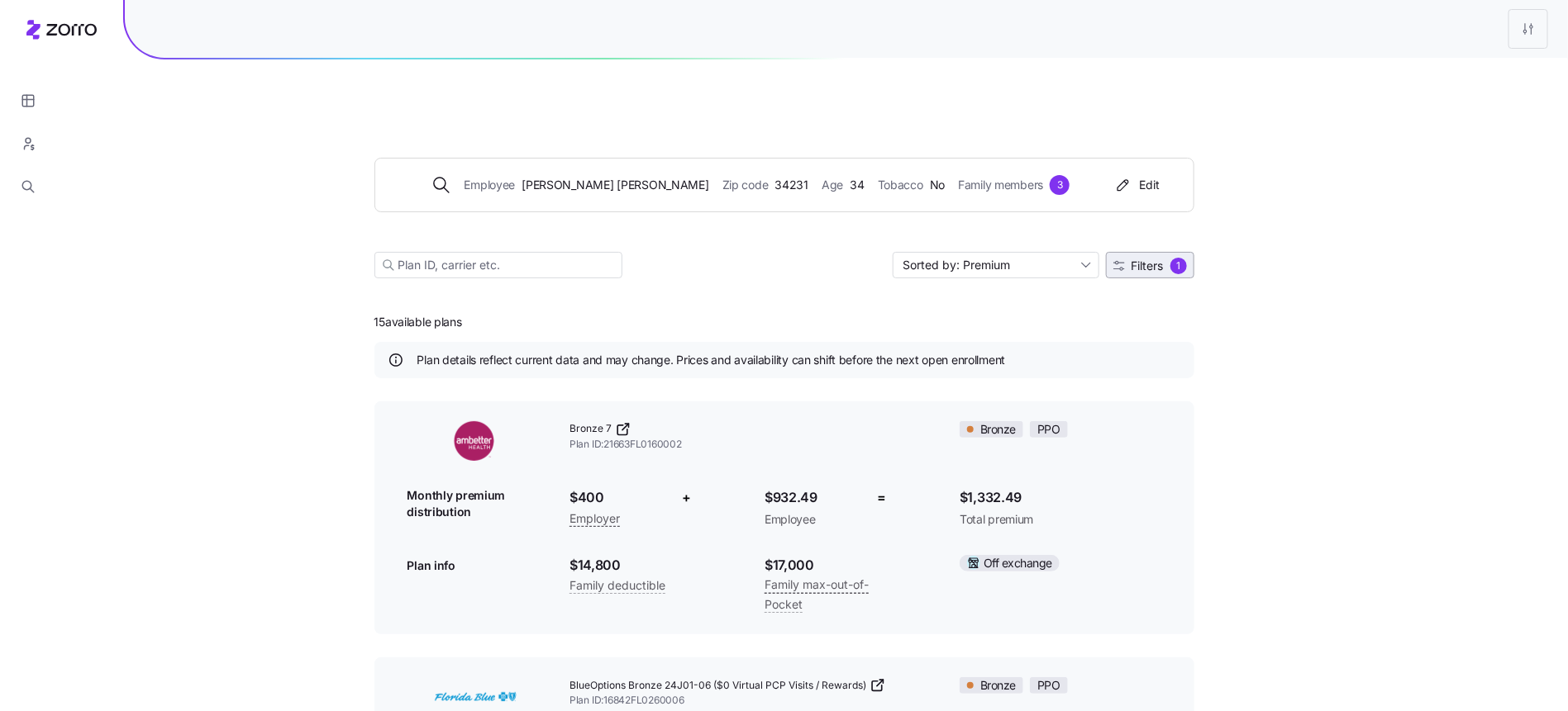
click at [1172, 258] on div "1" at bounding box center [1178, 266] width 16 height 16
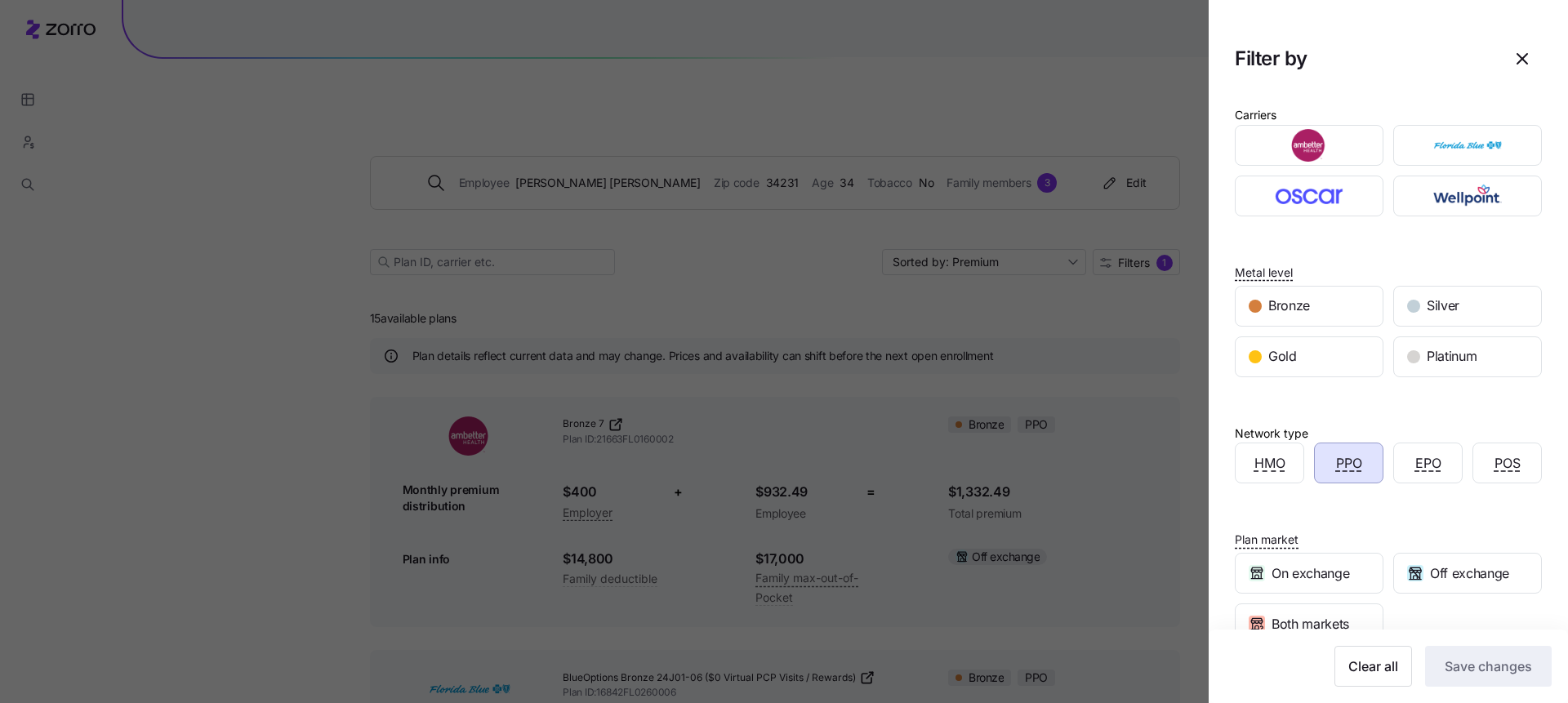
click at [1321, 462] on div "PPO" at bounding box center [1349, 463] width 68 height 39
click at [1463, 679] on button "Save changes" at bounding box center [1488, 666] width 127 height 41
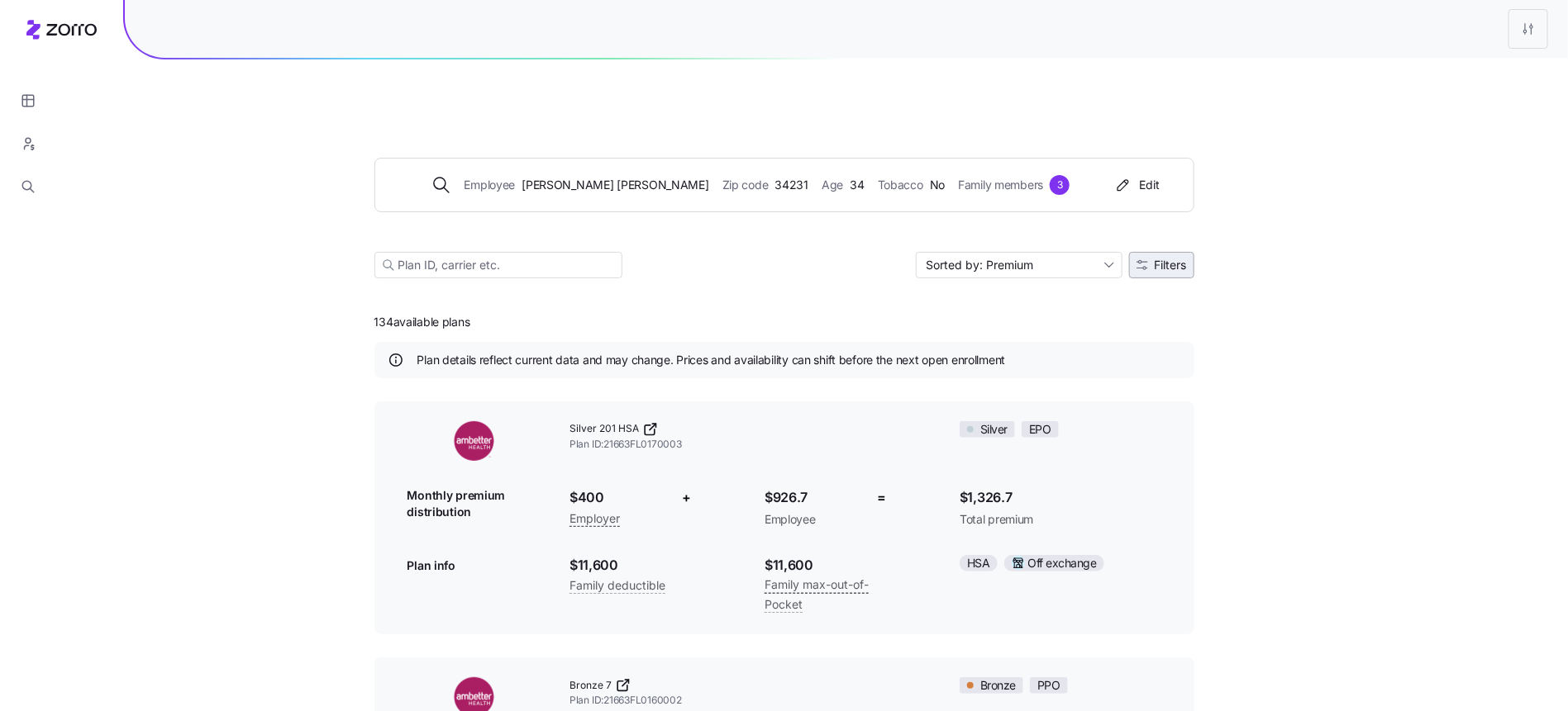
click at [1191, 252] on button "Filters" at bounding box center [1162, 265] width 65 height 27
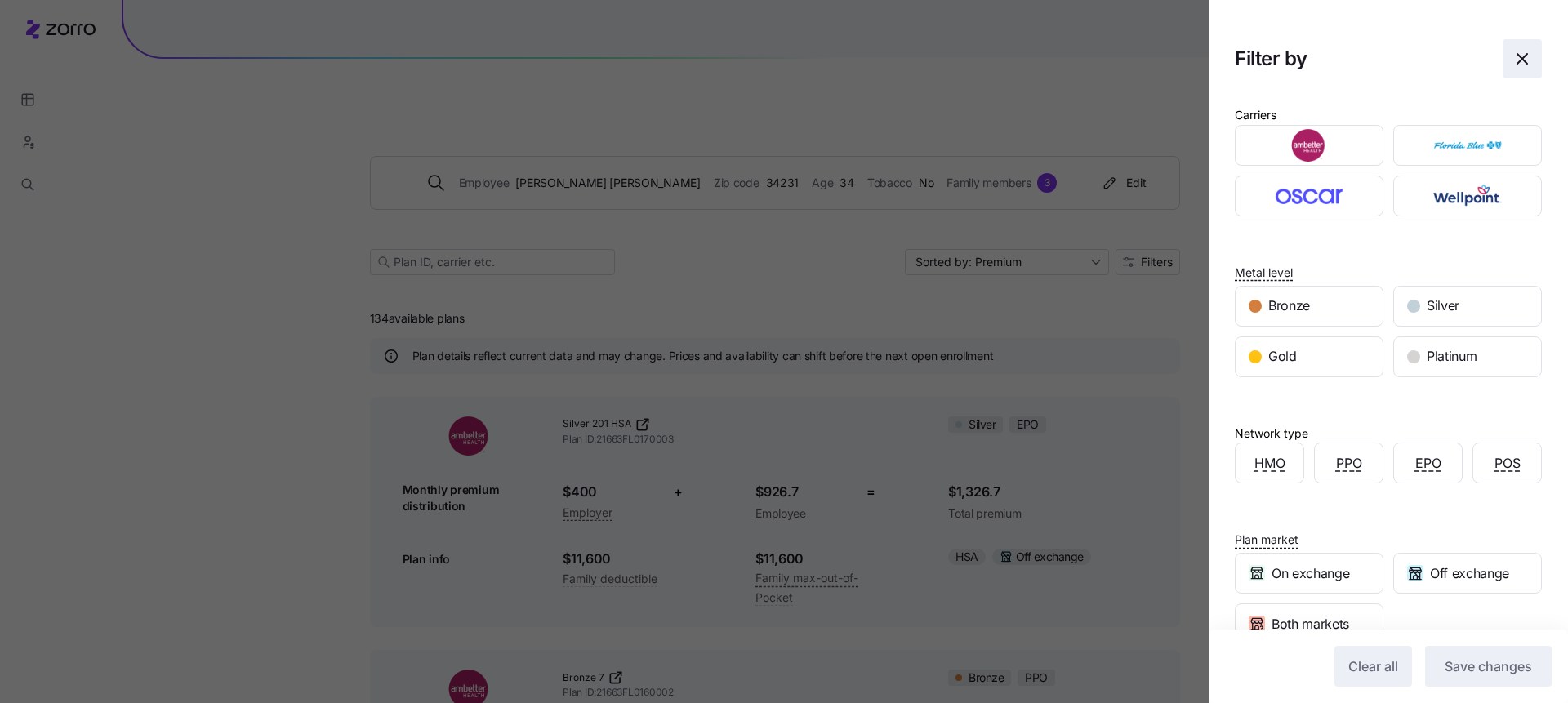
click at [1503, 43] on span "button" at bounding box center [1522, 59] width 37 height 37
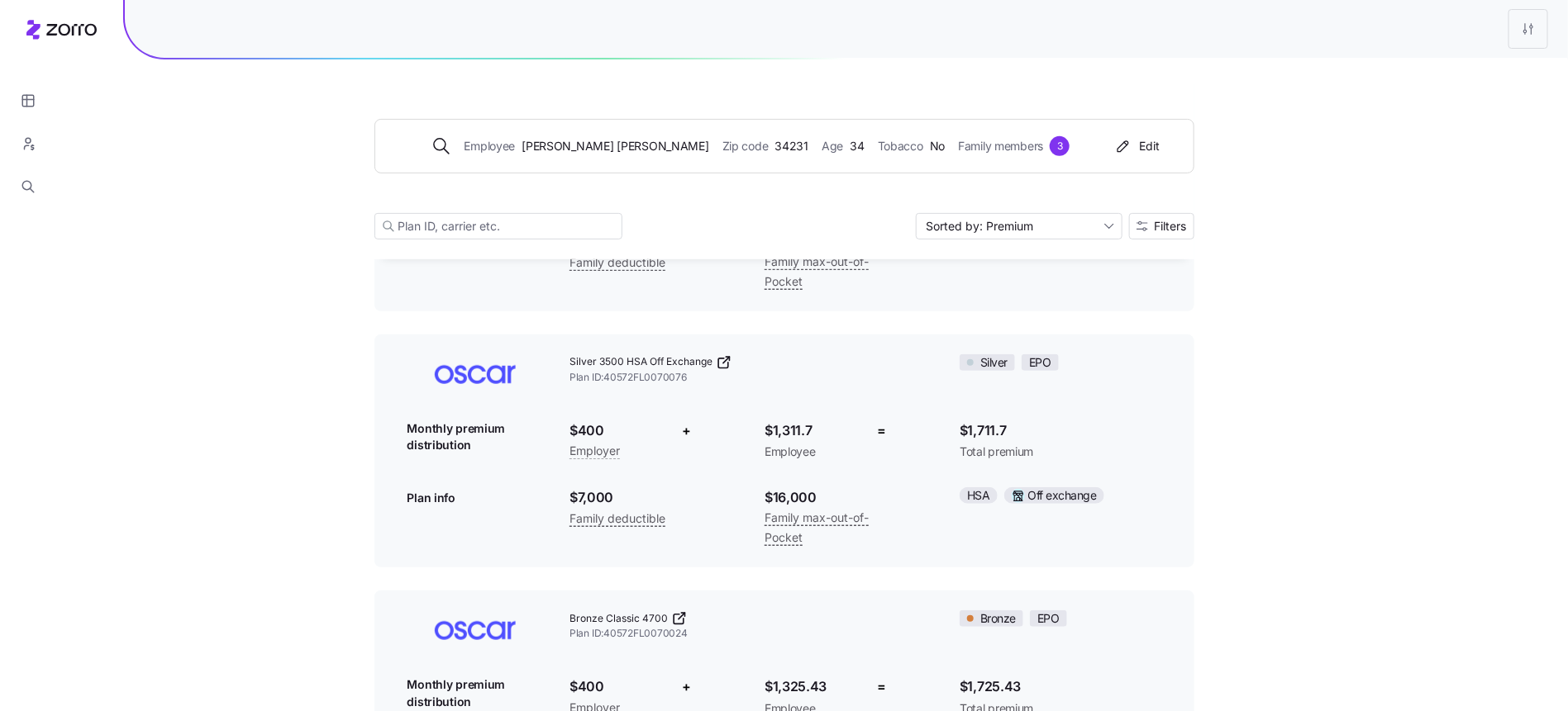
scroll to position [3214, 0]
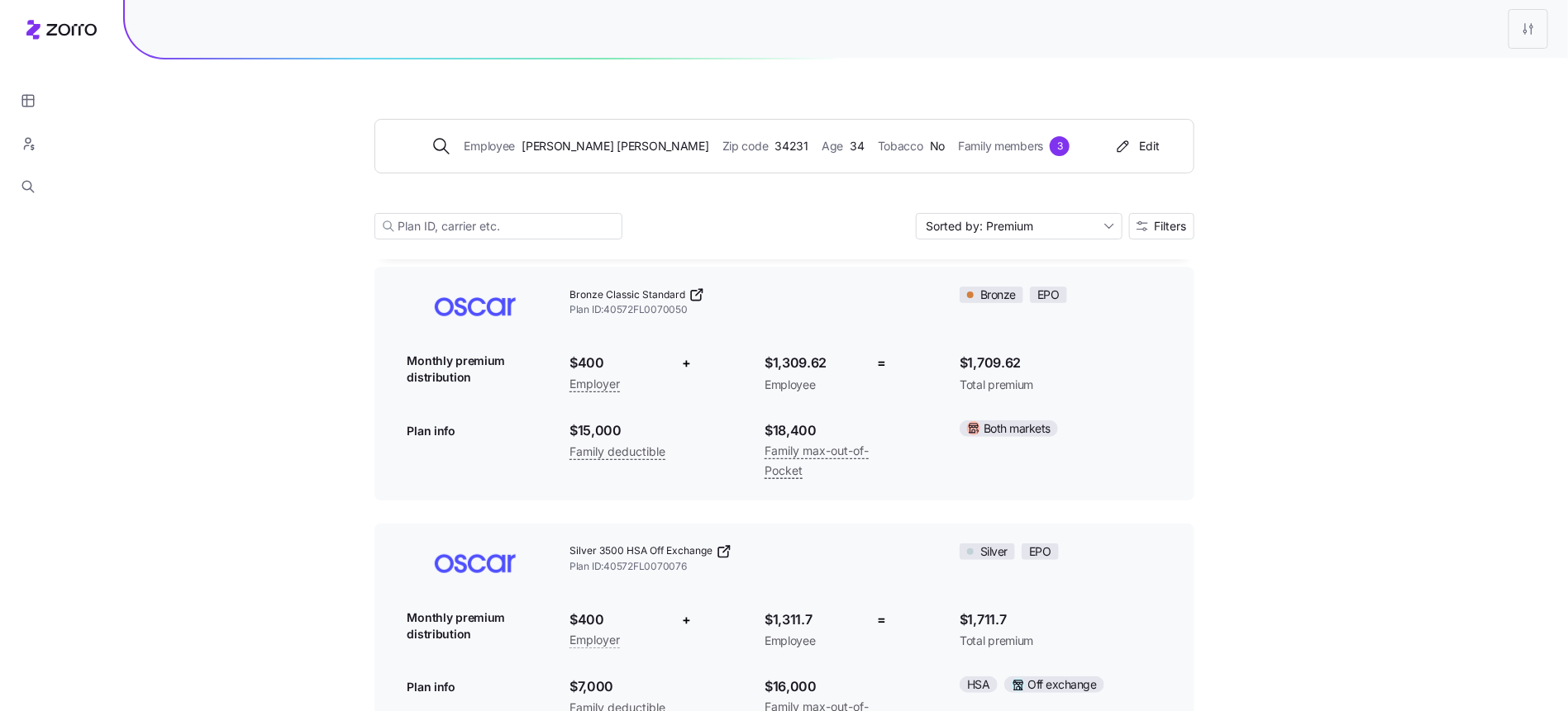
click at [1563, 21] on div at bounding box center [846, 28] width 1443 height 58
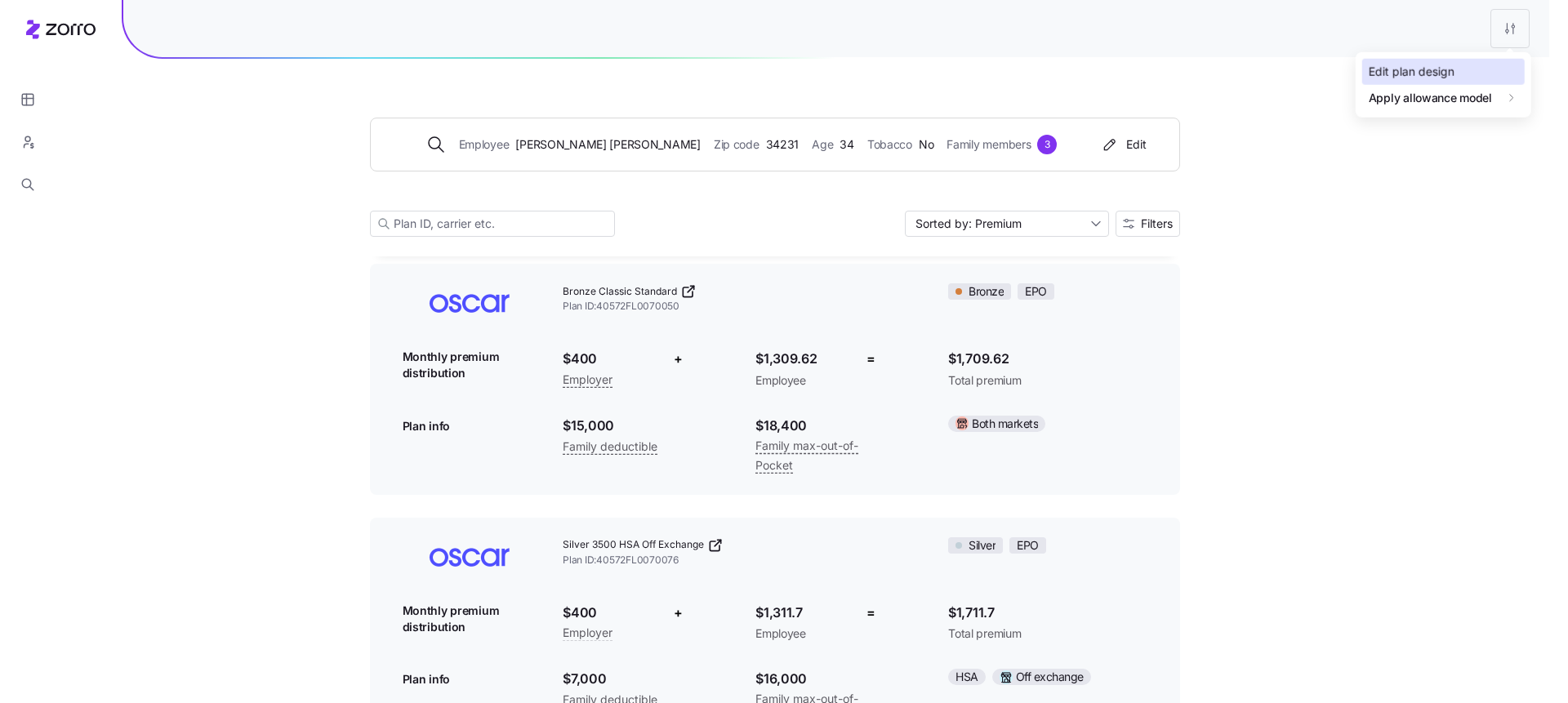
click at [1431, 83] on div "Edit plan design" at bounding box center [1443, 71] width 162 height 26
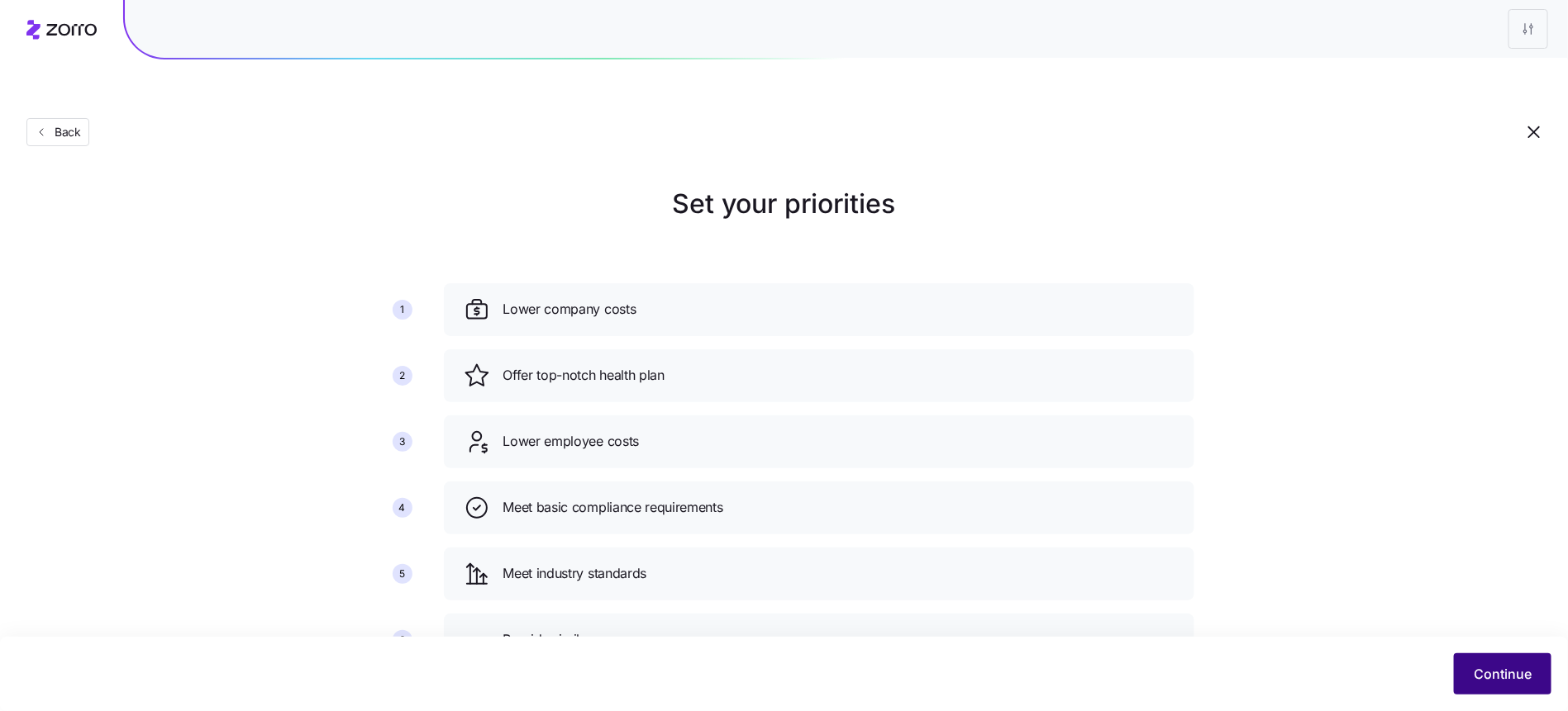
click at [1454, 677] on button "Continue" at bounding box center [1502, 674] width 97 height 41
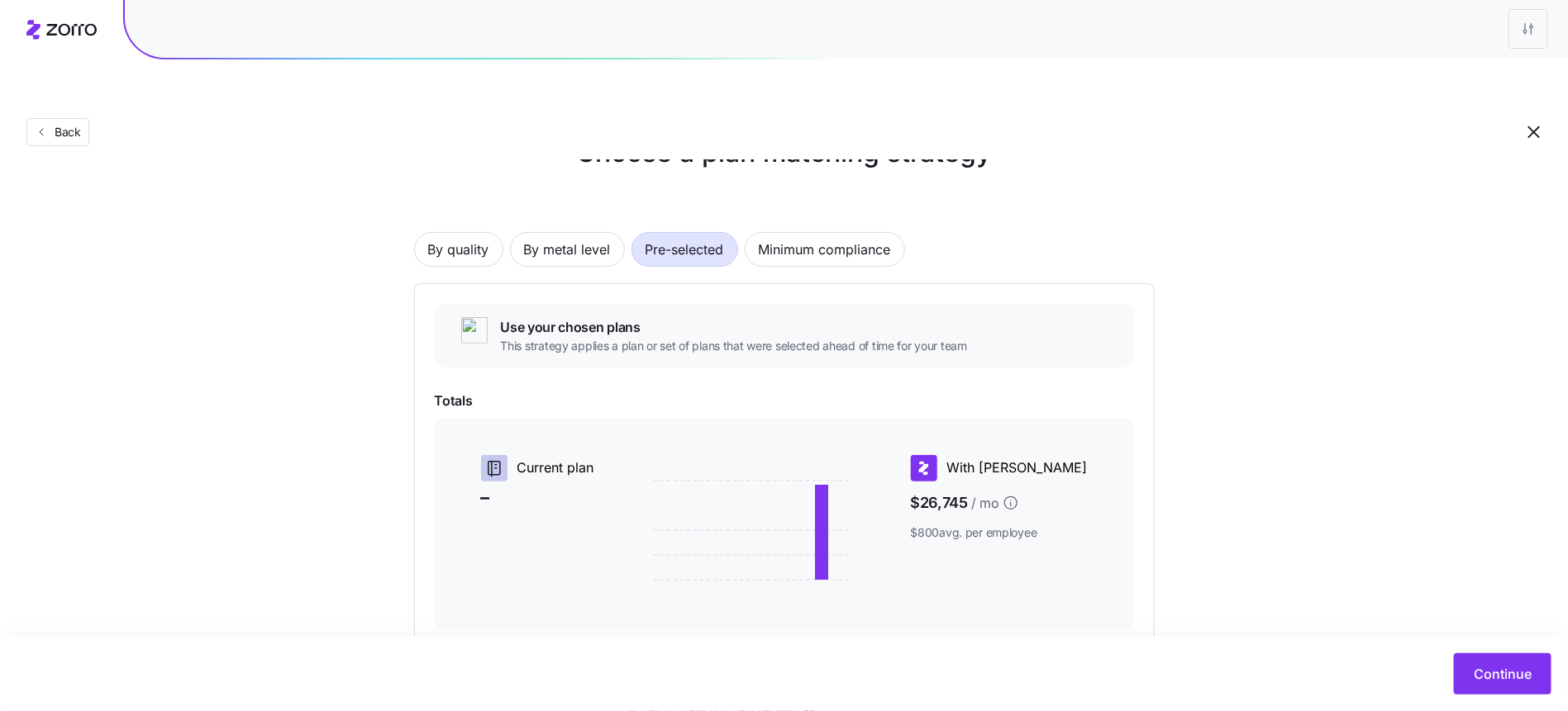
scroll to position [52, 0]
click at [1486, 665] on span "Continue" at bounding box center [1502, 674] width 58 height 20
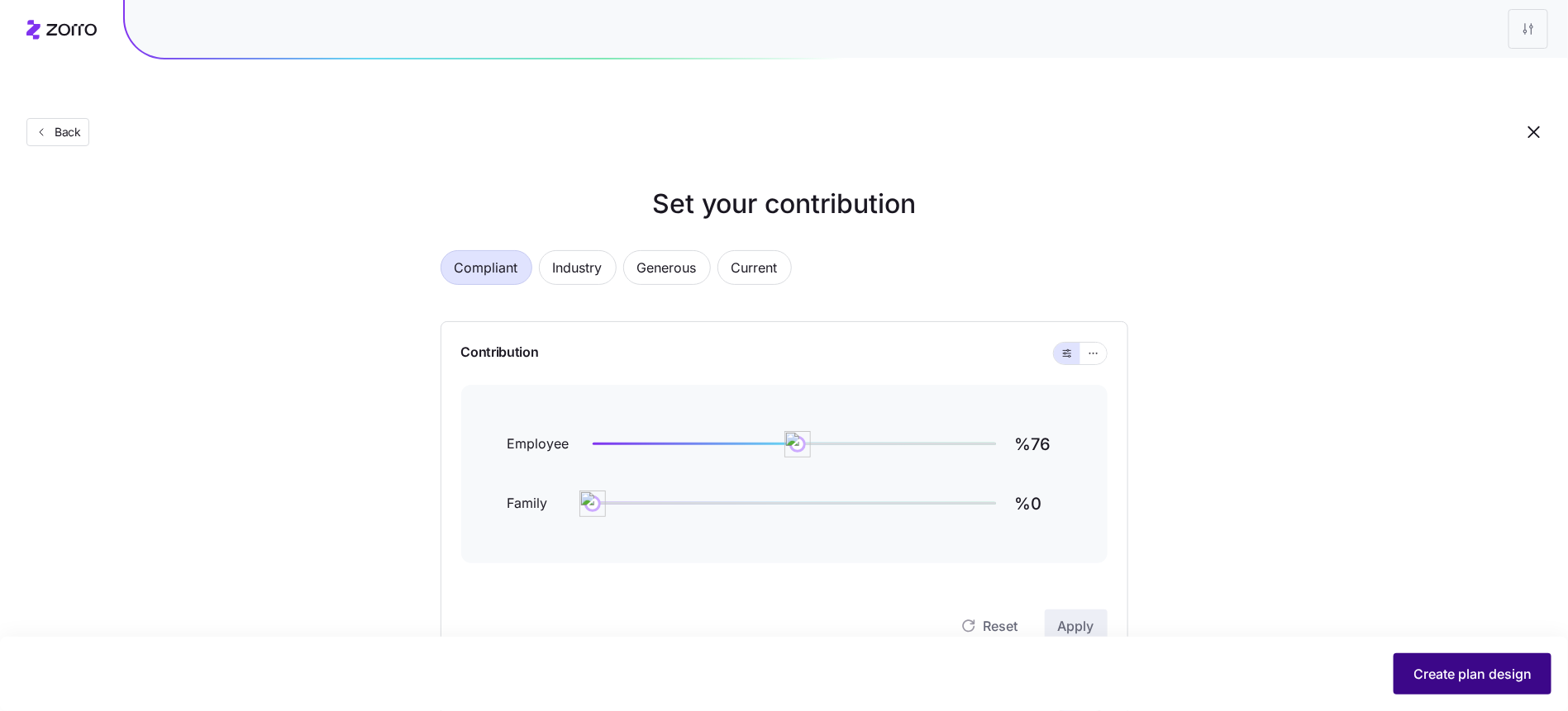
click at [1490, 665] on span "Create plan design" at bounding box center [1472, 674] width 118 height 20
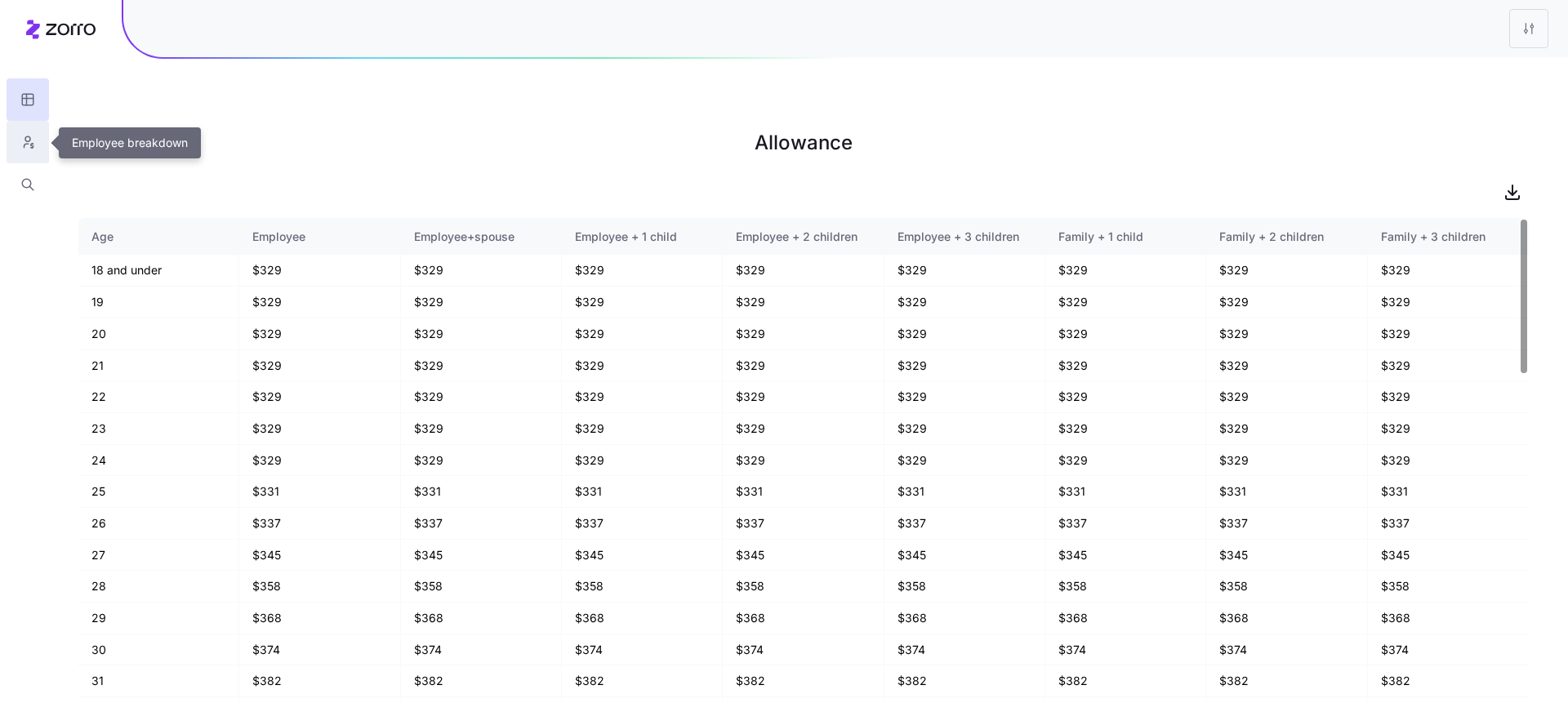
click at [37, 140] on button "button" at bounding box center [28, 142] width 42 height 43
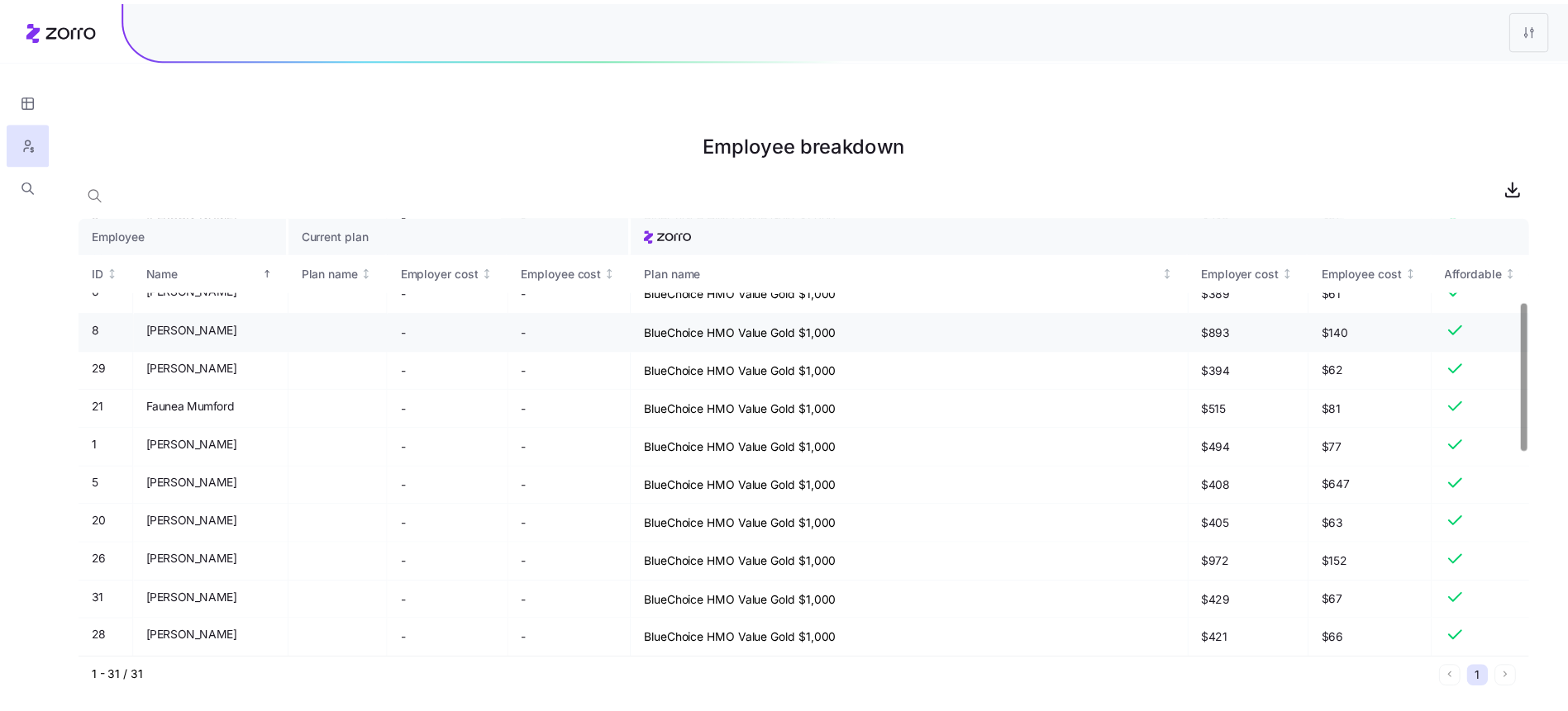
scroll to position [265, 0]
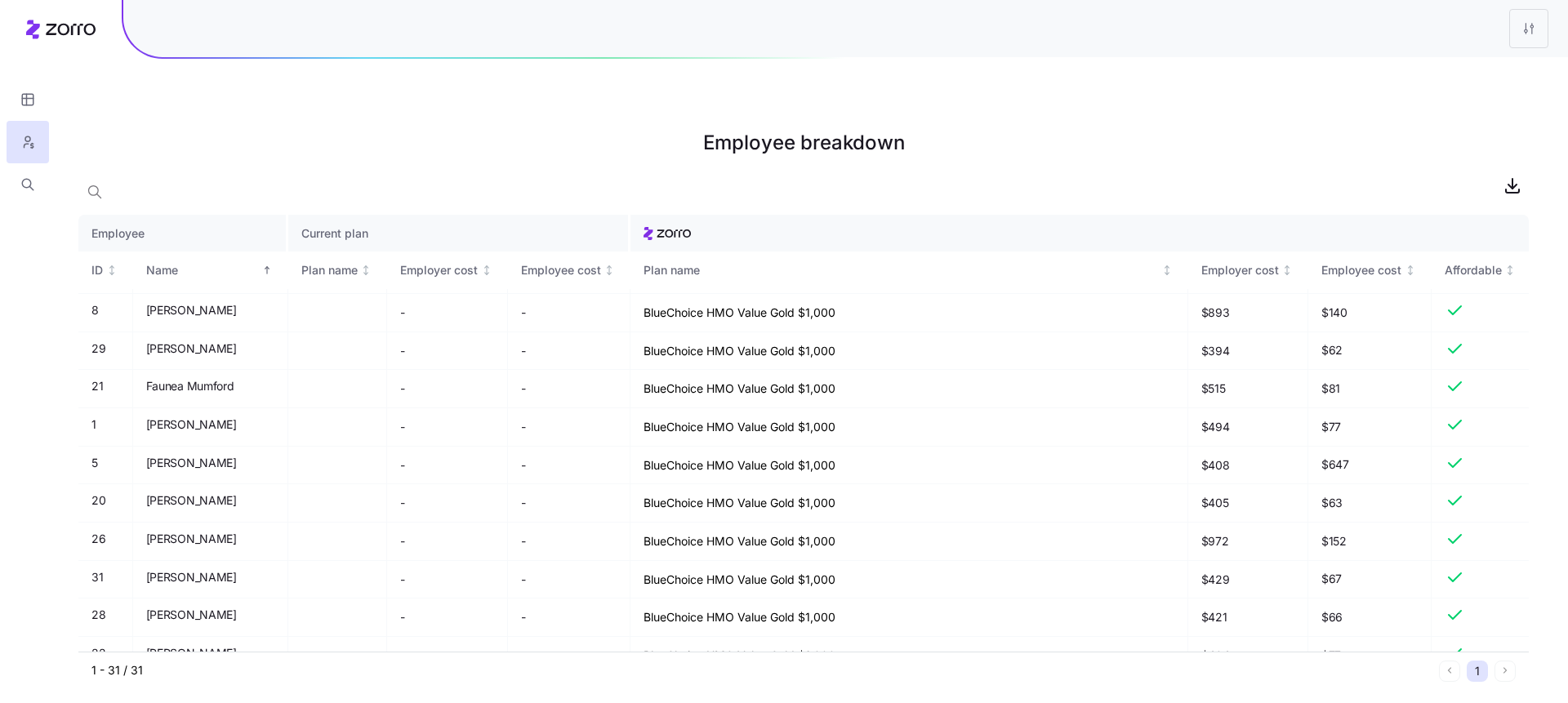
click at [38, 44] on div at bounding box center [27, 103] width 55 height 206
click at [41, 24] on div at bounding box center [27, 103] width 55 height 206
click at [1531, 31] on html "Employee breakdown Employee Current plan ID Name Plan name Employer cost Employ…" at bounding box center [784, 434] width 1568 height 868
click at [1492, 67] on div "Edit plan design" at bounding box center [1462, 71] width 162 height 26
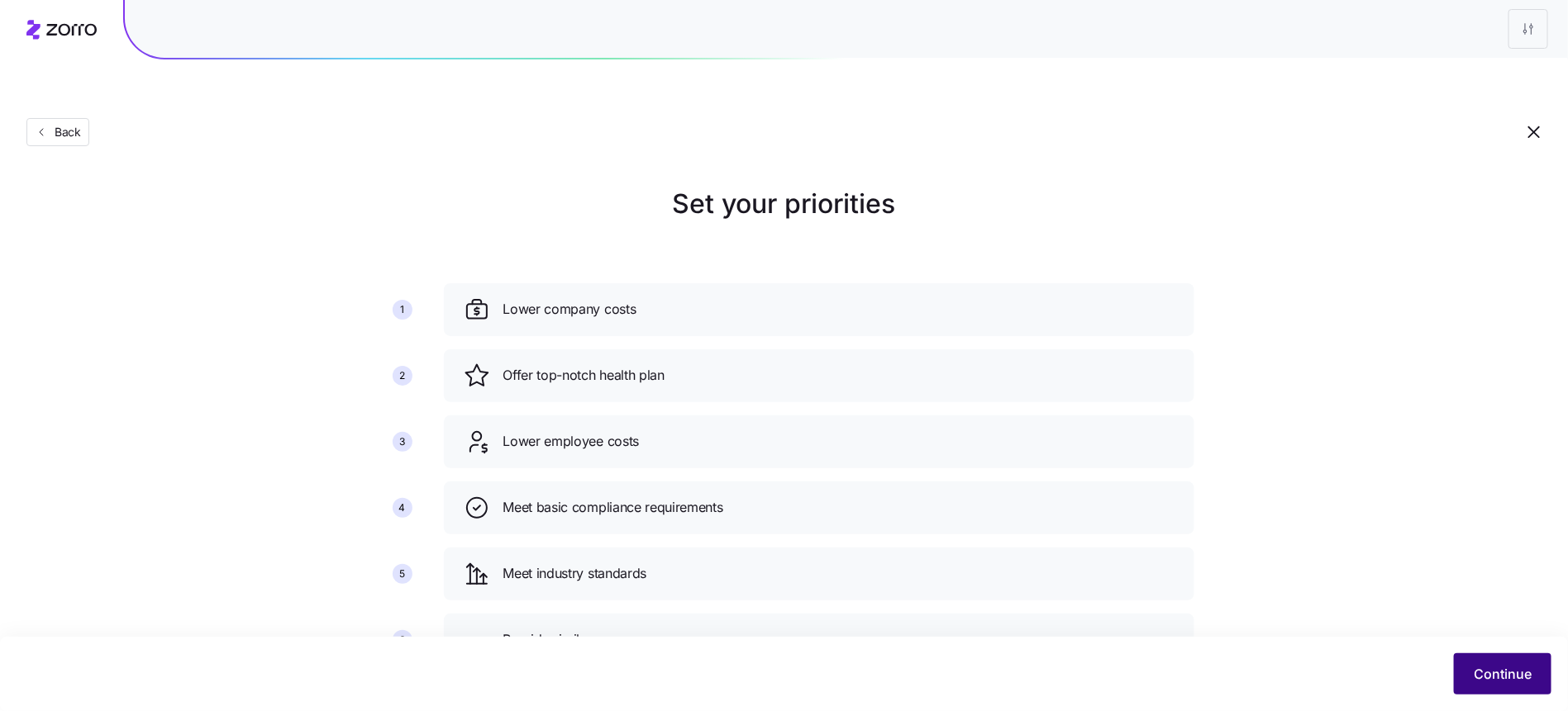
click at [1473, 683] on button "Continue" at bounding box center [1502, 674] width 97 height 41
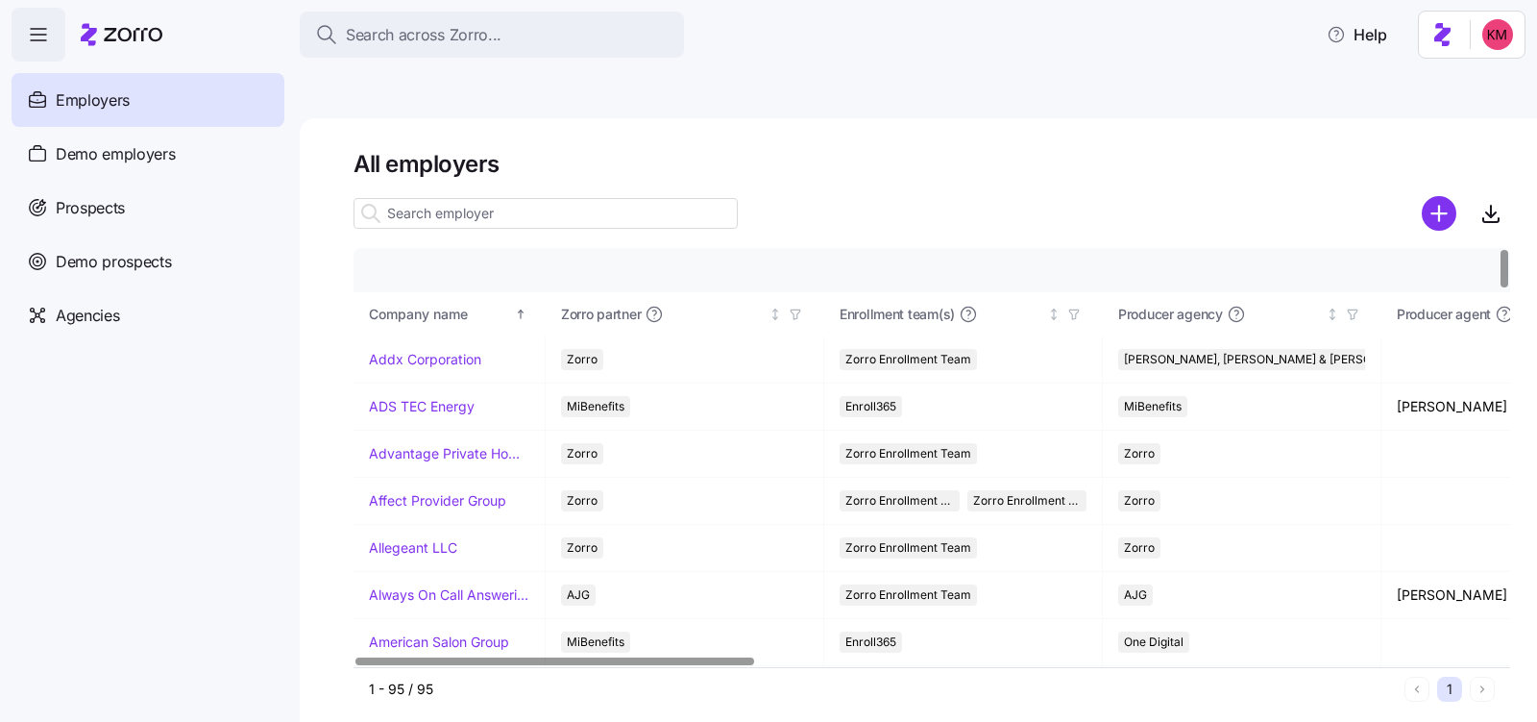
drag, startPoint x: 607, startPoint y: 148, endPoint x: 698, endPoint y: 137, distance: 90.9
click at [608, 149] on div "All employers Company details Benefit status Company name [PERSON_NAME] partner…" at bounding box center [932, 429] width 1157 height 561
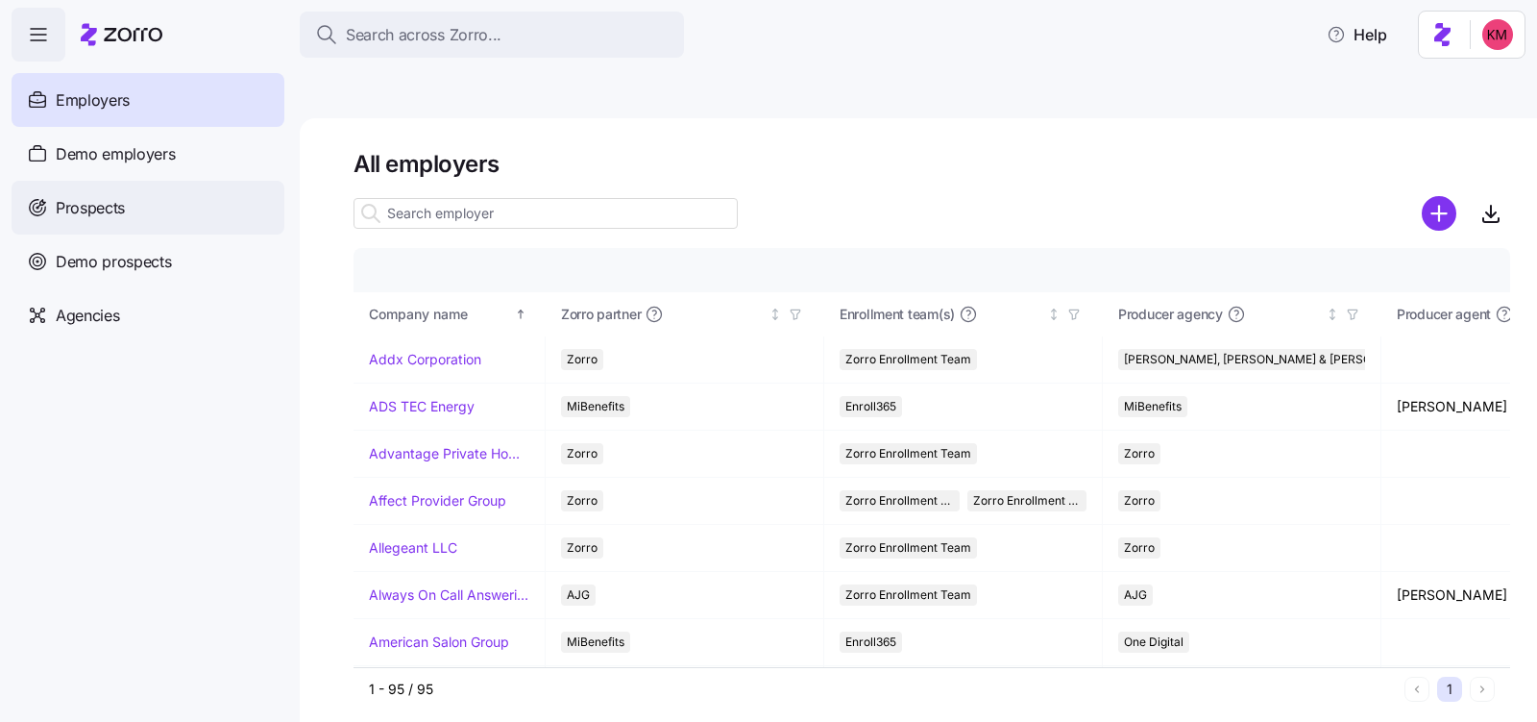
click at [160, 189] on div "Prospects" at bounding box center [148, 208] width 273 height 54
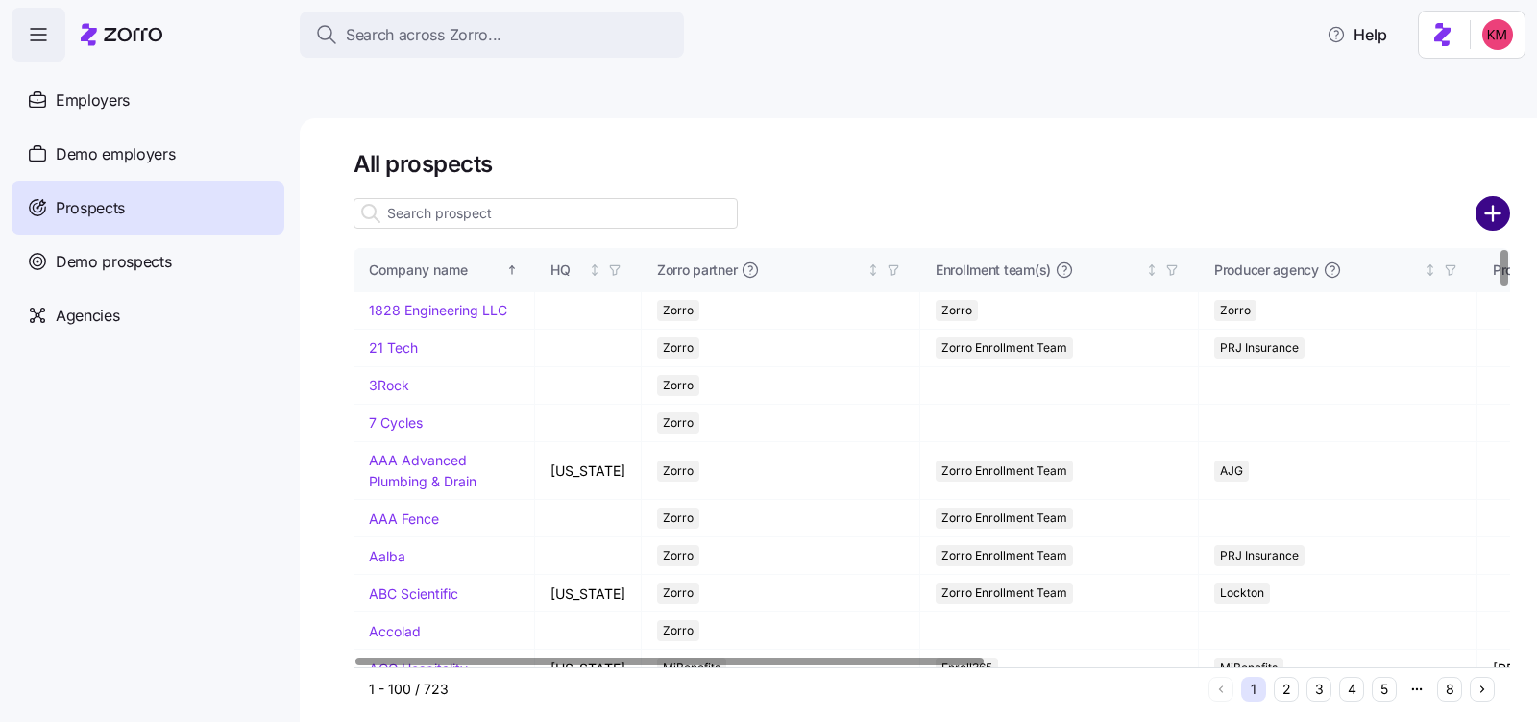
click at [1500, 196] on icon "add icon" at bounding box center [1493, 213] width 35 height 35
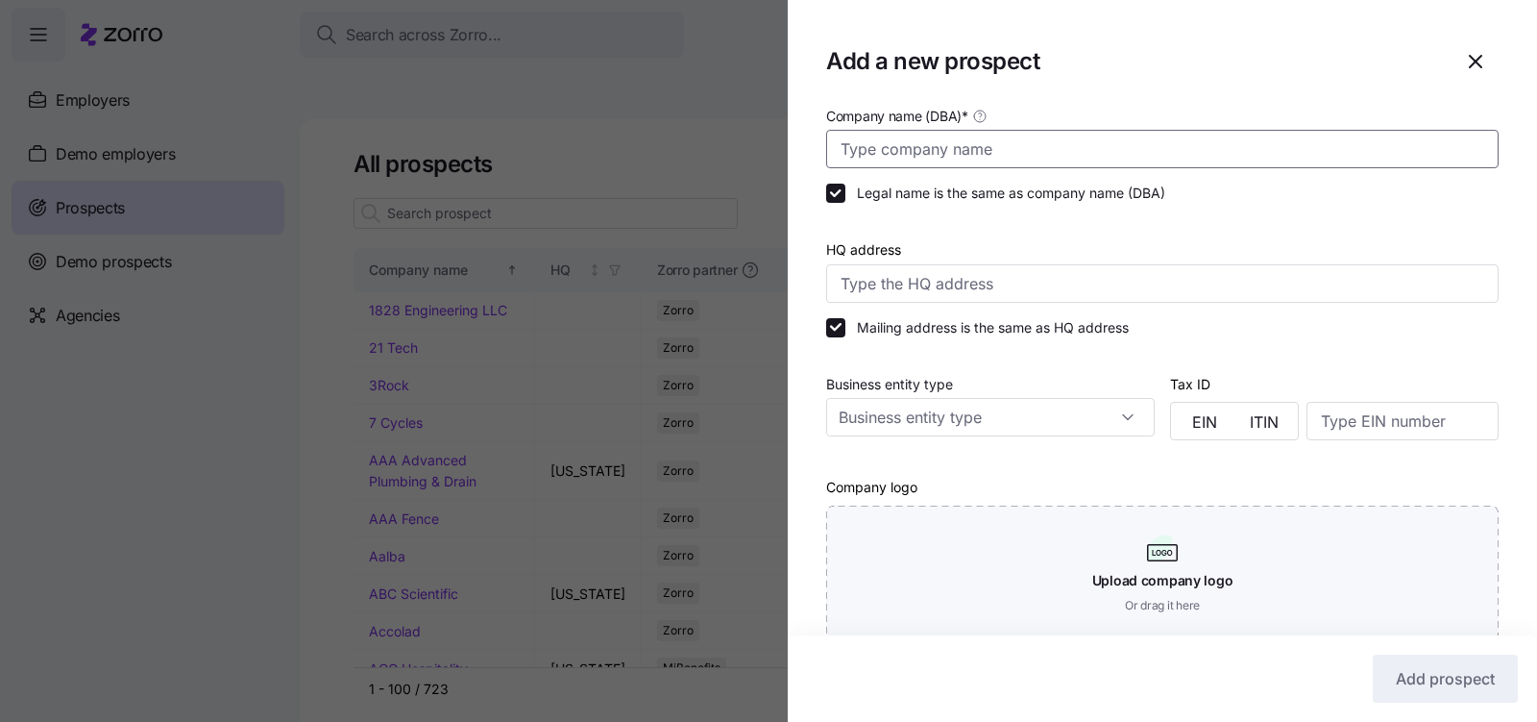
click at [1052, 145] on input "Company name (DBA) *" at bounding box center [1162, 149] width 673 height 38
paste input "[PERSON_NAME]"
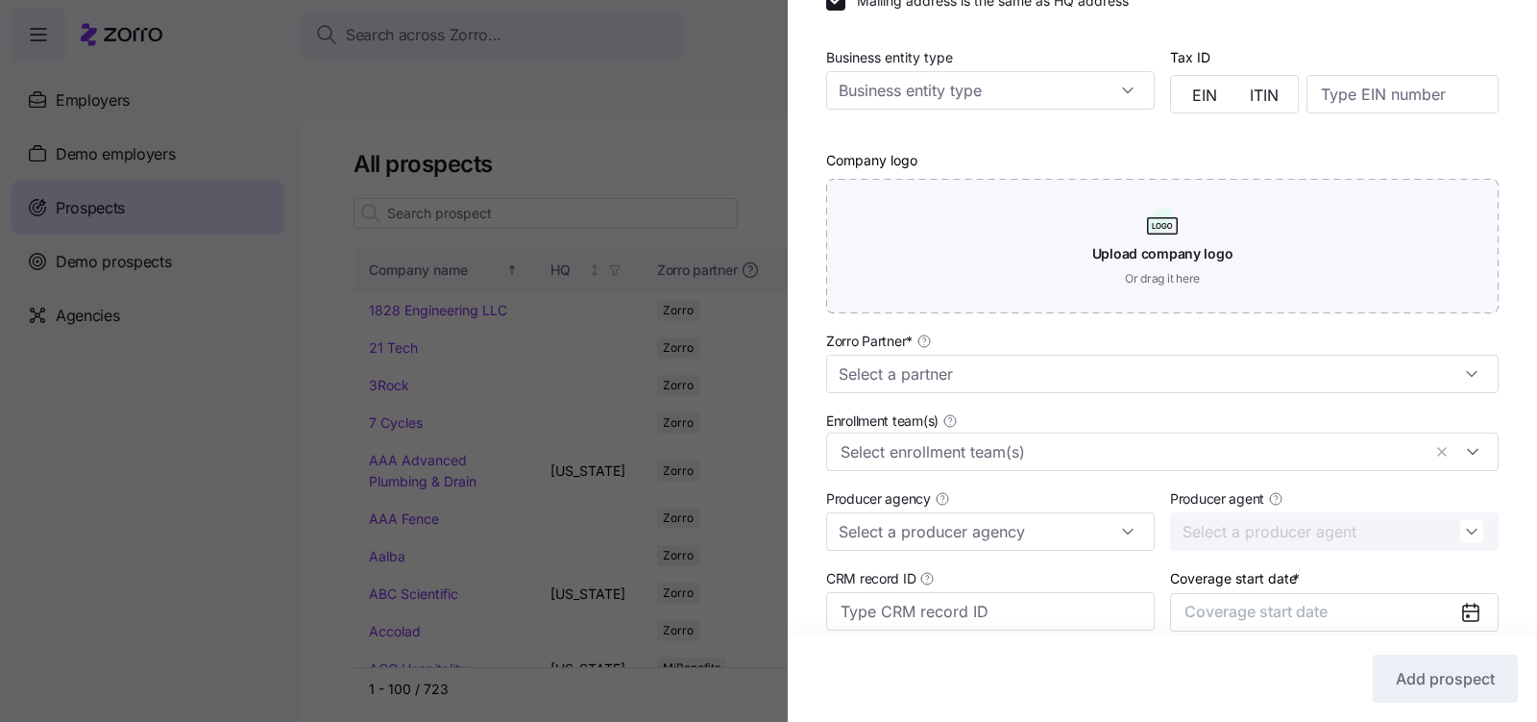
scroll to position [490, 0]
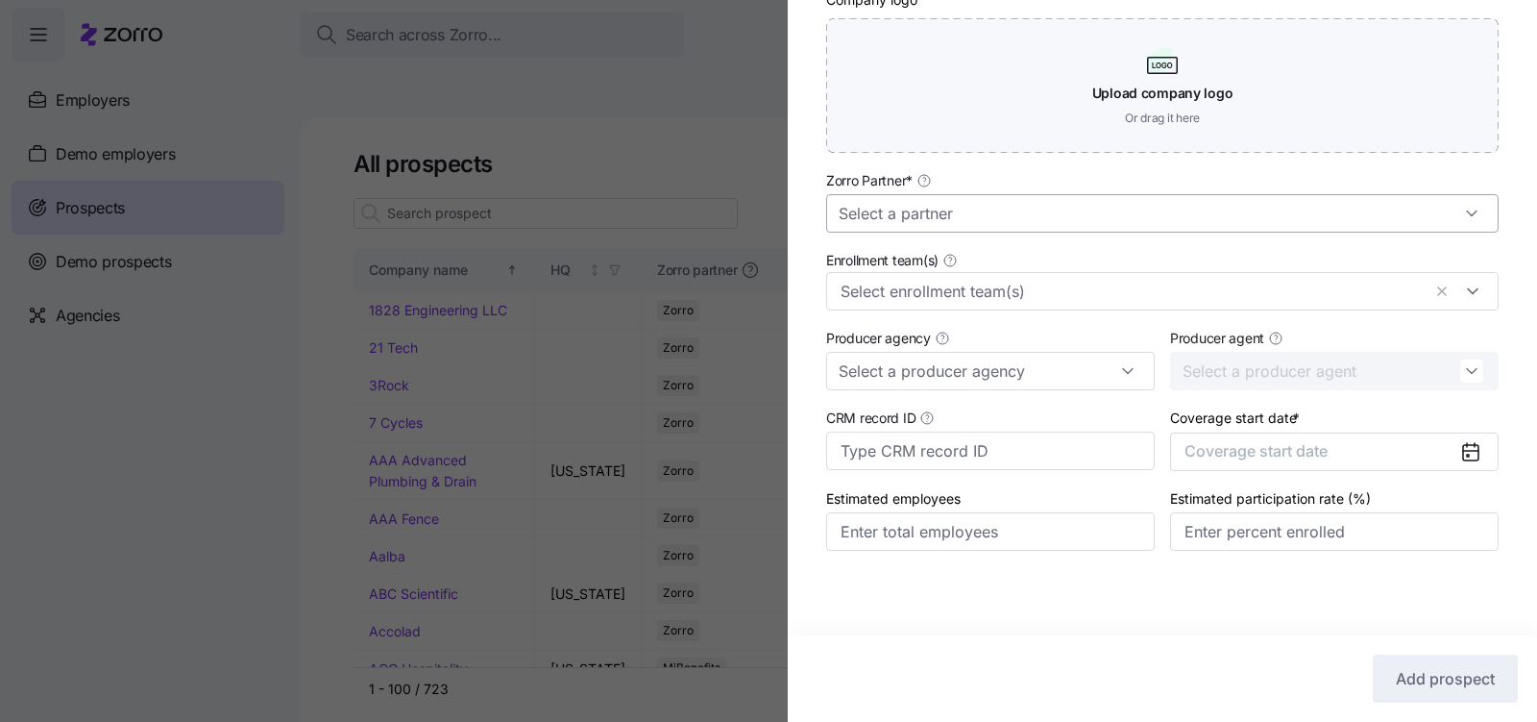
type input "[PERSON_NAME]"
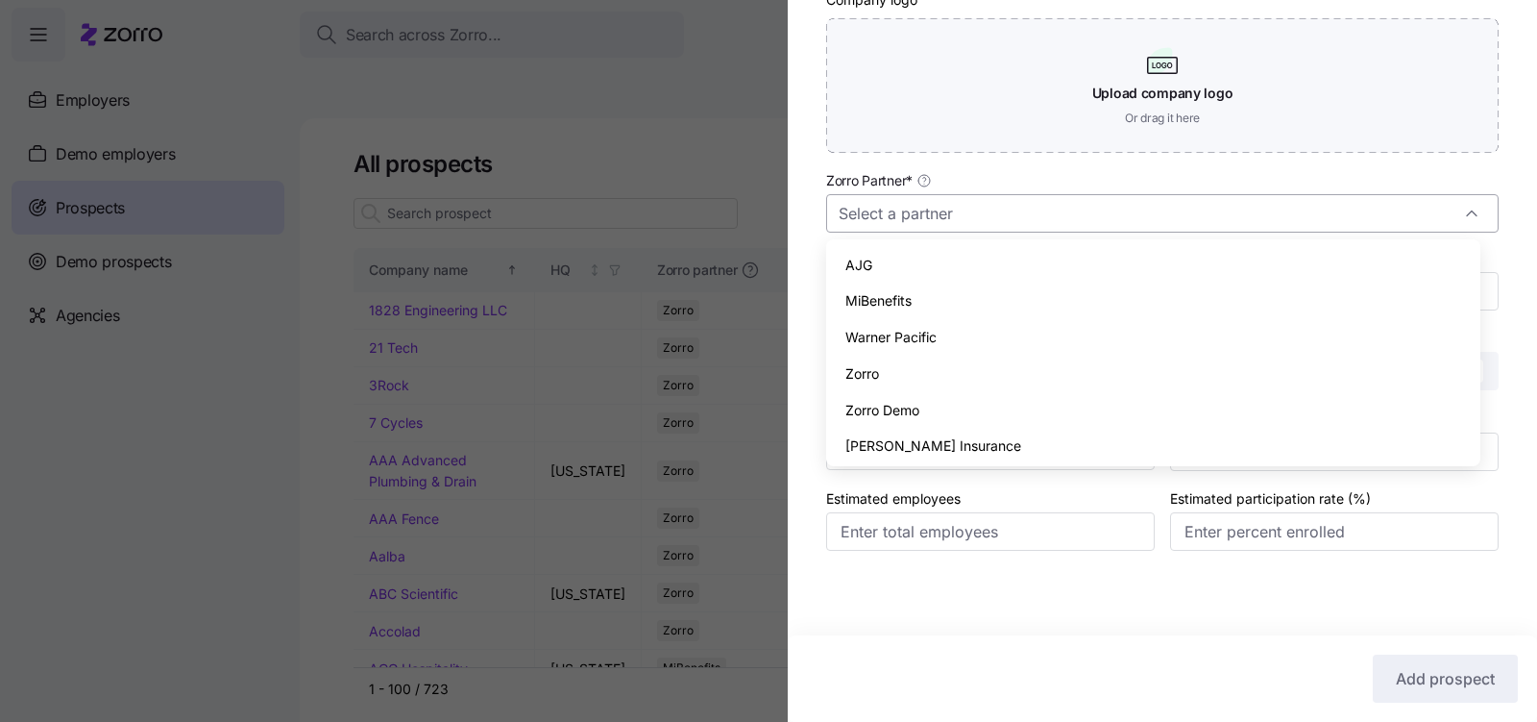
click at [1010, 219] on input "Zorro Partner *" at bounding box center [1162, 213] width 673 height 38
click at [961, 378] on div "Zorro" at bounding box center [1153, 374] width 639 height 37
type input "Zorro"
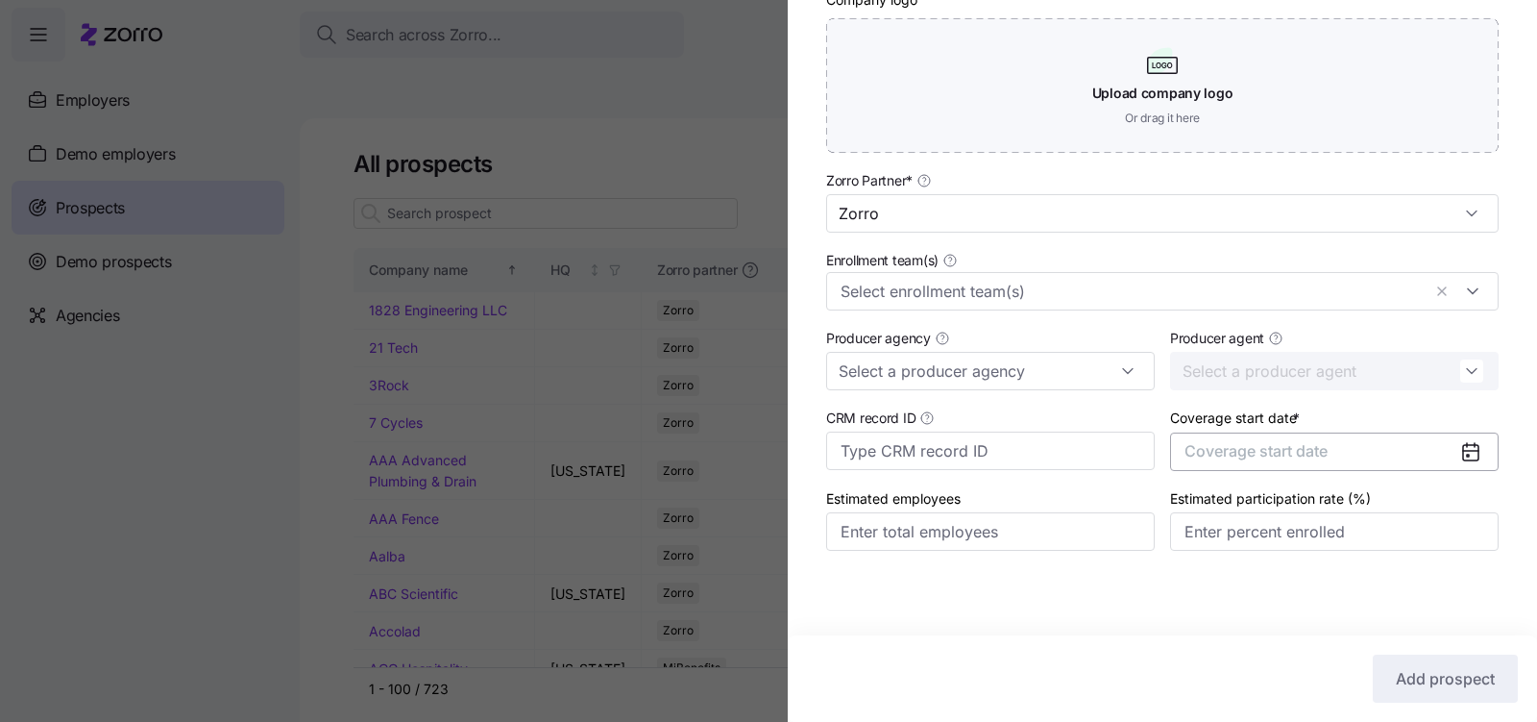
click at [1247, 448] on span "Coverage start date" at bounding box center [1256, 450] width 143 height 19
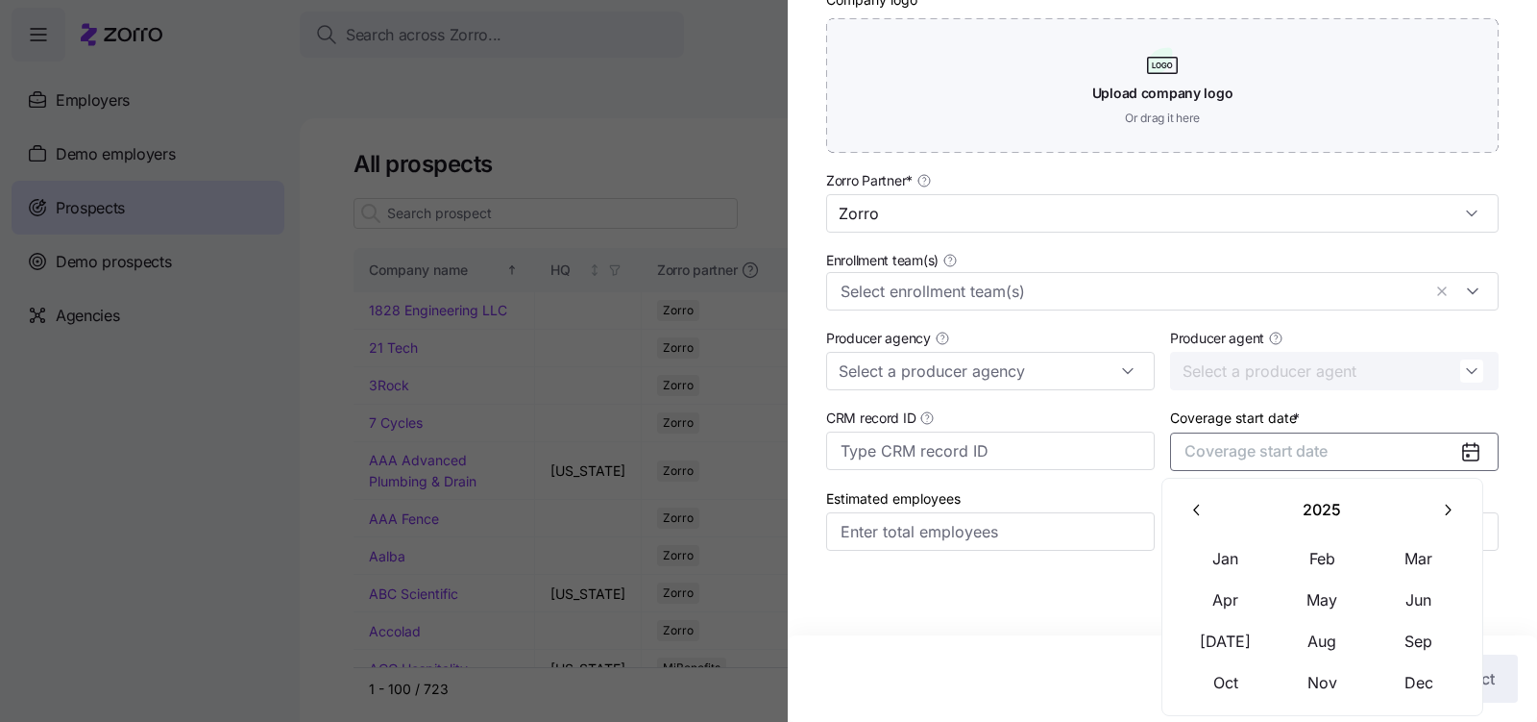
click at [1439, 508] on icon "button" at bounding box center [1448, 510] width 18 height 18
click at [1234, 558] on button "Jan" at bounding box center [1226, 558] width 96 height 40
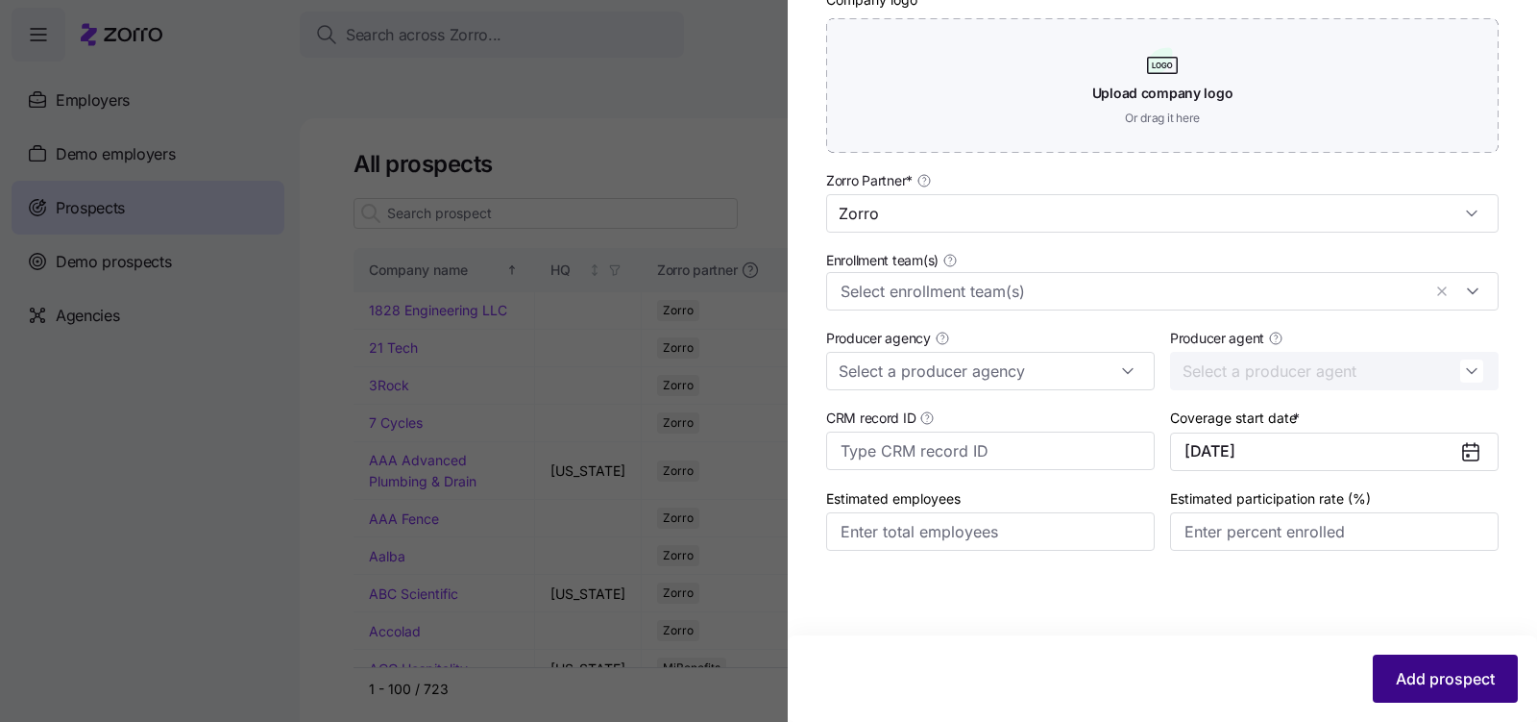
click at [1419, 673] on span "Add prospect" at bounding box center [1445, 678] width 99 height 23
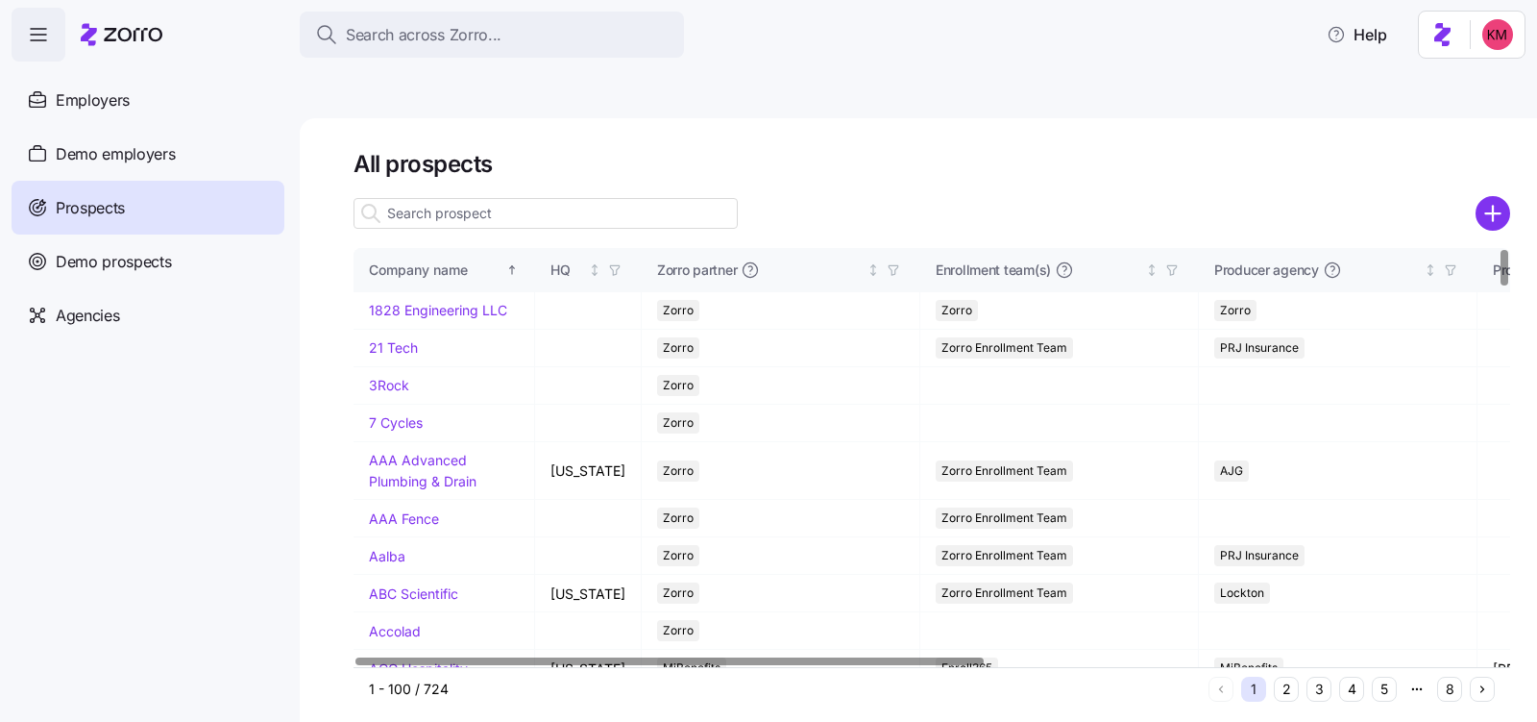
click at [490, 198] on input at bounding box center [546, 213] width 384 height 31
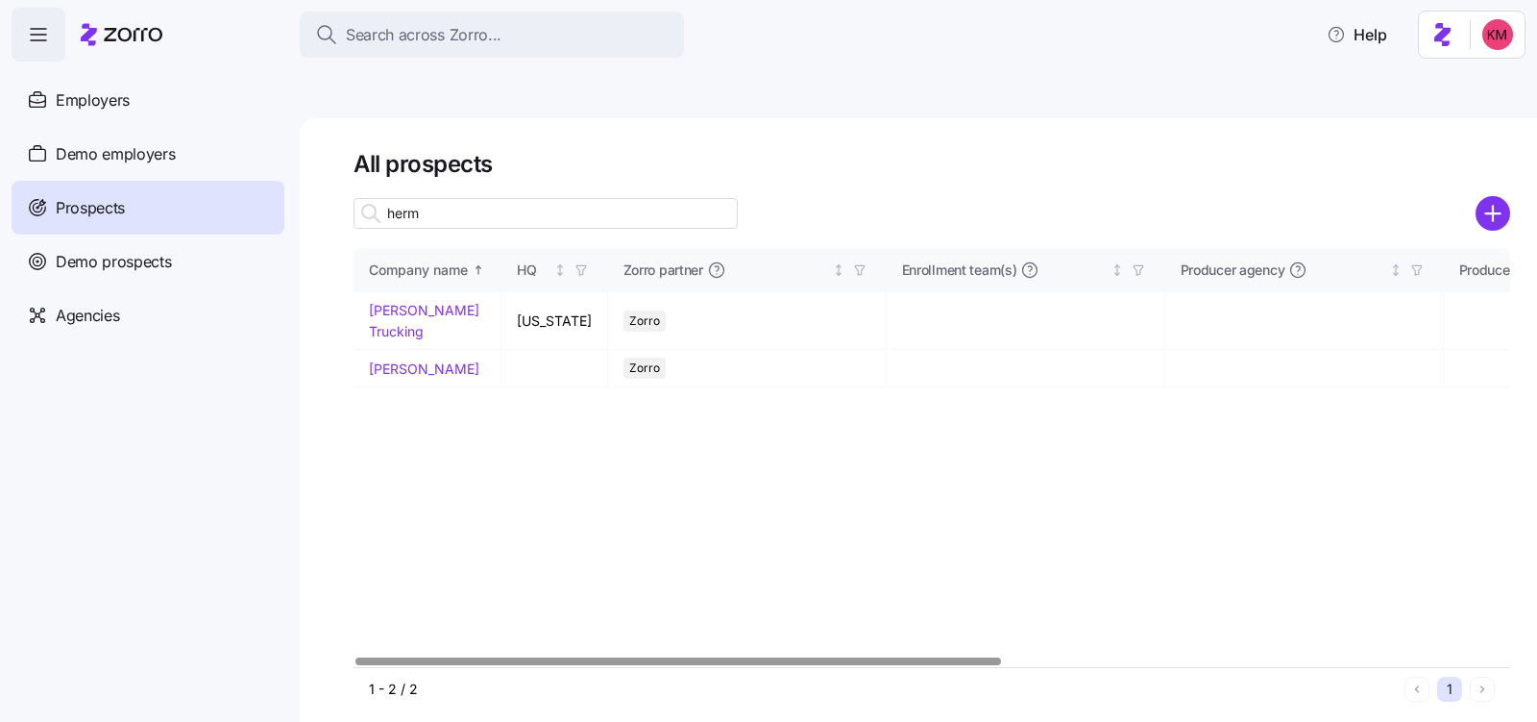
type input "herm"
click at [438, 360] on link "[PERSON_NAME]" at bounding box center [424, 368] width 111 height 16
